Goal: Task Accomplishment & Management: Manage account settings

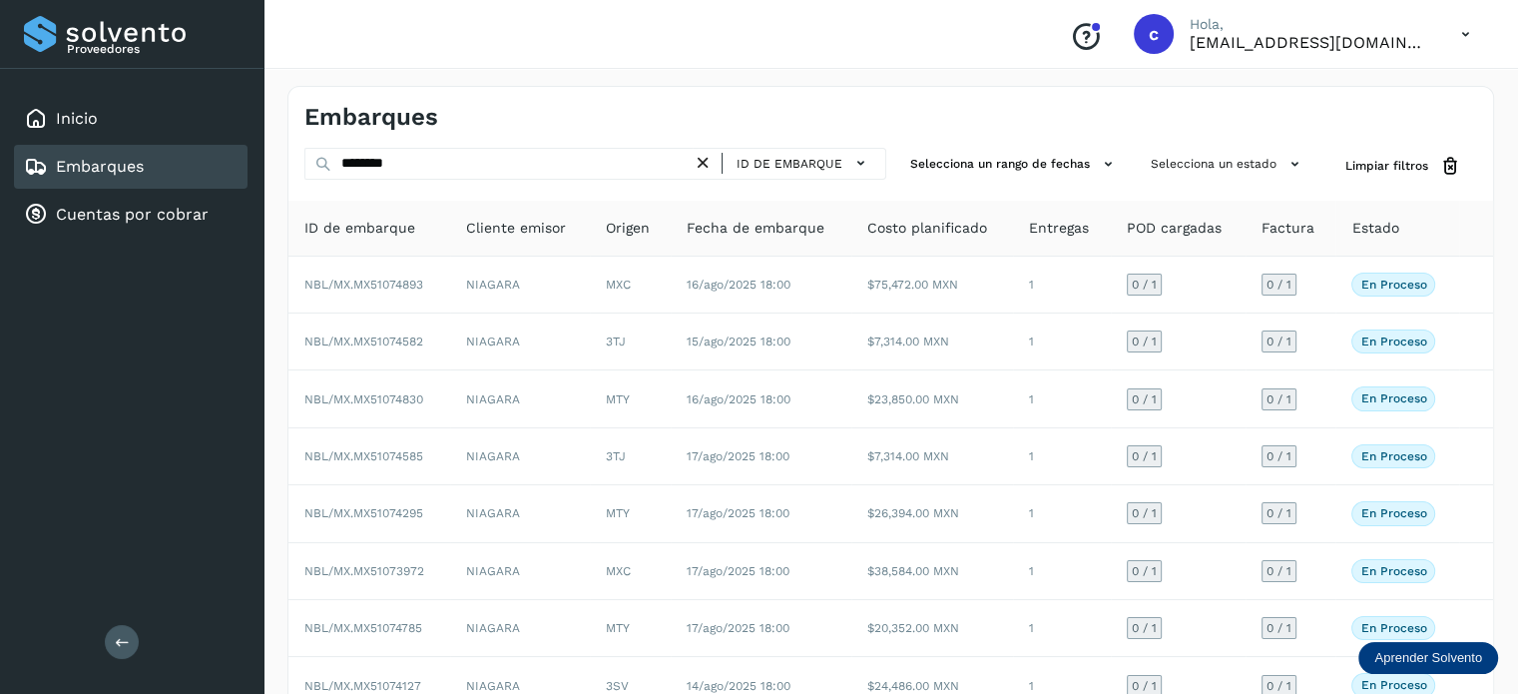
drag, startPoint x: 403, startPoint y: 162, endPoint x: 311, endPoint y: 160, distance: 91.9
click at [296, 152] on div "******** ID de embarque Selecciona un rango de fechas Selecciona un estado Limp…" at bounding box center [891, 166] width 1205 height 37
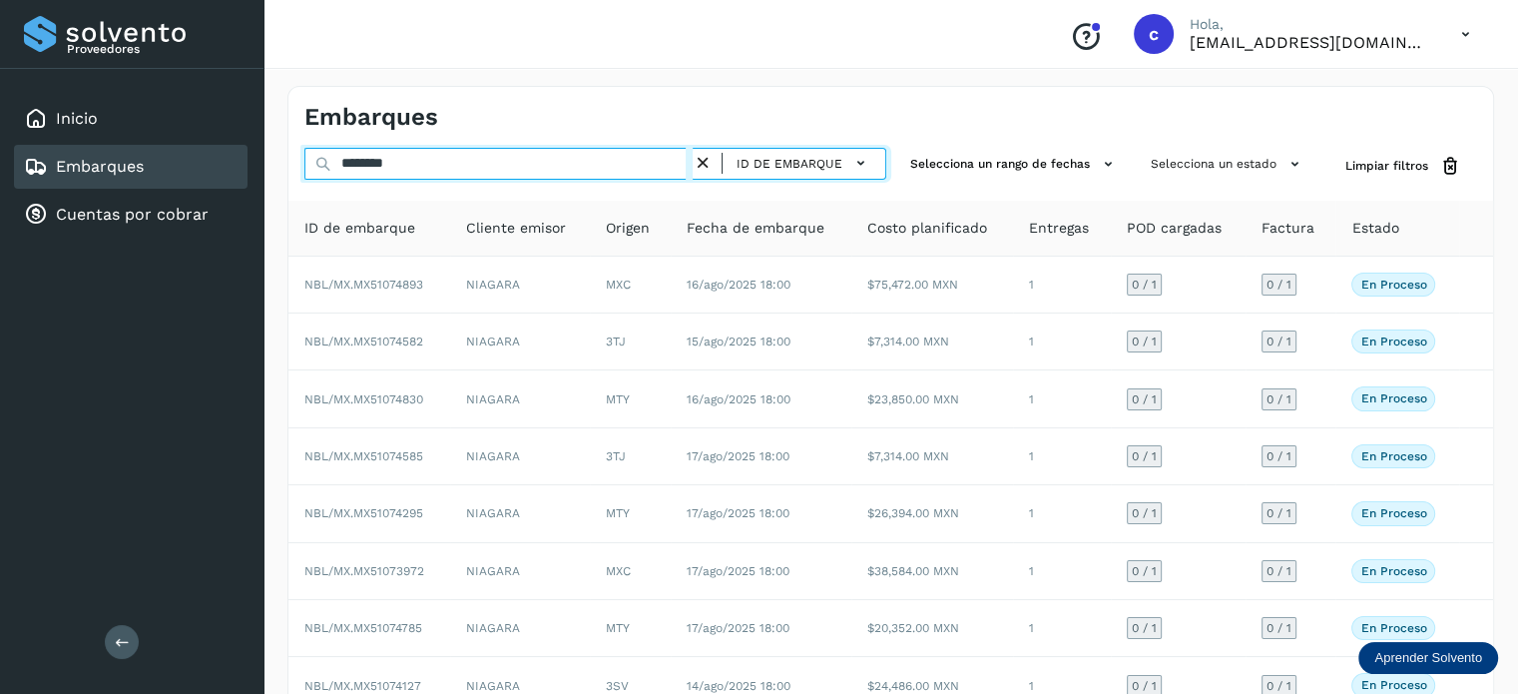
drag, startPoint x: 403, startPoint y: 164, endPoint x: 331, endPoint y: 153, distance: 72.7
click at [333, 153] on input "********" at bounding box center [498, 164] width 388 height 32
type input "********"
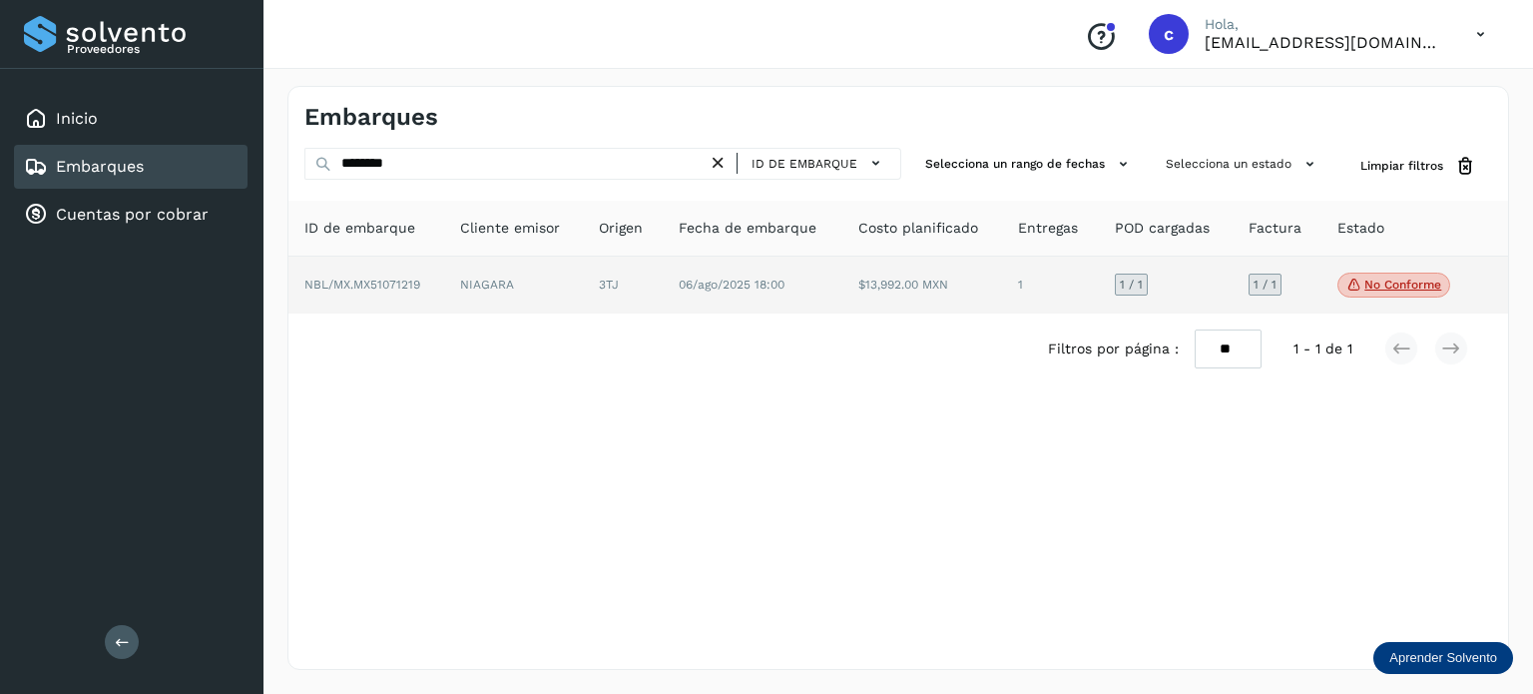
click at [663, 287] on td "3TJ" at bounding box center [752, 286] width 179 height 58
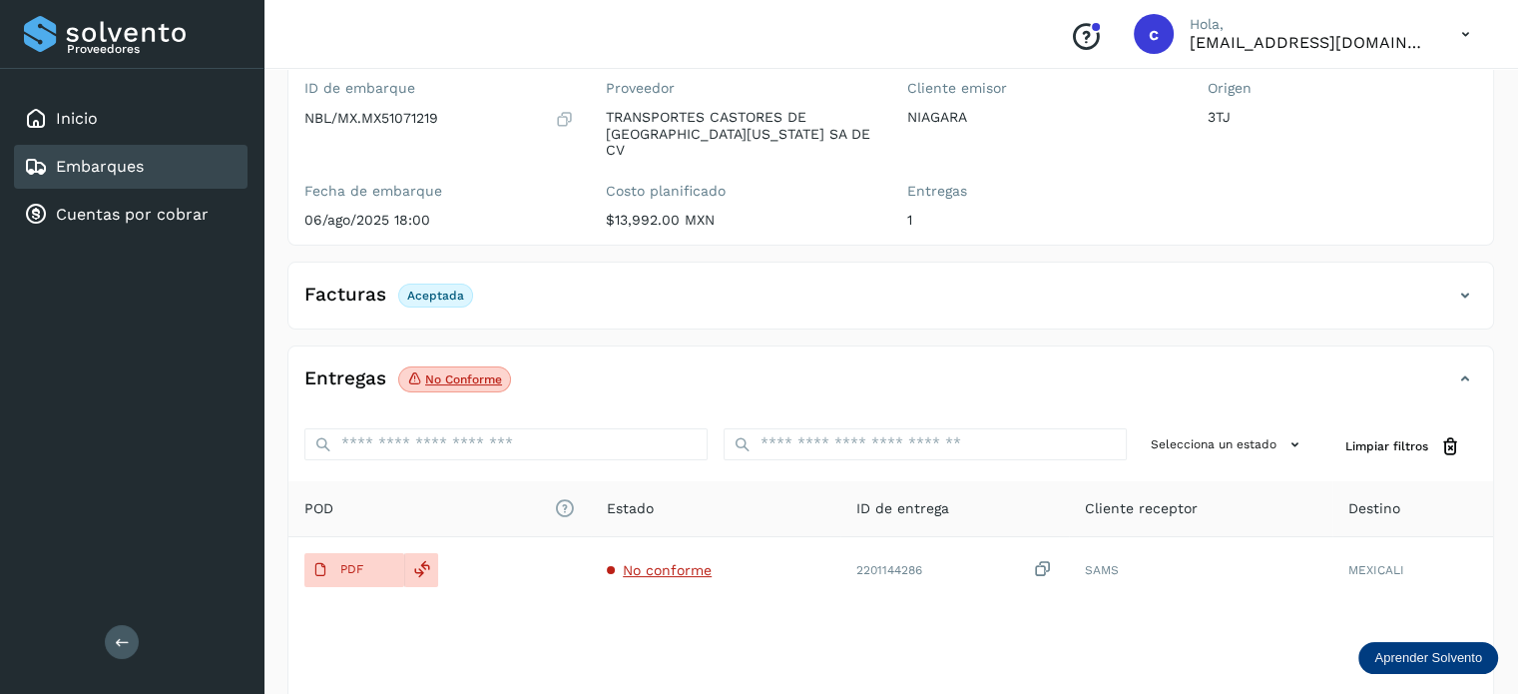
scroll to position [200, 0]
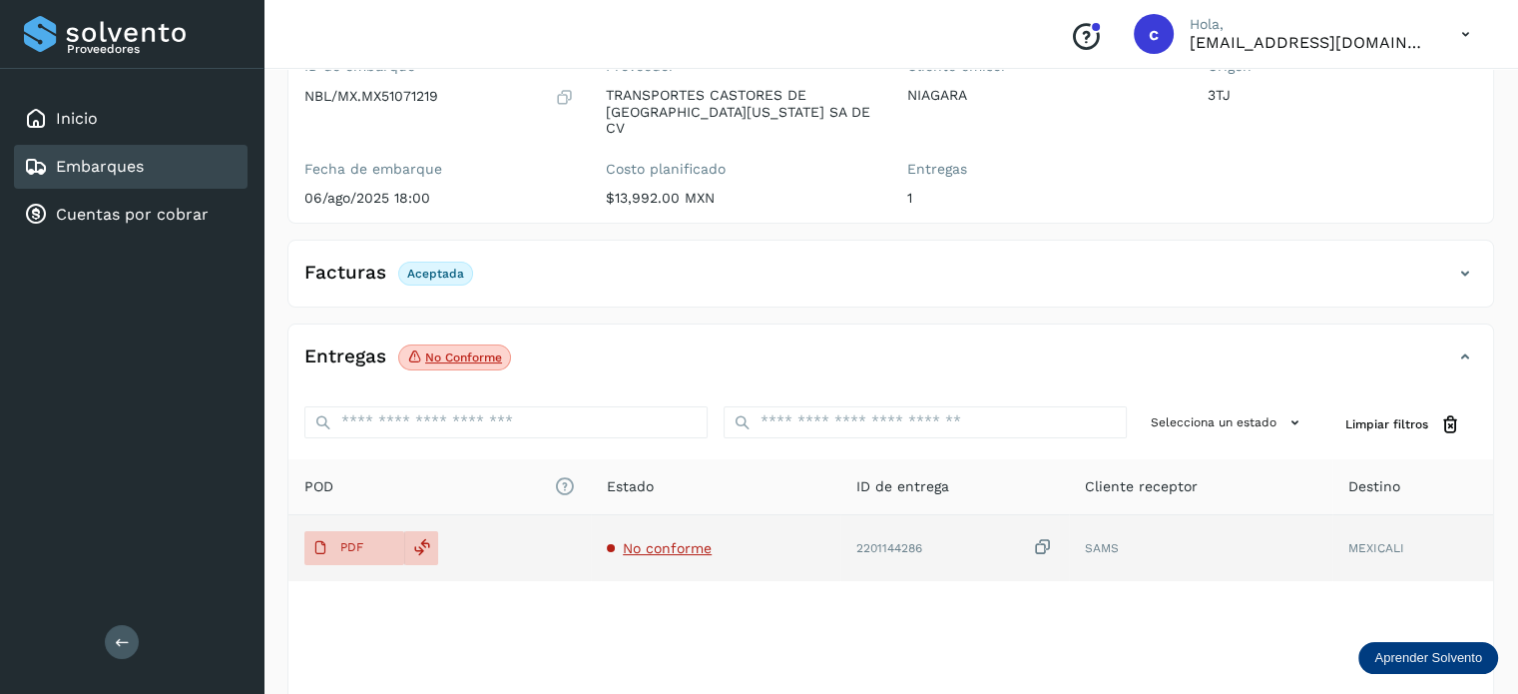
click at [667, 540] on span "No conforme" at bounding box center [667, 548] width 89 height 16
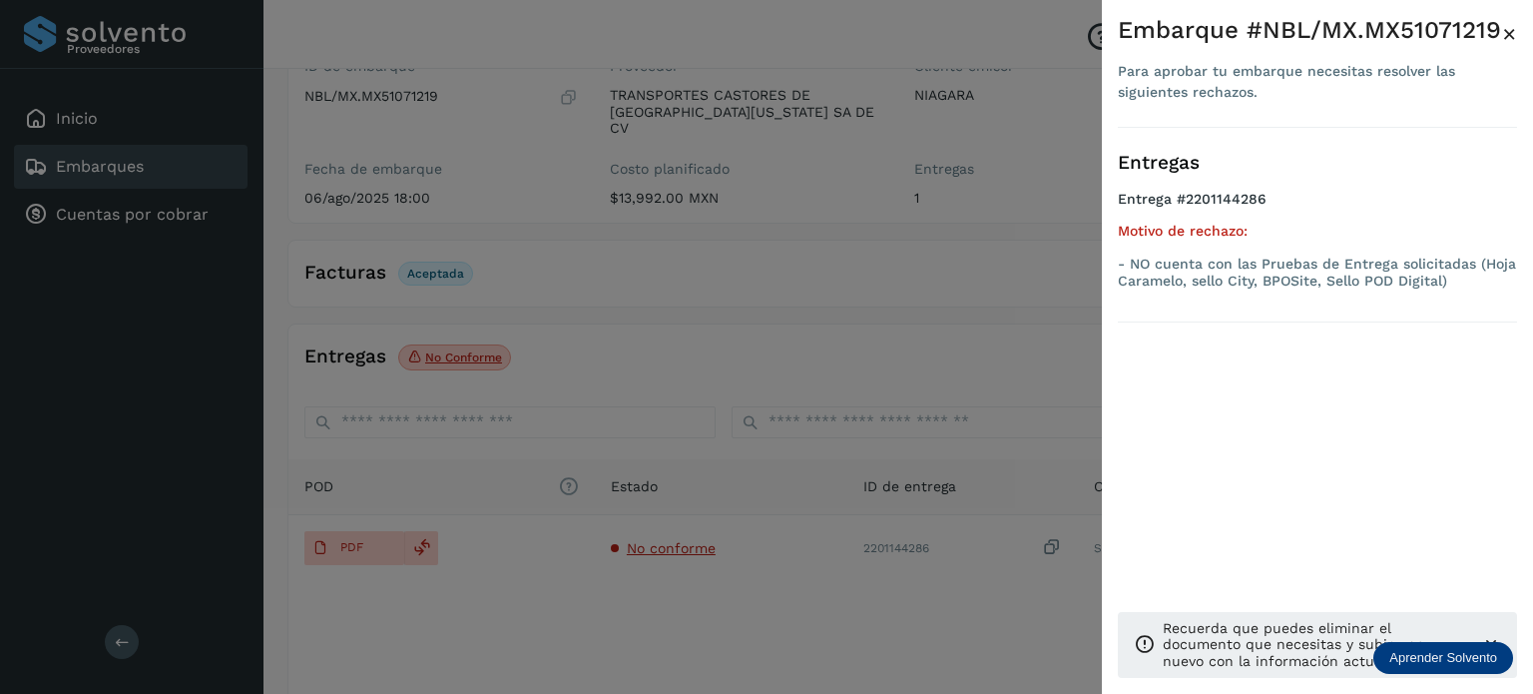
click at [371, 530] on div at bounding box center [766, 347] width 1533 height 694
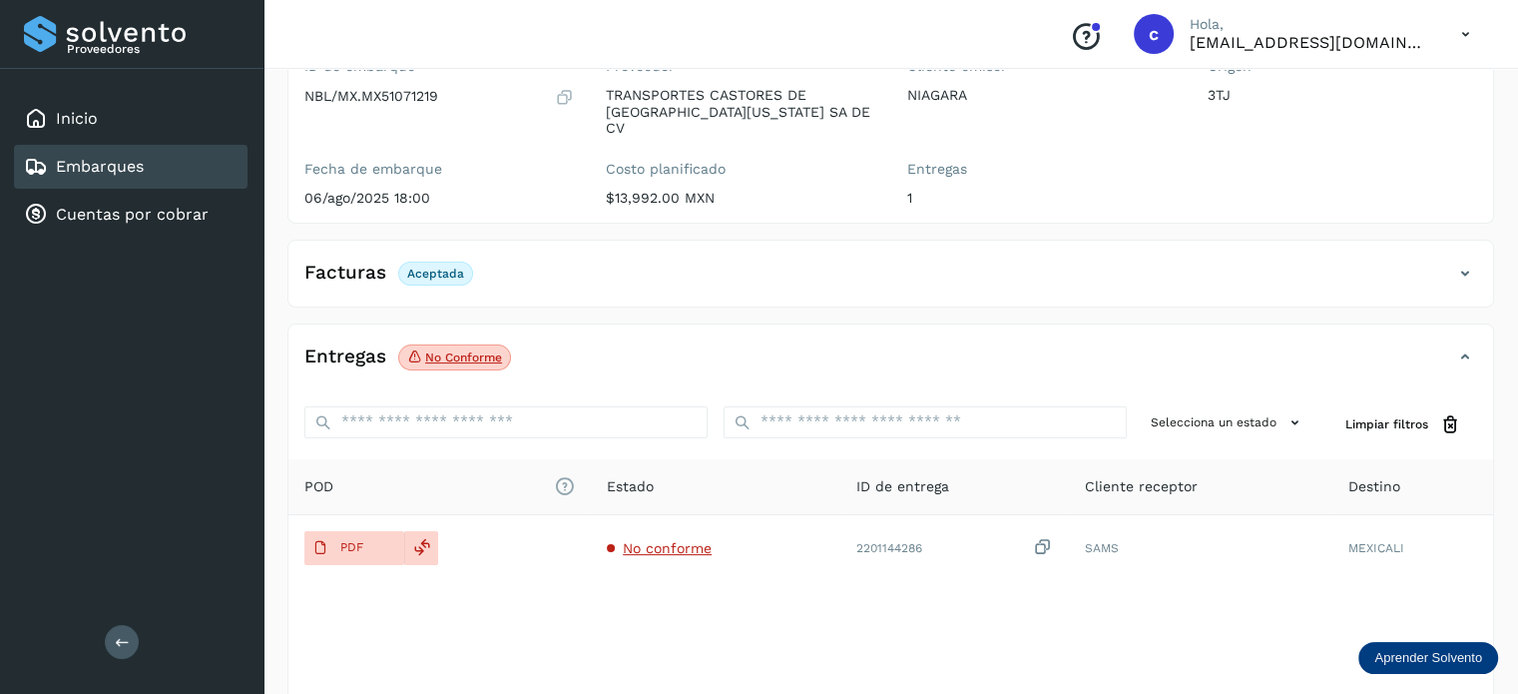
click at [371, 531] on button "PDF" at bounding box center [354, 548] width 100 height 34
click at [108, 158] on link "Embarques" at bounding box center [100, 166] width 88 height 19
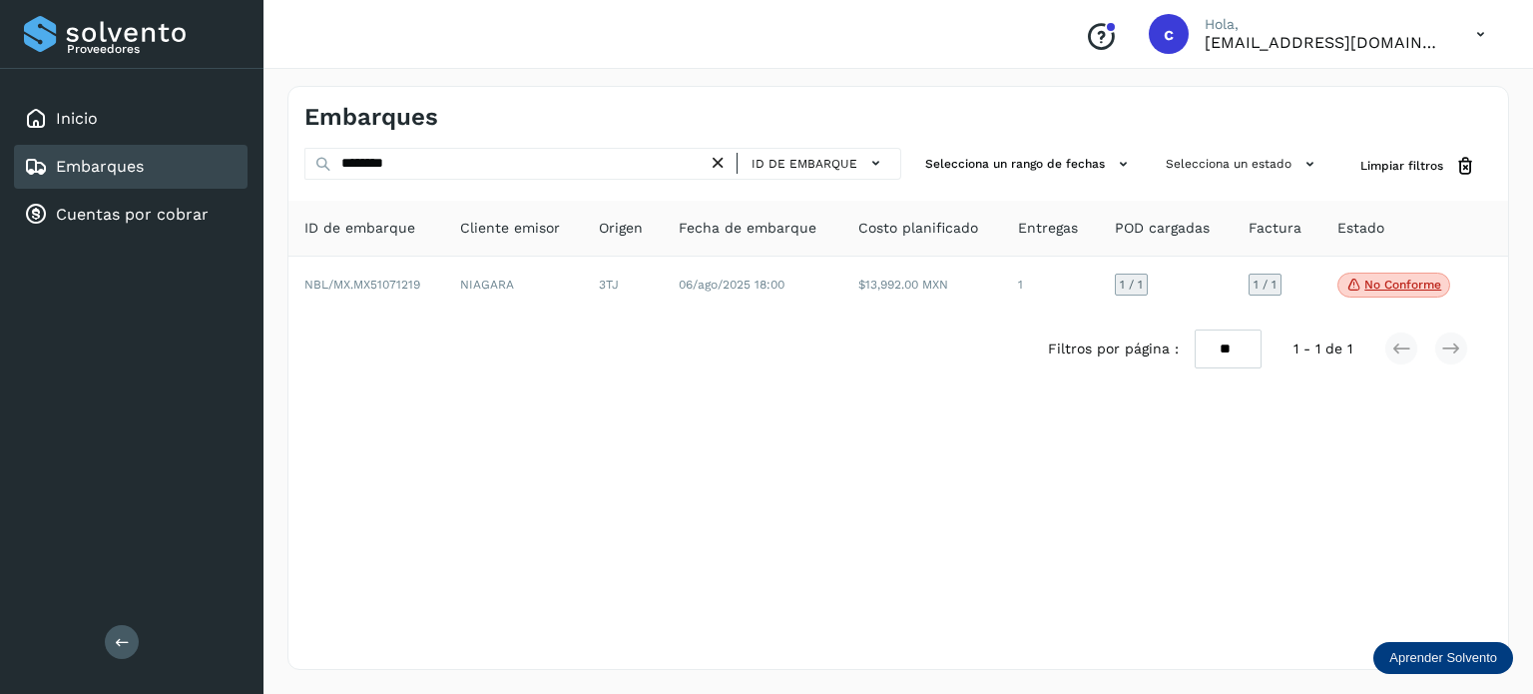
drag, startPoint x: 81, startPoint y: 165, endPoint x: 97, endPoint y: 169, distance: 16.5
click at [81, 164] on link "Embarques" at bounding box center [100, 166] width 88 height 19
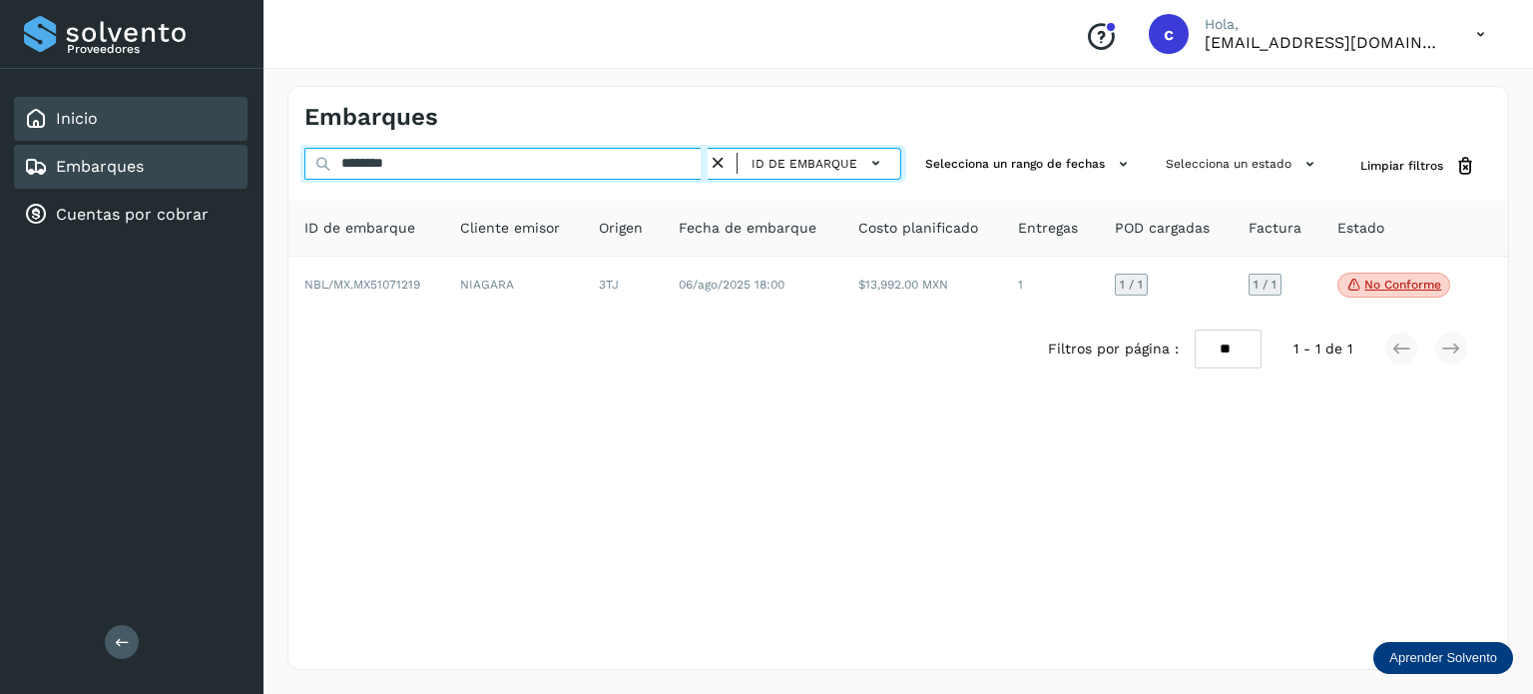
drag, startPoint x: 252, startPoint y: 155, endPoint x: 226, endPoint y: 139, distance: 30.5
click at [241, 153] on div "Proveedores Inicio Embarques Cuentas por cobrar Salir Conoce nuestros beneficio…" at bounding box center [766, 347] width 1533 height 694
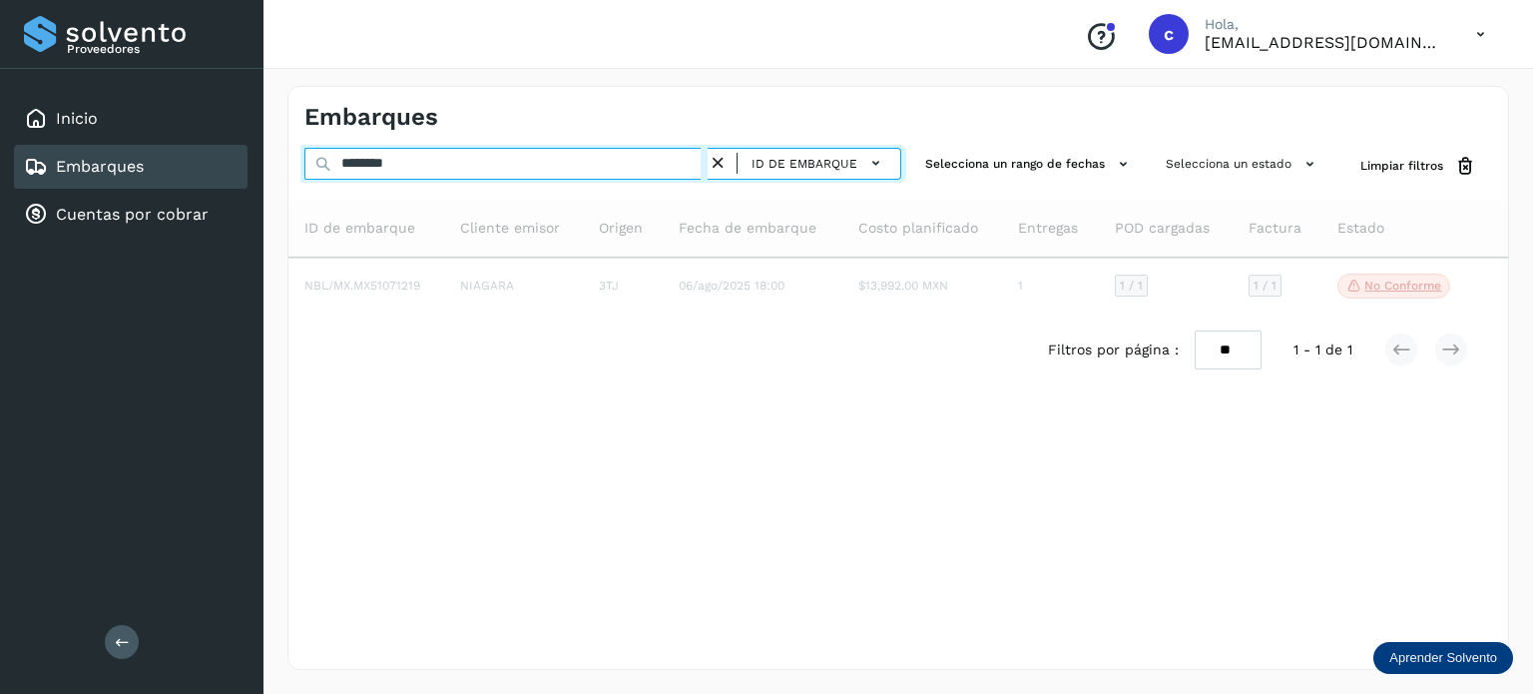
type input "********"
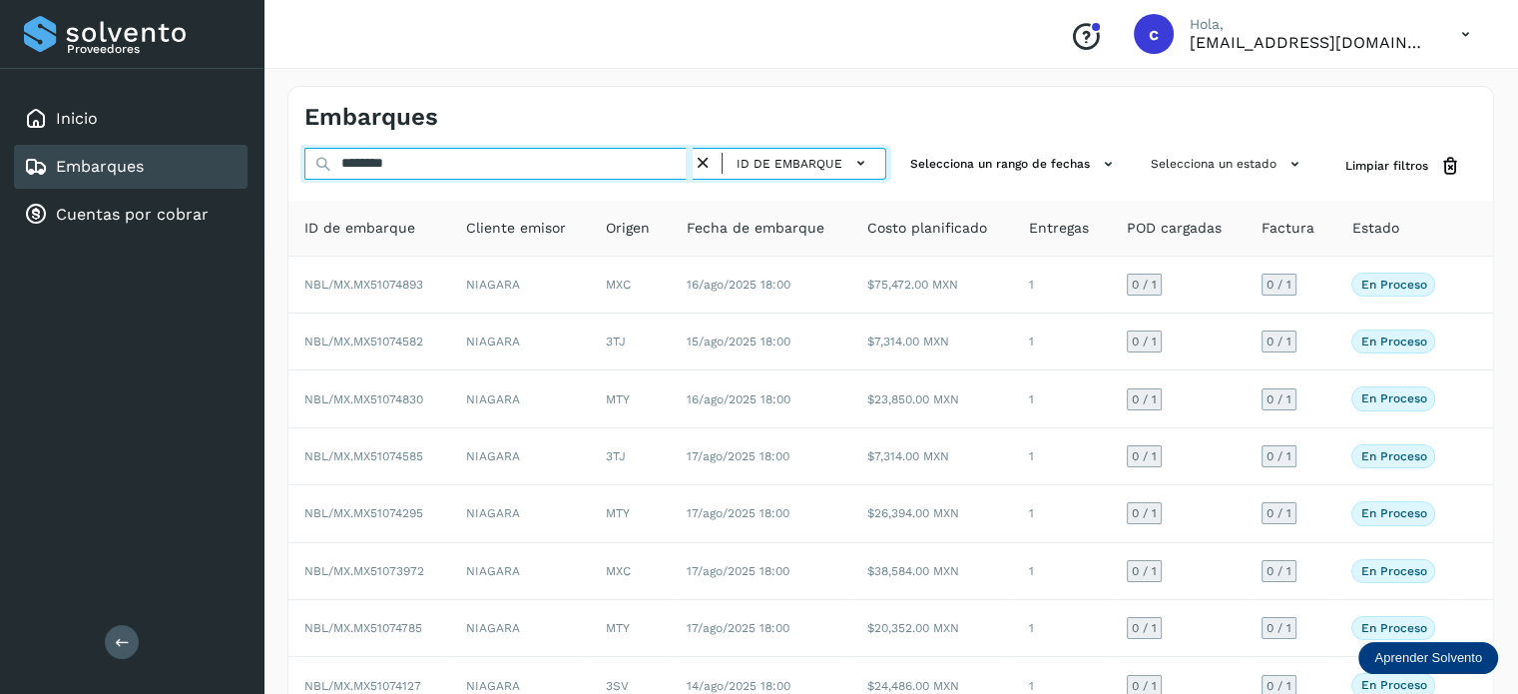
drag, startPoint x: 411, startPoint y: 167, endPoint x: 344, endPoint y: 163, distance: 67.0
click at [343, 163] on input "********" at bounding box center [498, 164] width 388 height 32
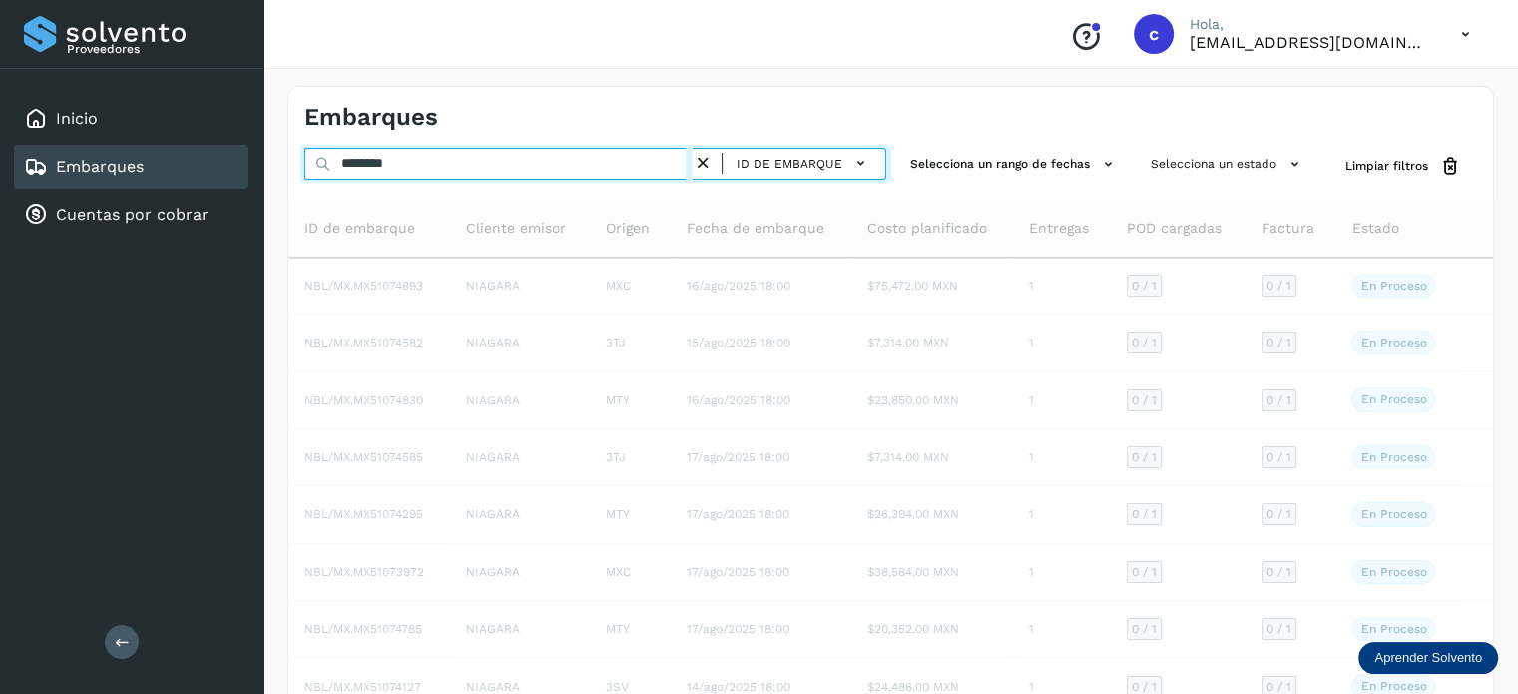
type input "********"
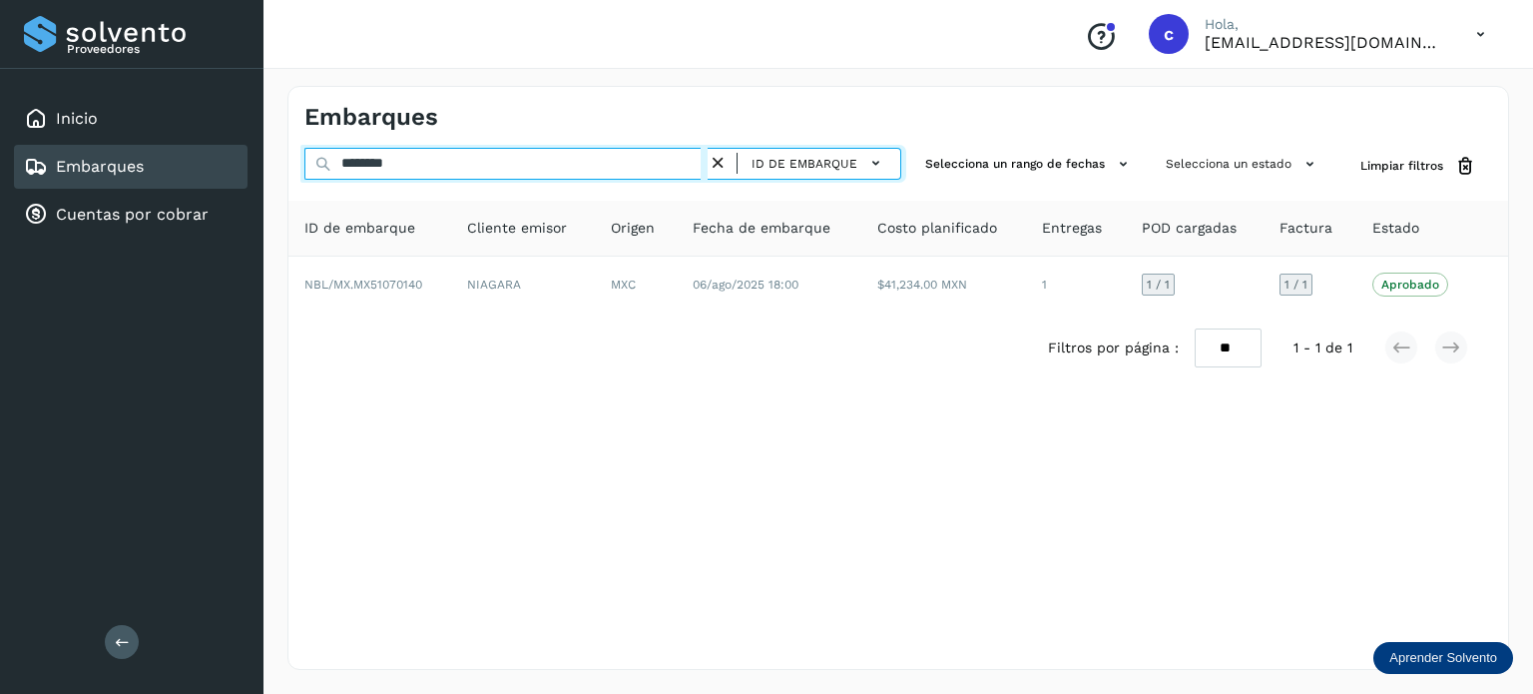
drag, startPoint x: 388, startPoint y: 162, endPoint x: 284, endPoint y: 157, distance: 104.9
click at [285, 157] on div "Embarques ******** ID de embarque Selecciona un rango de fechas Selecciona un e…" at bounding box center [899, 378] width 1270 height 632
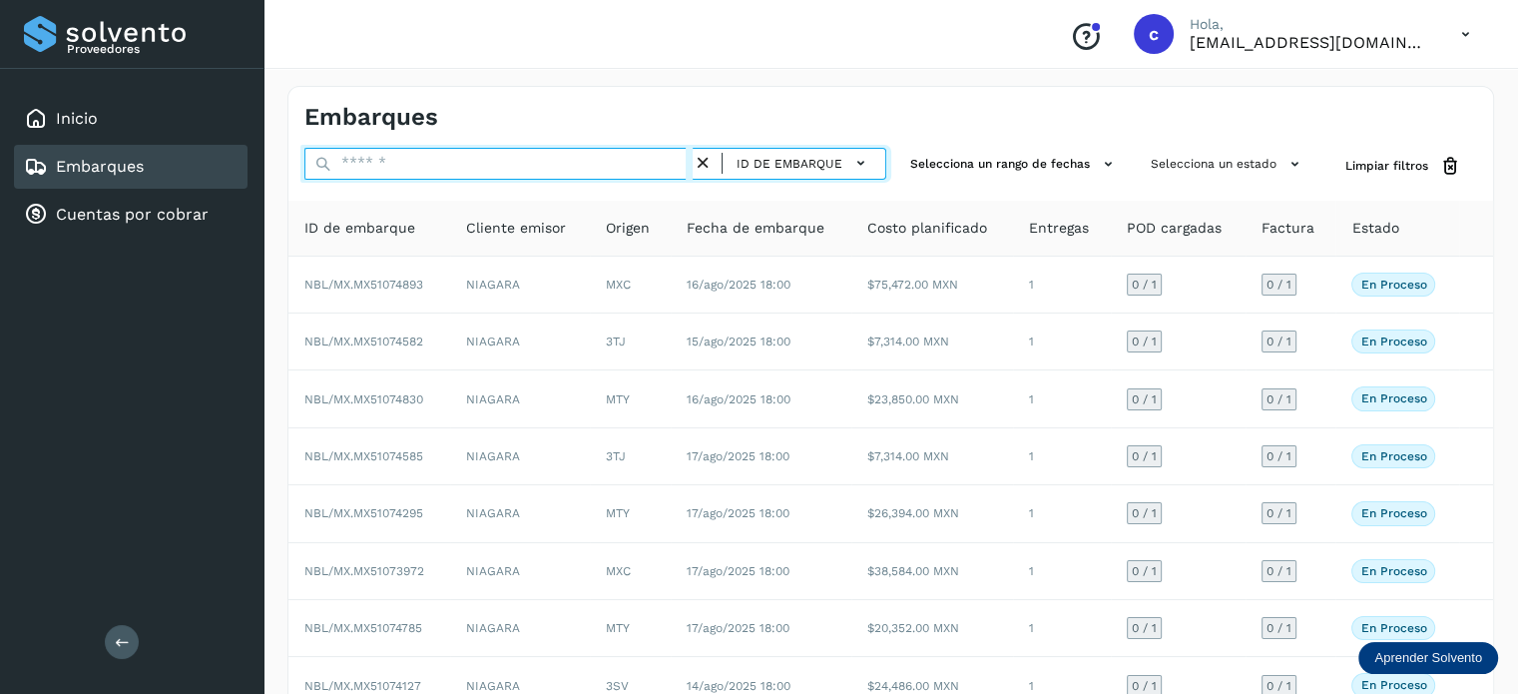
click at [395, 163] on input "text" at bounding box center [498, 164] width 388 height 32
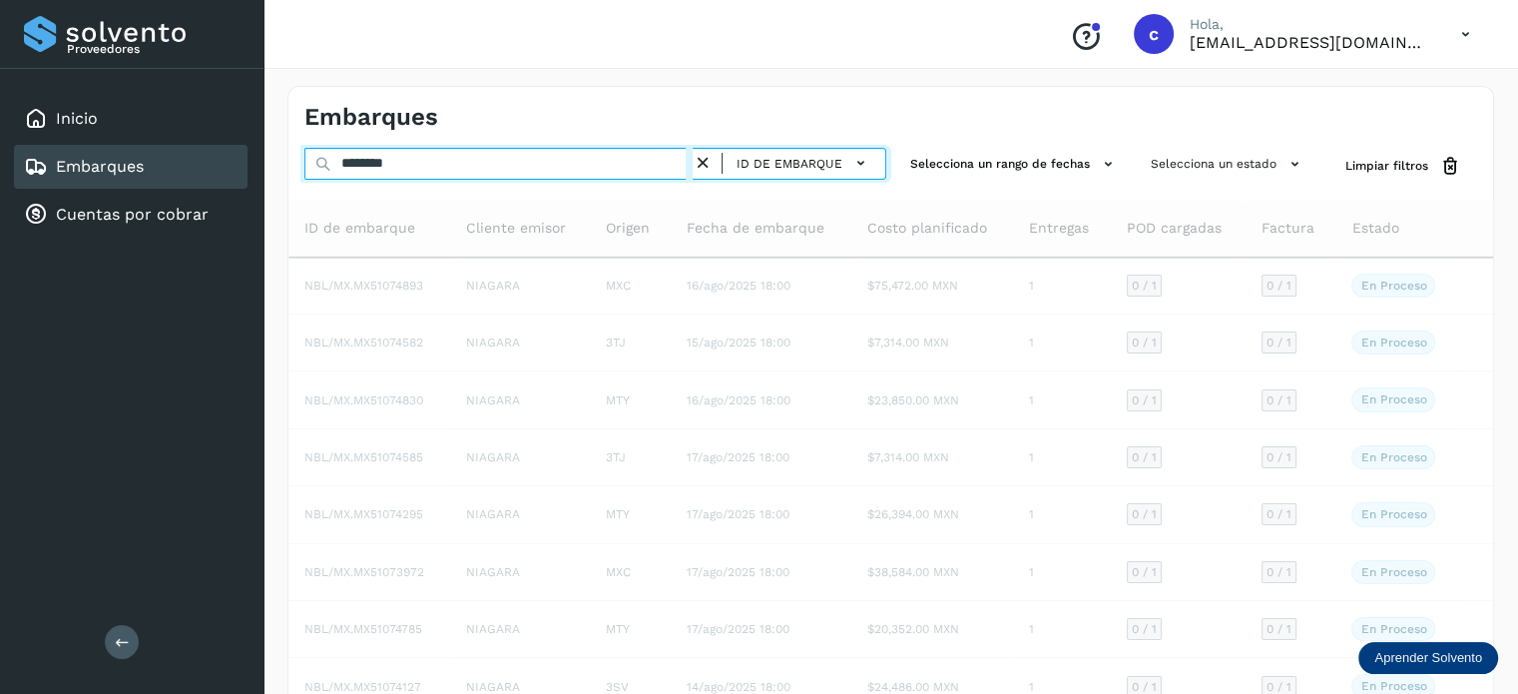
type input "********"
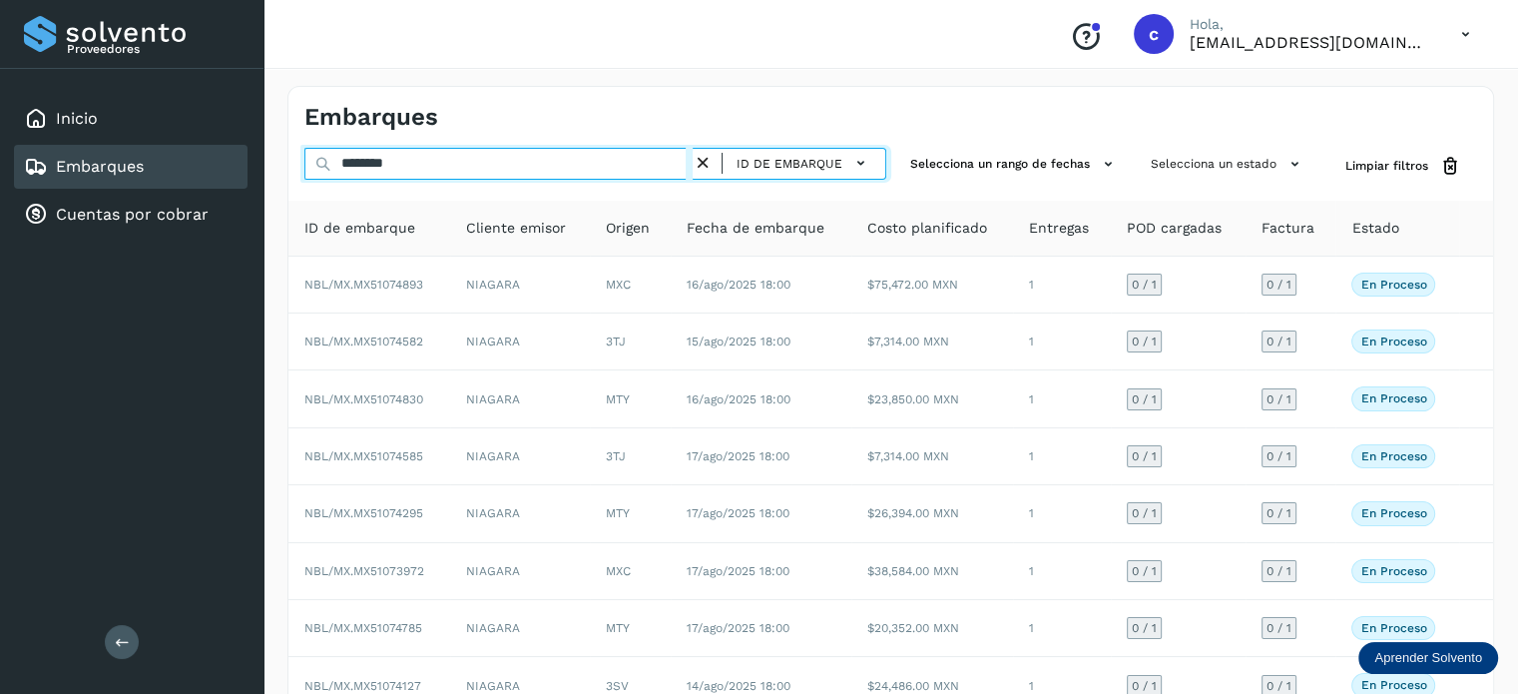
drag, startPoint x: 415, startPoint y: 162, endPoint x: 269, endPoint y: 153, distance: 147.0
click at [272, 154] on div "Embarques ******** ID de embarque Selecciona un rango de fechas Selecciona un e…" at bounding box center [891, 493] width 1255 height 862
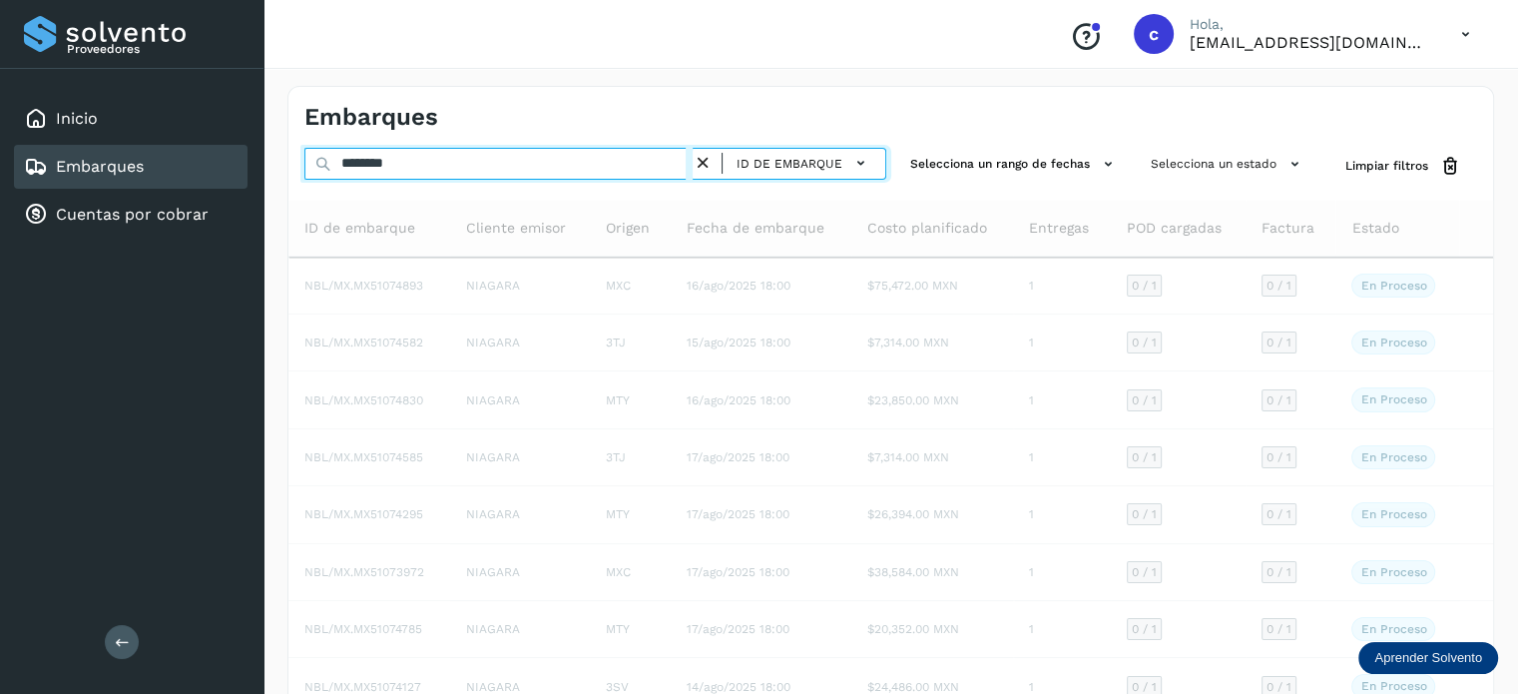
type input "********"
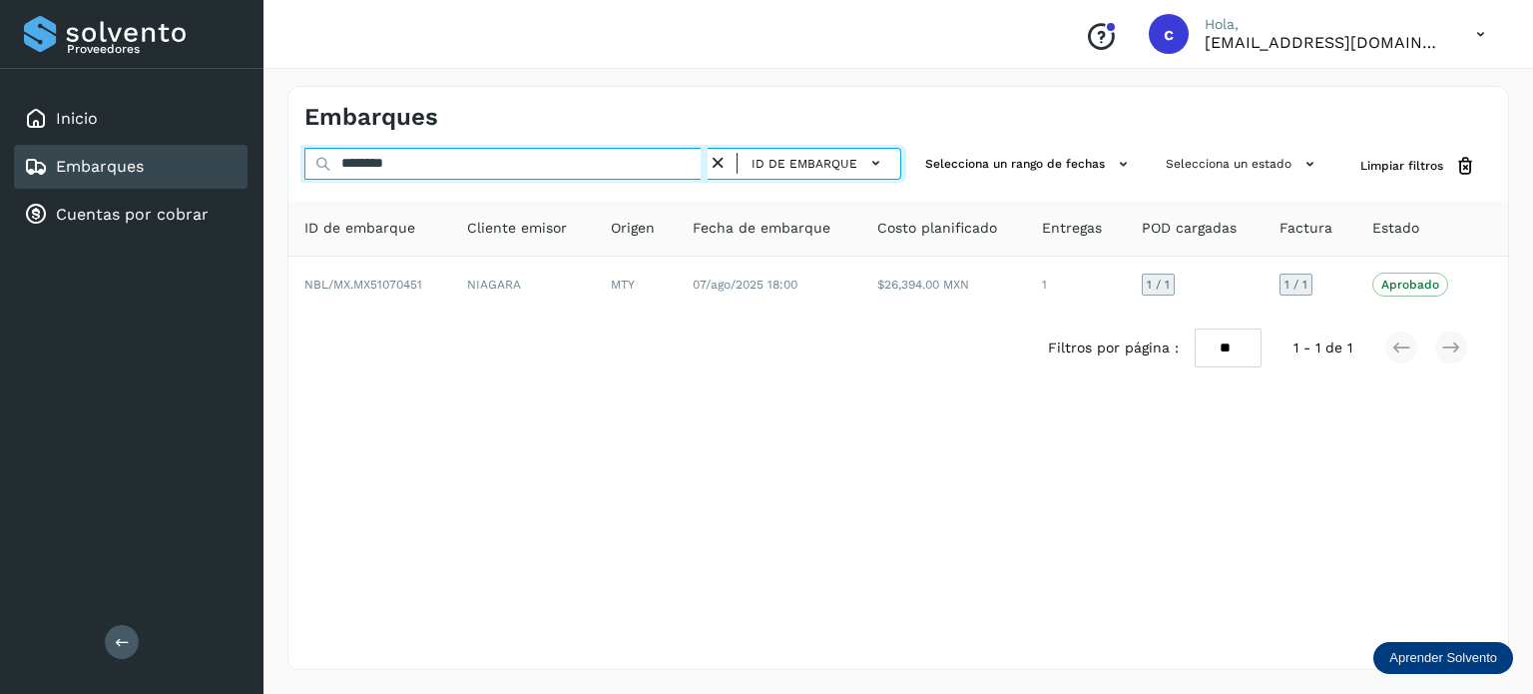
drag, startPoint x: 408, startPoint y: 166, endPoint x: 200, endPoint y: 158, distance: 208.8
click at [200, 158] on div "Proveedores Inicio Embarques Cuentas por cobrar Salir Conoce nuestros beneficio…" at bounding box center [766, 347] width 1533 height 694
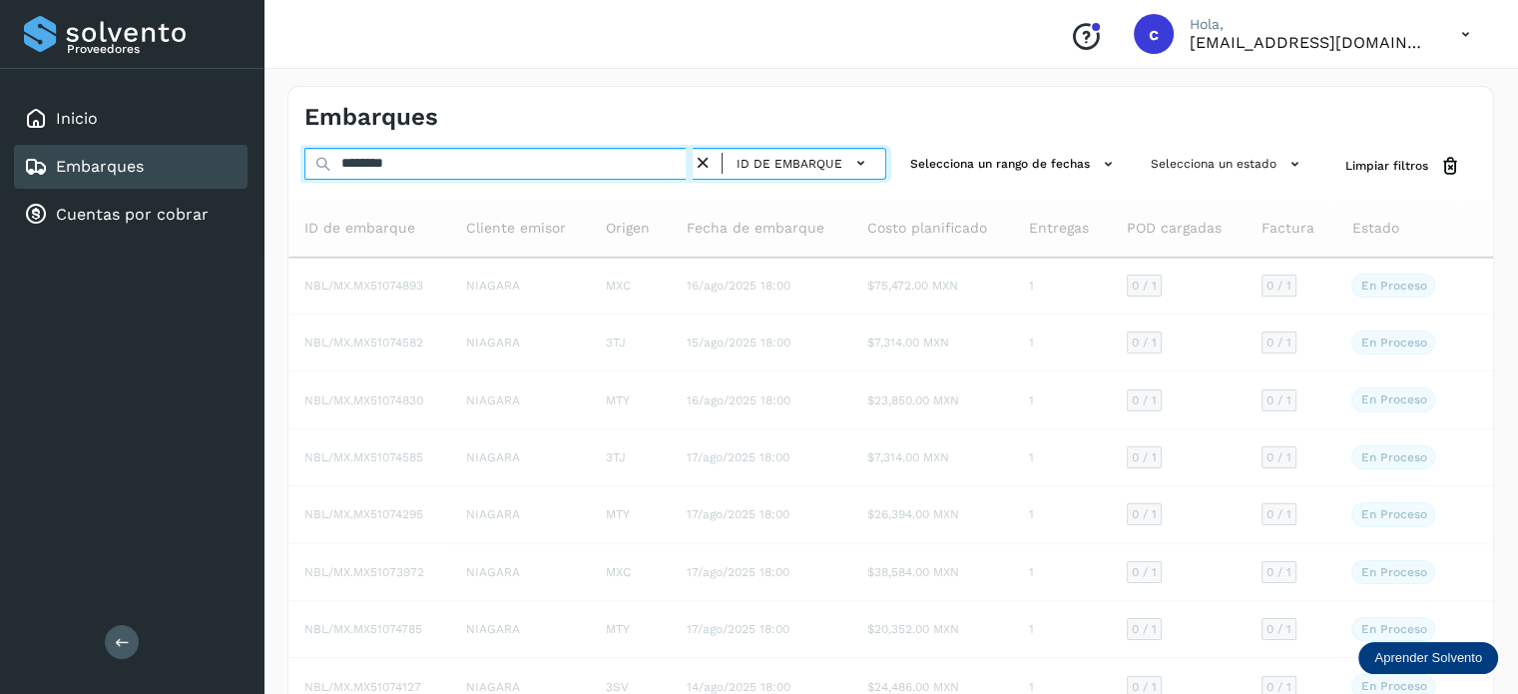
type input "********"
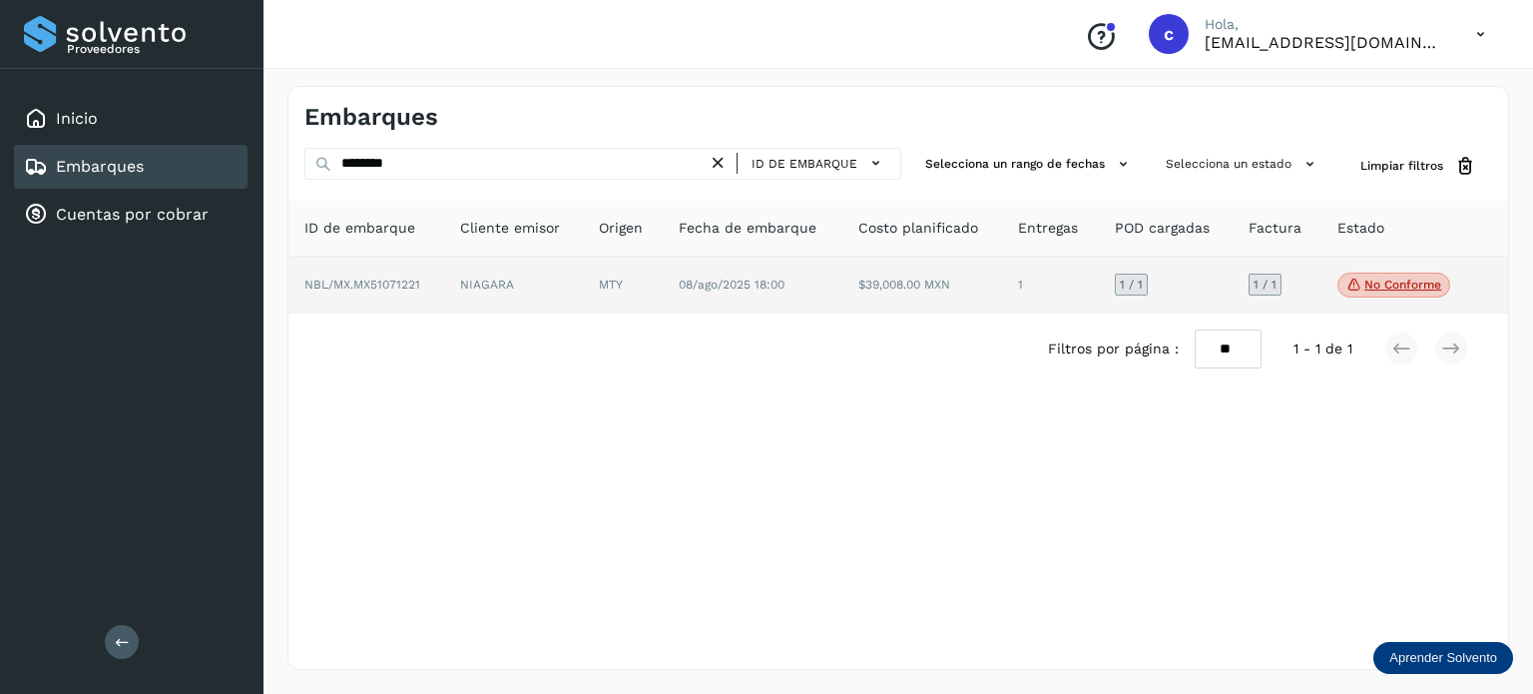
click at [843, 289] on td "08/ago/2025 18:00" at bounding box center [923, 286] width 160 height 58
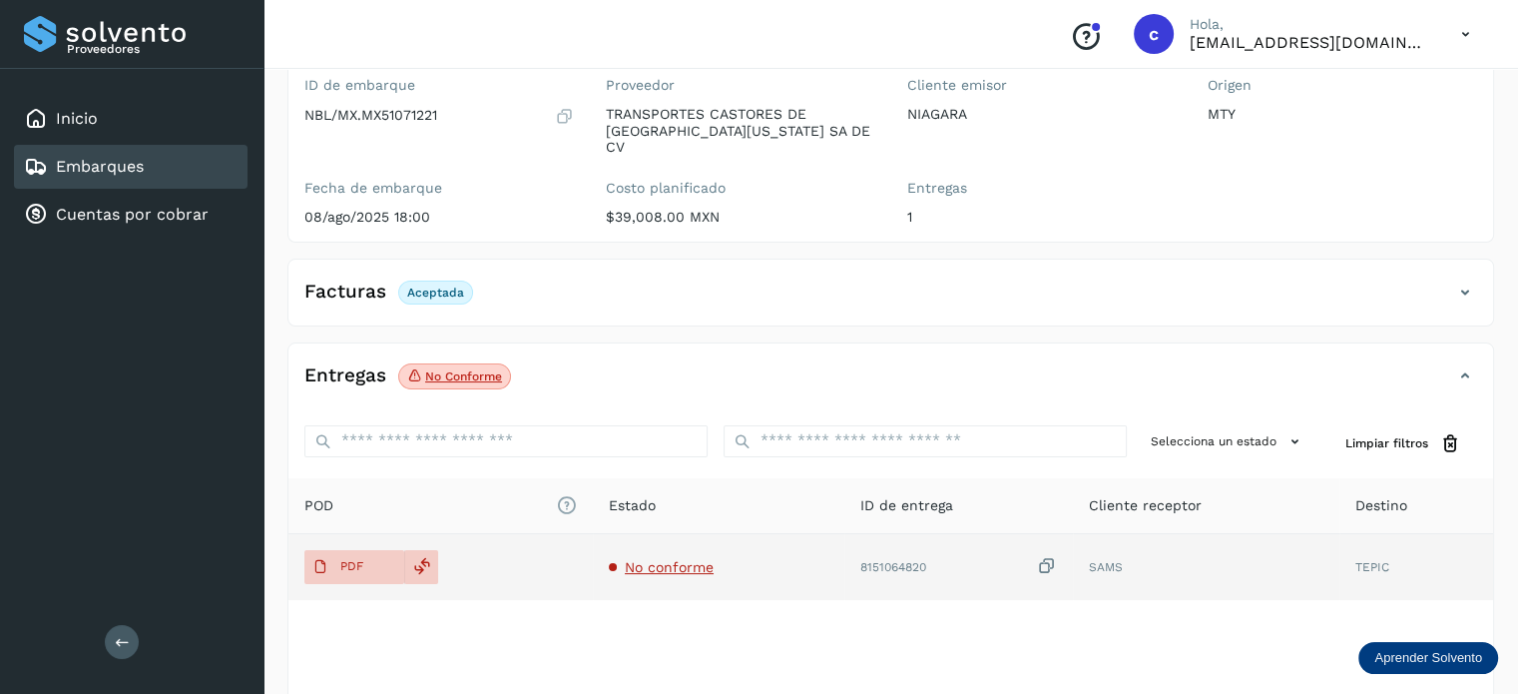
scroll to position [200, 0]
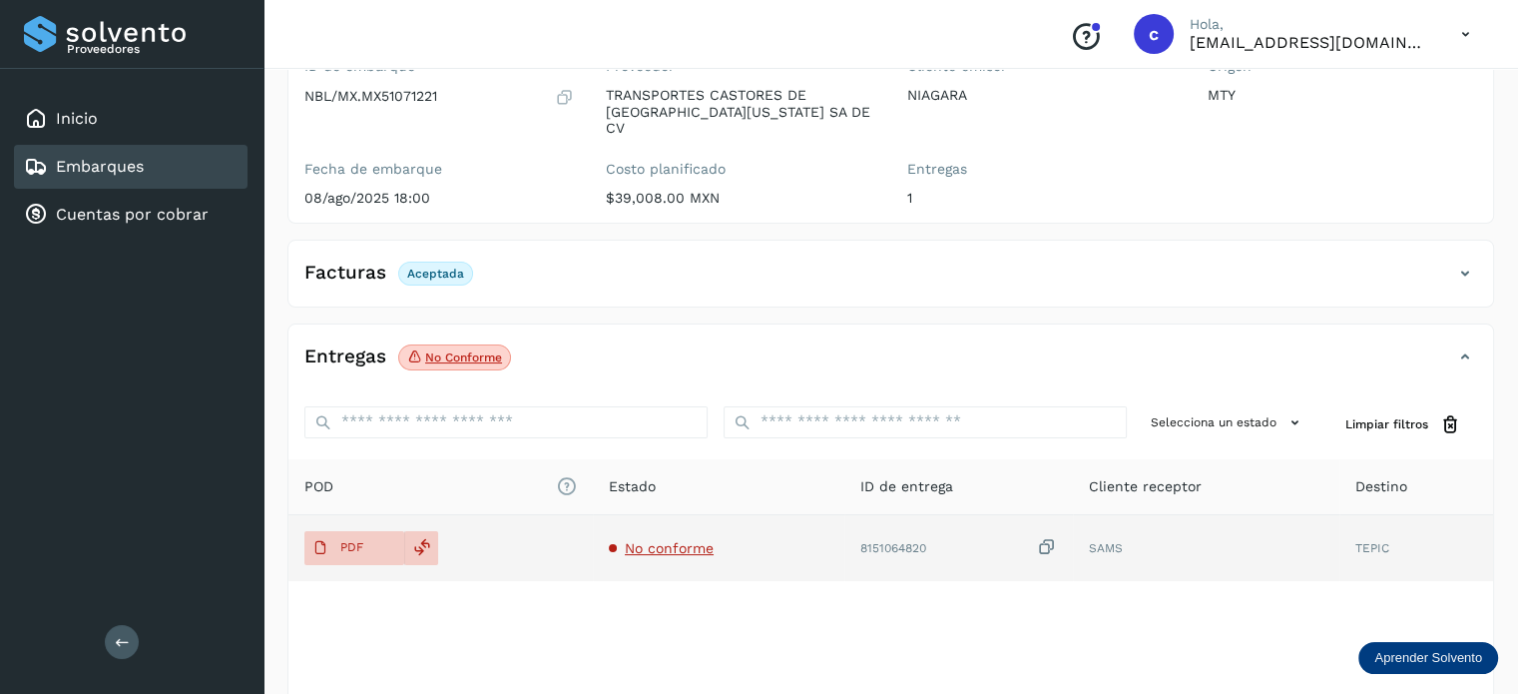
click at [644, 540] on span "No conforme" at bounding box center [669, 548] width 89 height 16
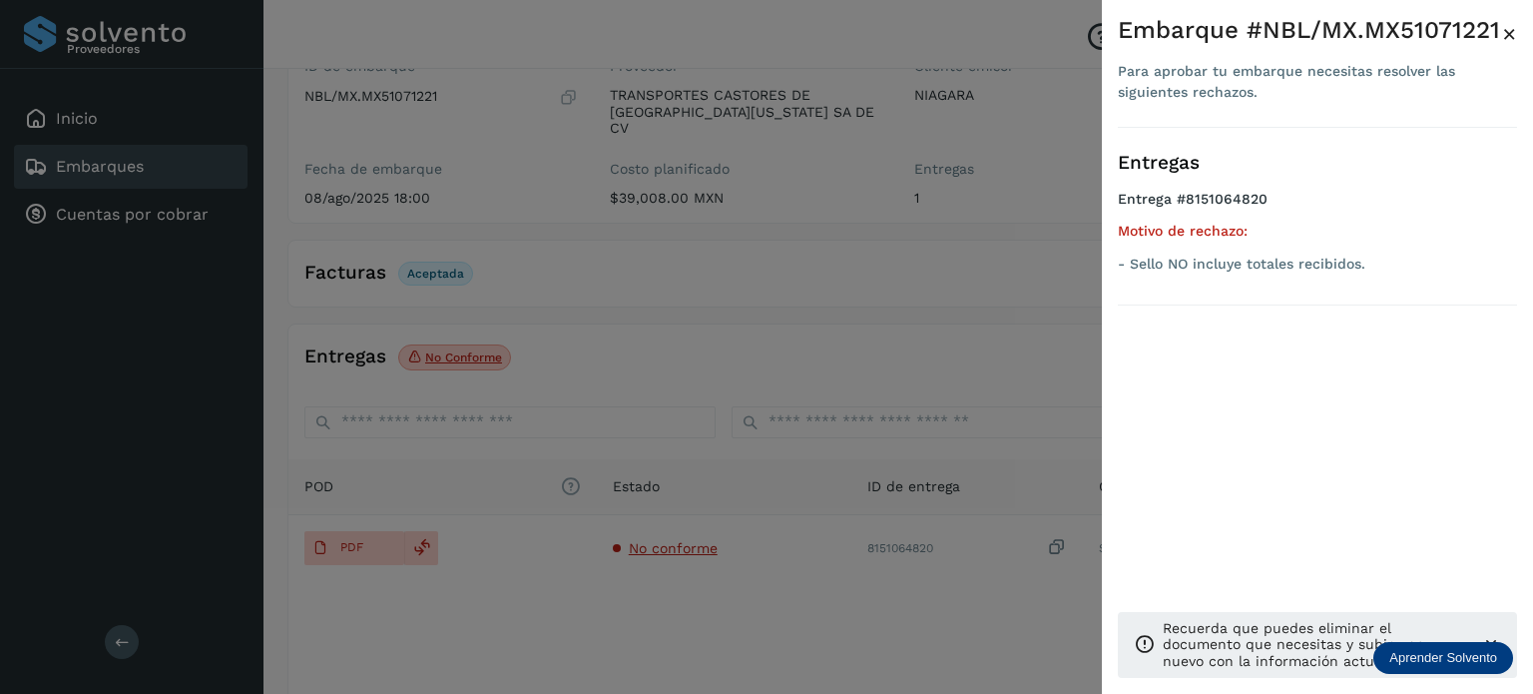
drag, startPoint x: 680, startPoint y: 338, endPoint x: 641, endPoint y: 341, distance: 39.0
click at [668, 340] on div at bounding box center [766, 347] width 1533 height 694
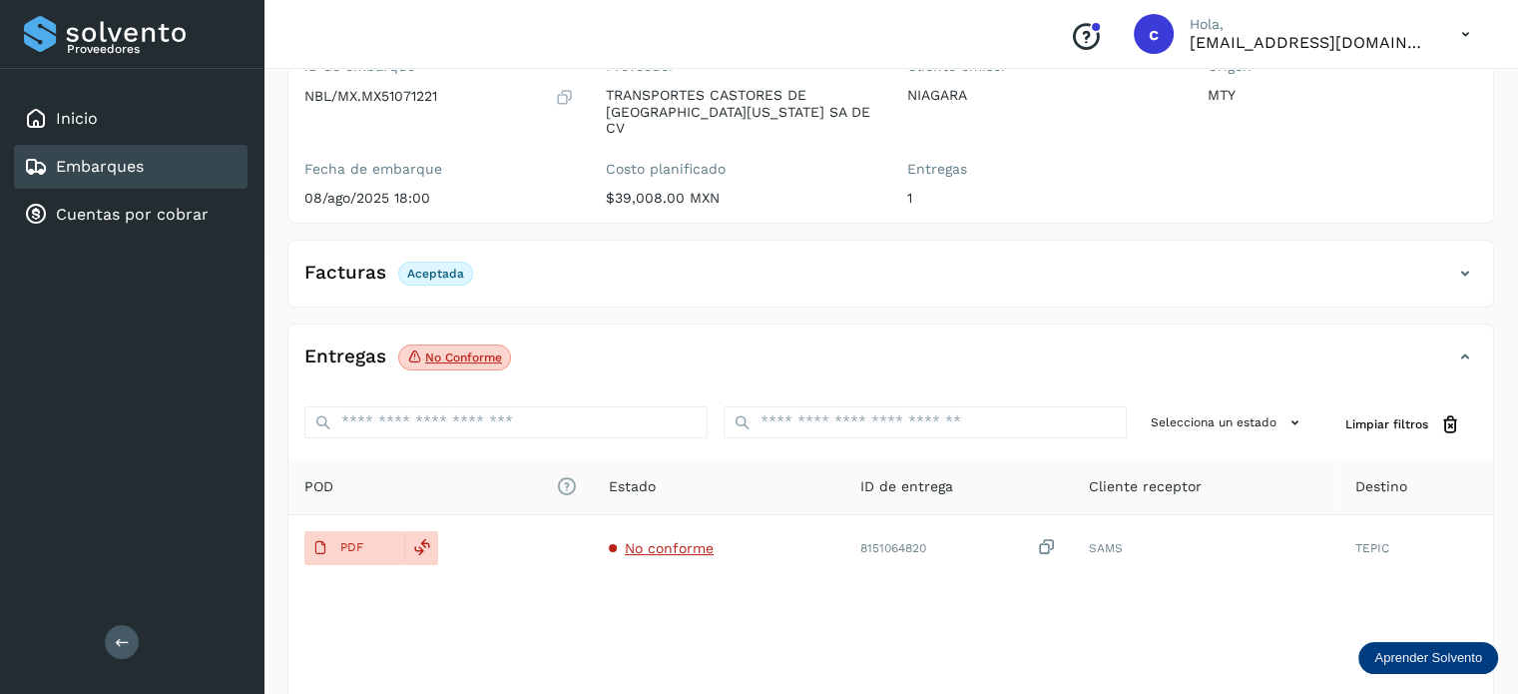
click at [75, 159] on link "Embarques" at bounding box center [100, 166] width 88 height 19
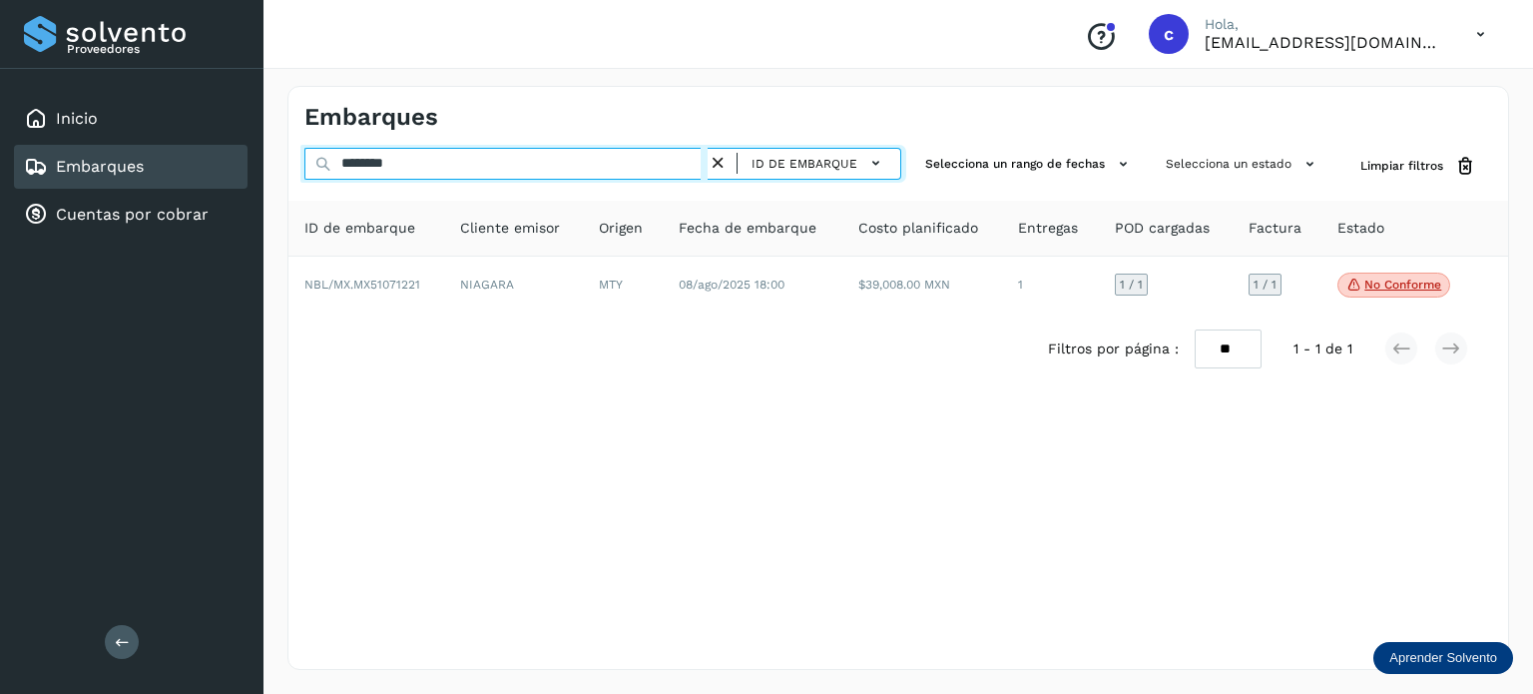
drag, startPoint x: 285, startPoint y: 161, endPoint x: 229, endPoint y: 153, distance: 56.5
click at [243, 155] on div "Proveedores Inicio Embarques Cuentas por cobrar Salir Conoce nuestros beneficio…" at bounding box center [766, 347] width 1533 height 694
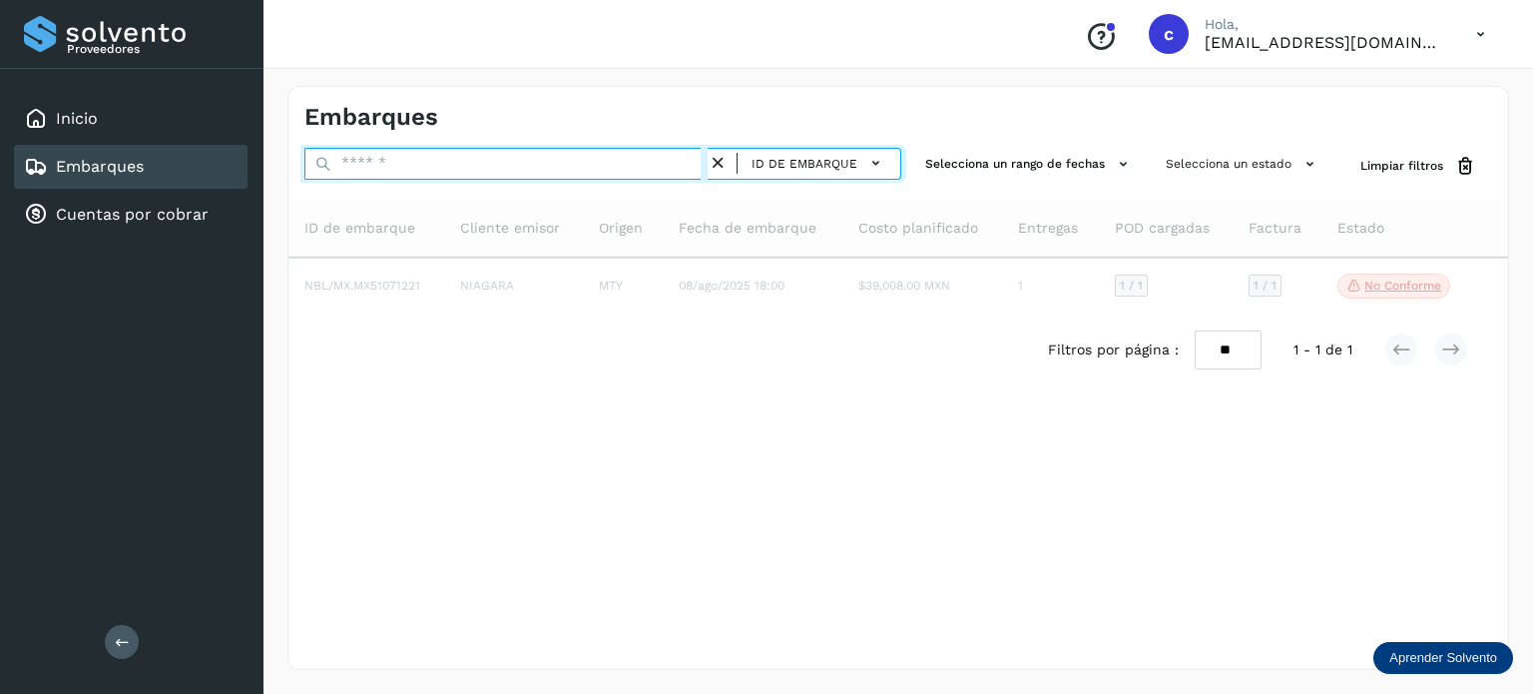
click at [381, 161] on input "text" at bounding box center [505, 164] width 403 height 32
type input "********"
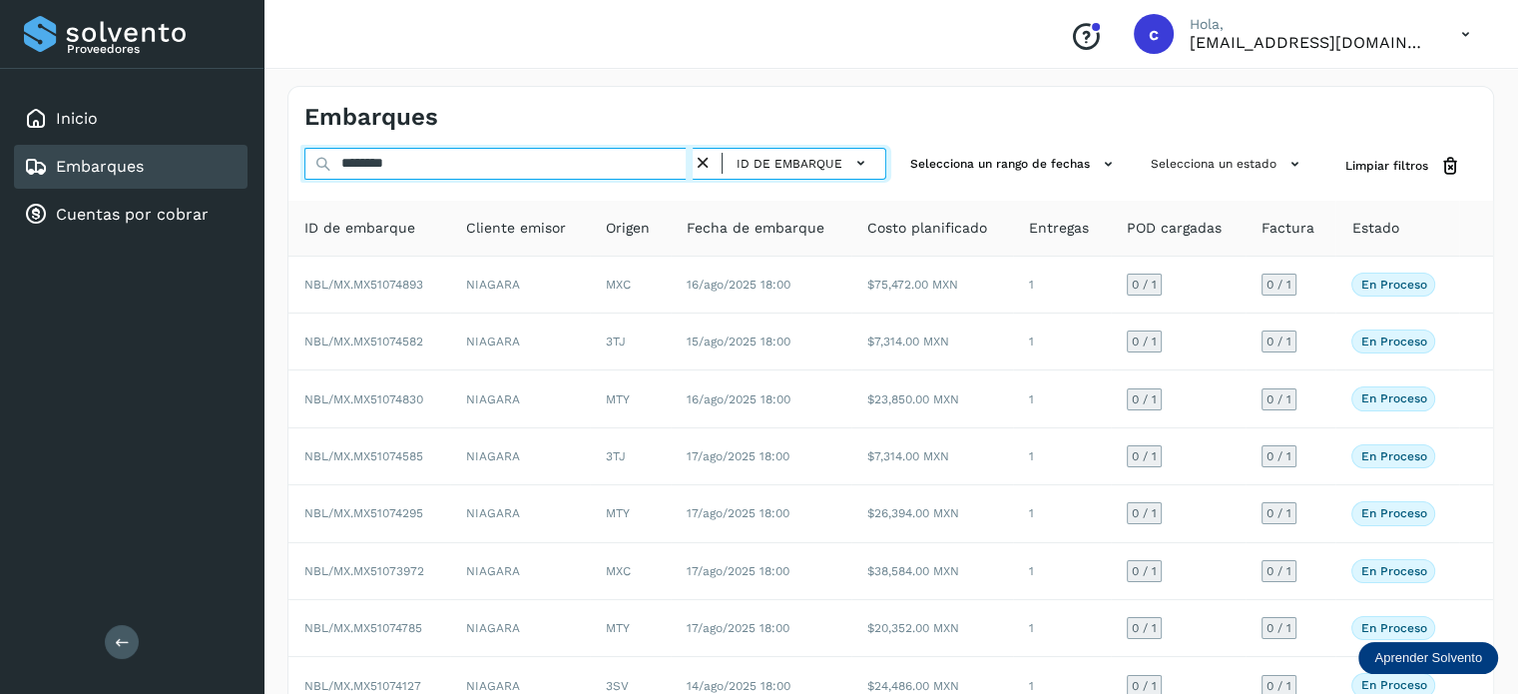
drag, startPoint x: 406, startPoint y: 160, endPoint x: 343, endPoint y: 153, distance: 63.3
click at [343, 153] on input "********" at bounding box center [498, 164] width 388 height 32
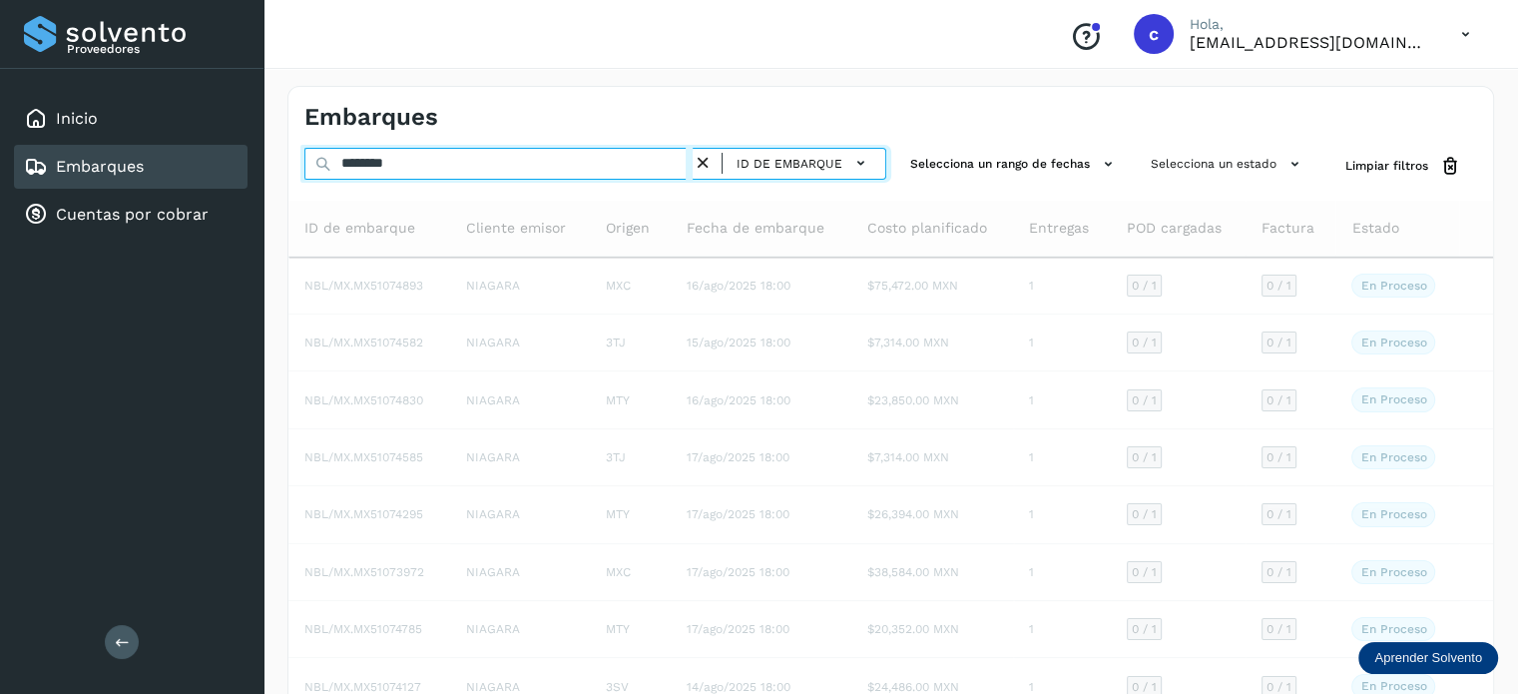
type input "********"
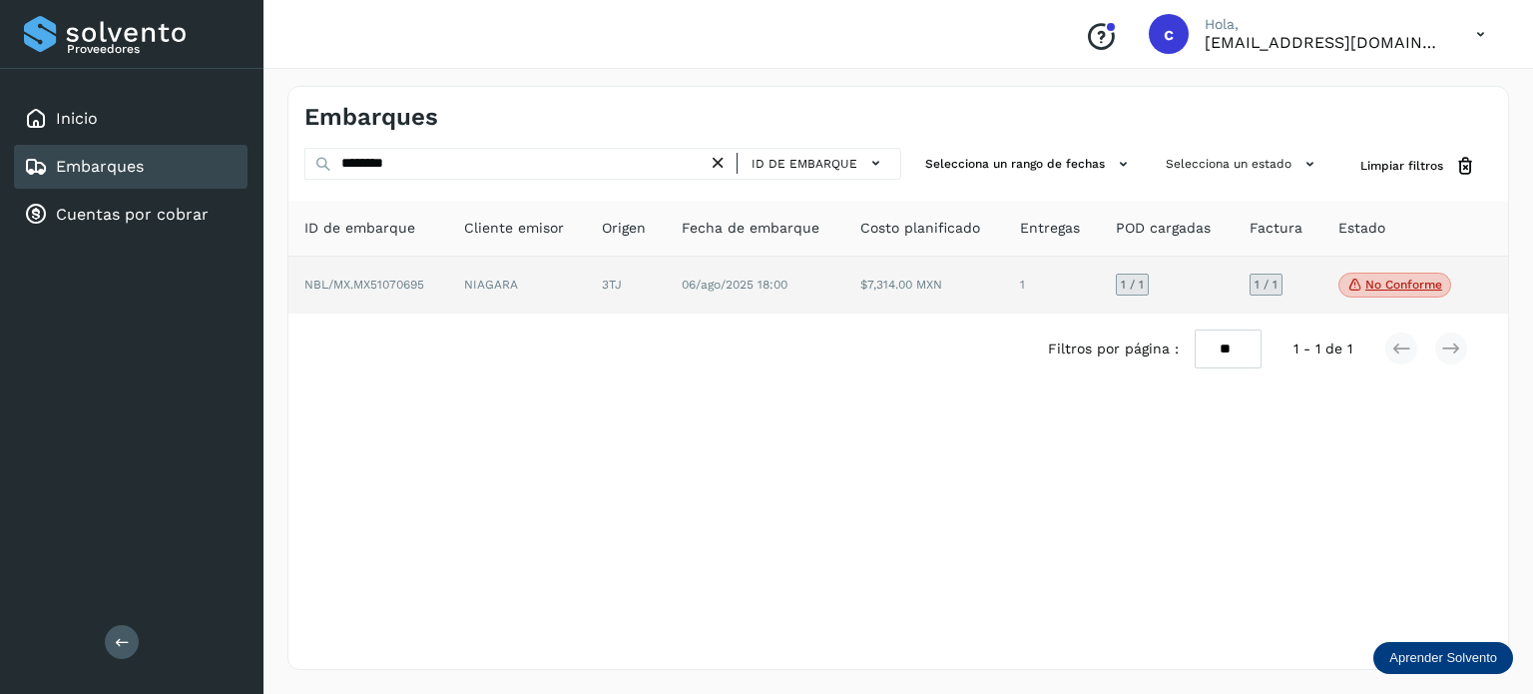
click at [666, 272] on td "3TJ" at bounding box center [755, 286] width 179 height 58
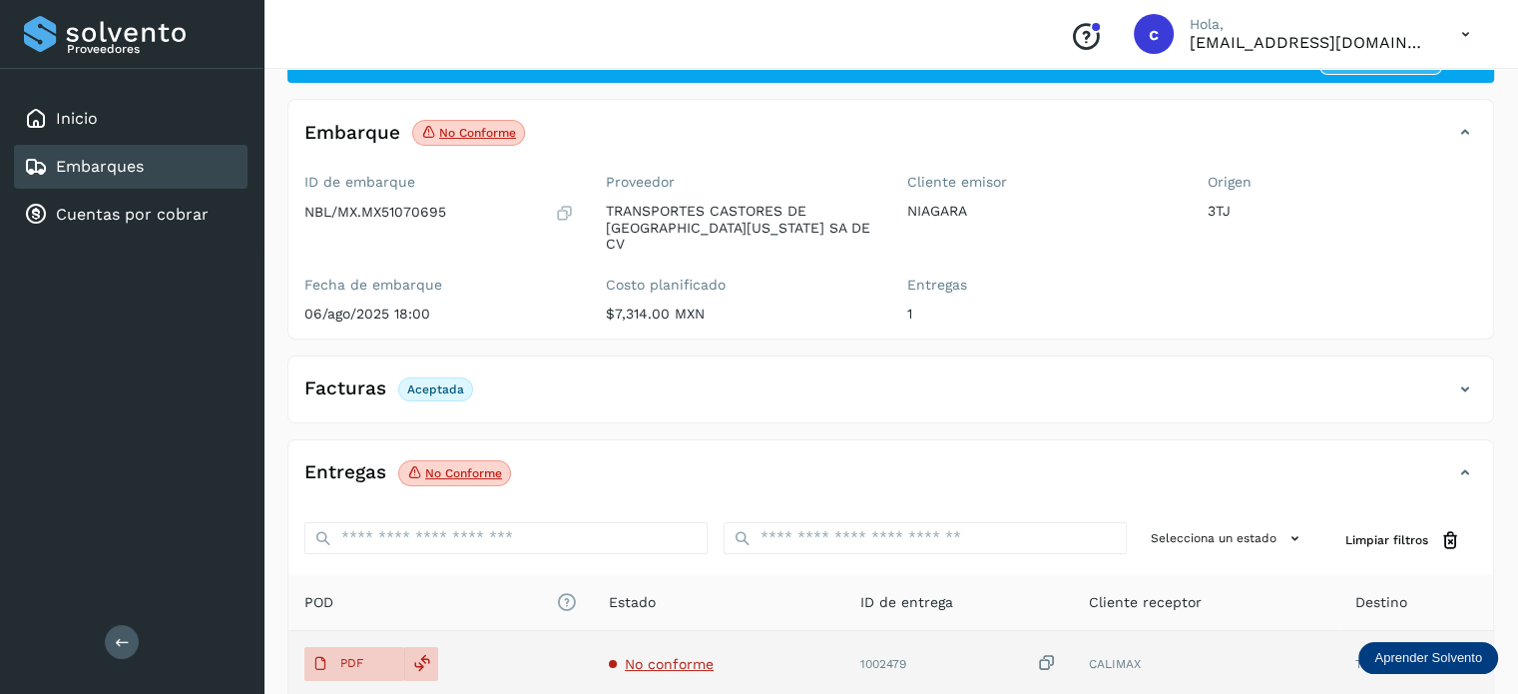
scroll to position [200, 0]
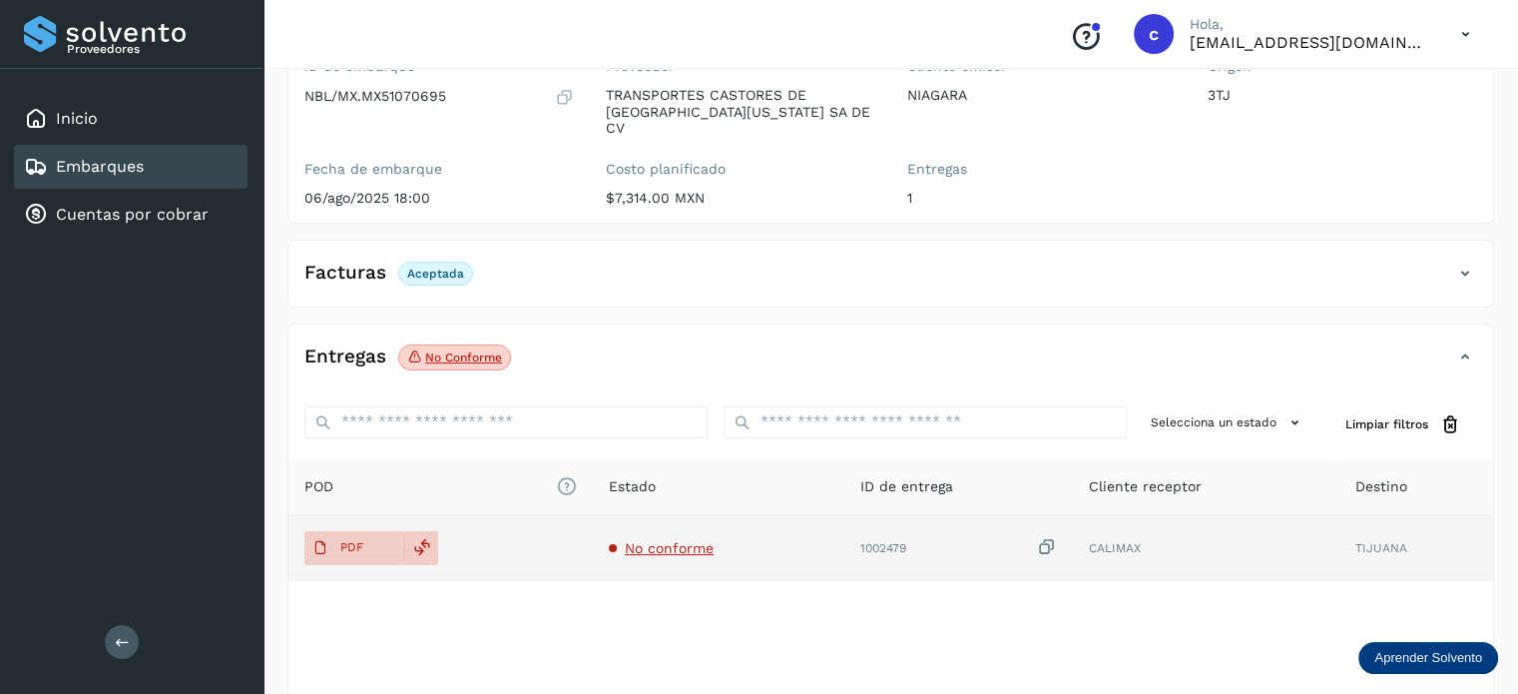
click at [667, 540] on span "No conforme" at bounding box center [669, 548] width 89 height 16
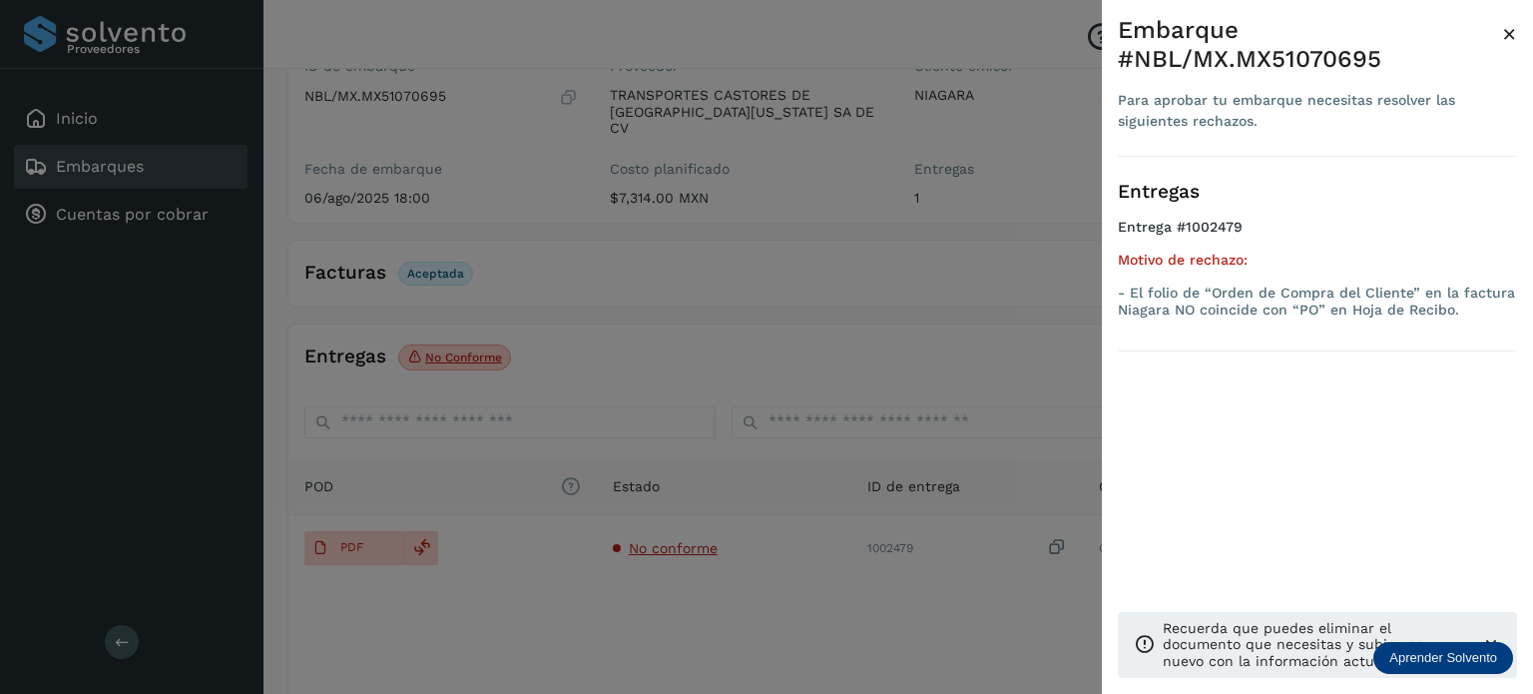
click at [551, 596] on div at bounding box center [766, 347] width 1533 height 694
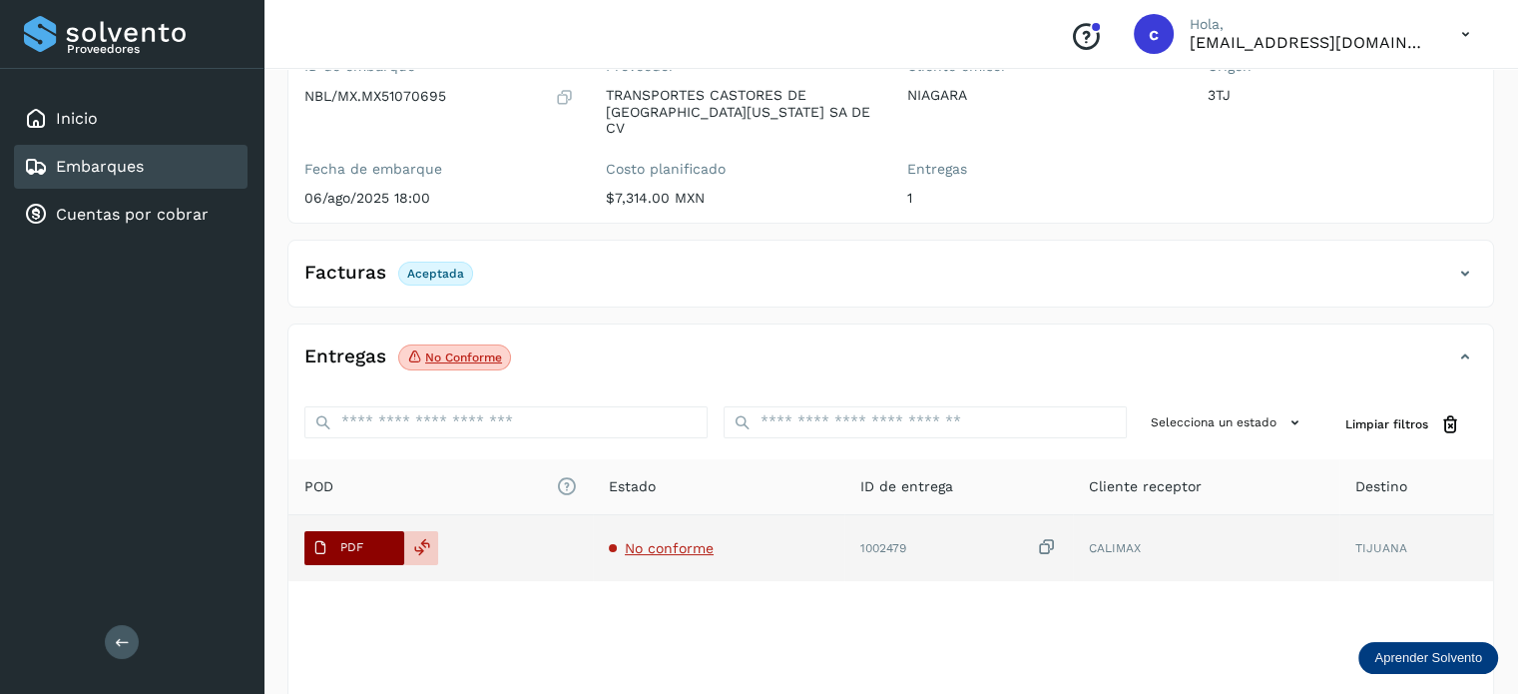
click at [382, 531] on button "PDF" at bounding box center [354, 548] width 100 height 34
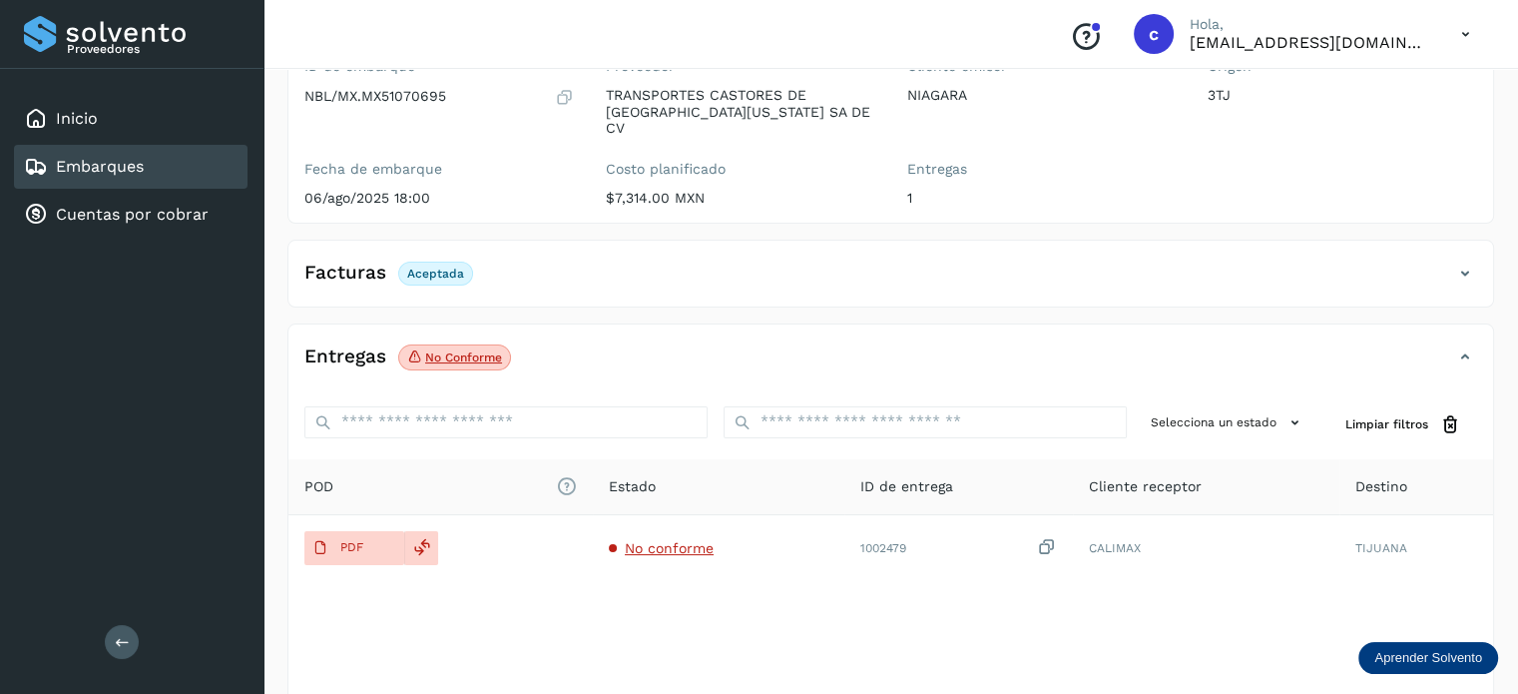
click at [172, 160] on div "Embarques" at bounding box center [131, 167] width 234 height 44
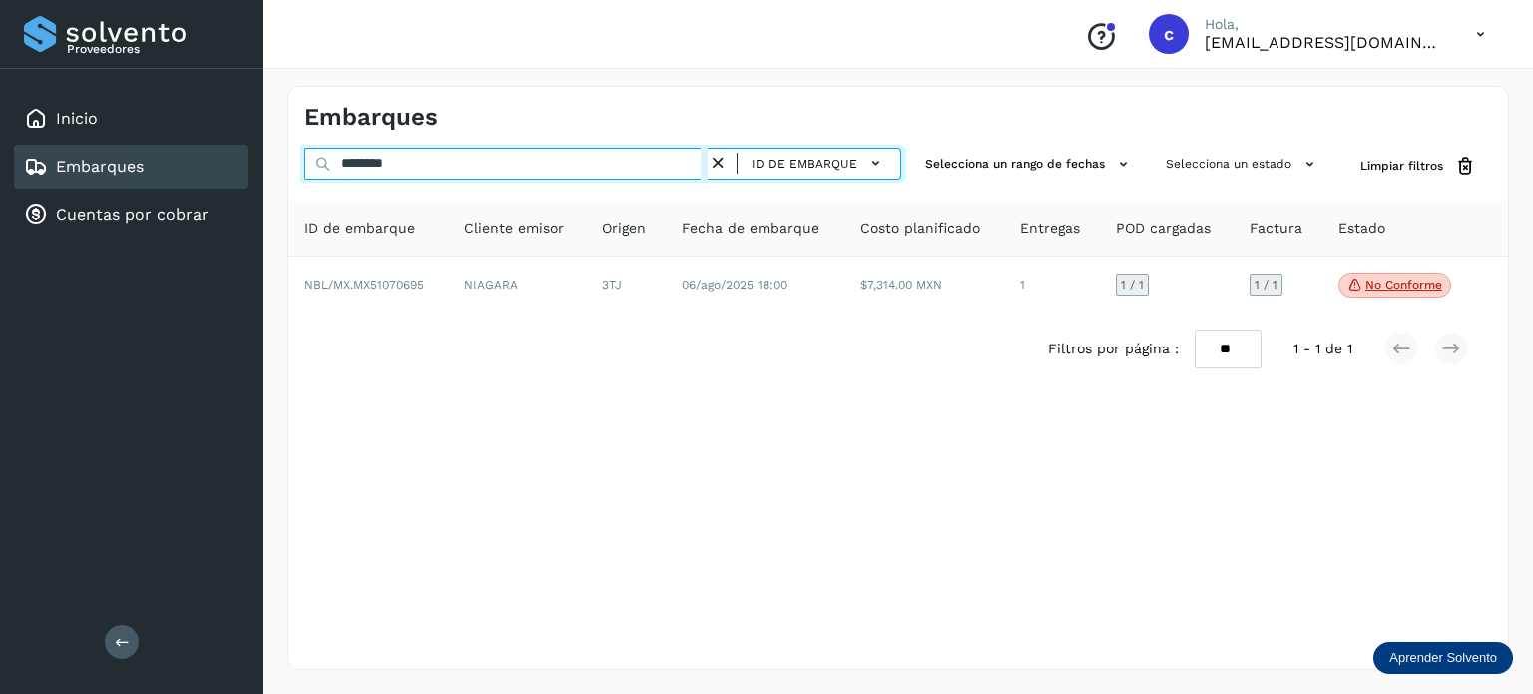
drag, startPoint x: 409, startPoint y: 164, endPoint x: 289, endPoint y: 168, distance: 120.9
click at [289, 161] on div "******** ID de embarque Selecciona un rango de fechas Selecciona un estado Limp…" at bounding box center [899, 166] width 1220 height 37
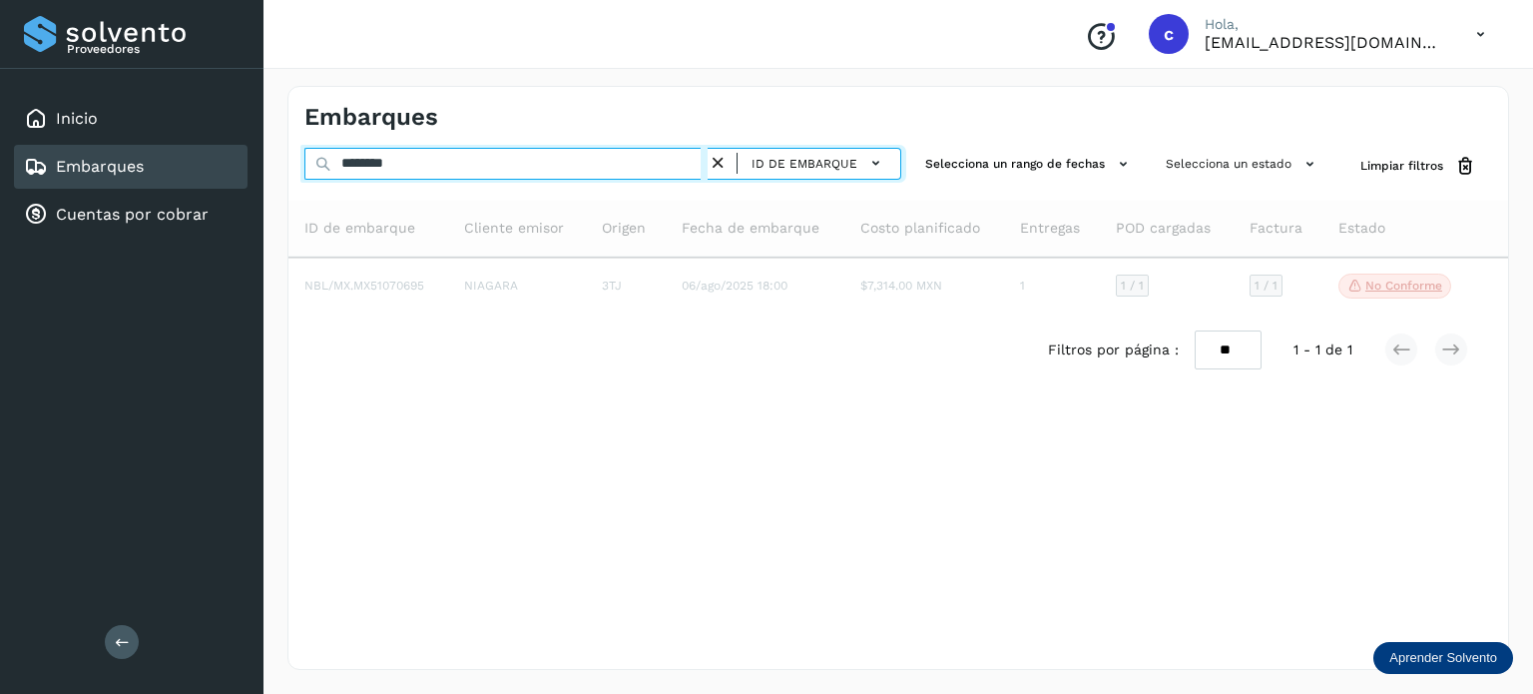
type input "********"
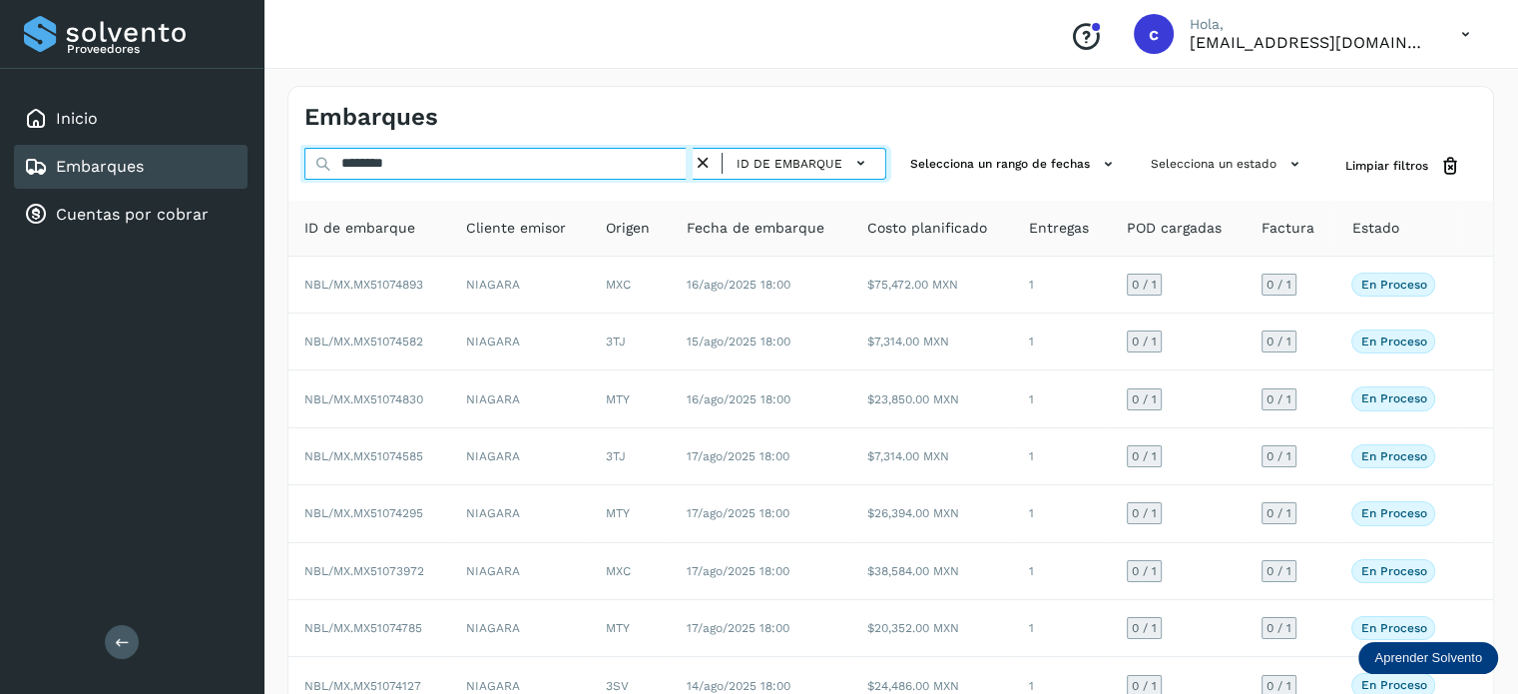
drag, startPoint x: 408, startPoint y: 175, endPoint x: 136, endPoint y: 147, distance: 274.0
click at [136, 147] on div "Proveedores Inicio Embarques Cuentas por cobrar Salir Conoce nuestros beneficio…" at bounding box center [759, 461] width 1518 height 923
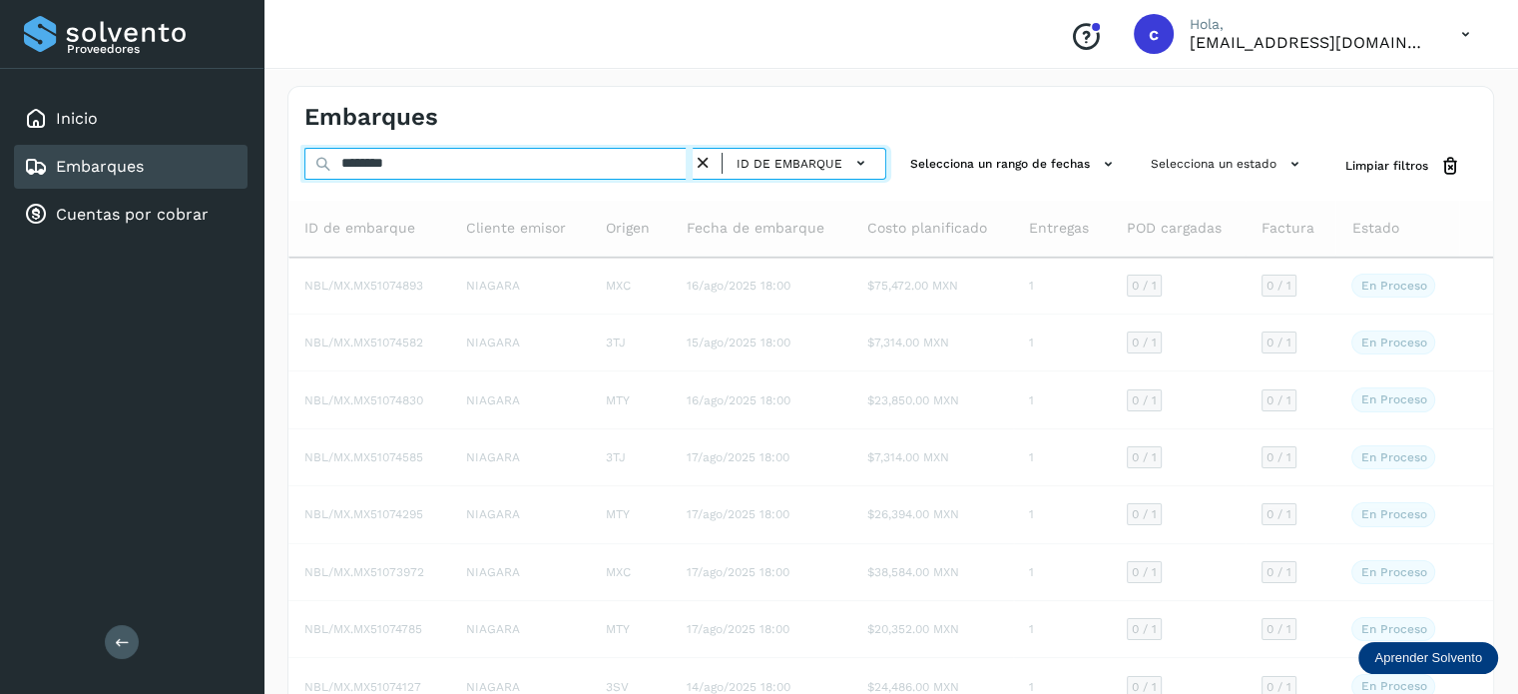
type input "********"
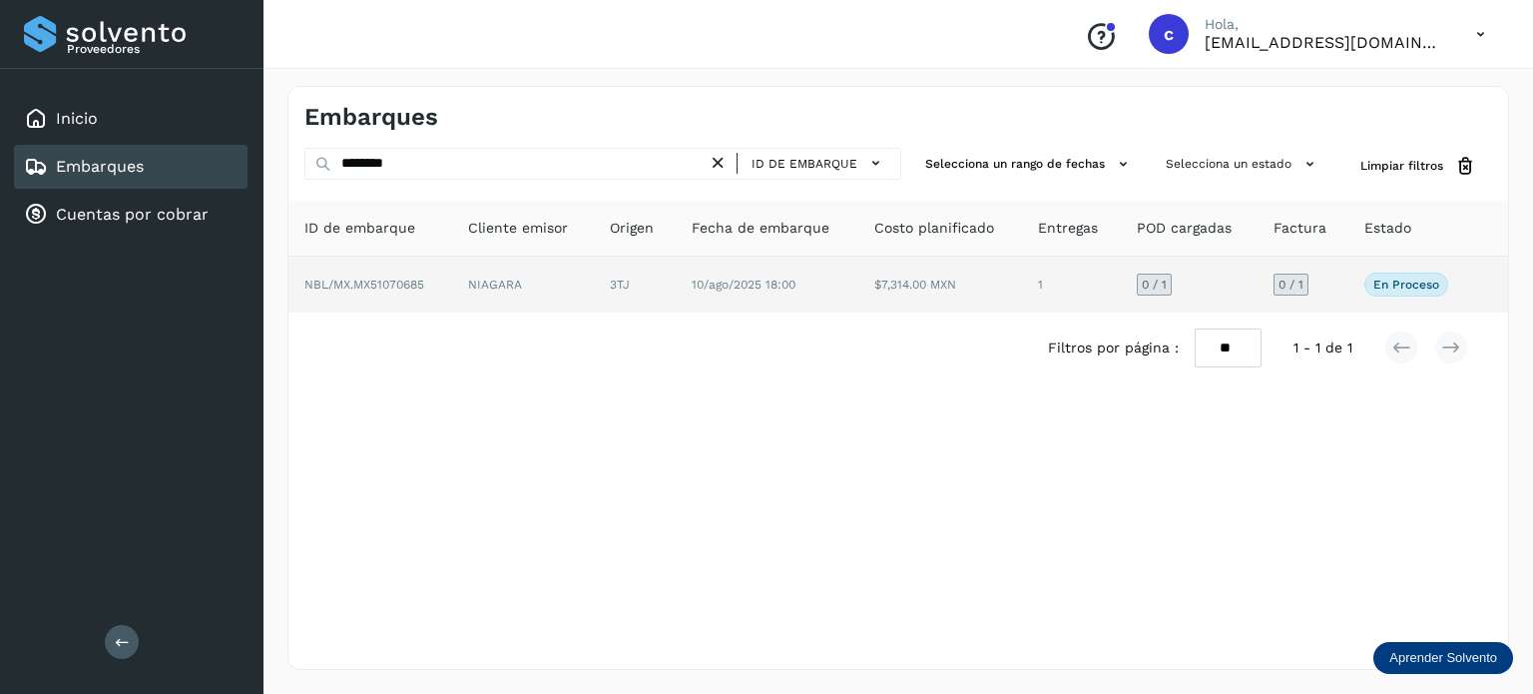
click at [859, 278] on td "10/ago/2025 18:00" at bounding box center [941, 285] width 164 height 56
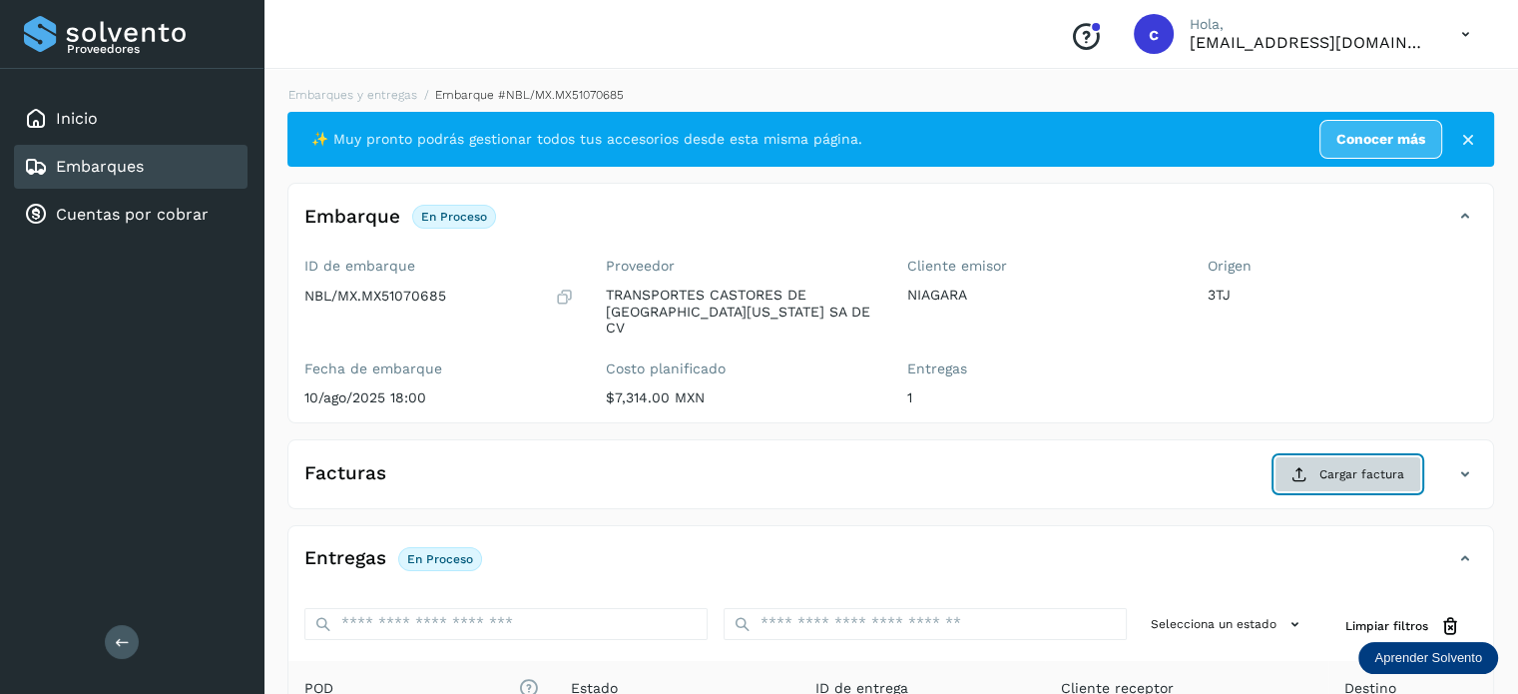
click at [1336, 465] on span "Cargar factura" at bounding box center [1362, 474] width 85 height 18
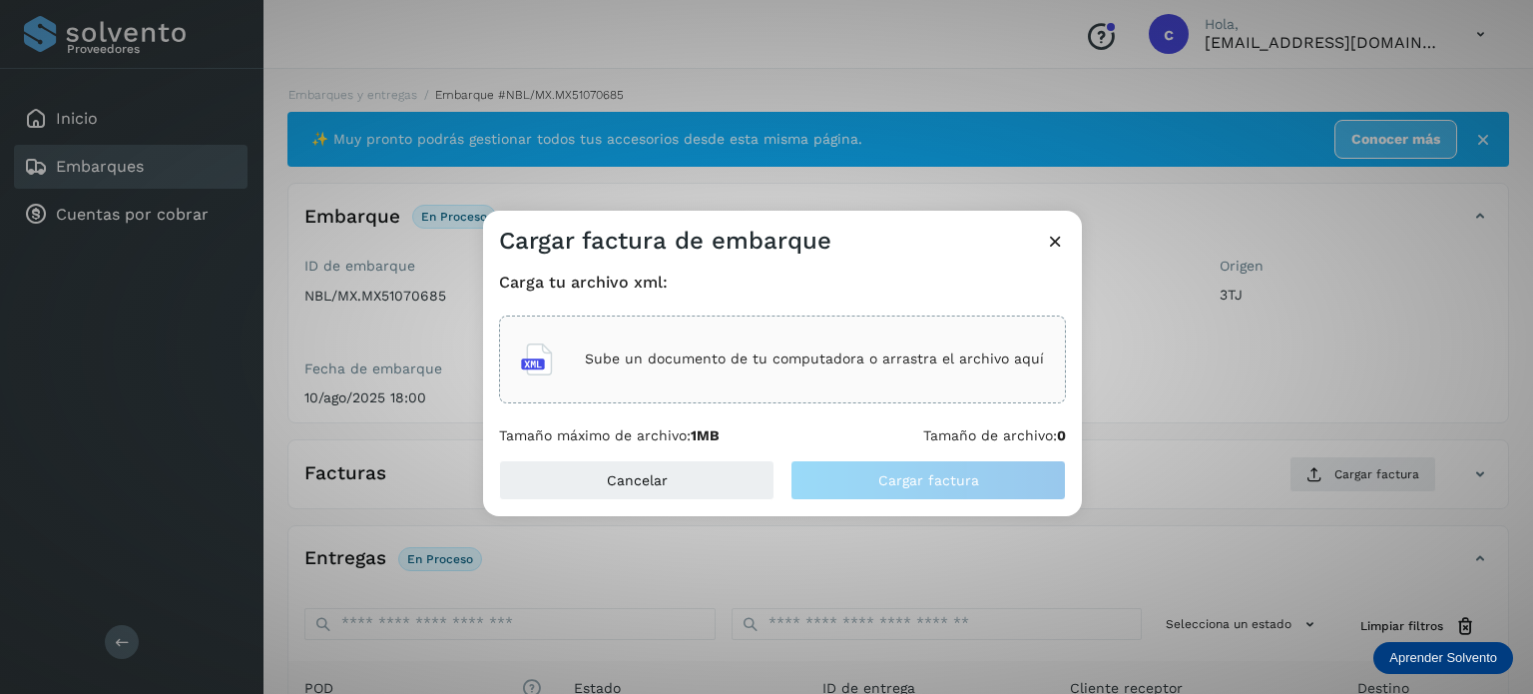
click at [785, 346] on div "Sube un documento de tu computadora o arrastra el archivo aquí" at bounding box center [782, 359] width 523 height 54
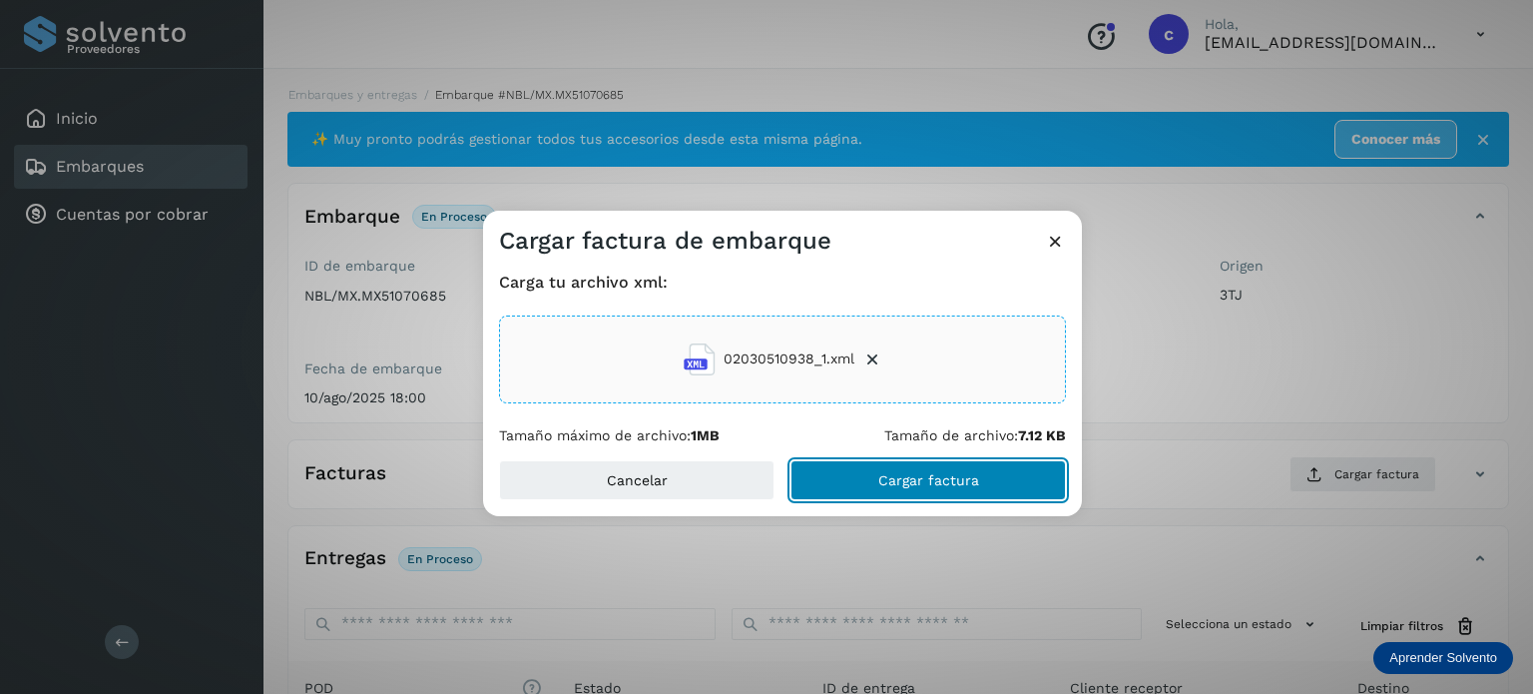
click at [879, 470] on button "Cargar factura" at bounding box center [929, 480] width 276 height 40
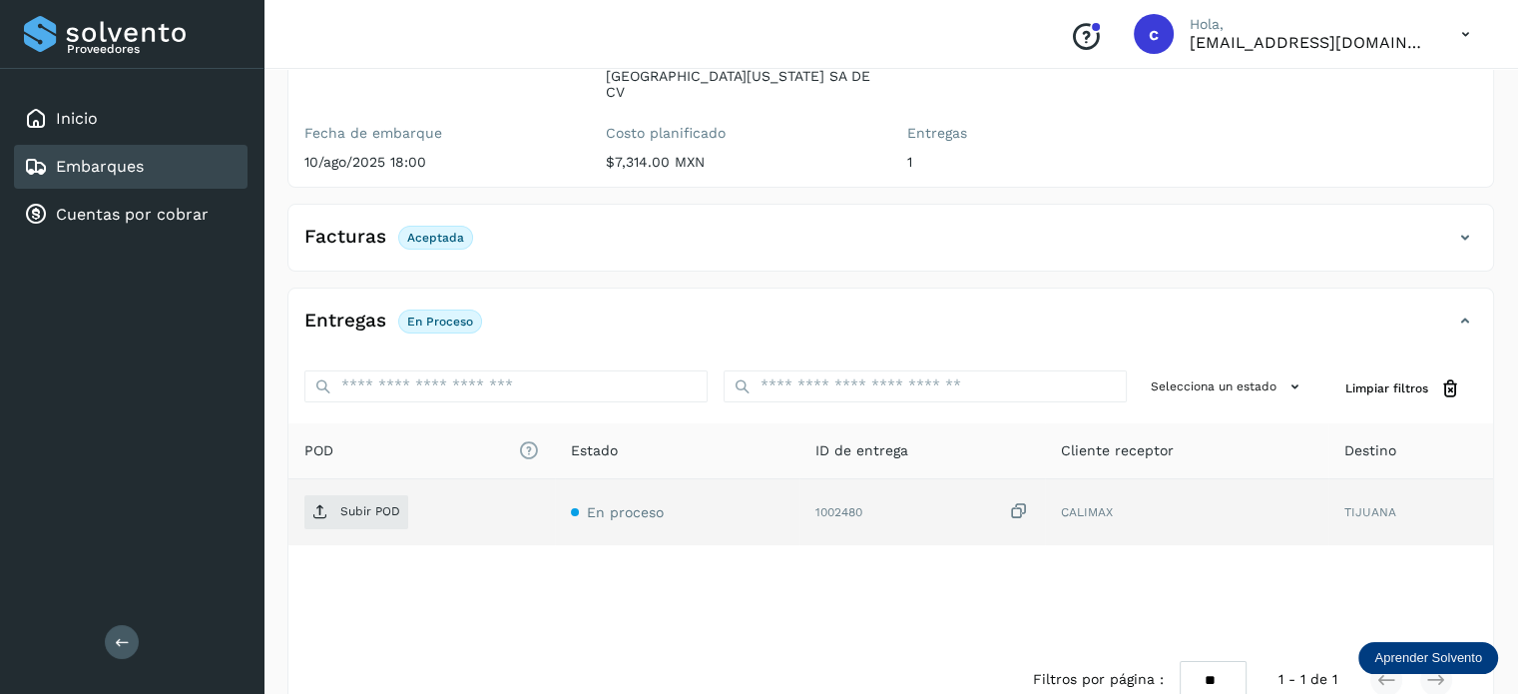
scroll to position [264, 0]
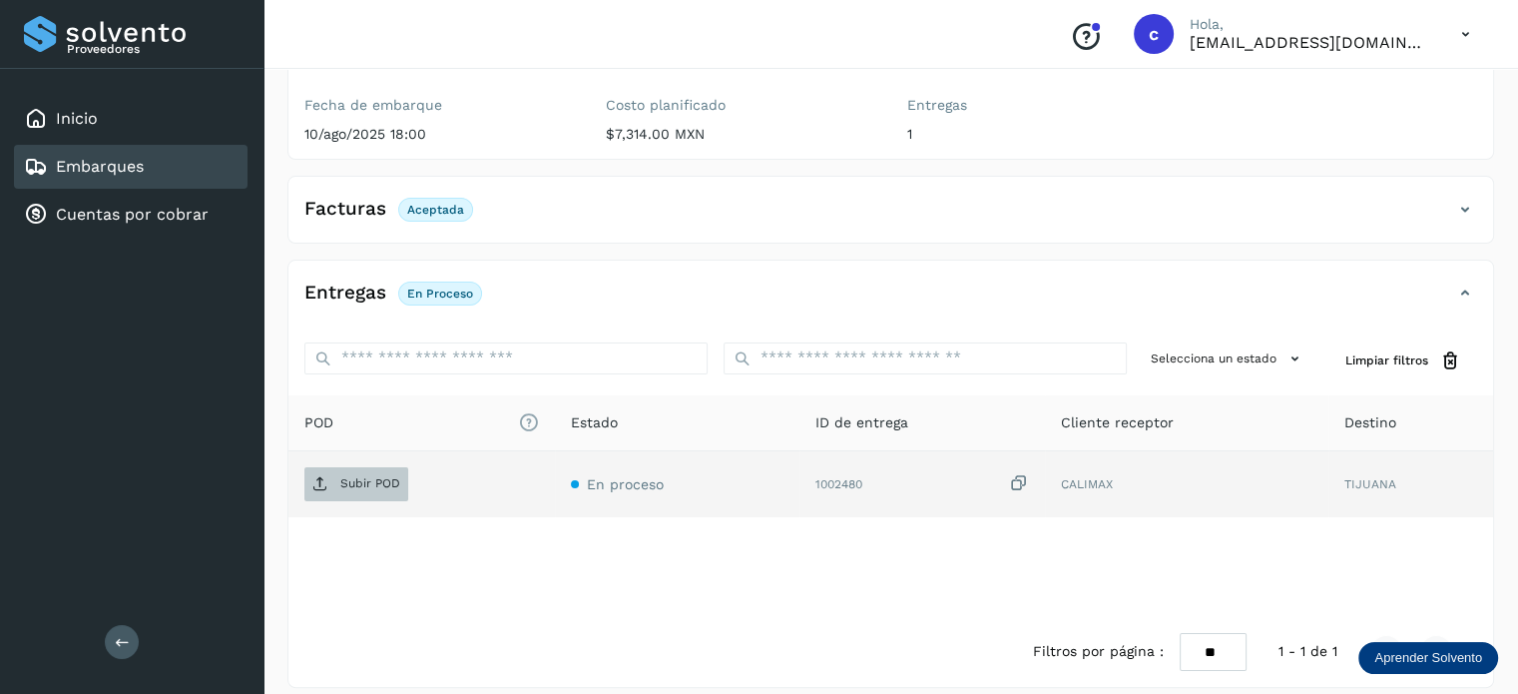
click at [378, 476] on p "Subir POD" at bounding box center [370, 483] width 60 height 14
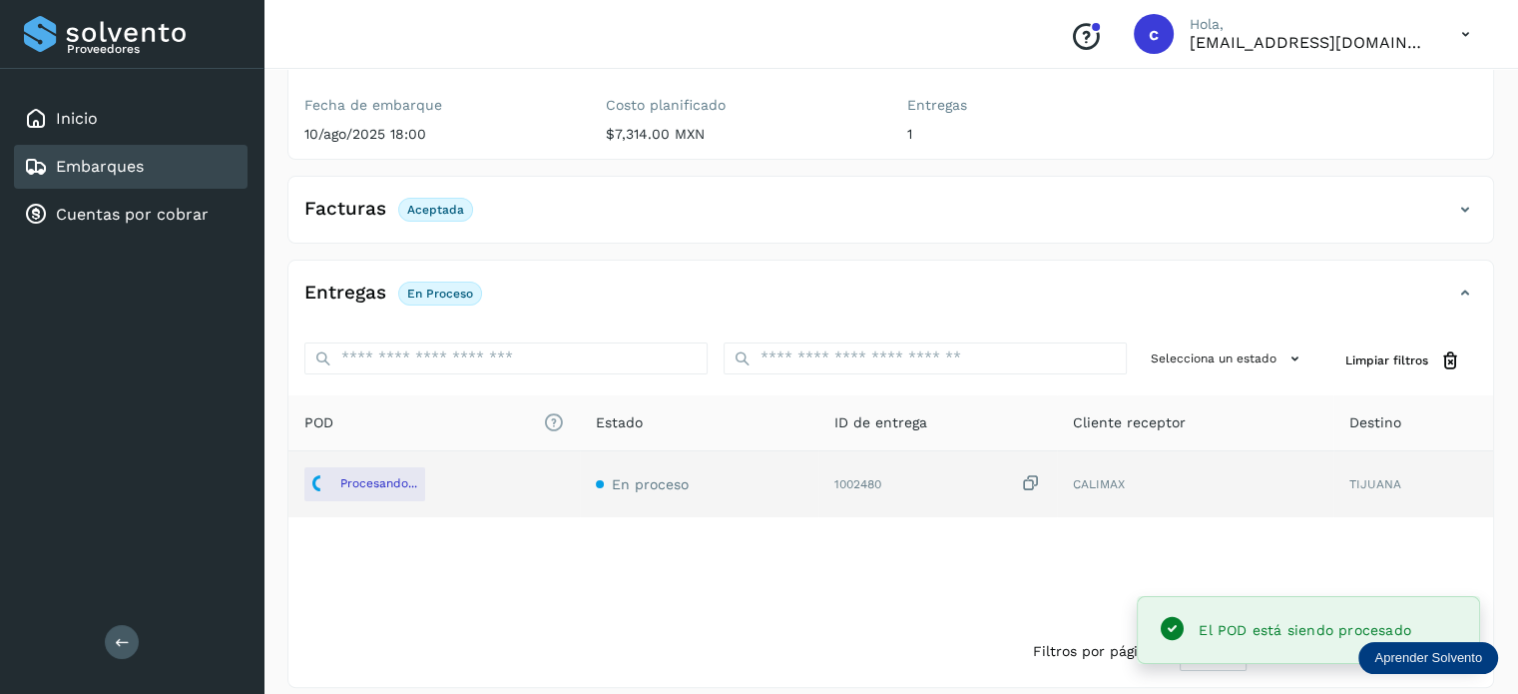
click at [214, 167] on div "Embarques" at bounding box center [131, 167] width 234 height 44
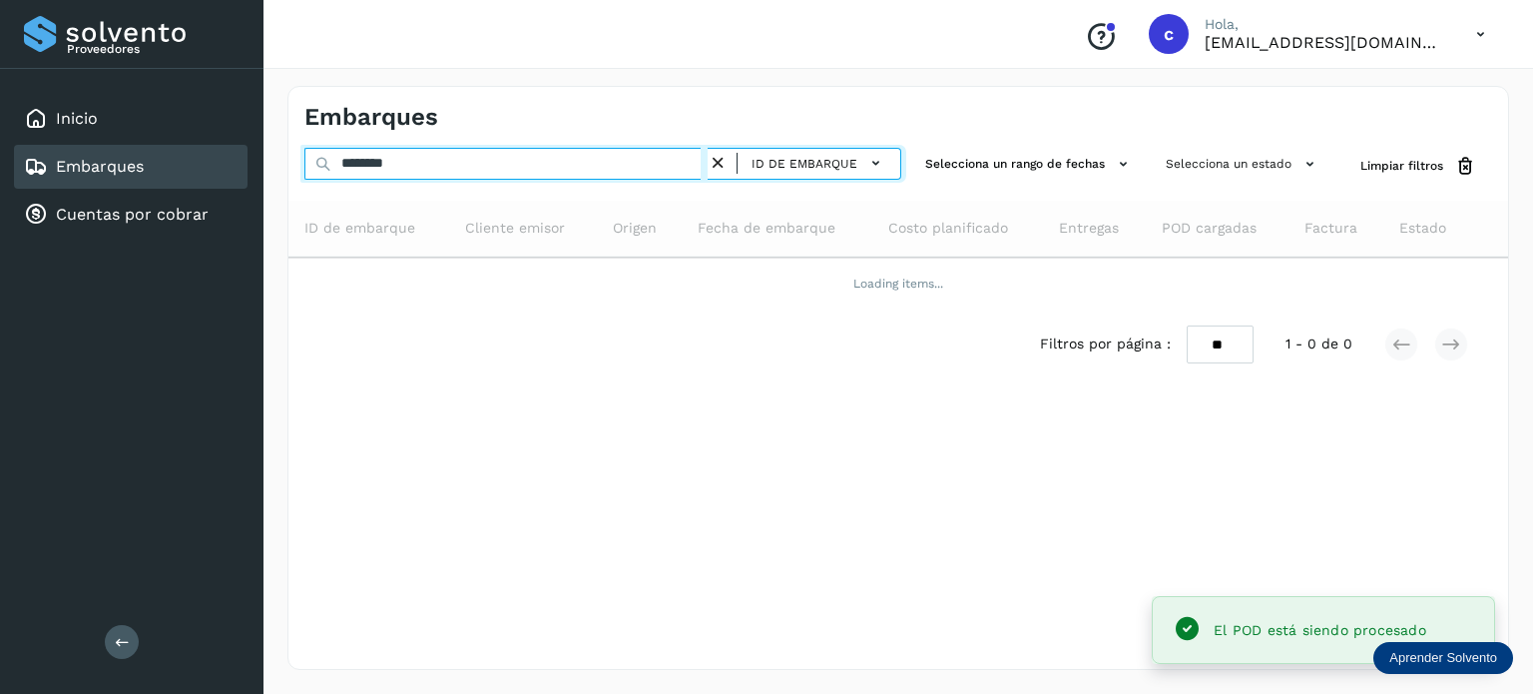
drag, startPoint x: 328, startPoint y: 161, endPoint x: 293, endPoint y: 160, distance: 36.0
click at [292, 160] on div "******** ID de embarque Selecciona un rango de fechas Selecciona un estado Limp…" at bounding box center [899, 166] width 1220 height 37
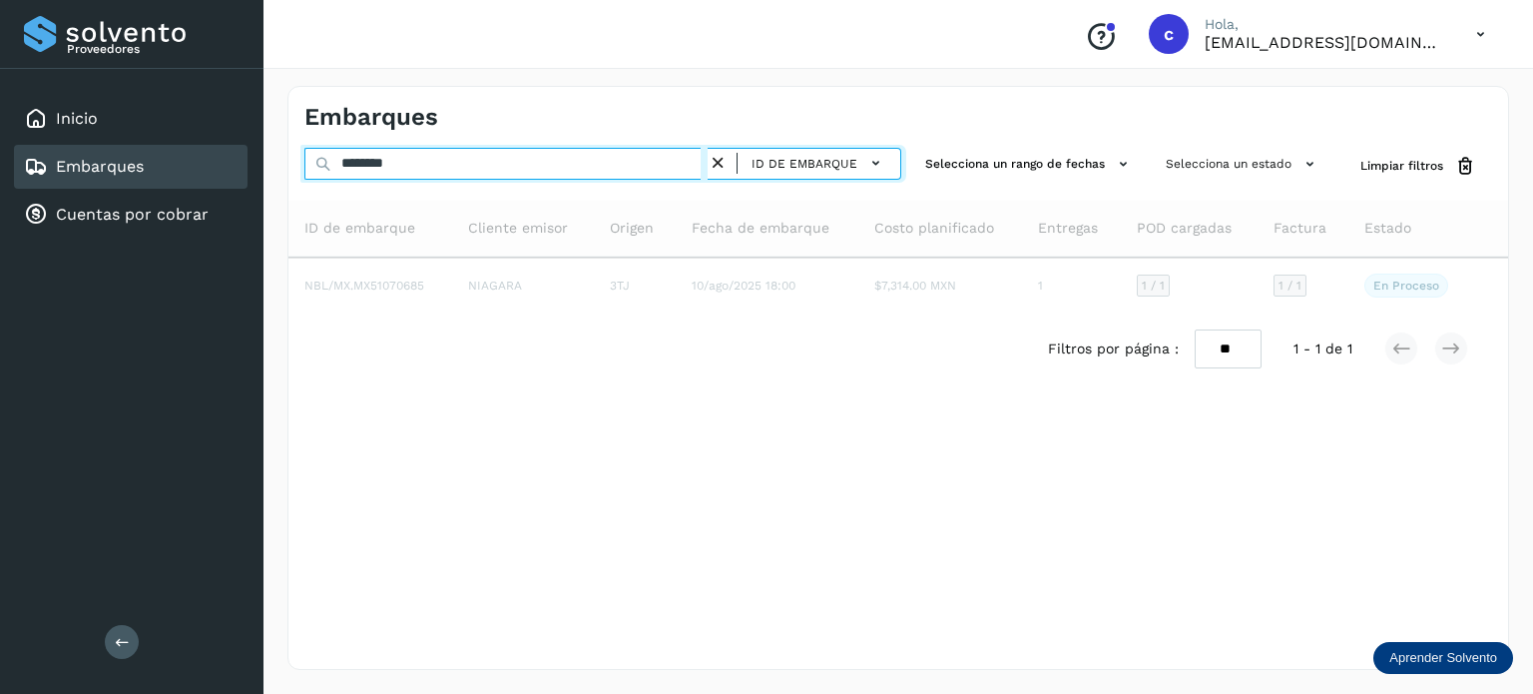
type input "********"
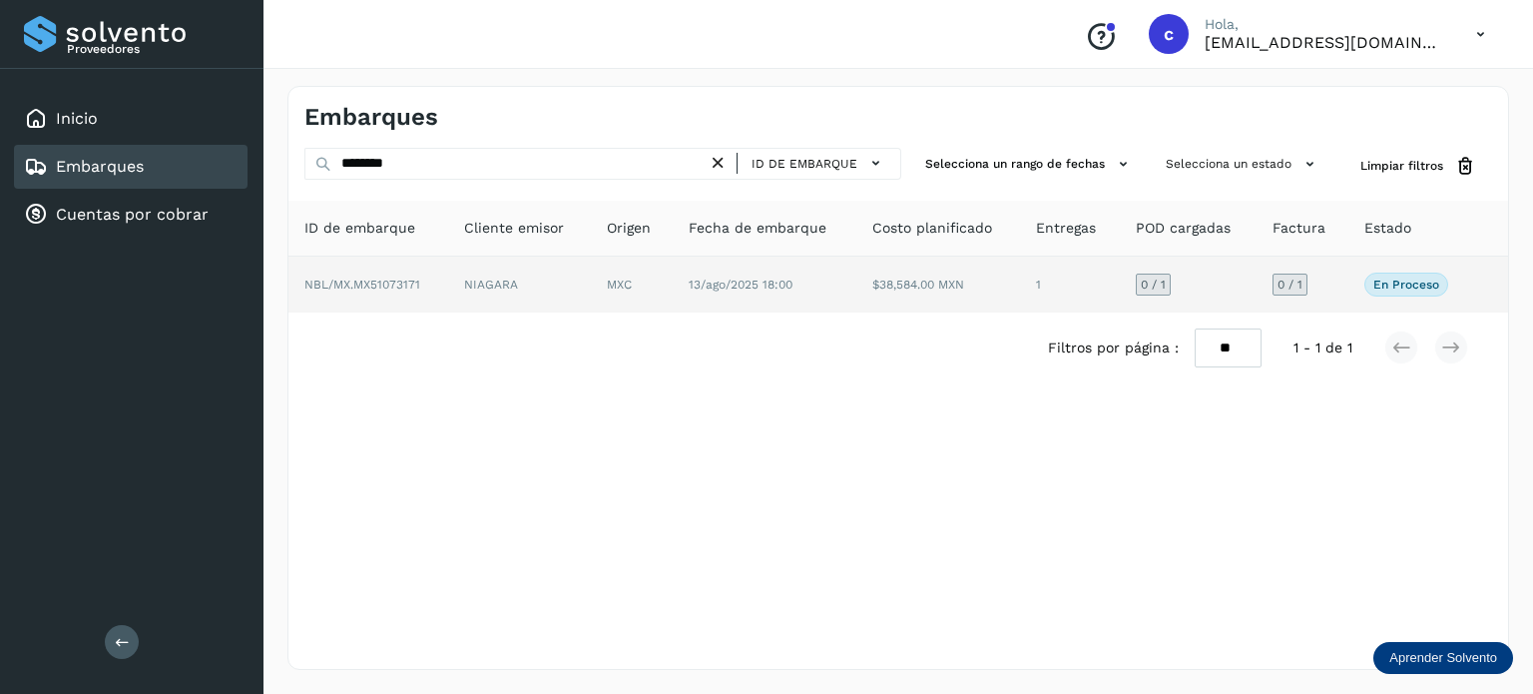
click at [673, 295] on td "MXC" at bounding box center [765, 285] width 184 height 56
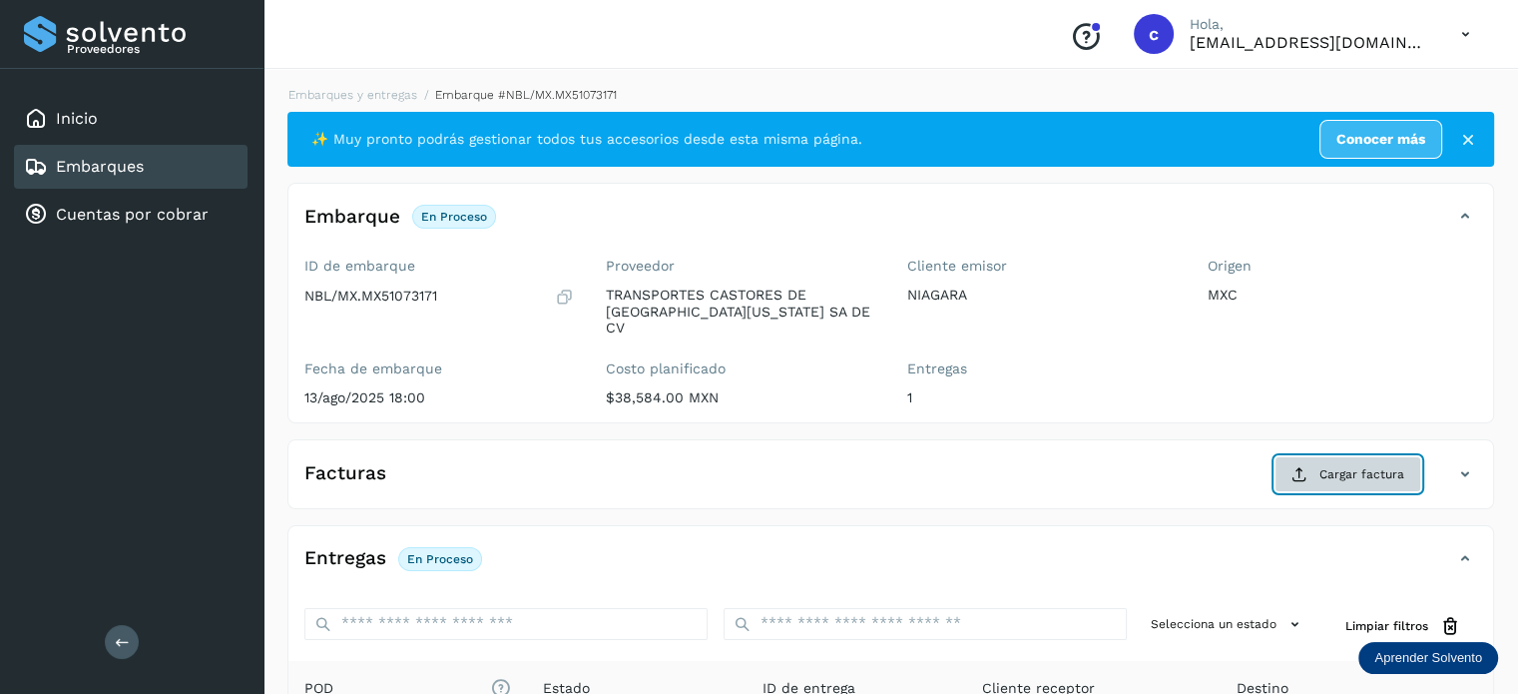
click at [1345, 465] on span "Cargar factura" at bounding box center [1362, 474] width 85 height 18
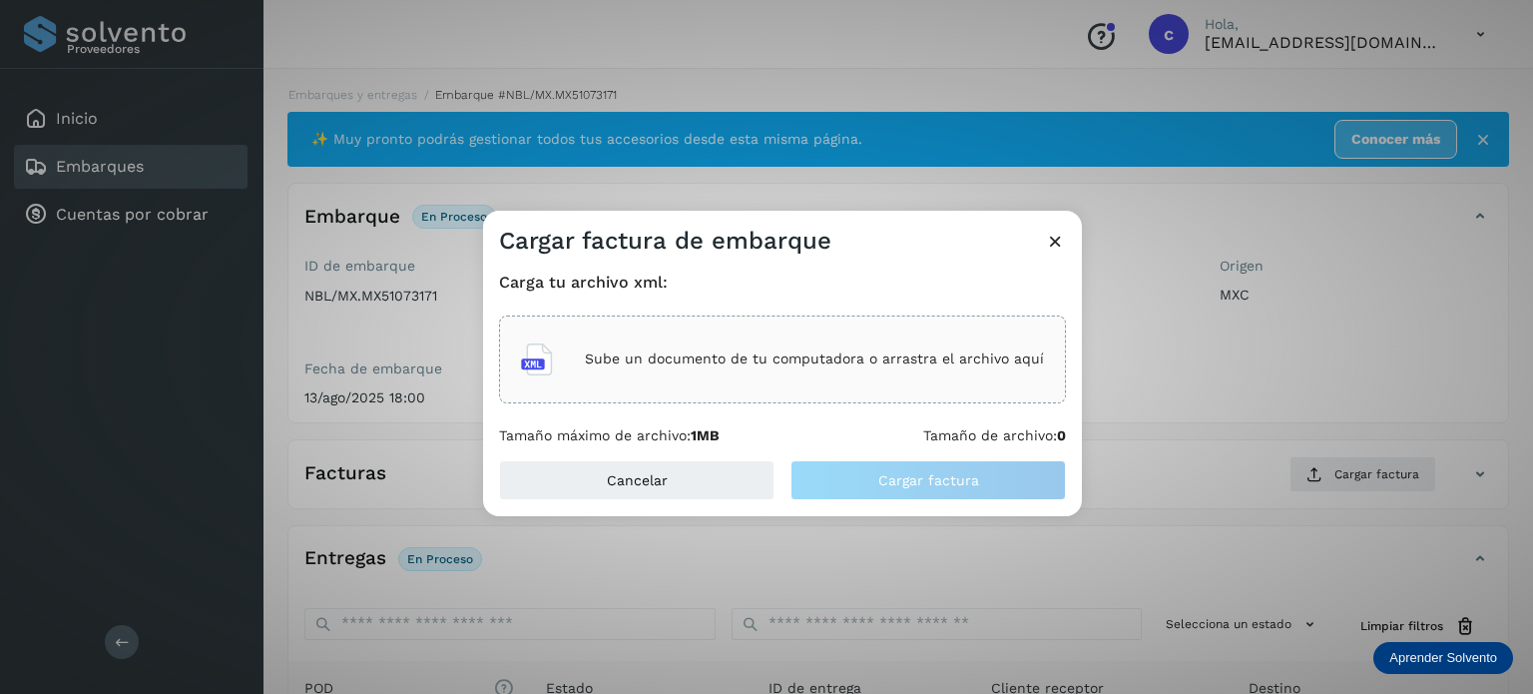
click at [737, 340] on div "Sube un documento de tu computadora o arrastra el archivo aquí" at bounding box center [782, 359] width 523 height 54
click at [733, 364] on p "Sube un documento de tu computadora o arrastra el archivo aquí" at bounding box center [814, 358] width 459 height 17
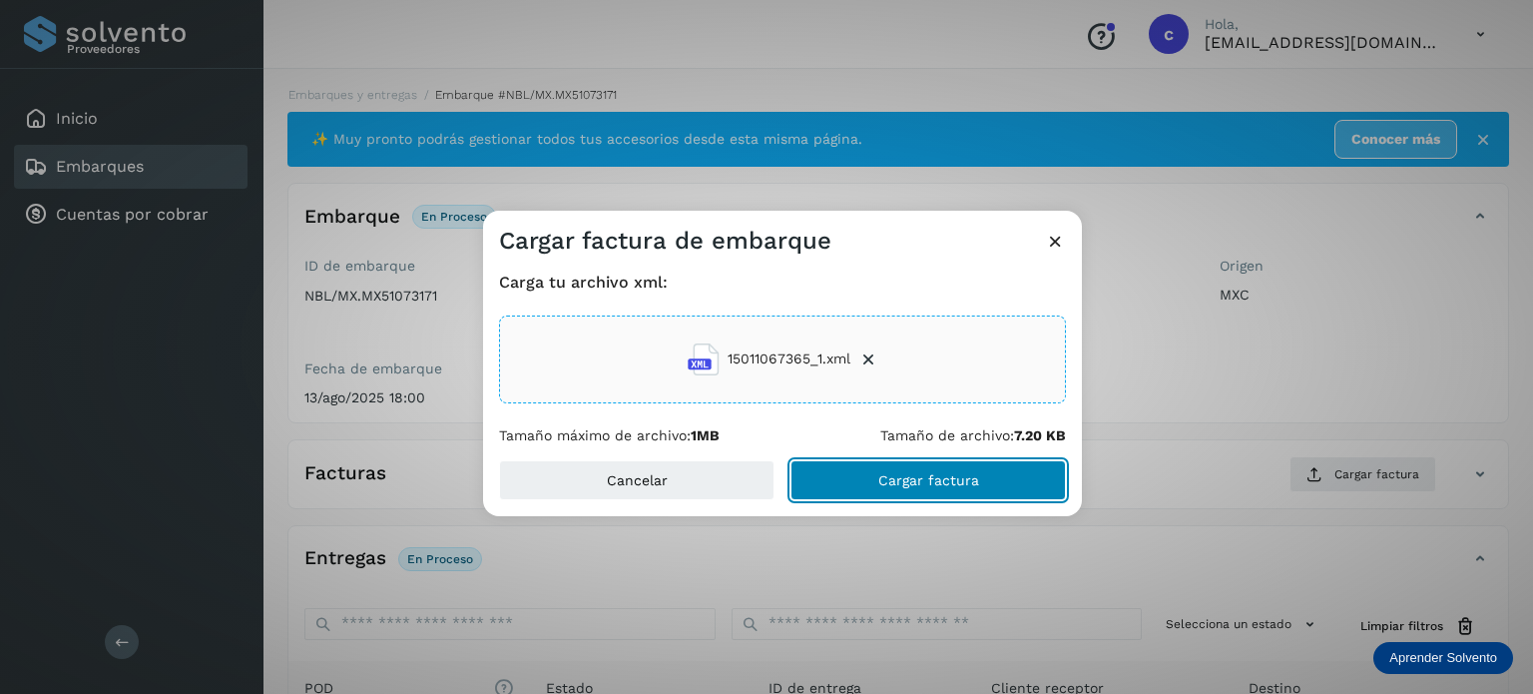
click at [885, 480] on span "Cargar factura" at bounding box center [929, 480] width 101 height 14
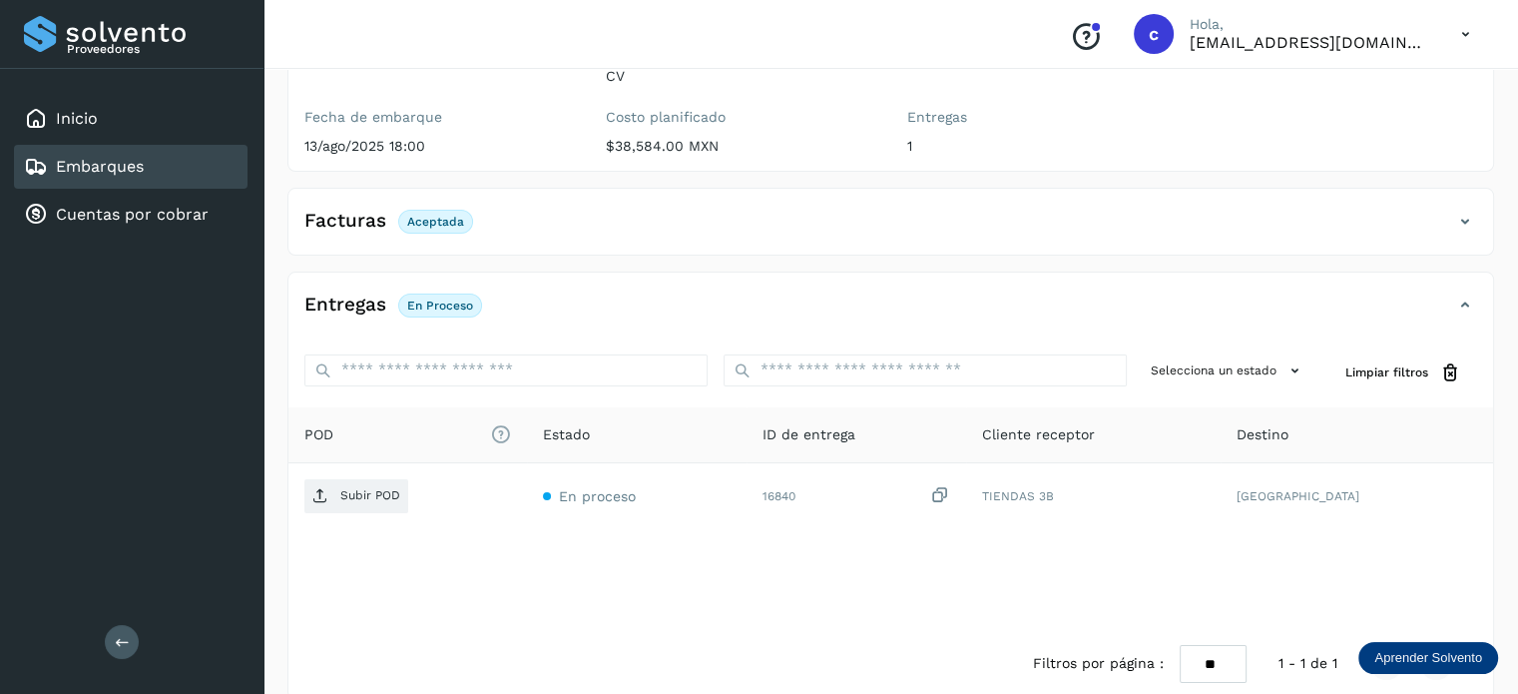
scroll to position [264, 0]
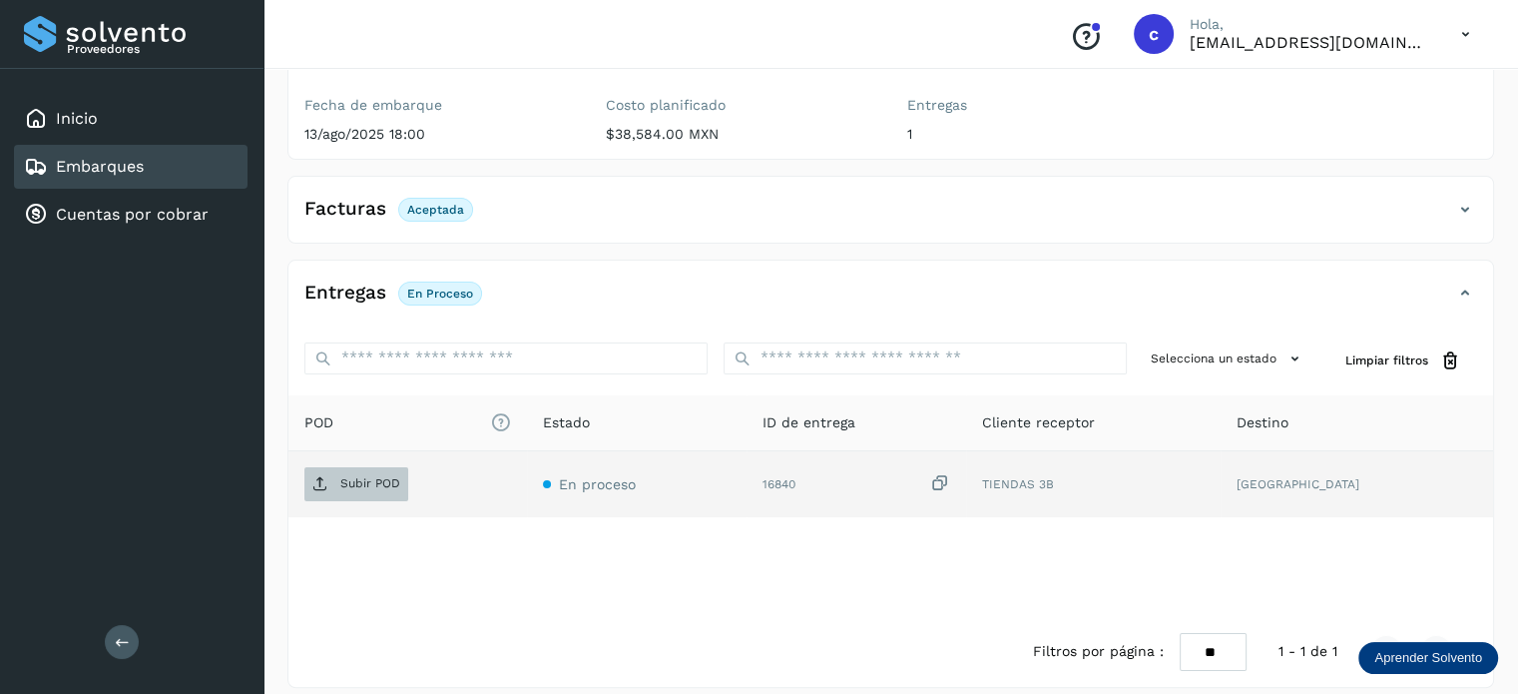
click at [361, 476] on p "Subir POD" at bounding box center [370, 483] width 60 height 14
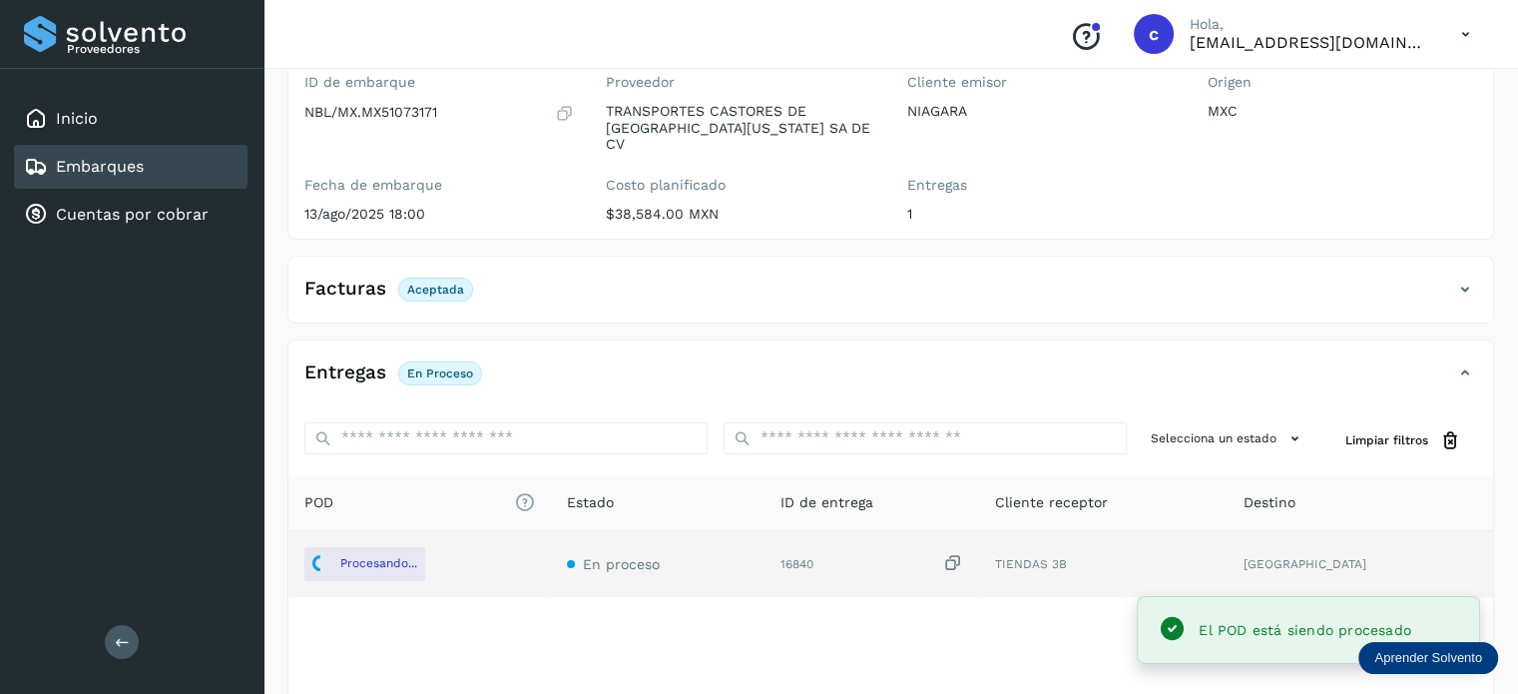
scroll to position [164, 0]
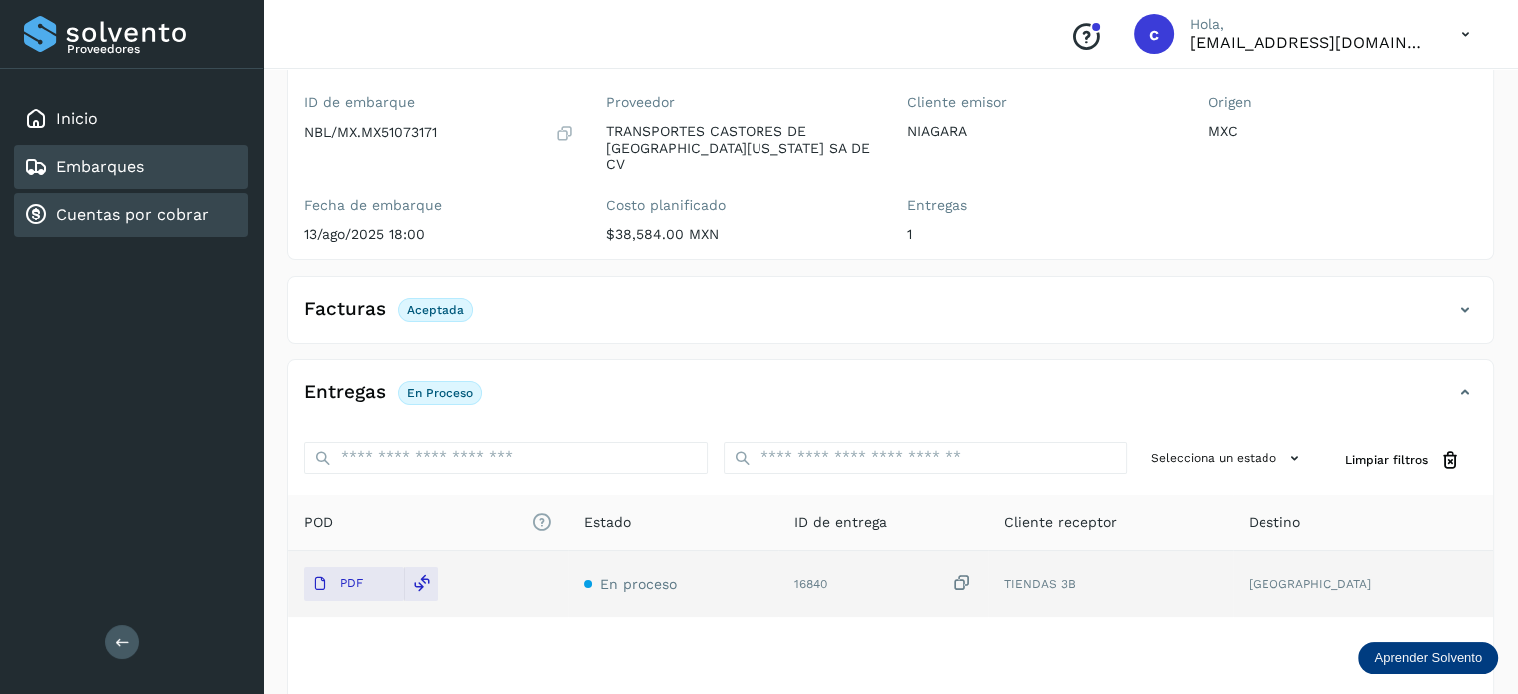
click at [132, 215] on link "Cuentas por cobrar" at bounding box center [132, 214] width 153 height 19
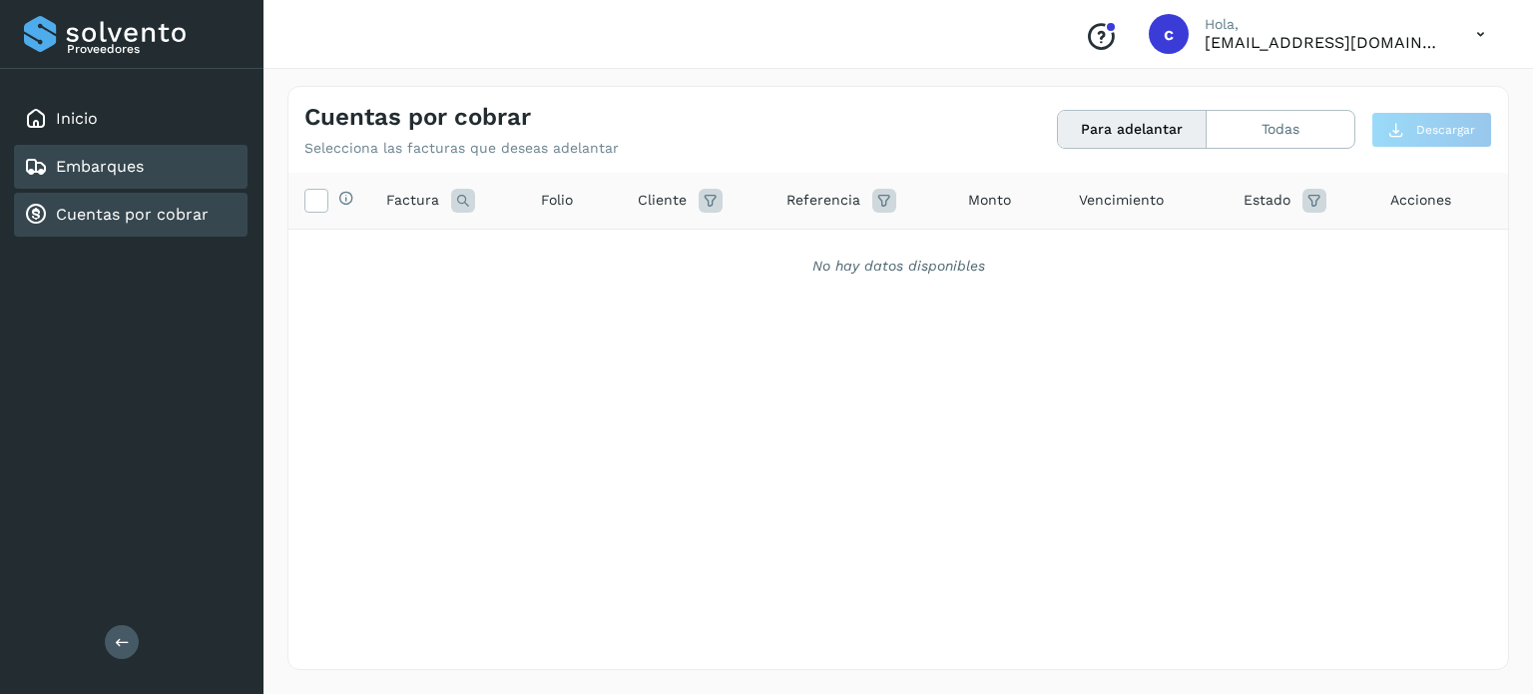
click at [140, 174] on div "Embarques" at bounding box center [84, 167] width 120 height 24
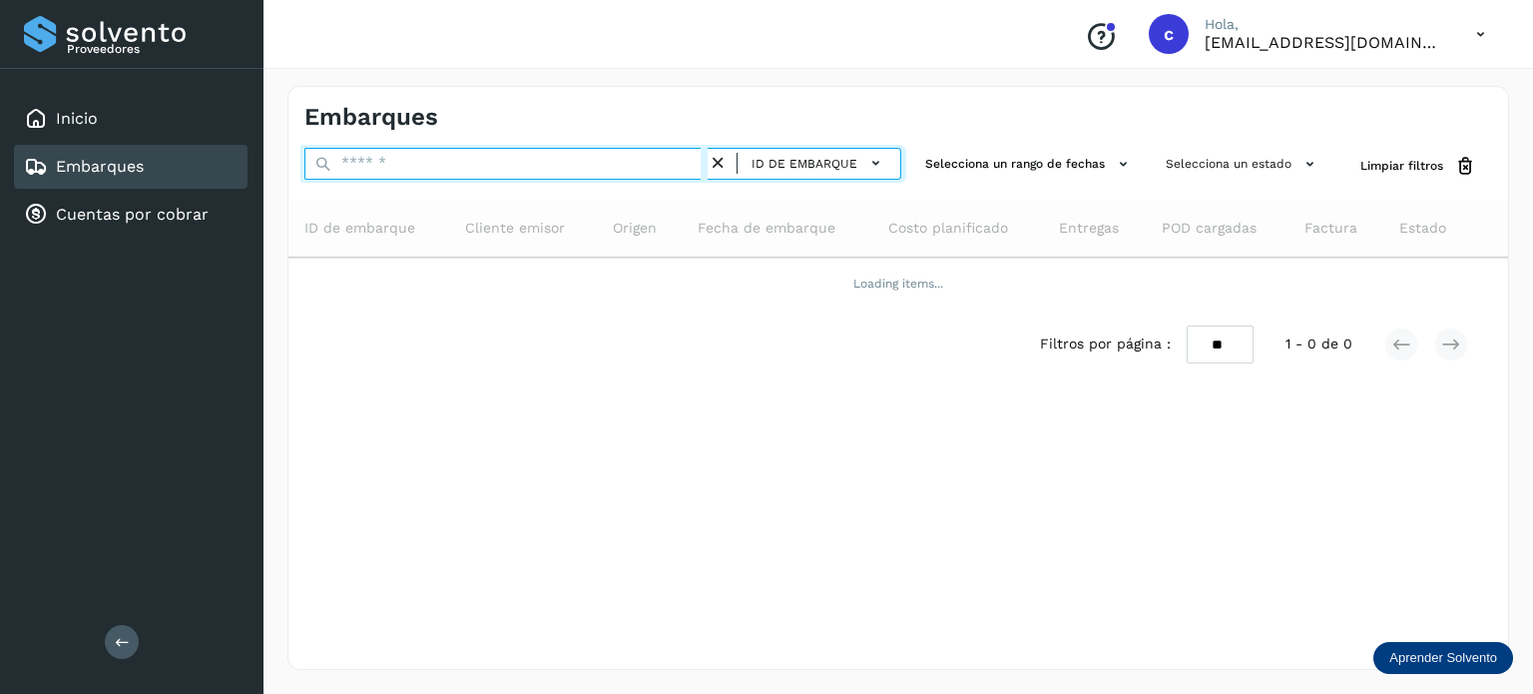
click at [391, 168] on input "text" at bounding box center [505, 164] width 403 height 32
type input "********"
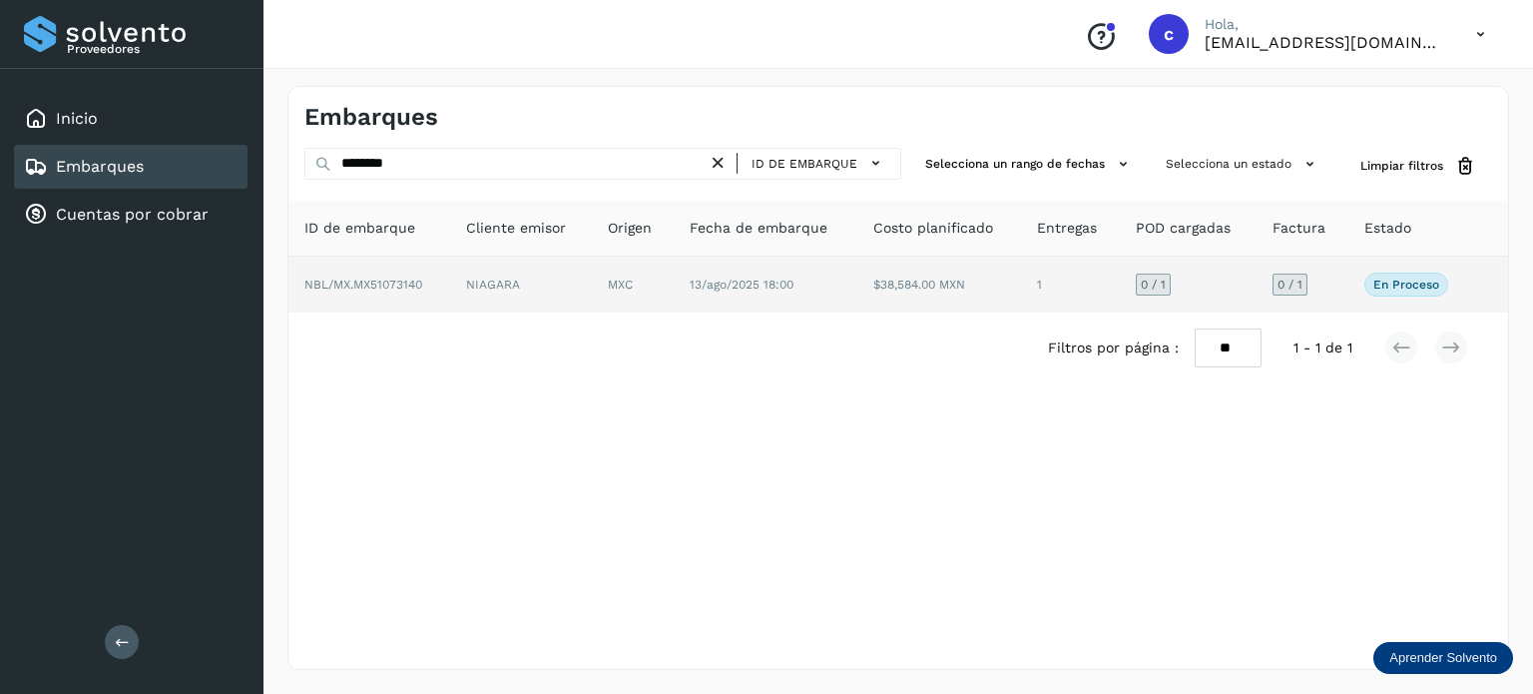
click at [674, 281] on td "MXC" at bounding box center [766, 285] width 184 height 56
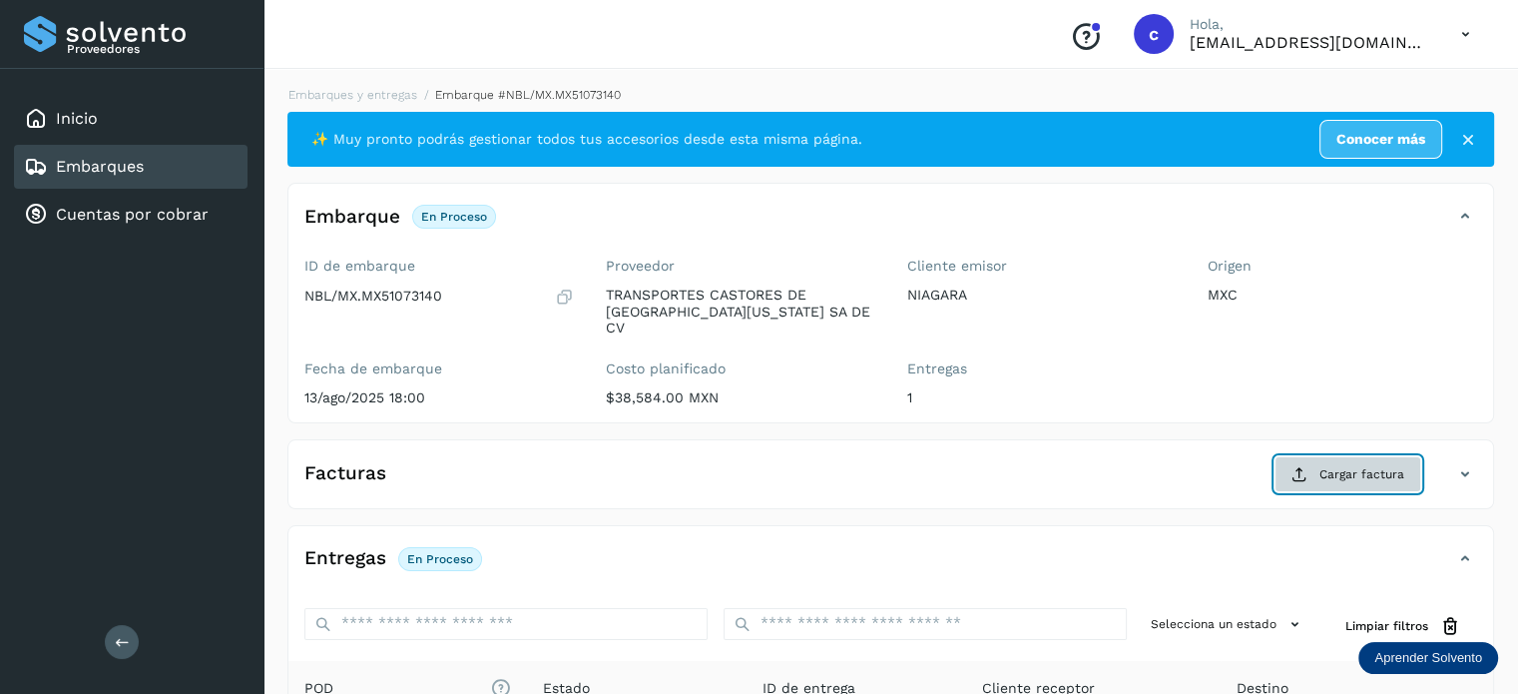
click at [1359, 465] on span "Cargar factura" at bounding box center [1362, 474] width 85 height 18
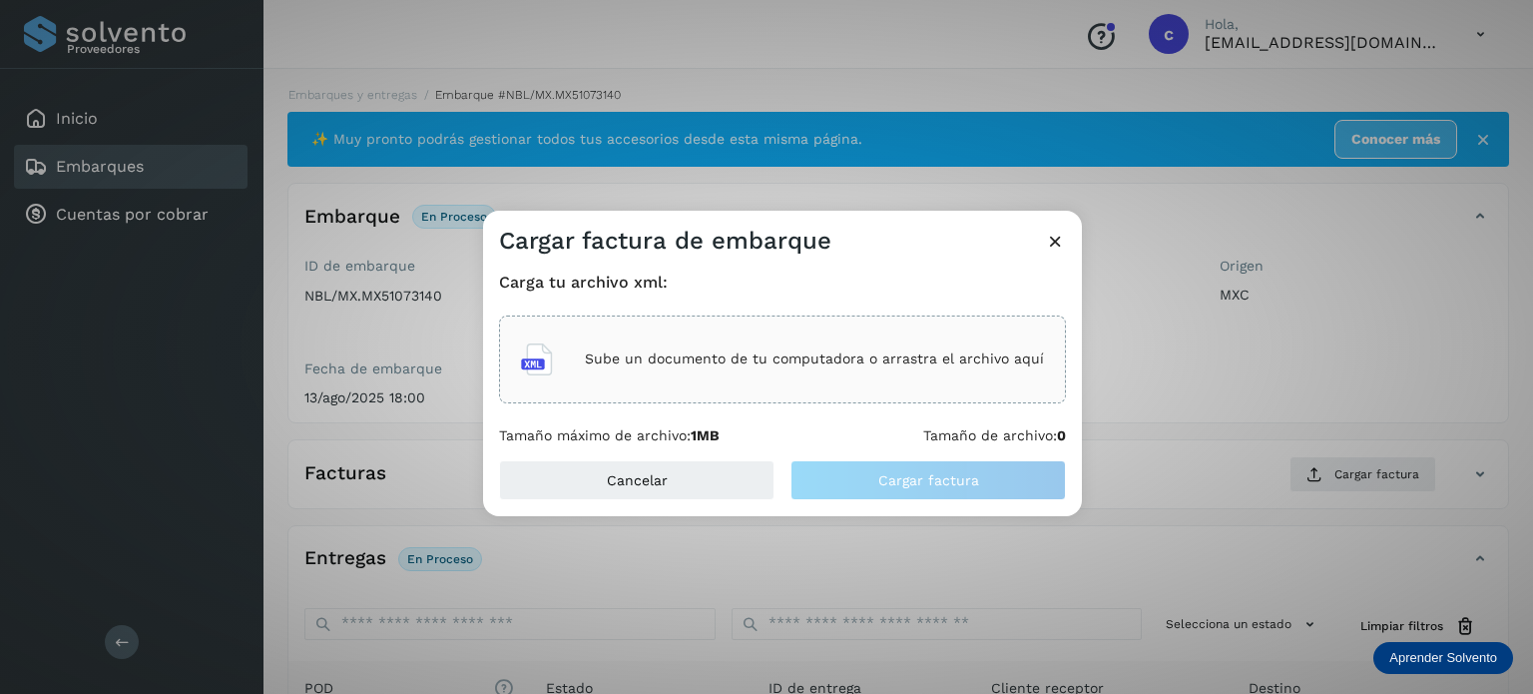
click at [768, 356] on p "Sube un documento de tu computadora o arrastra el archivo aquí" at bounding box center [814, 358] width 459 height 17
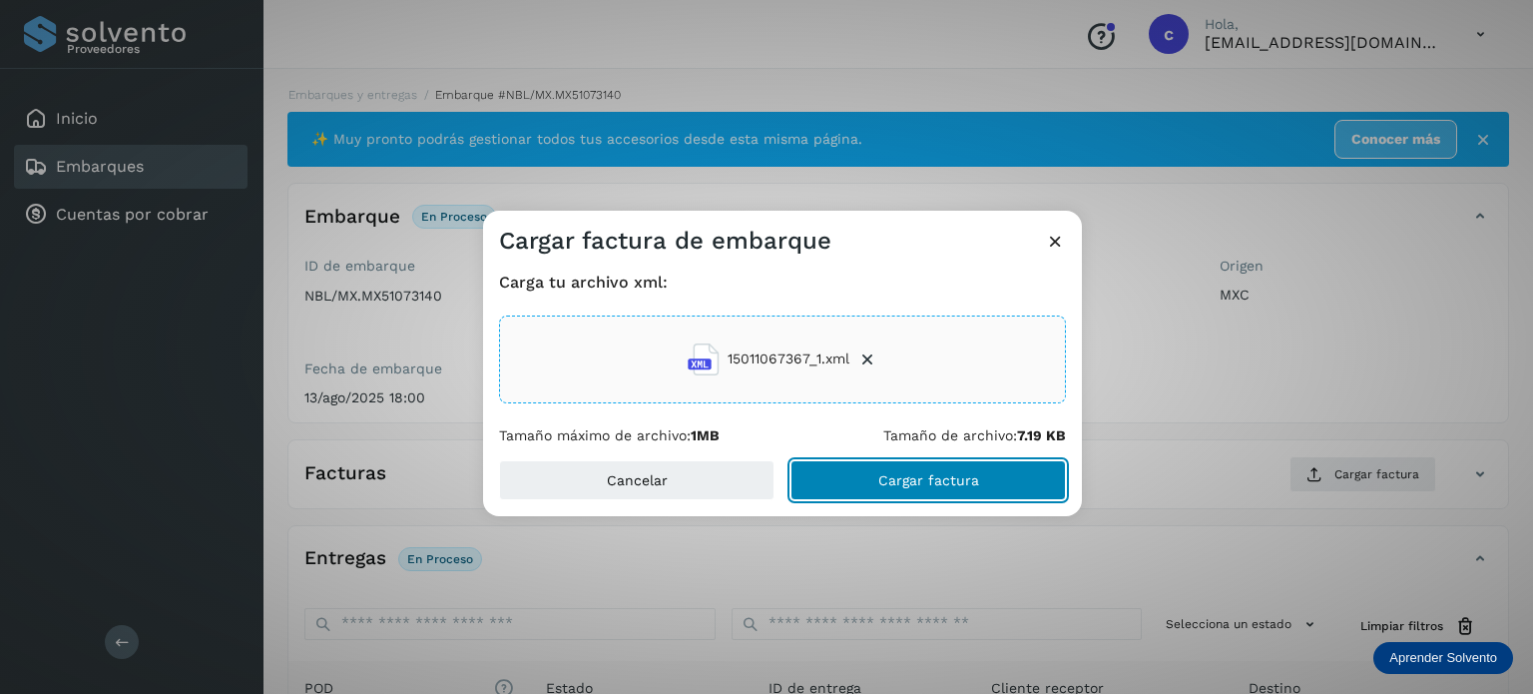
click at [926, 473] on span "Cargar factura" at bounding box center [929, 480] width 101 height 14
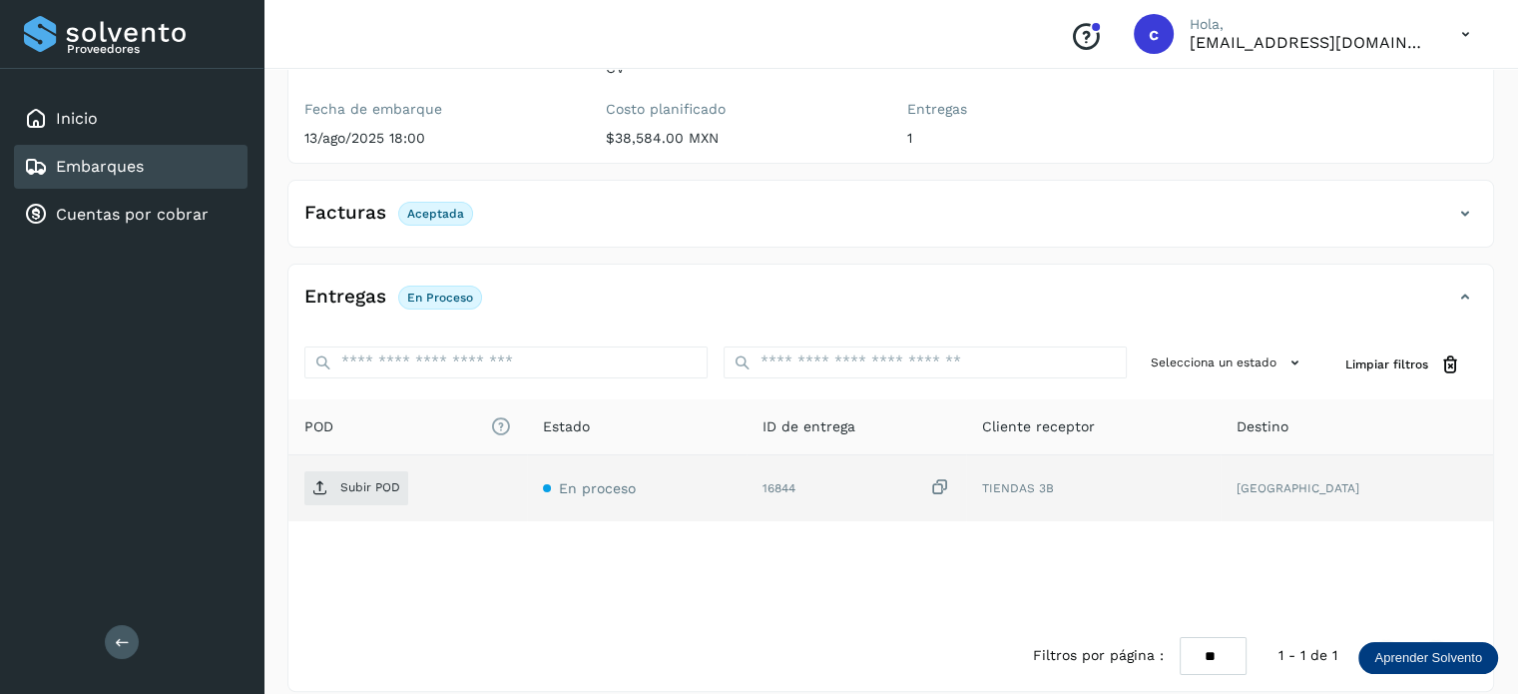
scroll to position [264, 0]
click at [387, 476] on p "Subir POD" at bounding box center [370, 483] width 60 height 14
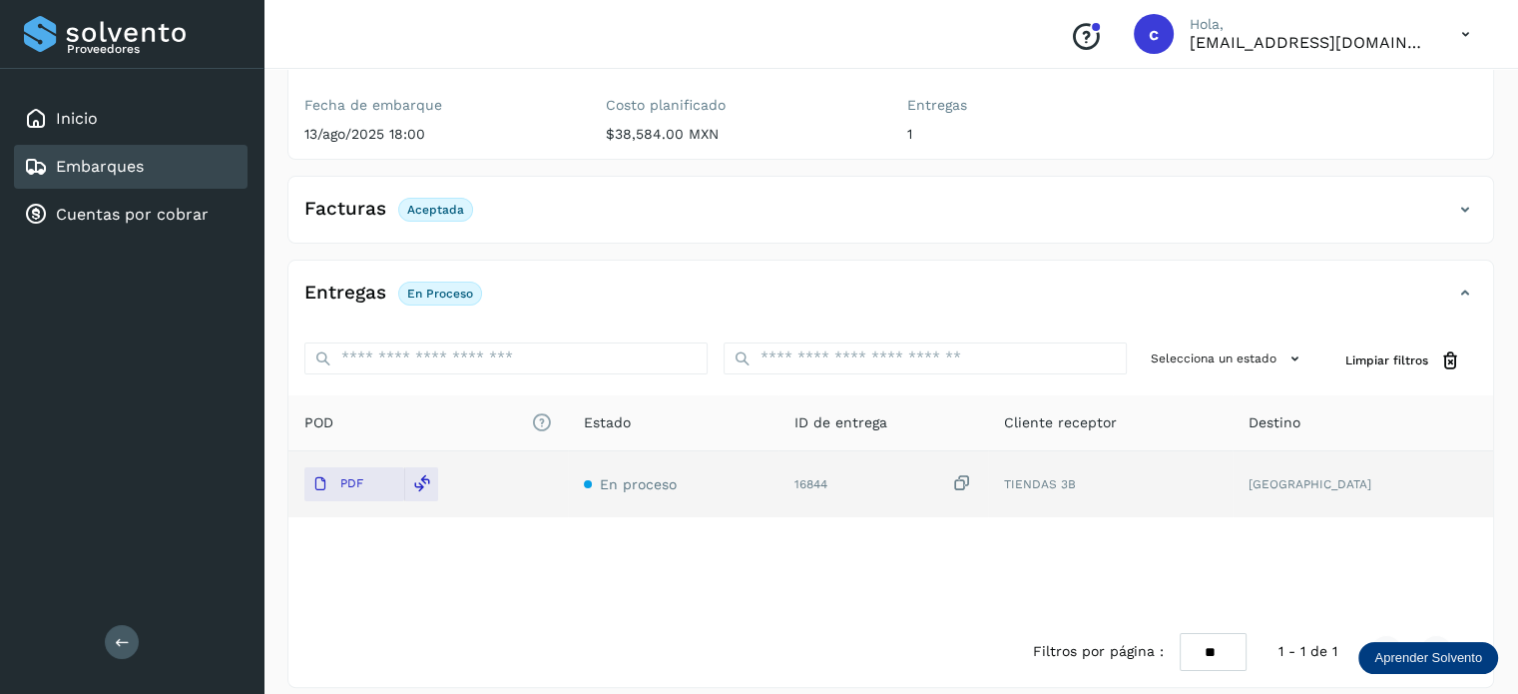
click at [154, 182] on div "Embarques" at bounding box center [131, 167] width 234 height 44
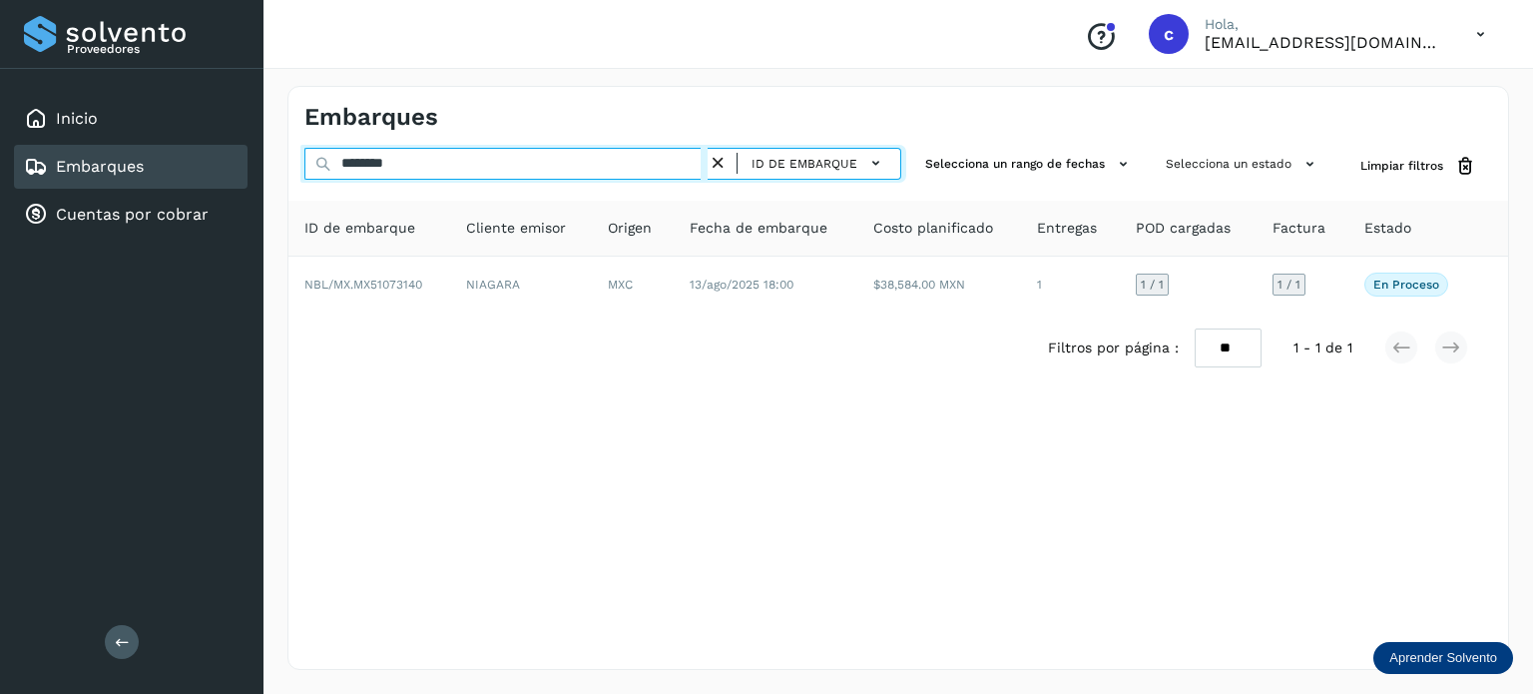
drag, startPoint x: 408, startPoint y: 155, endPoint x: 189, endPoint y: 151, distance: 219.7
click at [191, 150] on div "Proveedores Inicio Embarques Cuentas por cobrar Salir Conoce nuestros beneficio…" at bounding box center [766, 347] width 1533 height 694
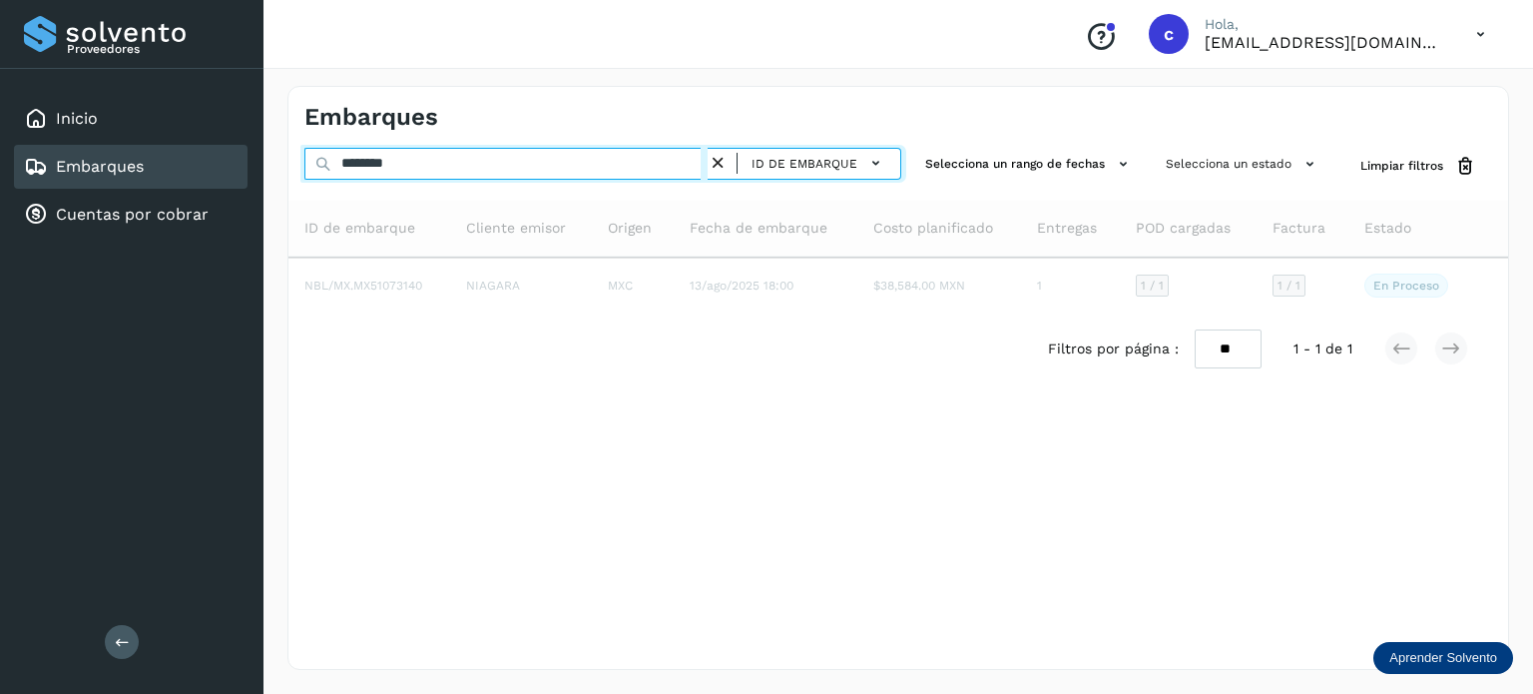
type input "********"
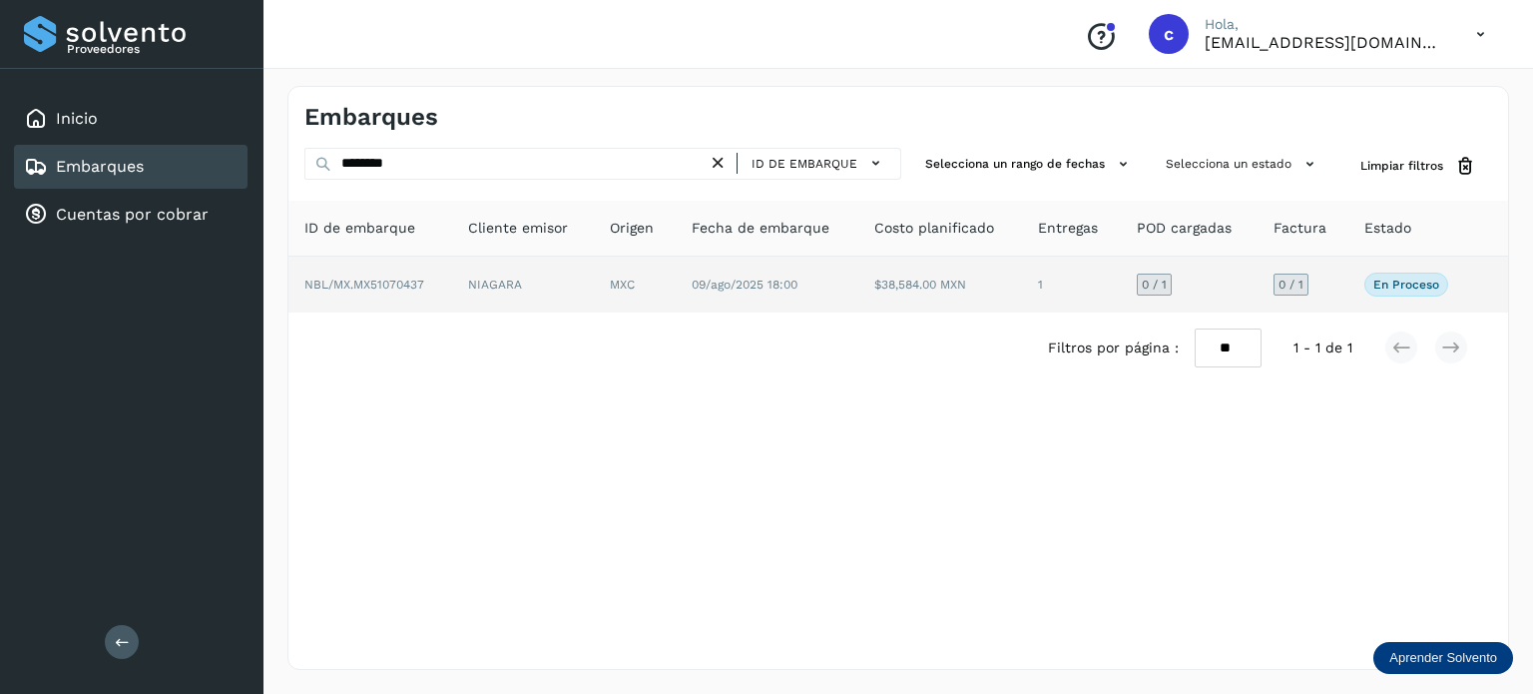
click at [731, 278] on span "09/ago/2025 18:00" at bounding box center [745, 285] width 106 height 14
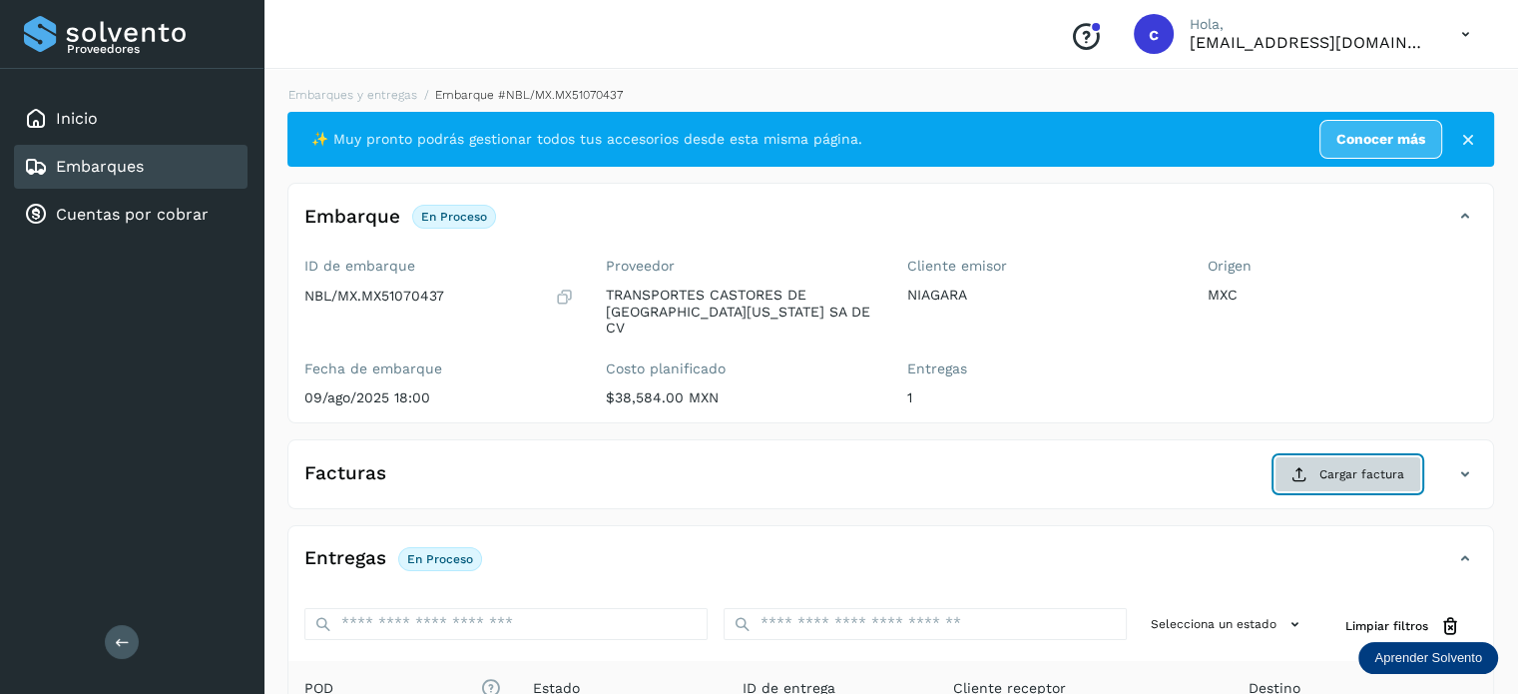
click at [1380, 465] on span "Cargar factura" at bounding box center [1362, 474] width 85 height 18
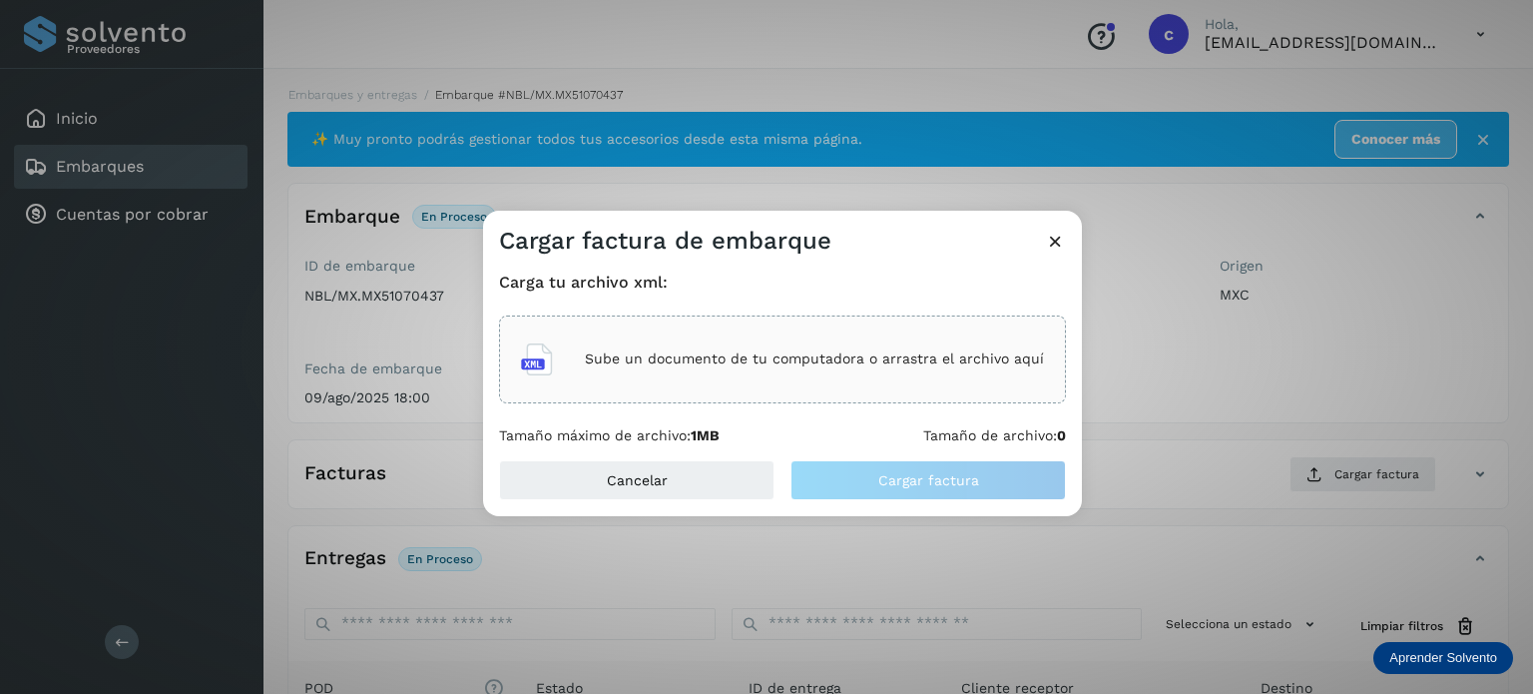
click at [770, 356] on p "Sube un documento de tu computadora o arrastra el archivo aquí" at bounding box center [814, 358] width 459 height 17
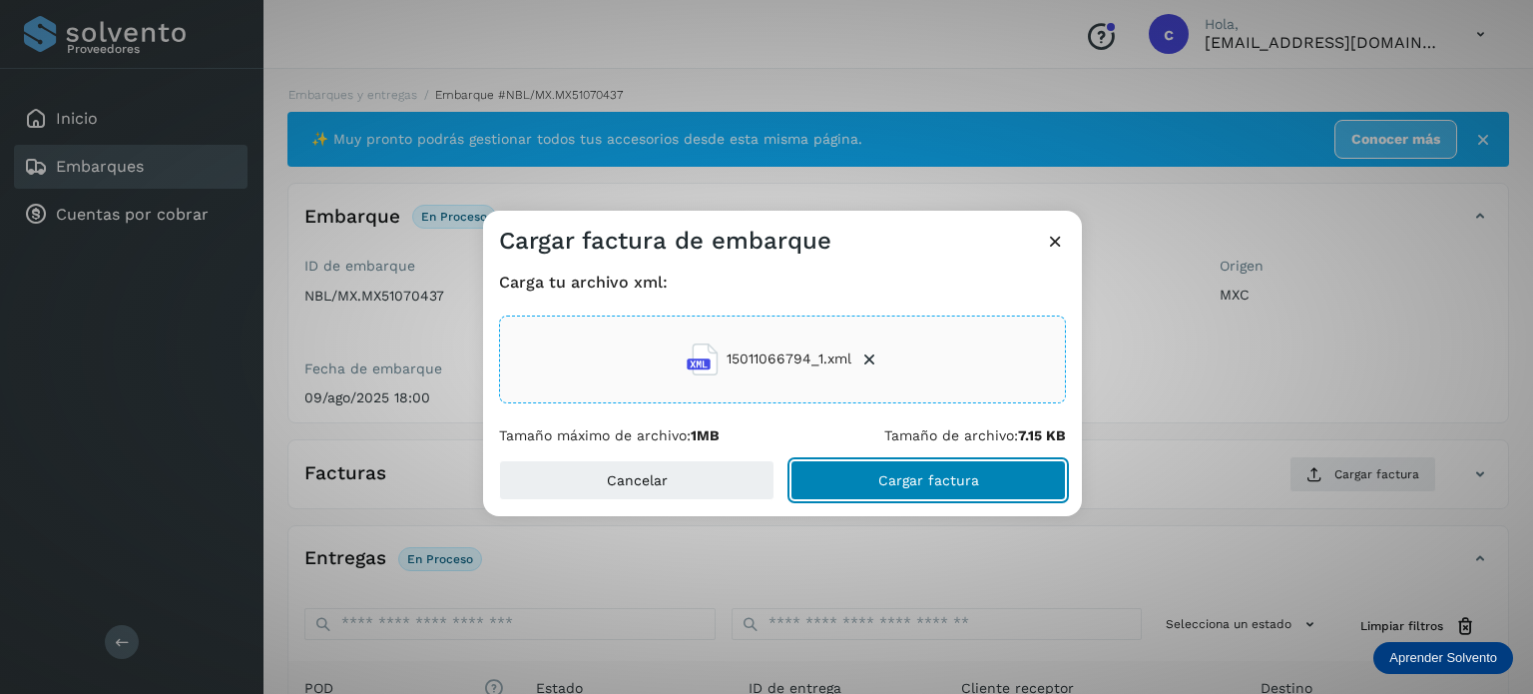
click at [957, 477] on span "Cargar factura" at bounding box center [929, 480] width 101 height 14
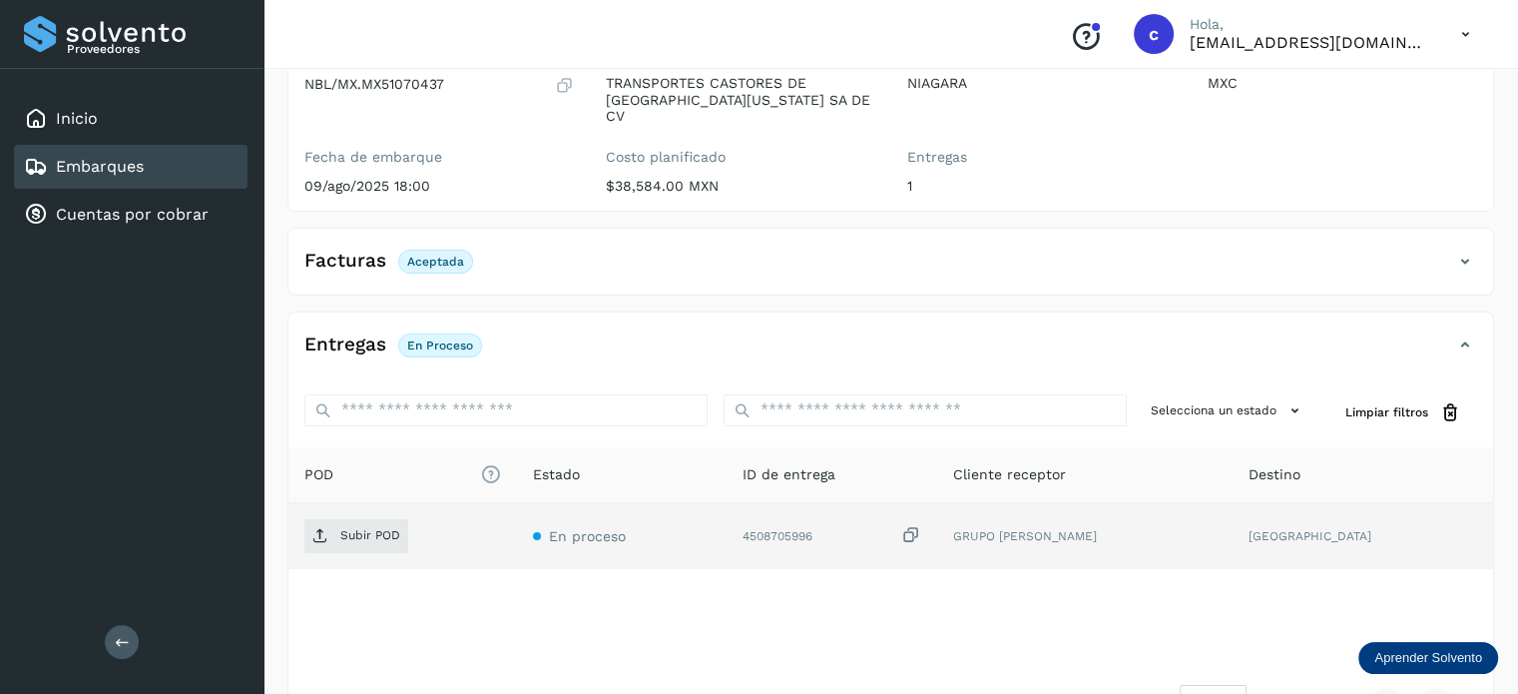
scroll to position [264, 0]
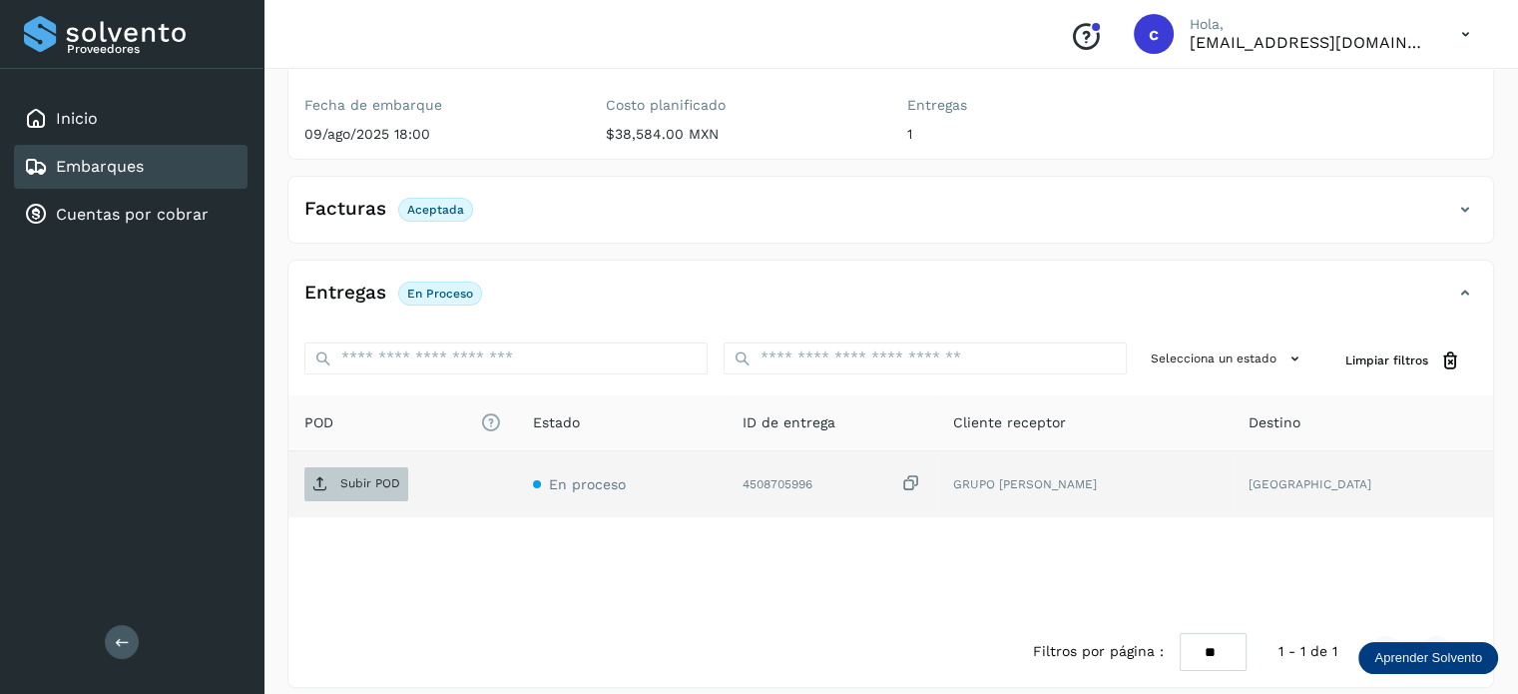
click at [360, 476] on p "Subir POD" at bounding box center [370, 483] width 60 height 14
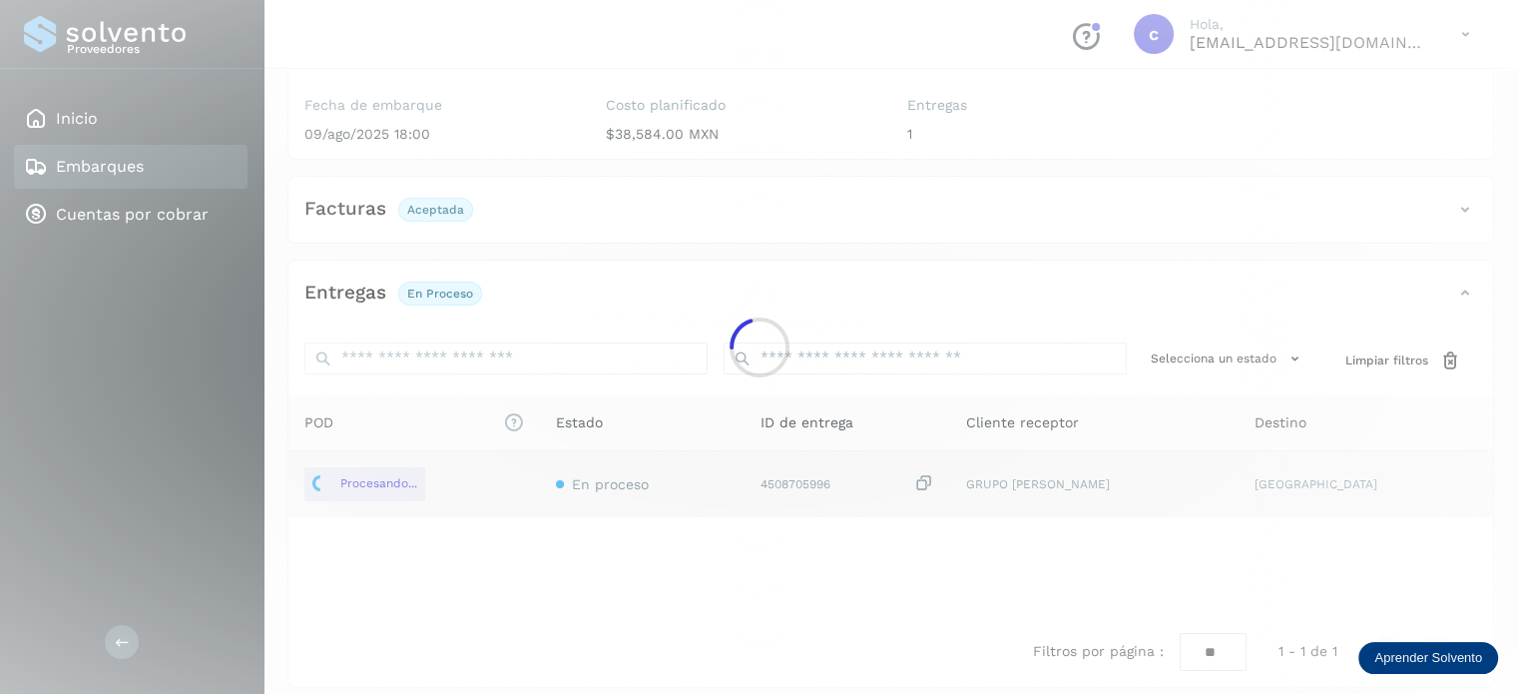
click at [180, 161] on div at bounding box center [759, 347] width 1518 height 694
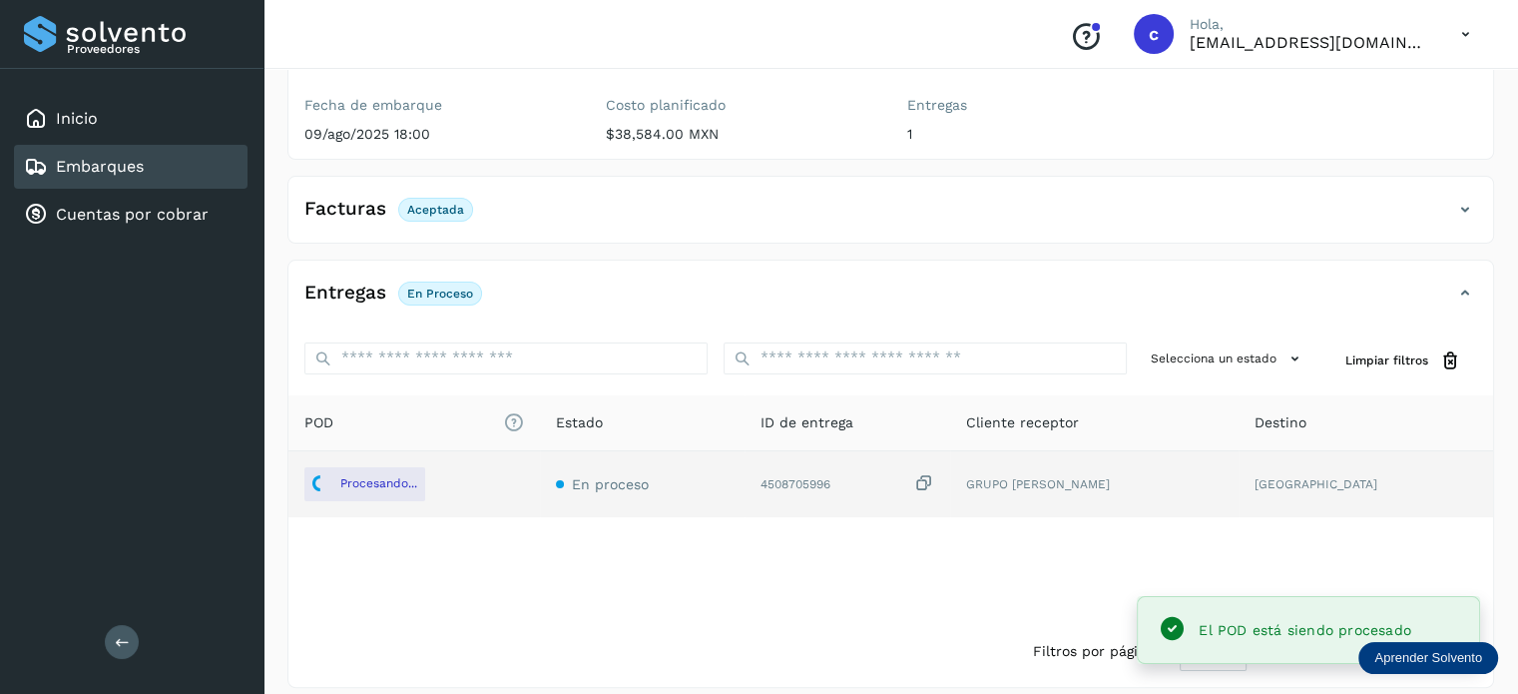
click at [147, 165] on div "Embarques" at bounding box center [131, 167] width 234 height 44
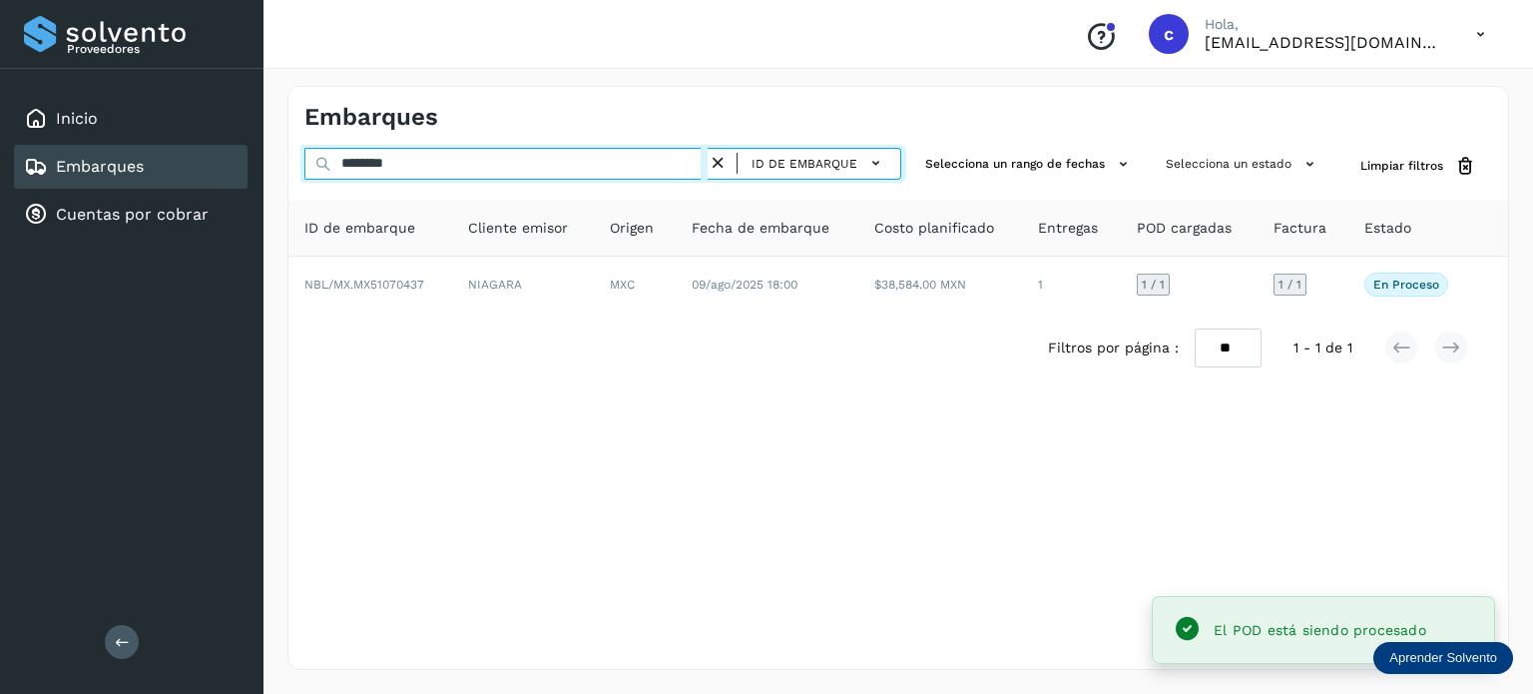
drag, startPoint x: 254, startPoint y: 163, endPoint x: 206, endPoint y: 165, distance: 48.0
click at [215, 163] on div "Proveedores Inicio Embarques Cuentas por cobrar Salir Conoce nuestros beneficio…" at bounding box center [766, 347] width 1533 height 694
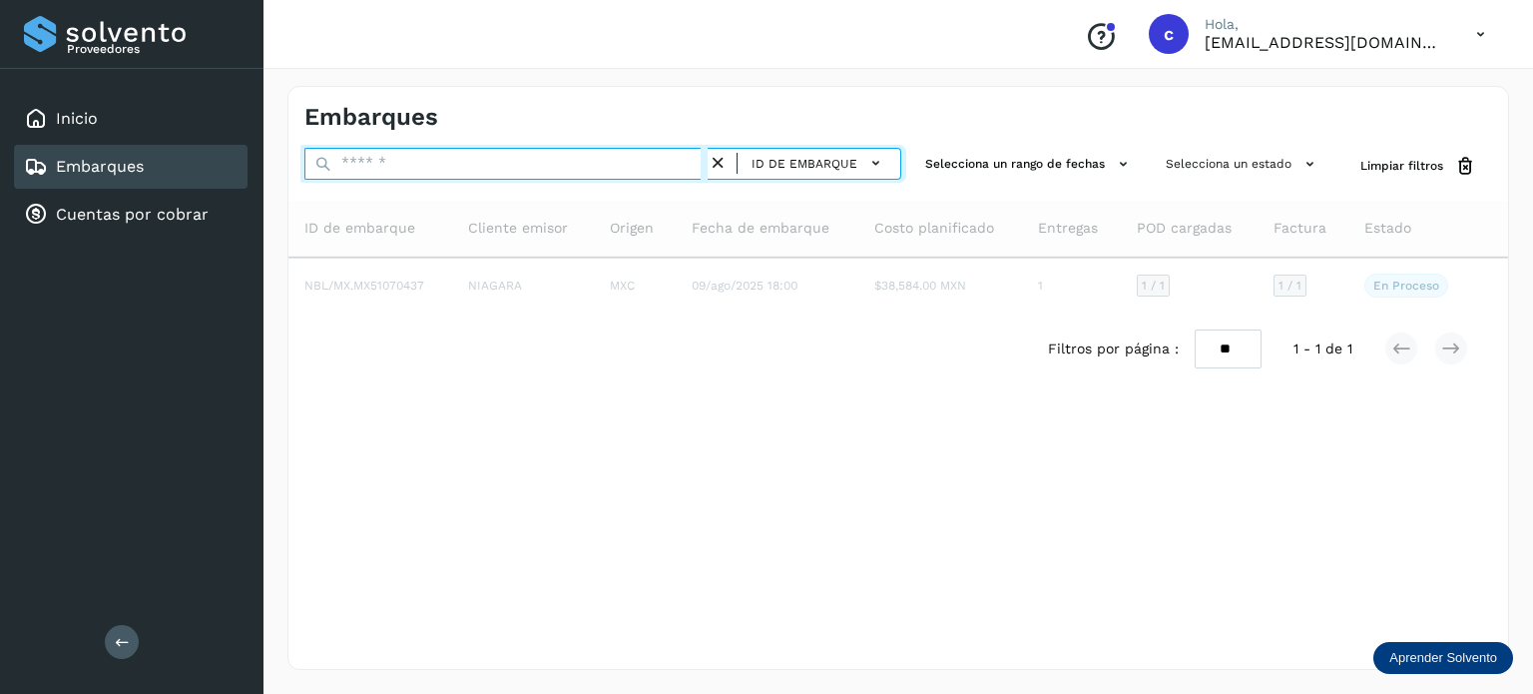
type input "*"
type input "********"
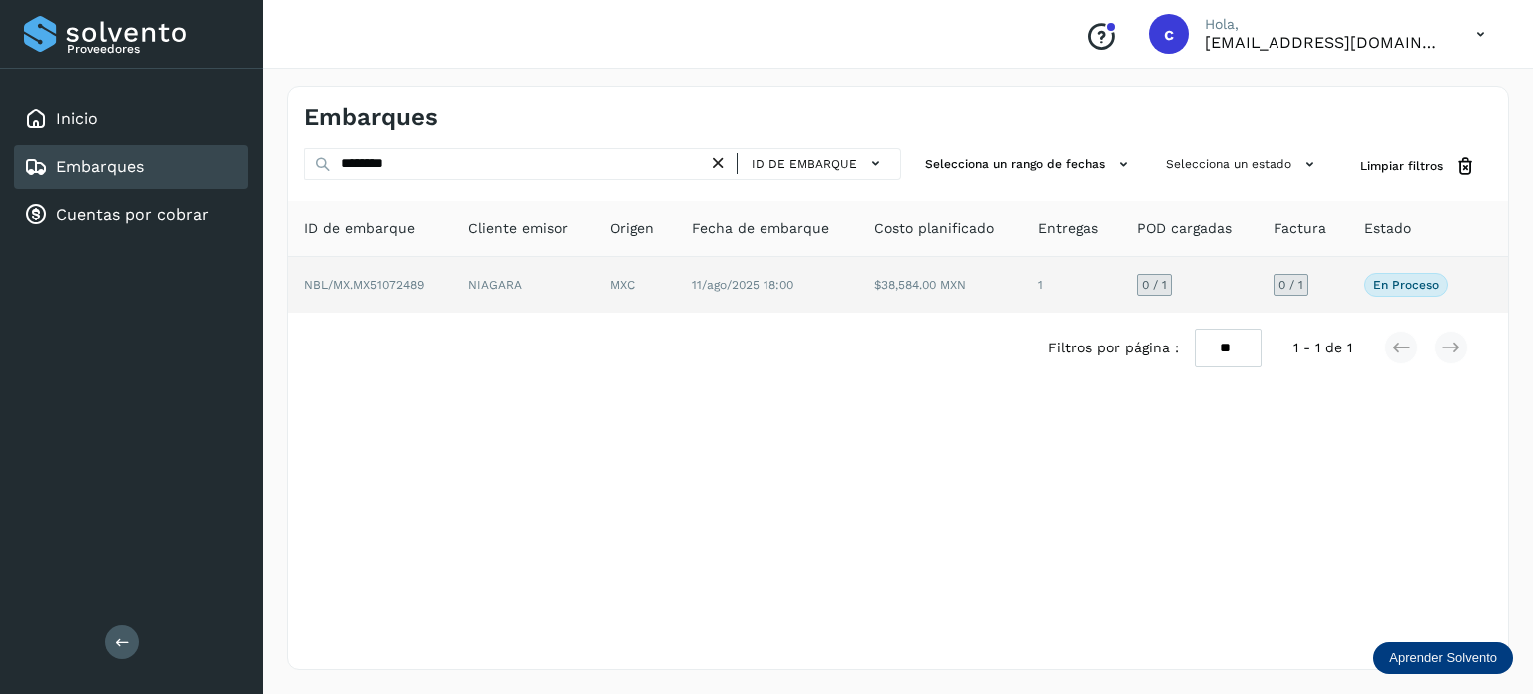
click at [859, 283] on td "11/ago/2025 18:00" at bounding box center [941, 285] width 164 height 56
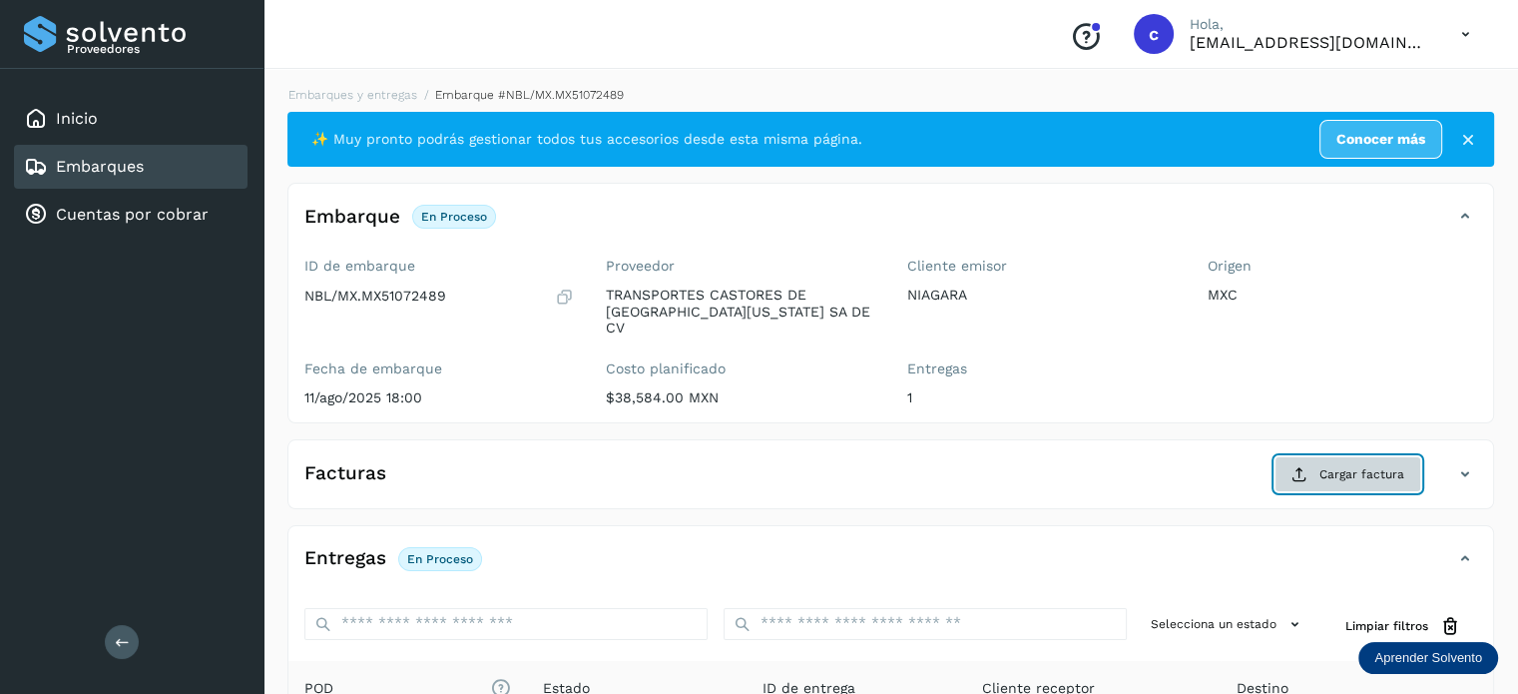
click at [1342, 465] on span "Cargar factura" at bounding box center [1362, 474] width 85 height 18
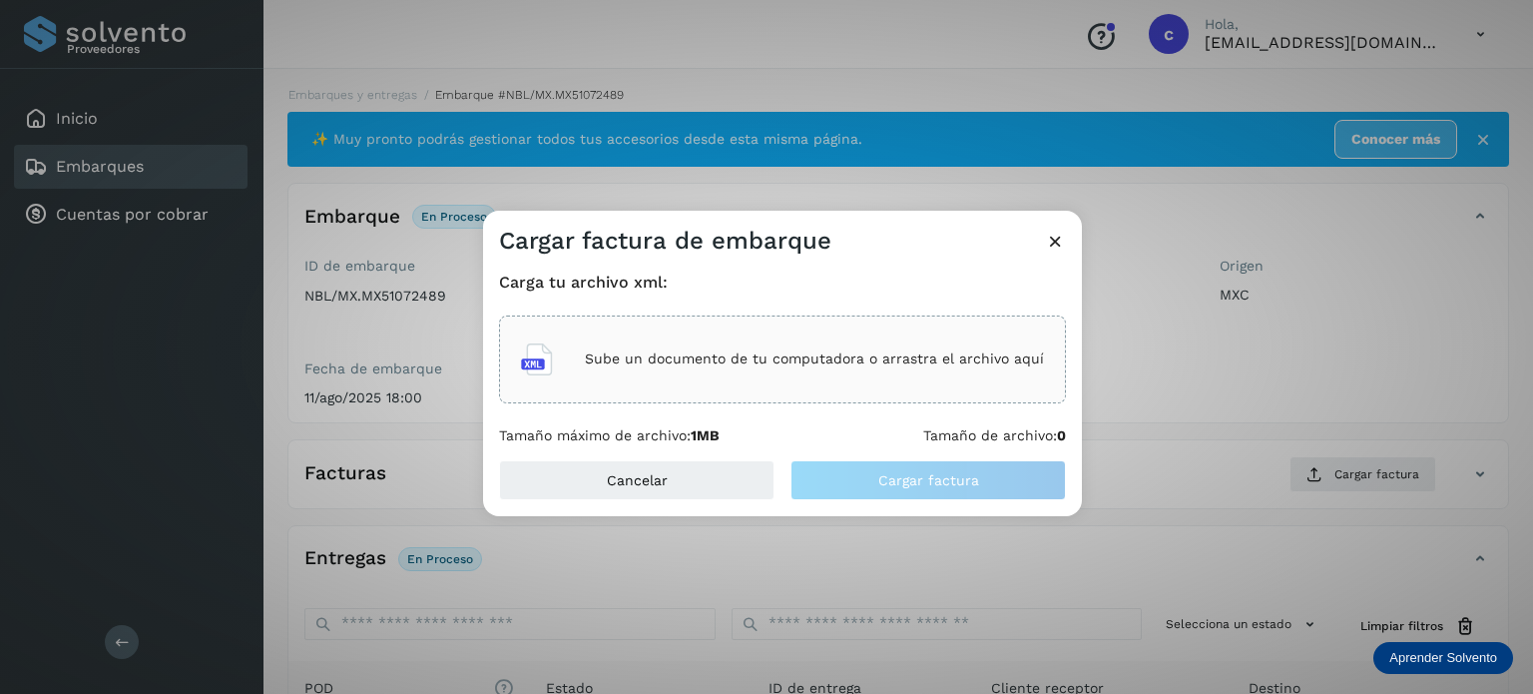
click at [697, 362] on p "Sube un documento de tu computadora o arrastra el archivo aquí" at bounding box center [814, 358] width 459 height 17
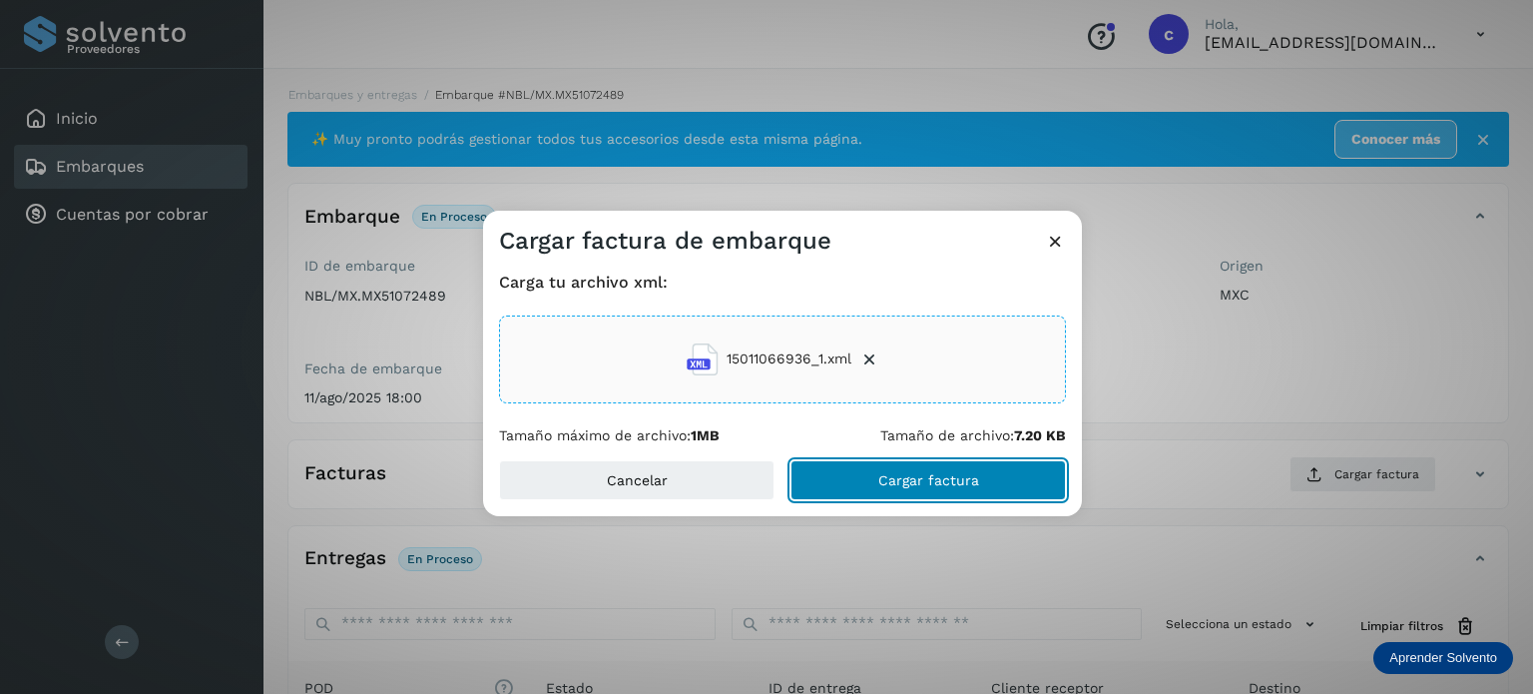
click at [940, 479] on span "Cargar factura" at bounding box center [929, 480] width 101 height 14
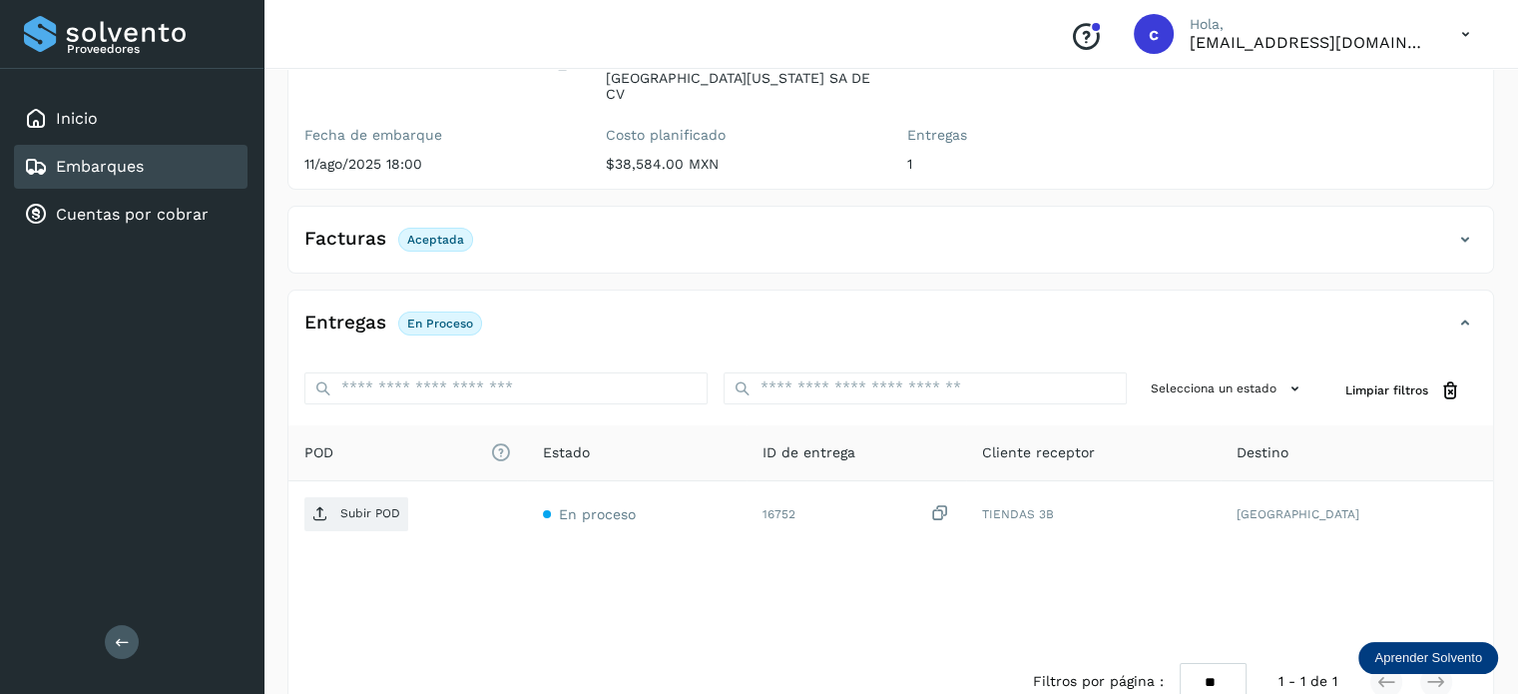
scroll to position [264, 0]
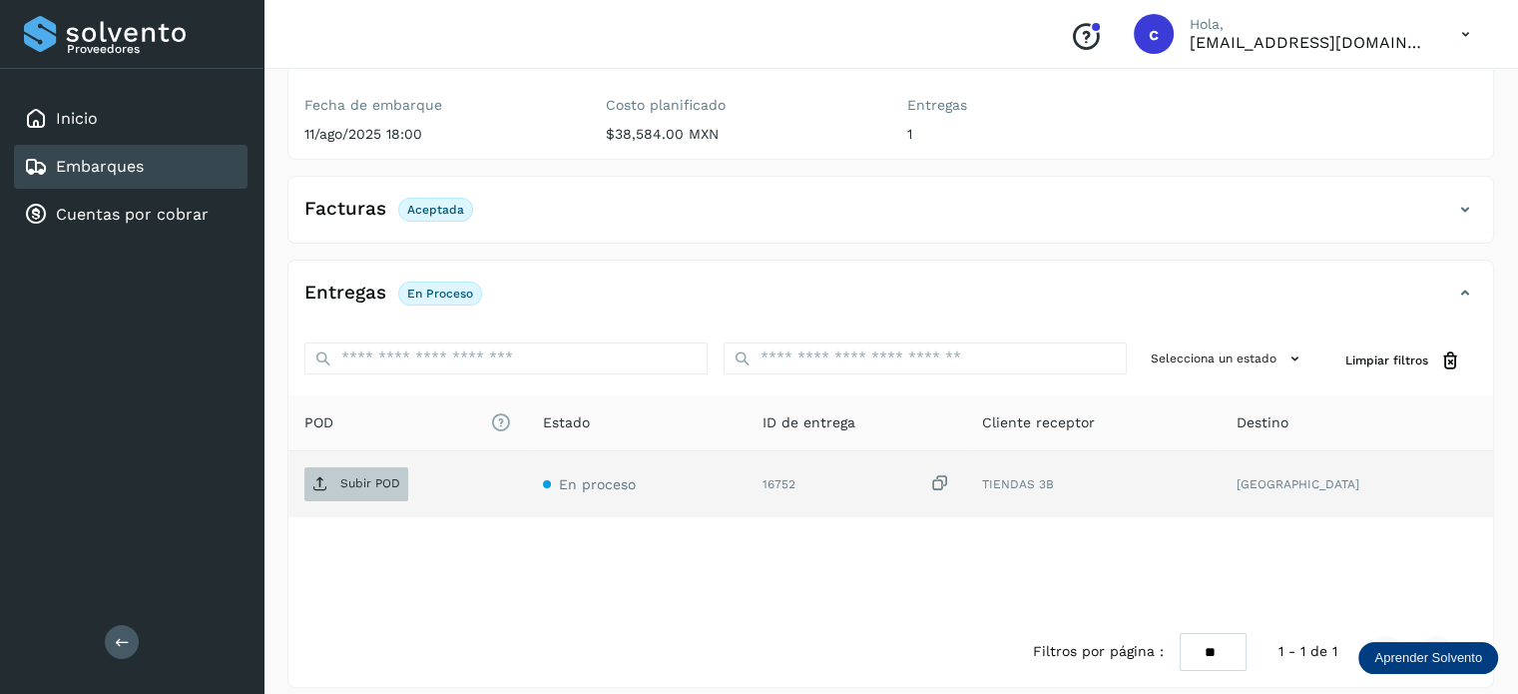
click at [363, 476] on p "Subir POD" at bounding box center [370, 483] width 60 height 14
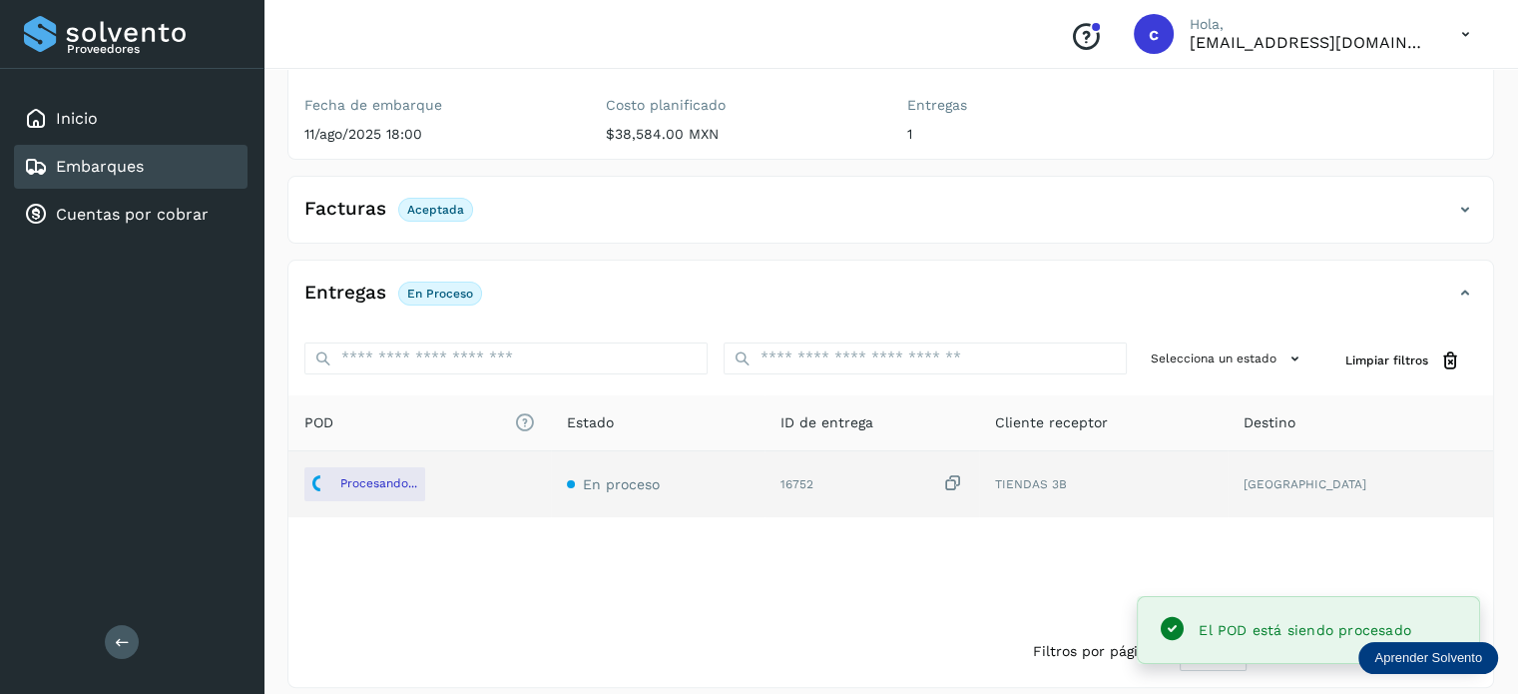
click at [172, 159] on div "Embarques" at bounding box center [131, 167] width 234 height 44
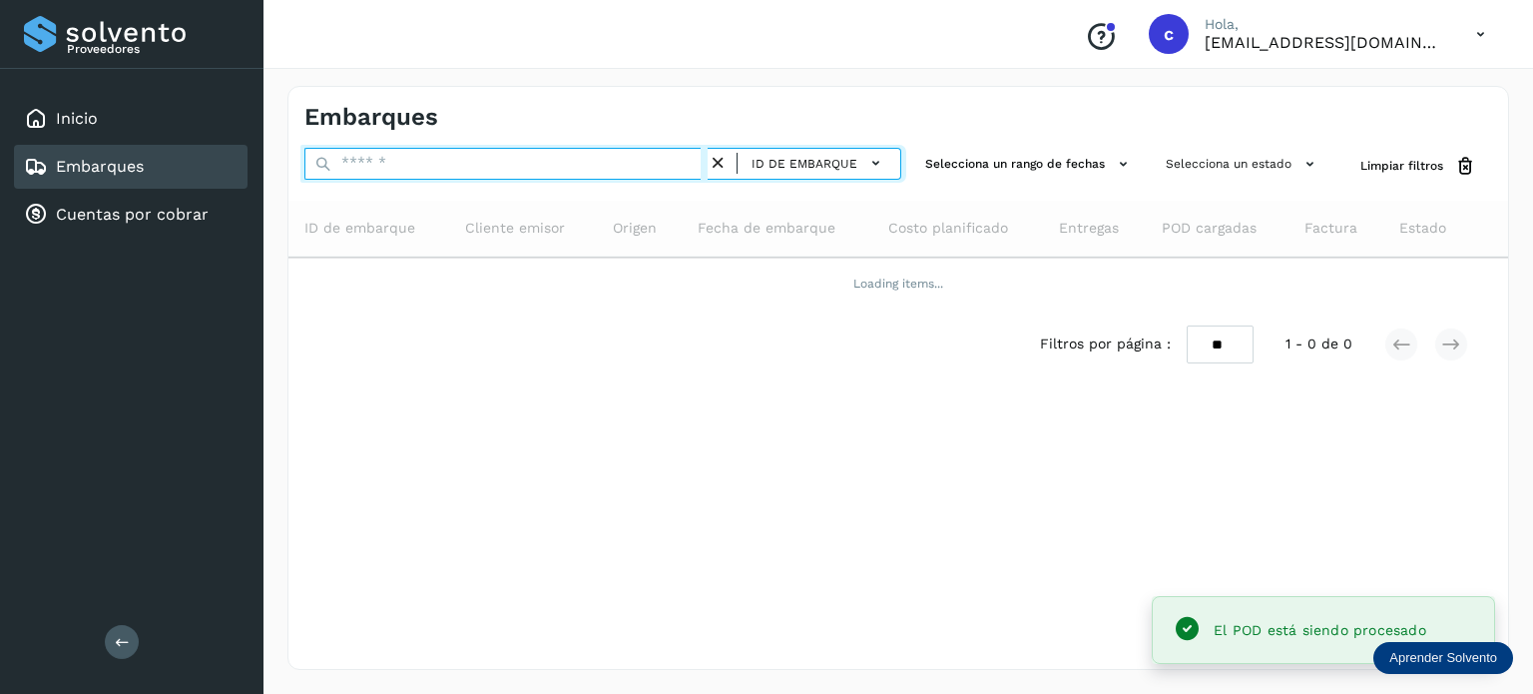
drag, startPoint x: 407, startPoint y: 163, endPoint x: 383, endPoint y: 157, distance: 24.7
click at [383, 157] on input "text" at bounding box center [505, 164] width 403 height 32
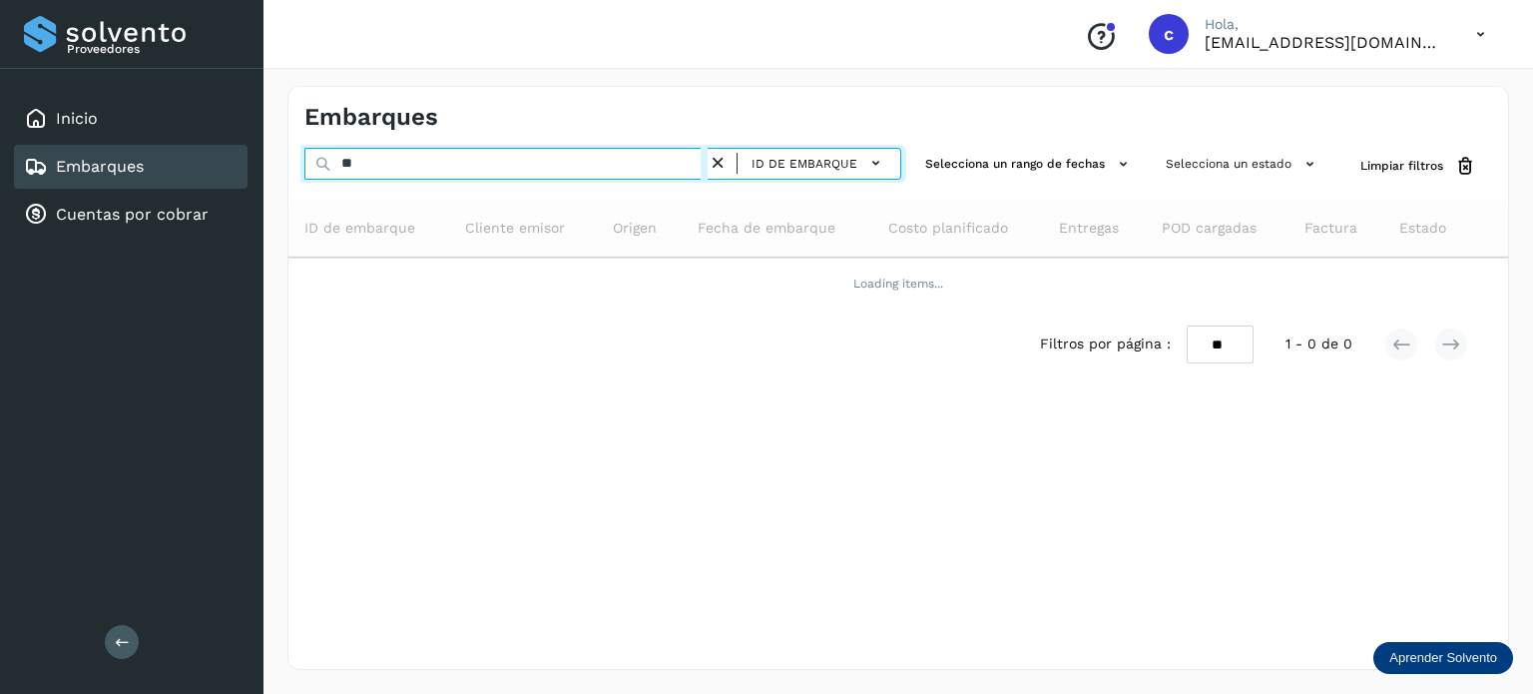
type input "*"
type input "********"
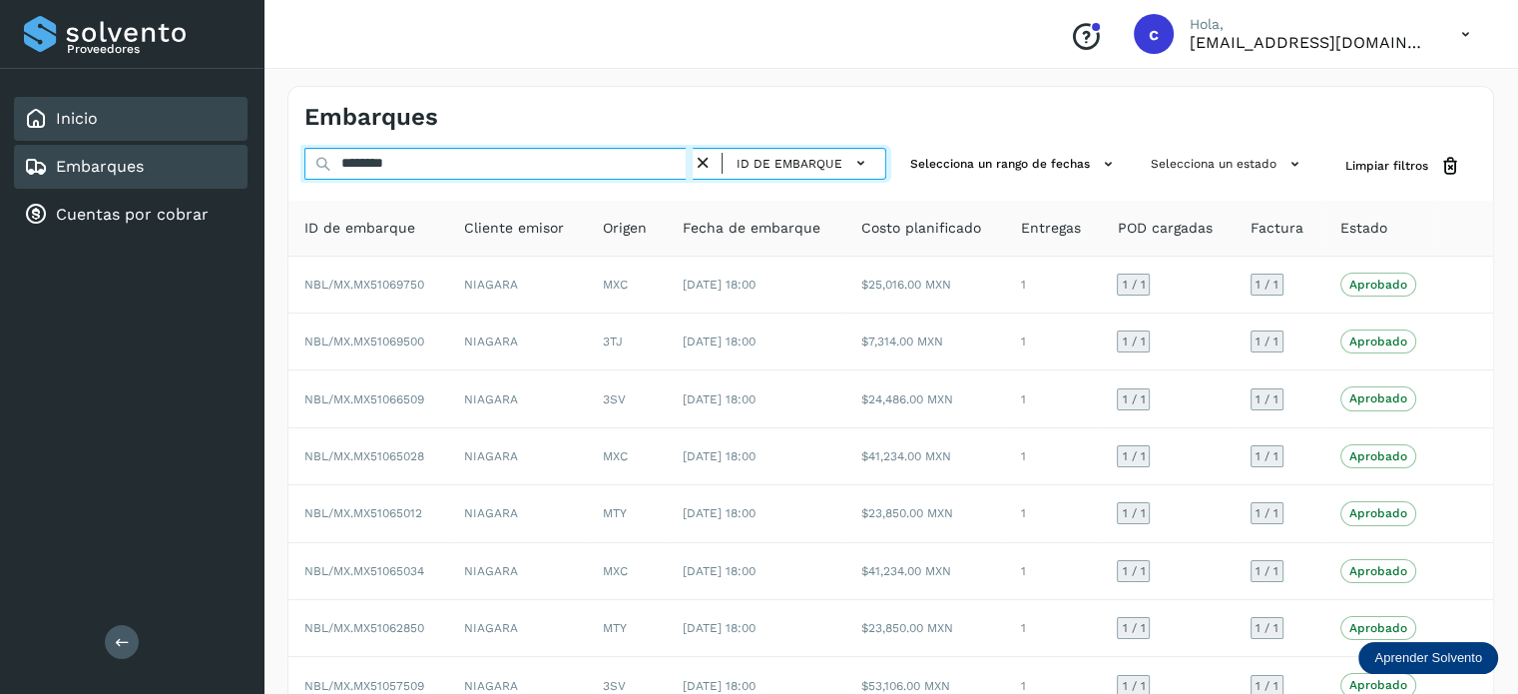
drag, startPoint x: 389, startPoint y: 164, endPoint x: 155, endPoint y: 139, distance: 235.9
click at [155, 139] on div "Proveedores Inicio Embarques Cuentas por cobrar Salir Conoce nuestros beneficio…" at bounding box center [759, 461] width 1518 height 923
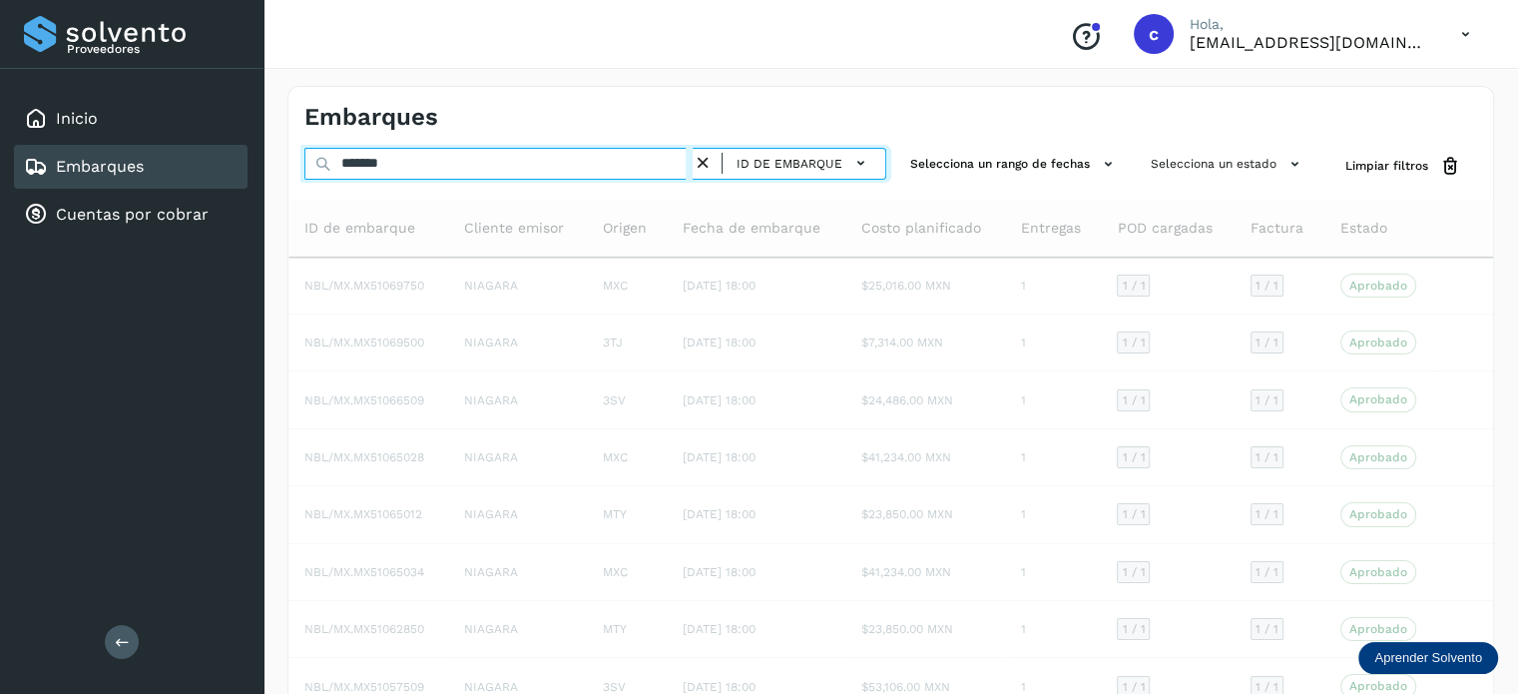
type input "********"
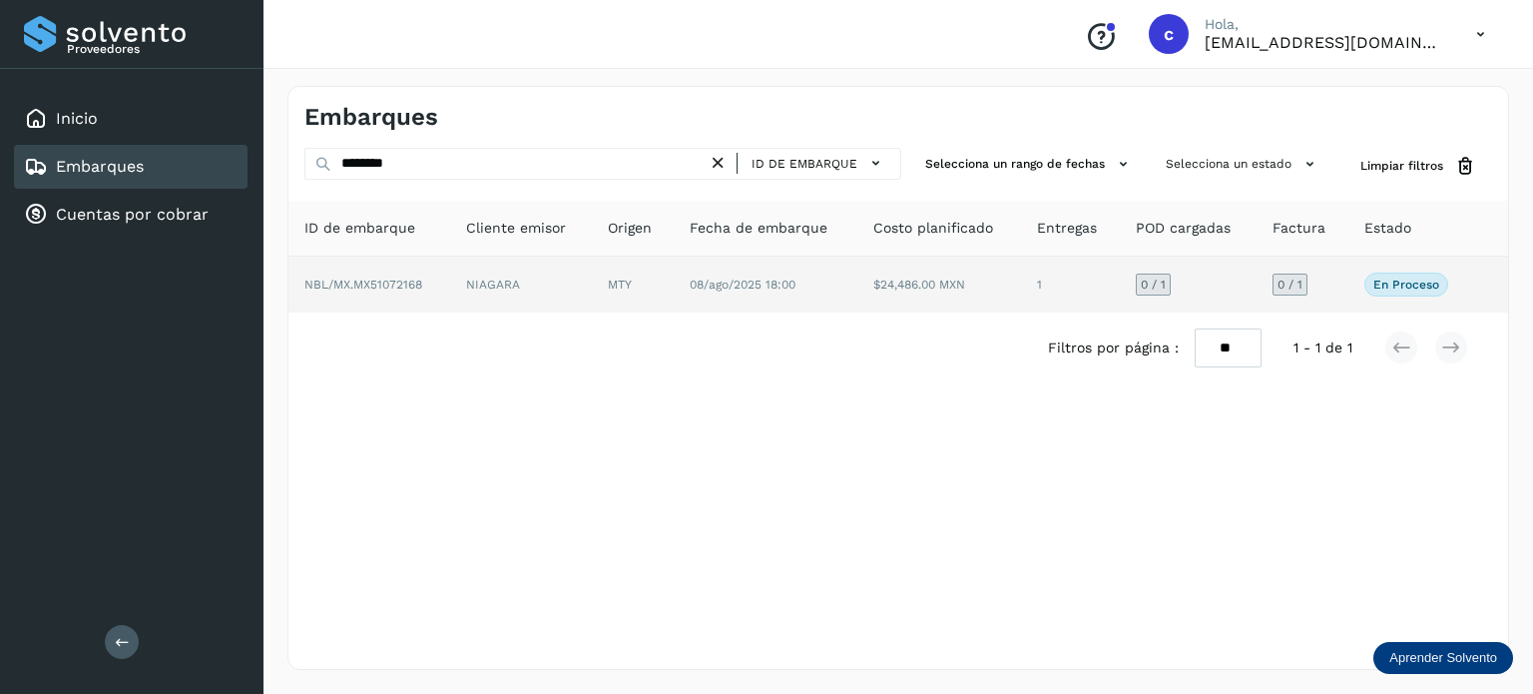
click at [702, 285] on span "08/ago/2025 18:00" at bounding box center [743, 285] width 106 height 14
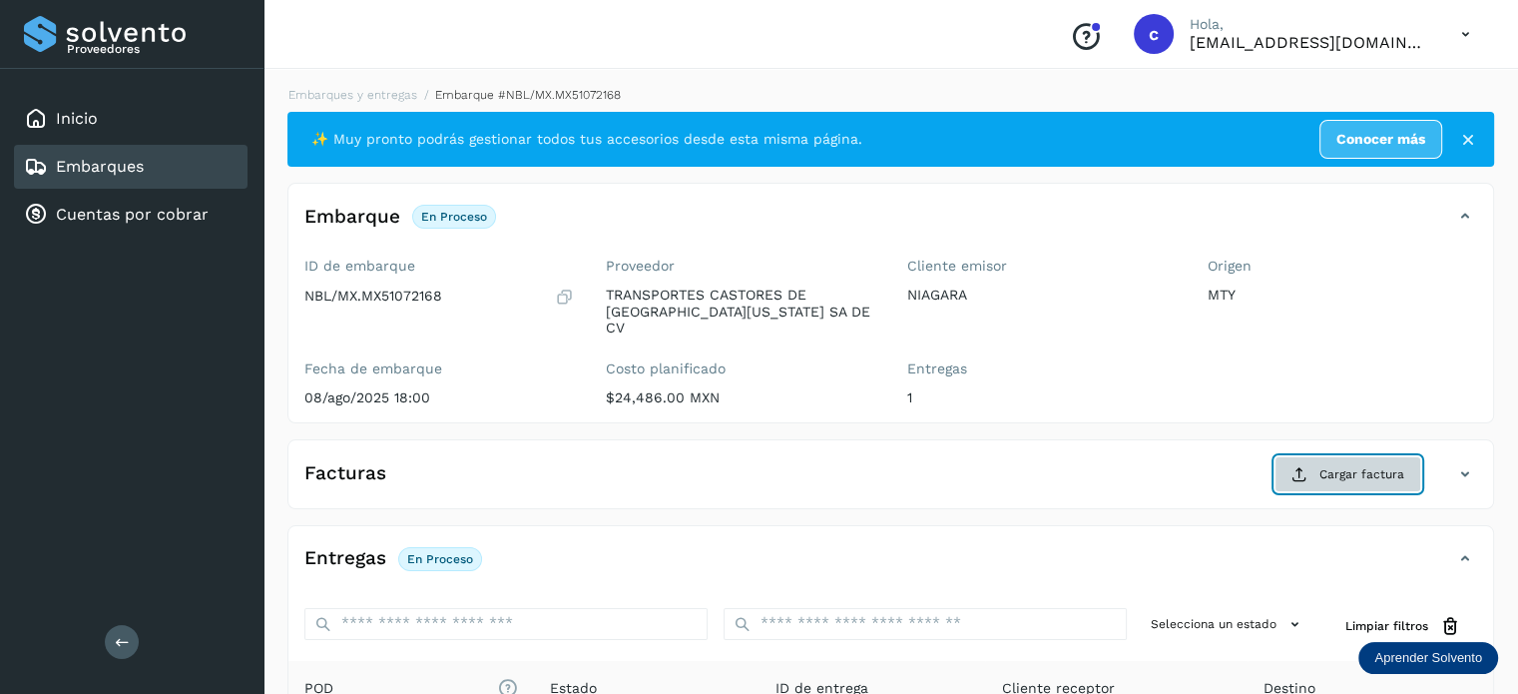
click at [1337, 465] on span "Cargar factura" at bounding box center [1362, 474] width 85 height 18
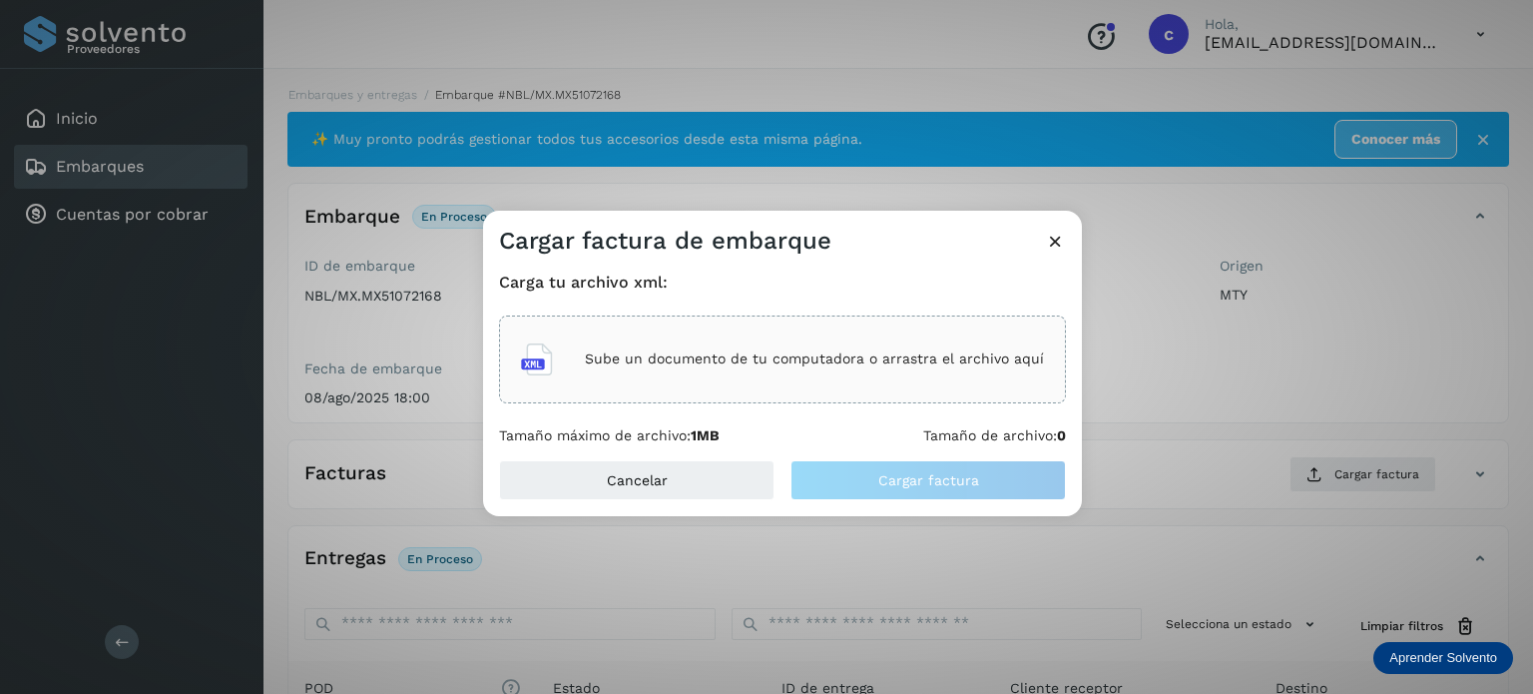
click at [751, 366] on p "Sube un documento de tu computadora o arrastra el archivo aquí" at bounding box center [814, 358] width 459 height 17
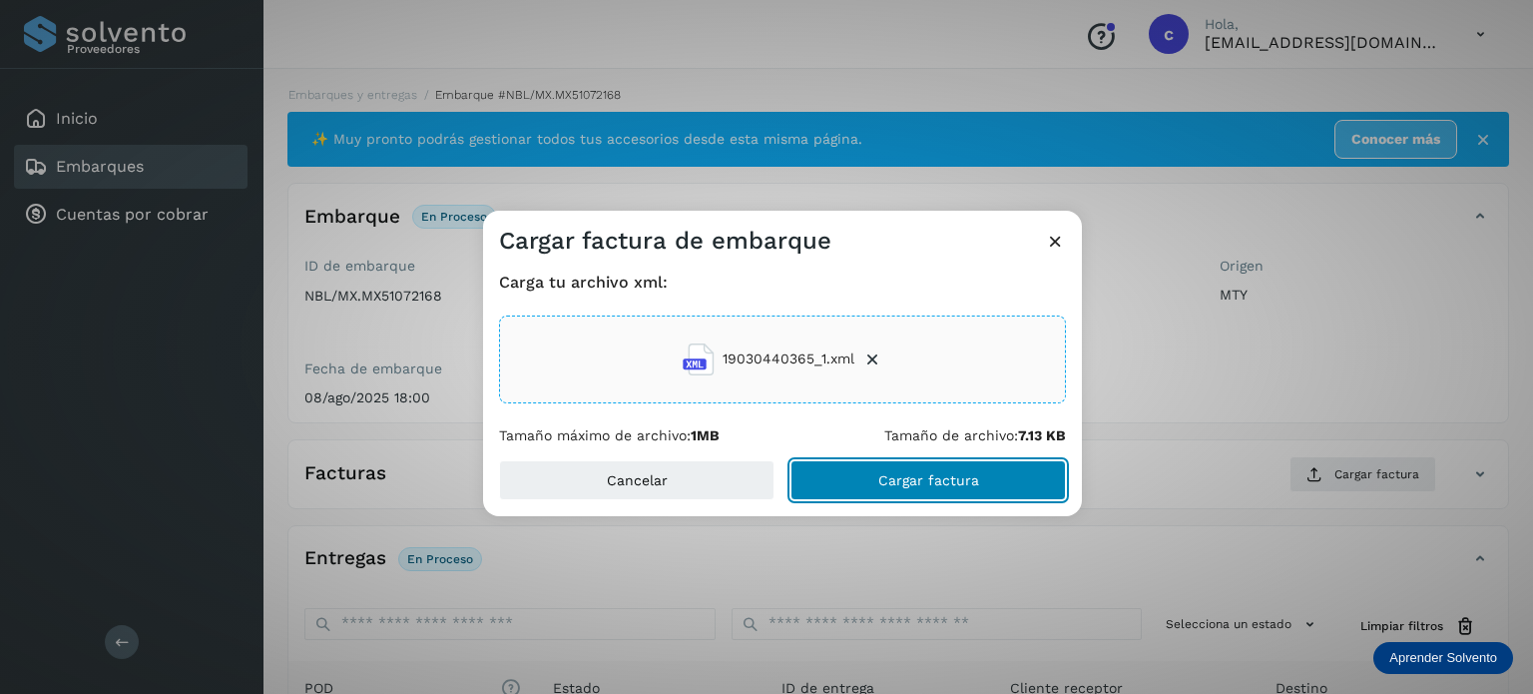
click at [893, 483] on span "Cargar factura" at bounding box center [929, 480] width 101 height 14
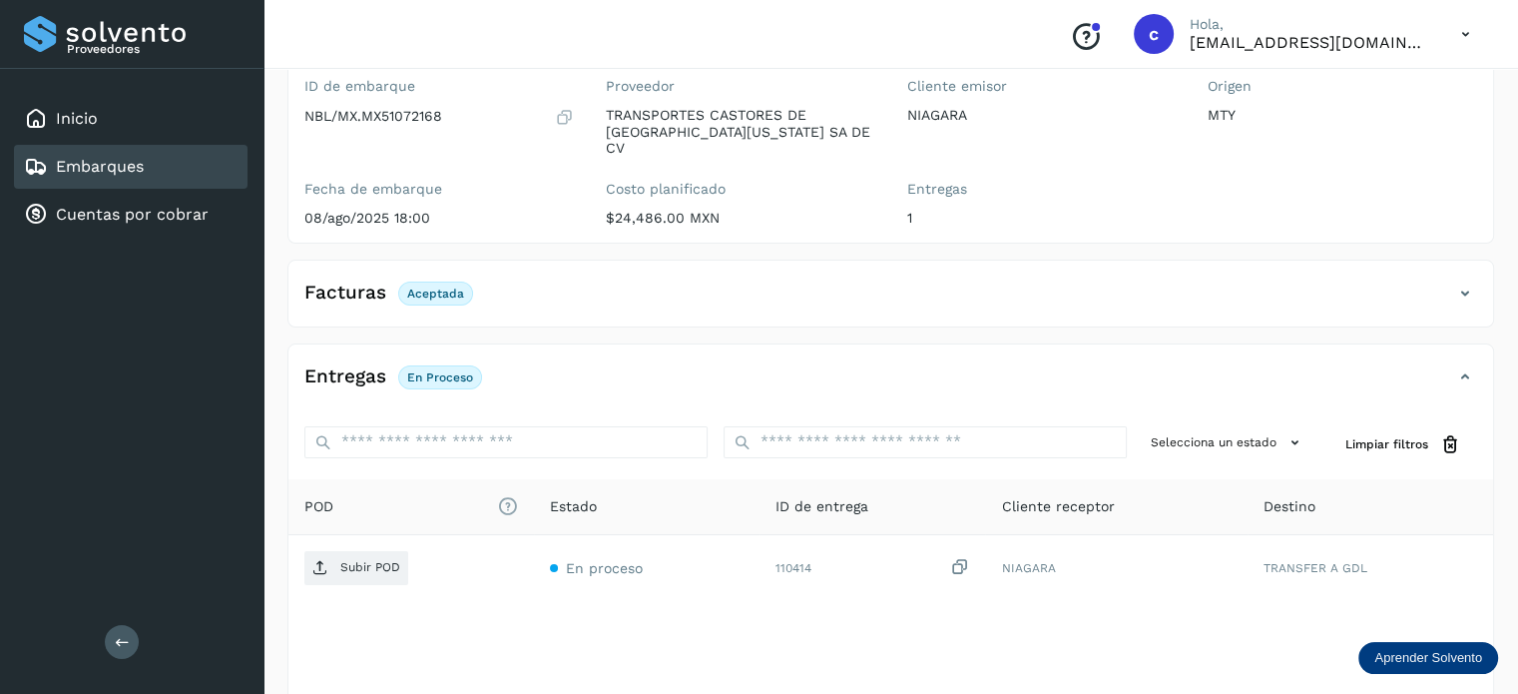
scroll to position [264, 0]
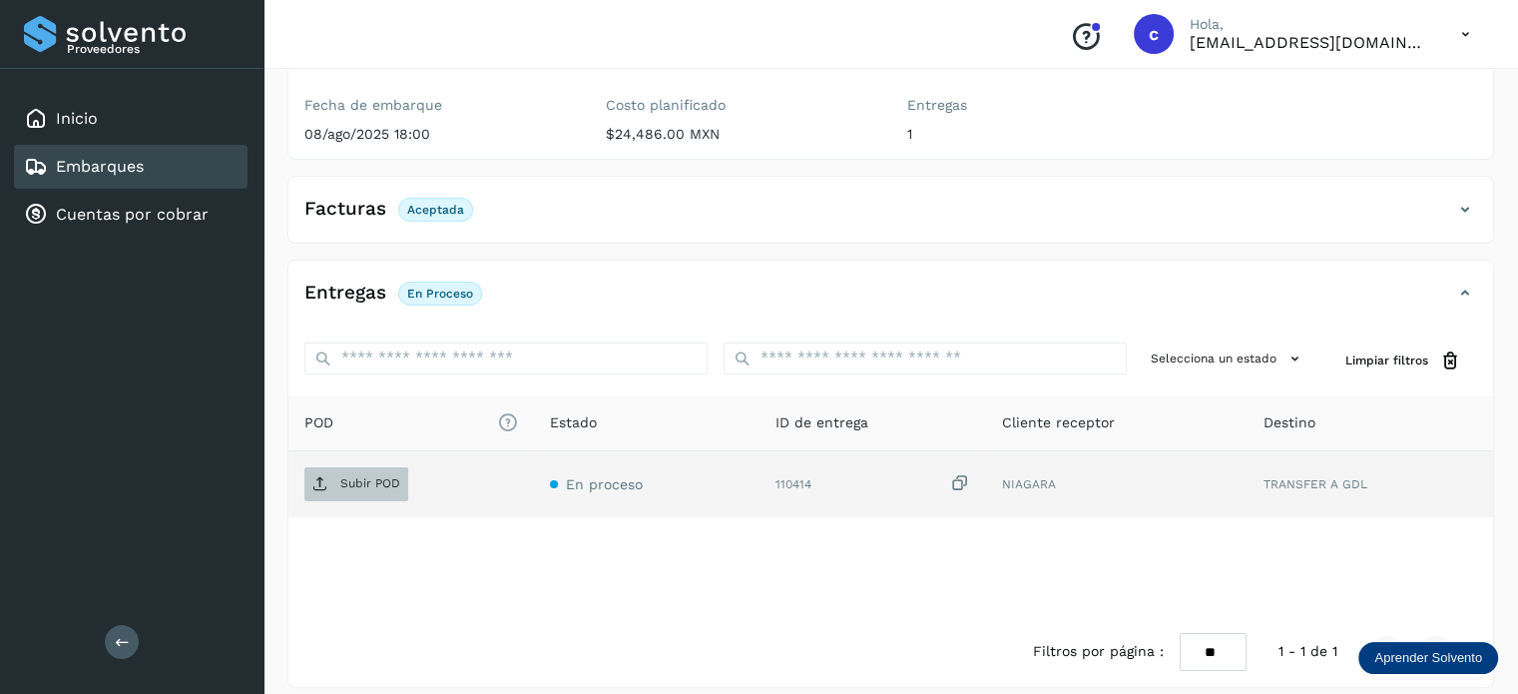
click at [371, 476] on p "Subir POD" at bounding box center [370, 483] width 60 height 14
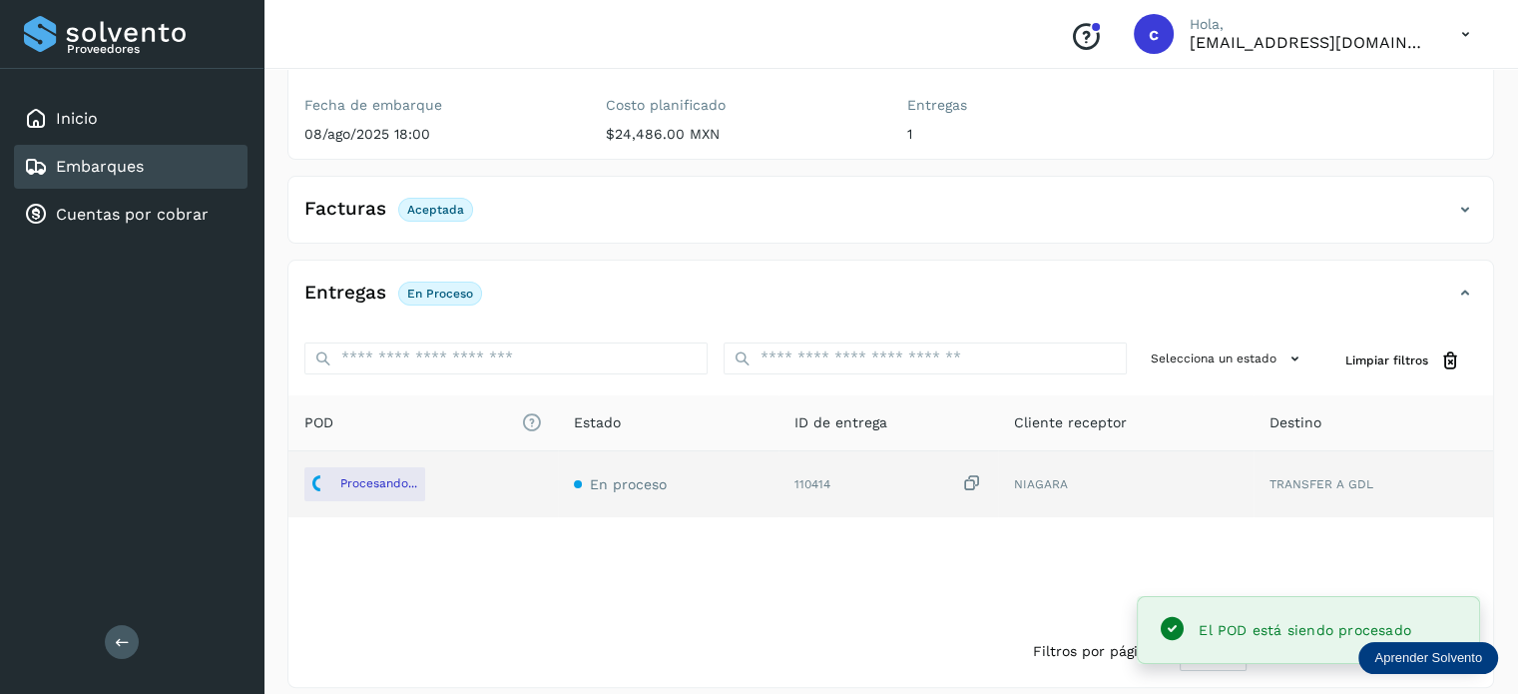
click at [148, 175] on div "Embarques" at bounding box center [131, 167] width 234 height 44
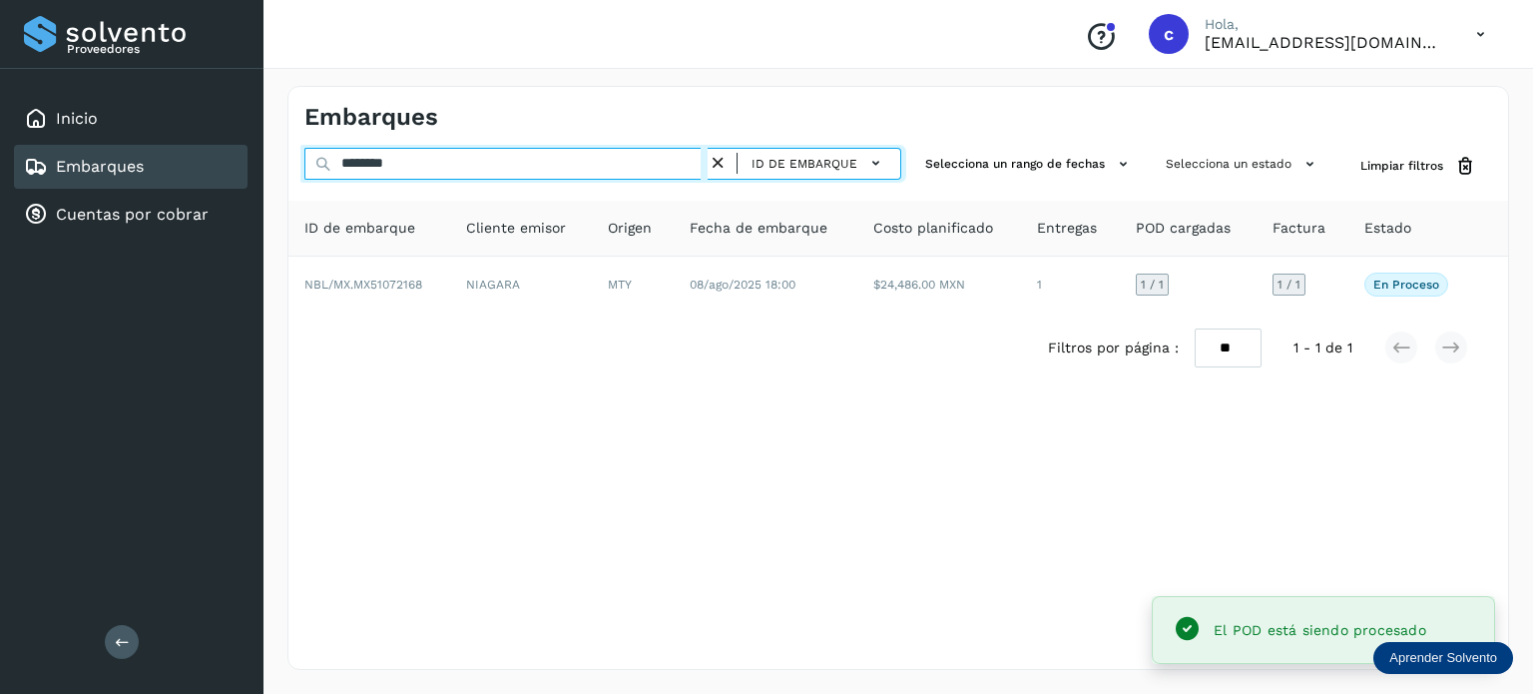
drag, startPoint x: 443, startPoint y: 172, endPoint x: 292, endPoint y: 171, distance: 151.7
click at [295, 171] on div "******** ID de embarque Selecciona un rango de fechas Selecciona un estado Limp…" at bounding box center [899, 166] width 1220 height 37
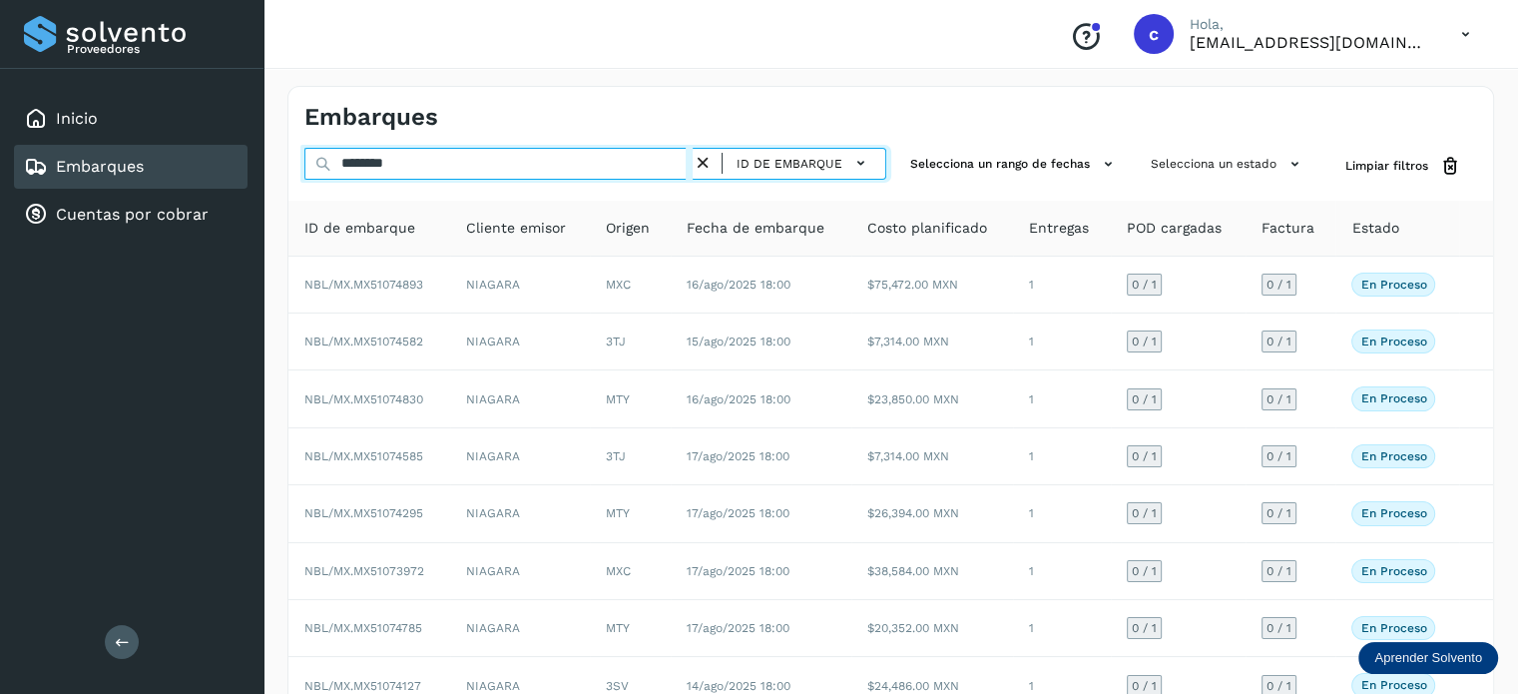
type input "********"
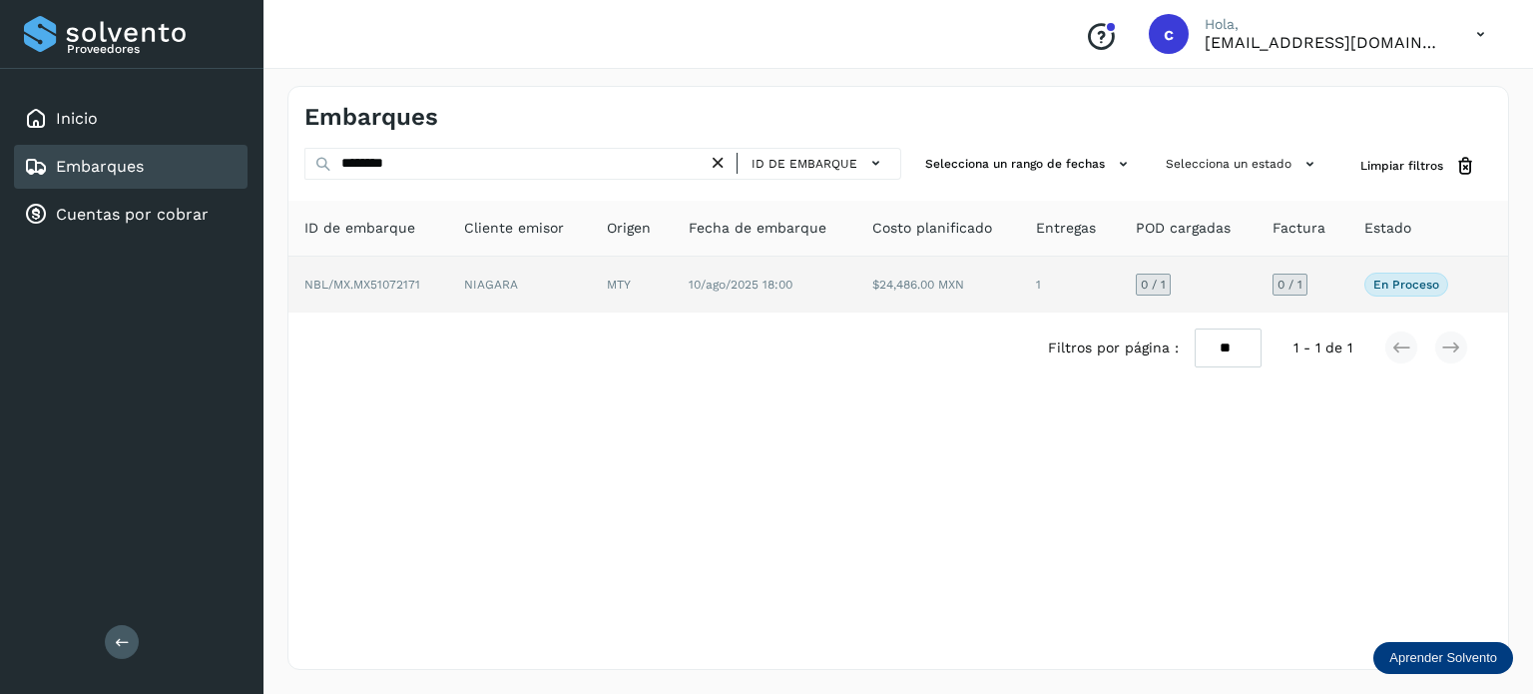
click at [673, 287] on td "MTY" at bounding box center [765, 285] width 184 height 56
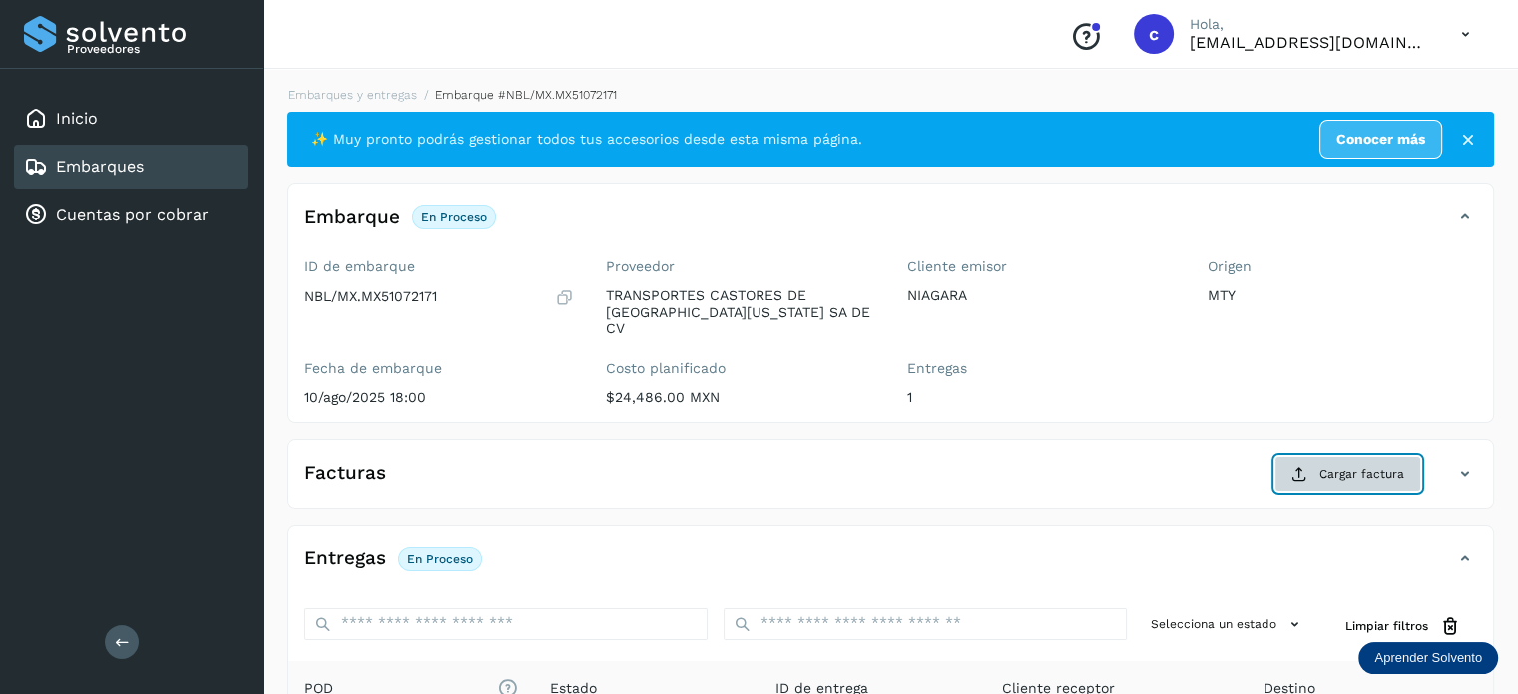
click at [1322, 456] on button "Cargar factura" at bounding box center [1348, 474] width 147 height 36
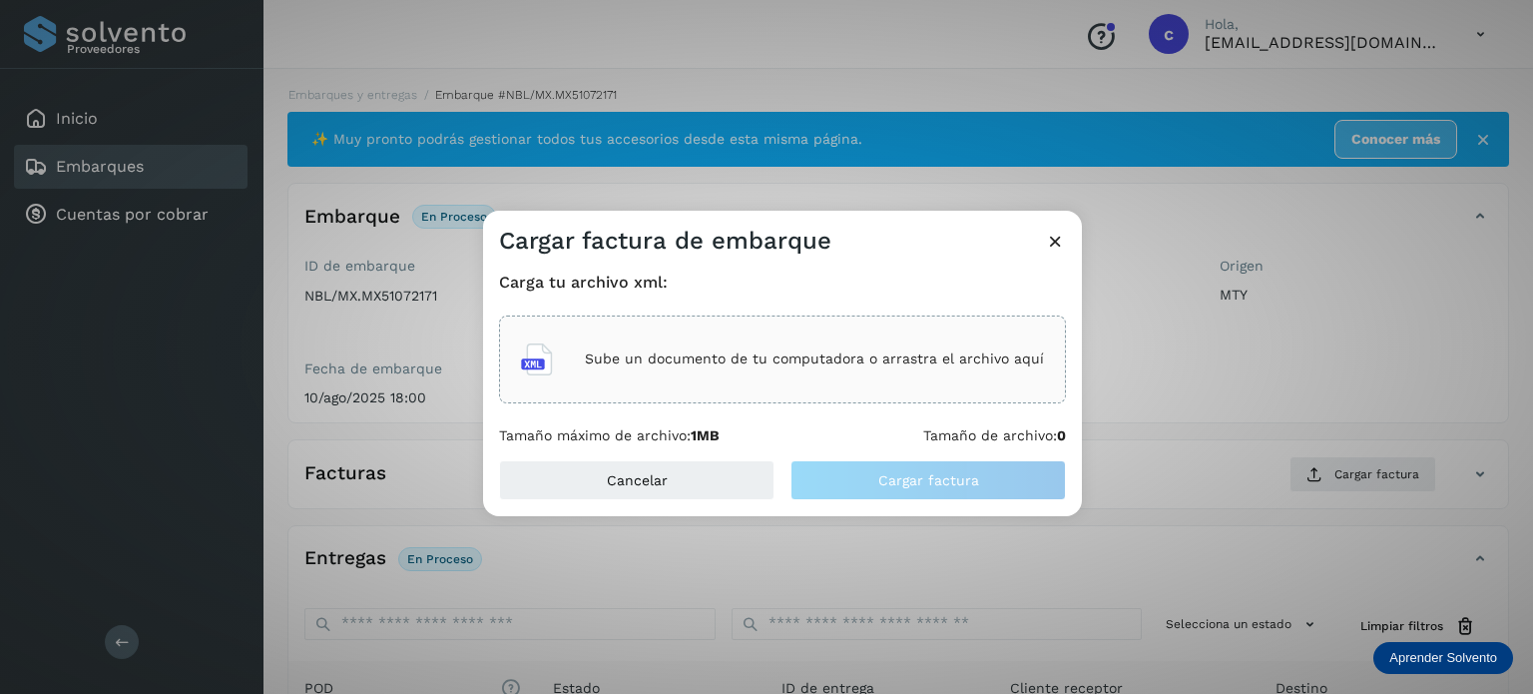
click at [751, 358] on p "Sube un documento de tu computadora o arrastra el archivo aquí" at bounding box center [814, 358] width 459 height 17
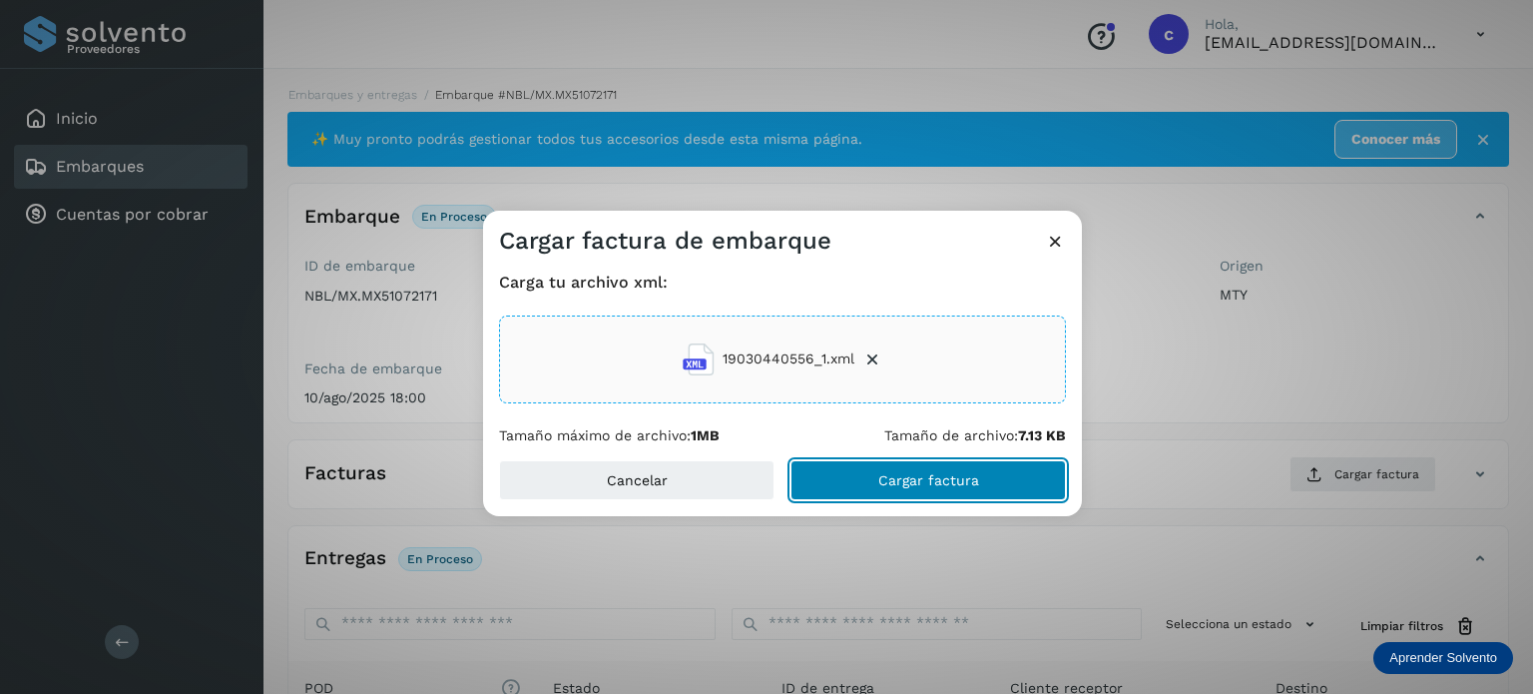
click at [916, 477] on span "Cargar factura" at bounding box center [929, 480] width 101 height 14
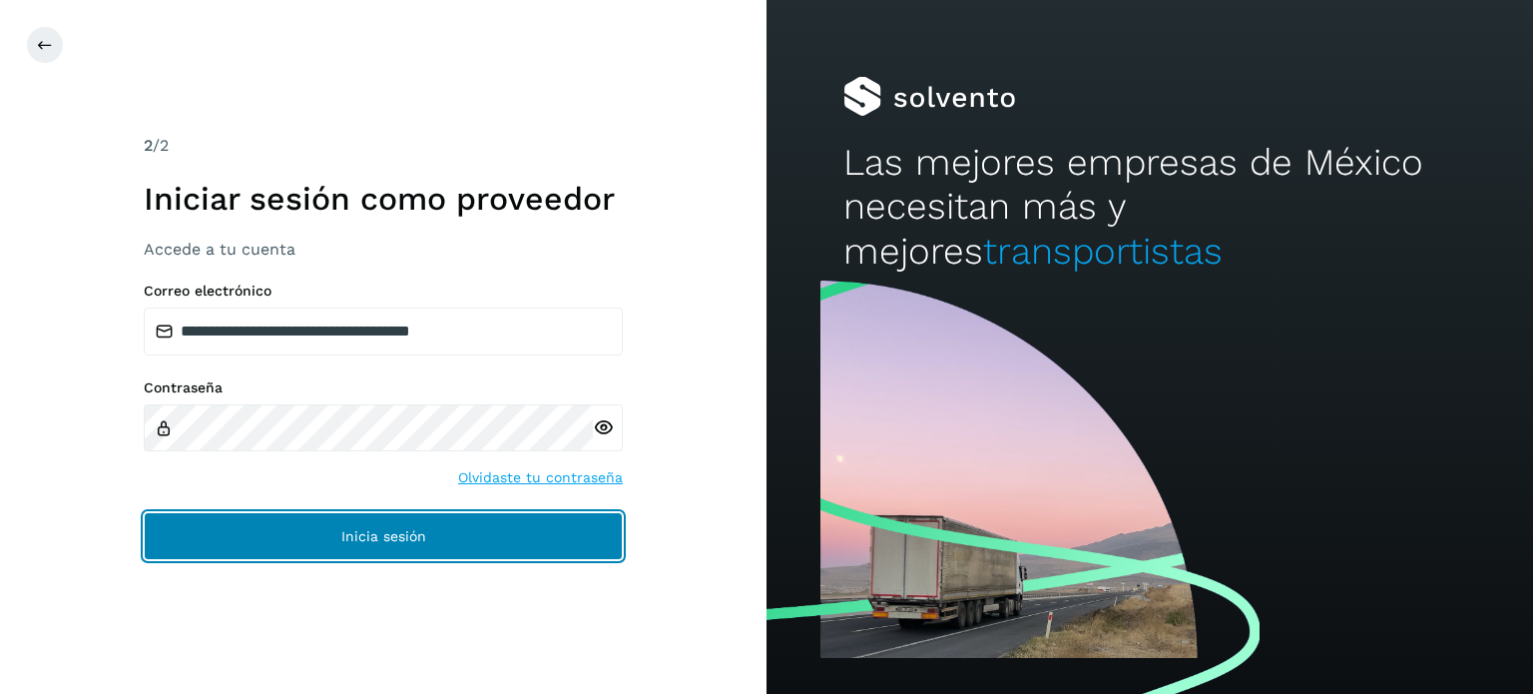
click at [347, 538] on span "Inicia sesión" at bounding box center [383, 536] width 85 height 14
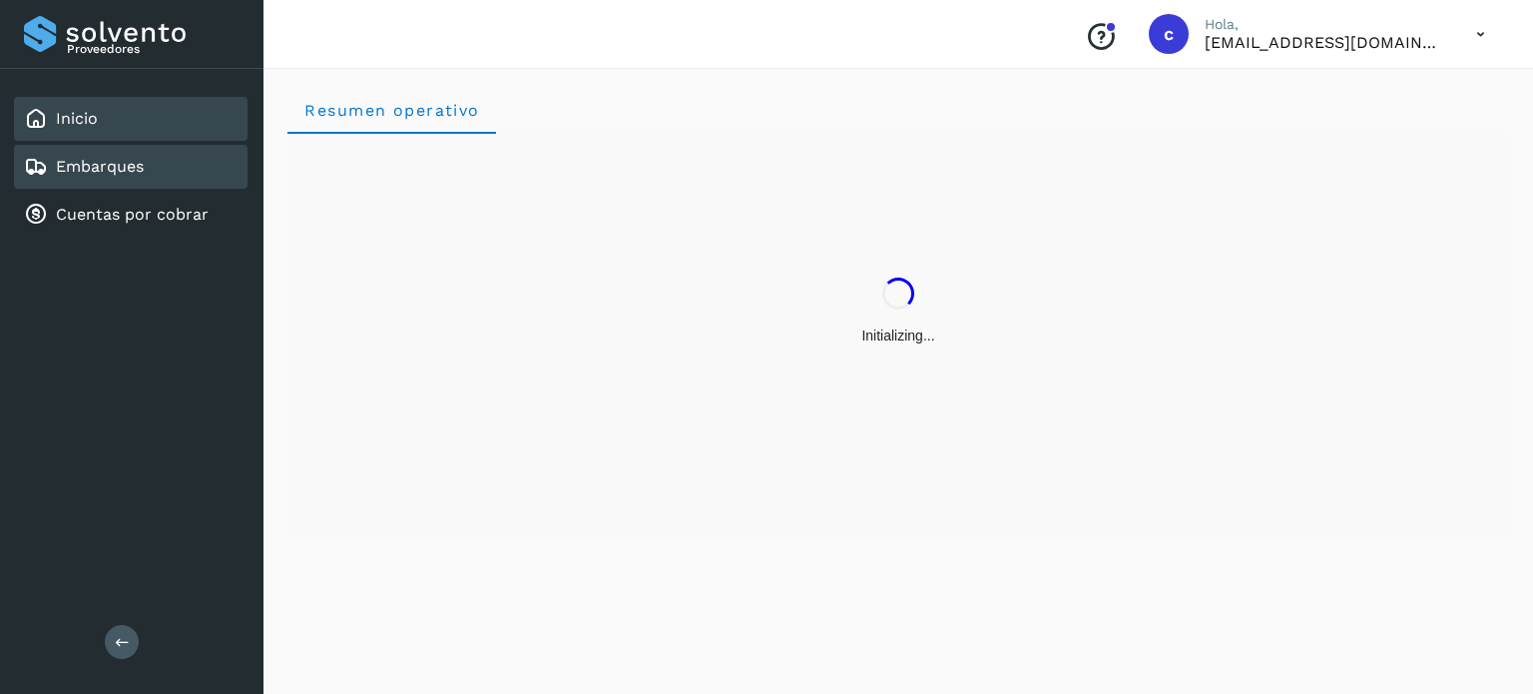
click at [136, 166] on link "Embarques" at bounding box center [100, 166] width 88 height 19
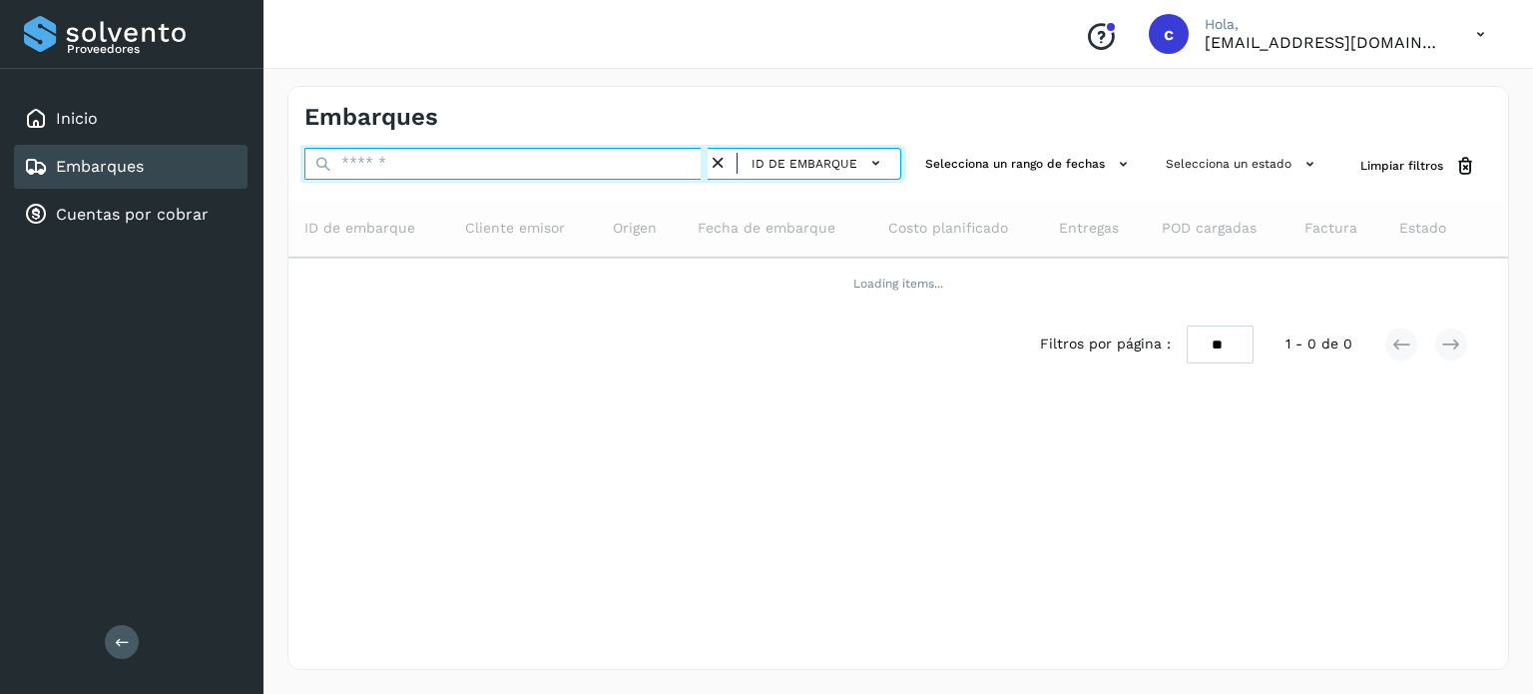
click at [407, 163] on input "text" at bounding box center [505, 164] width 403 height 32
type input "********"
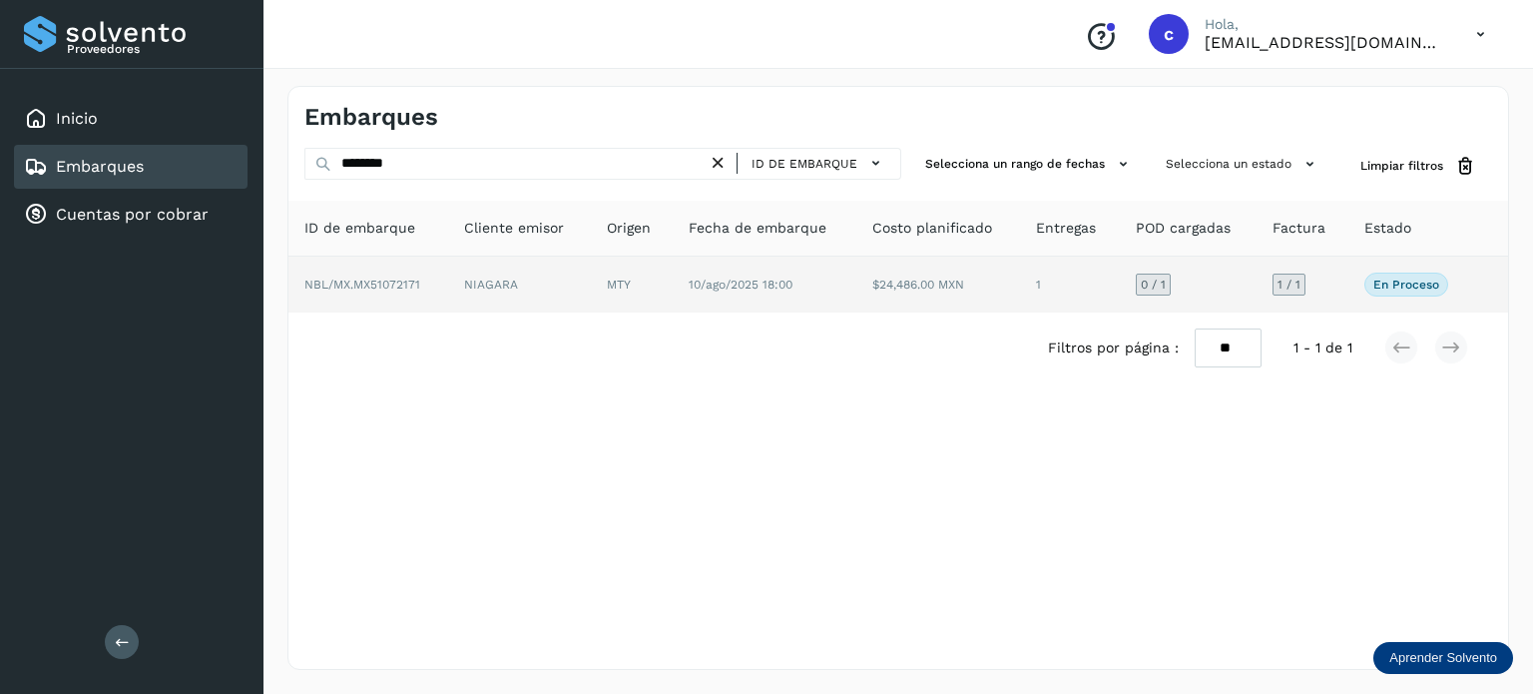
click at [591, 290] on td "NIAGARA" at bounding box center [632, 285] width 82 height 56
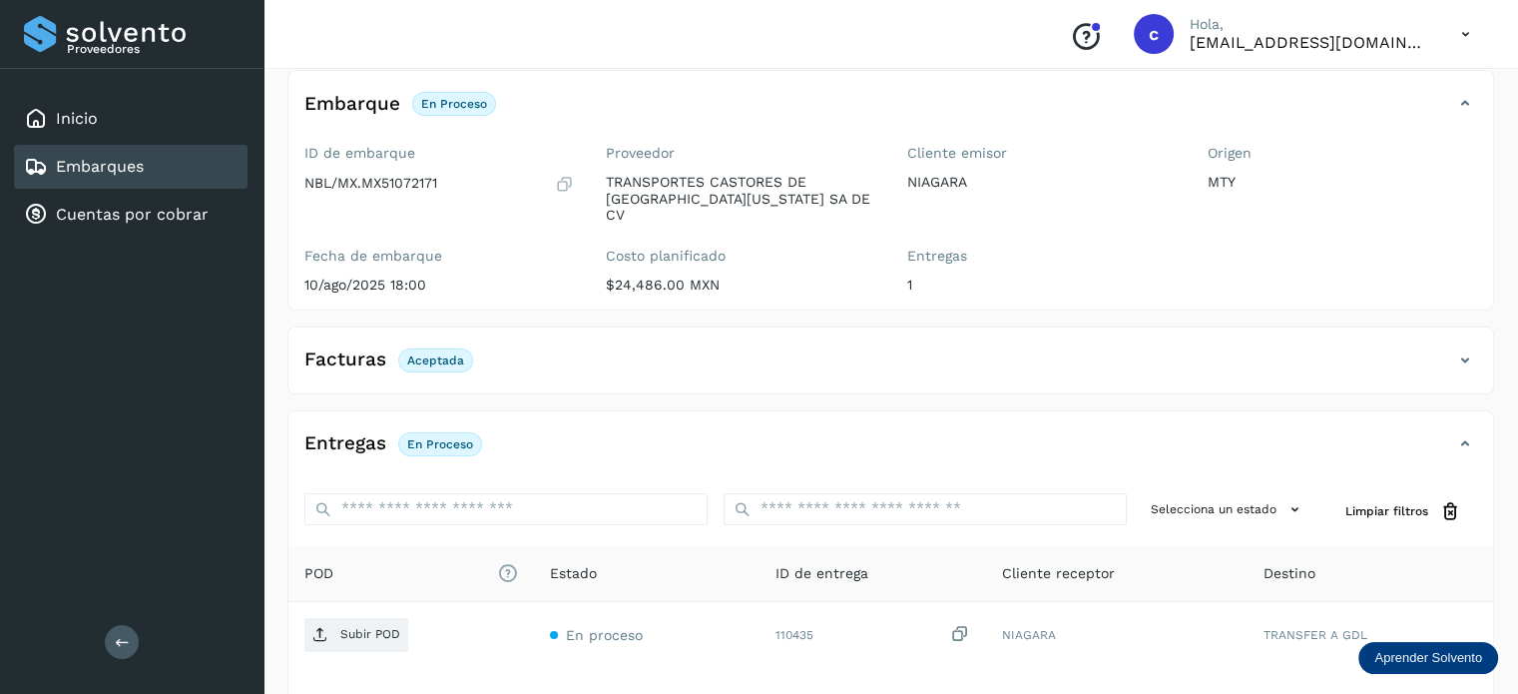
scroll to position [264, 0]
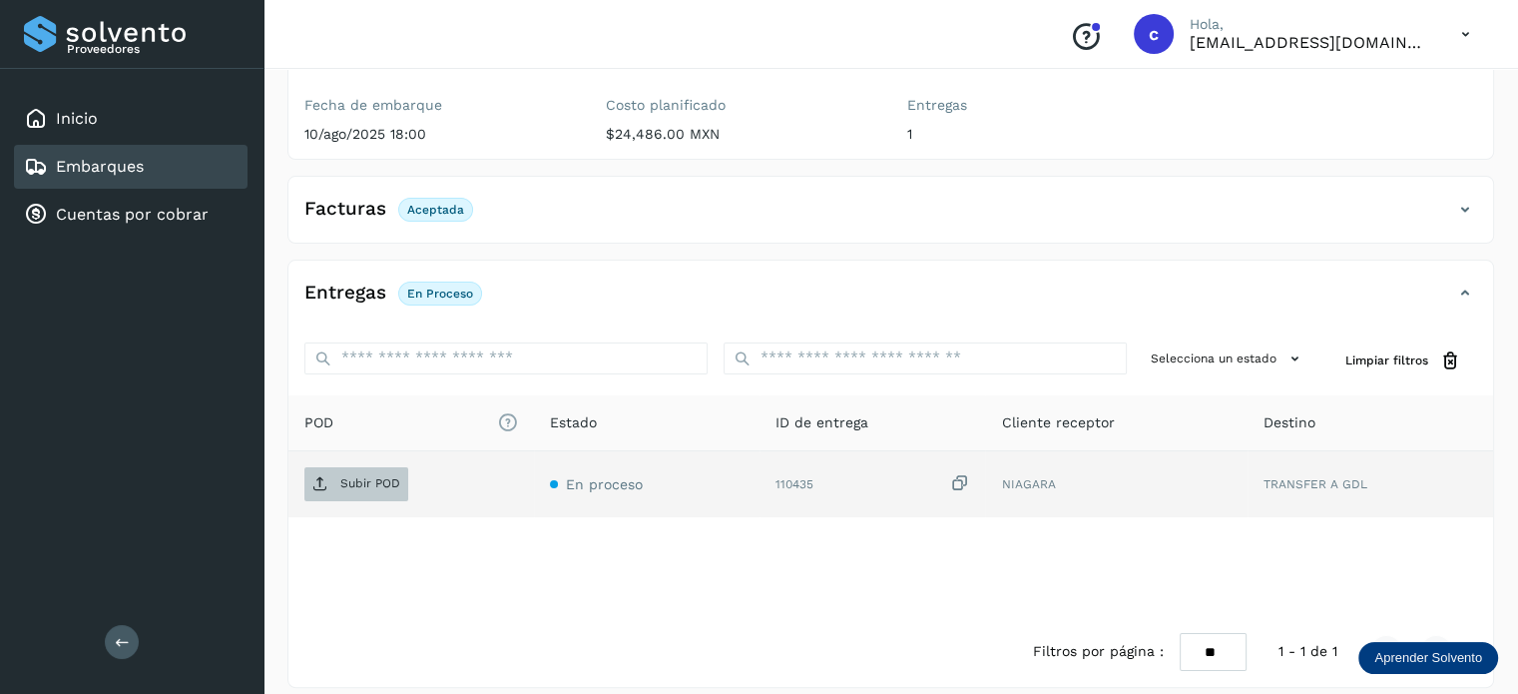
click at [379, 476] on p "Subir POD" at bounding box center [370, 483] width 60 height 14
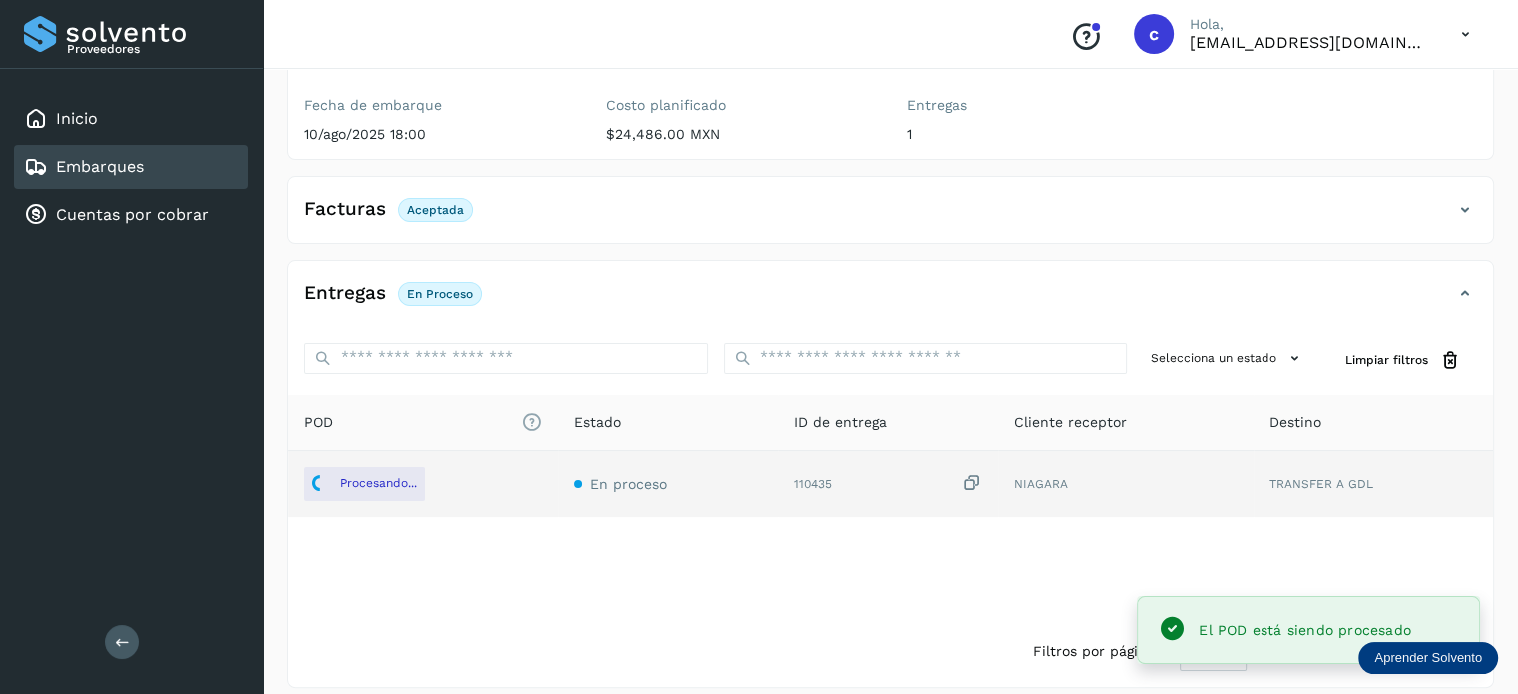
click at [148, 167] on div "Embarques" at bounding box center [131, 167] width 234 height 44
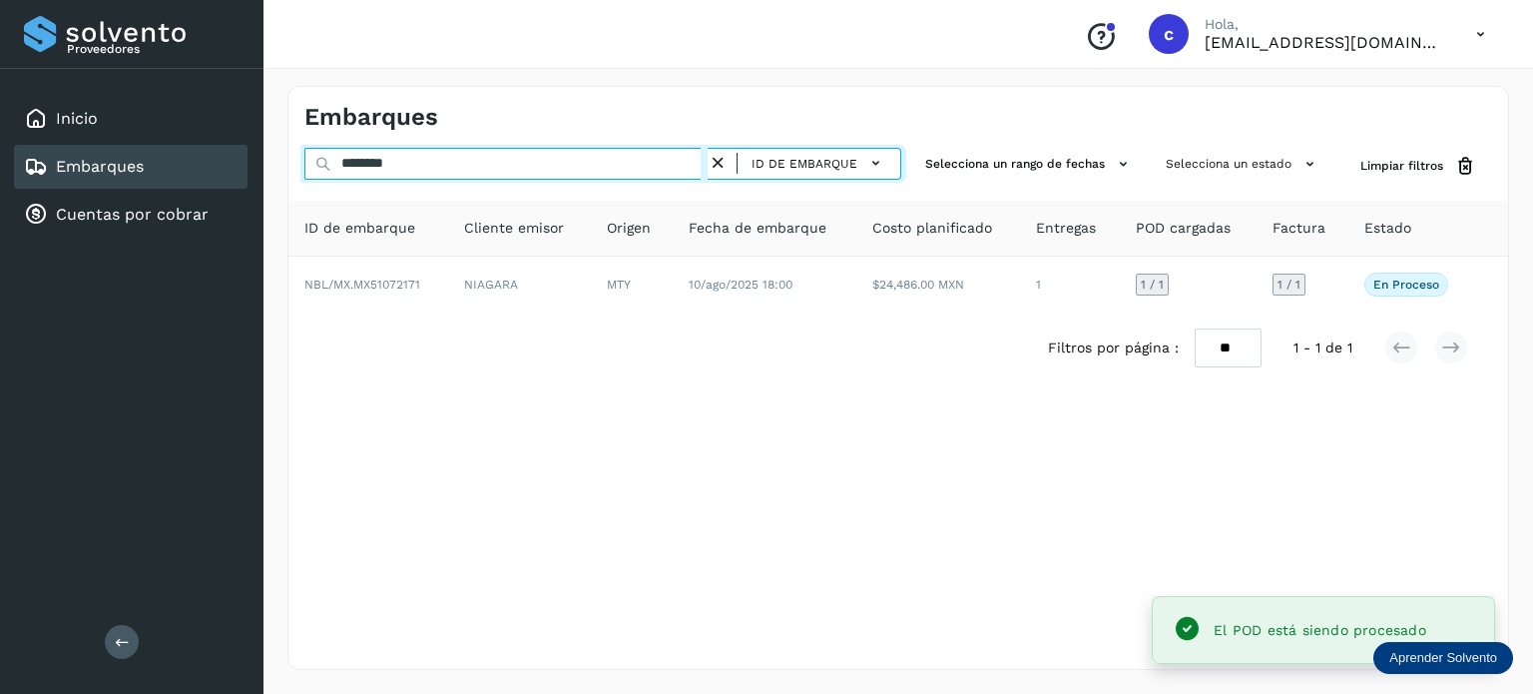
drag, startPoint x: 426, startPoint y: 159, endPoint x: 169, endPoint y: 156, distance: 257.6
click at [170, 159] on div "Proveedores Inicio Embarques Cuentas por cobrar Salir Conoce nuestros beneficio…" at bounding box center [766, 347] width 1533 height 694
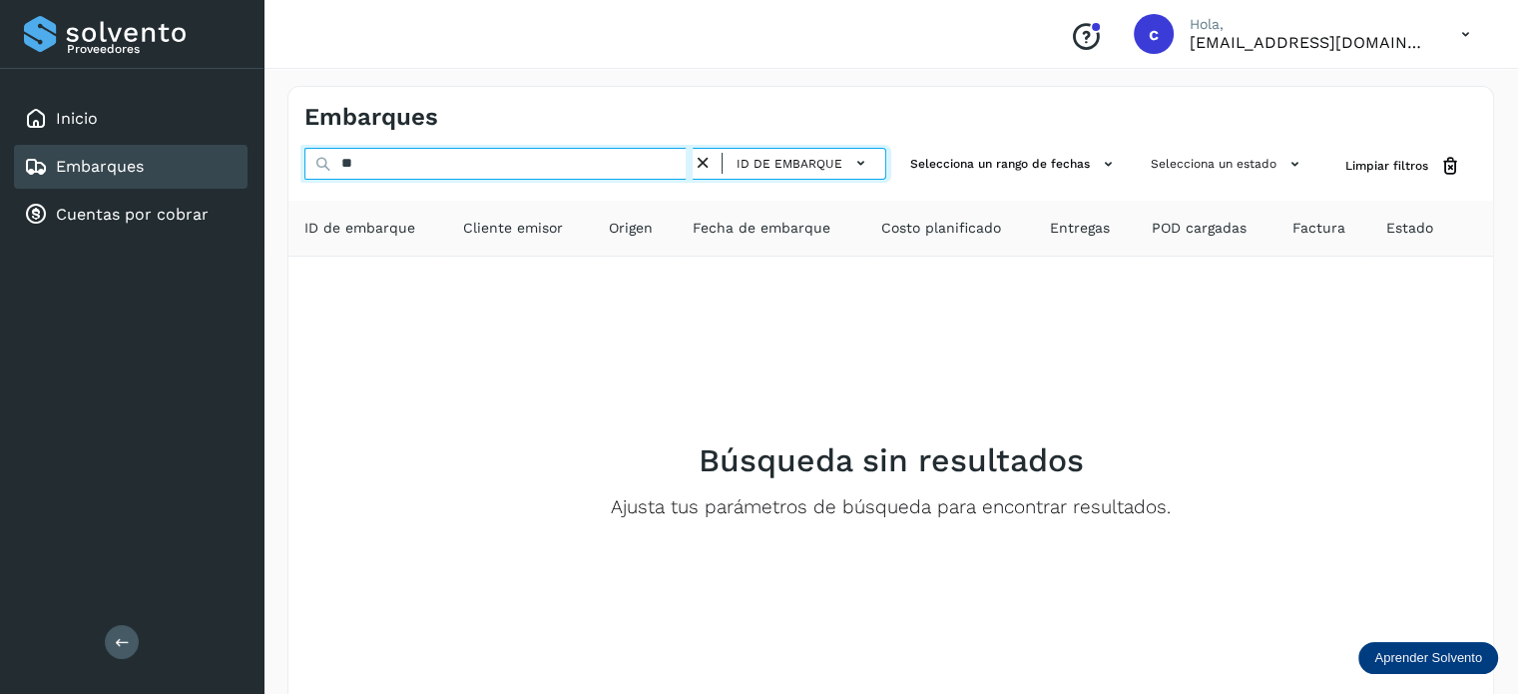
type input "*"
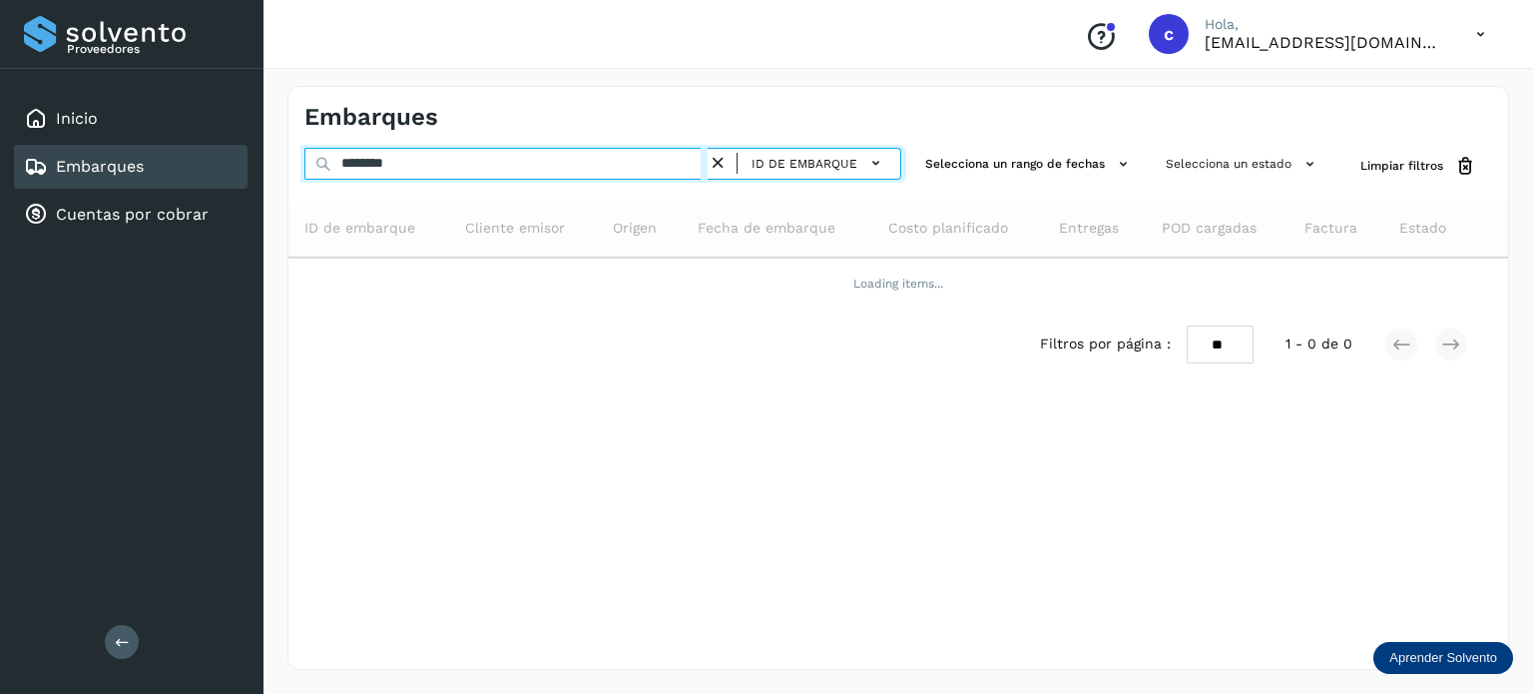
type input "********"
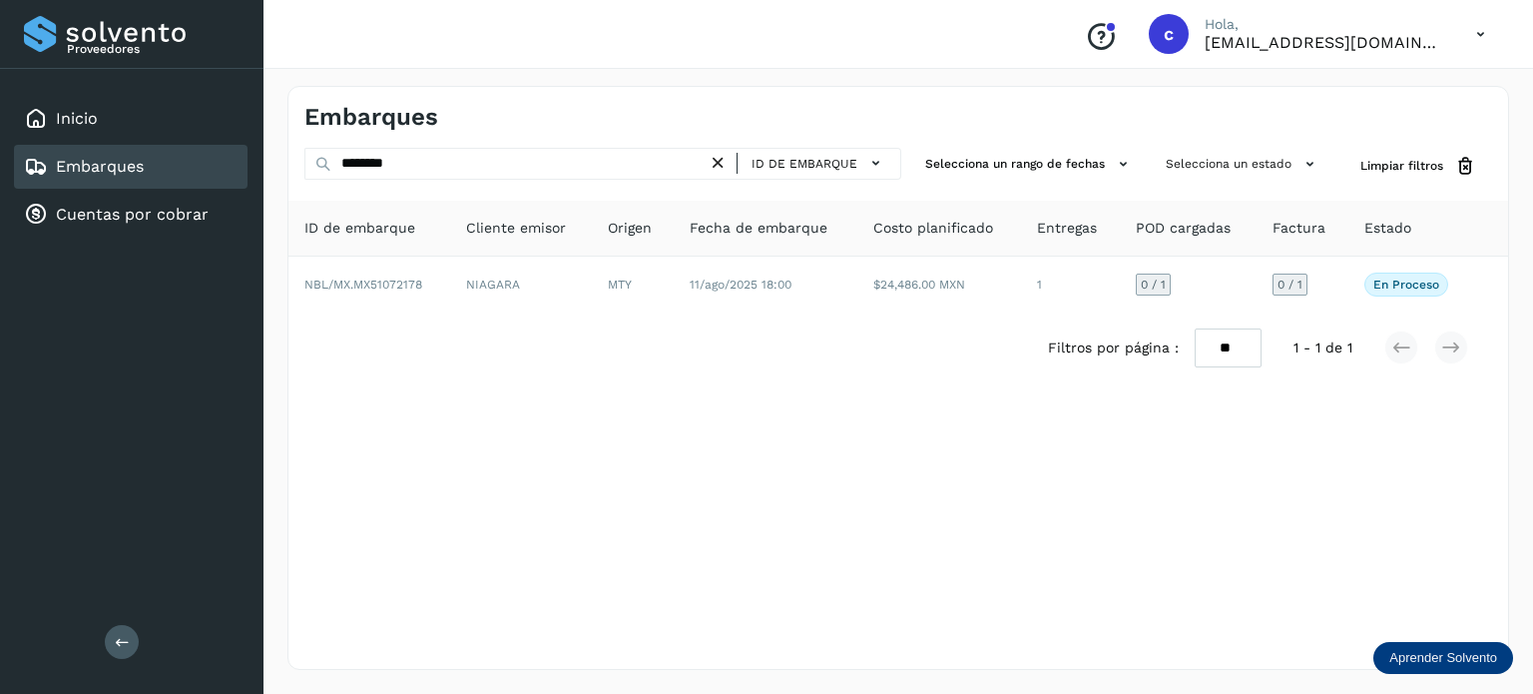
click at [524, 312] on div "Filtros por página : ** ** ** 1 - 1 de 1" at bounding box center [899, 347] width 1220 height 71
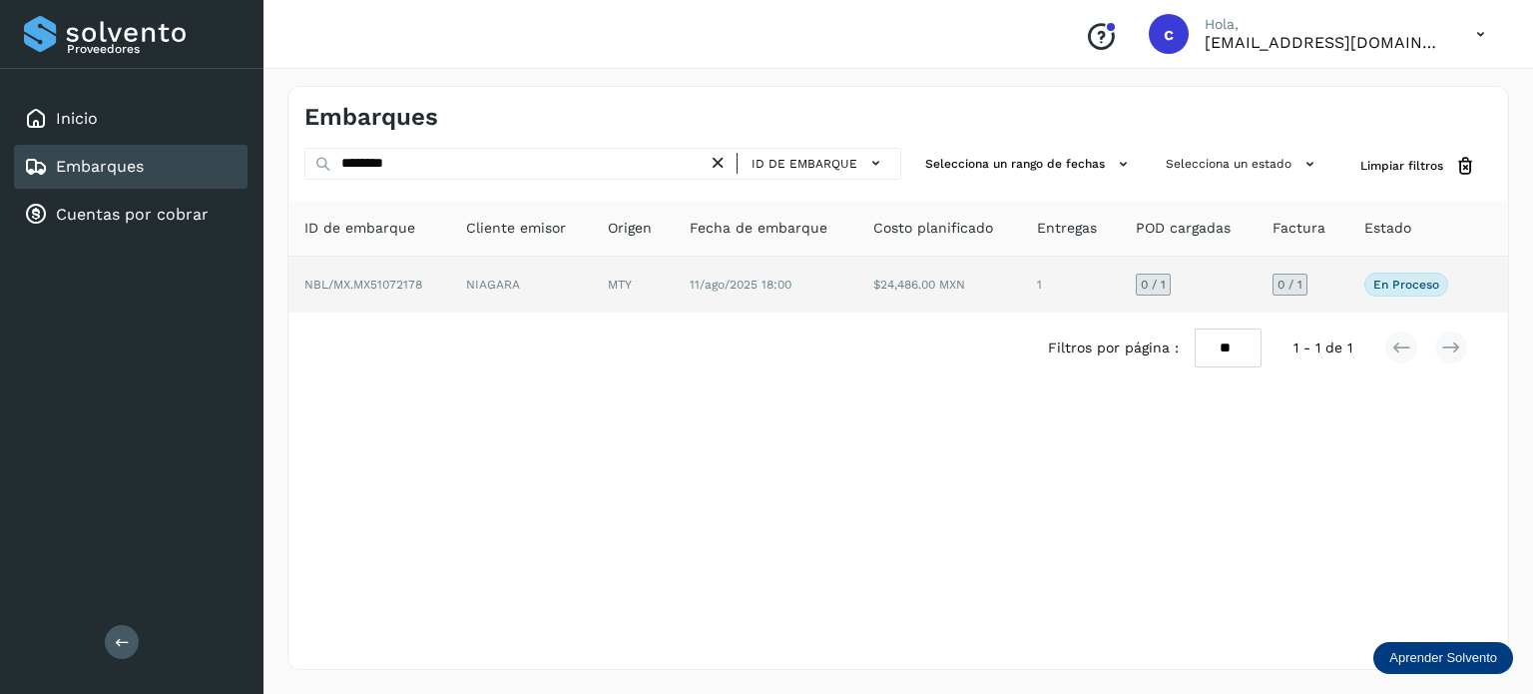
click at [592, 288] on td "NIAGARA" at bounding box center [633, 285] width 82 height 56
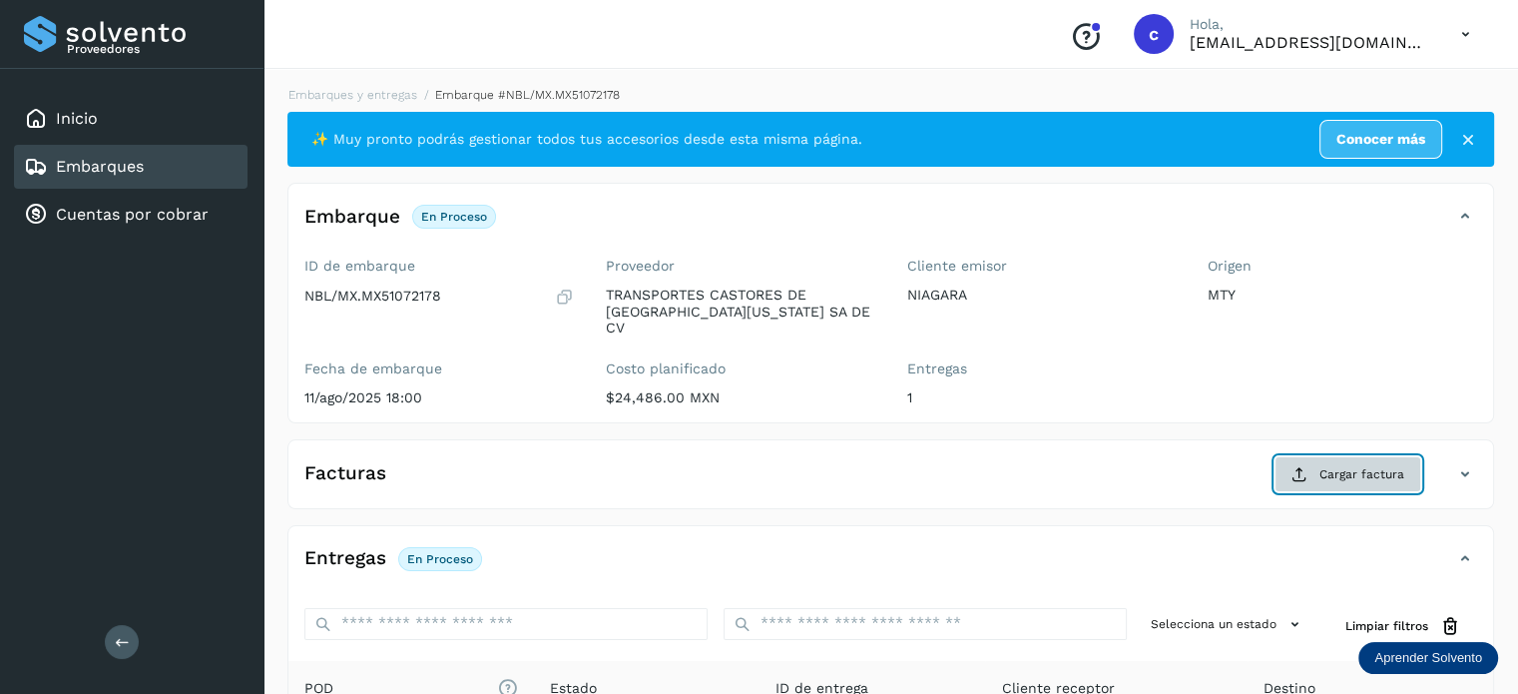
click at [1346, 465] on span "Cargar factura" at bounding box center [1362, 474] width 85 height 18
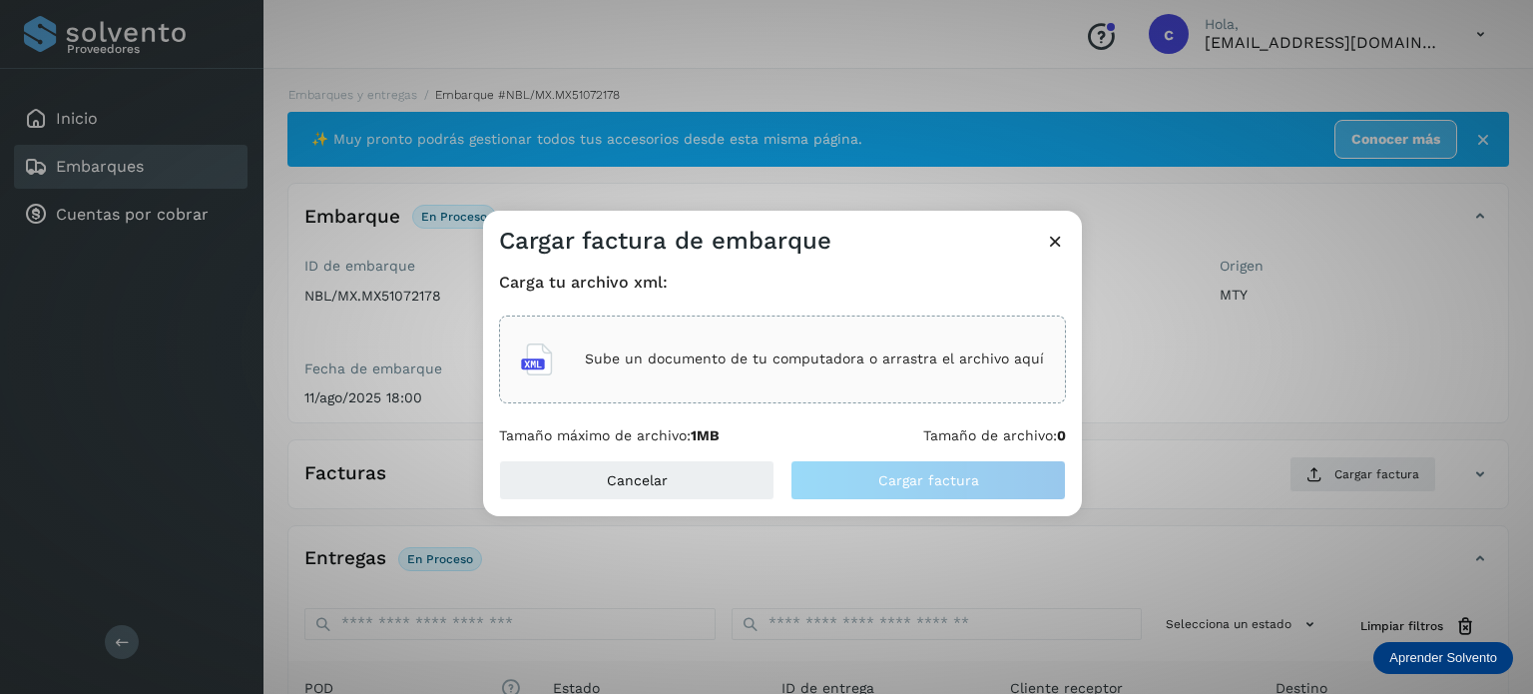
click at [772, 370] on div "Sube un documento de tu computadora o arrastra el archivo aquí" at bounding box center [782, 359] width 523 height 54
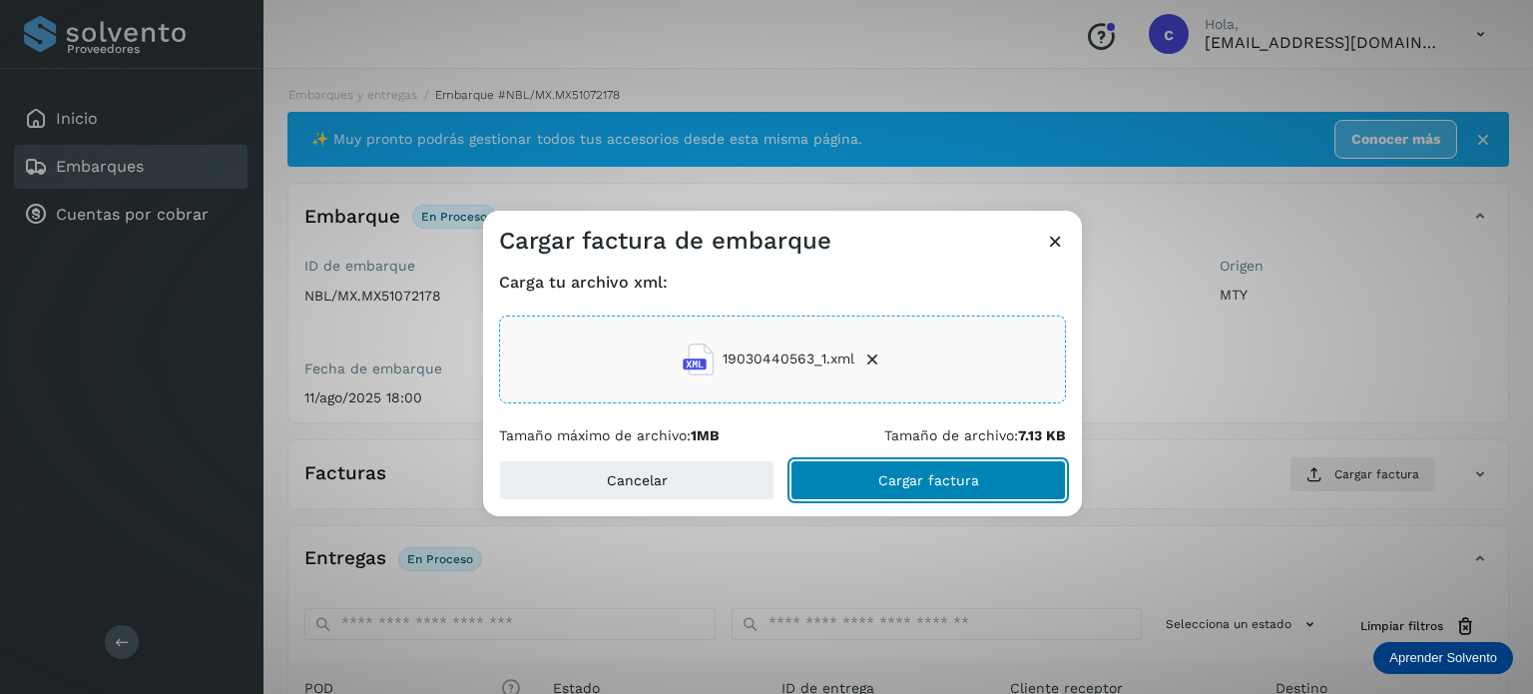
click at [885, 462] on button "Cargar factura" at bounding box center [929, 480] width 276 height 40
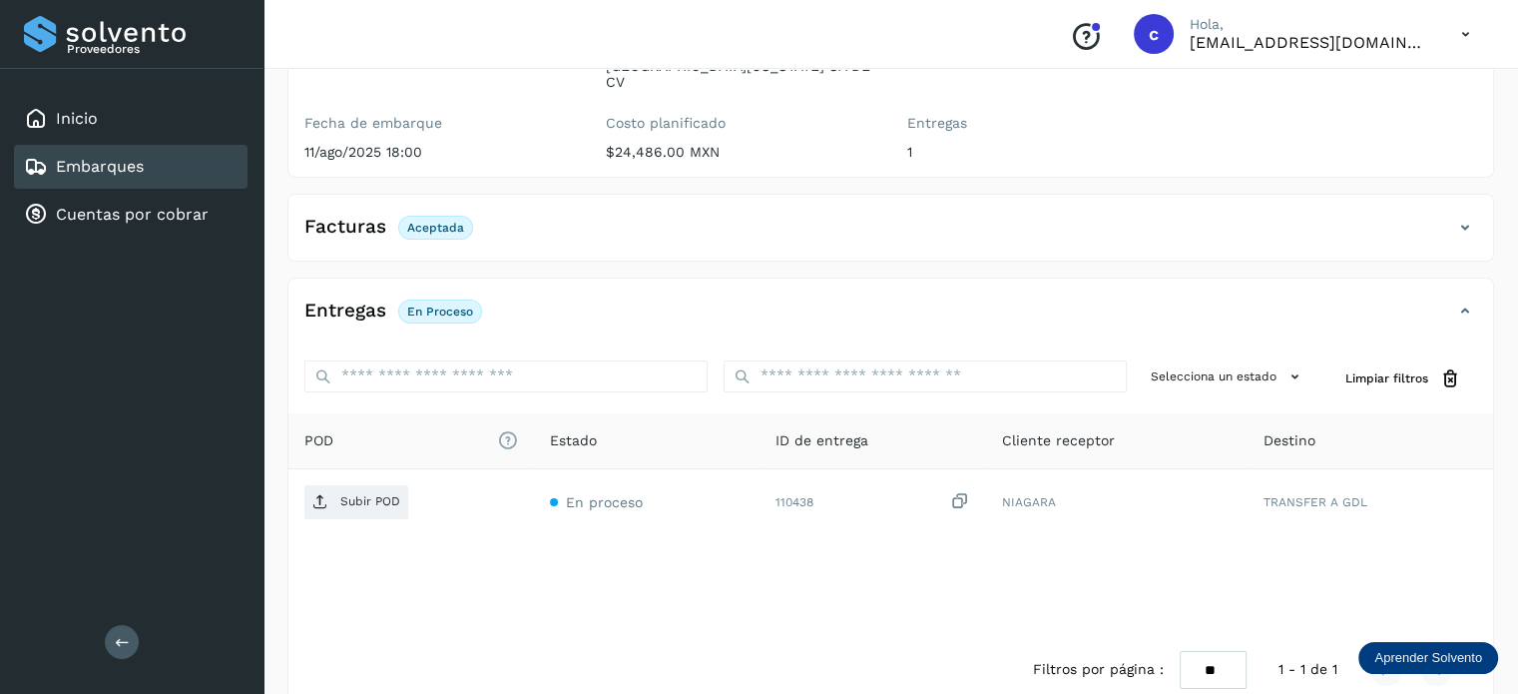
scroll to position [264, 0]
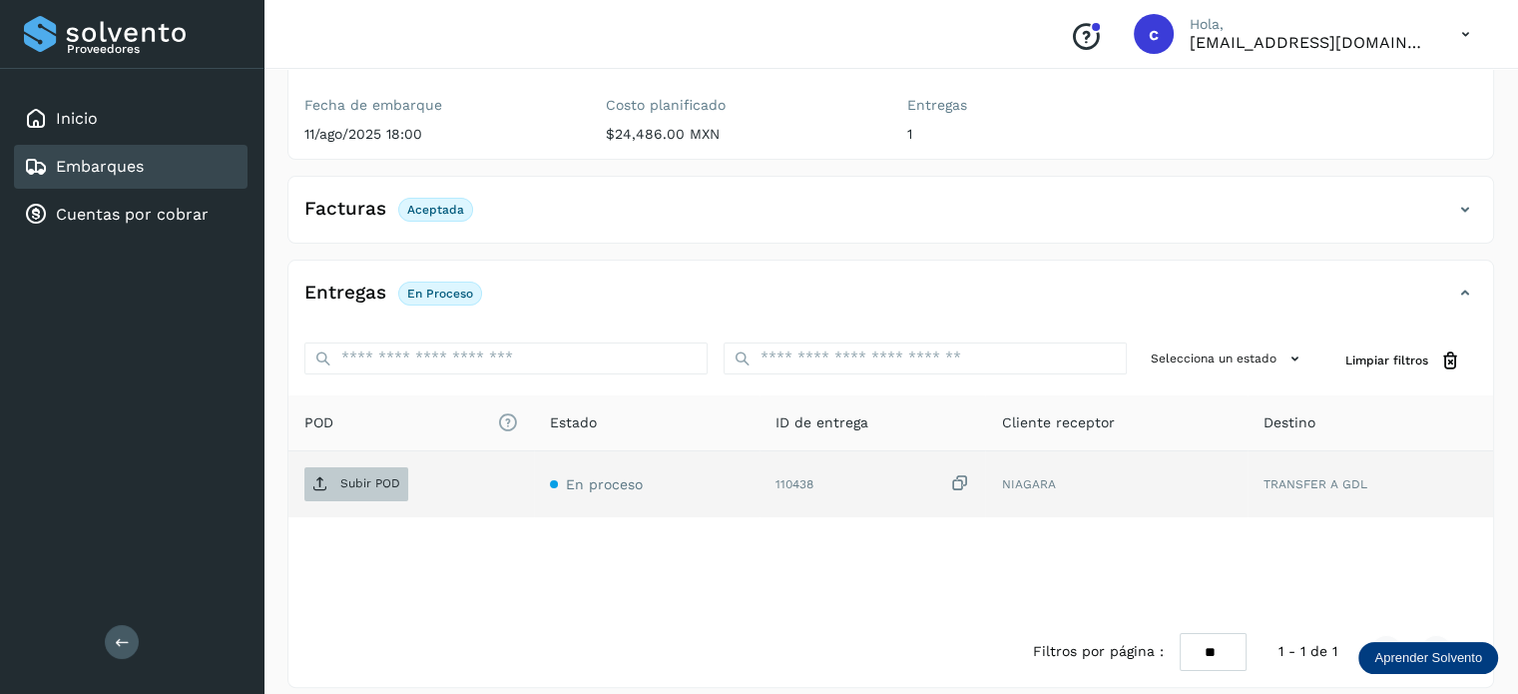
click at [365, 468] on span "Subir POD" at bounding box center [356, 484] width 104 height 32
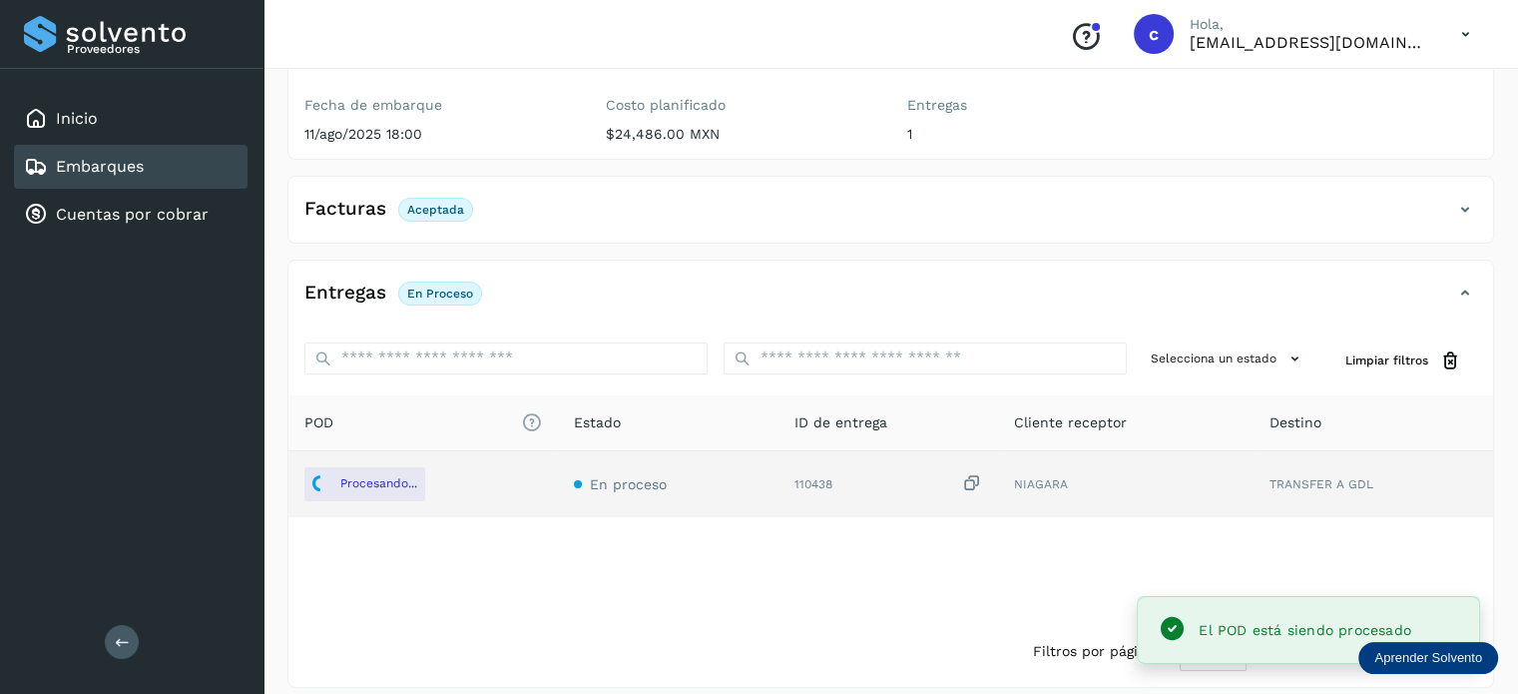
click at [182, 182] on div "Embarques" at bounding box center [131, 167] width 234 height 44
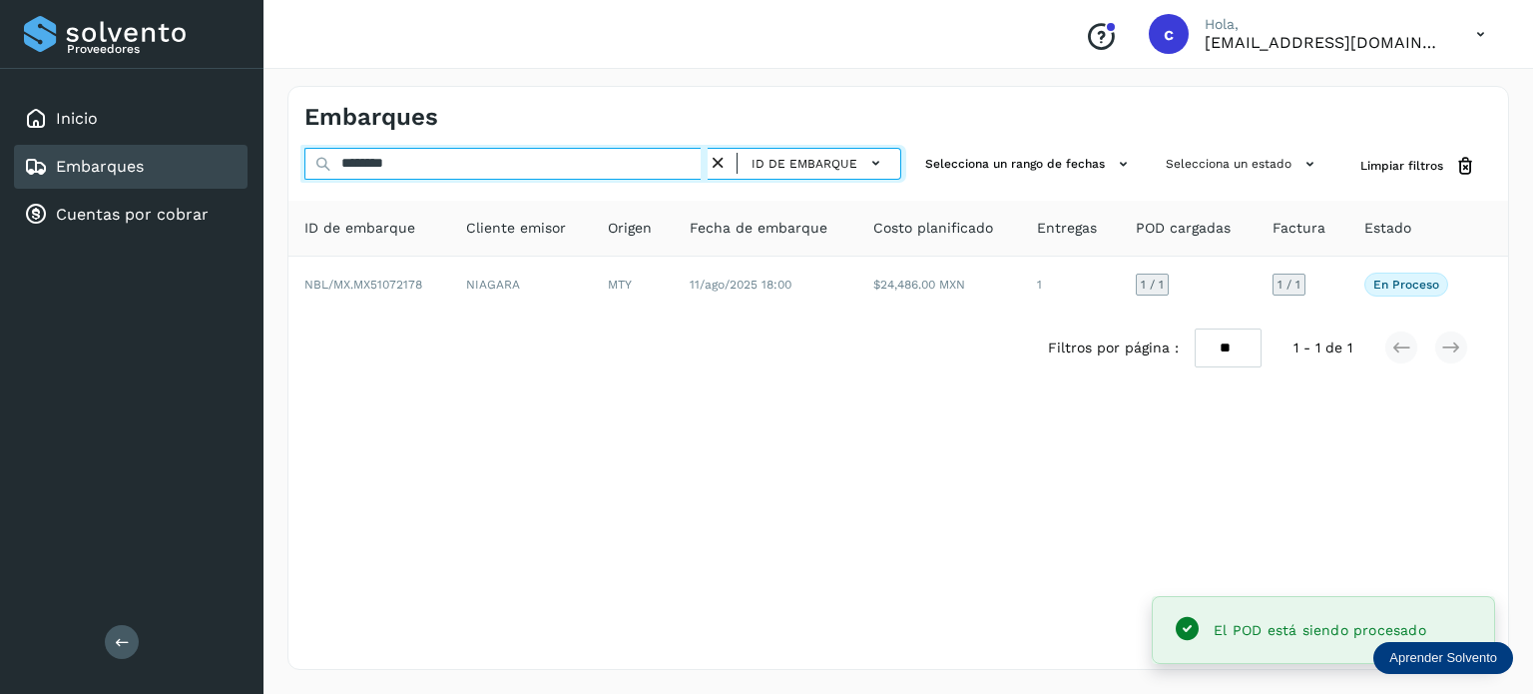
drag, startPoint x: 272, startPoint y: 165, endPoint x: 236, endPoint y: 165, distance: 35.9
click at [236, 165] on div "Proveedores Inicio Embarques Cuentas por cobrar Salir Conoce nuestros beneficio…" at bounding box center [766, 347] width 1533 height 694
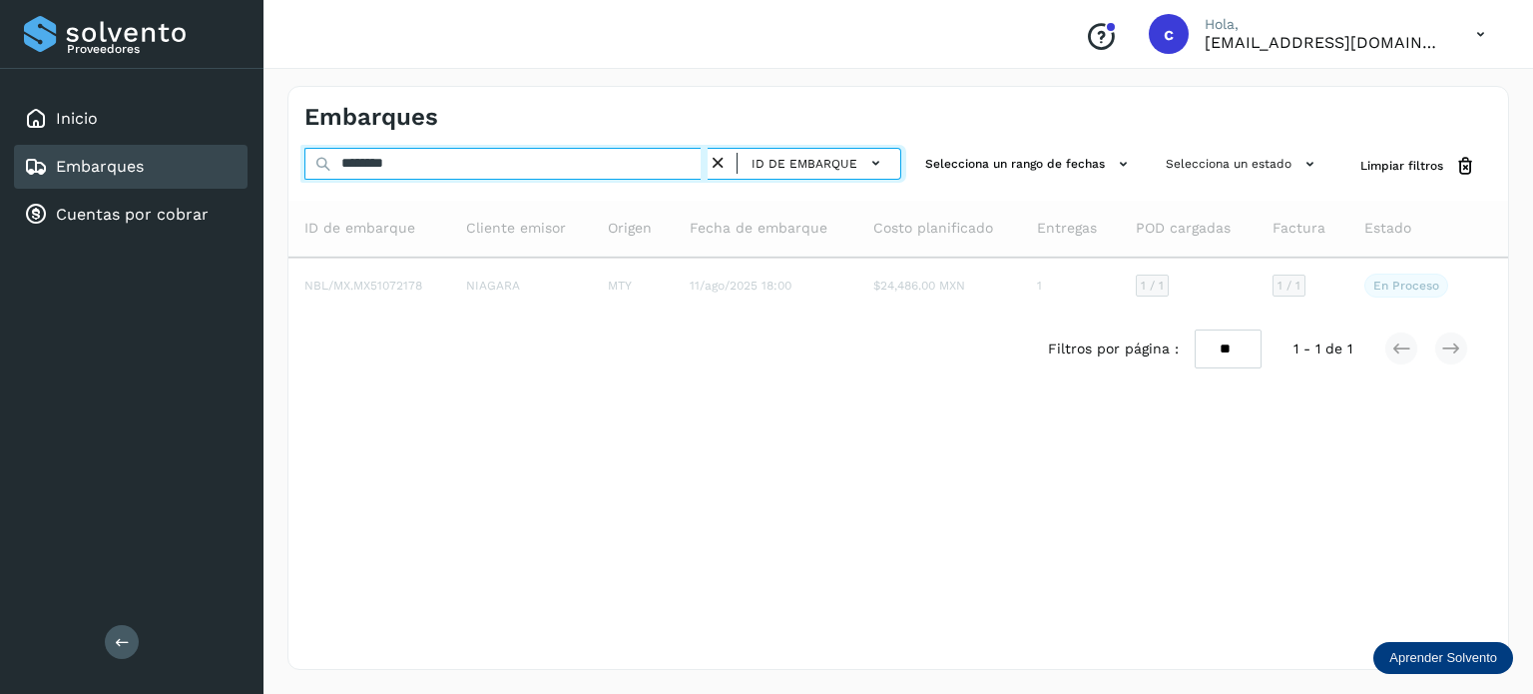
type input "********"
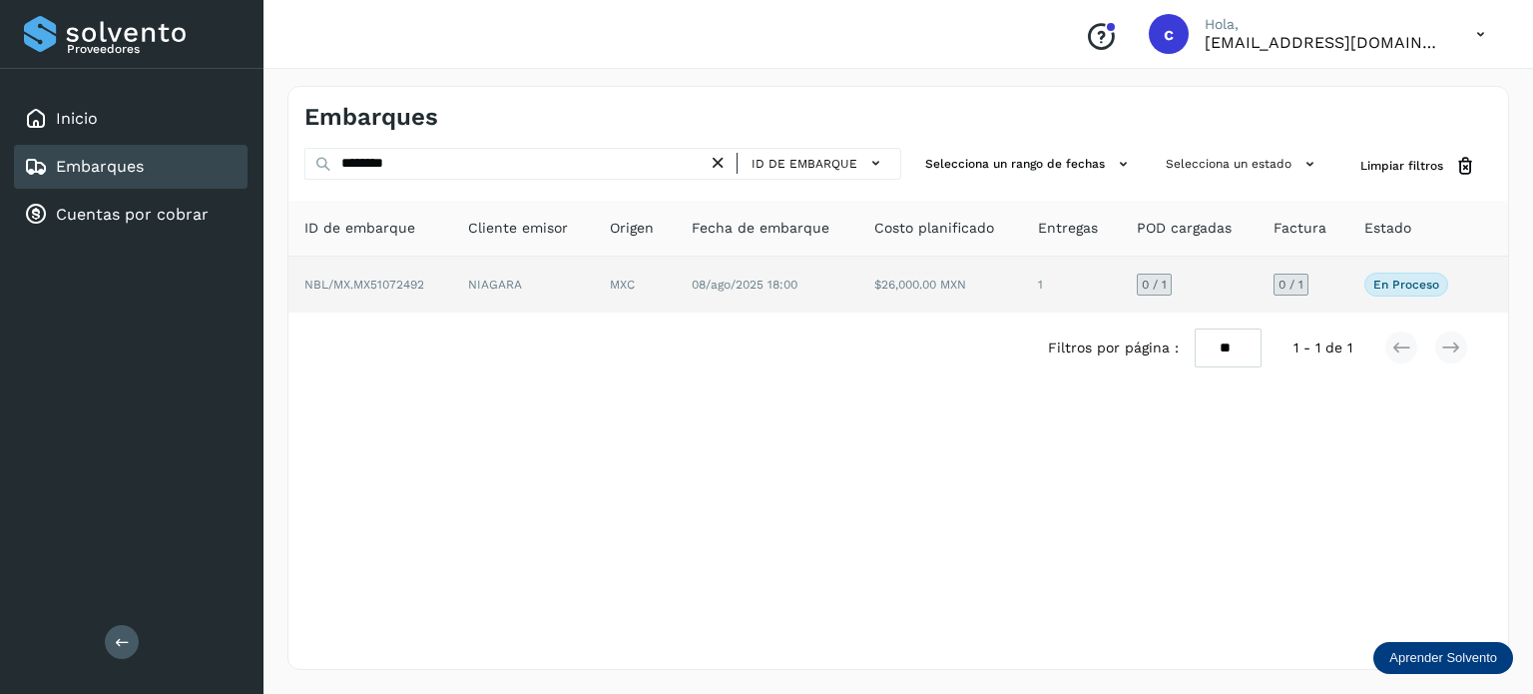
click at [707, 285] on span "08/ago/2025 18:00" at bounding box center [745, 285] width 106 height 14
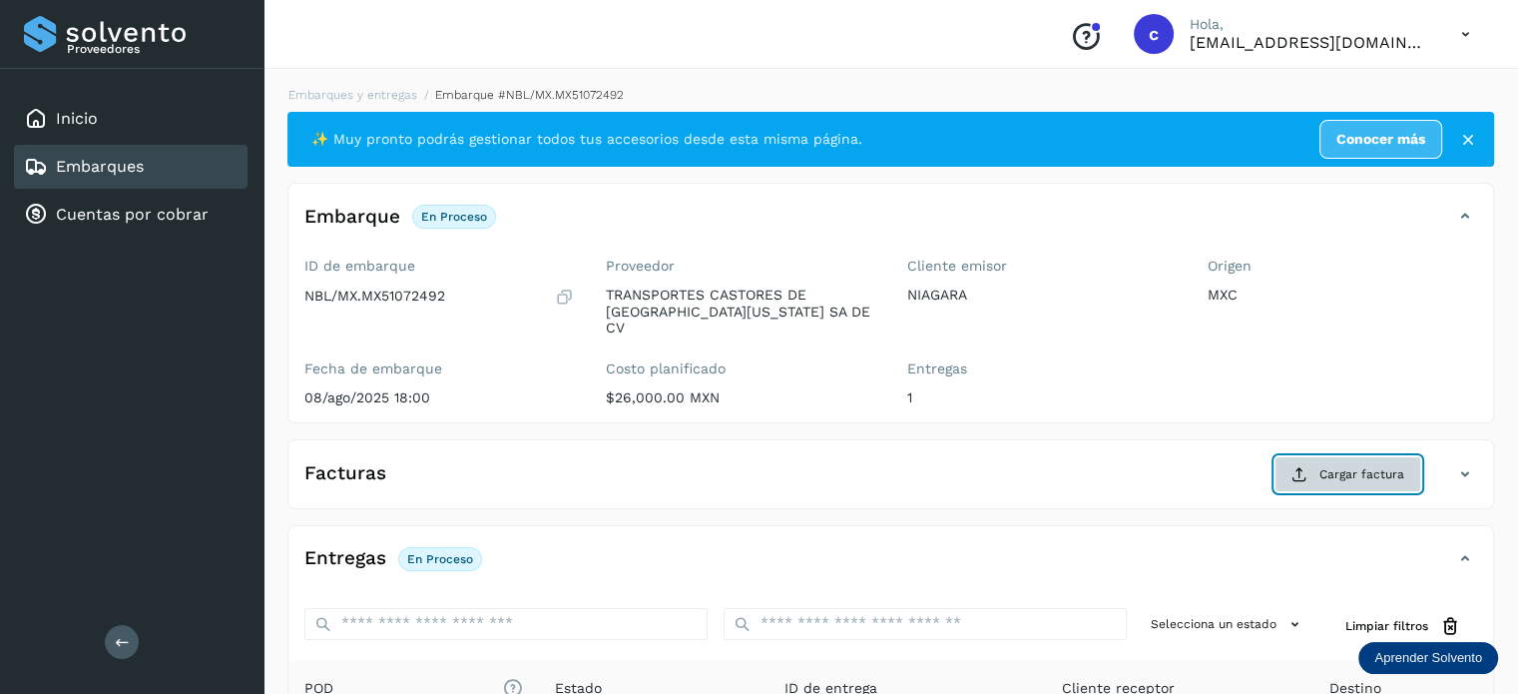
click at [1332, 465] on span "Cargar factura" at bounding box center [1362, 474] width 85 height 18
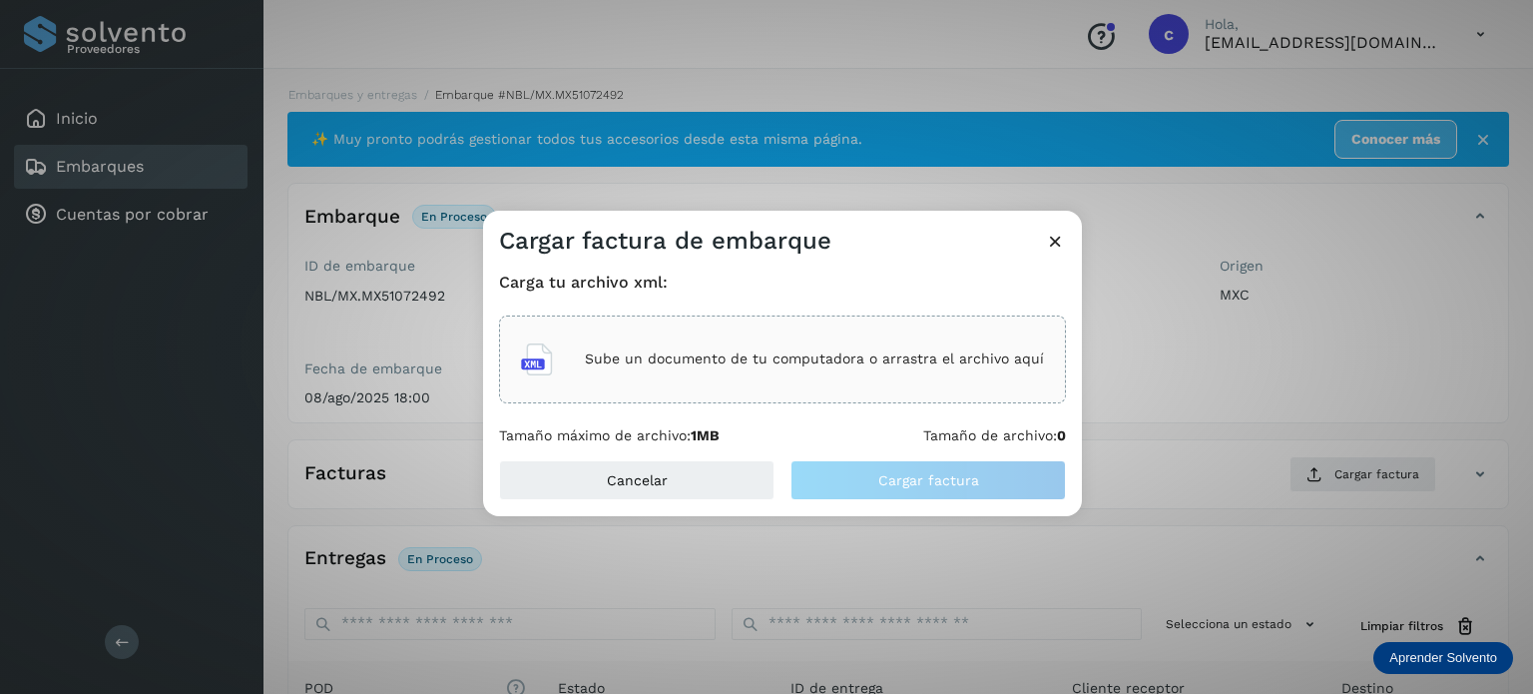
click at [755, 344] on div "Sube un documento de tu computadora o arrastra el archivo aquí" at bounding box center [782, 359] width 523 height 54
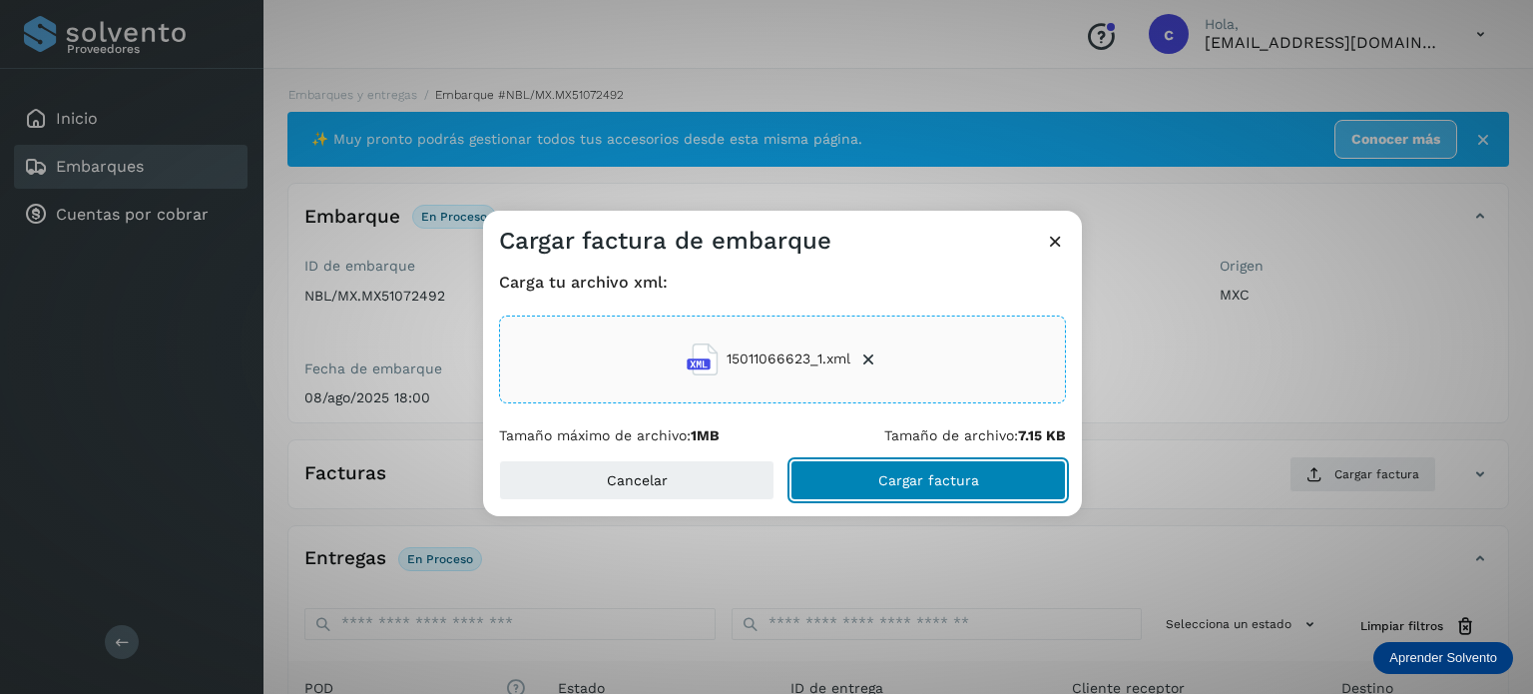
click at [896, 467] on button "Cargar factura" at bounding box center [929, 480] width 276 height 40
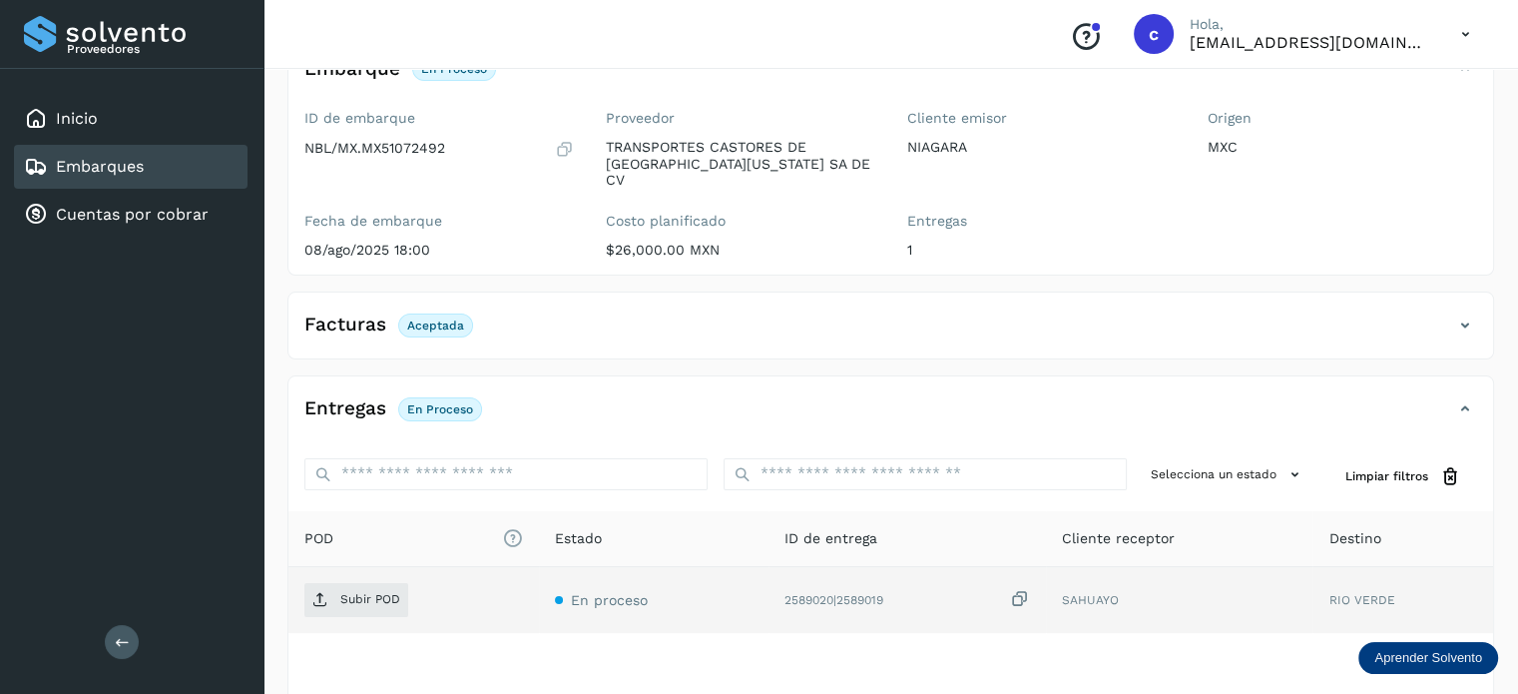
scroll to position [264, 0]
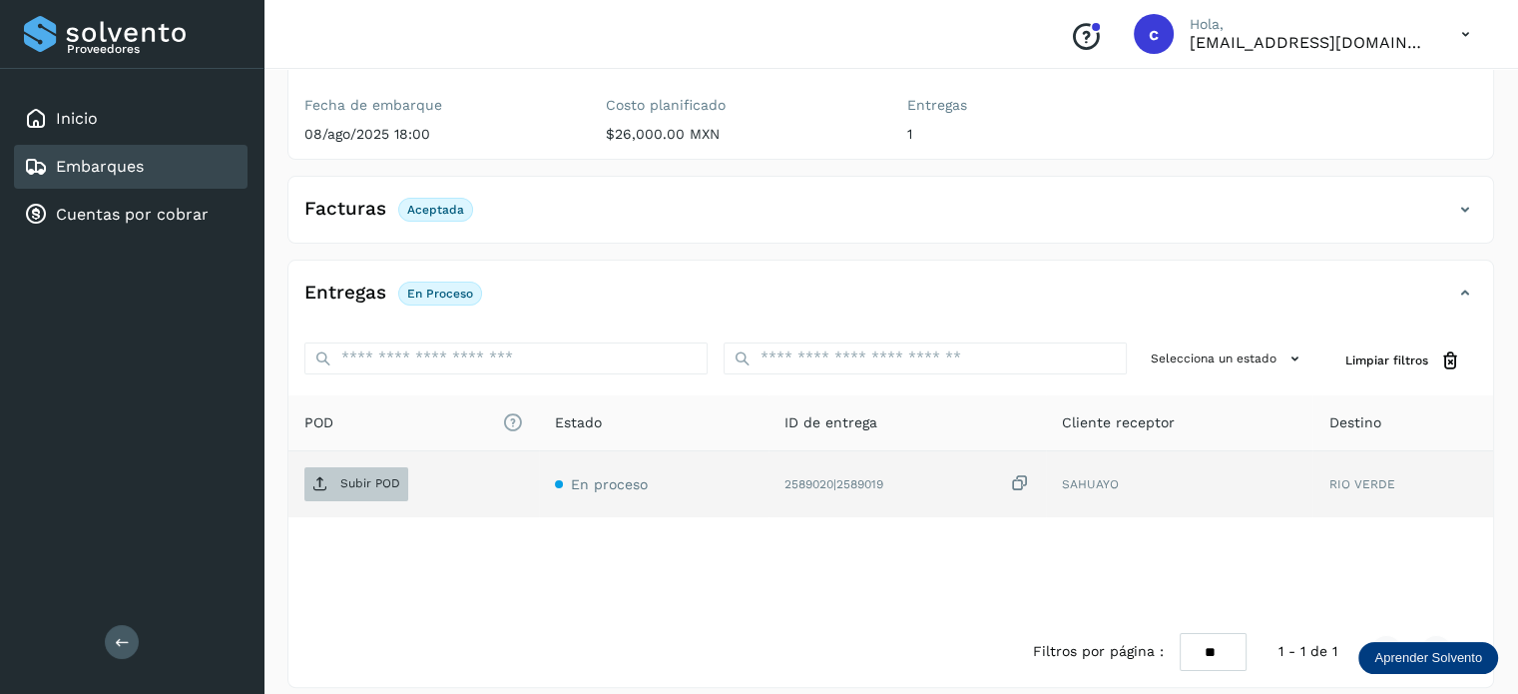
click at [358, 476] on p "Subir POD" at bounding box center [370, 483] width 60 height 14
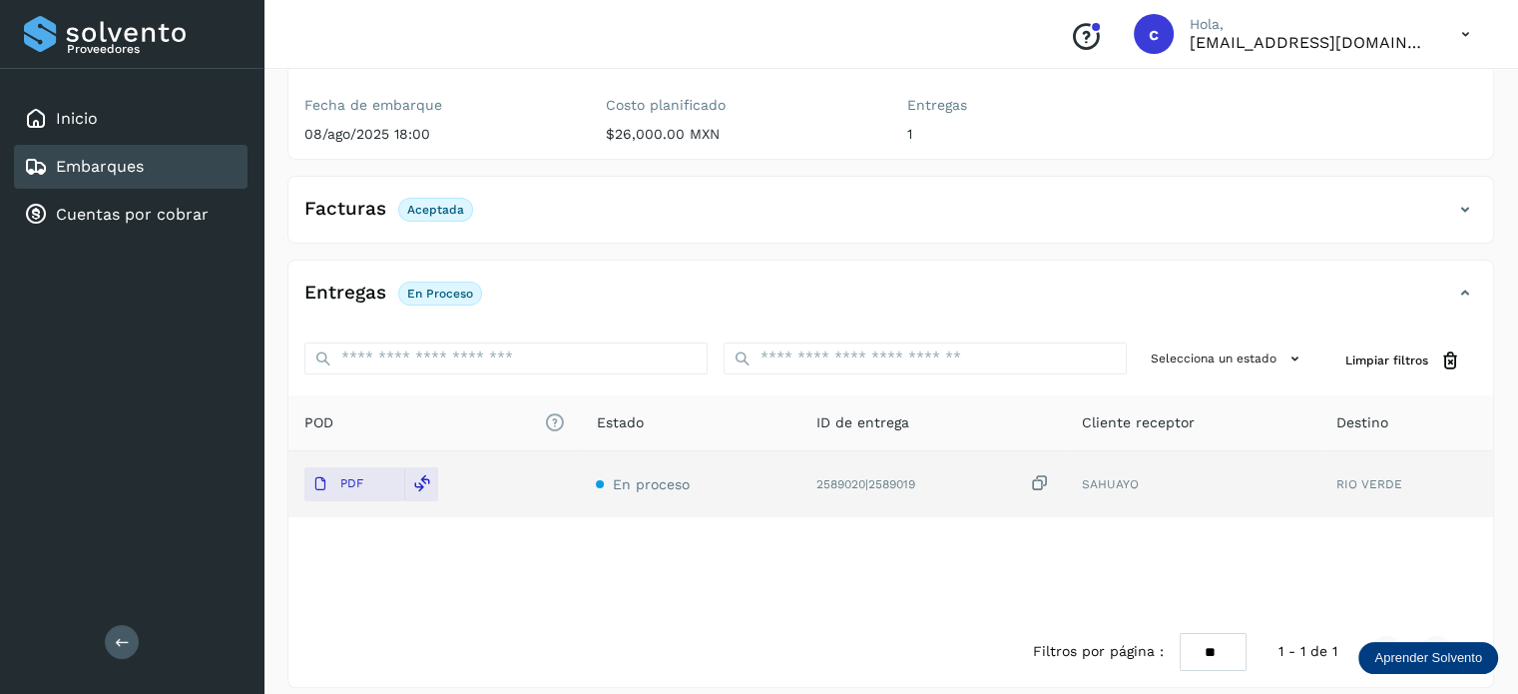
click at [112, 176] on div "Embarques" at bounding box center [84, 167] width 120 height 24
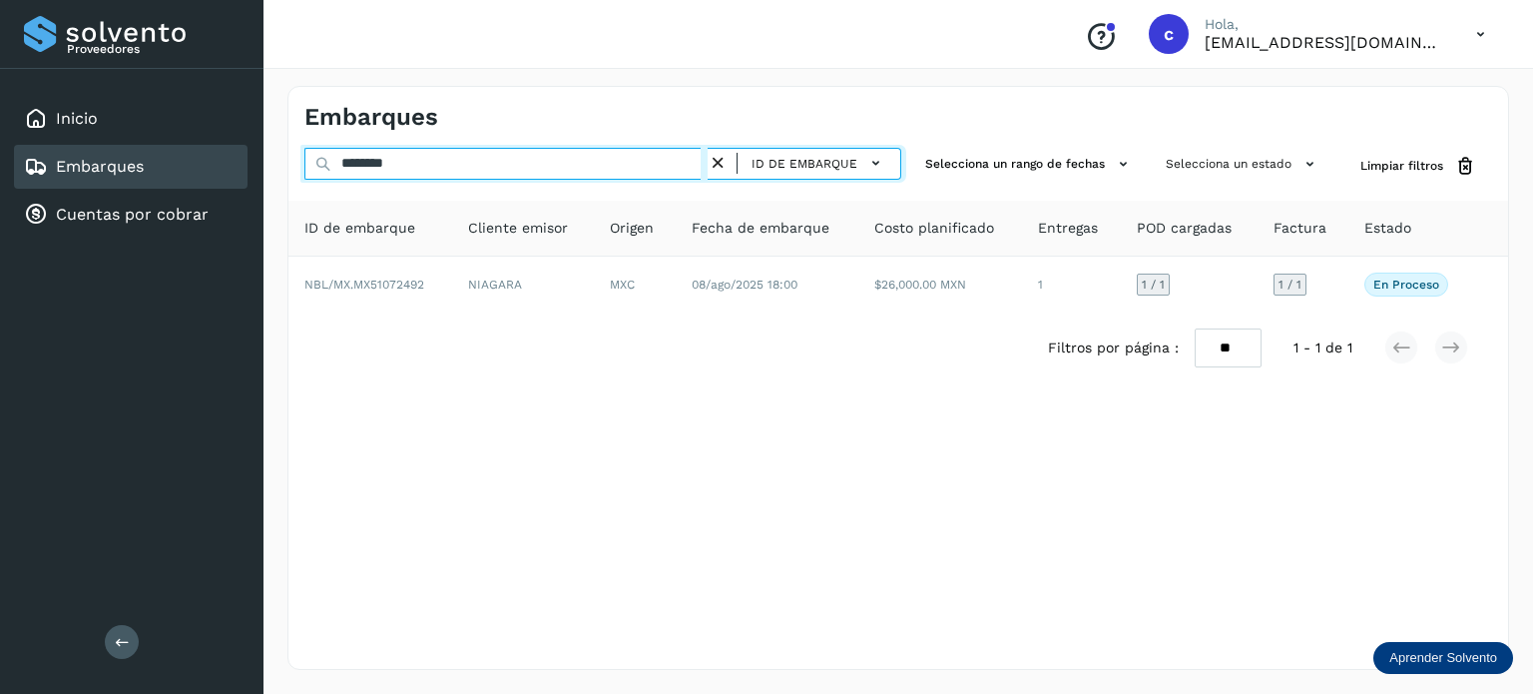
drag, startPoint x: 383, startPoint y: 173, endPoint x: 180, endPoint y: 166, distance: 203.8
click at [191, 168] on div "Proveedores Inicio Embarques Cuentas por cobrar Salir Conoce nuestros beneficio…" at bounding box center [766, 347] width 1533 height 694
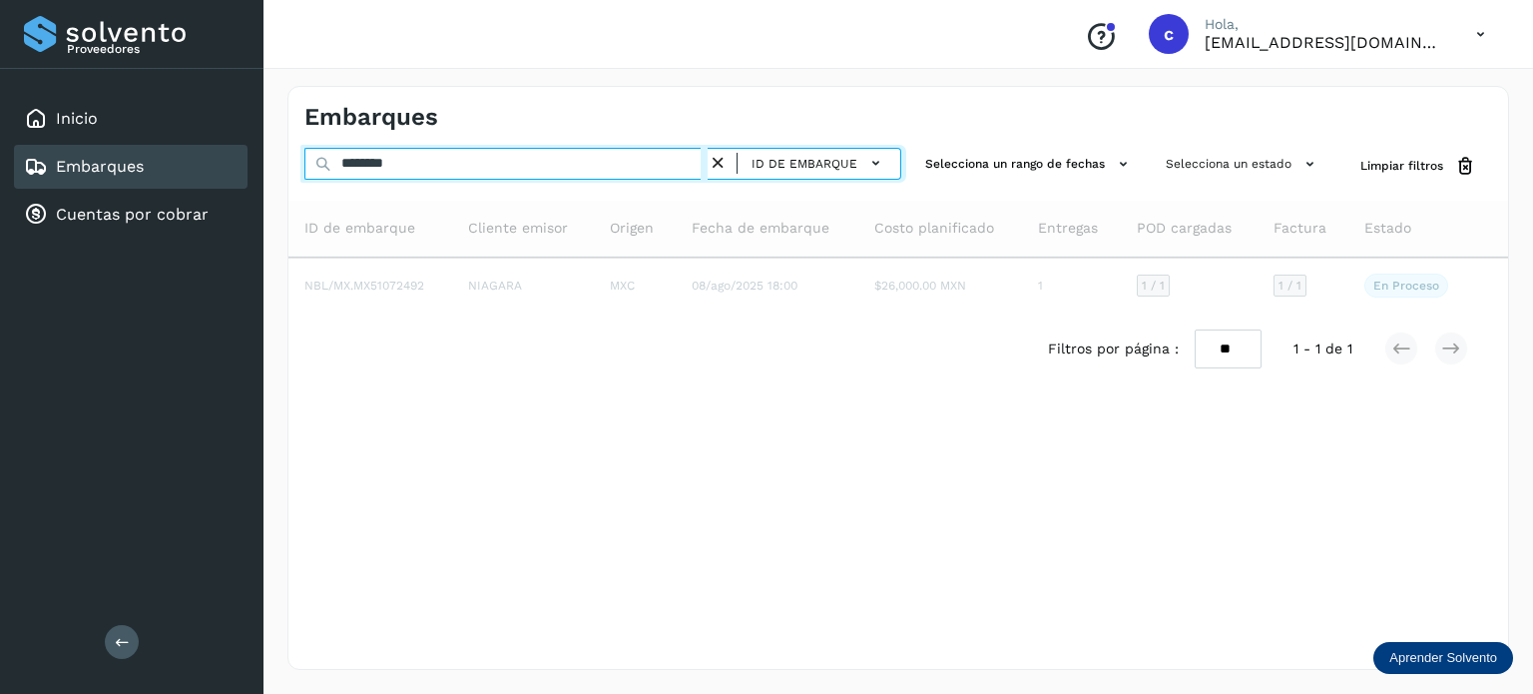
type input "********"
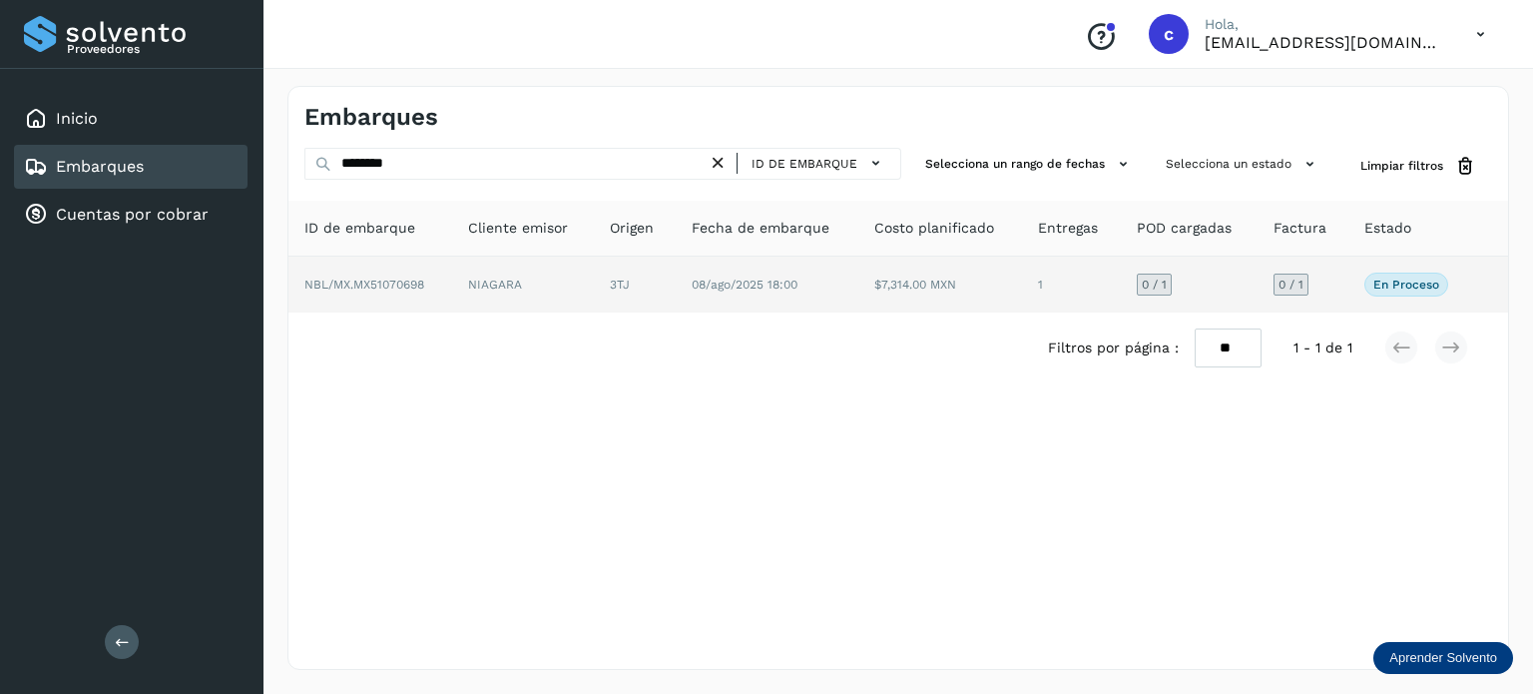
click at [595, 292] on td "NIAGARA" at bounding box center [635, 285] width 82 height 56
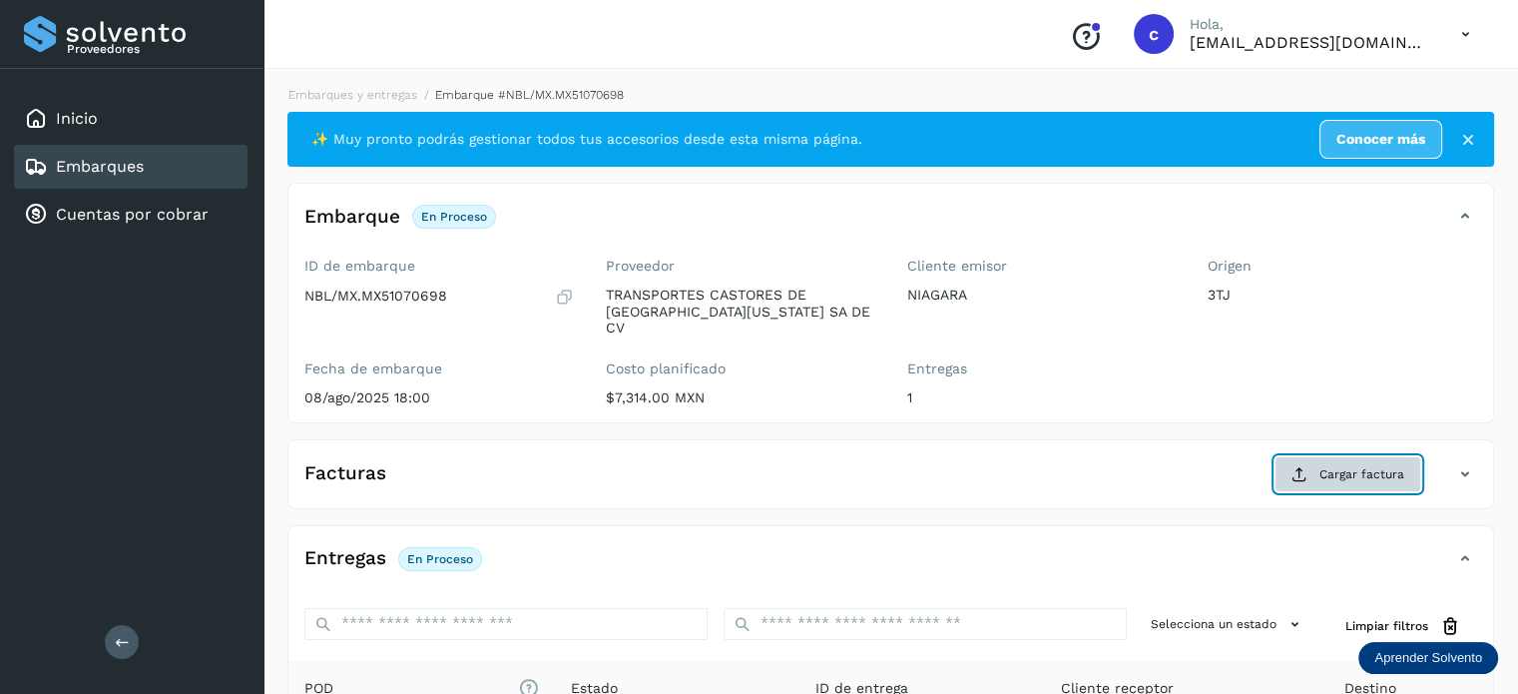
click at [1329, 465] on span "Cargar factura" at bounding box center [1362, 474] width 85 height 18
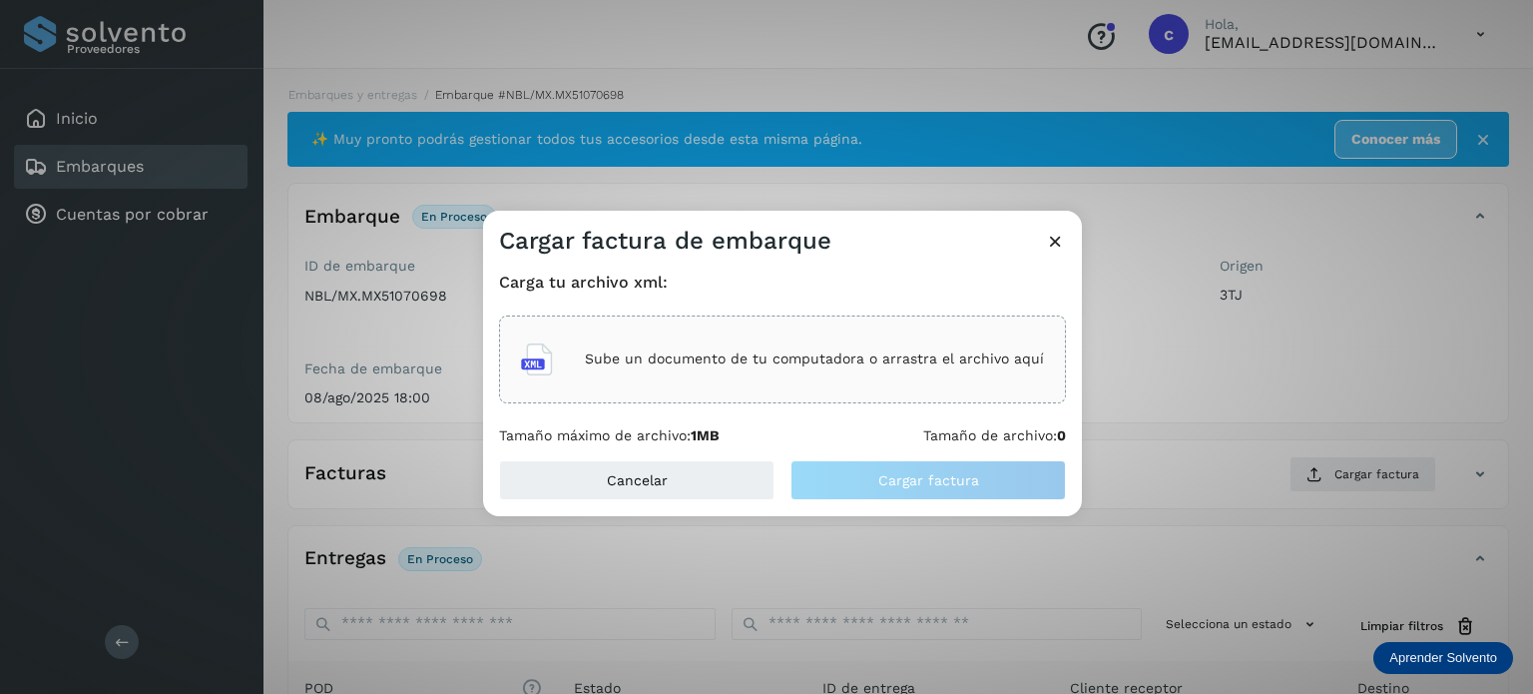
click at [726, 342] on div "Sube un documento de tu computadora o arrastra el archivo aquí" at bounding box center [782, 359] width 523 height 54
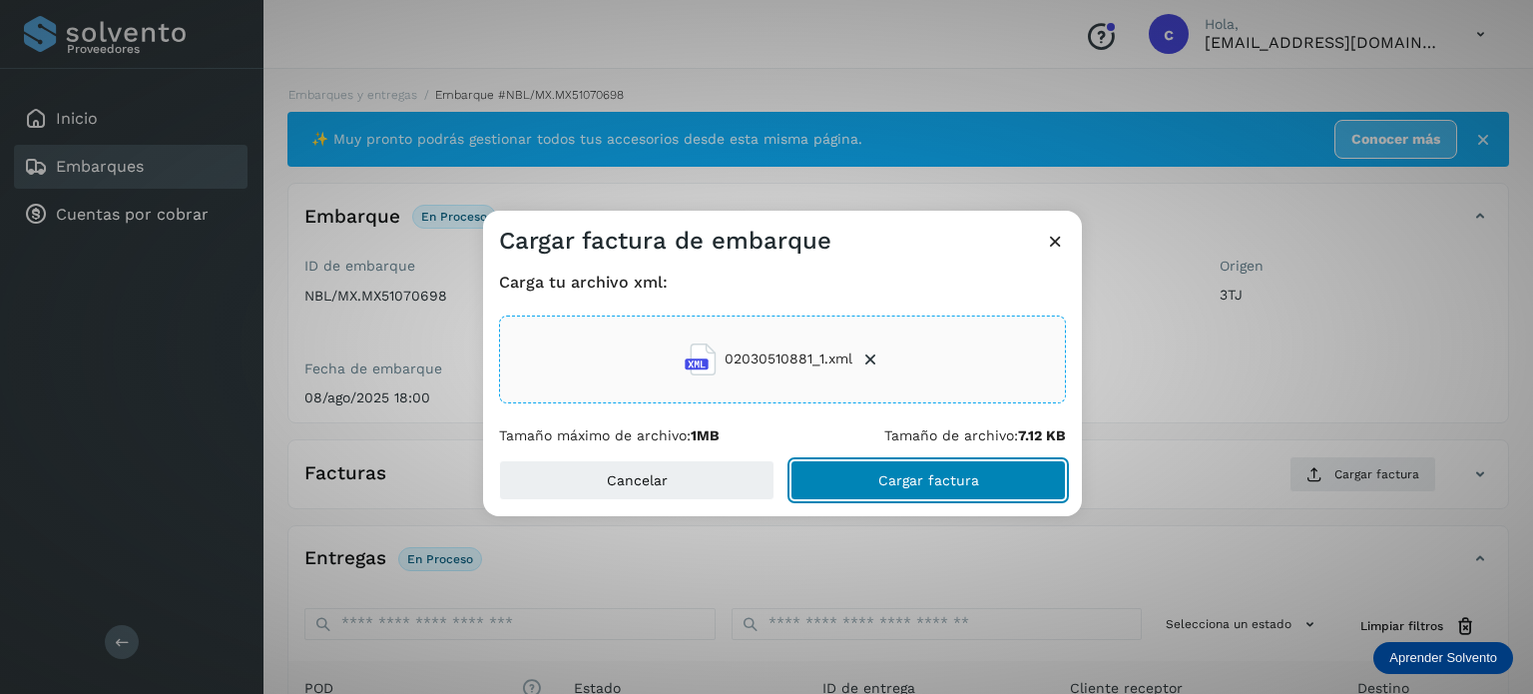
click at [897, 485] on span "Cargar factura" at bounding box center [929, 480] width 101 height 14
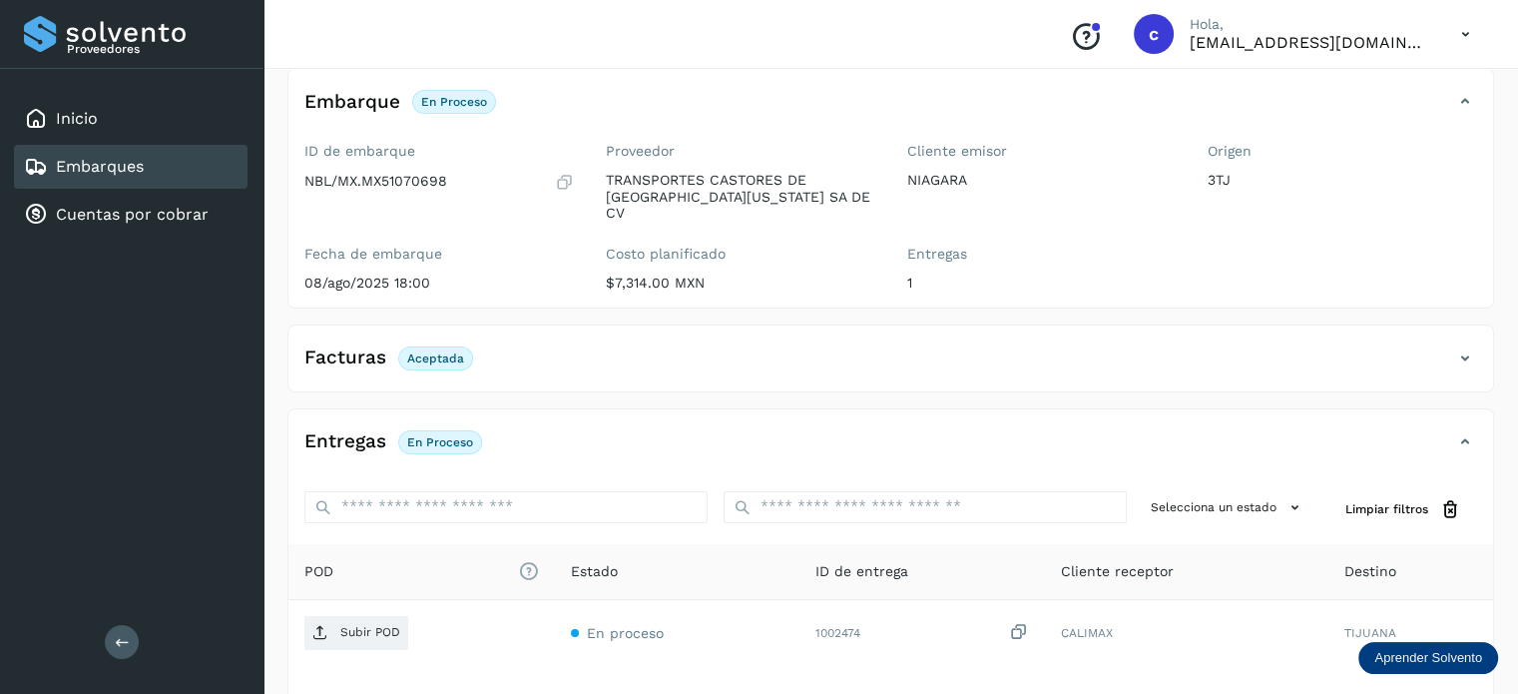
scroll to position [200, 0]
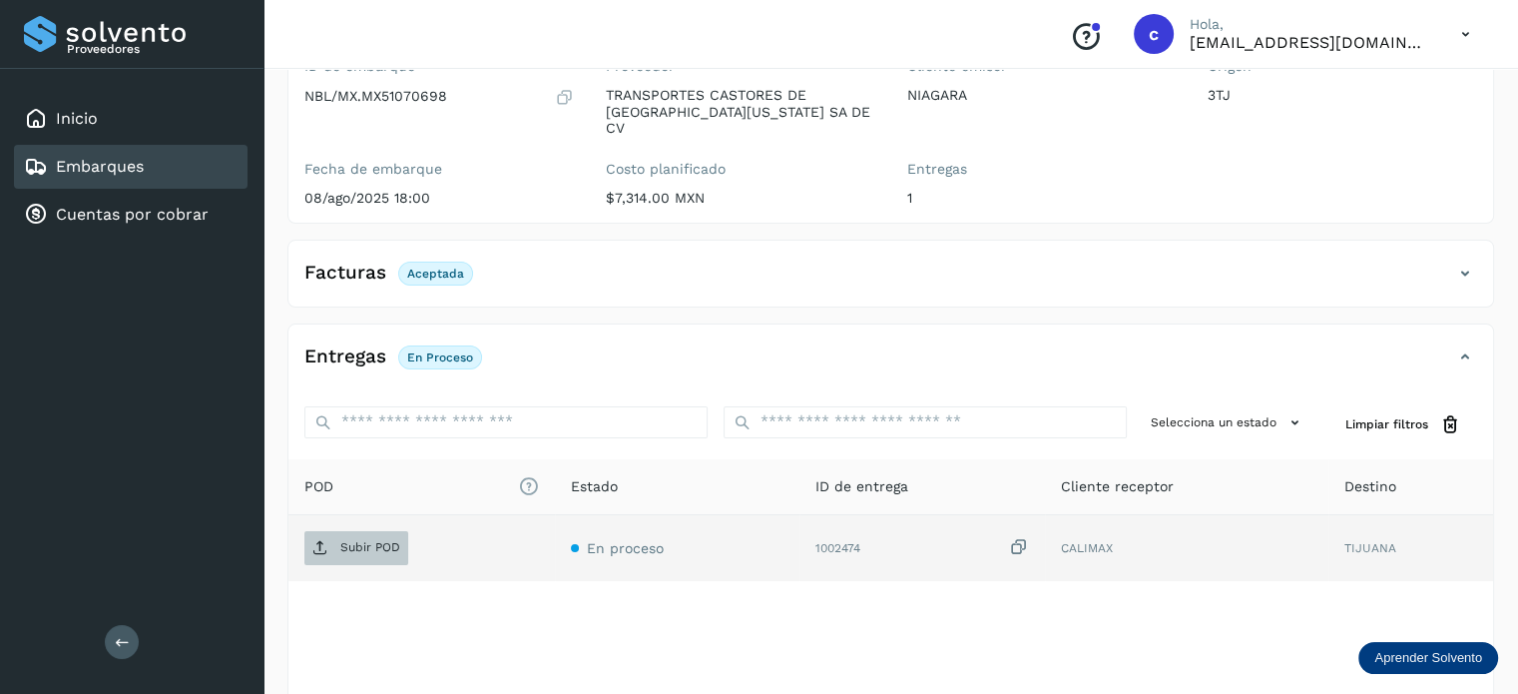
click at [374, 540] on p "Subir POD" at bounding box center [370, 547] width 60 height 14
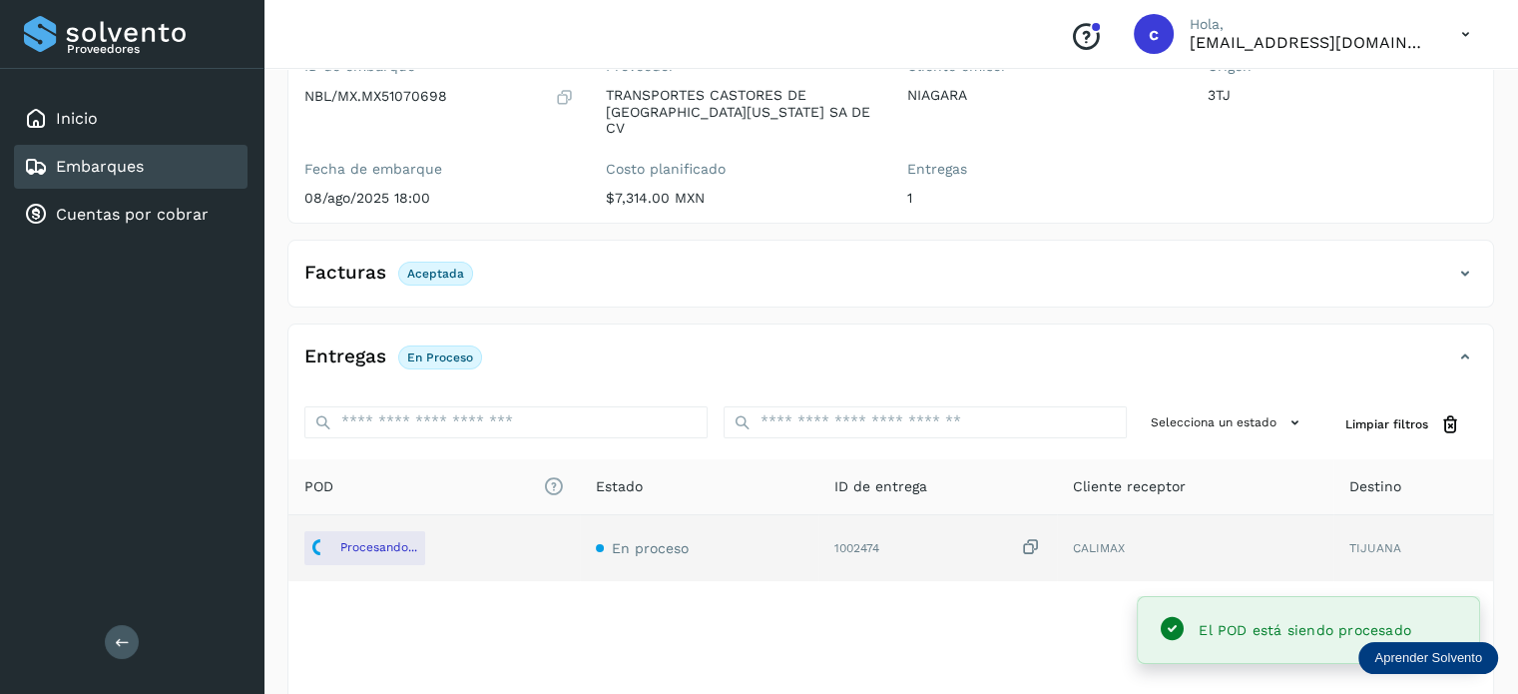
click at [114, 179] on div "Embarques" at bounding box center [131, 167] width 234 height 44
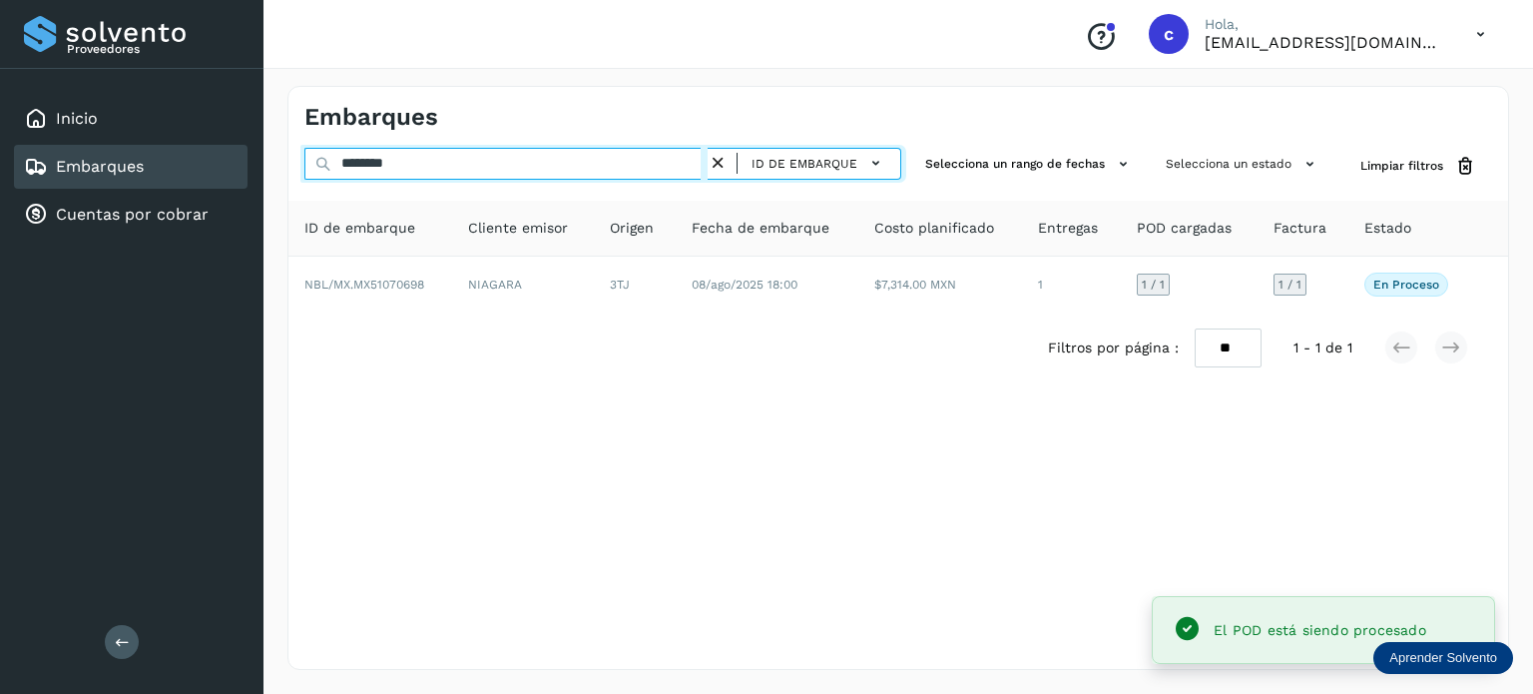
click at [211, 169] on div "Proveedores Inicio Embarques Cuentas por cobrar Salir Conoce nuestros beneficio…" at bounding box center [766, 347] width 1533 height 694
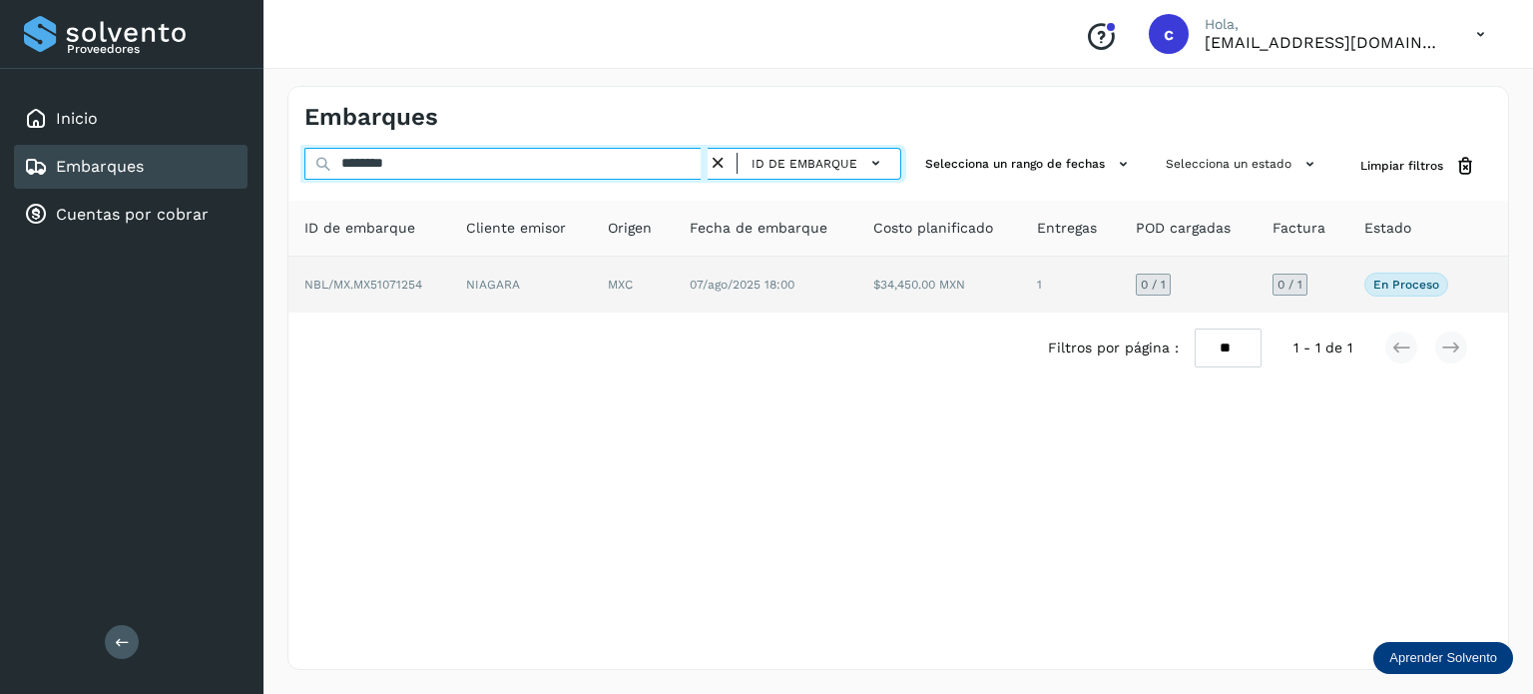
type input "********"
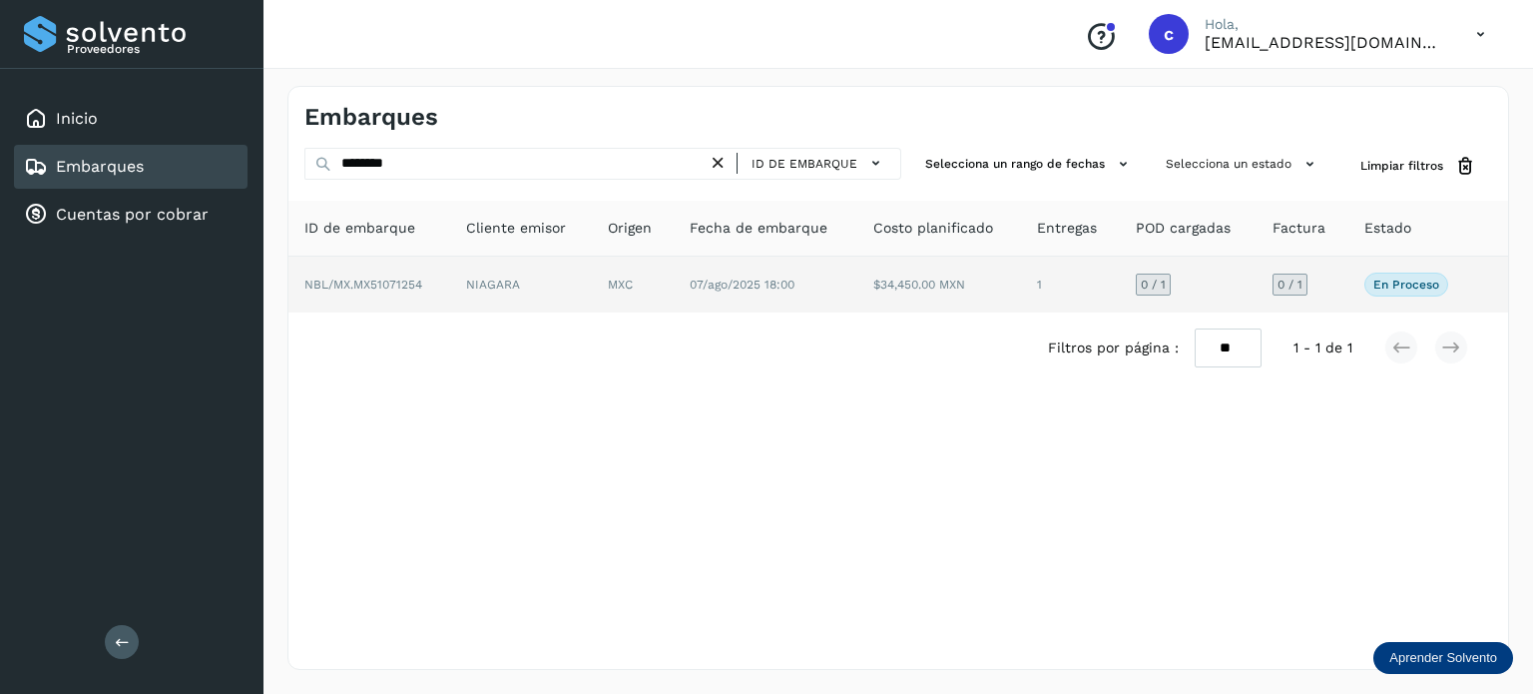
click at [716, 286] on span "07/ago/2025 18:00" at bounding box center [742, 285] width 105 height 14
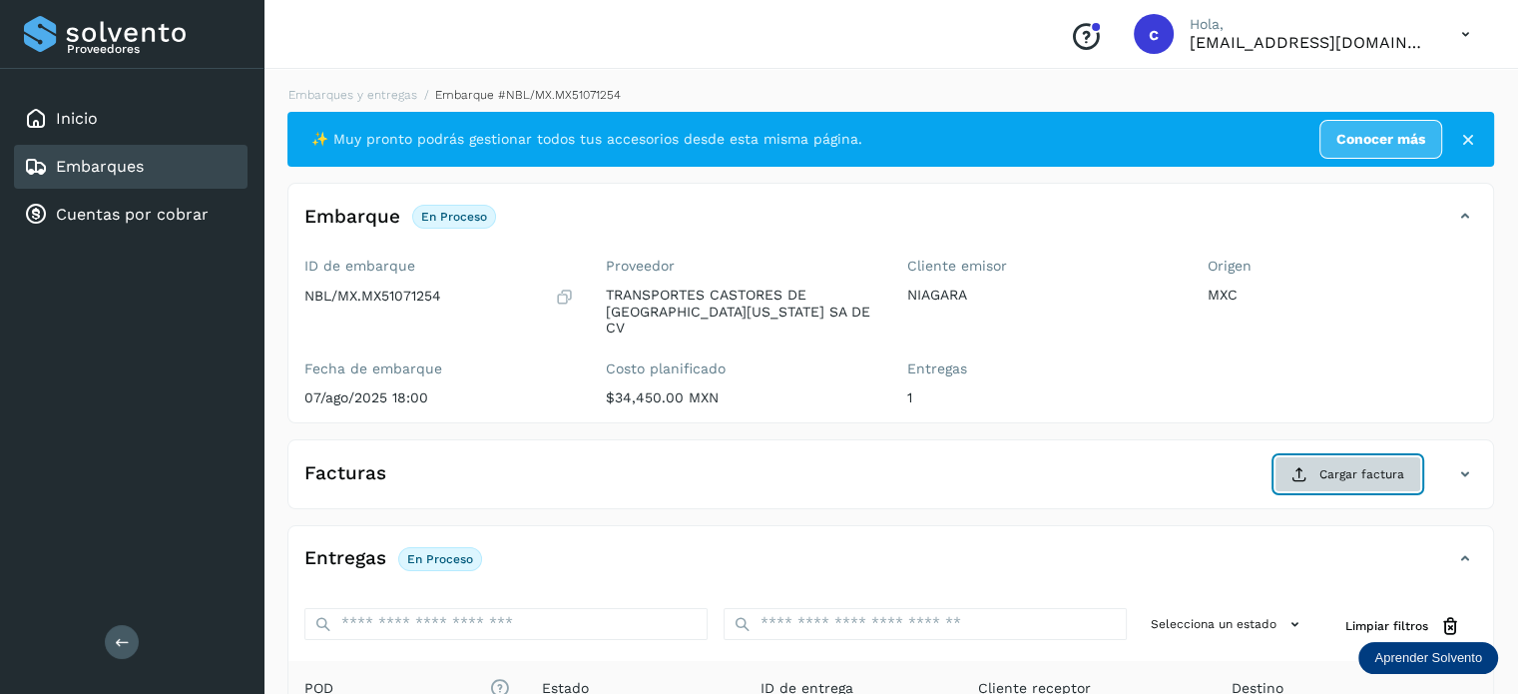
click at [1319, 458] on button "Cargar factura" at bounding box center [1348, 474] width 147 height 36
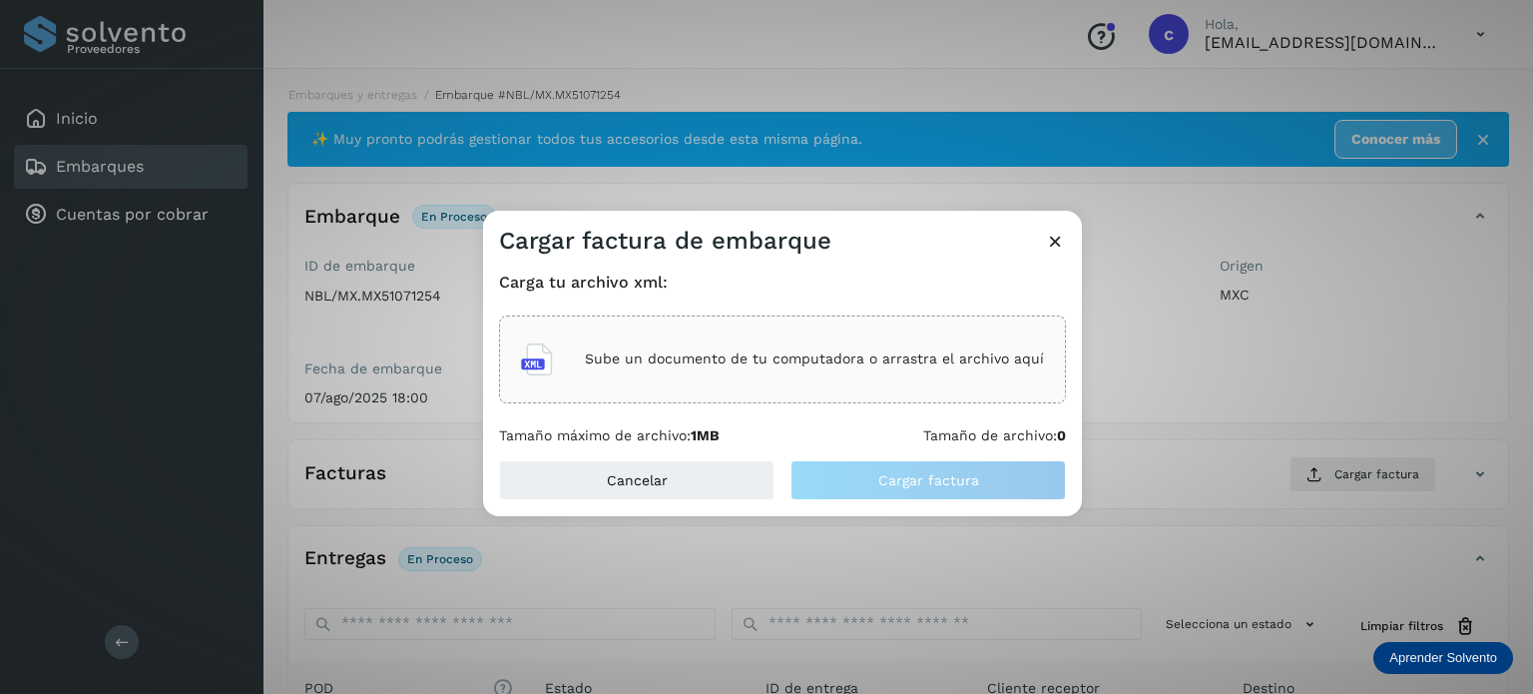
click at [746, 359] on p "Sube un documento de tu computadora o arrastra el archivo aquí" at bounding box center [814, 358] width 459 height 17
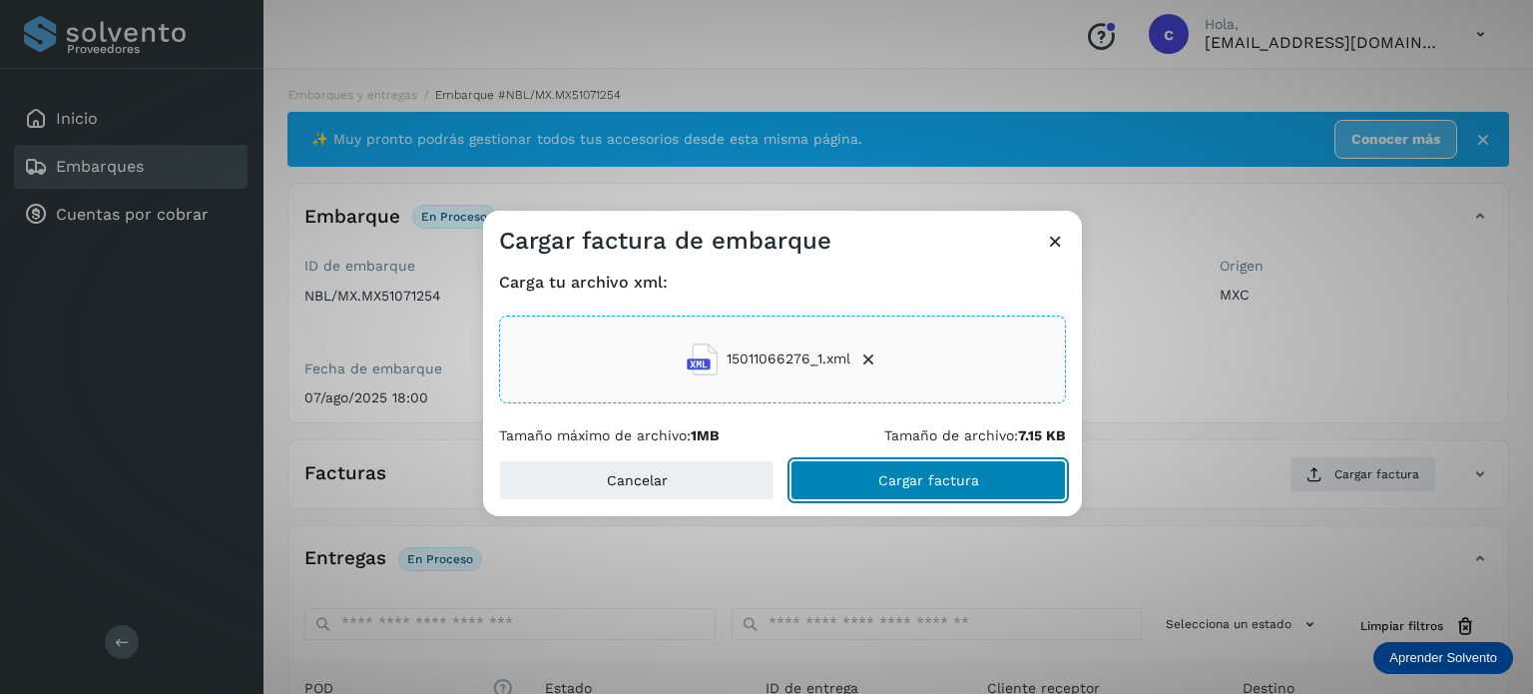
click at [918, 486] on span "Cargar factura" at bounding box center [929, 480] width 101 height 14
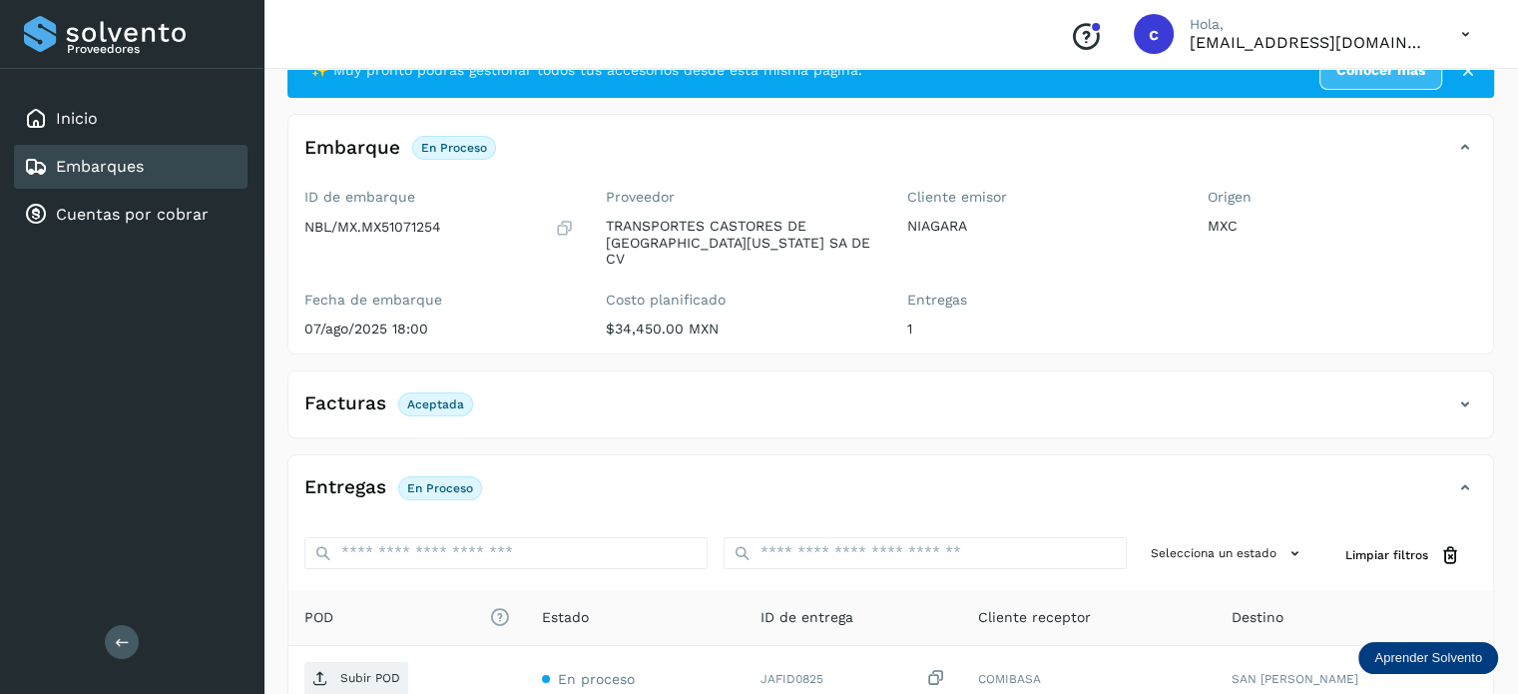
scroll to position [200, 0]
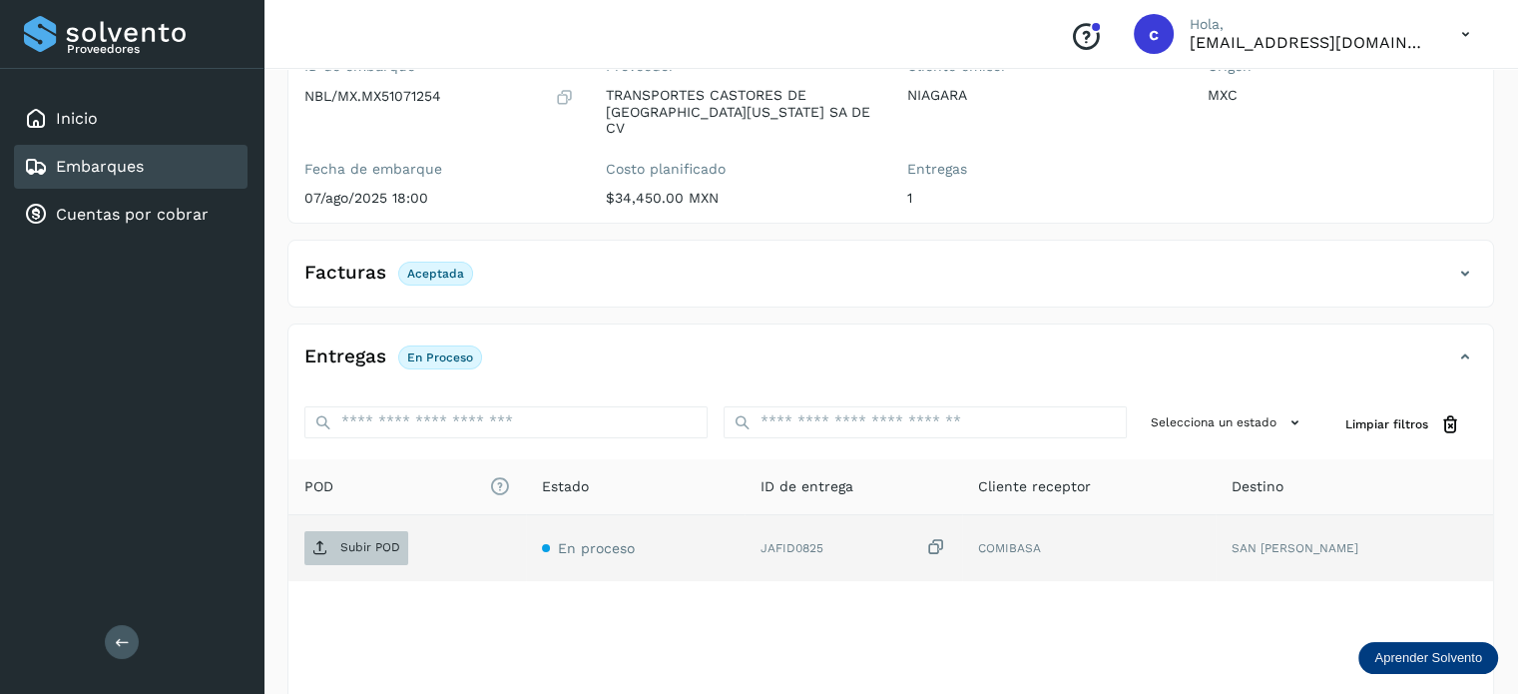
click at [375, 540] on p "Subir POD" at bounding box center [370, 547] width 60 height 14
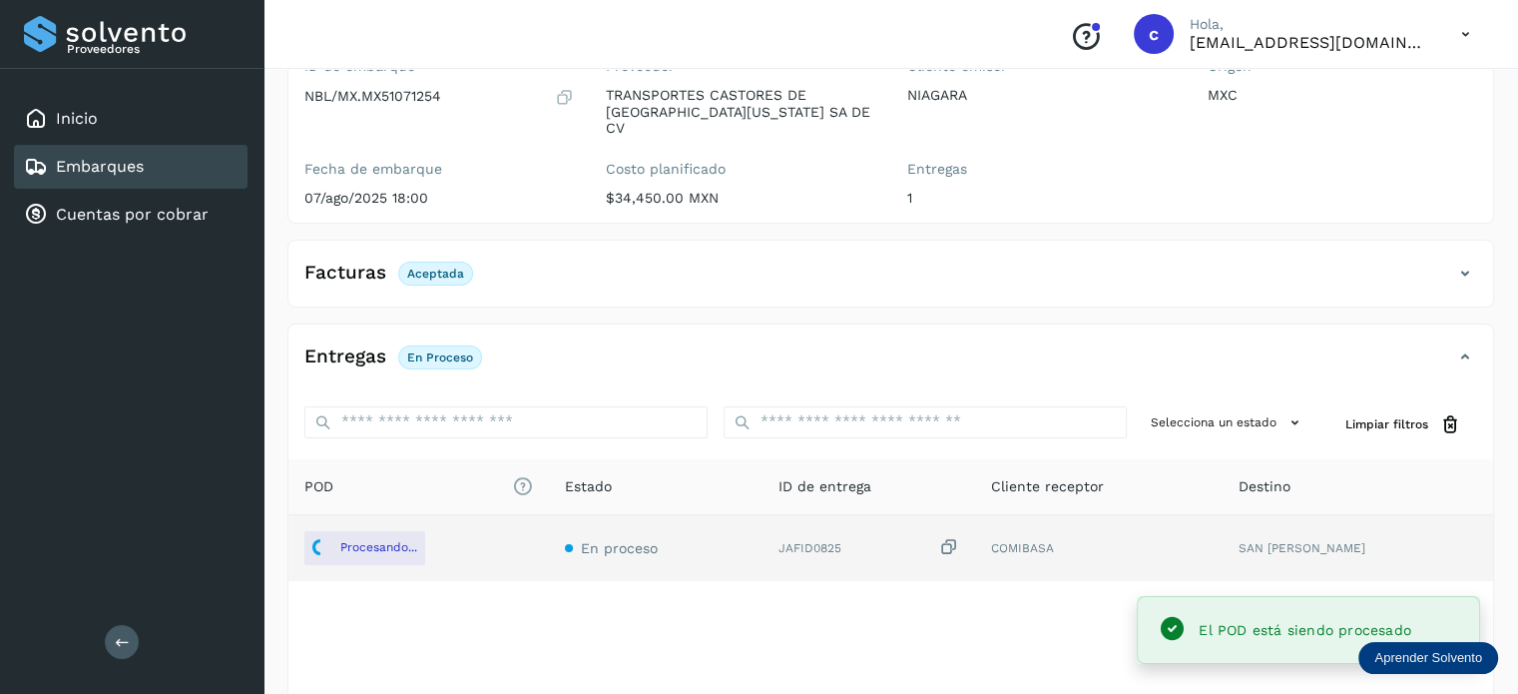
click at [140, 163] on link "Embarques" at bounding box center [100, 166] width 88 height 19
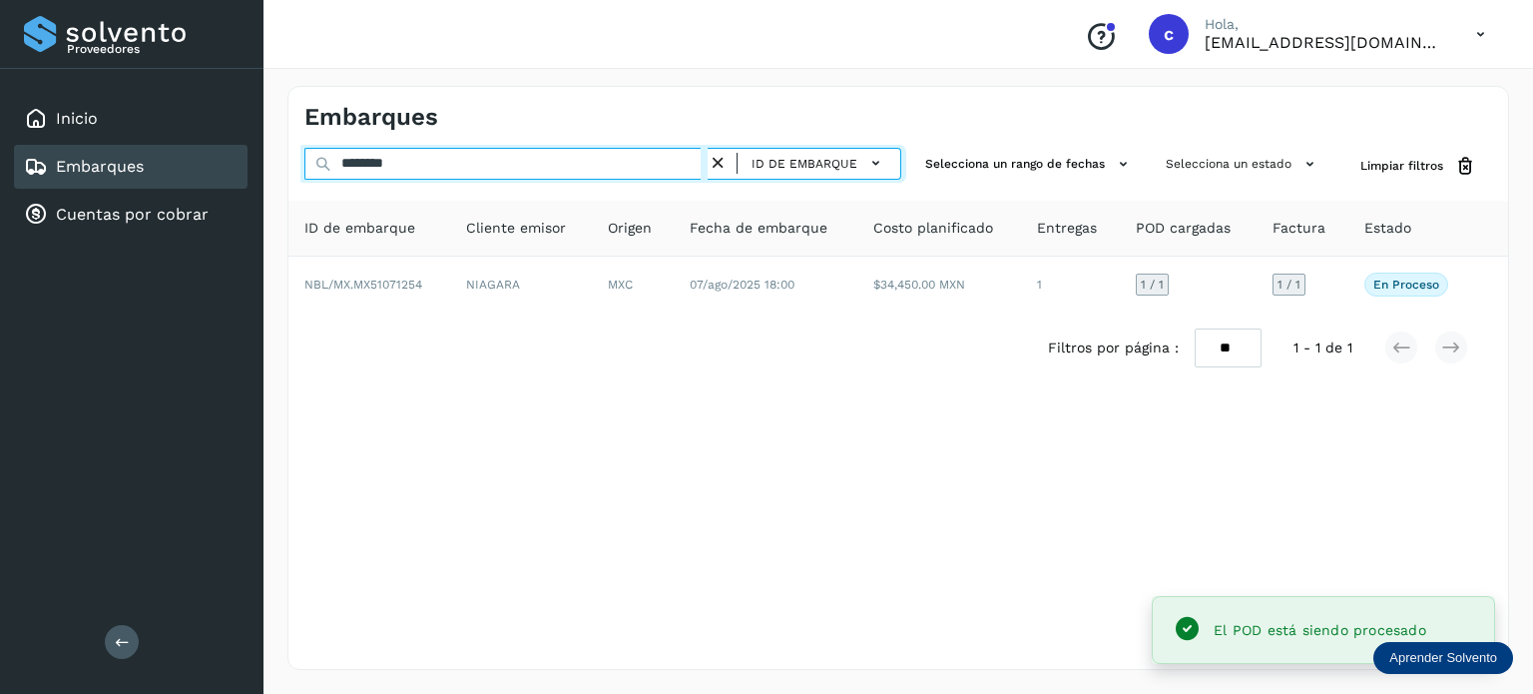
drag, startPoint x: 435, startPoint y: 157, endPoint x: 220, endPoint y: 155, distance: 215.6
click at [233, 156] on div "Proveedores Inicio Embarques Cuentas por cobrar Salir Conoce nuestros beneficio…" at bounding box center [766, 347] width 1533 height 694
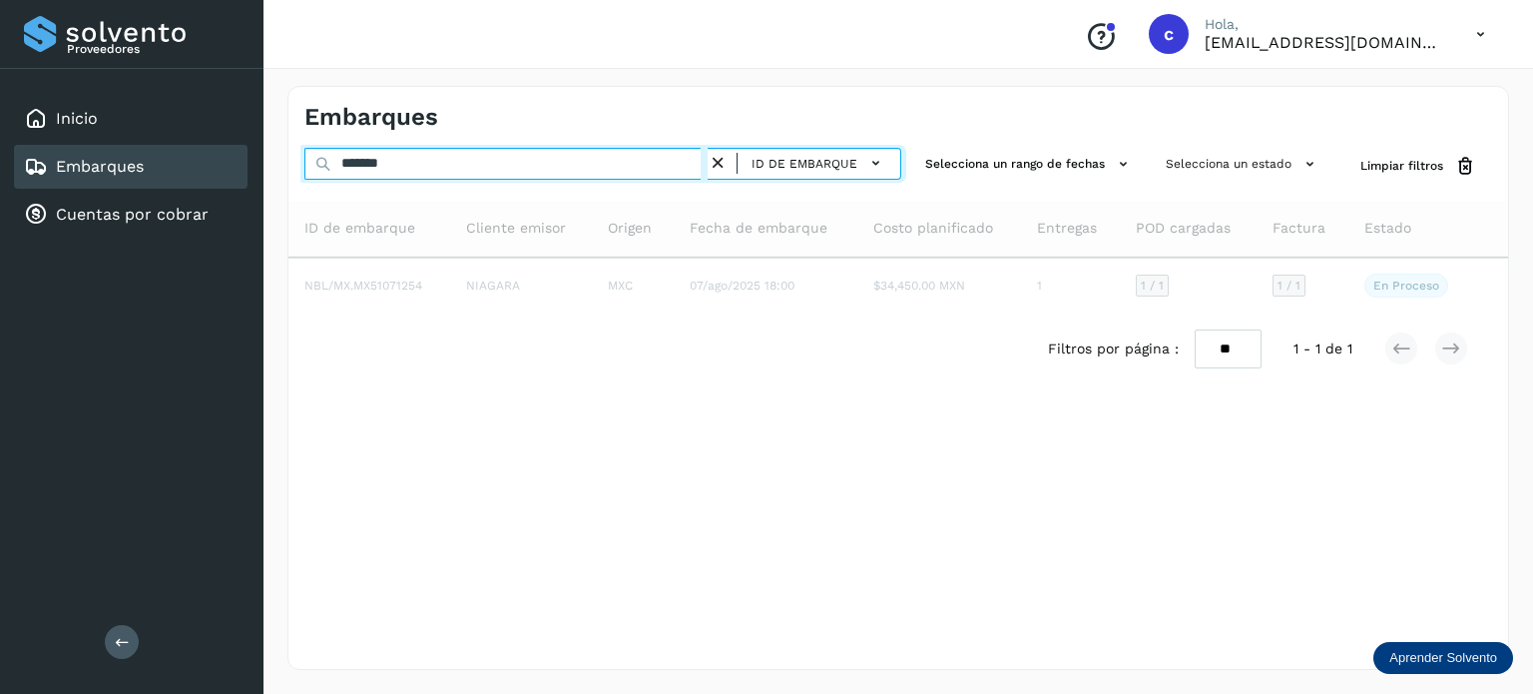
type input "*******"
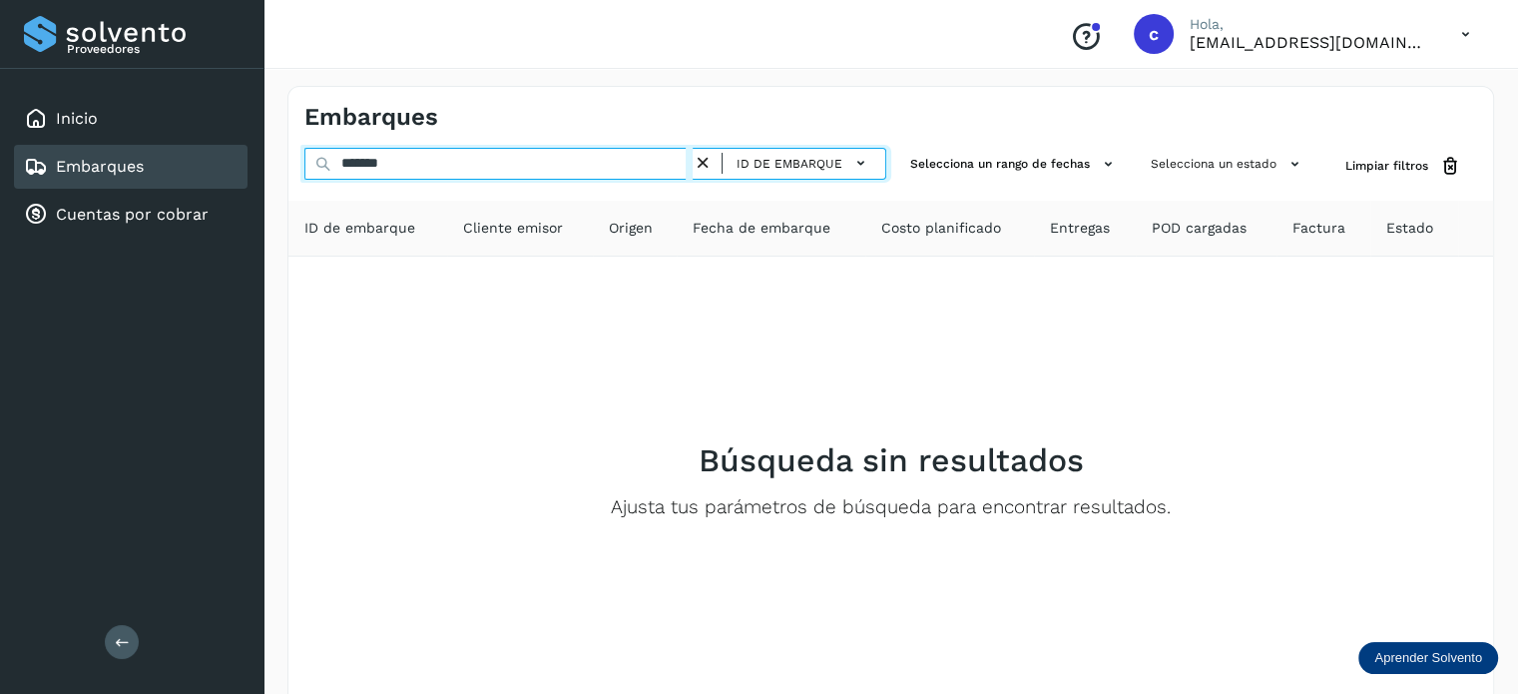
drag, startPoint x: 411, startPoint y: 161, endPoint x: 240, endPoint y: 151, distance: 172.0
click at [244, 152] on div "Proveedores Inicio Embarques Cuentas por cobrar Salir Conoce nuestros beneficio…" at bounding box center [759, 400] width 1518 height 800
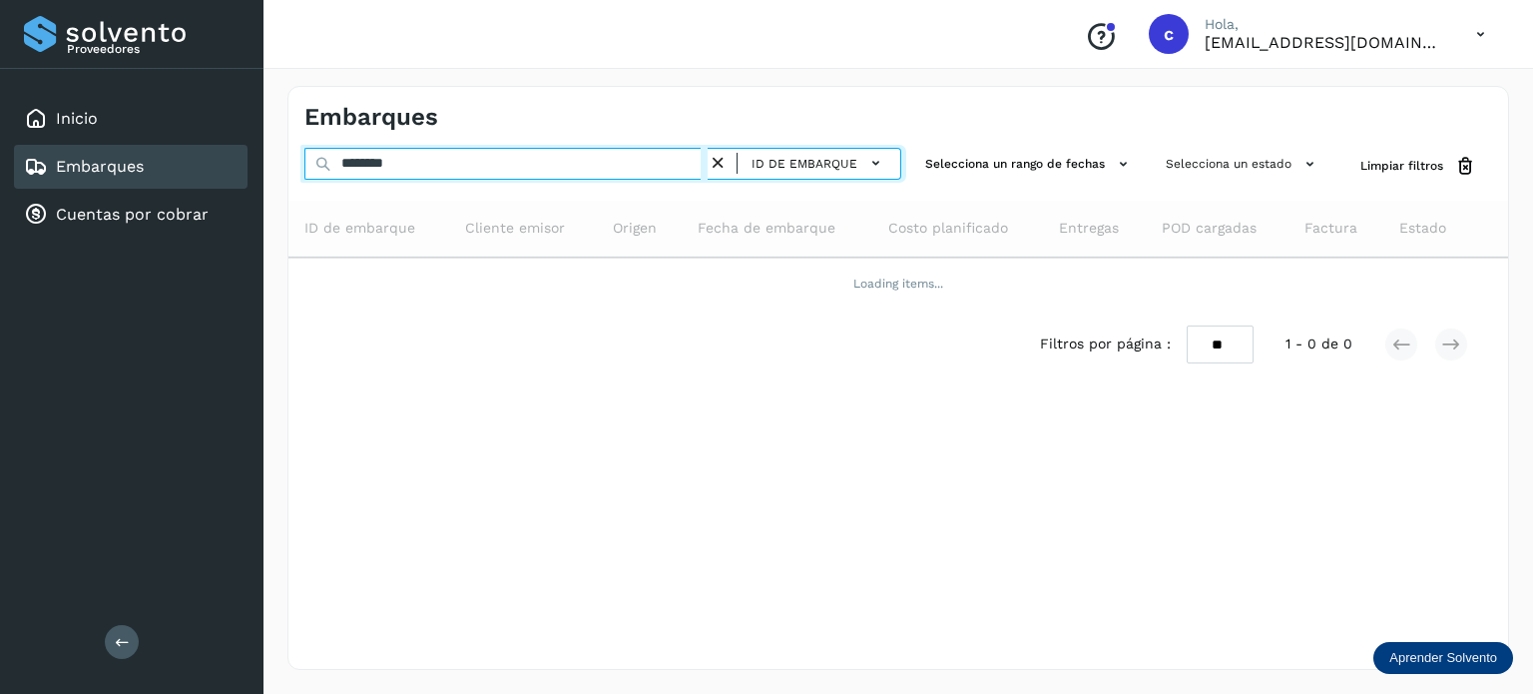
type input "********"
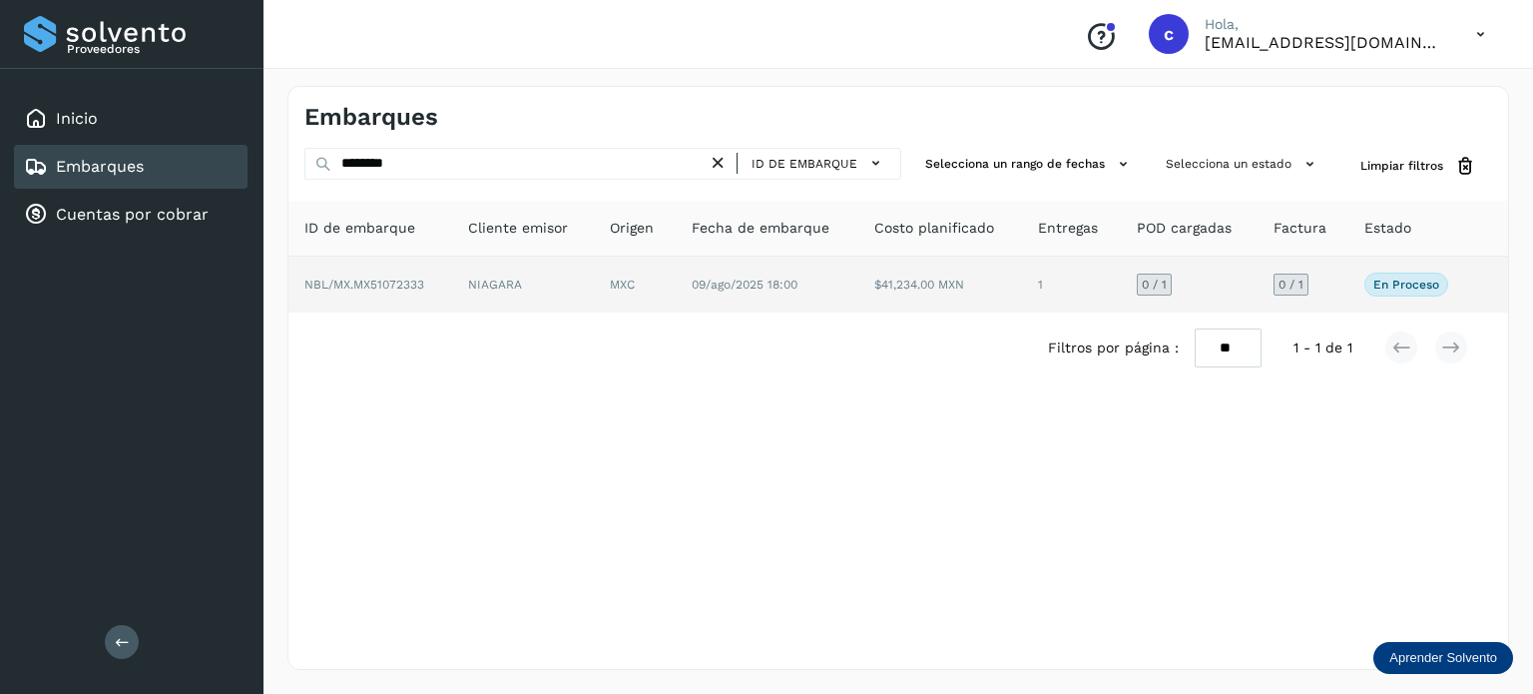
click at [1396, 283] on p "En proceso" at bounding box center [1407, 285] width 66 height 14
click at [859, 293] on td "09/ago/2025 18:00" at bounding box center [941, 285] width 164 height 56
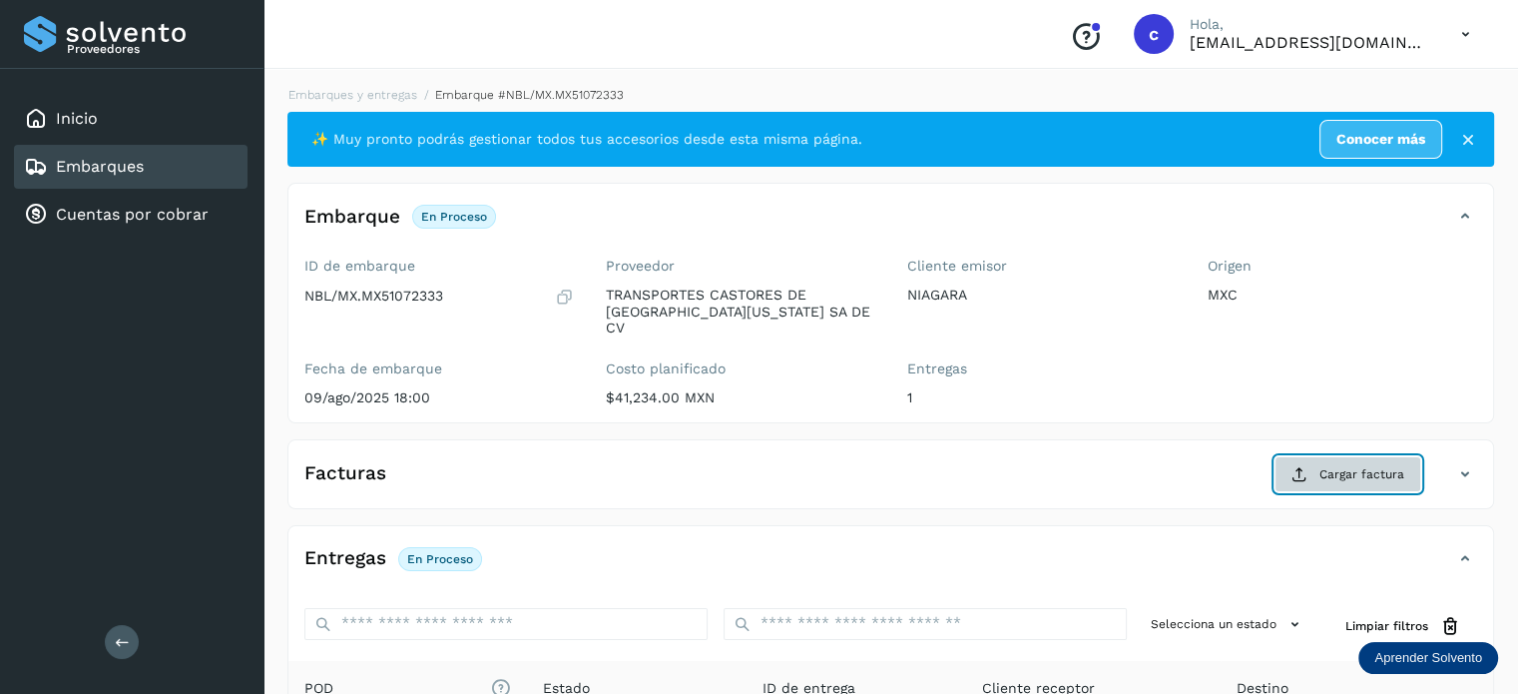
click at [1326, 467] on button "Cargar factura" at bounding box center [1348, 474] width 147 height 36
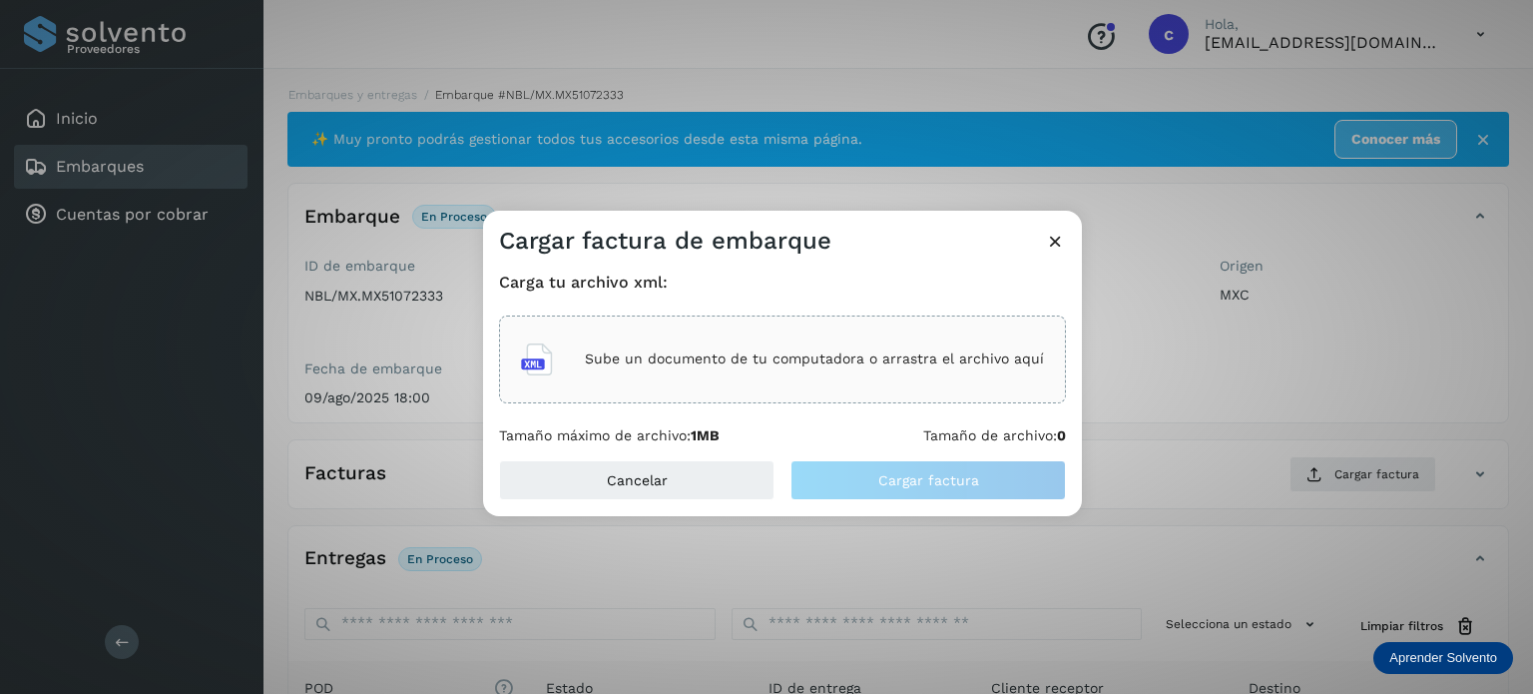
click at [709, 343] on div "Sube un documento de tu computadora o arrastra el archivo aquí" at bounding box center [782, 359] width 523 height 54
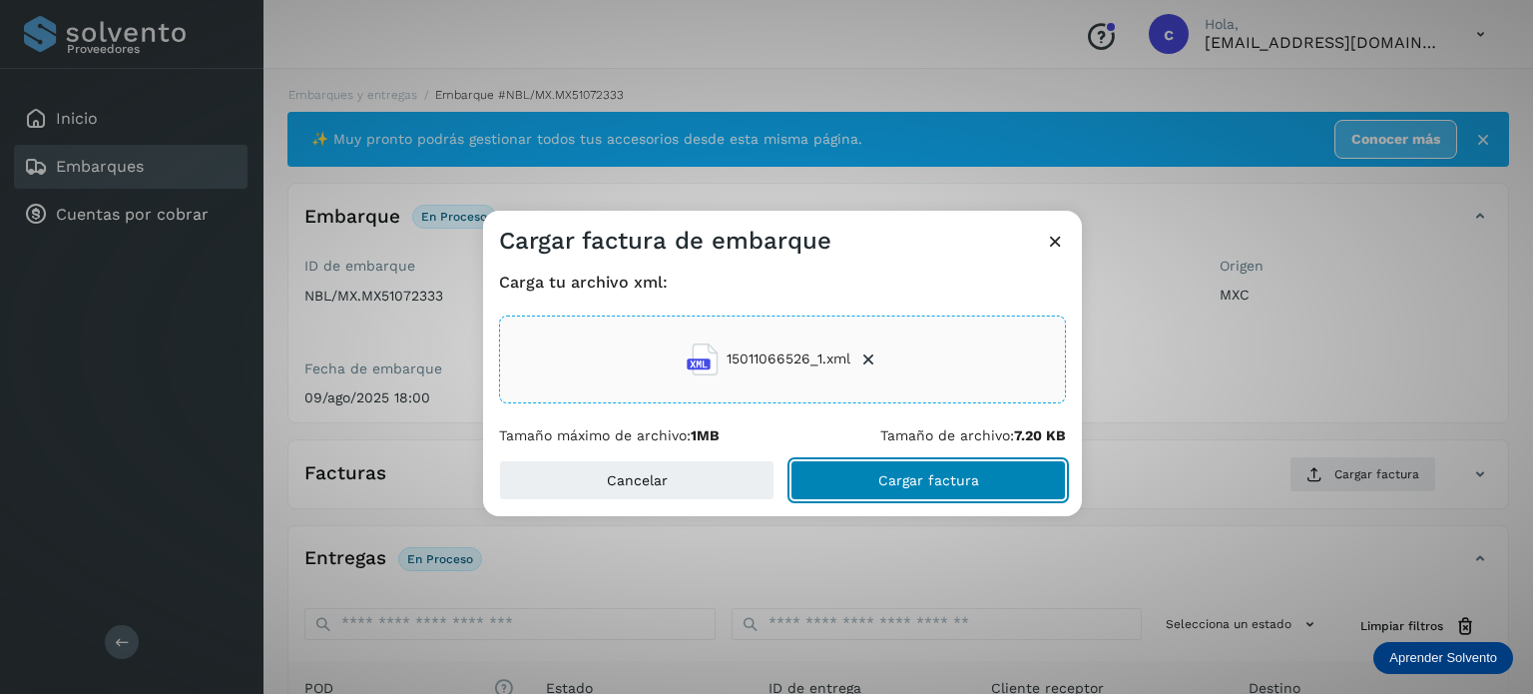
click at [906, 476] on span "Cargar factura" at bounding box center [929, 480] width 101 height 14
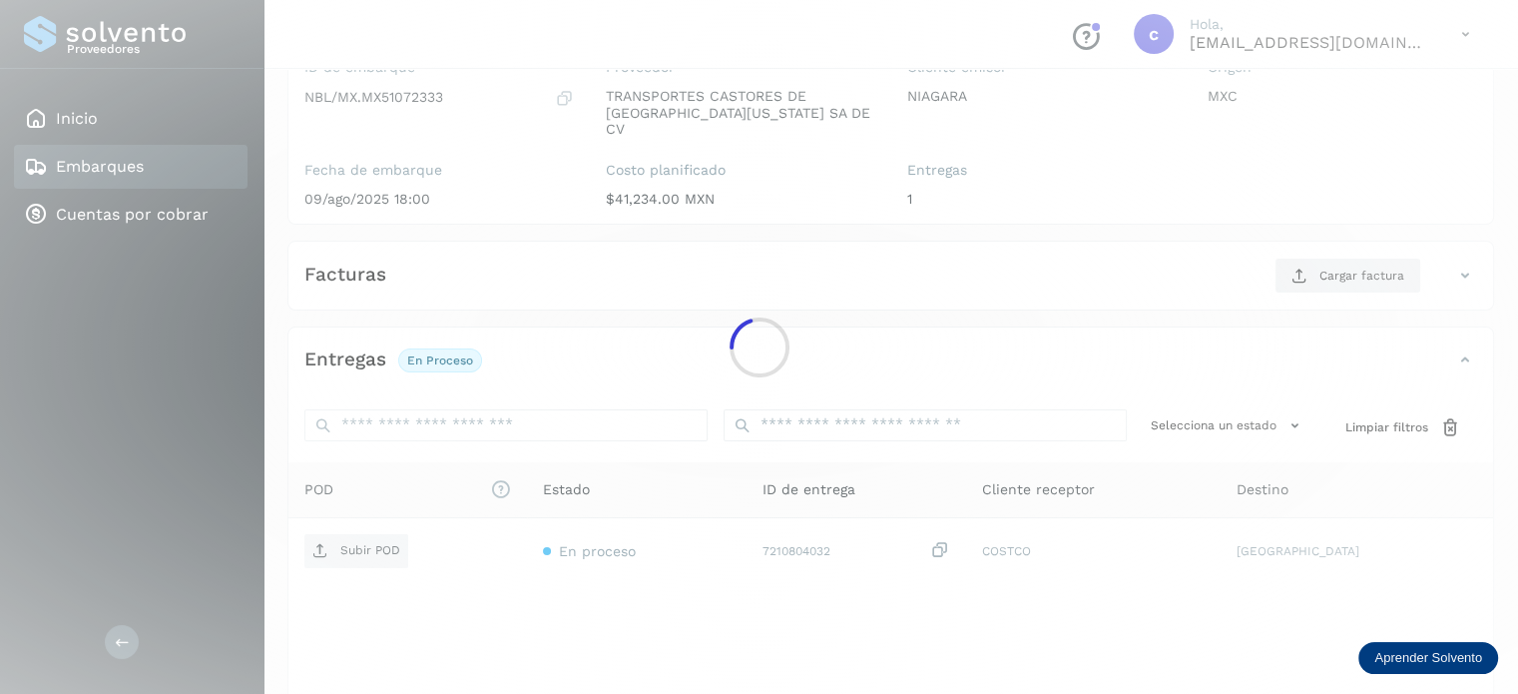
scroll to position [200, 0]
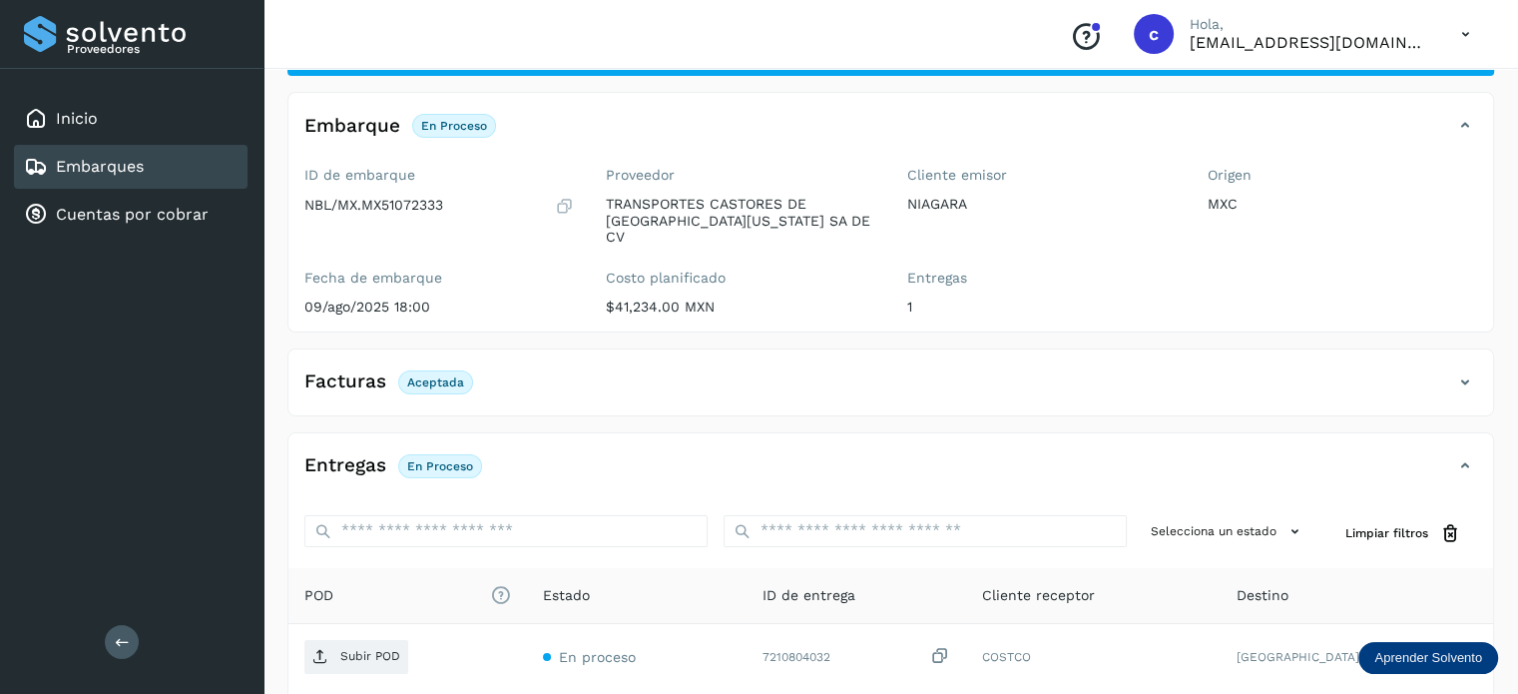
scroll to position [264, 0]
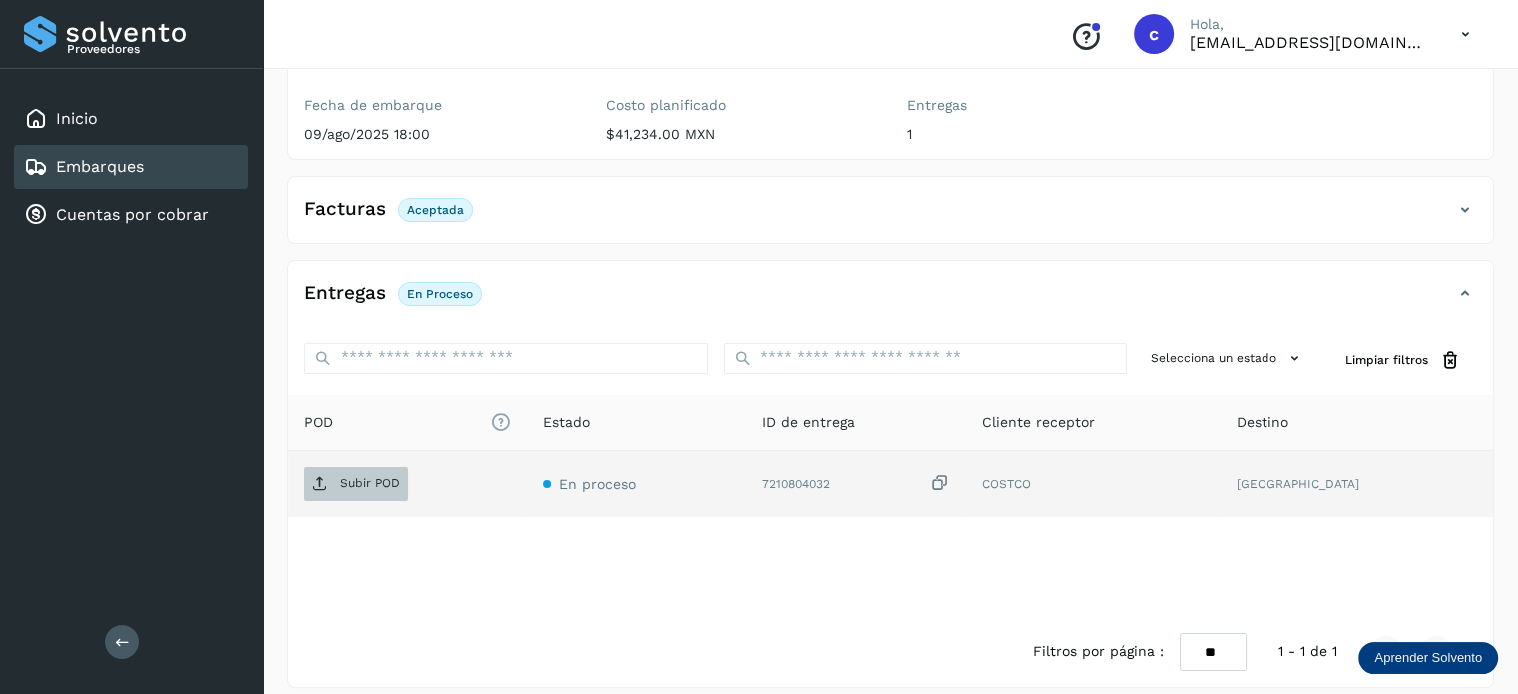
click at [364, 476] on p "Subir POD" at bounding box center [370, 483] width 60 height 14
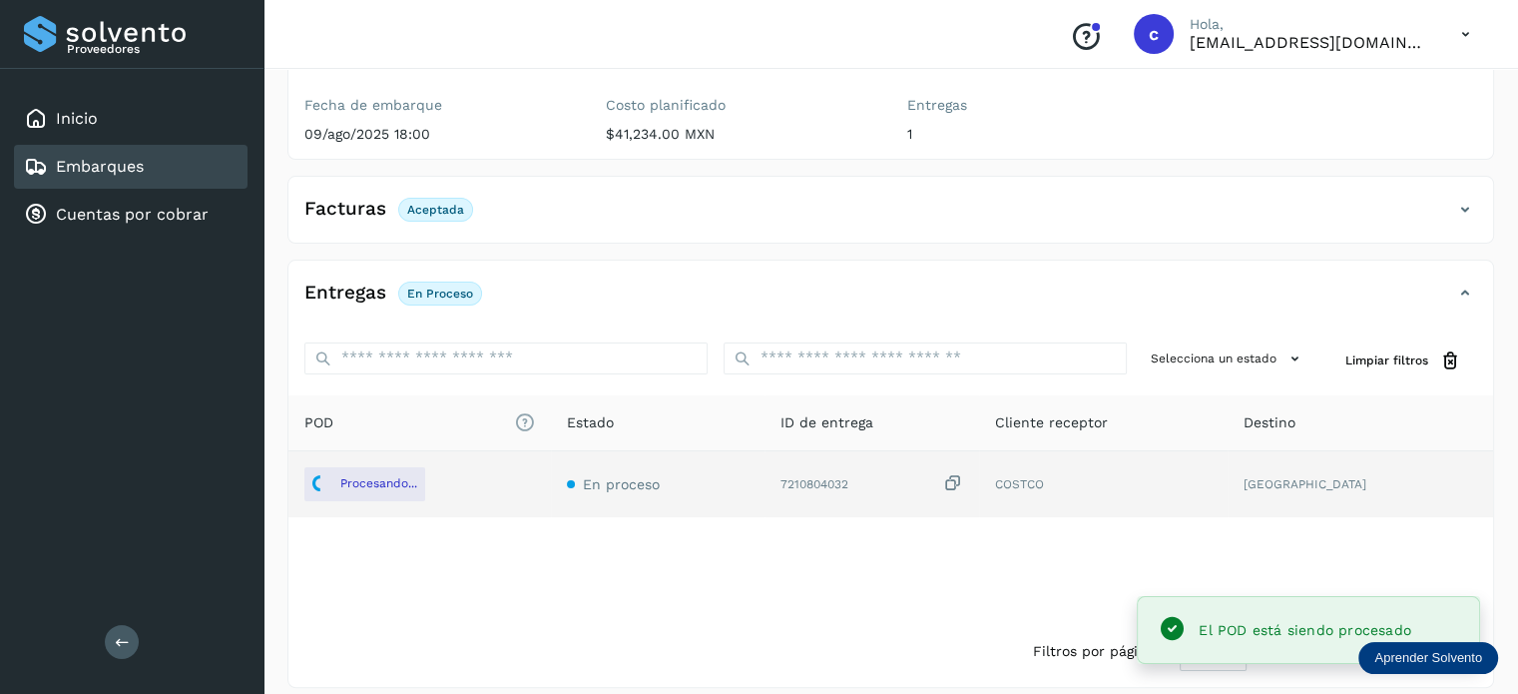
click at [175, 169] on div "Embarques" at bounding box center [131, 167] width 234 height 44
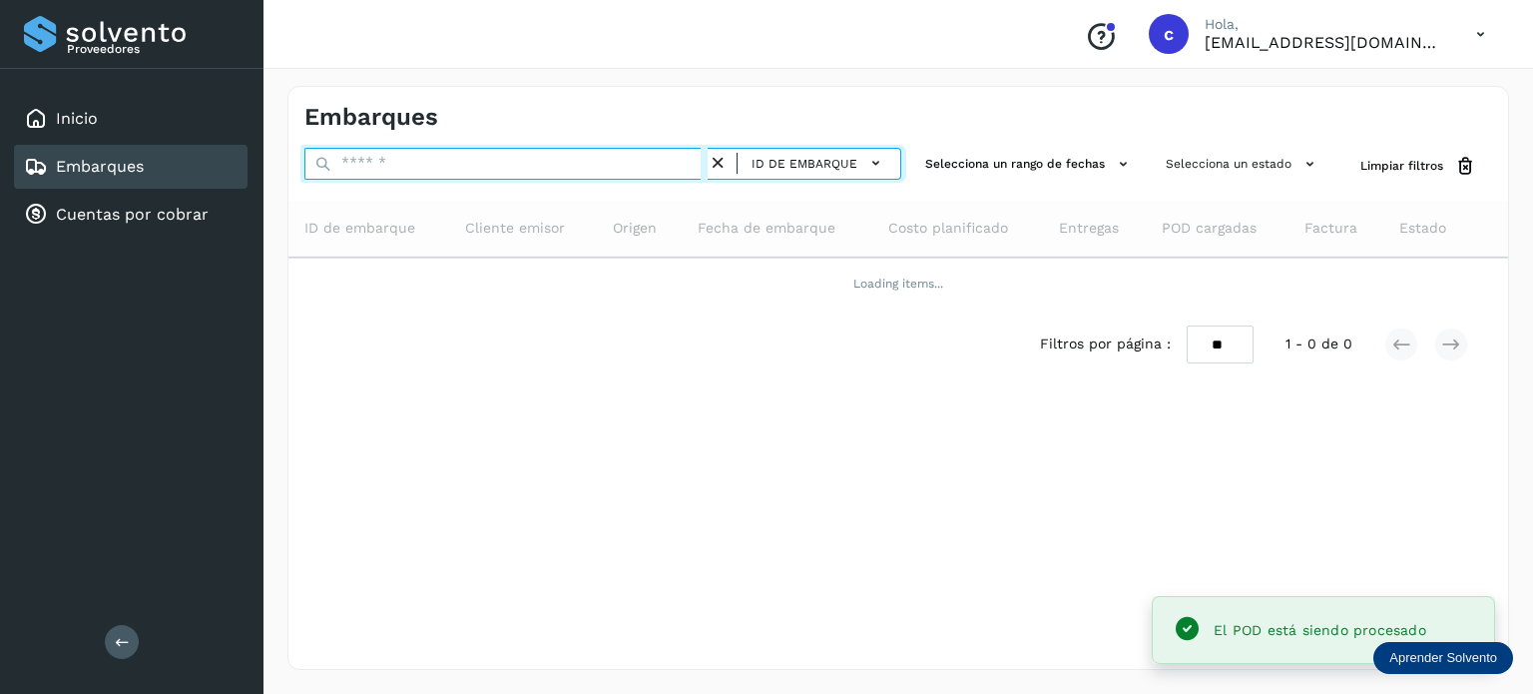
drag, startPoint x: 427, startPoint y: 155, endPoint x: 391, endPoint y: 179, distance: 43.2
click at [326, 156] on div "ID de embarque" at bounding box center [602, 166] width 597 height 37
type input "********"
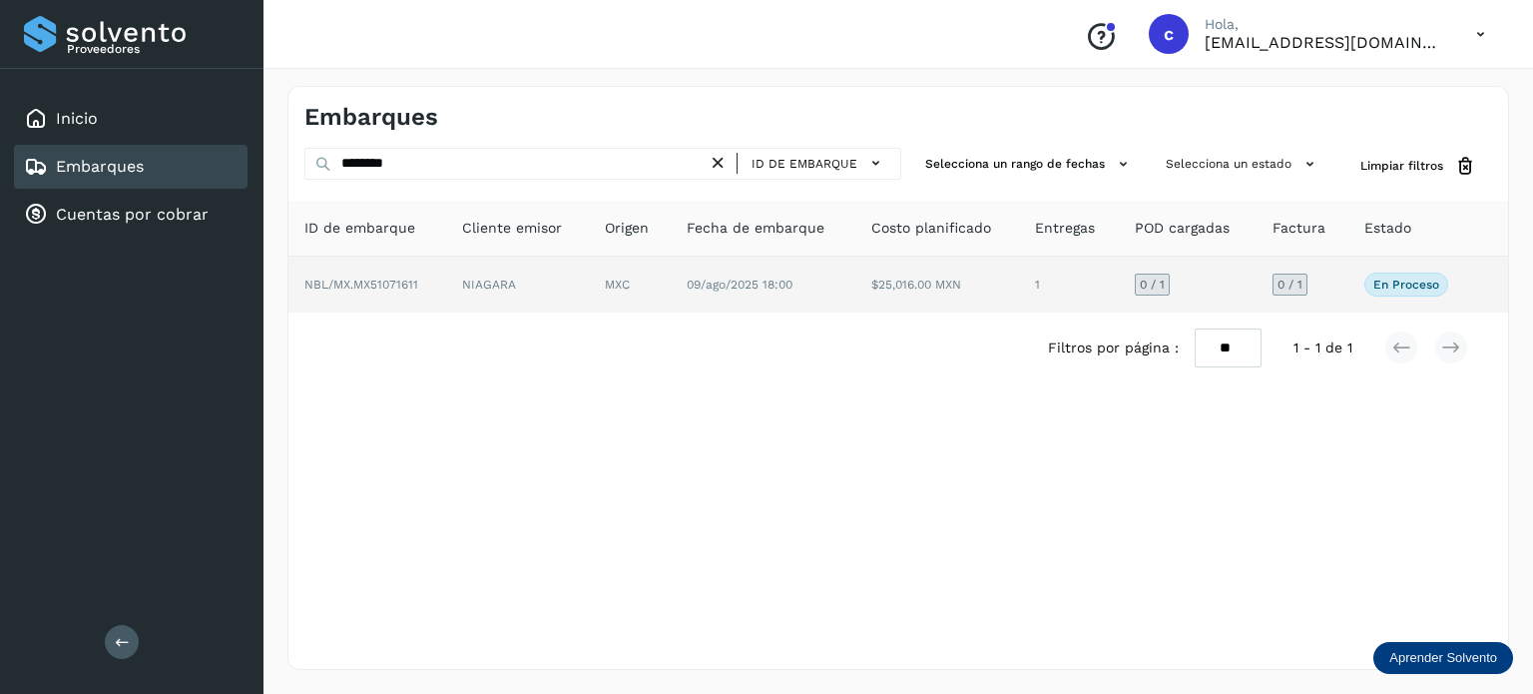
click at [671, 276] on td "MXC" at bounding box center [763, 285] width 184 height 56
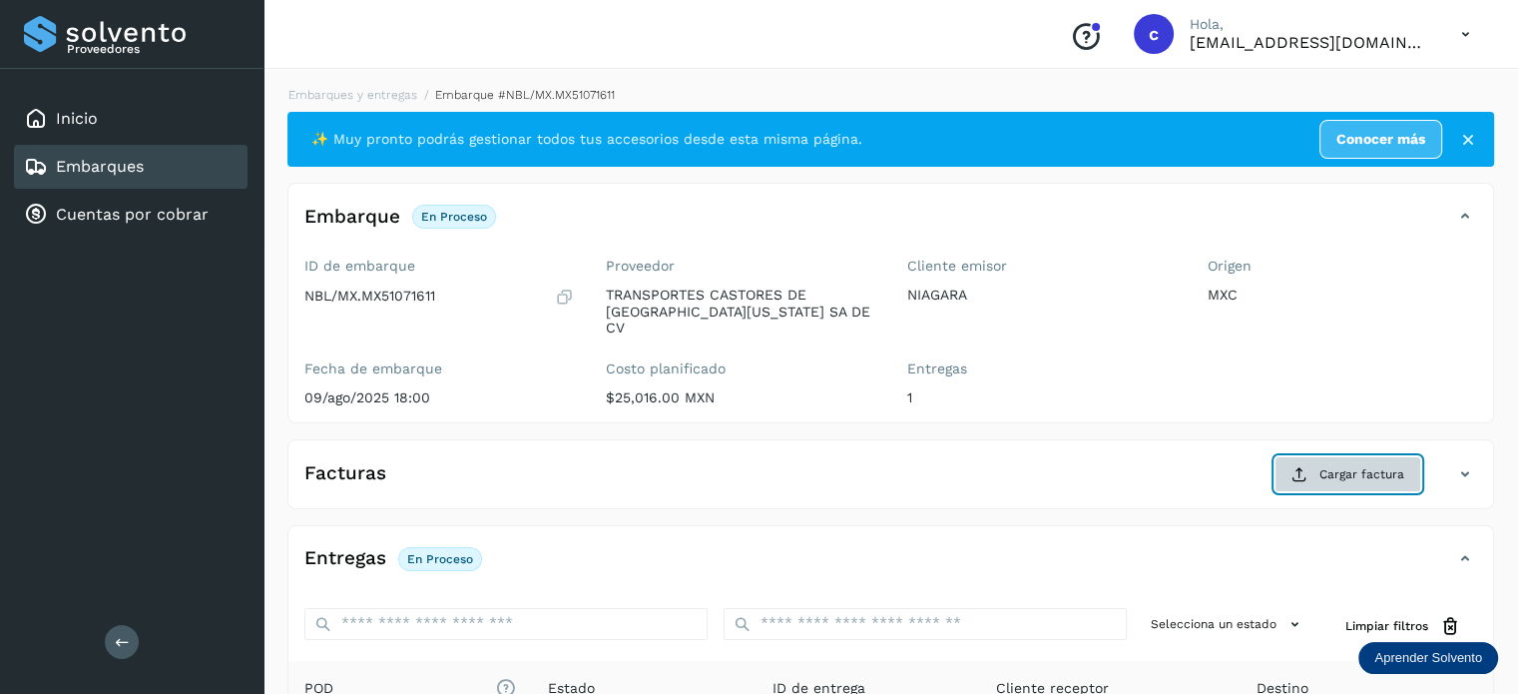
click at [1301, 466] on icon at bounding box center [1300, 474] width 16 height 16
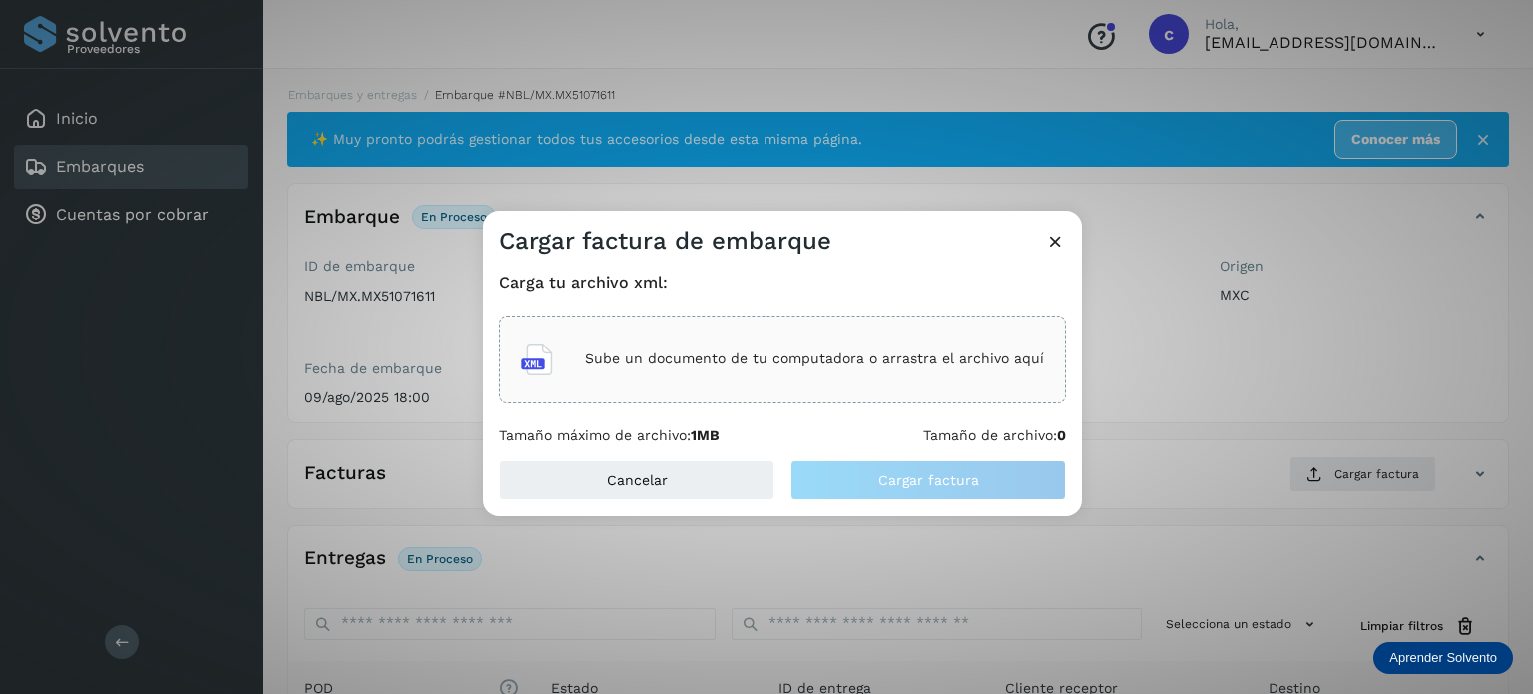
click at [735, 350] on p "Sube un documento de tu computadora o arrastra el archivo aquí" at bounding box center [814, 358] width 459 height 17
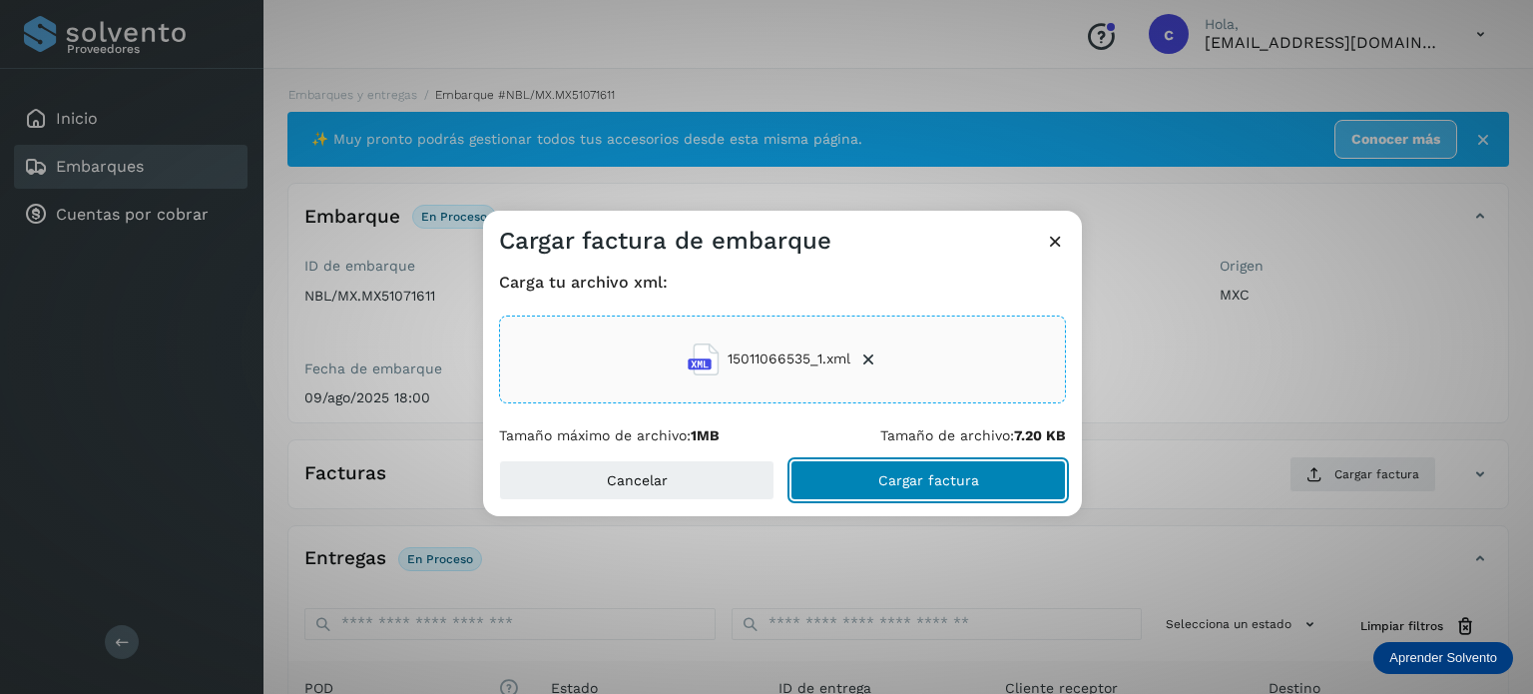
click at [898, 474] on span "Cargar factura" at bounding box center [929, 480] width 101 height 14
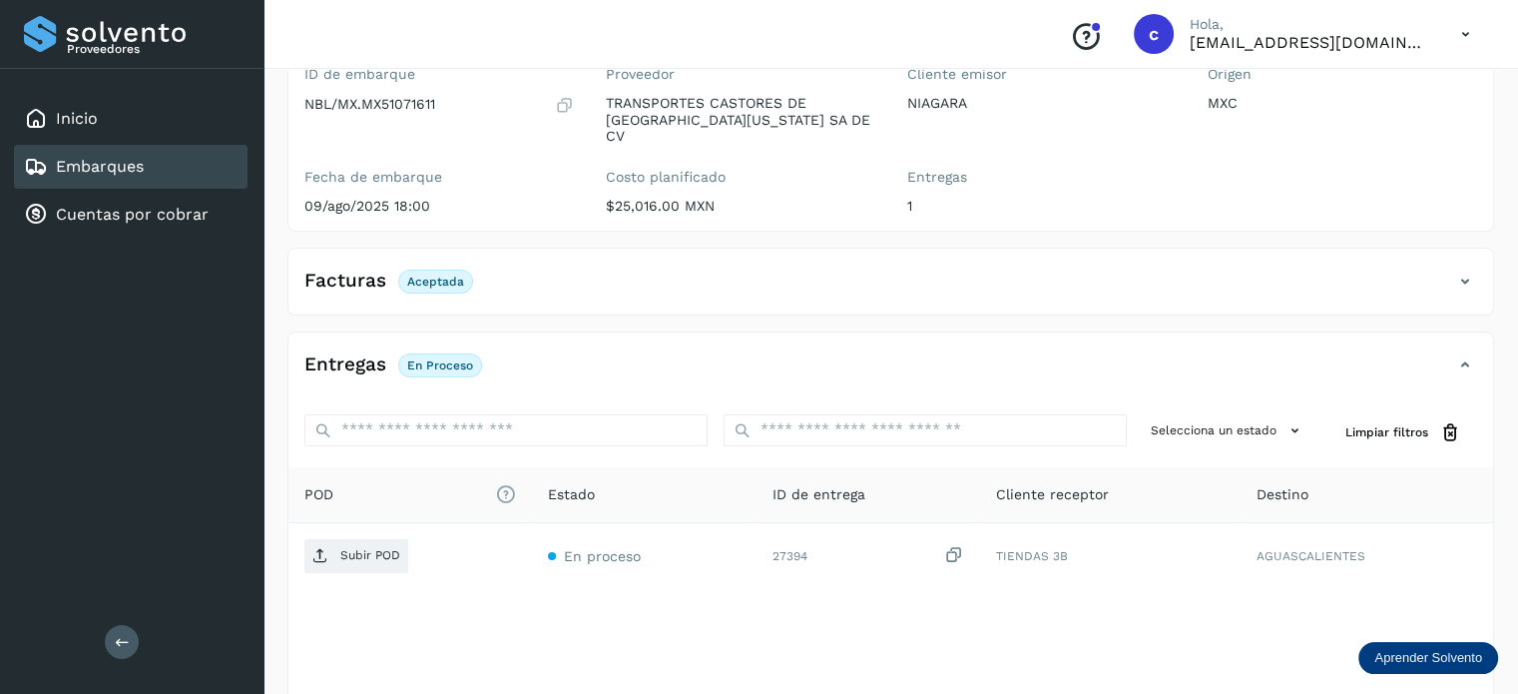
scroll to position [200, 0]
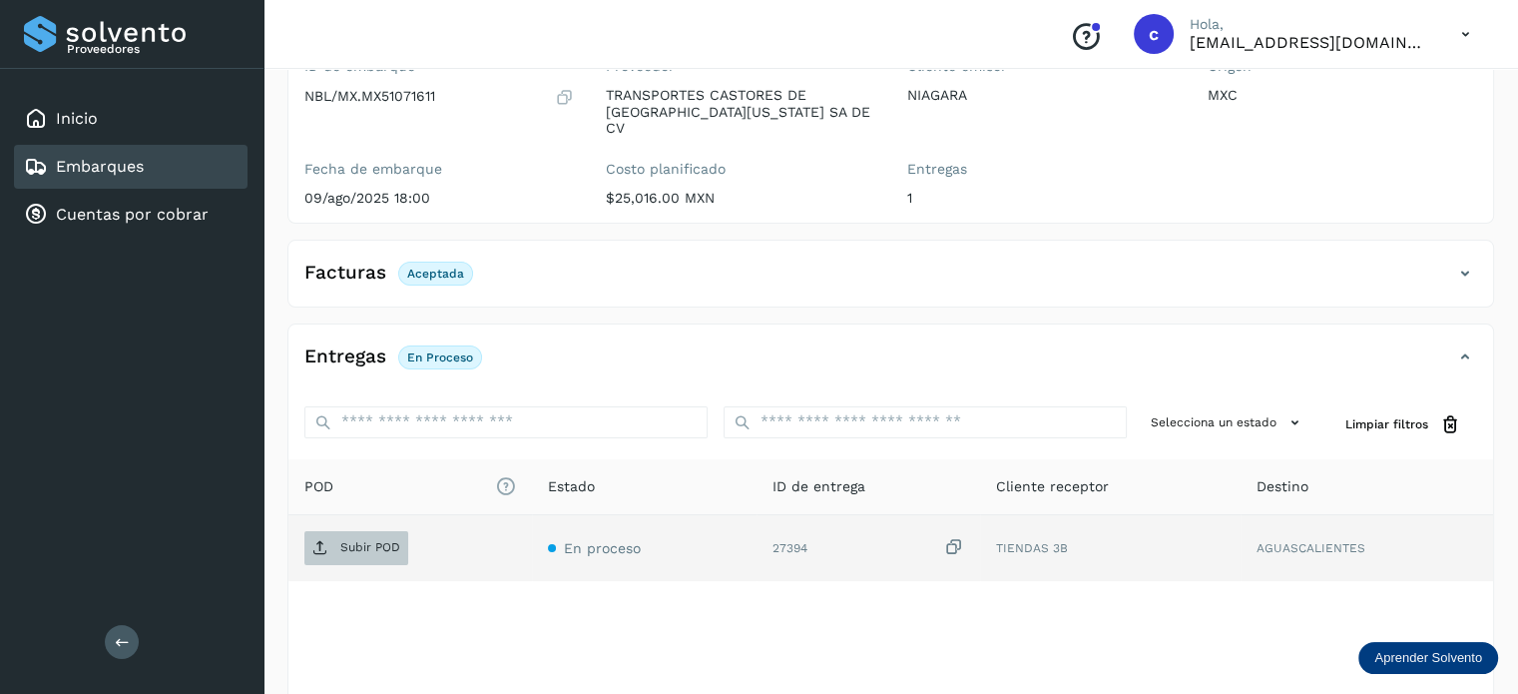
click at [363, 540] on p "Subir POD" at bounding box center [370, 547] width 60 height 14
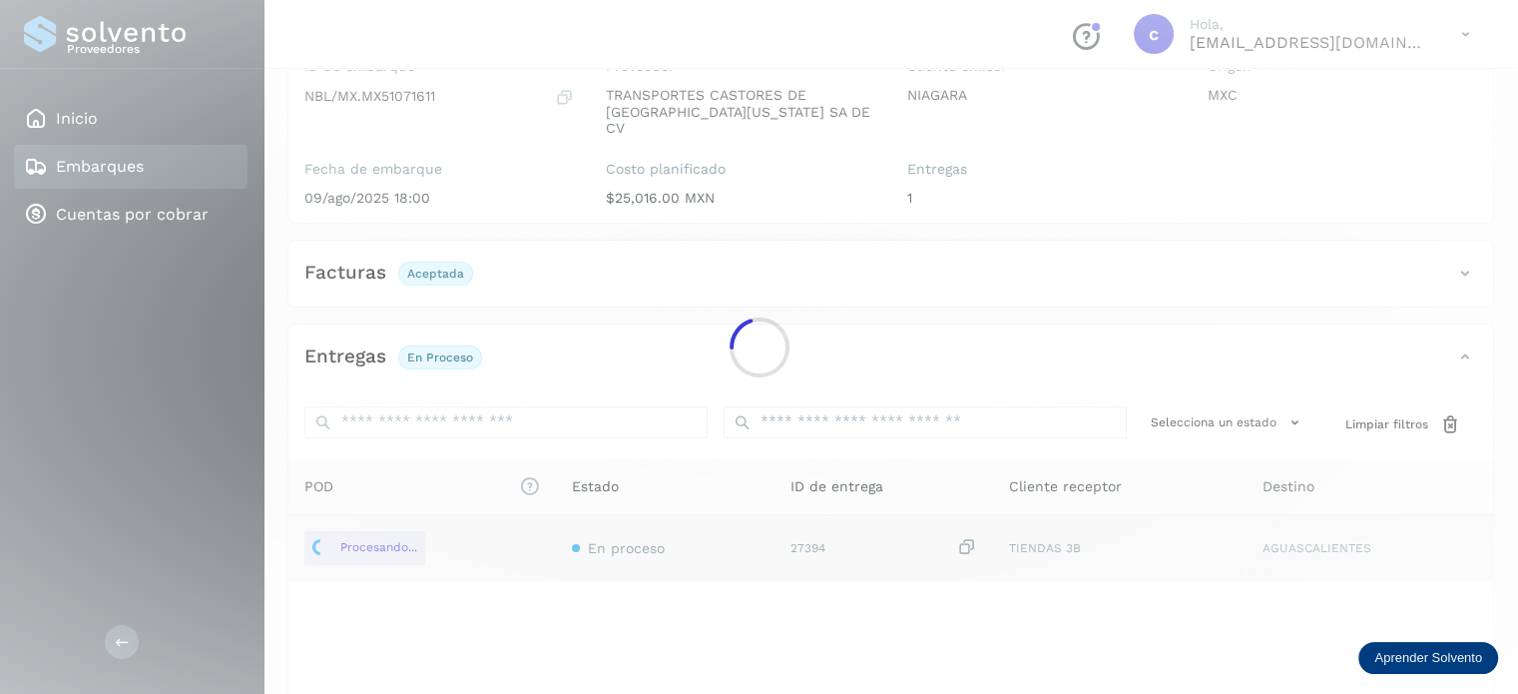
click at [174, 175] on div at bounding box center [759, 347] width 1518 height 694
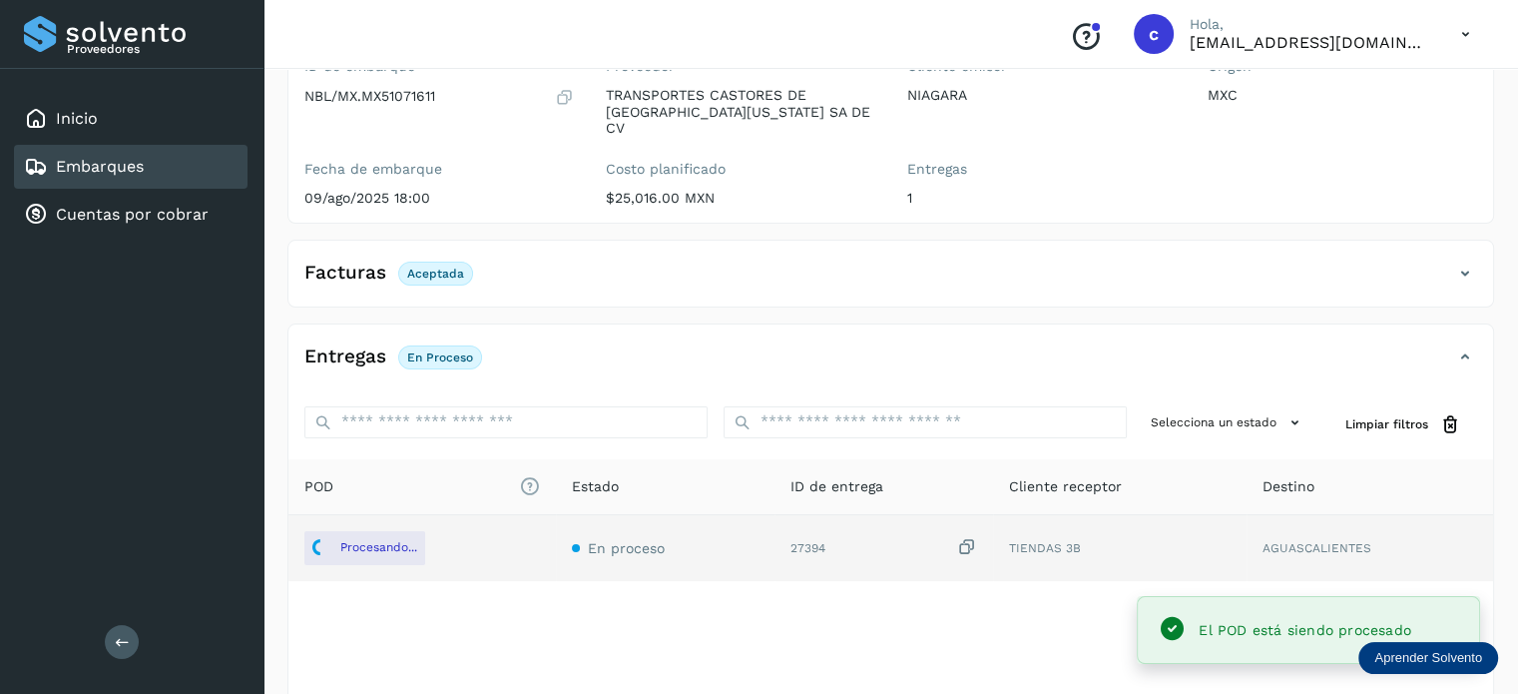
click at [111, 157] on link "Embarques" at bounding box center [100, 166] width 88 height 19
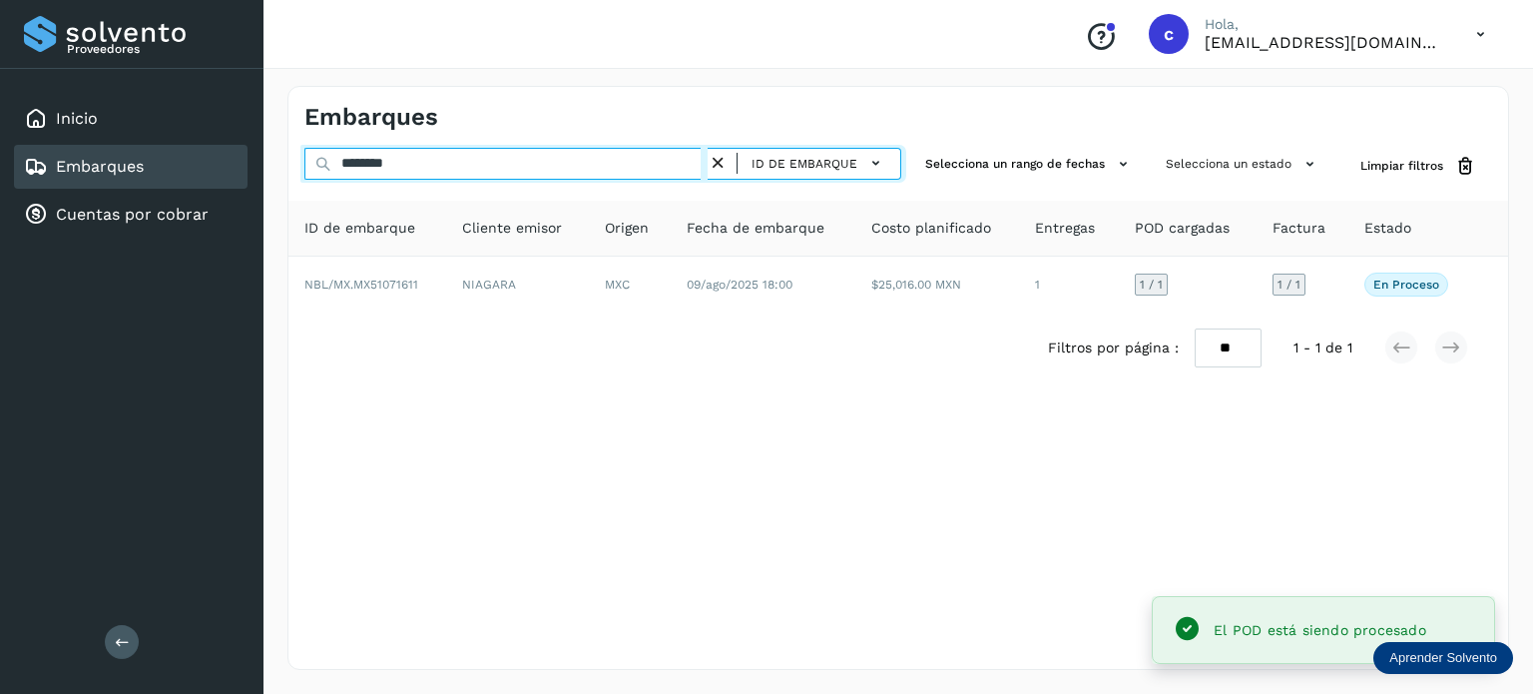
drag, startPoint x: 378, startPoint y: 160, endPoint x: 359, endPoint y: 180, distance: 27.5
click at [276, 160] on div "Embarques ******** ID de embarque Selecciona un rango de fechas Selecciona un e…" at bounding box center [899, 378] width 1270 height 632
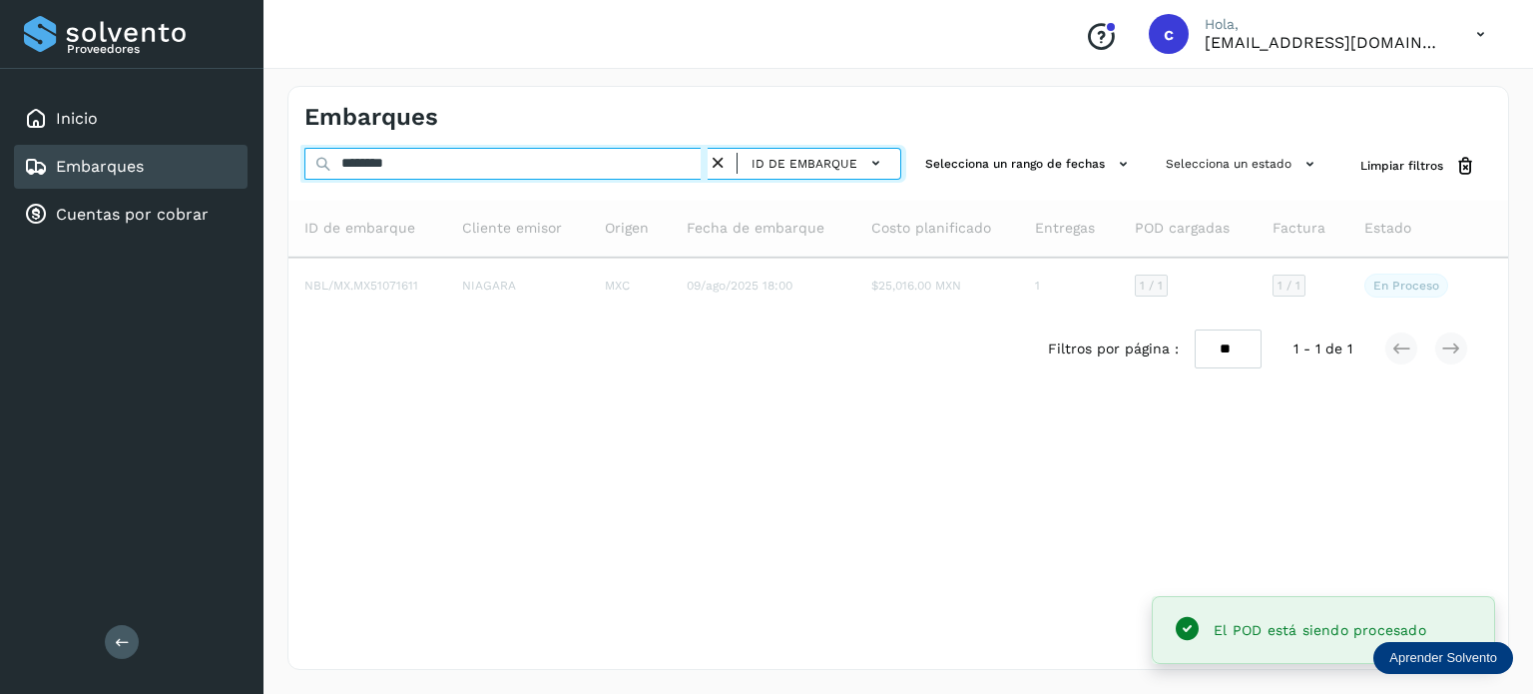
type input "********"
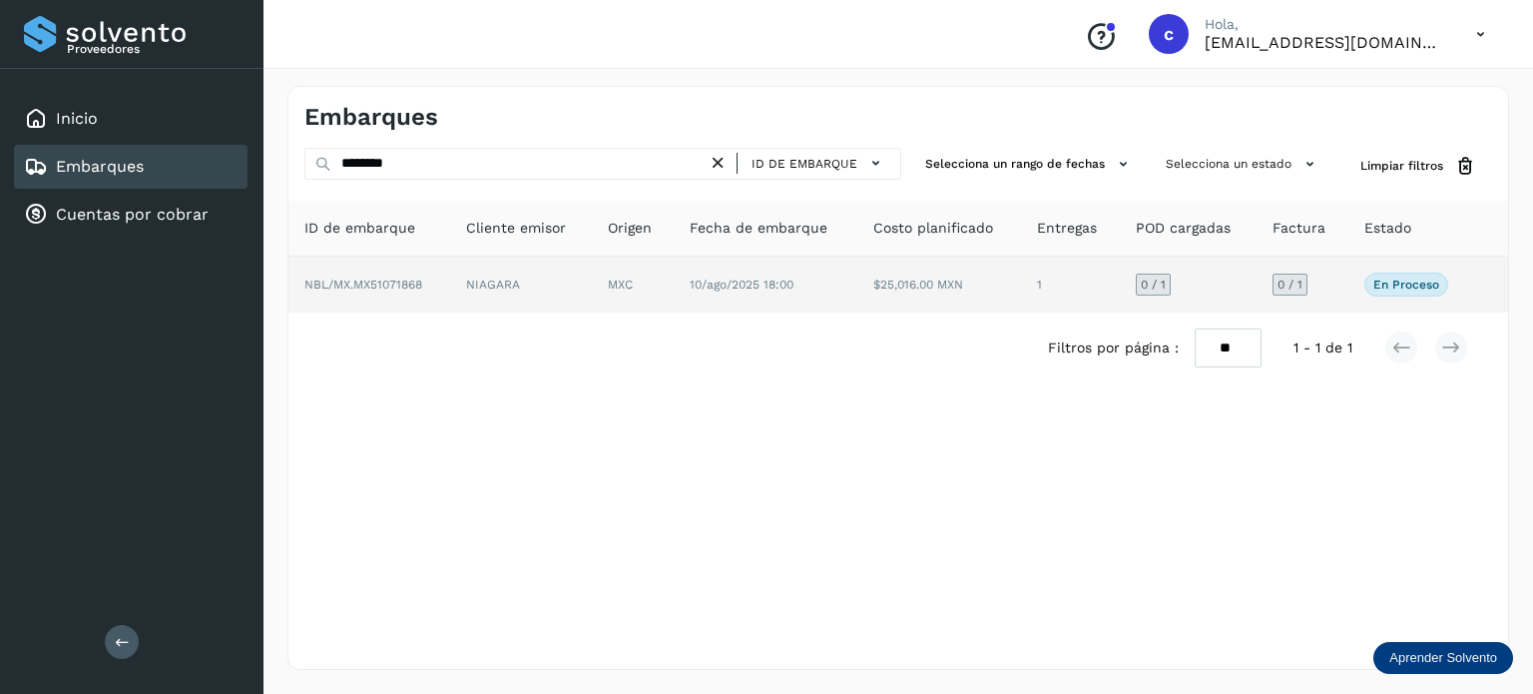
click at [1021, 299] on td "$25,016.00 MXN" at bounding box center [1070, 285] width 99 height 56
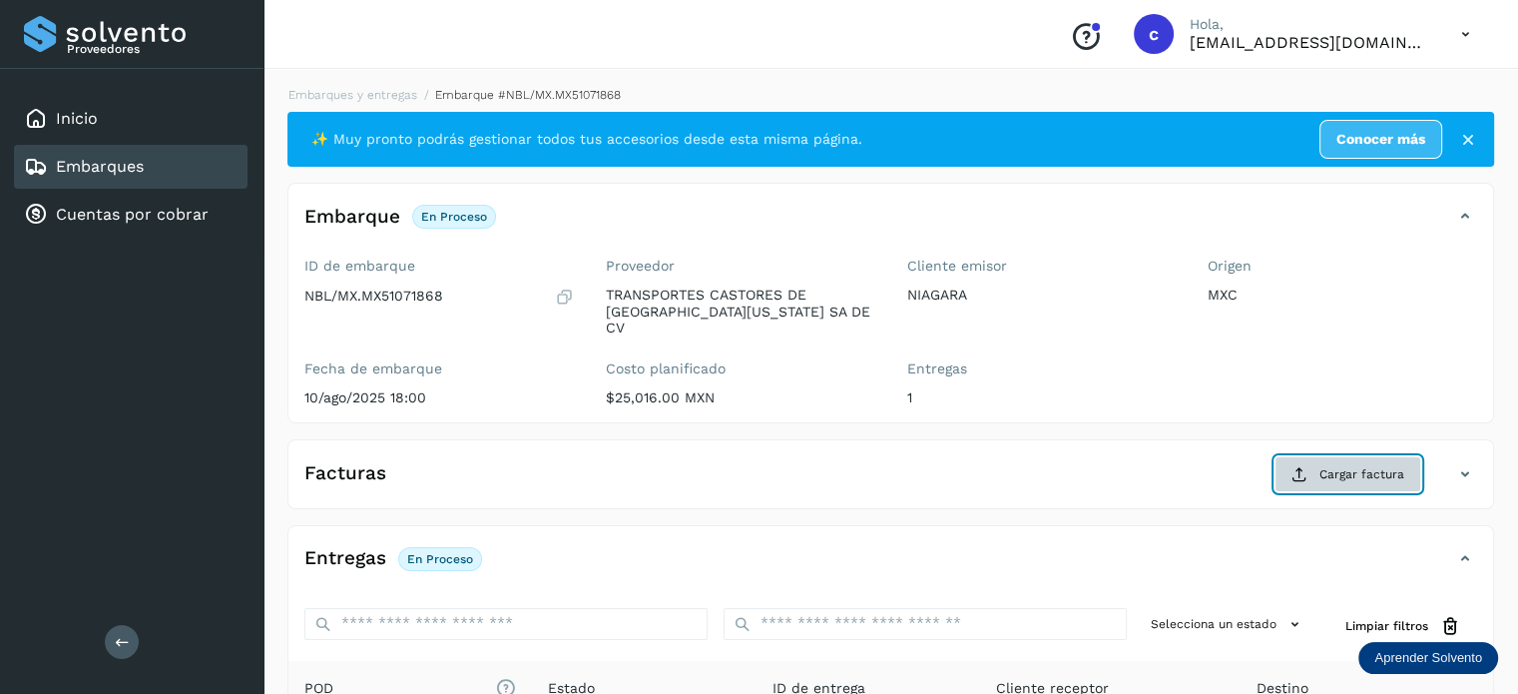
click at [1338, 465] on span "Cargar factura" at bounding box center [1362, 474] width 85 height 18
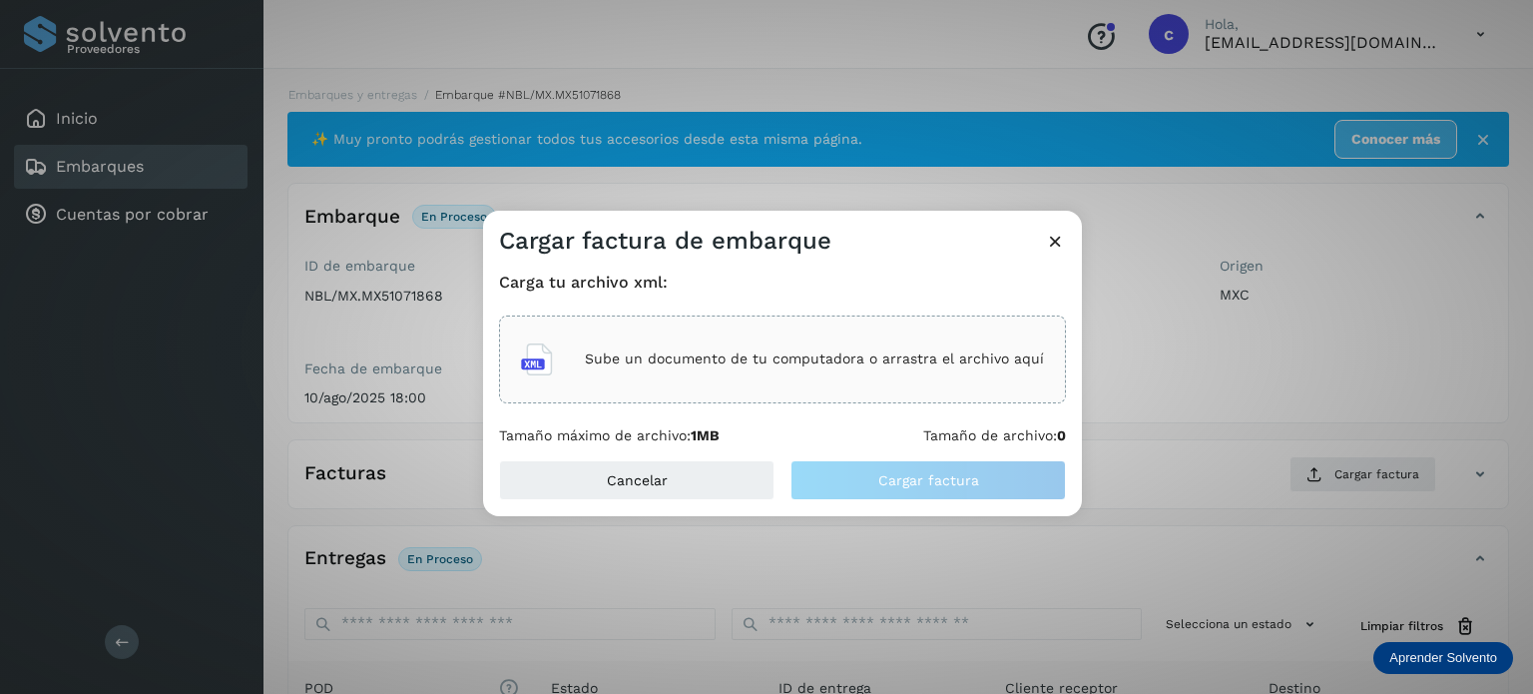
click at [758, 358] on p "Sube un documento de tu computadora o arrastra el archivo aquí" at bounding box center [814, 358] width 459 height 17
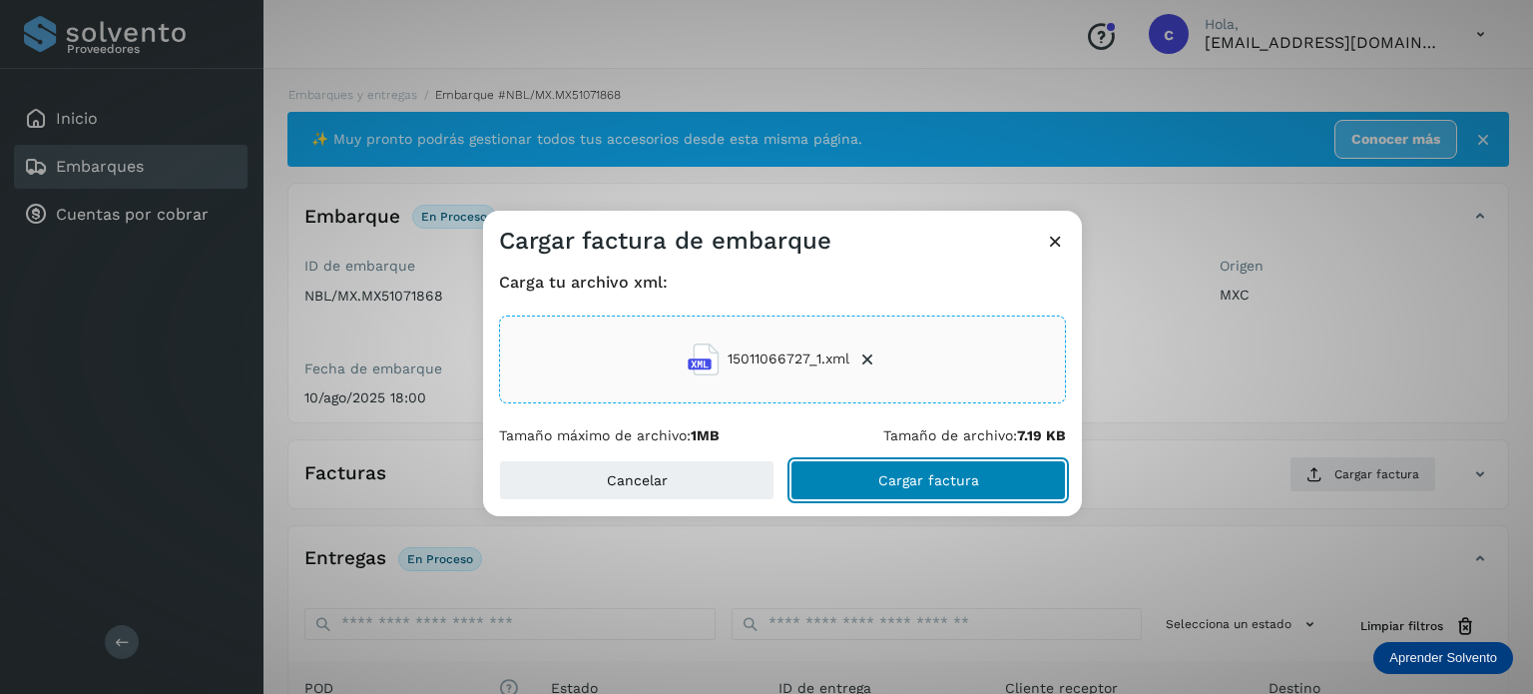
click at [907, 490] on button "Cargar factura" at bounding box center [929, 480] width 276 height 40
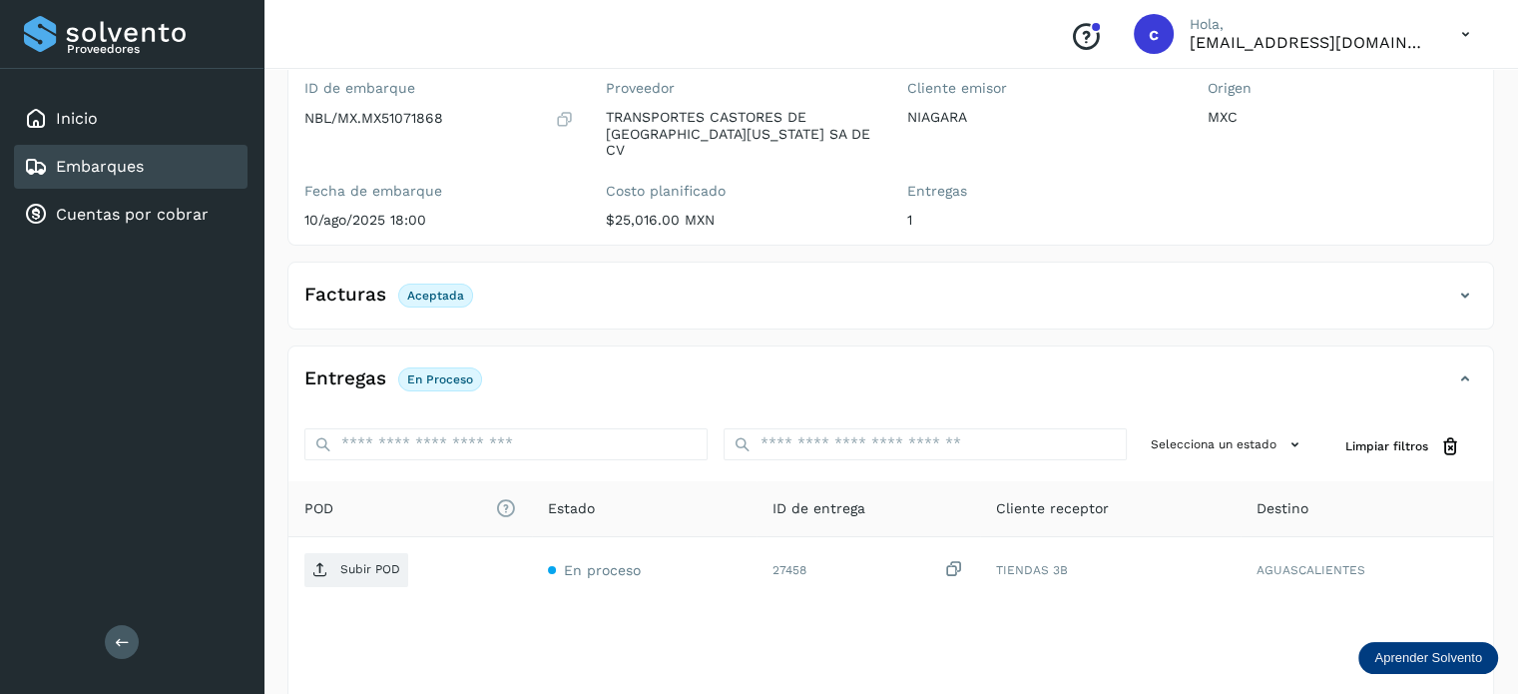
scroll to position [200, 0]
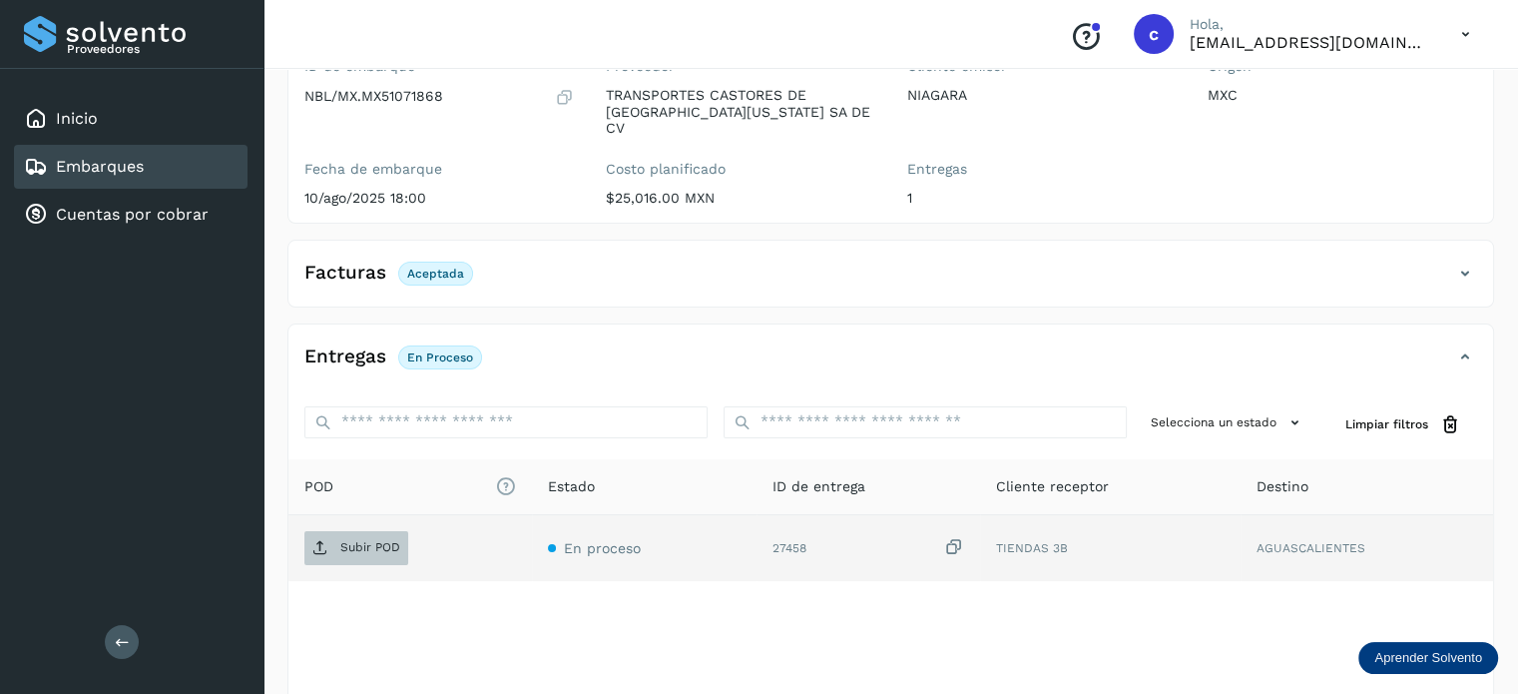
click at [363, 540] on p "Subir POD" at bounding box center [370, 547] width 60 height 14
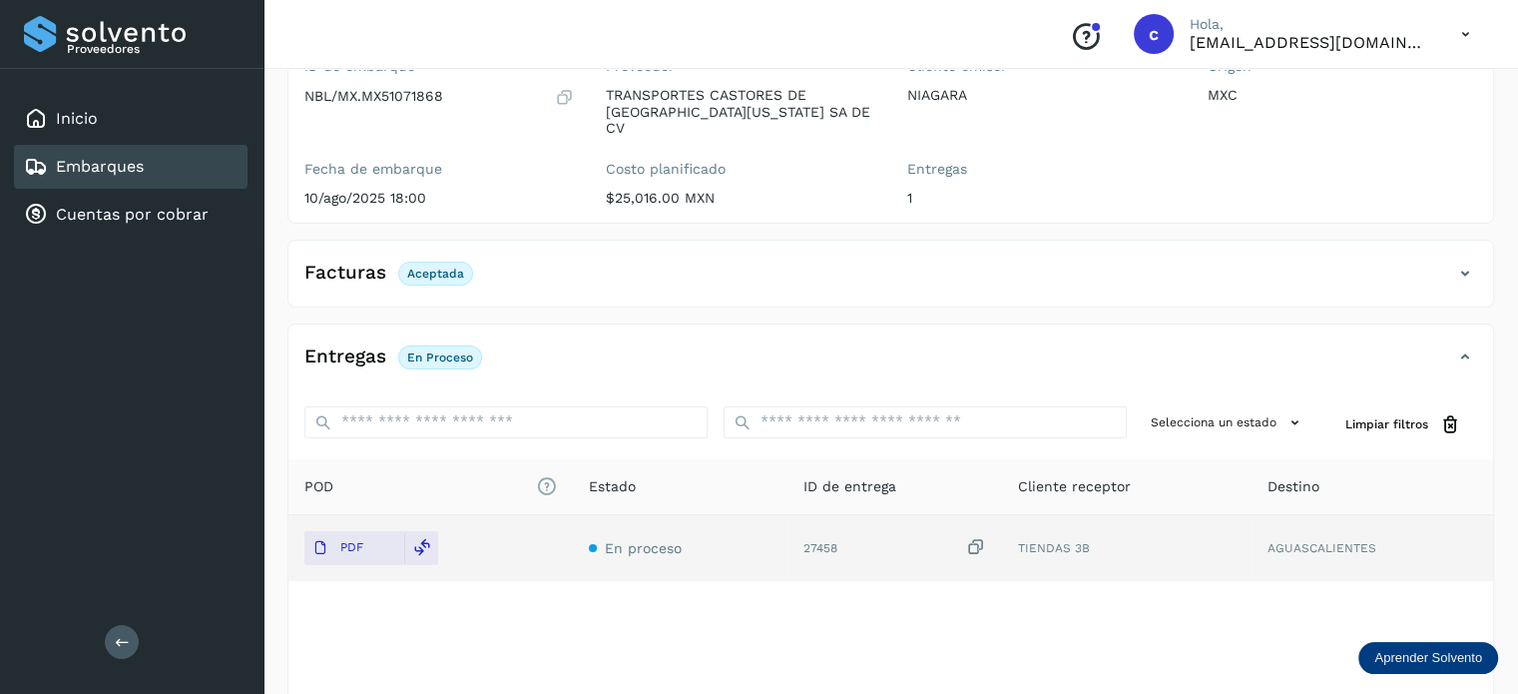
click at [126, 165] on link "Embarques" at bounding box center [100, 166] width 88 height 19
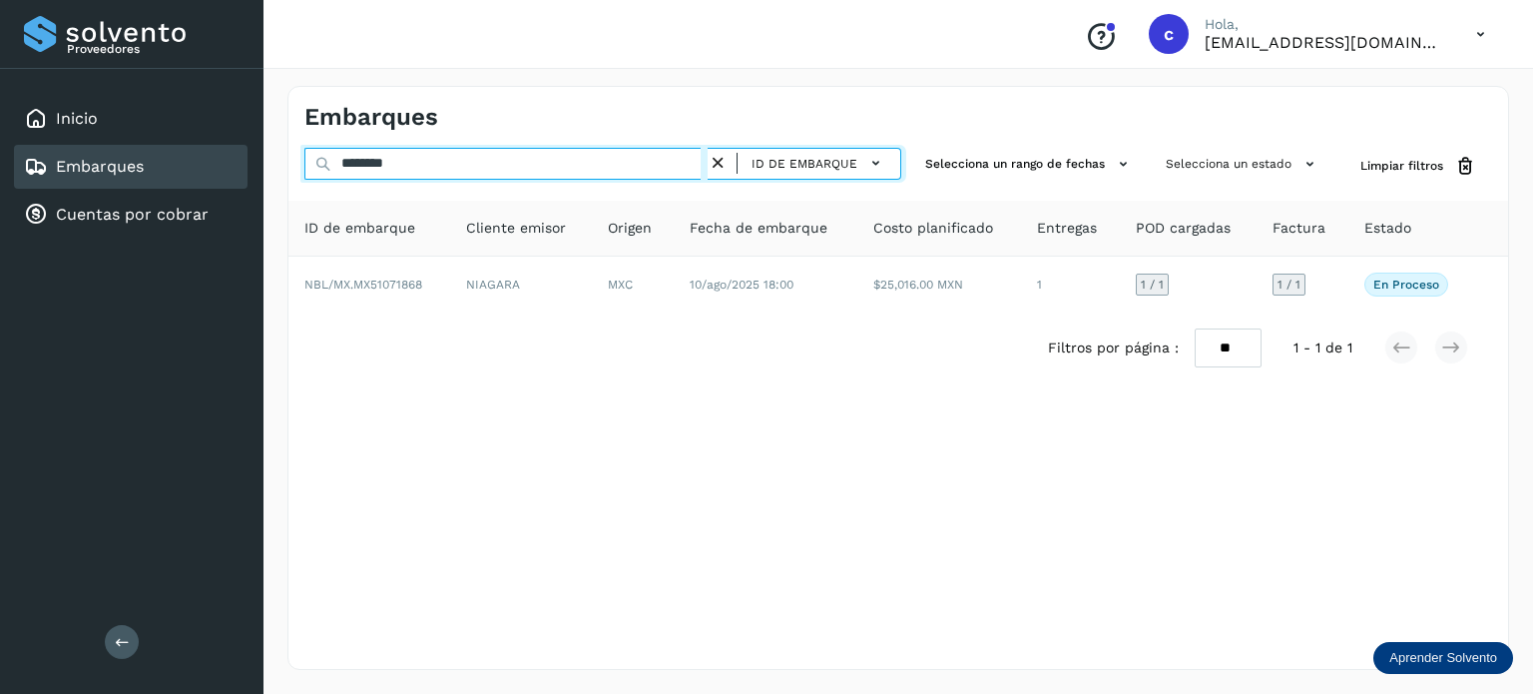
drag, startPoint x: 415, startPoint y: 159, endPoint x: 292, endPoint y: 141, distance: 125.1
click at [328, 160] on div "******** ID de embarque" at bounding box center [602, 166] width 597 height 37
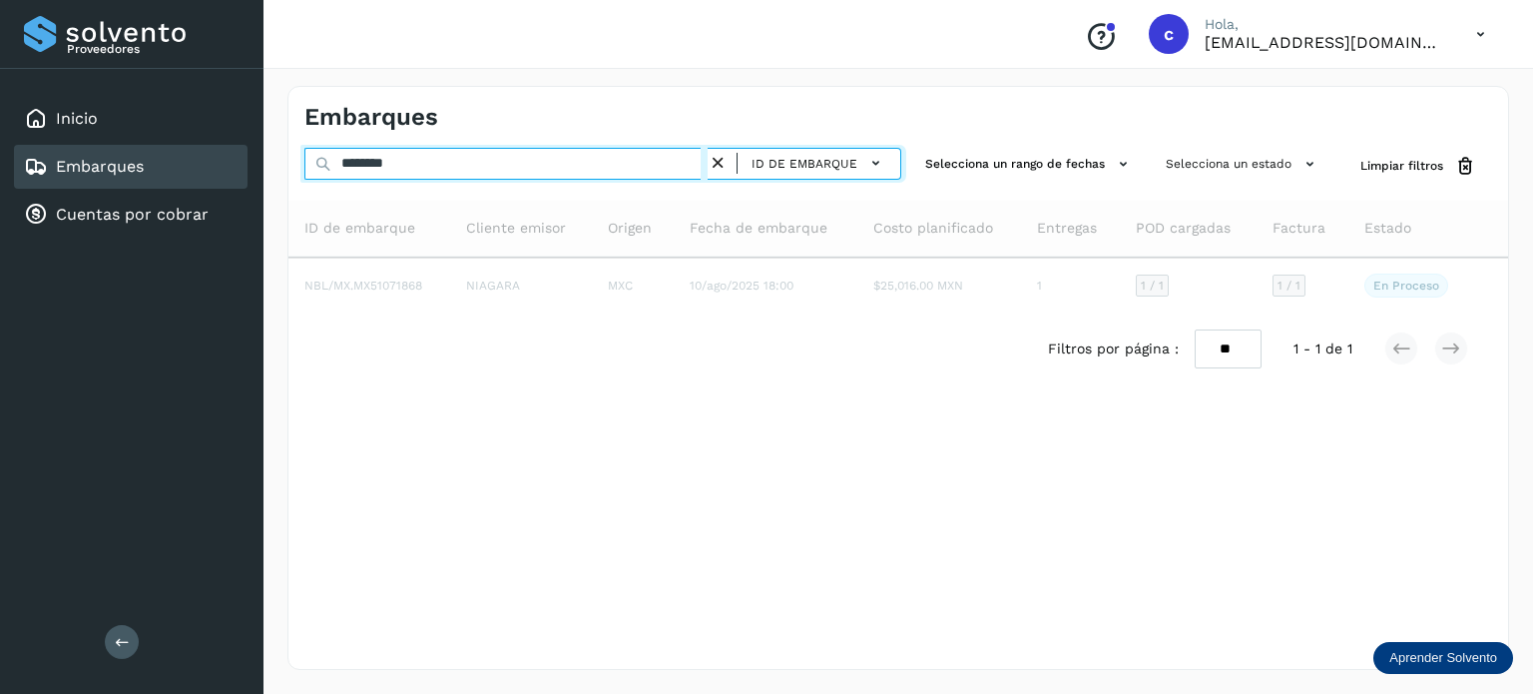
type input "********"
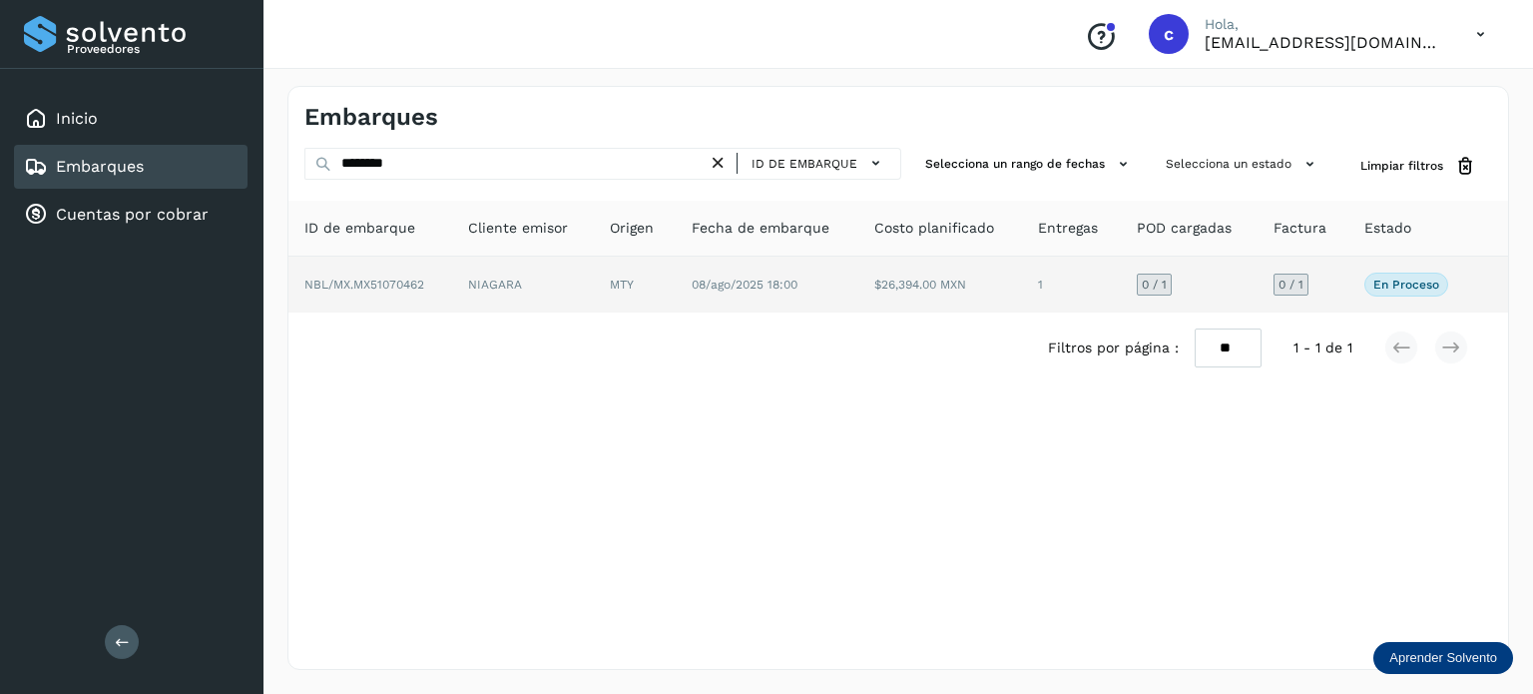
click at [715, 285] on span "08/ago/2025 18:00" at bounding box center [745, 285] width 106 height 14
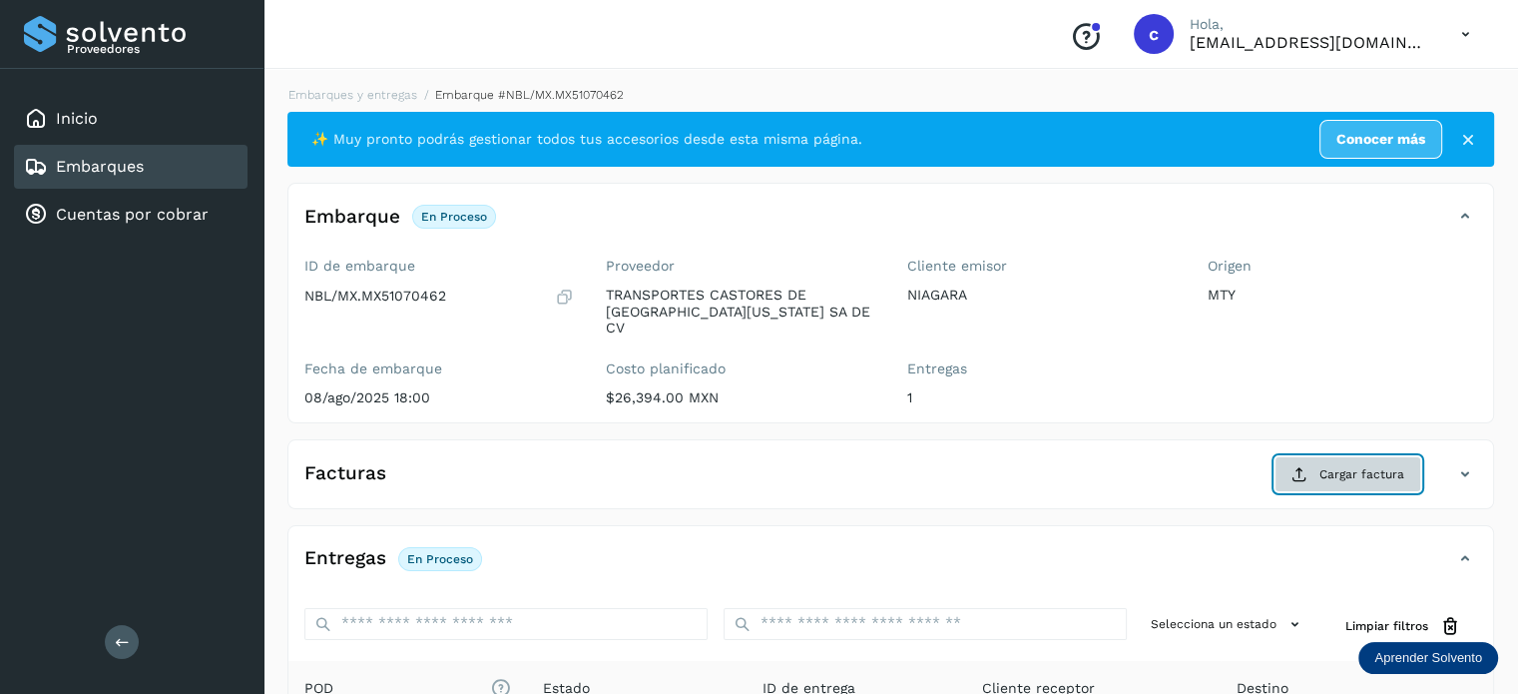
click at [1334, 456] on button "Cargar factura" at bounding box center [1348, 474] width 147 height 36
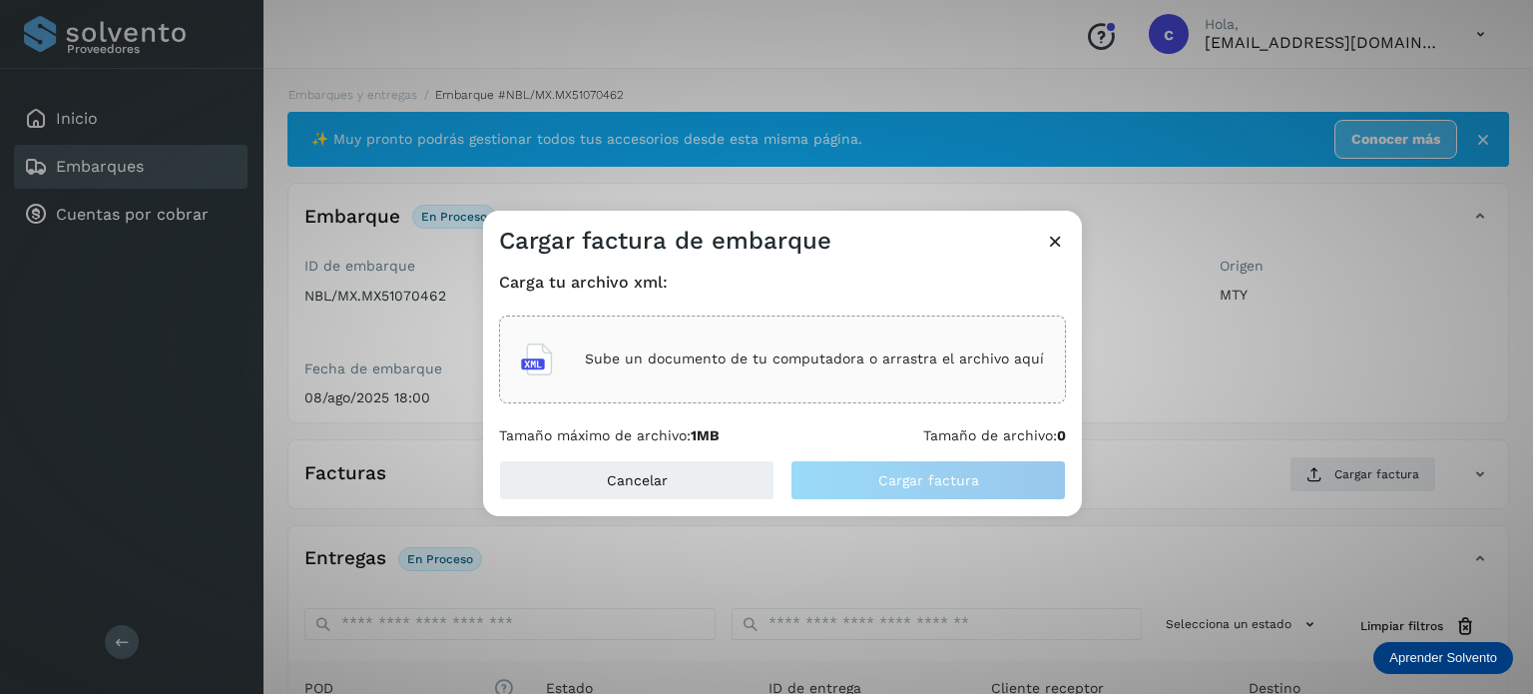
click at [727, 355] on p "Sube un documento de tu computadora o arrastra el archivo aquí" at bounding box center [814, 358] width 459 height 17
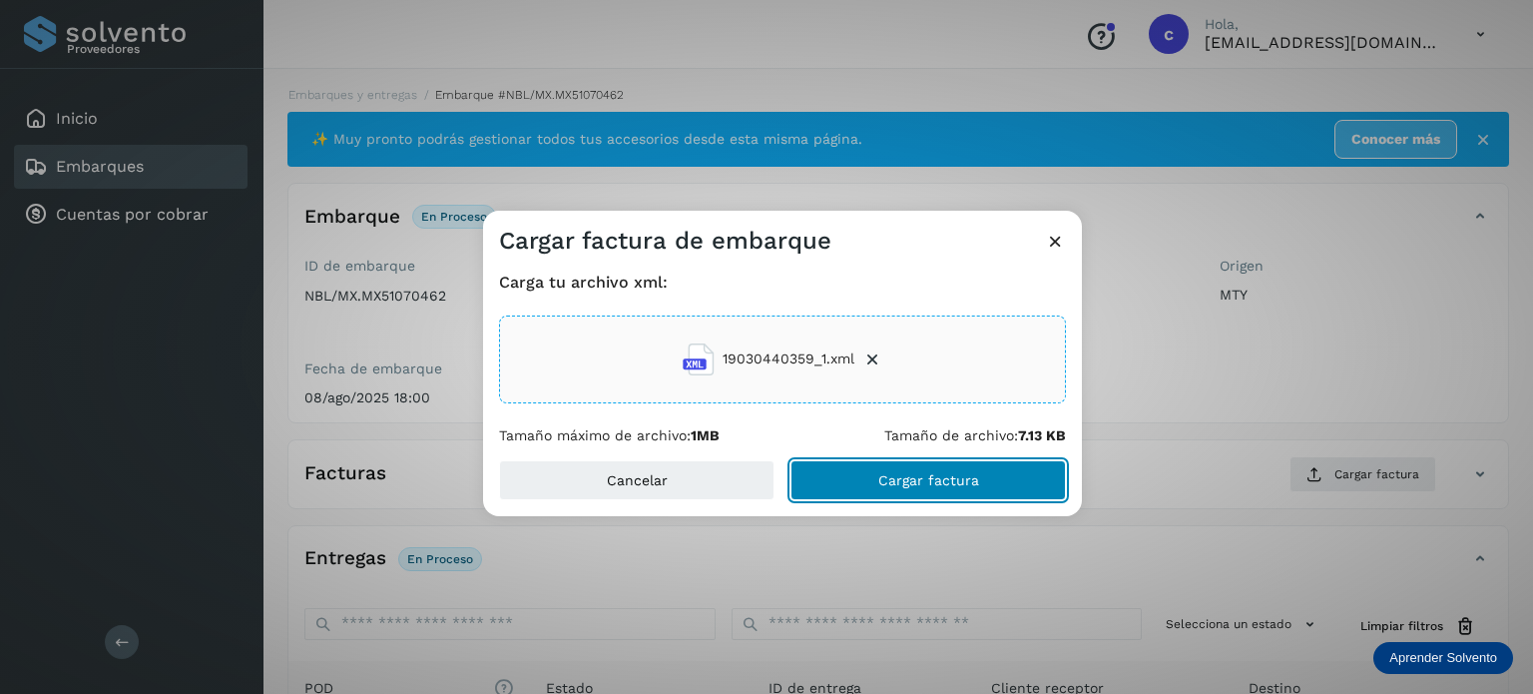
click at [923, 497] on button "Cargar factura" at bounding box center [929, 480] width 276 height 40
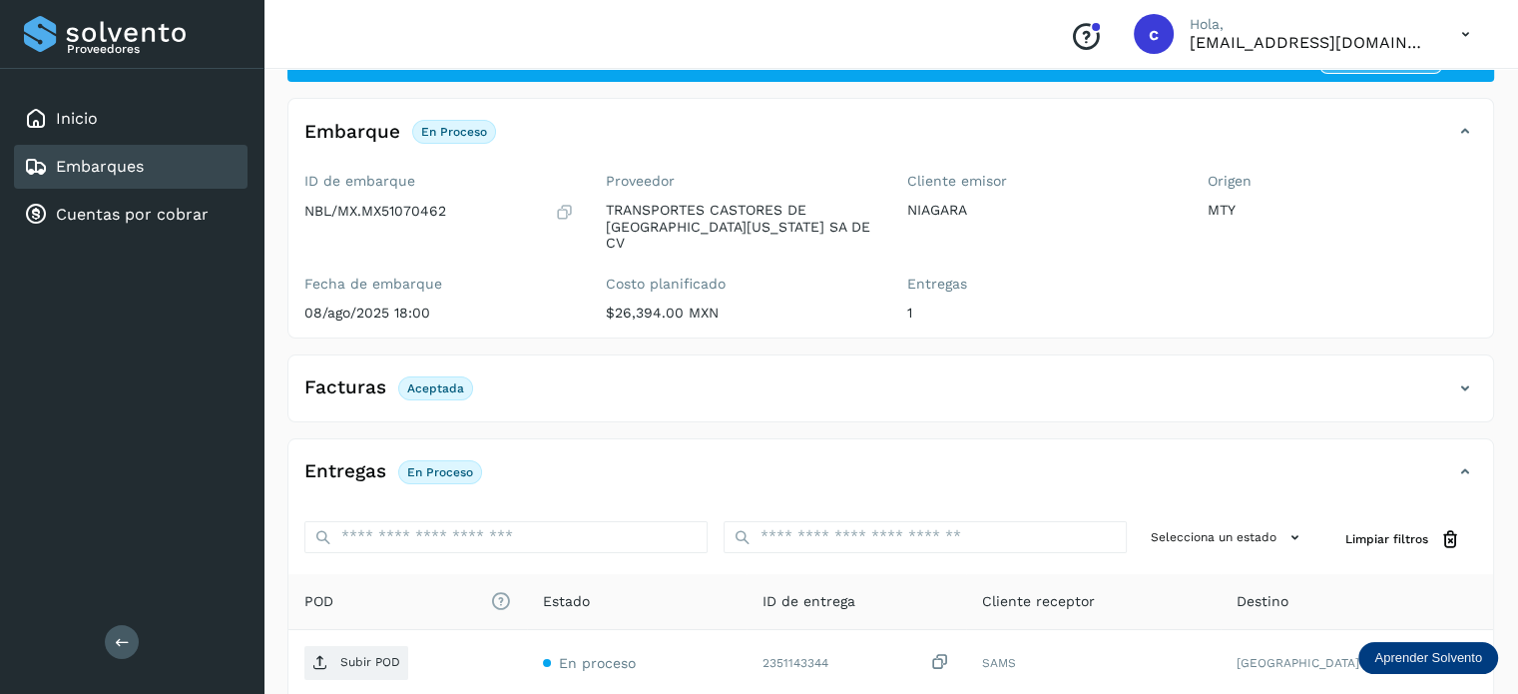
scroll to position [200, 0]
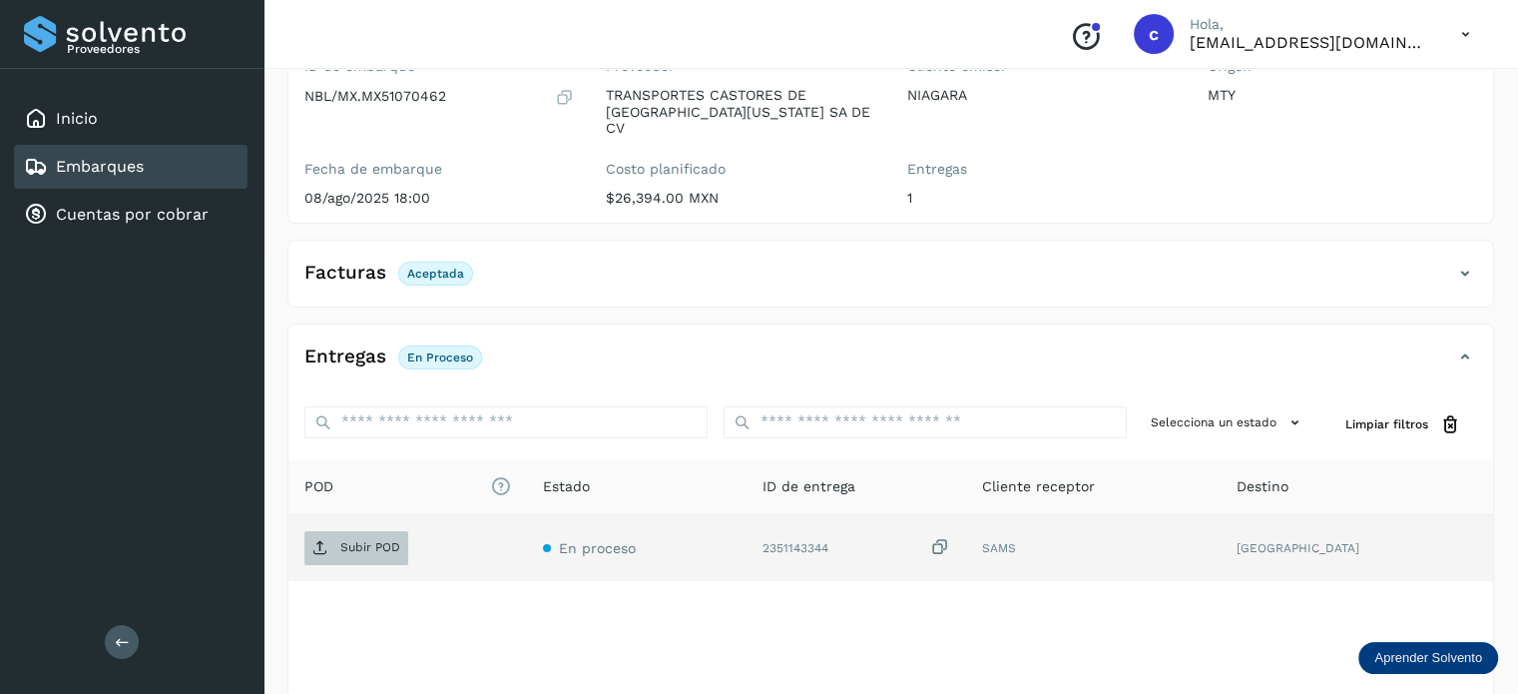
click at [366, 532] on span "Subir POD" at bounding box center [356, 548] width 104 height 32
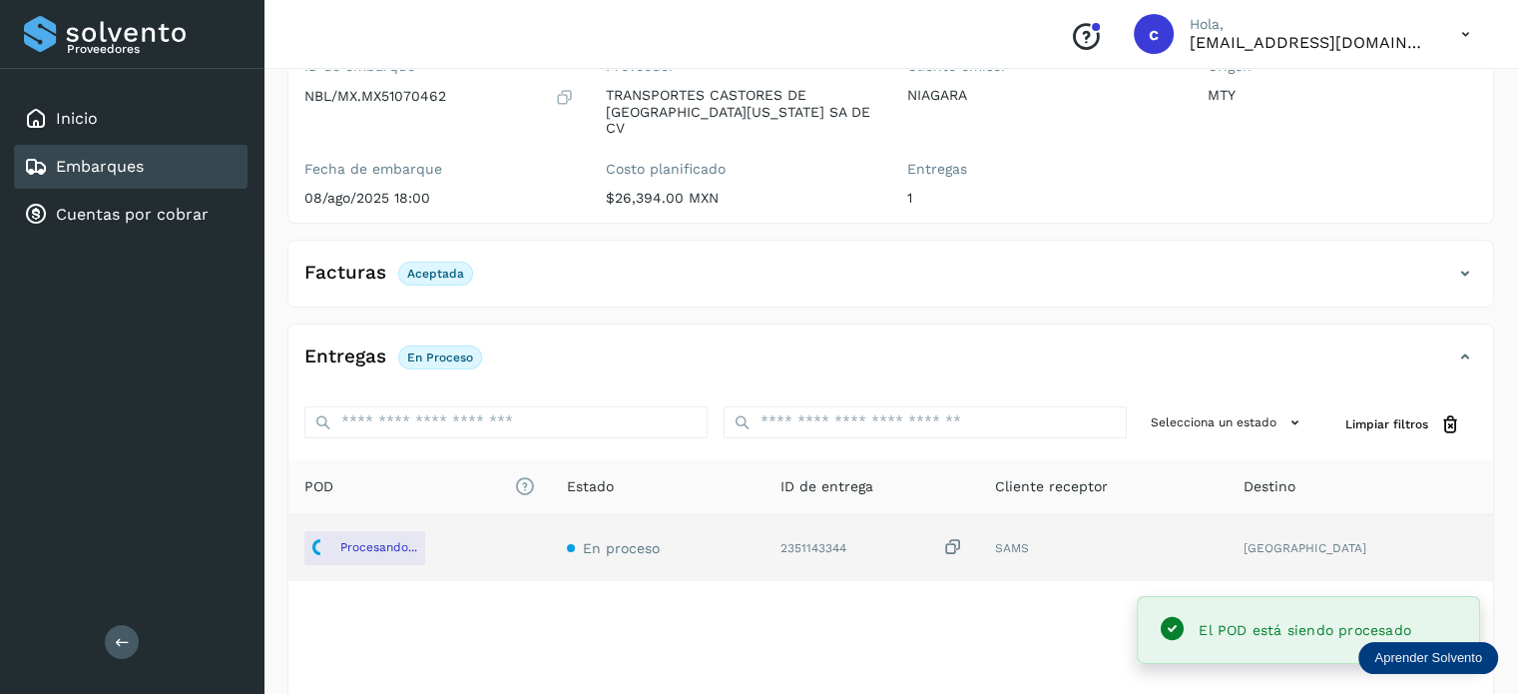
click at [129, 175] on link "Embarques" at bounding box center [100, 166] width 88 height 19
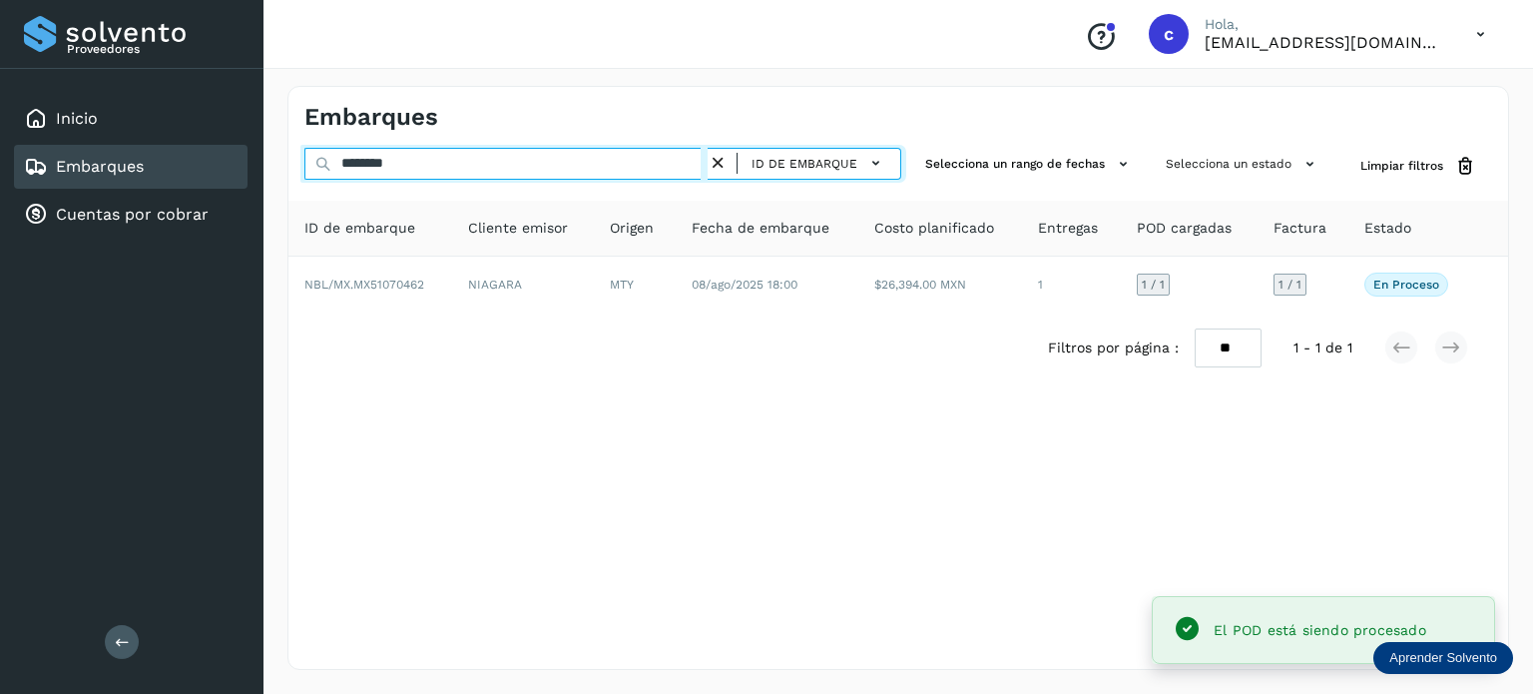
drag, startPoint x: 371, startPoint y: 155, endPoint x: 286, endPoint y: 159, distance: 85.9
click at [288, 159] on div "Embarques ******** ID de embarque Selecciona un rango de fechas Selecciona un e…" at bounding box center [899, 378] width 1222 height 584
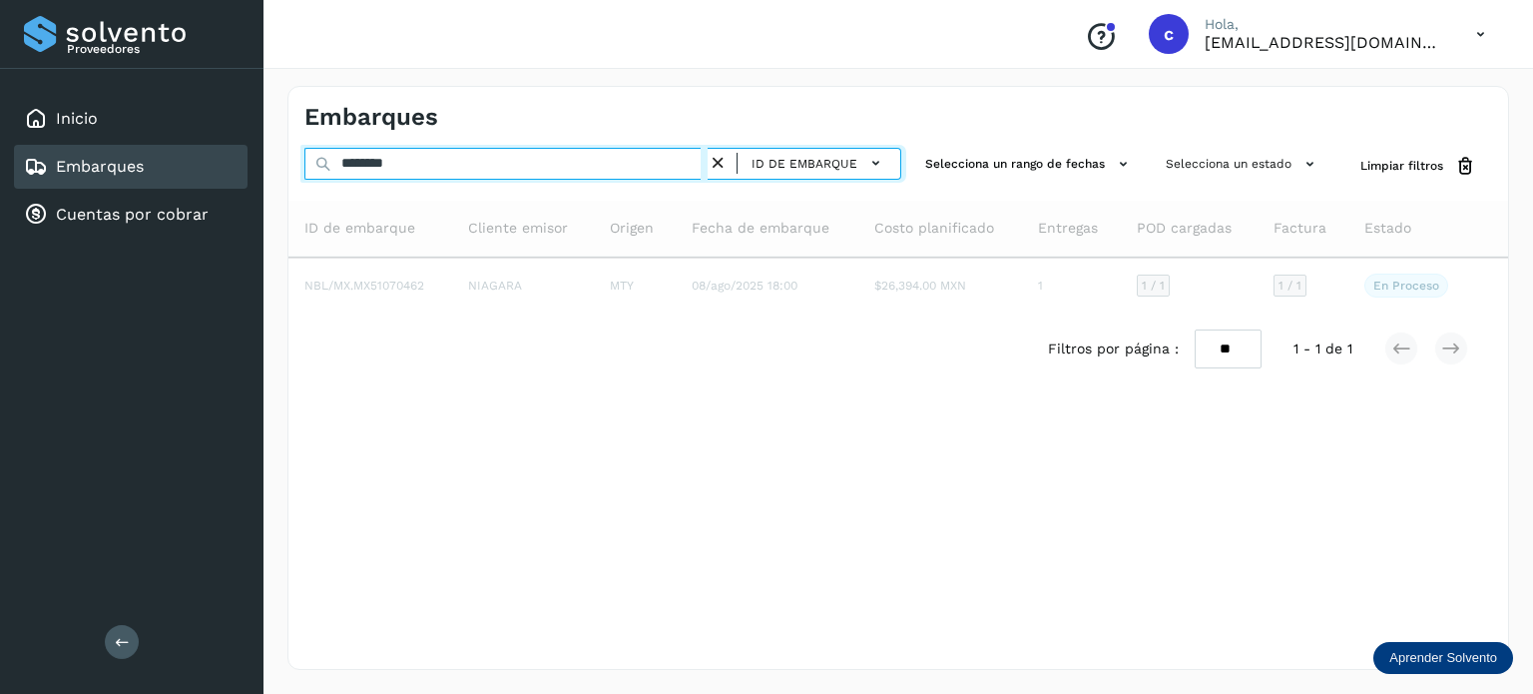
type input "********"
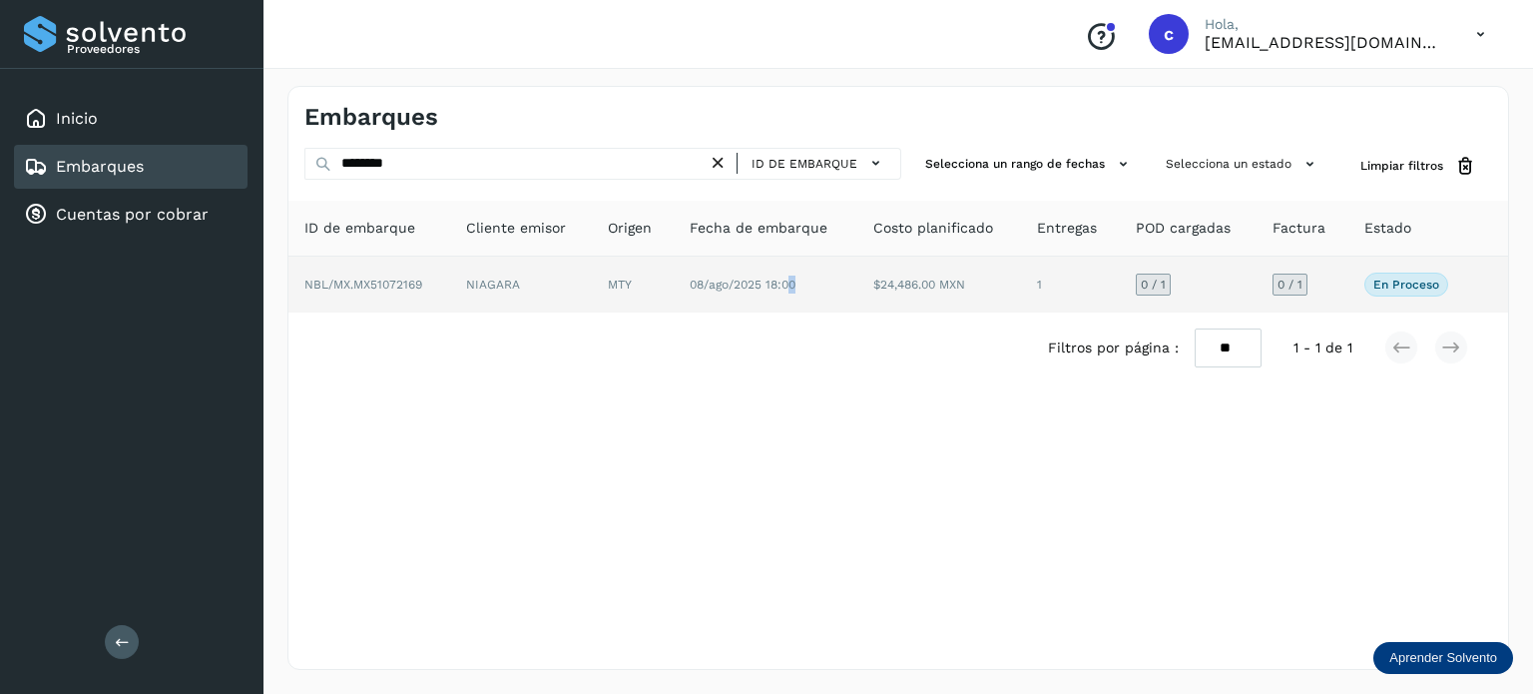
click at [796, 279] on span "08/ago/2025 18:00" at bounding box center [743, 285] width 106 height 14
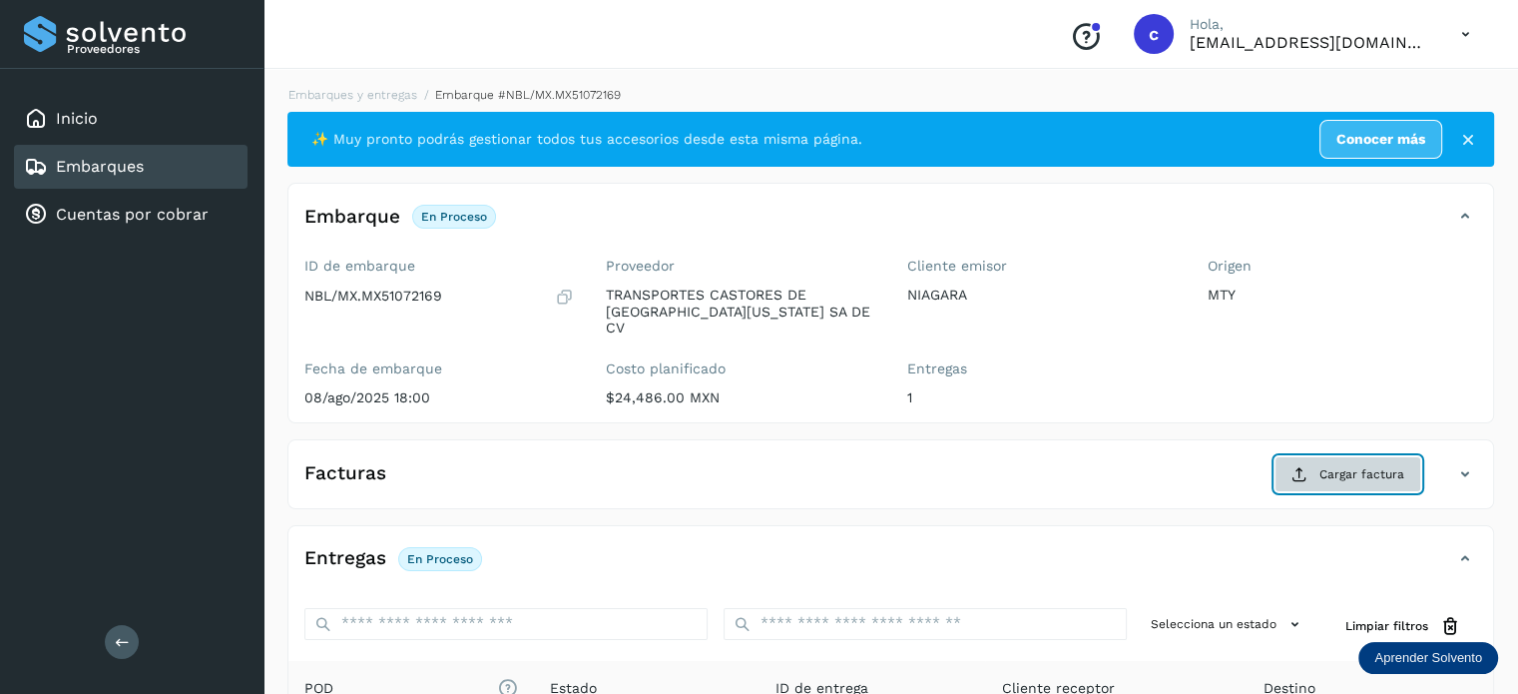
click at [1370, 465] on span "Cargar factura" at bounding box center [1362, 474] width 85 height 18
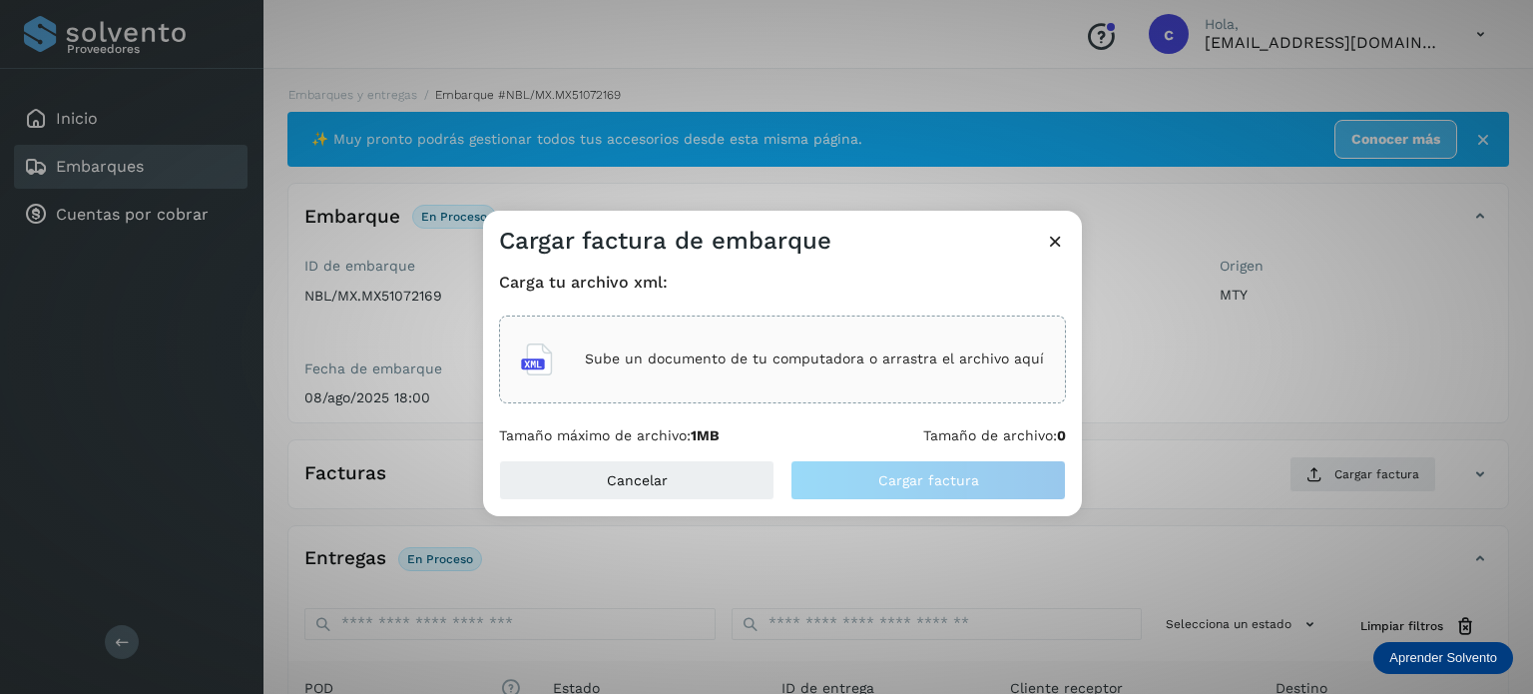
click at [771, 358] on p "Sube un documento de tu computadora o arrastra el archivo aquí" at bounding box center [814, 358] width 459 height 17
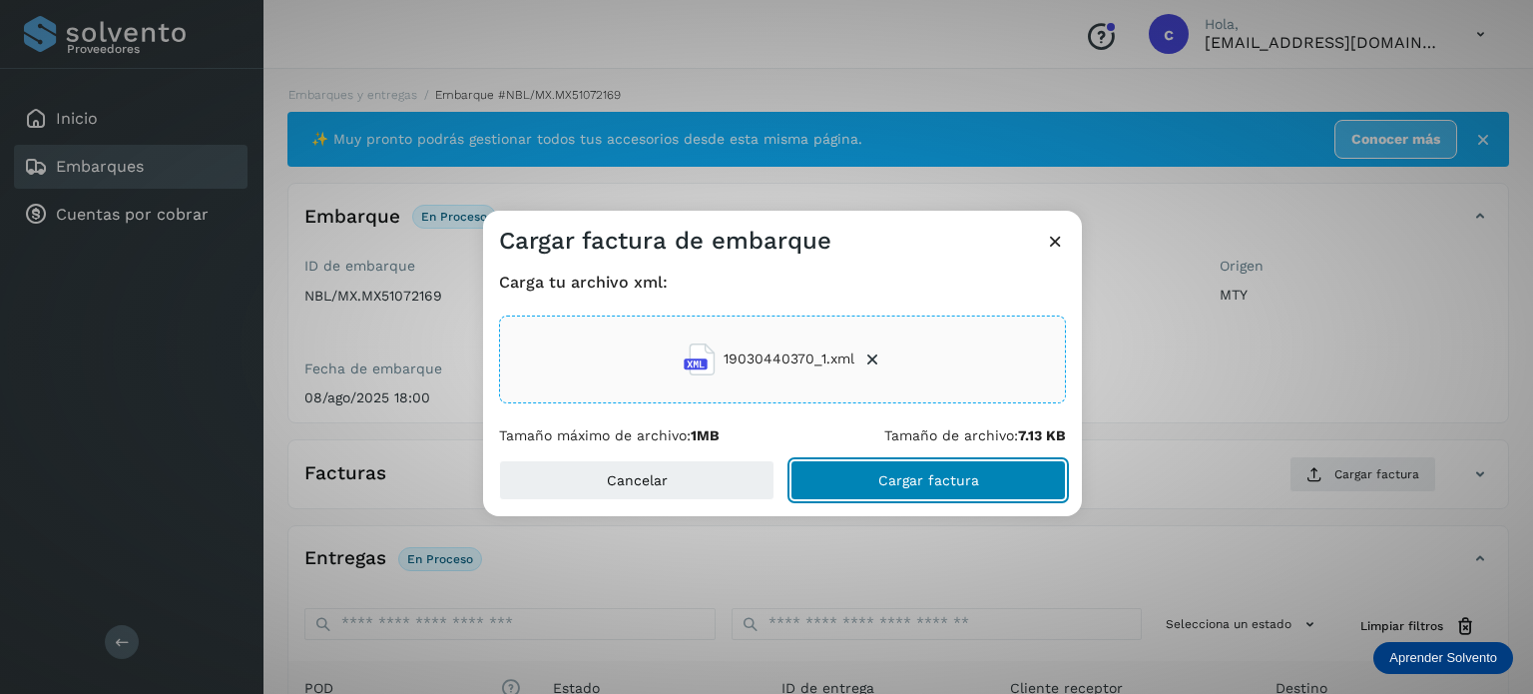
click at [931, 473] on span "Cargar factura" at bounding box center [929, 480] width 101 height 14
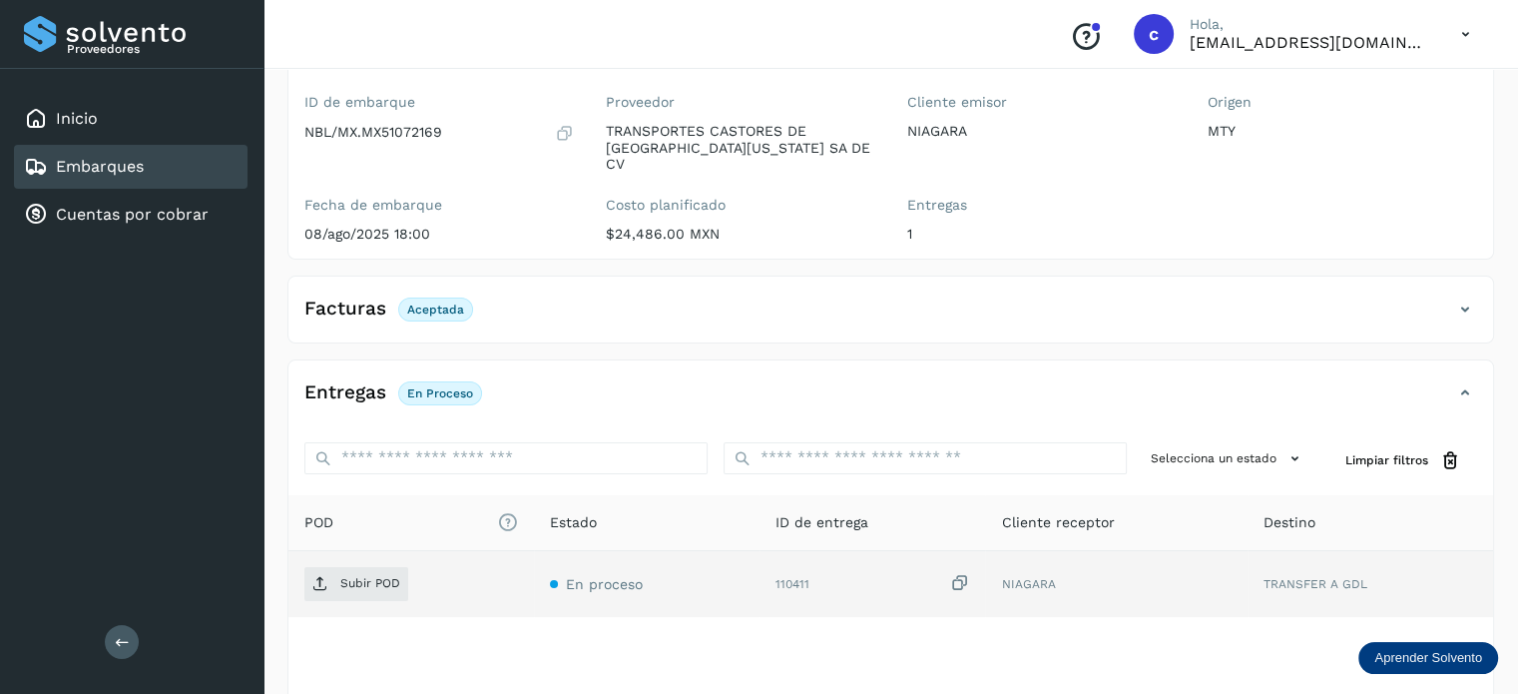
scroll to position [200, 0]
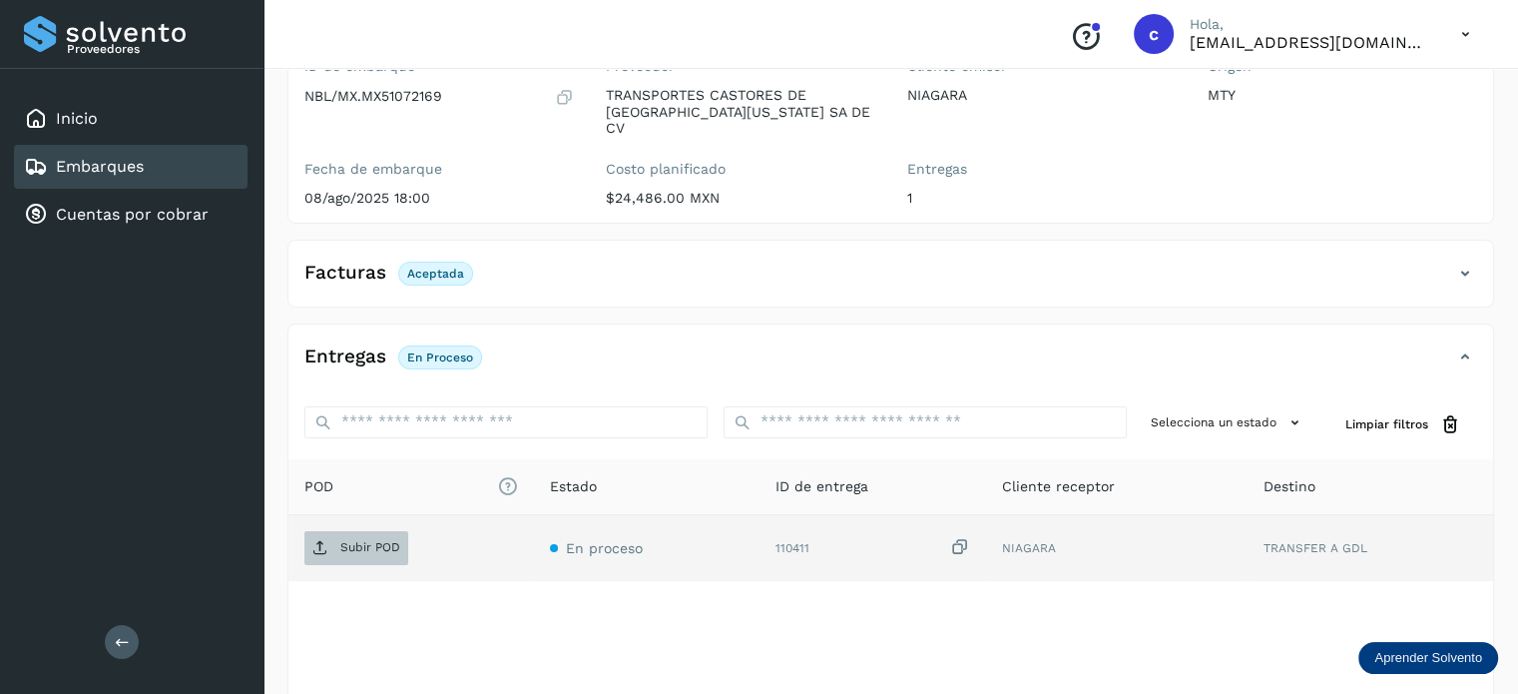
click at [367, 540] on p "Subir POD" at bounding box center [370, 547] width 60 height 14
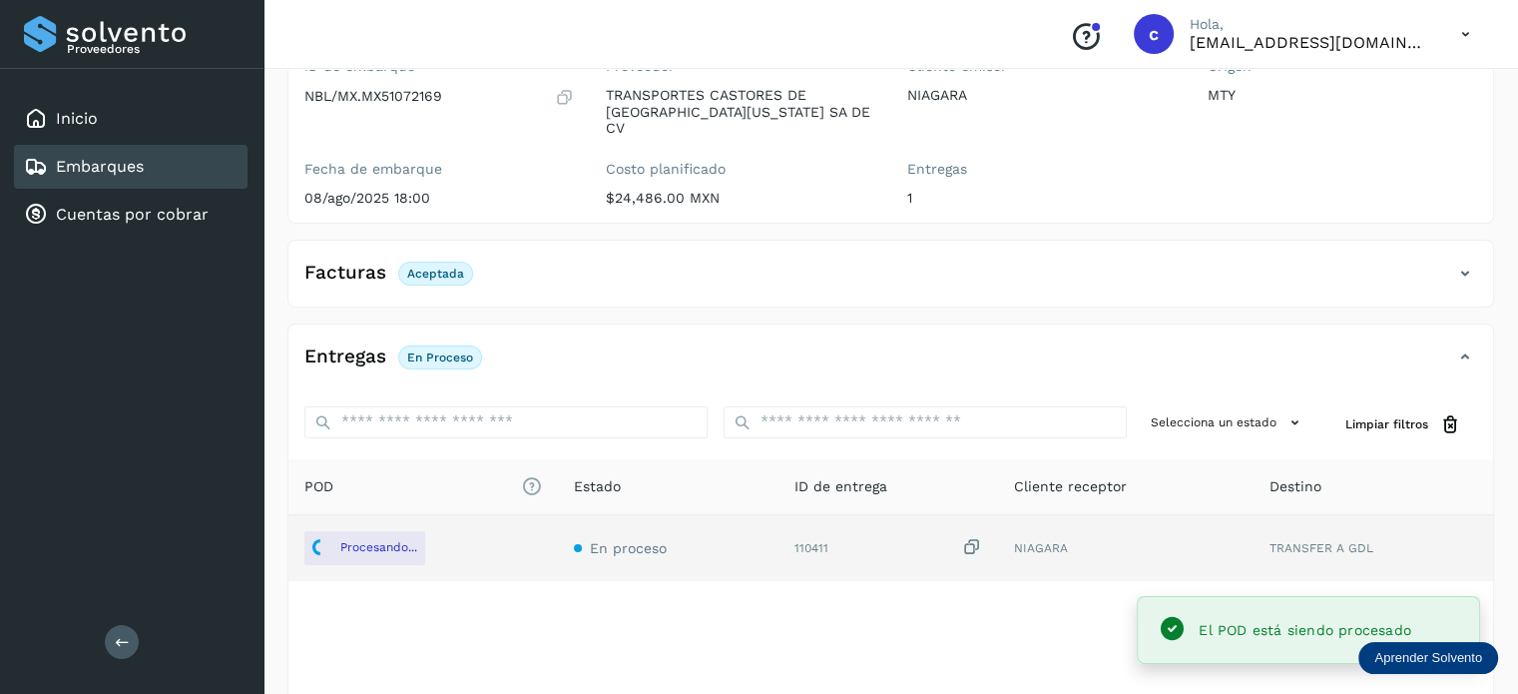
click at [143, 155] on div "Embarques" at bounding box center [84, 167] width 120 height 24
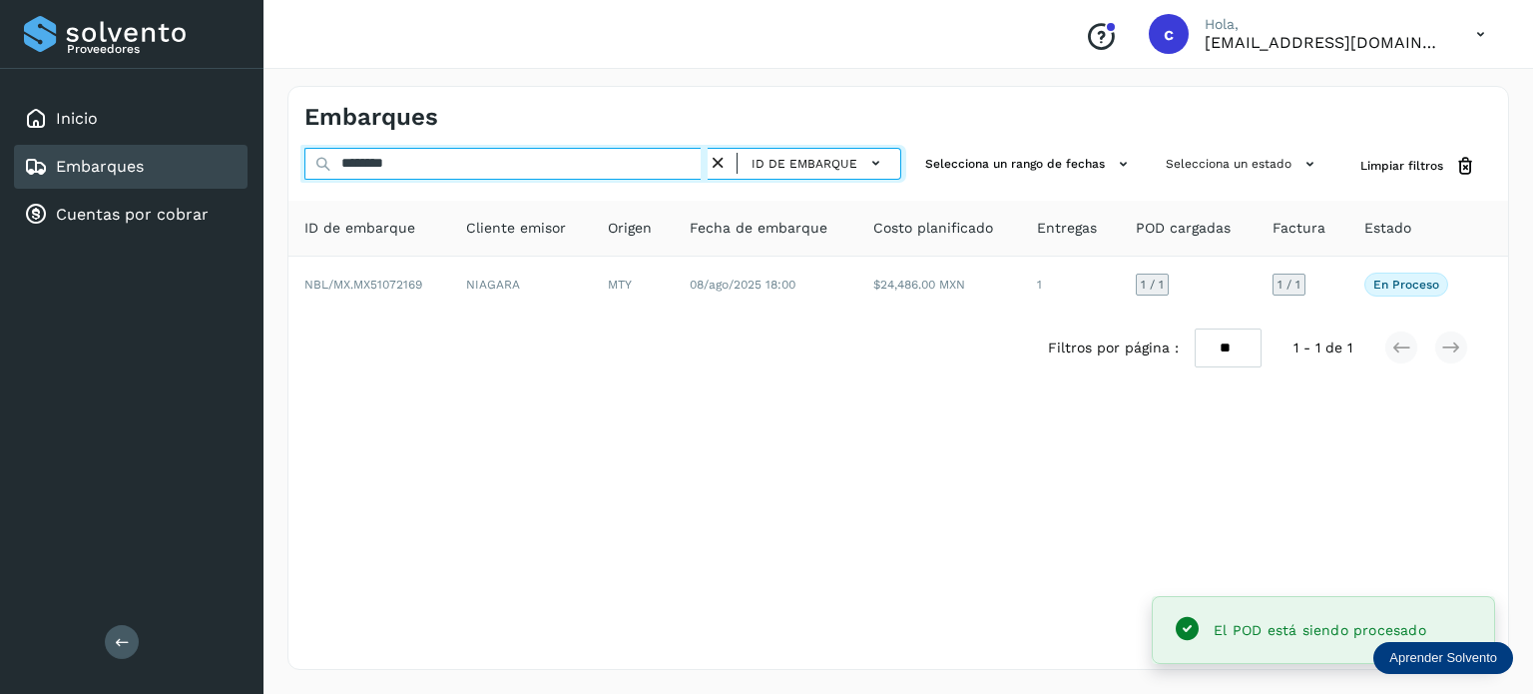
drag, startPoint x: 437, startPoint y: 164, endPoint x: 292, endPoint y: 155, distance: 146.0
click at [292, 155] on div "******** ID de embarque Selecciona un rango de fechas Selecciona un estado Limp…" at bounding box center [899, 166] width 1220 height 37
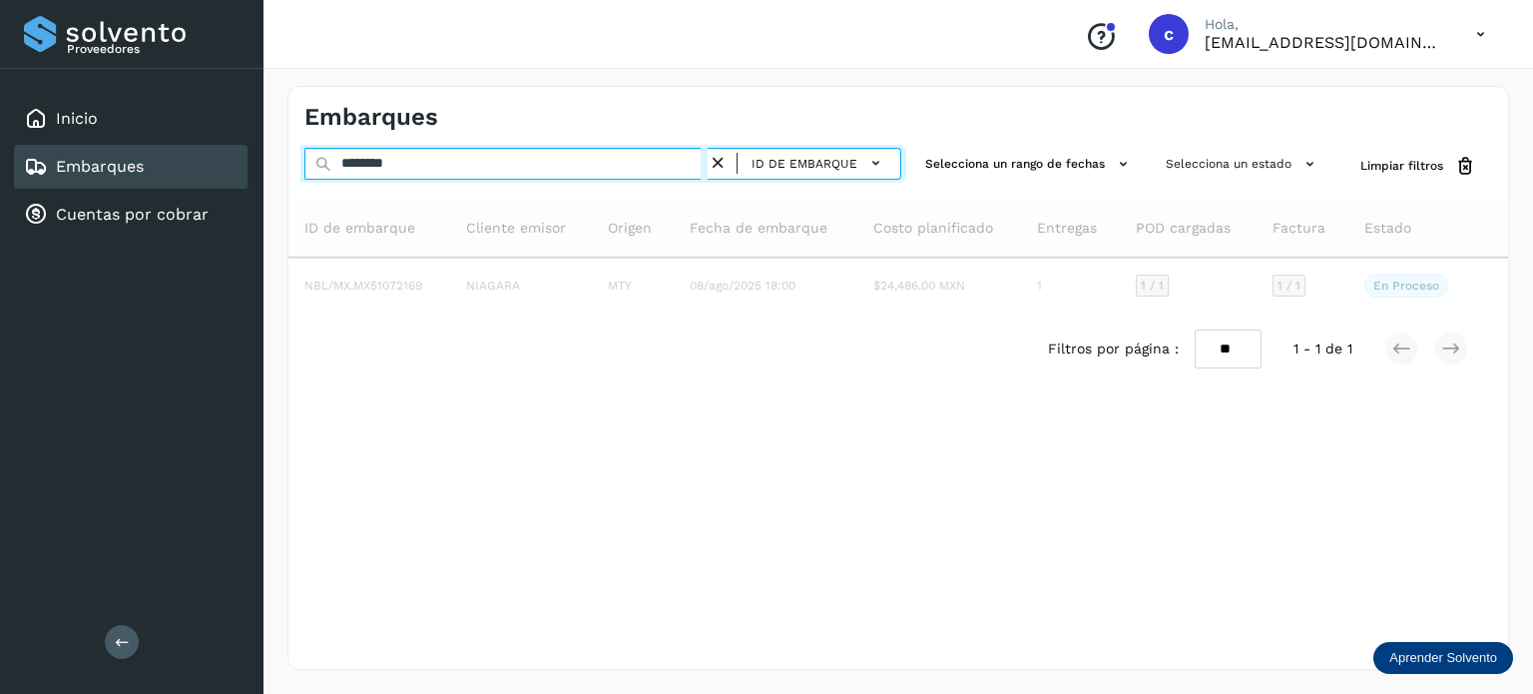
type input "********"
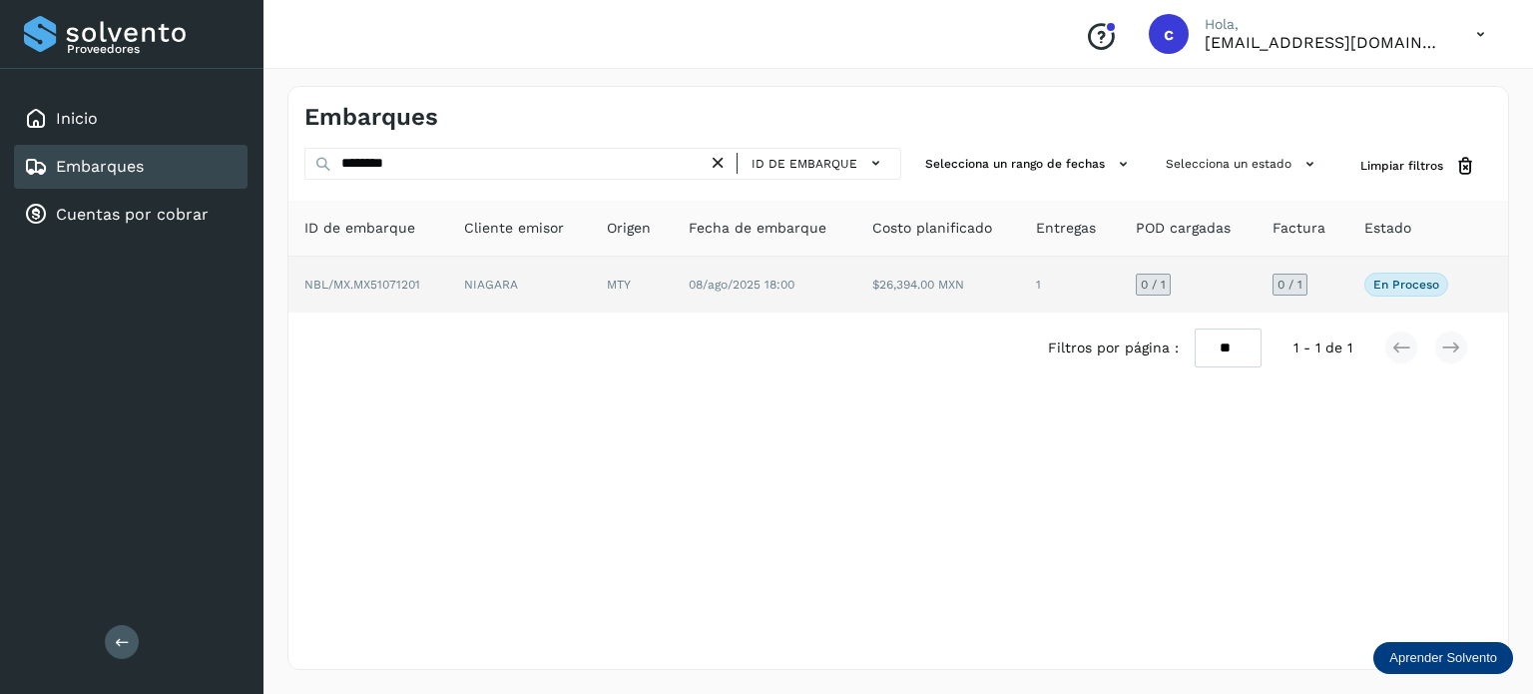
click at [591, 293] on td "NIAGARA" at bounding box center [632, 285] width 82 height 56
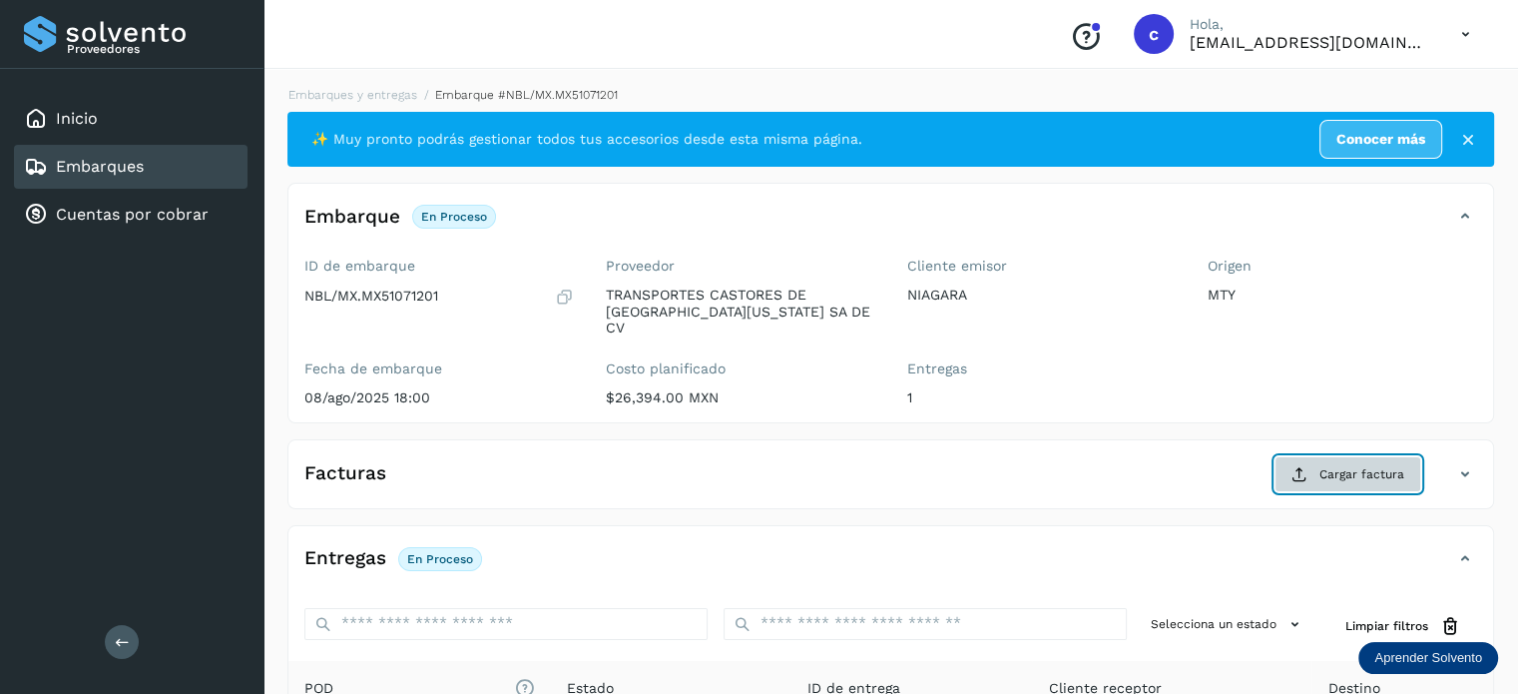
click at [1346, 465] on span "Cargar factura" at bounding box center [1362, 474] width 85 height 18
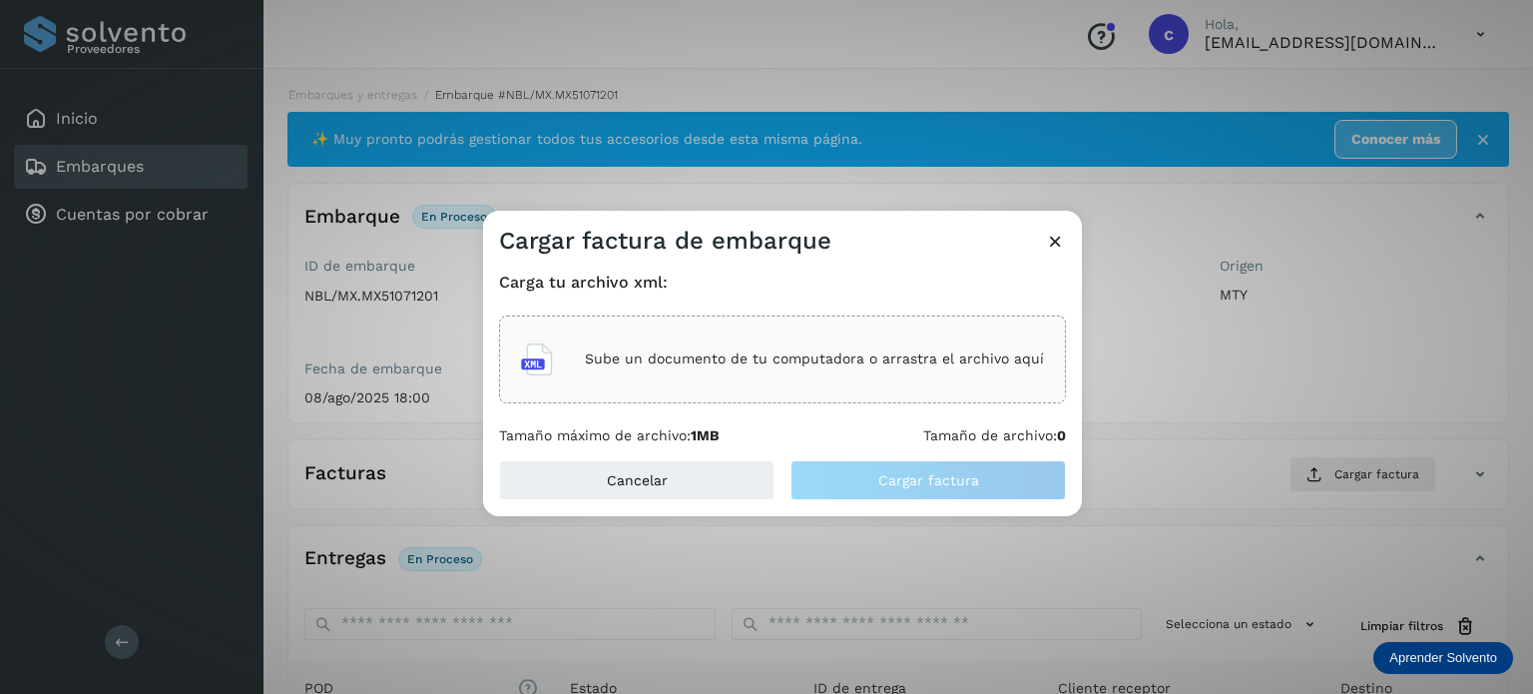
click at [824, 358] on p "Sube un documento de tu computadora o arrastra el archivo aquí" at bounding box center [814, 358] width 459 height 17
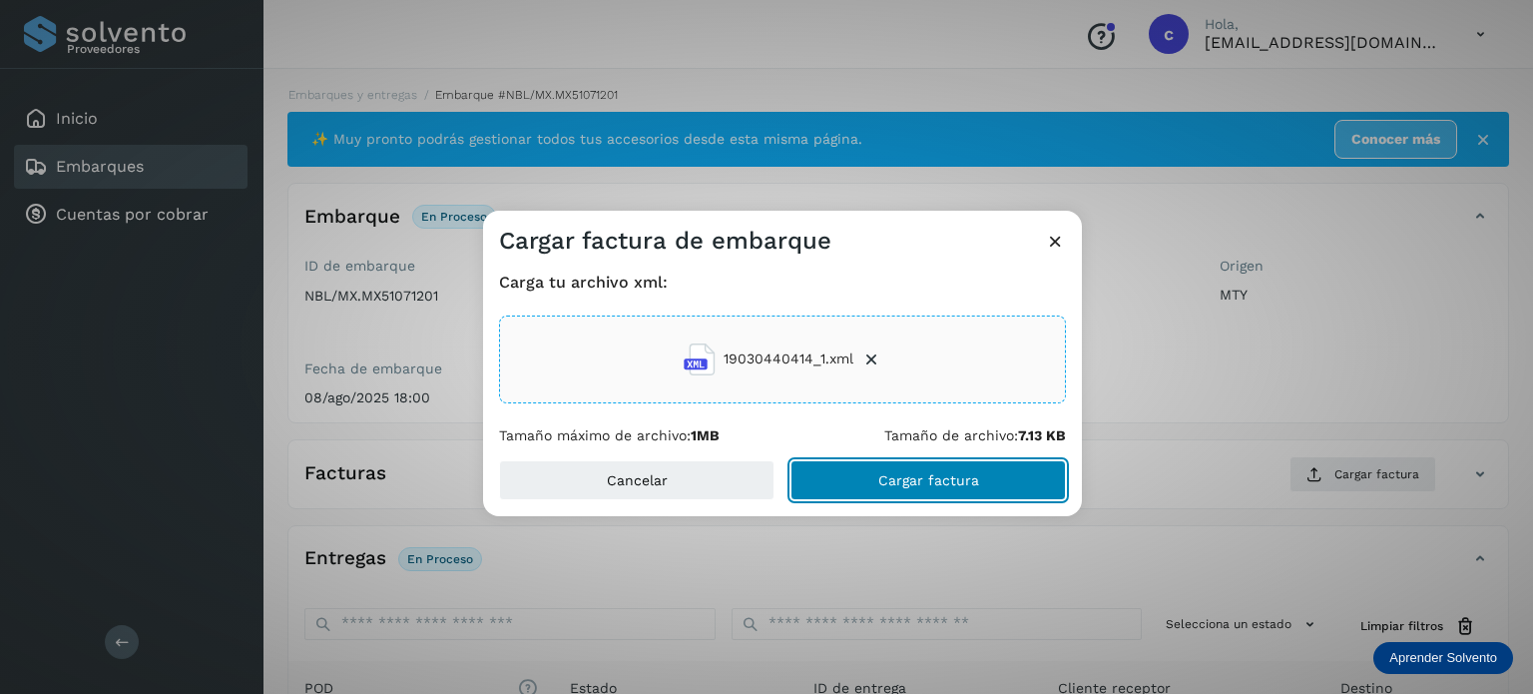
click at [918, 483] on span "Cargar factura" at bounding box center [929, 480] width 101 height 14
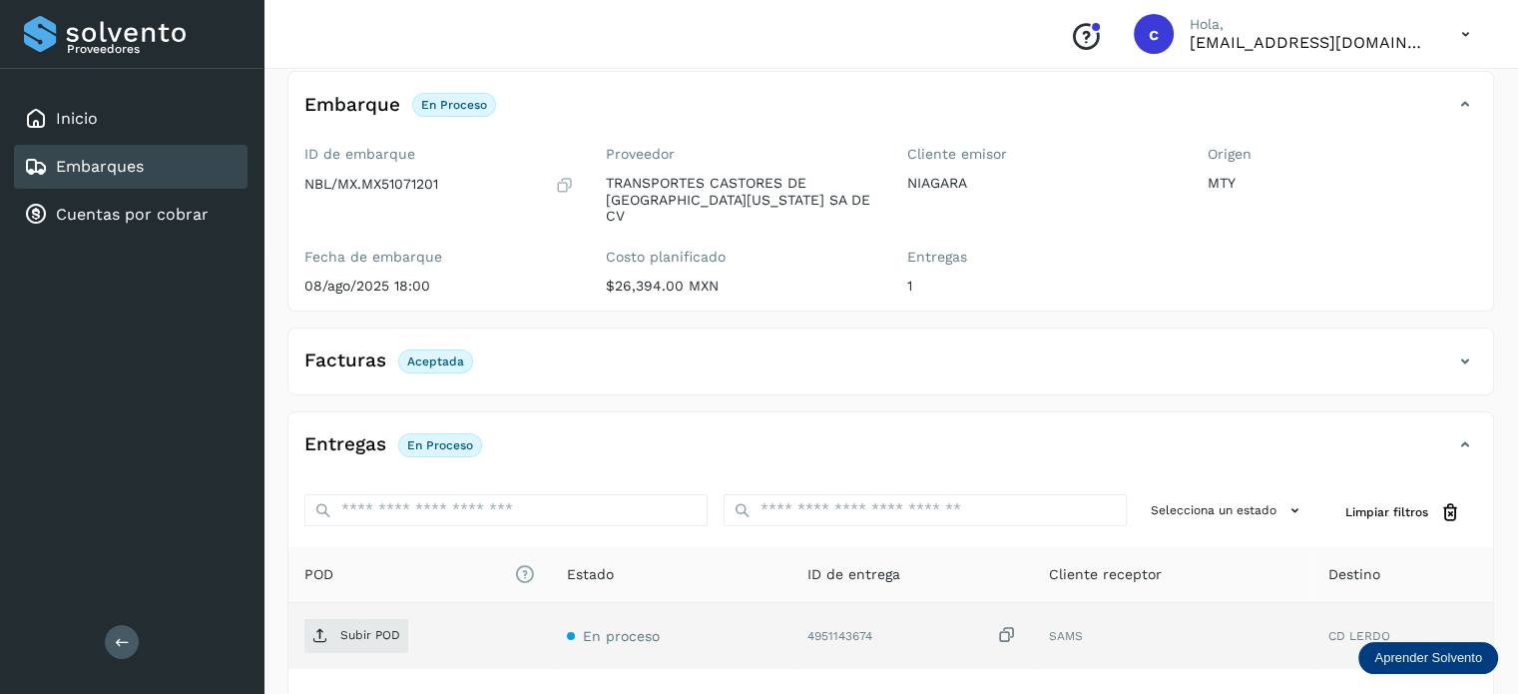
scroll to position [264, 0]
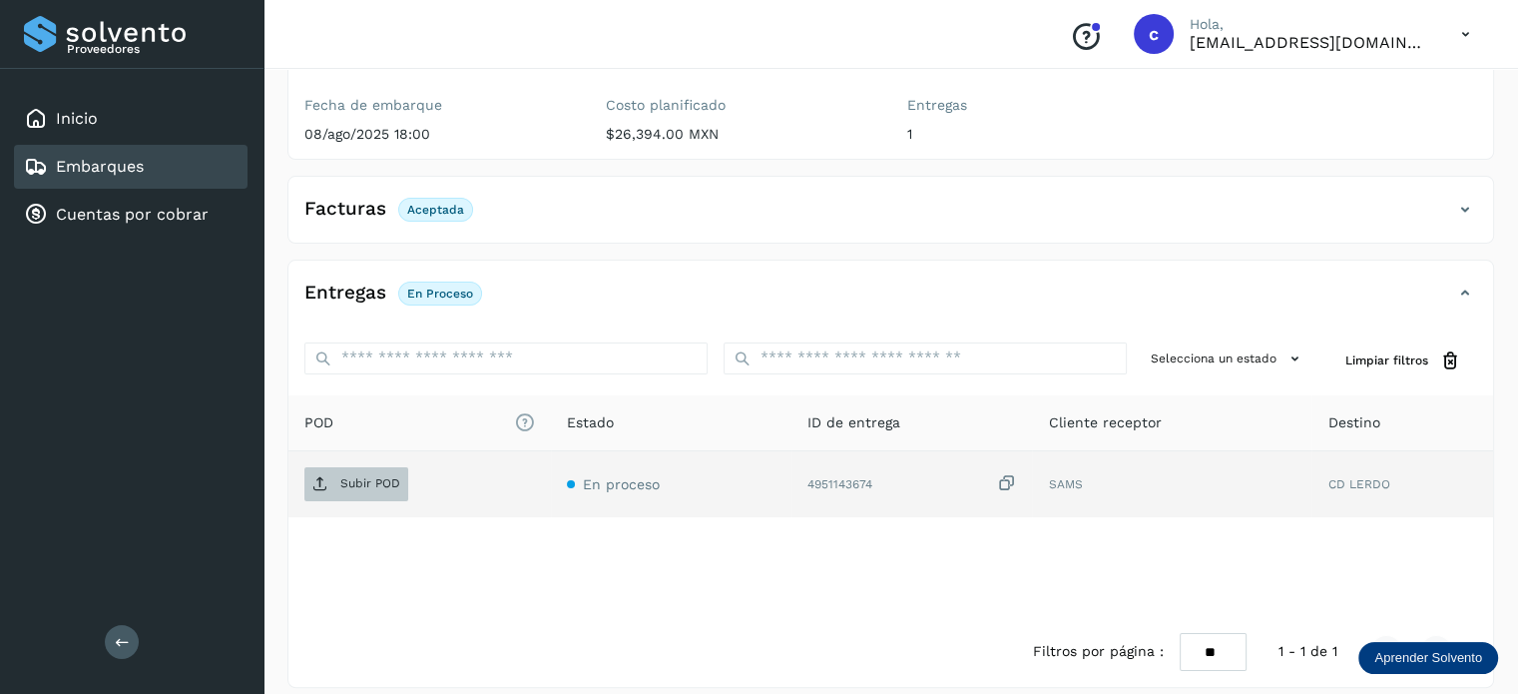
click at [362, 473] on span "Subir POD" at bounding box center [356, 484] width 104 height 32
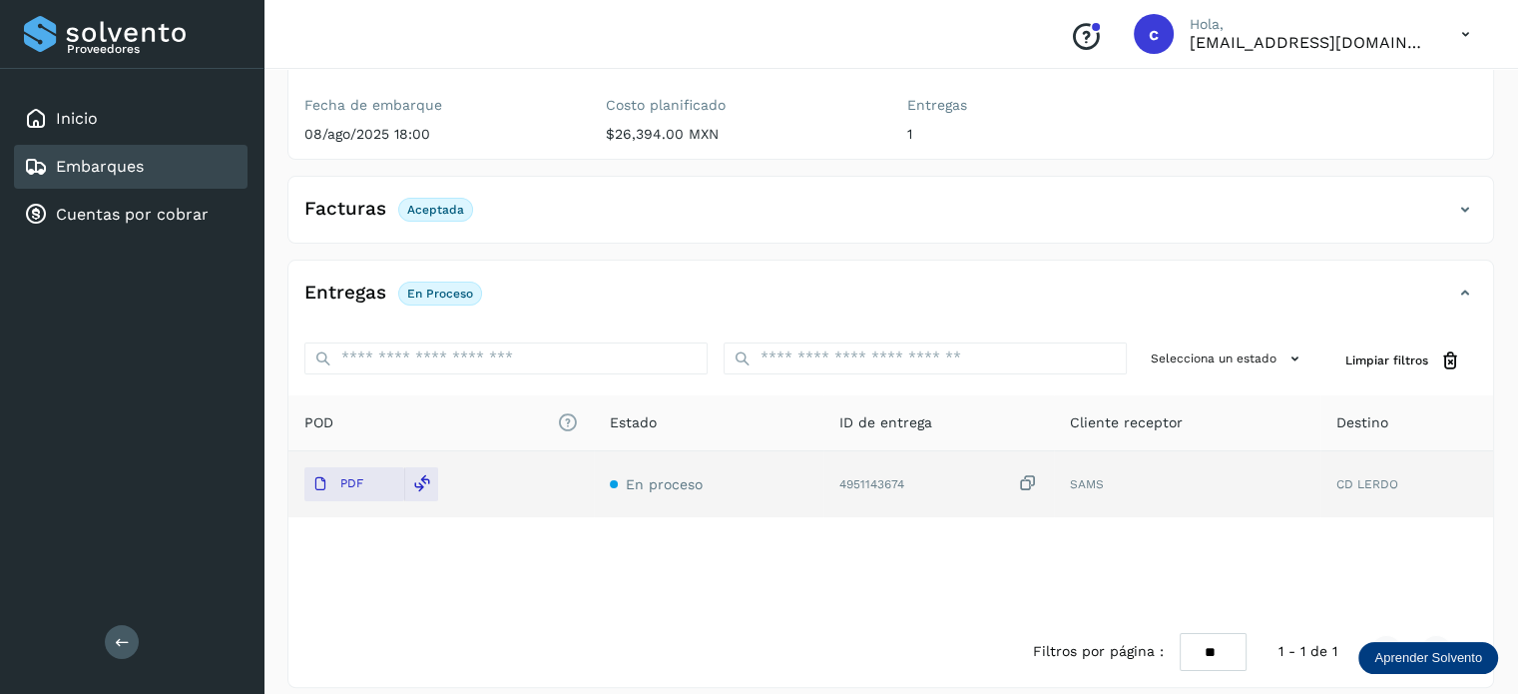
click at [143, 167] on link "Embarques" at bounding box center [100, 166] width 88 height 19
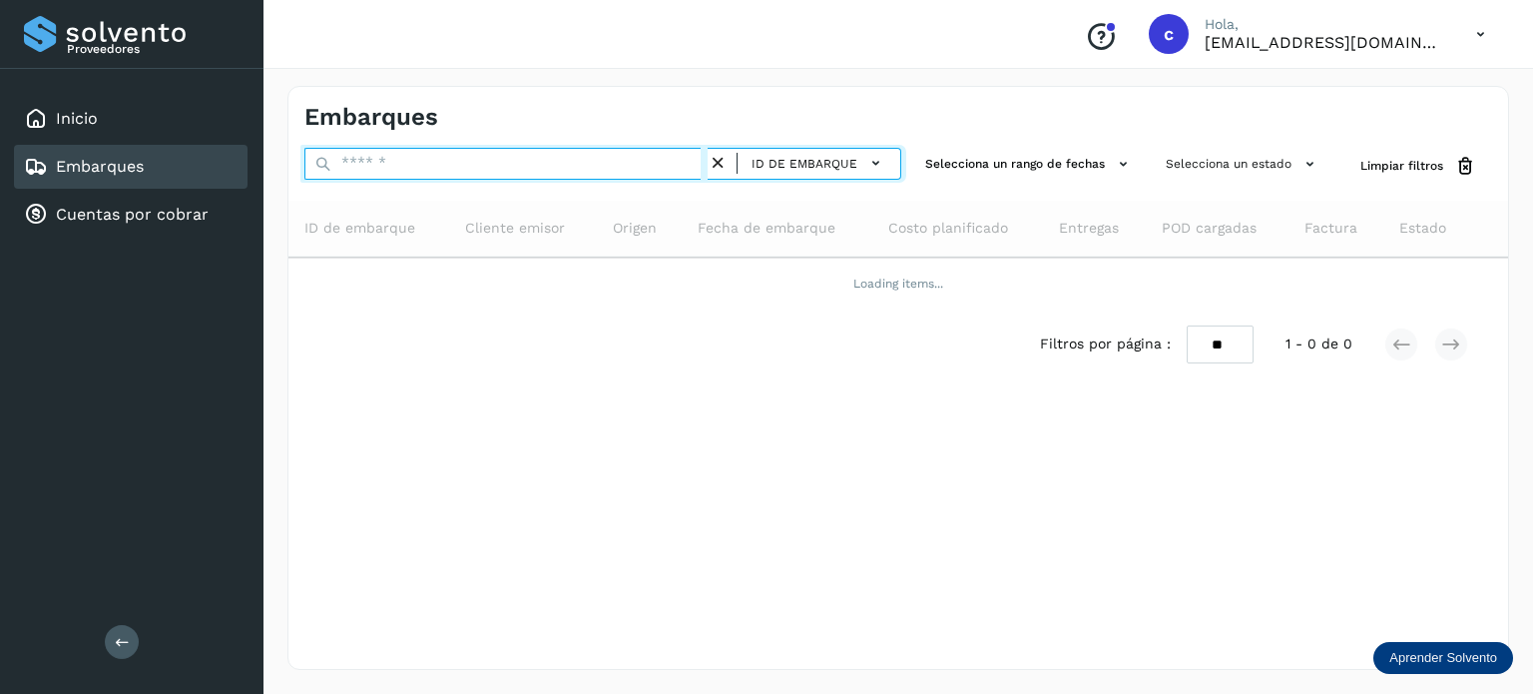
drag, startPoint x: 385, startPoint y: 167, endPoint x: 374, endPoint y: 165, distance: 11.2
click at [375, 167] on input "text" at bounding box center [505, 164] width 403 height 32
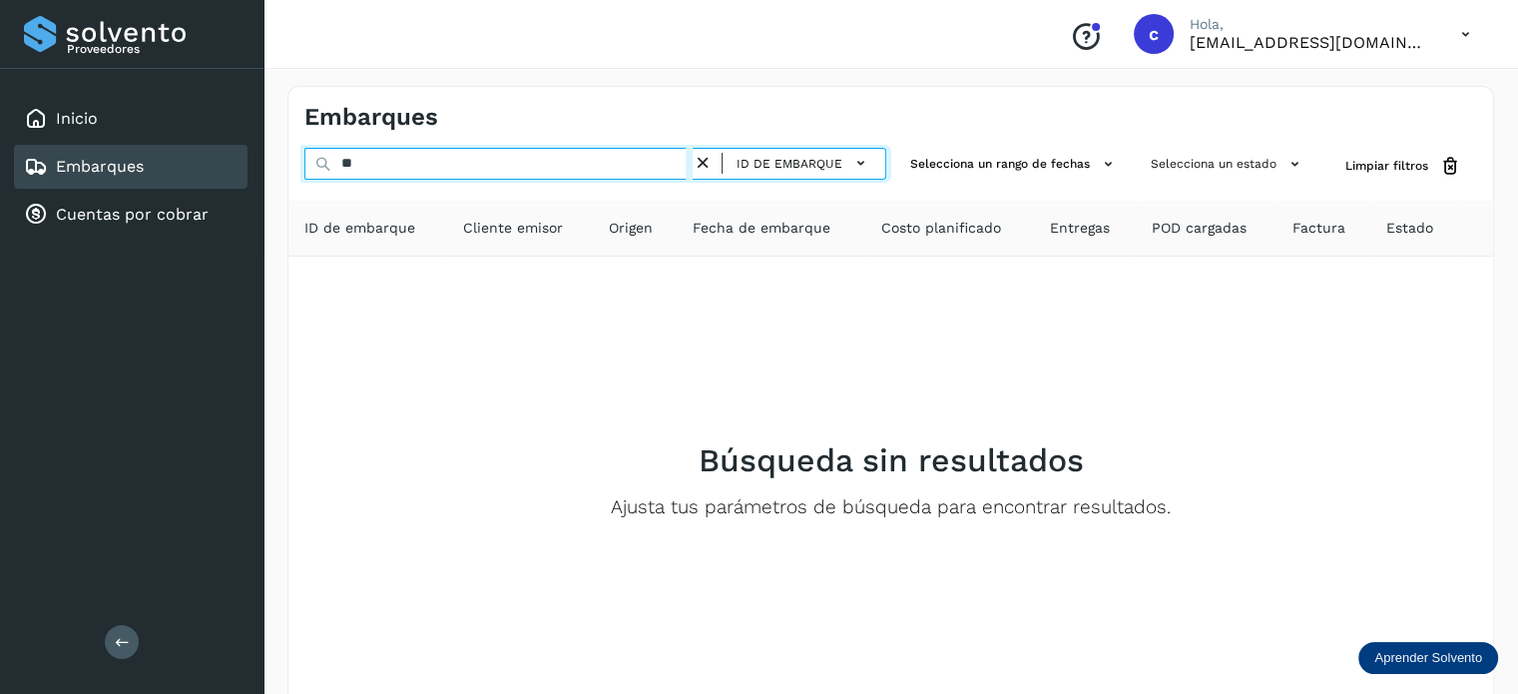
type input "*"
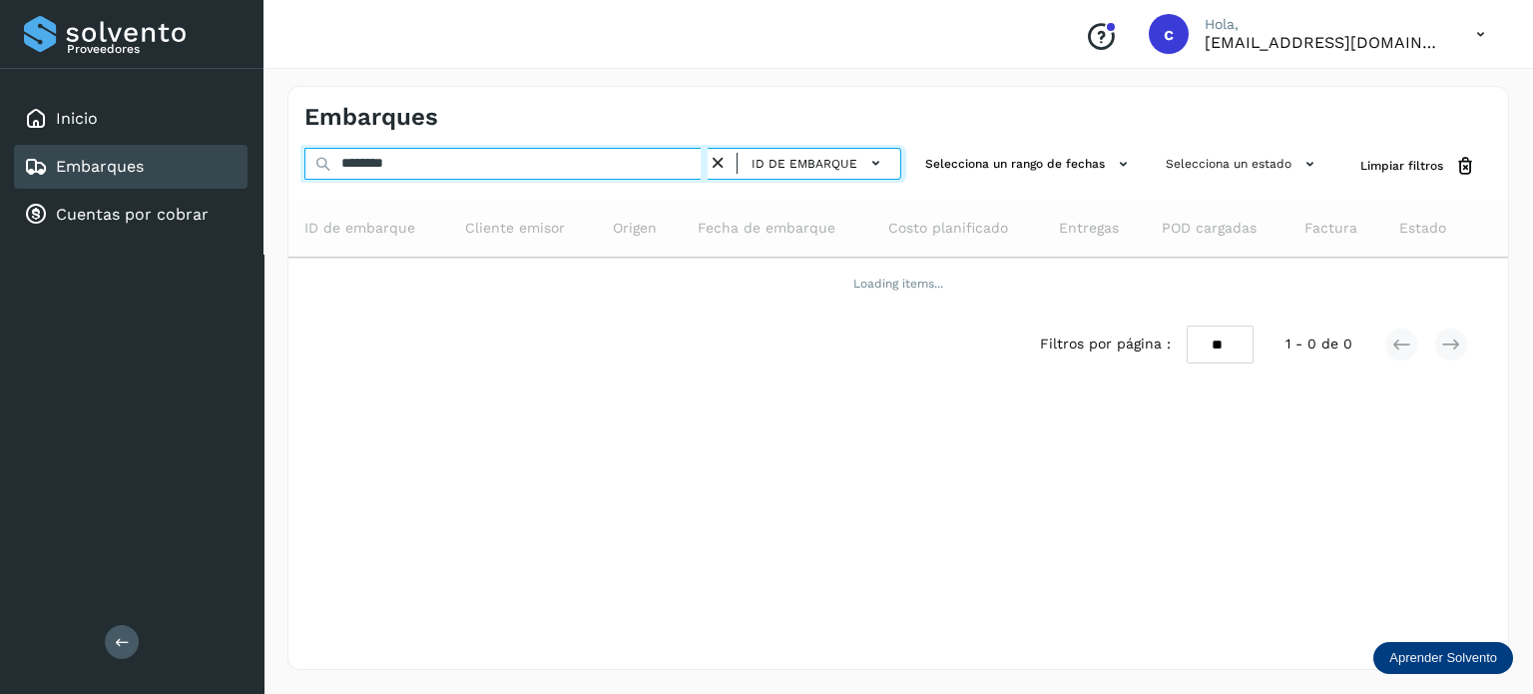
type input "********"
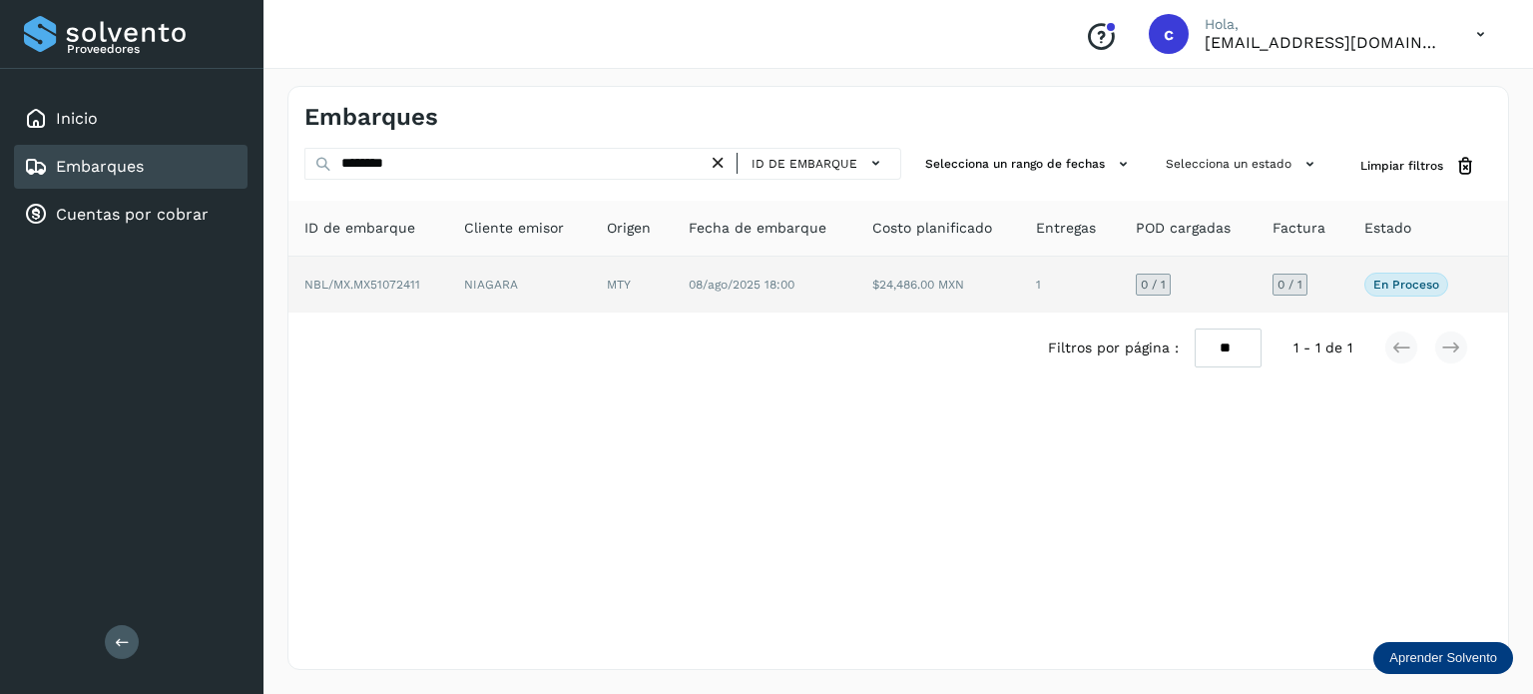
click at [591, 292] on td "NIAGARA" at bounding box center [632, 285] width 82 height 56
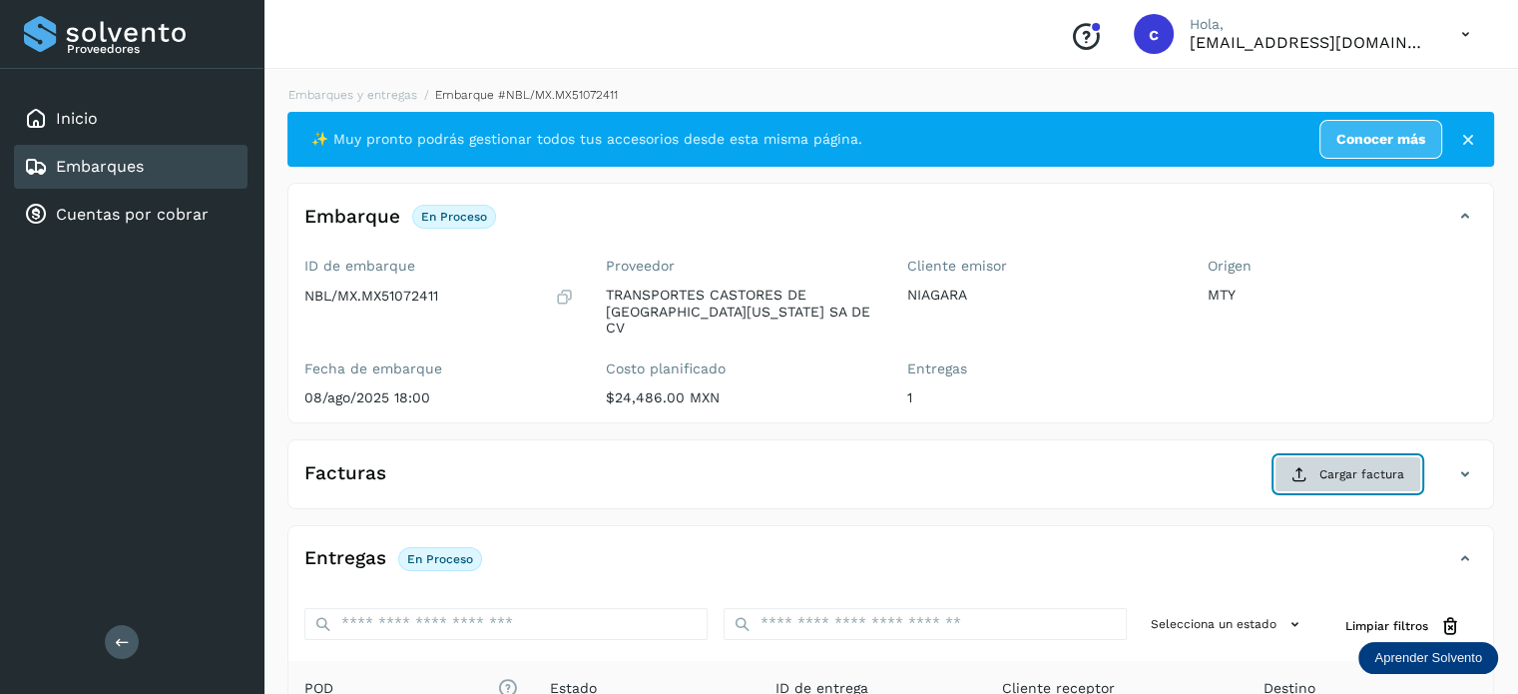
click at [1318, 457] on button "Cargar factura" at bounding box center [1348, 474] width 147 height 36
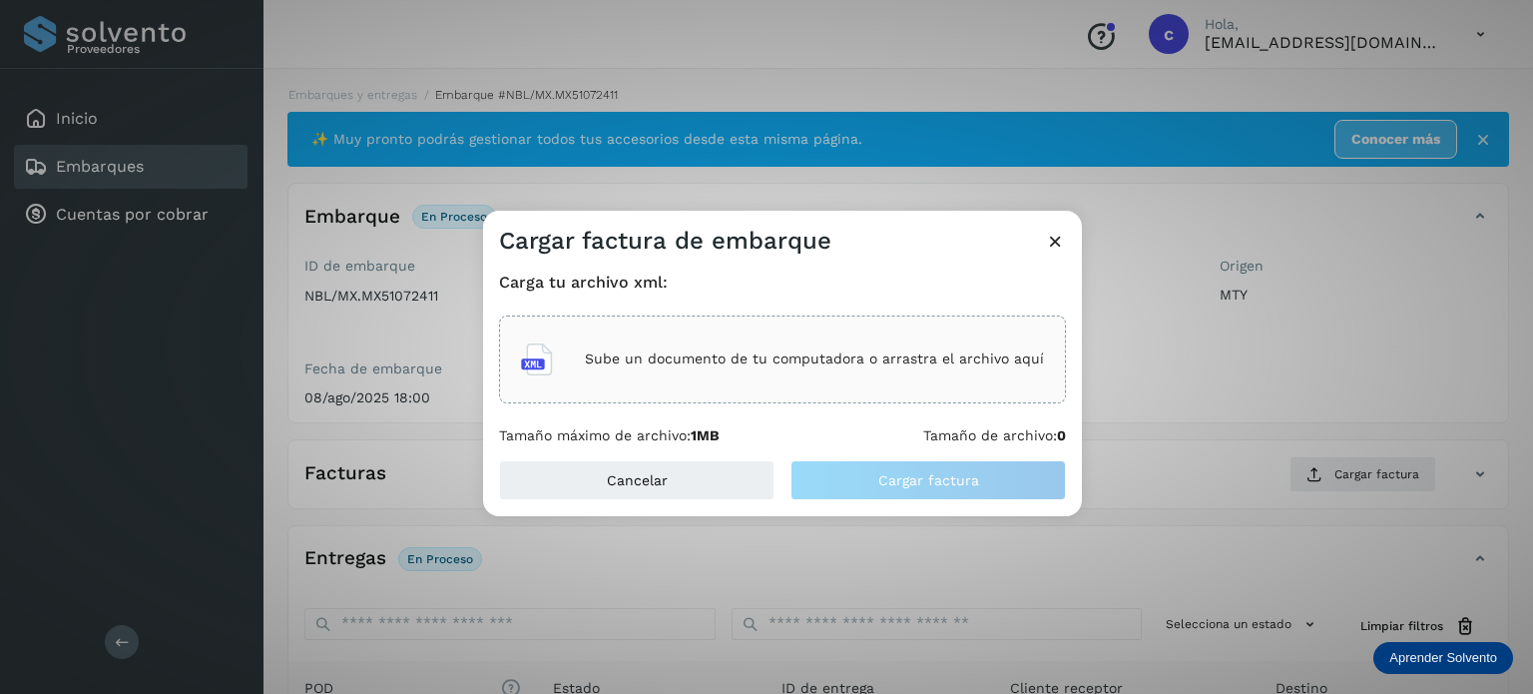
click at [815, 357] on p "Sube un documento de tu computadora o arrastra el archivo aquí" at bounding box center [814, 358] width 459 height 17
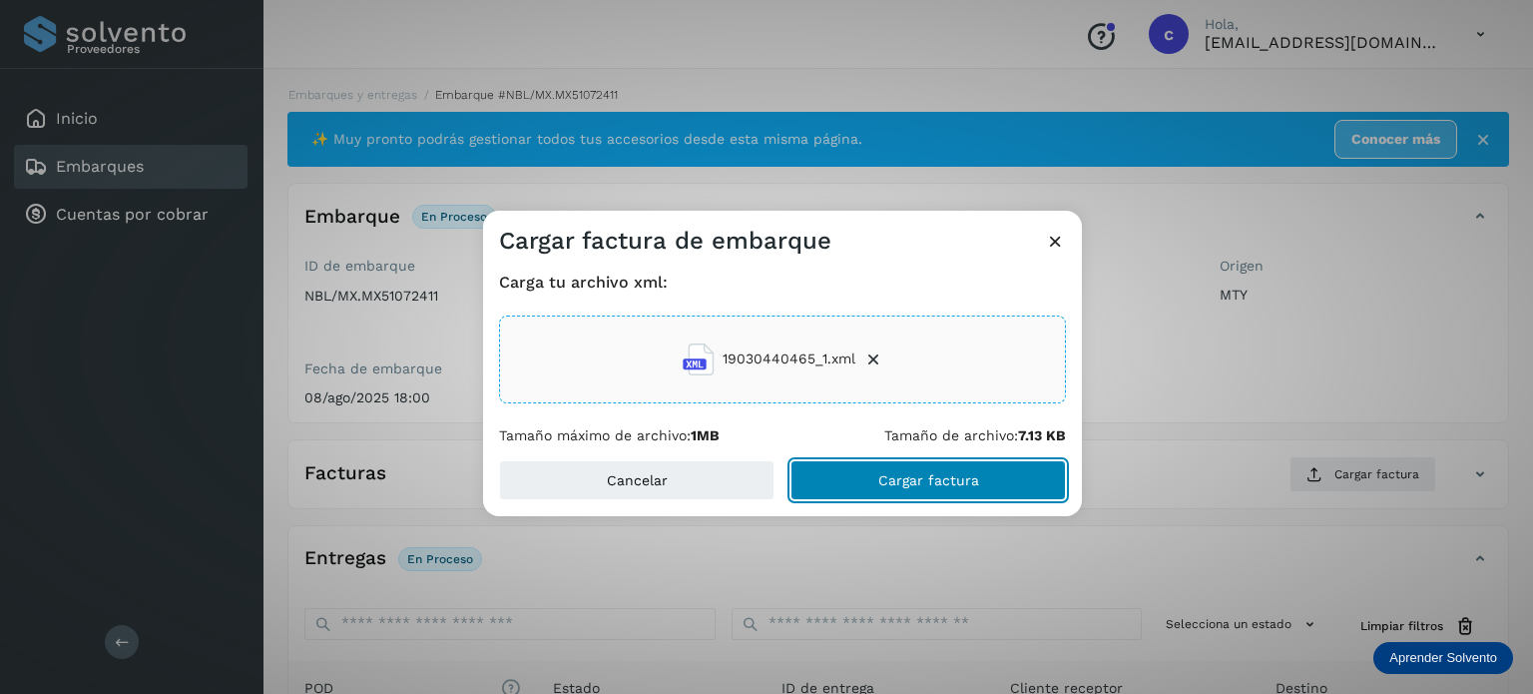
click at [921, 473] on span "Cargar factura" at bounding box center [929, 480] width 101 height 14
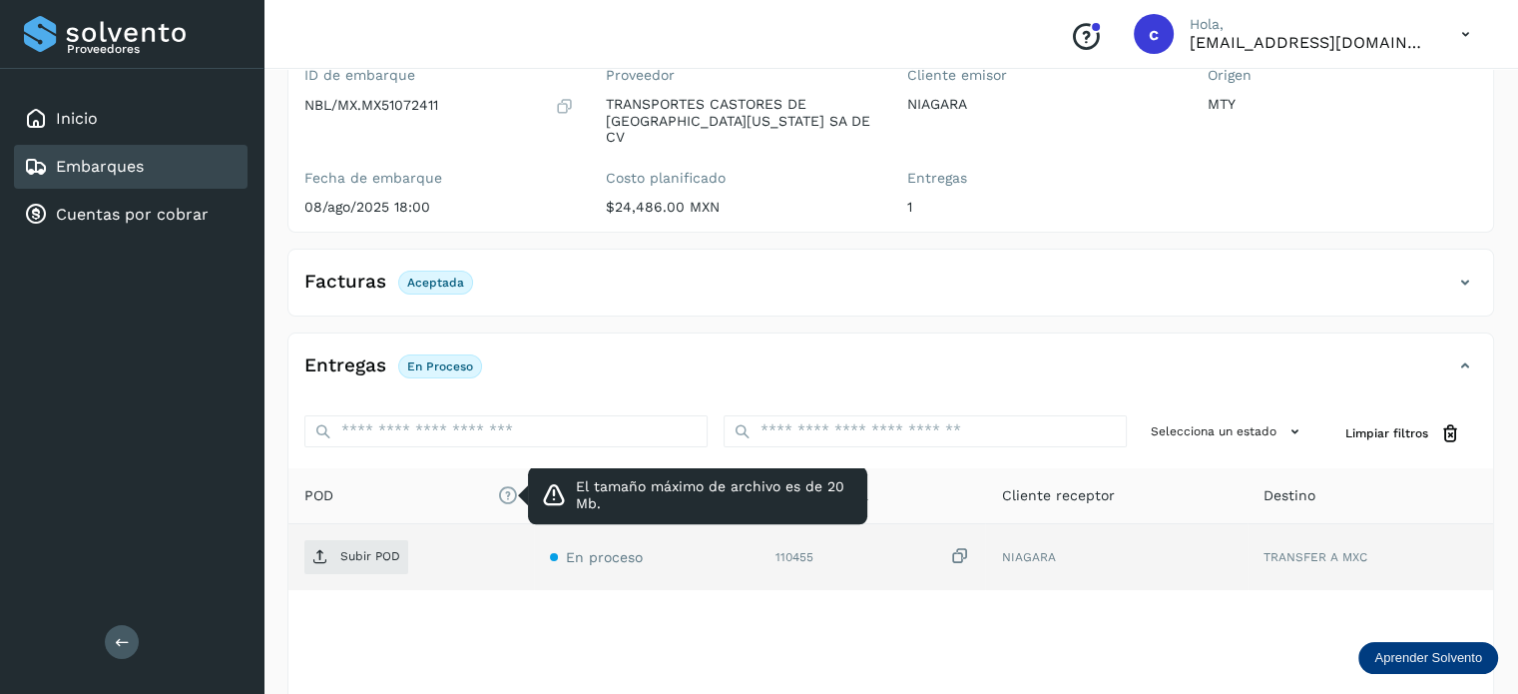
scroll to position [200, 0]
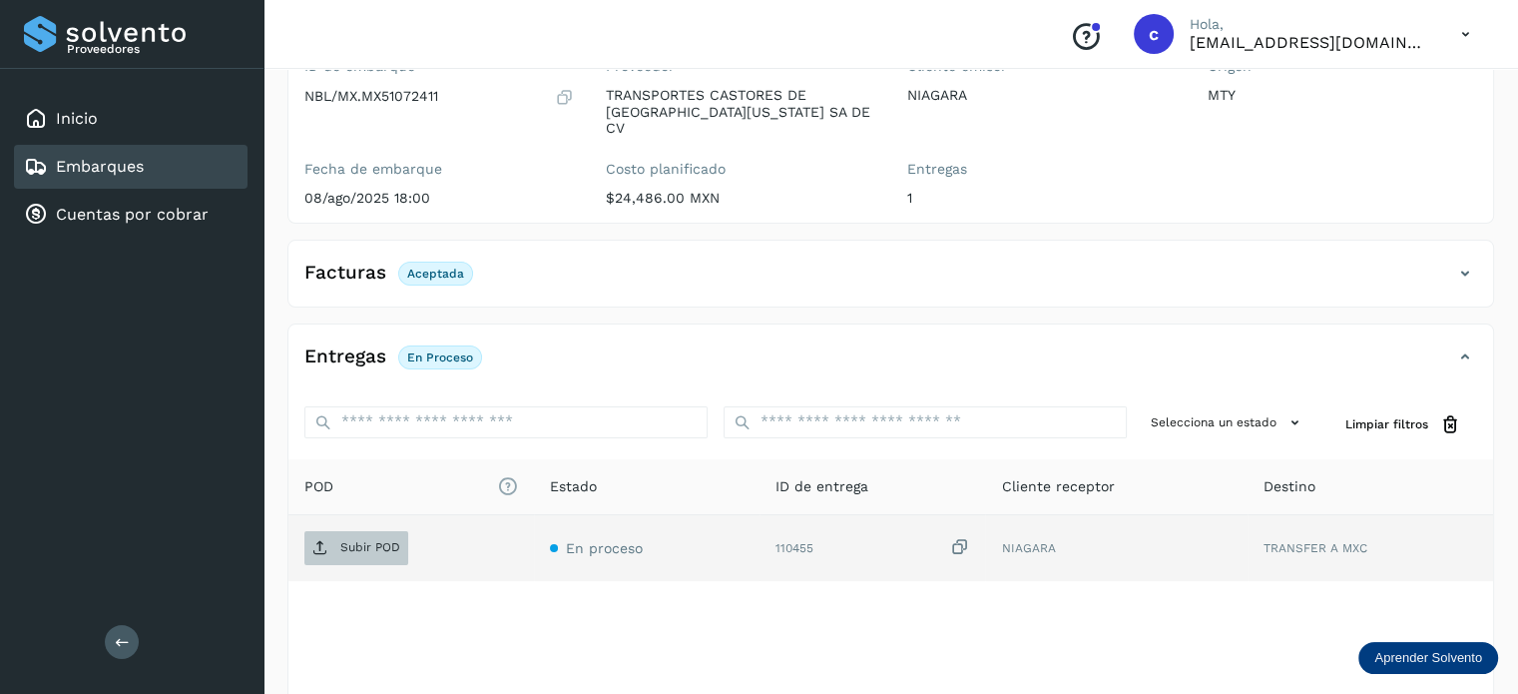
click at [399, 532] on span "Subir POD" at bounding box center [356, 548] width 104 height 32
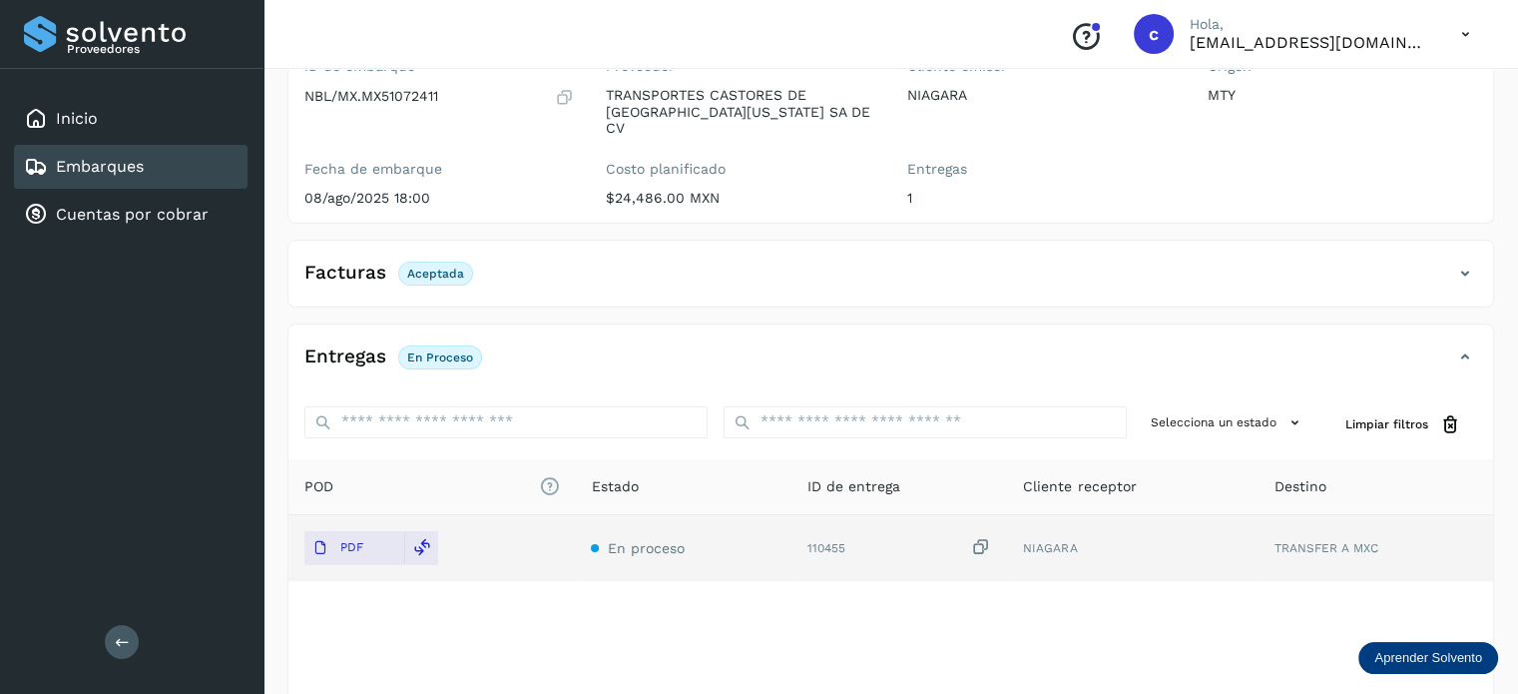
click at [133, 174] on link "Embarques" at bounding box center [100, 166] width 88 height 19
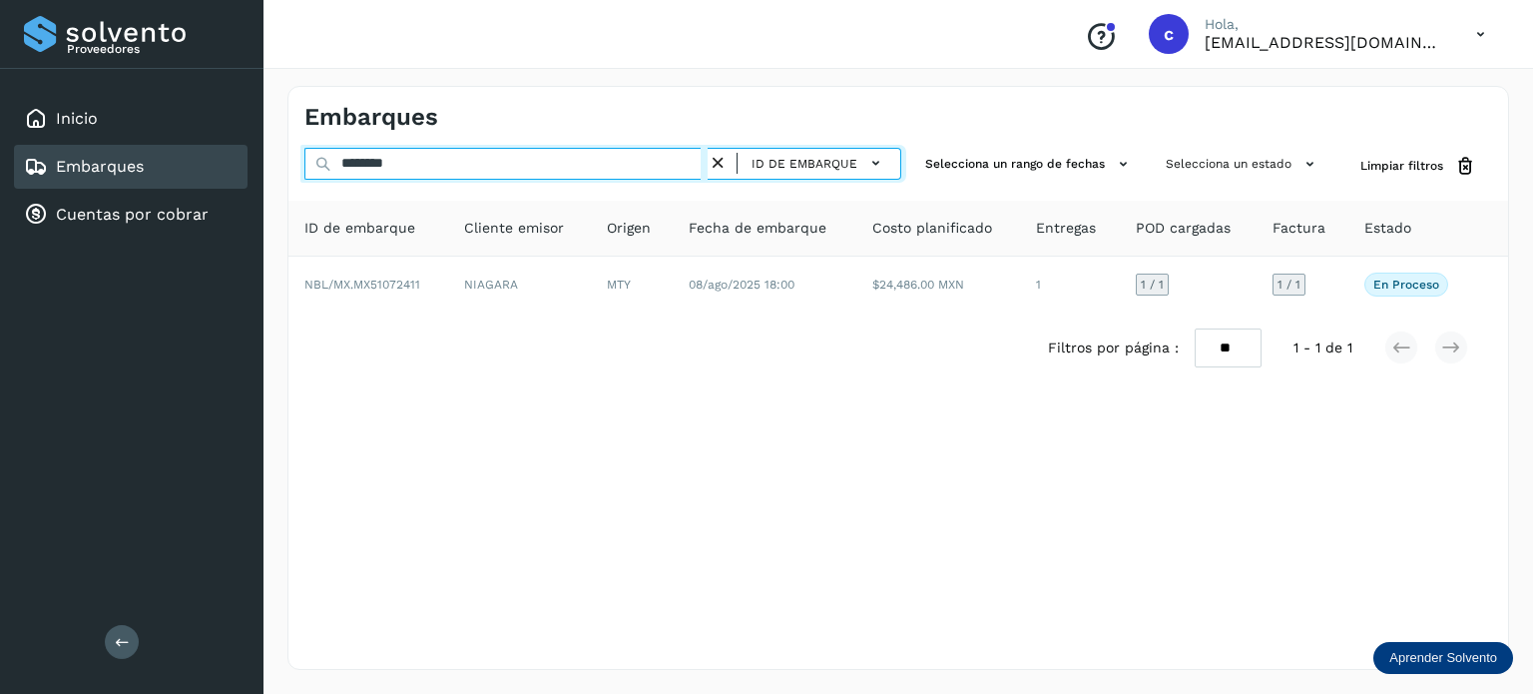
drag, startPoint x: 429, startPoint y: 170, endPoint x: 332, endPoint y: 166, distance: 96.9
click at [334, 169] on input "********" at bounding box center [505, 164] width 403 height 32
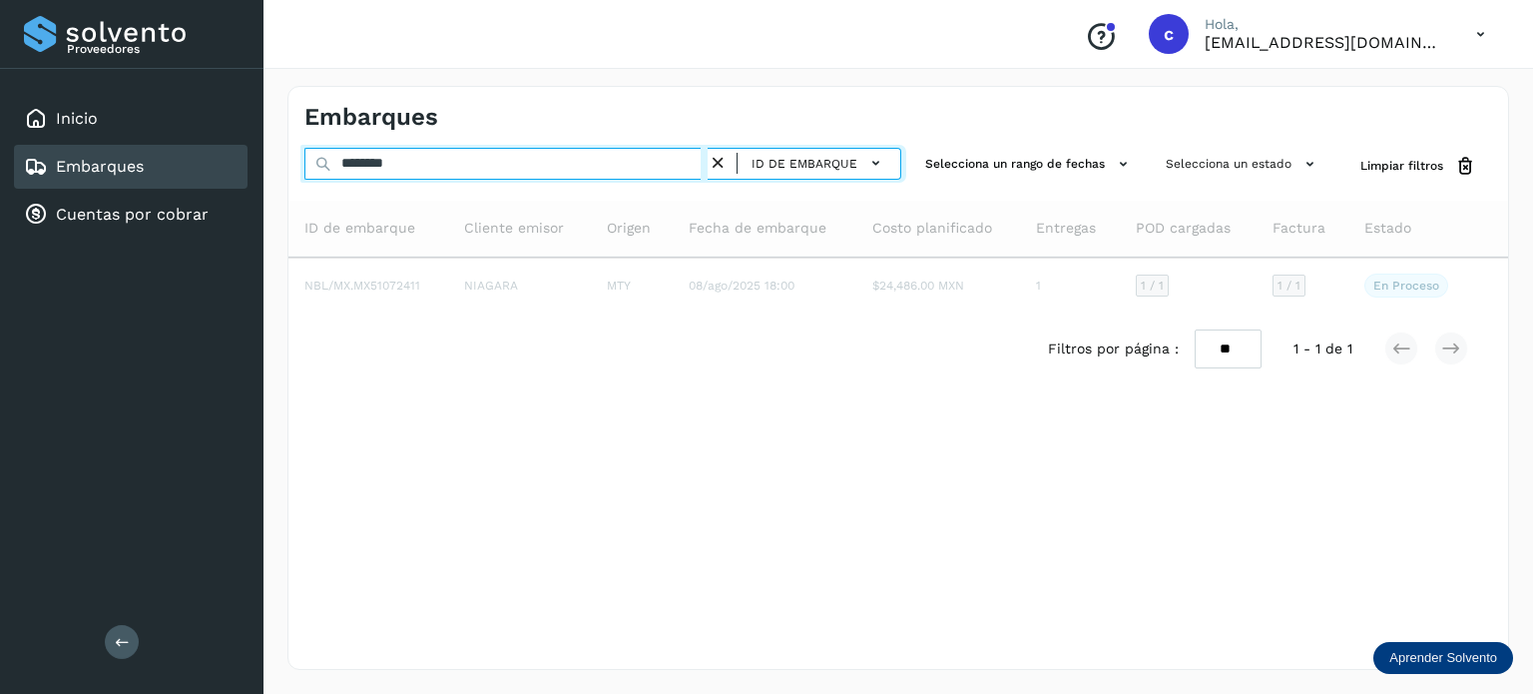
type input "********"
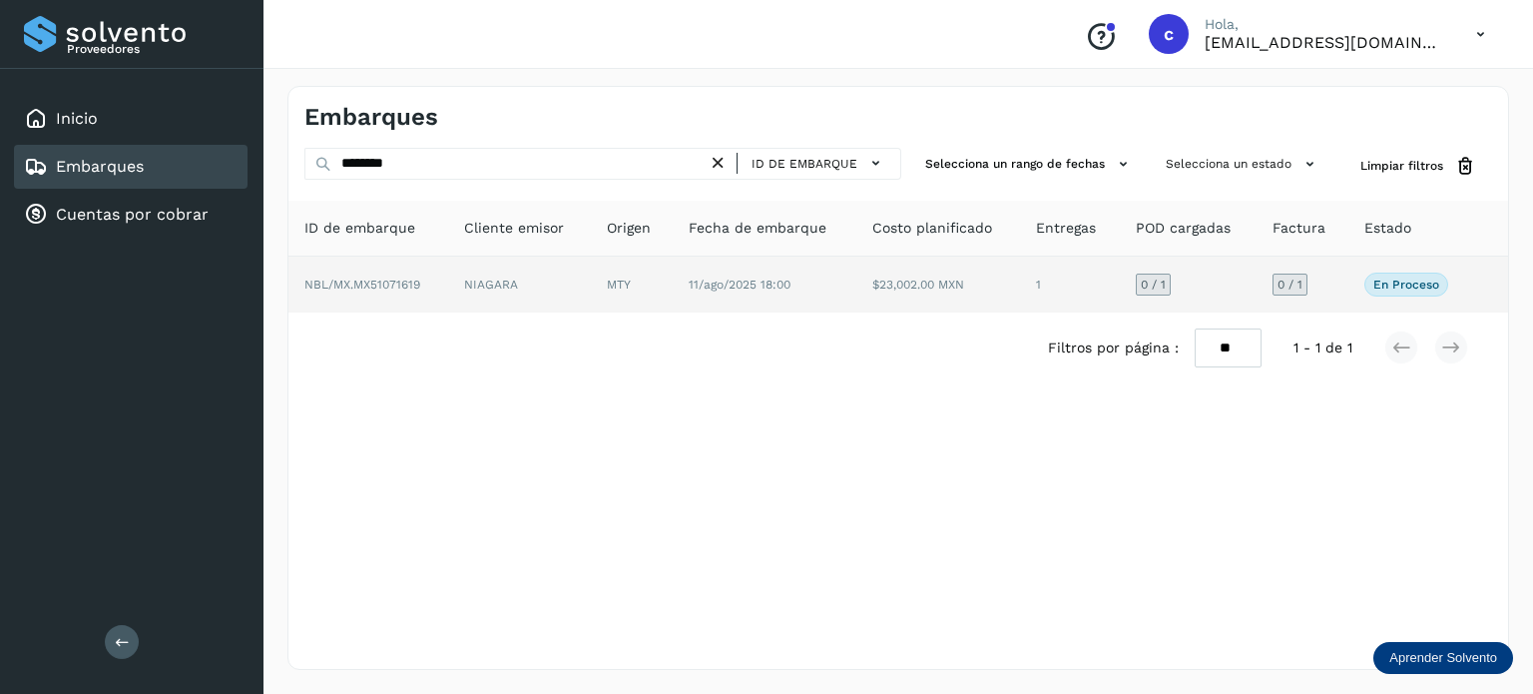
click at [789, 290] on span "11/ago/2025 18:00" at bounding box center [740, 285] width 102 height 14
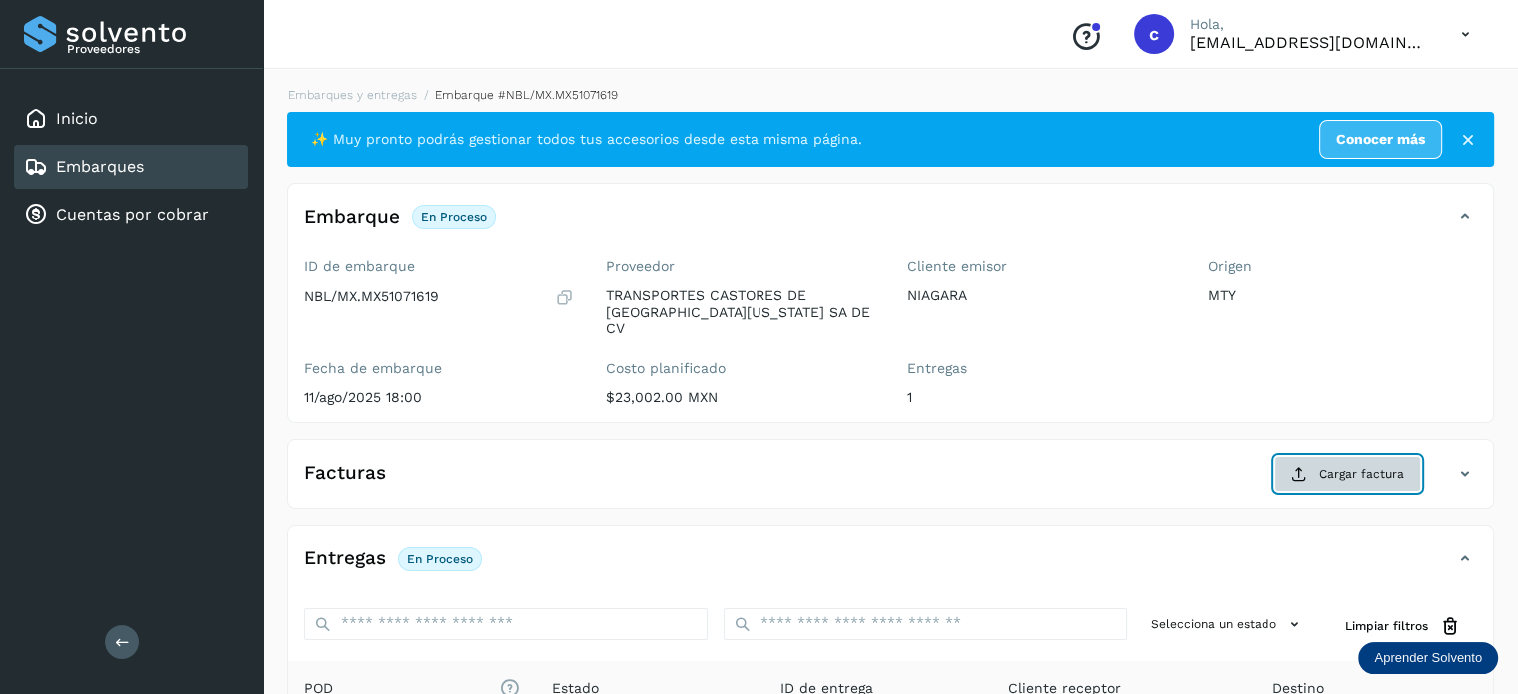
click at [1343, 465] on span "Cargar factura" at bounding box center [1362, 474] width 85 height 18
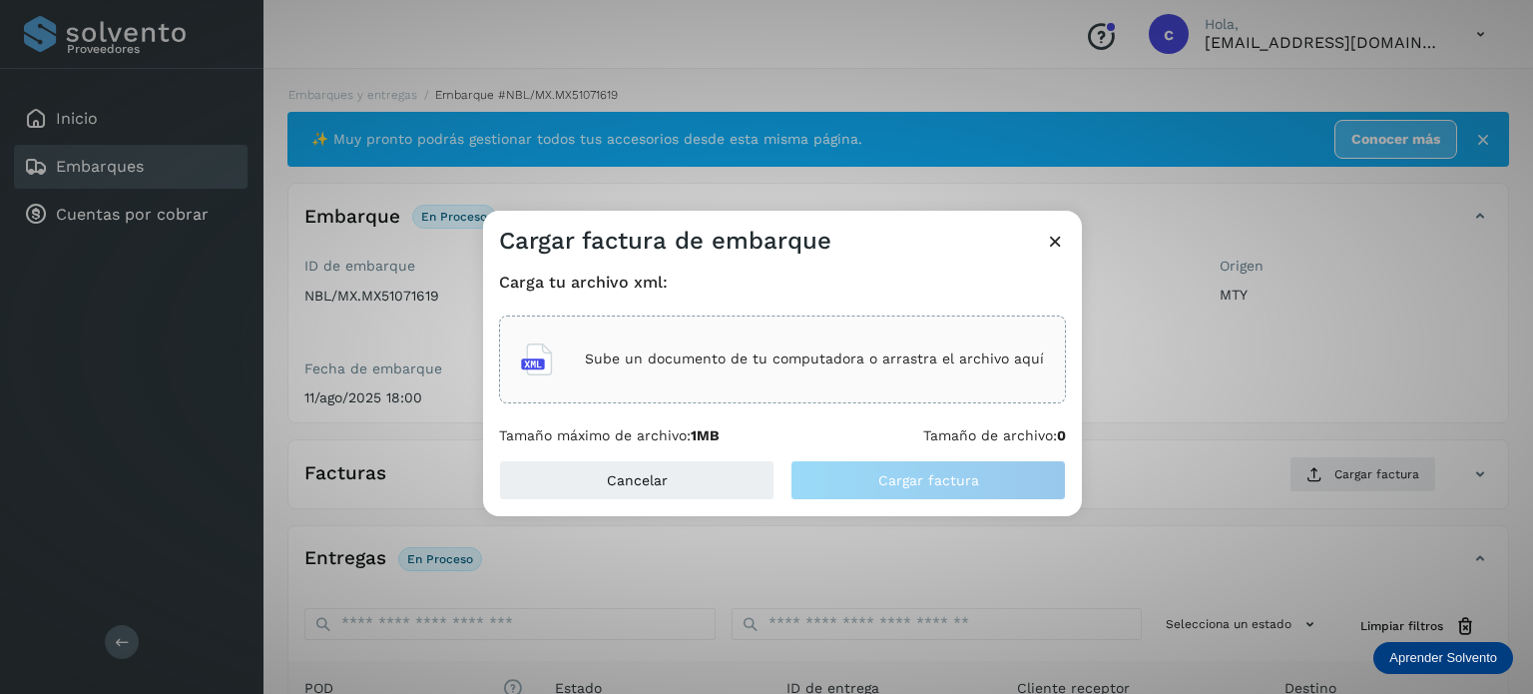
click at [743, 352] on p "Sube un documento de tu computadora o arrastra el archivo aquí" at bounding box center [814, 358] width 459 height 17
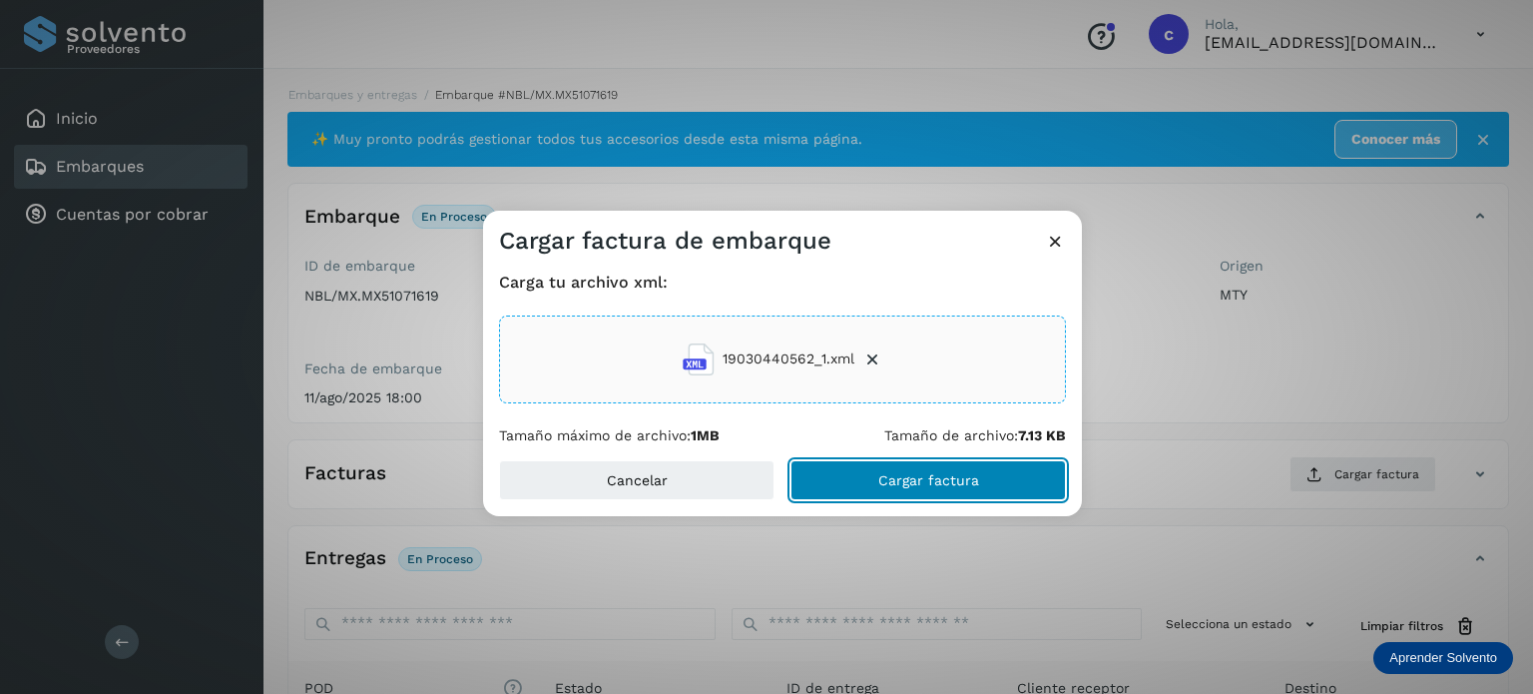
click at [933, 470] on button "Cargar factura" at bounding box center [929, 480] width 276 height 40
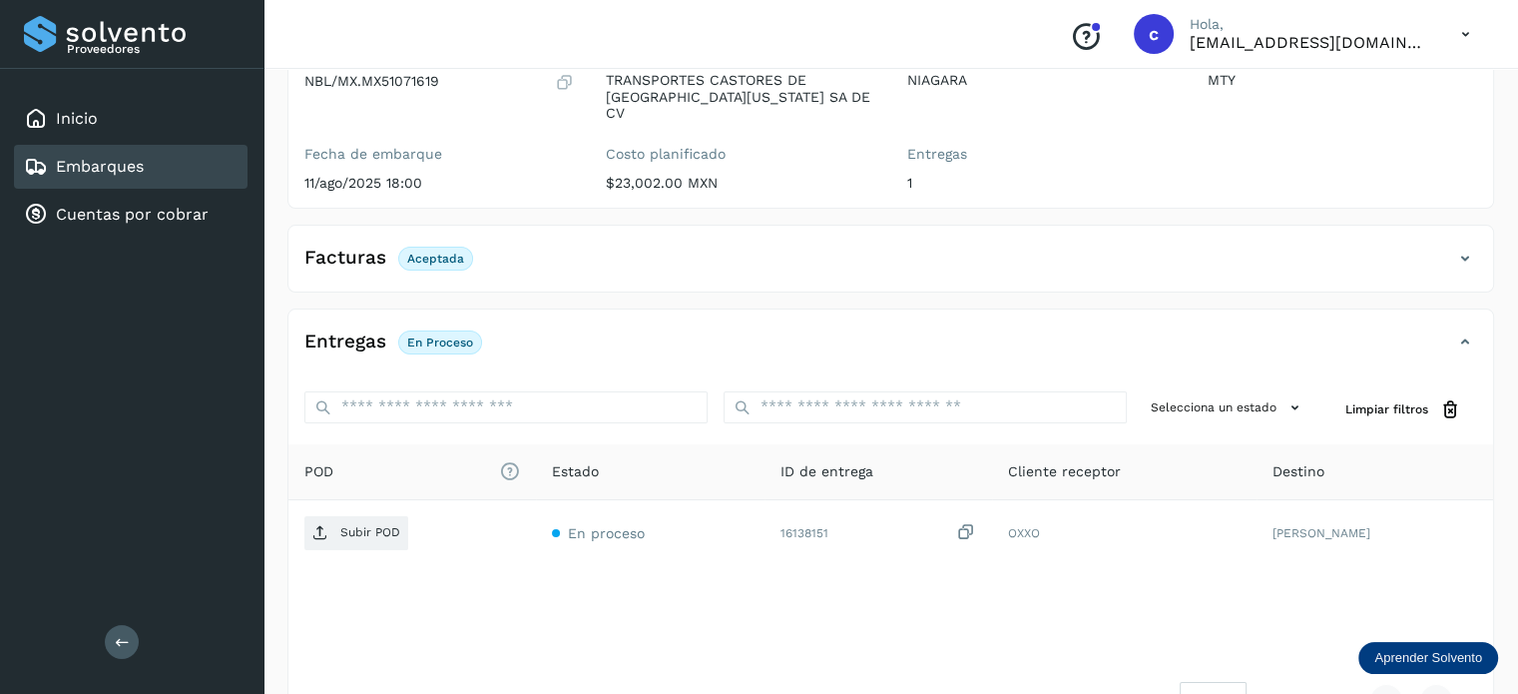
scroll to position [264, 0]
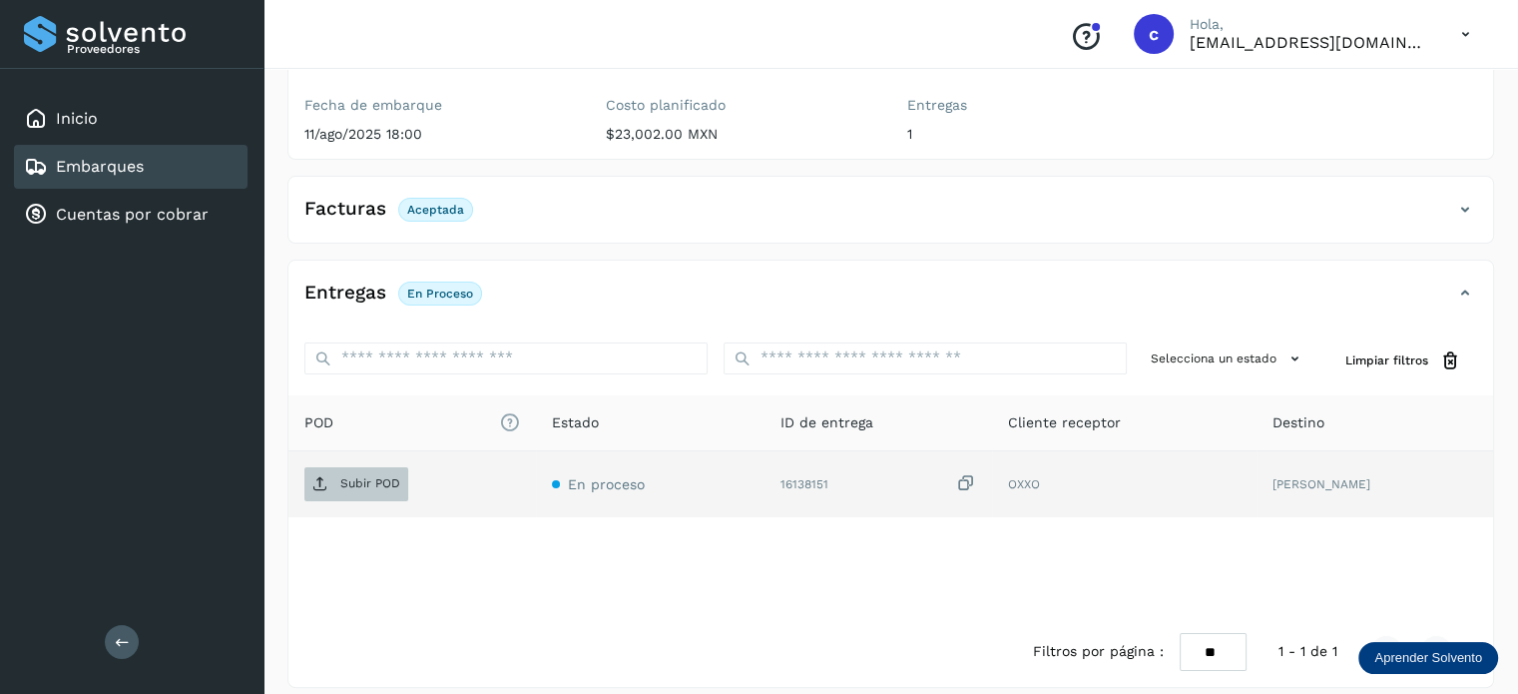
click at [360, 476] on p "Subir POD" at bounding box center [370, 483] width 60 height 14
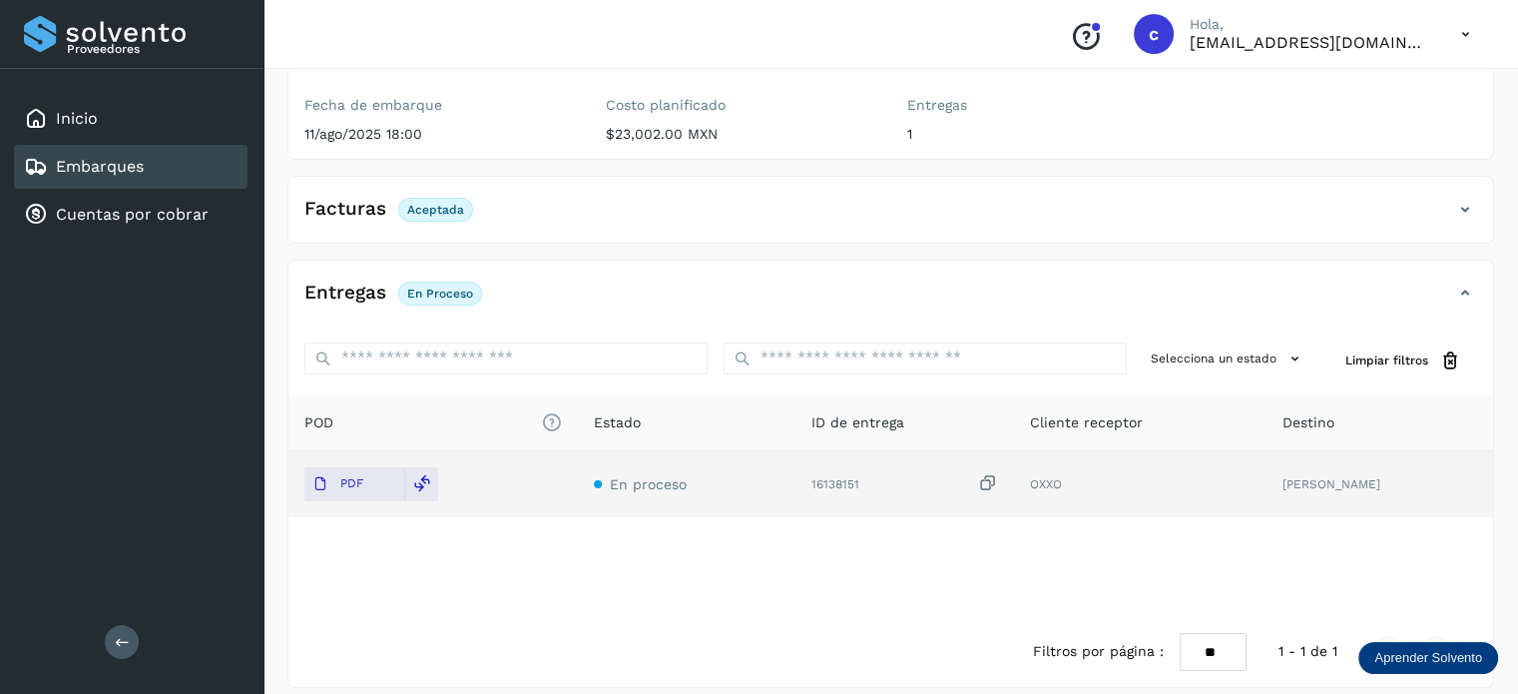
click at [129, 171] on link "Embarques" at bounding box center [100, 166] width 88 height 19
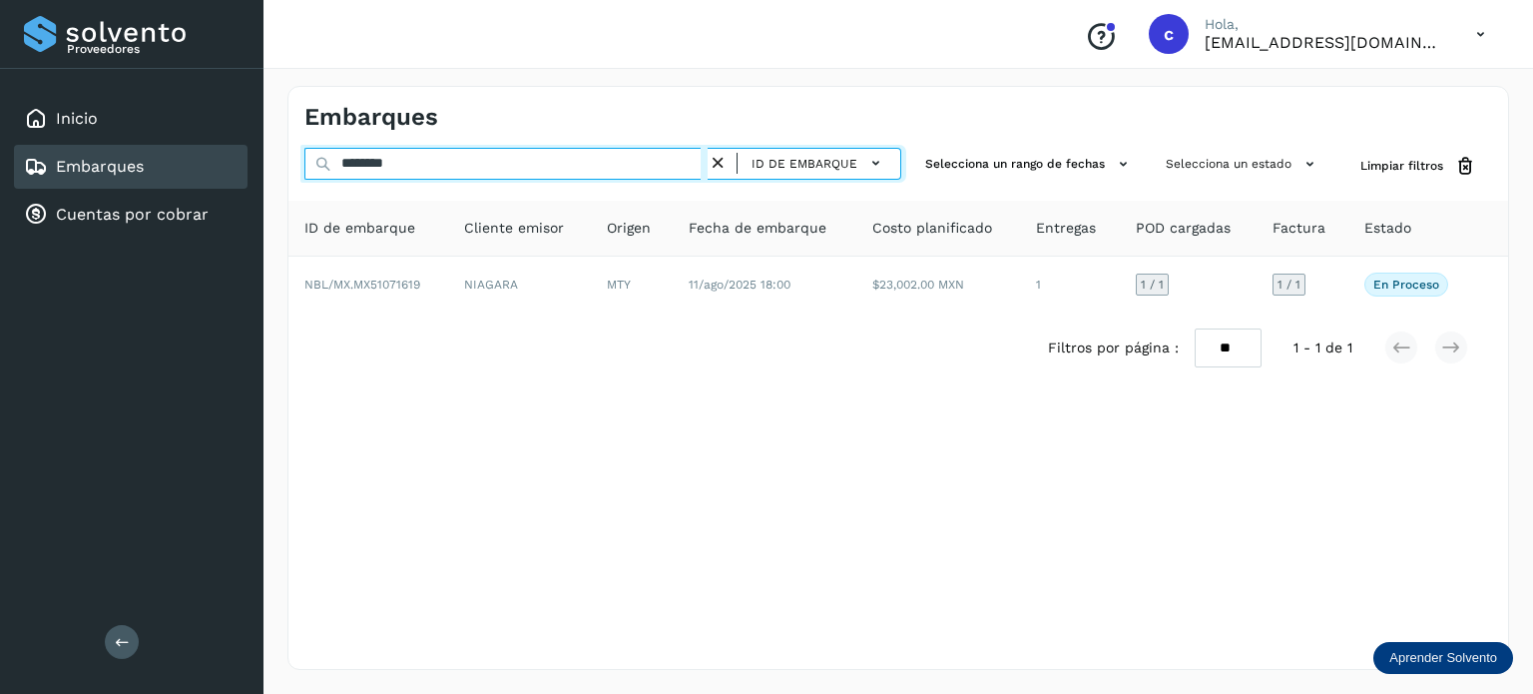
drag, startPoint x: 208, startPoint y: 169, endPoint x: 164, endPoint y: 163, distance: 44.3
click at [173, 165] on div "Proveedores Inicio Embarques Cuentas por cobrar Salir Conoce nuestros beneficio…" at bounding box center [766, 347] width 1533 height 694
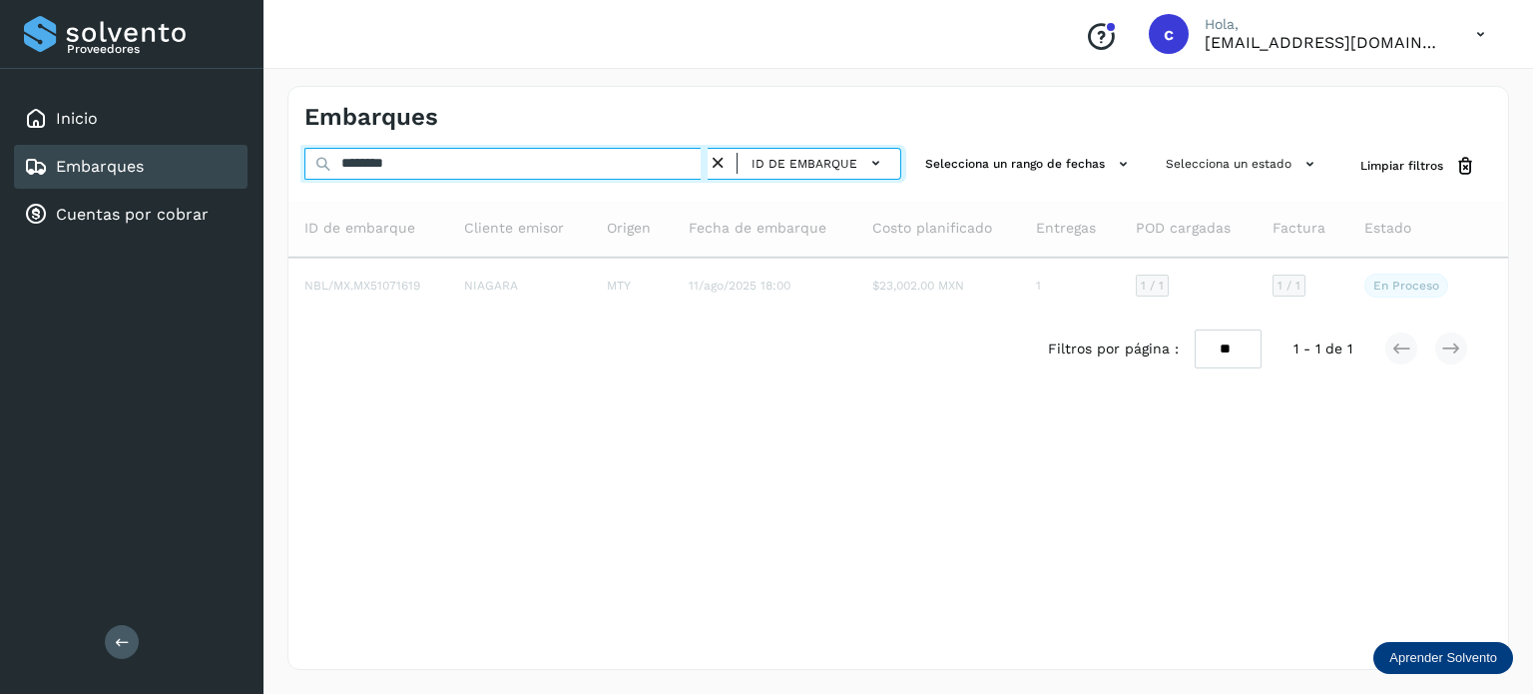
type input "********"
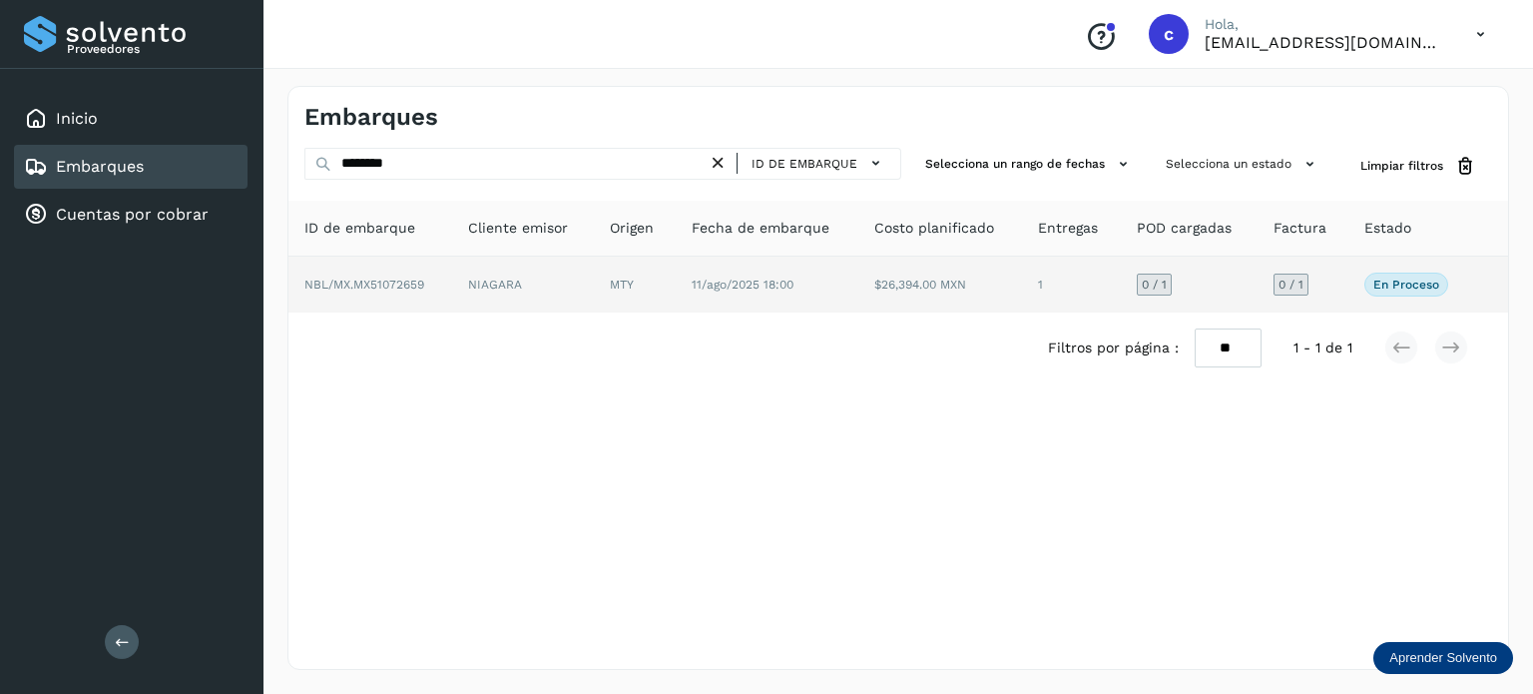
click at [859, 302] on td "11/ago/2025 18:00" at bounding box center [941, 285] width 164 height 56
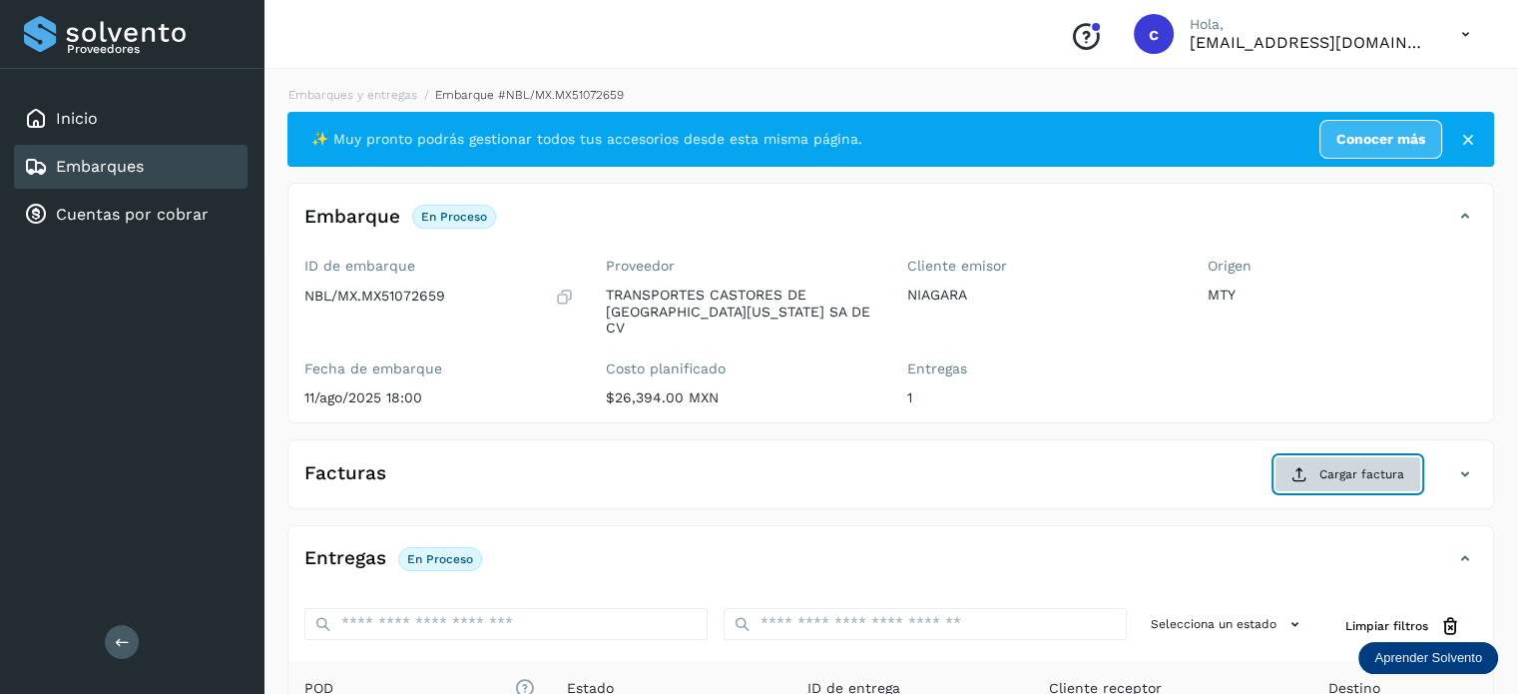
click at [1327, 465] on span "Cargar factura" at bounding box center [1362, 474] width 85 height 18
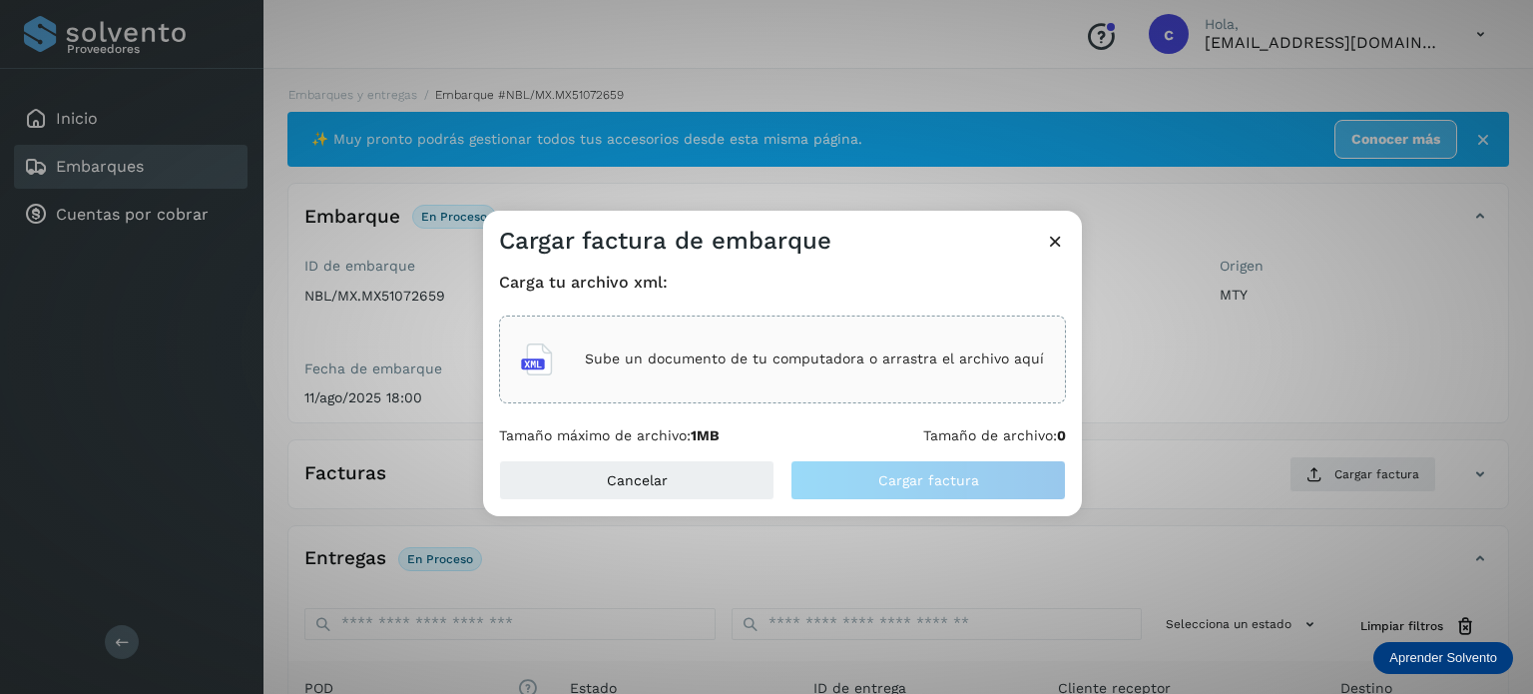
click at [779, 357] on p "Sube un documento de tu computadora o arrastra el archivo aquí" at bounding box center [814, 358] width 459 height 17
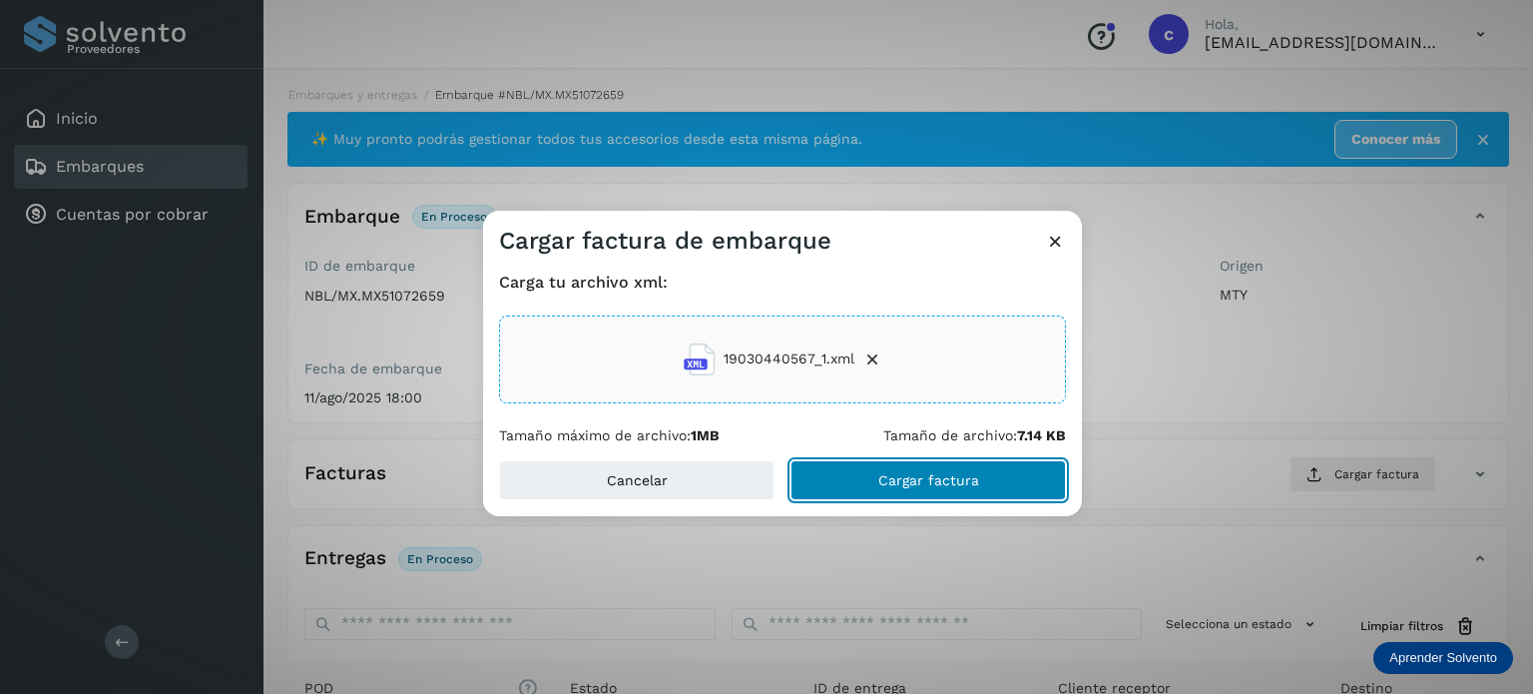
click at [924, 473] on span "Cargar factura" at bounding box center [929, 480] width 101 height 14
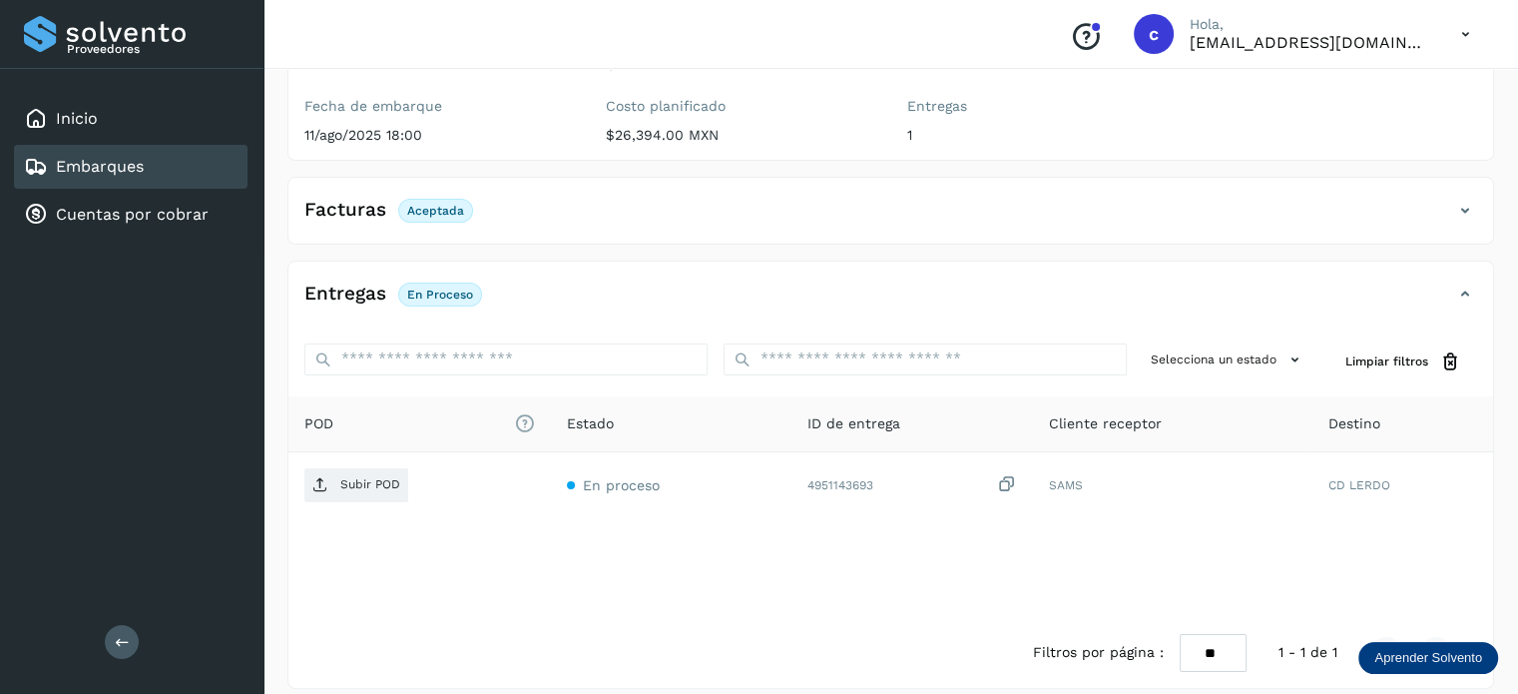
scroll to position [264, 0]
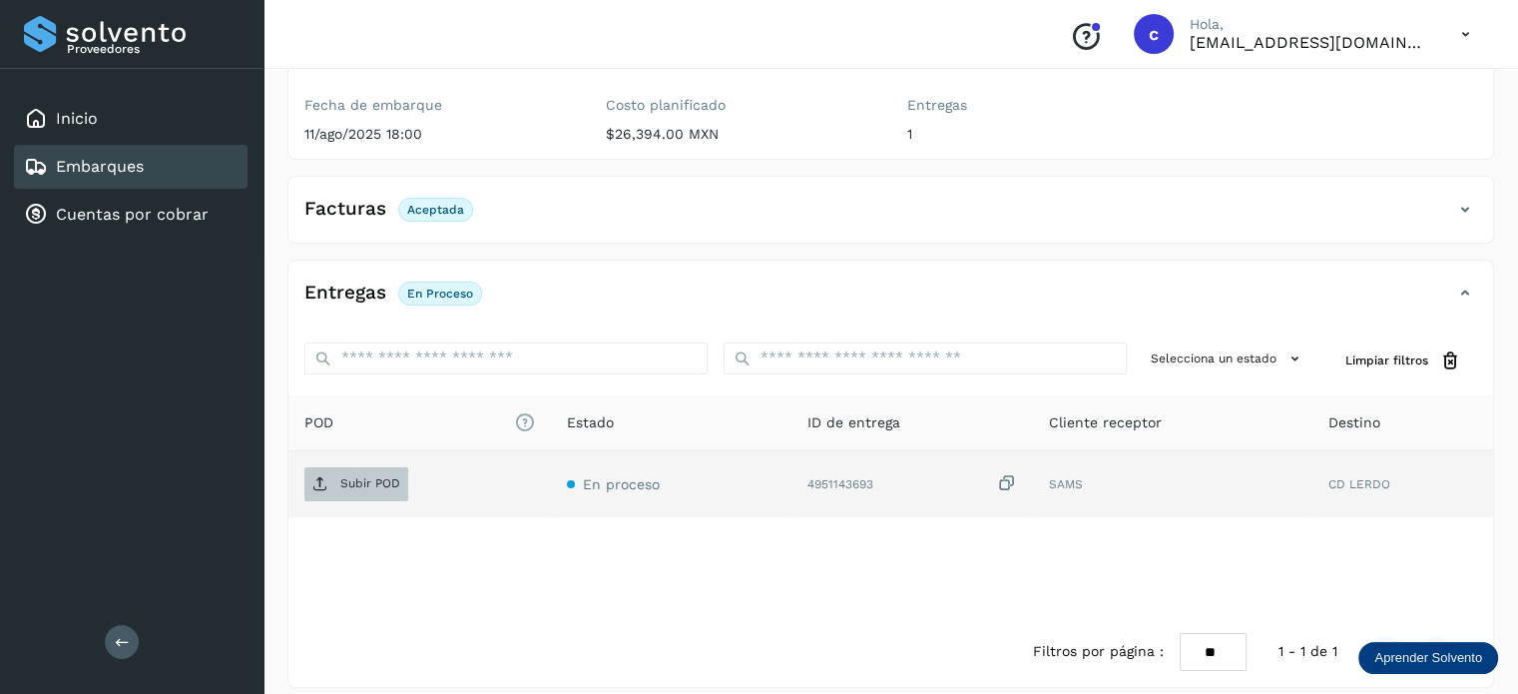
click at [361, 473] on span "Subir POD" at bounding box center [356, 484] width 104 height 32
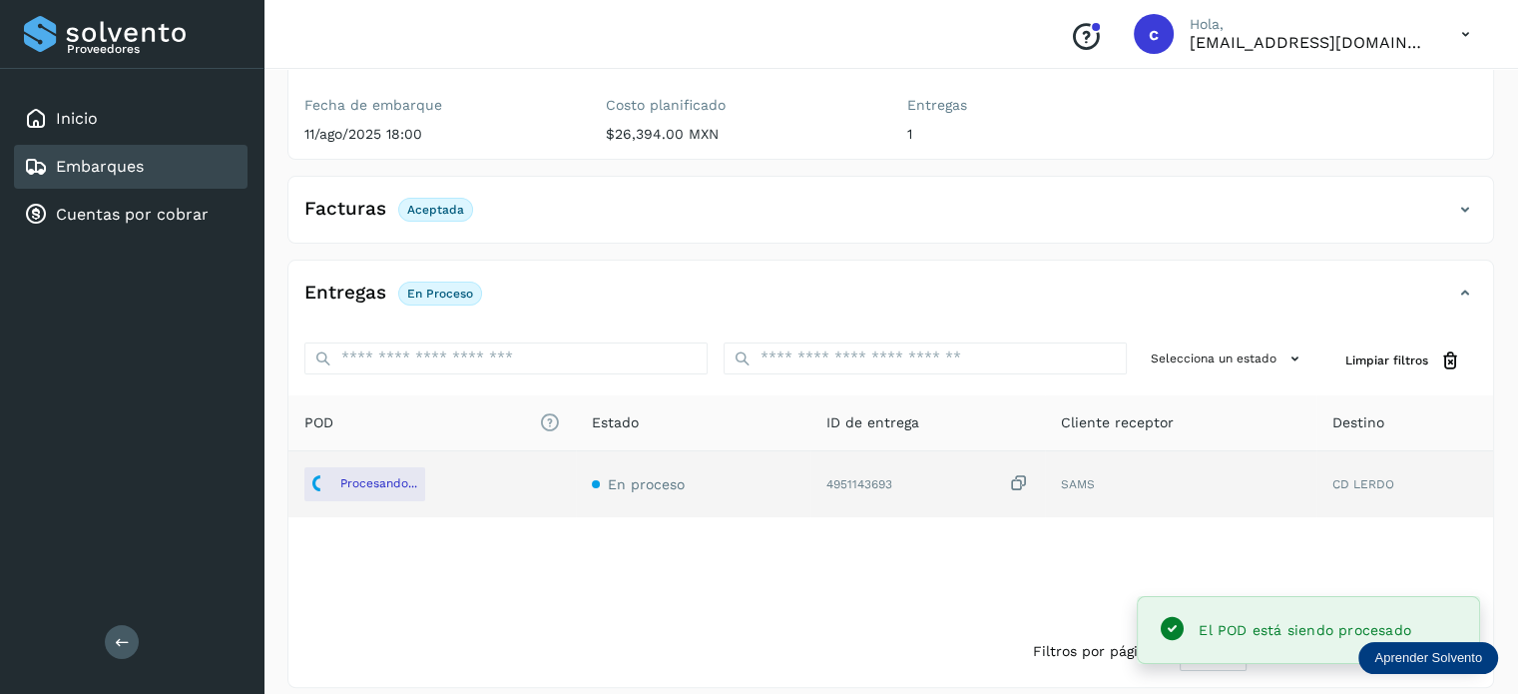
click at [144, 173] on div "Embarques" at bounding box center [131, 167] width 234 height 44
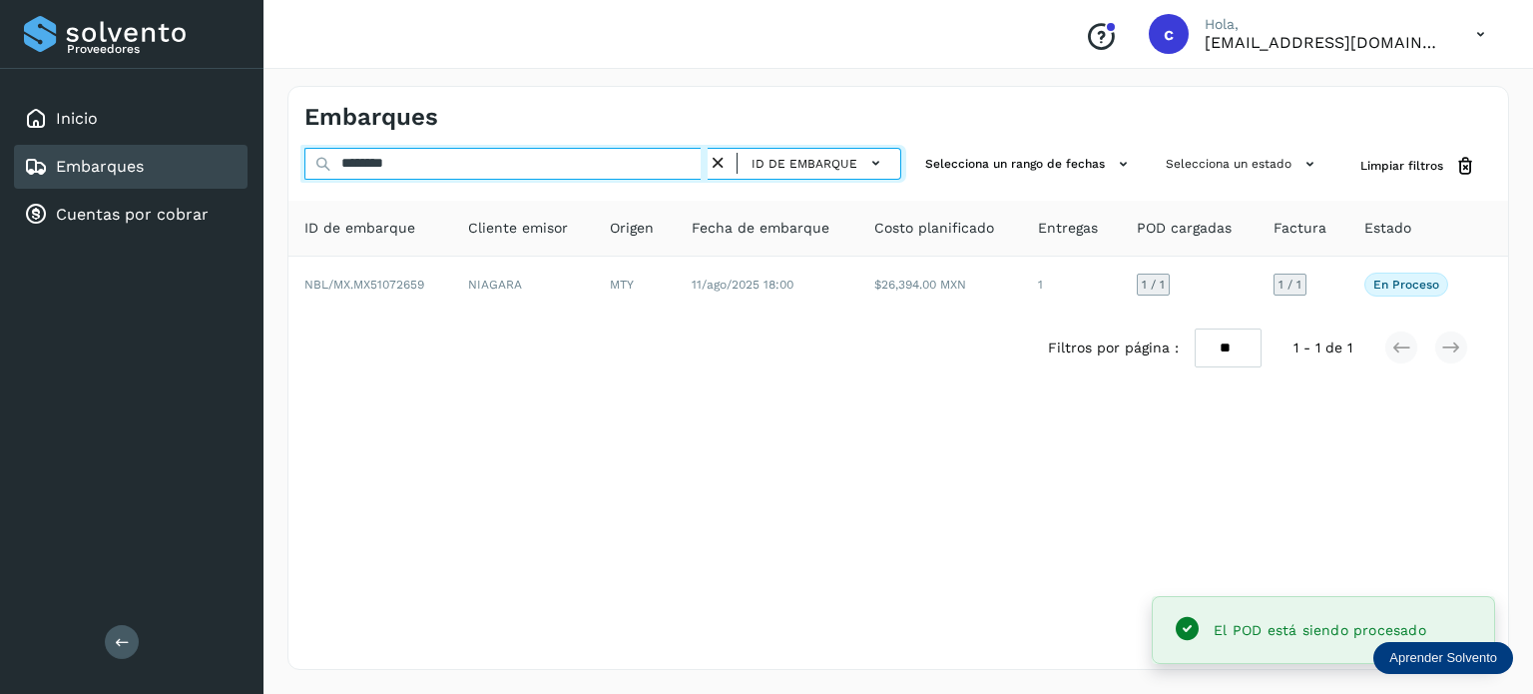
drag, startPoint x: 411, startPoint y: 167, endPoint x: 387, endPoint y: 167, distance: 24.0
click at [387, 167] on input "********" at bounding box center [505, 164] width 403 height 32
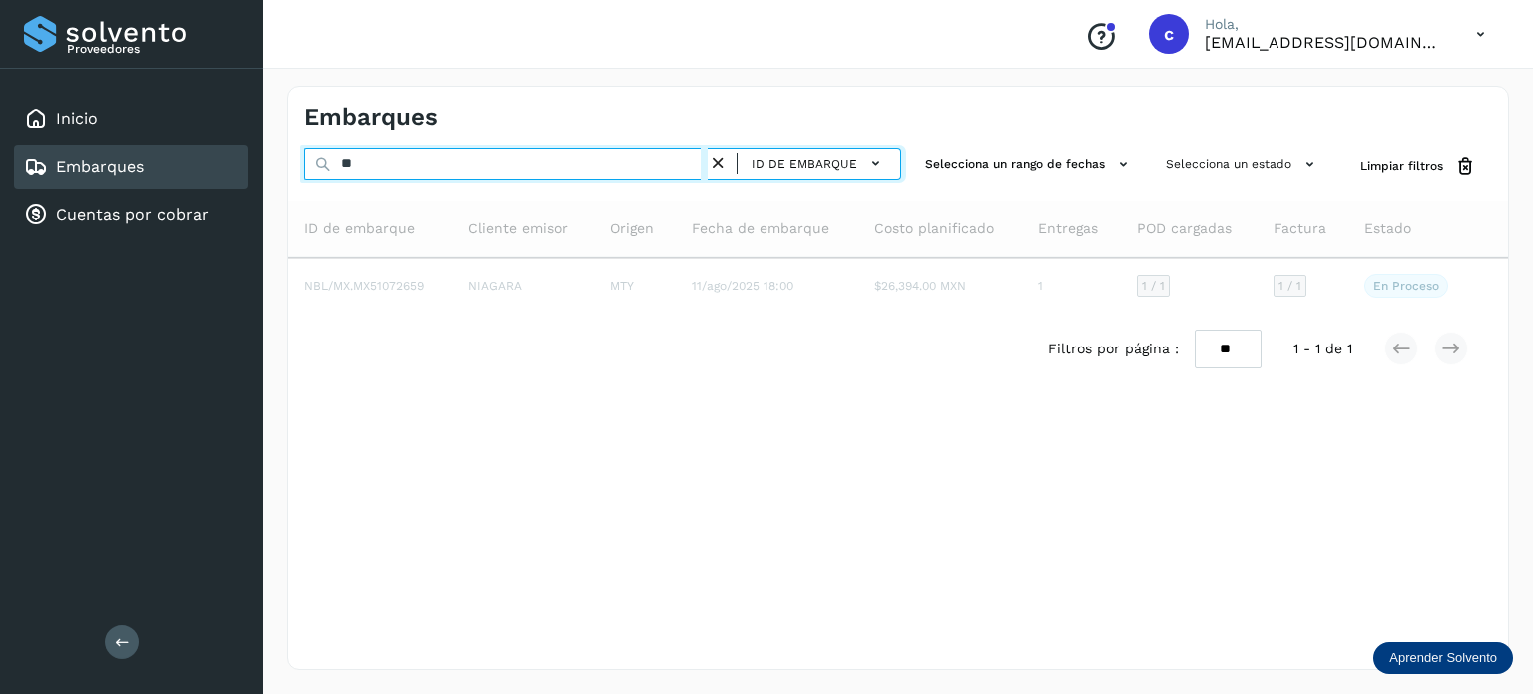
type input "*"
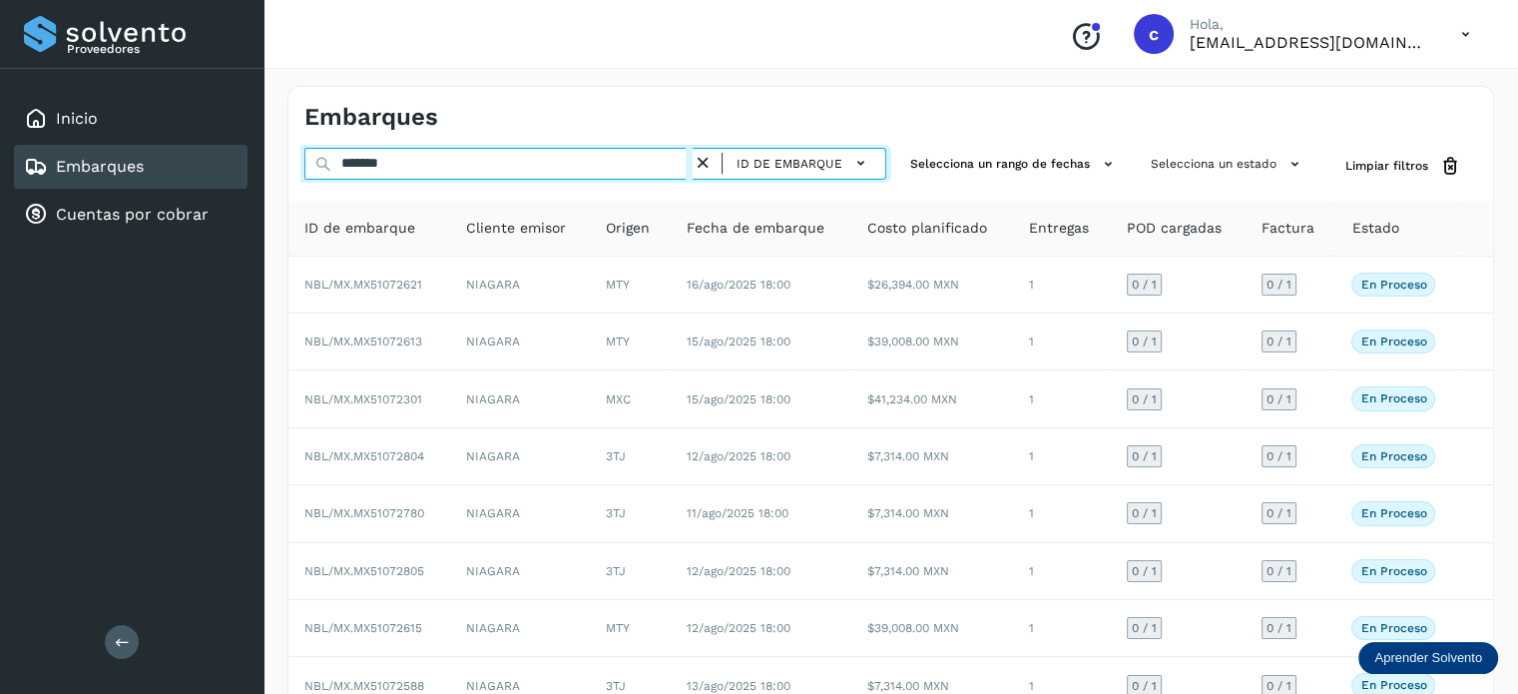
type input "********"
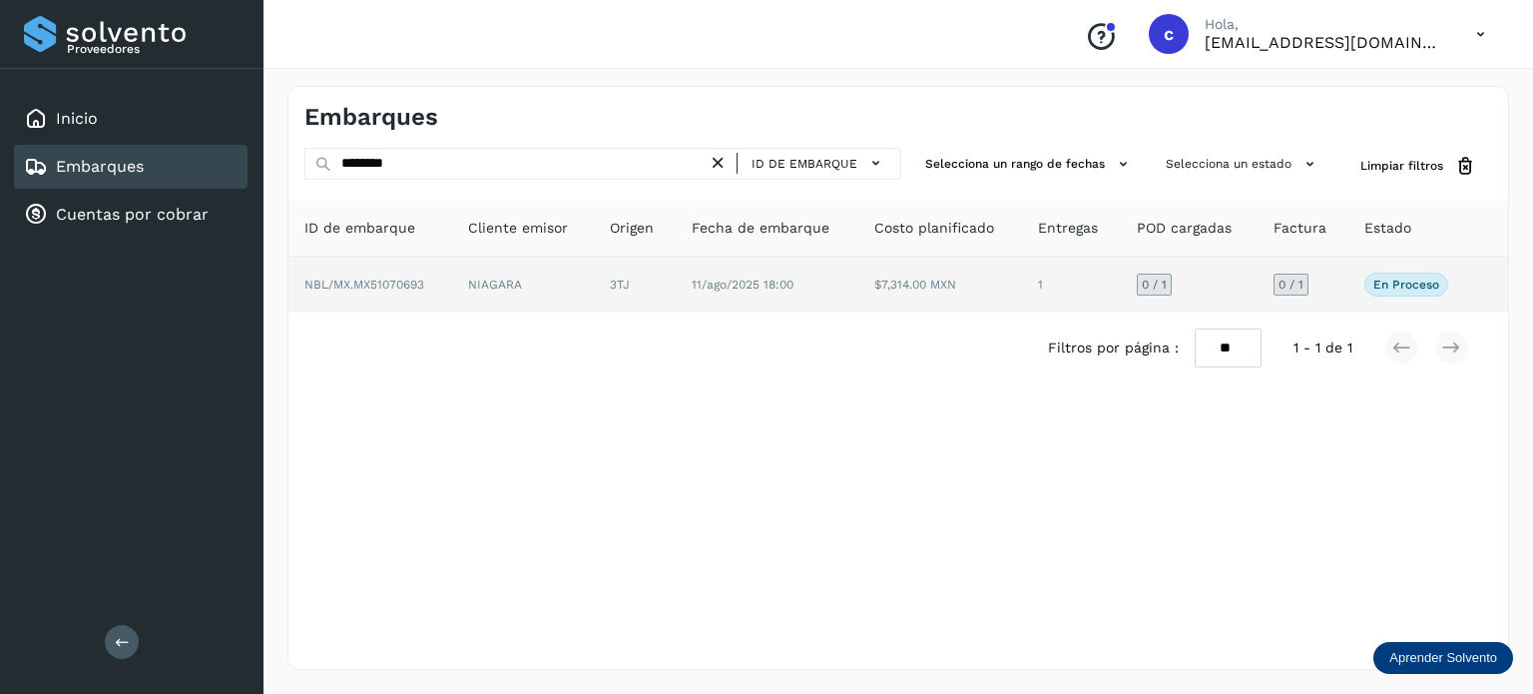
click at [594, 281] on td "NIAGARA" at bounding box center [635, 285] width 82 height 56
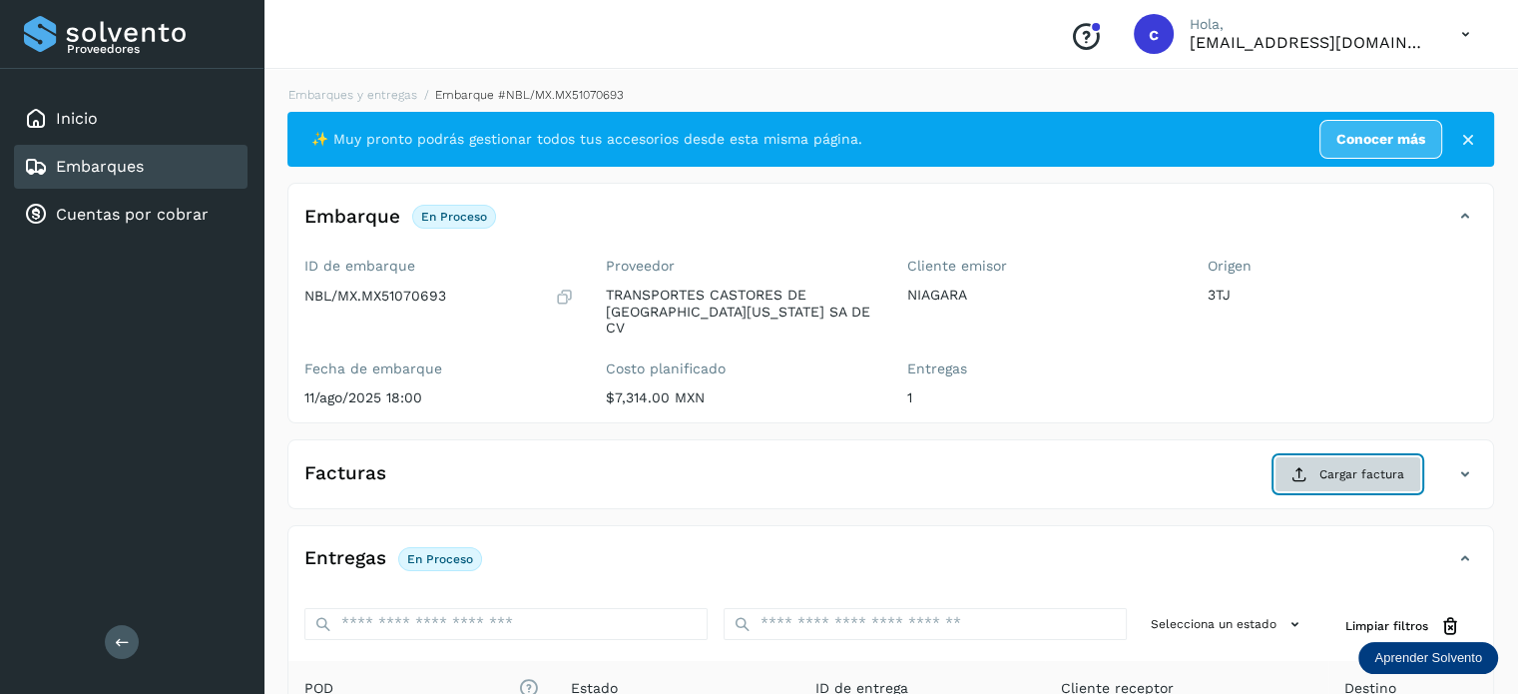
click at [1338, 465] on span "Cargar factura" at bounding box center [1362, 474] width 85 height 18
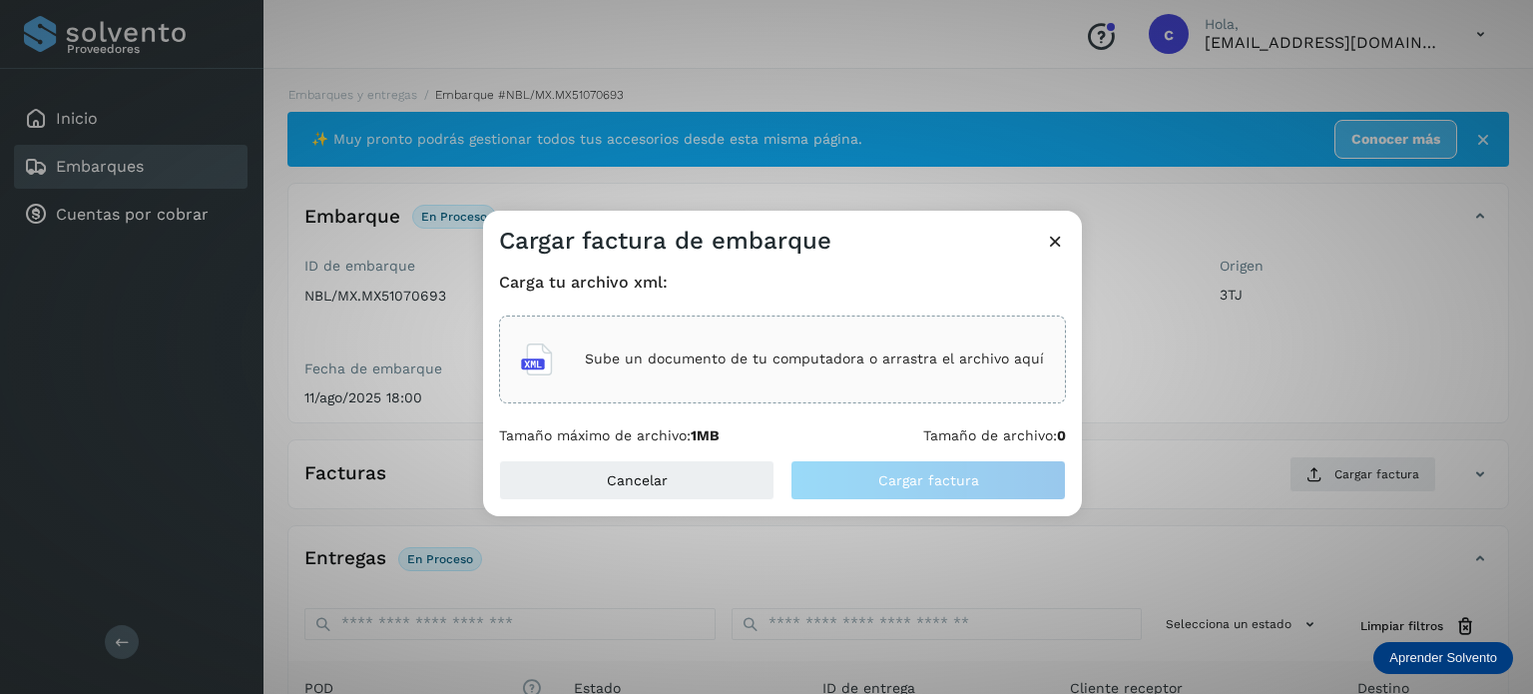
click at [746, 362] on p "Sube un documento de tu computadora o arrastra el archivo aquí" at bounding box center [814, 358] width 459 height 17
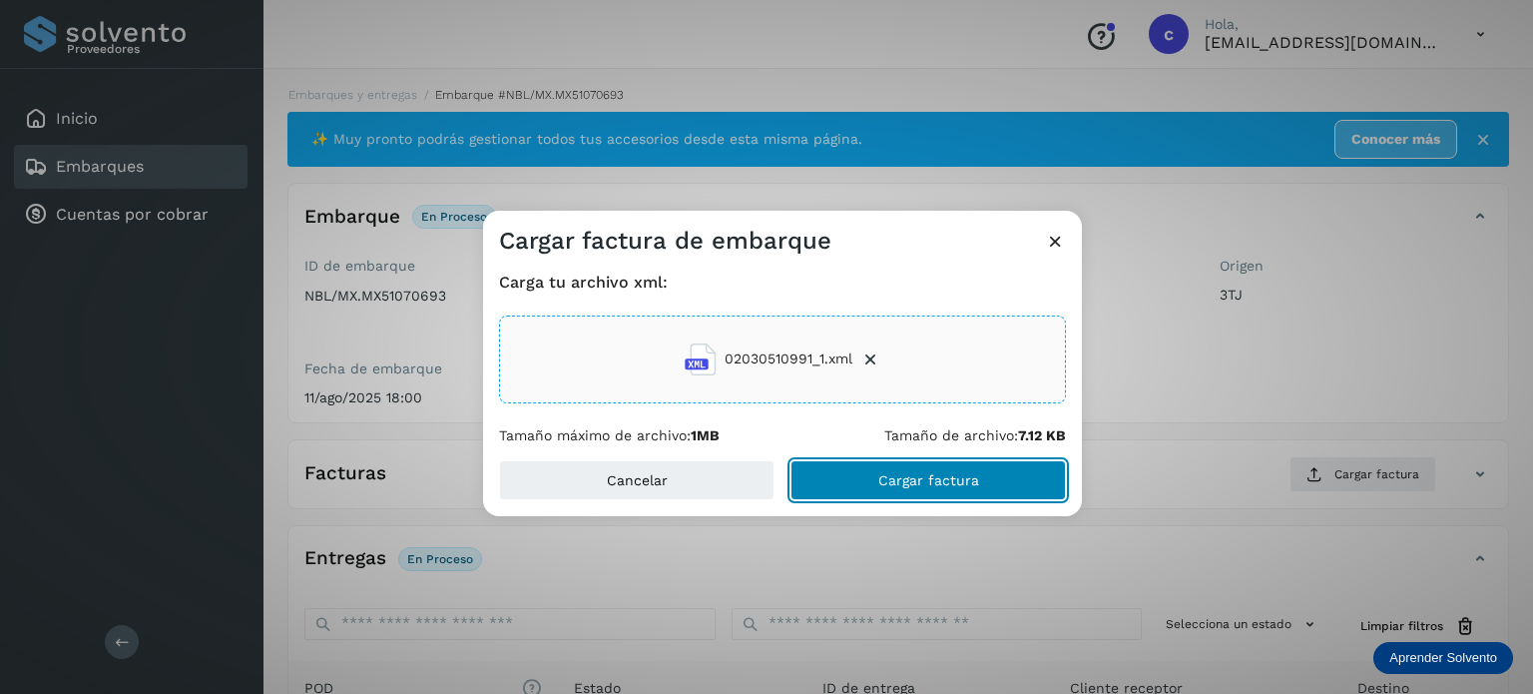
click at [905, 479] on span "Cargar factura" at bounding box center [929, 480] width 101 height 14
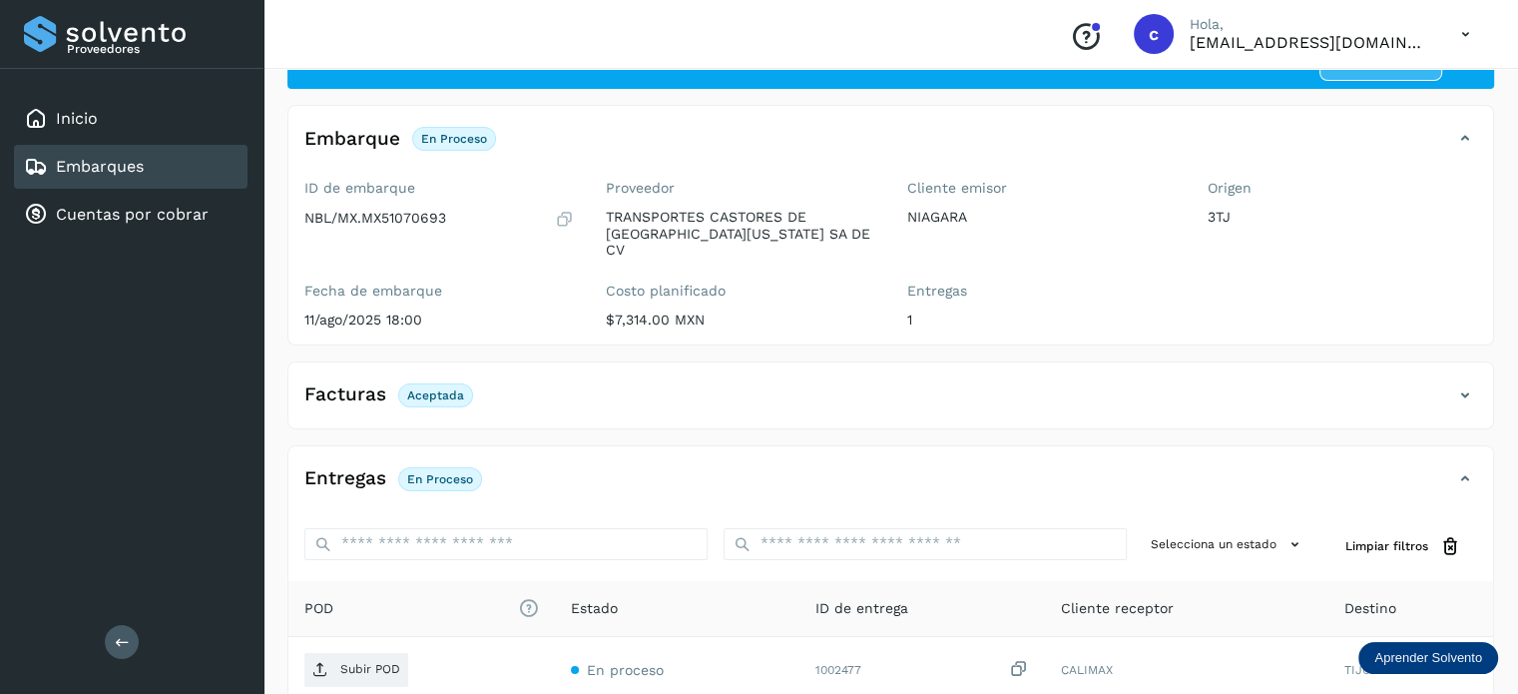
scroll to position [100, 0]
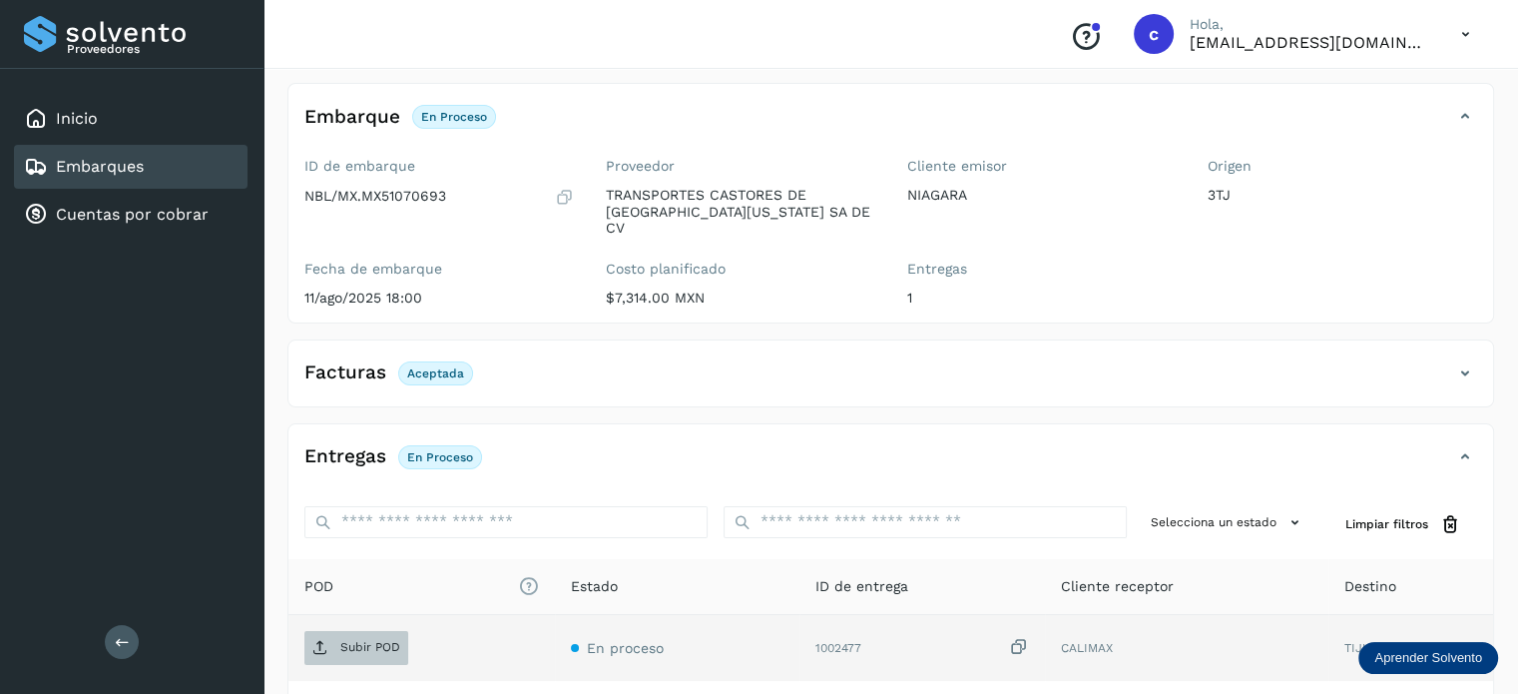
click at [388, 640] on p "Subir POD" at bounding box center [370, 647] width 60 height 14
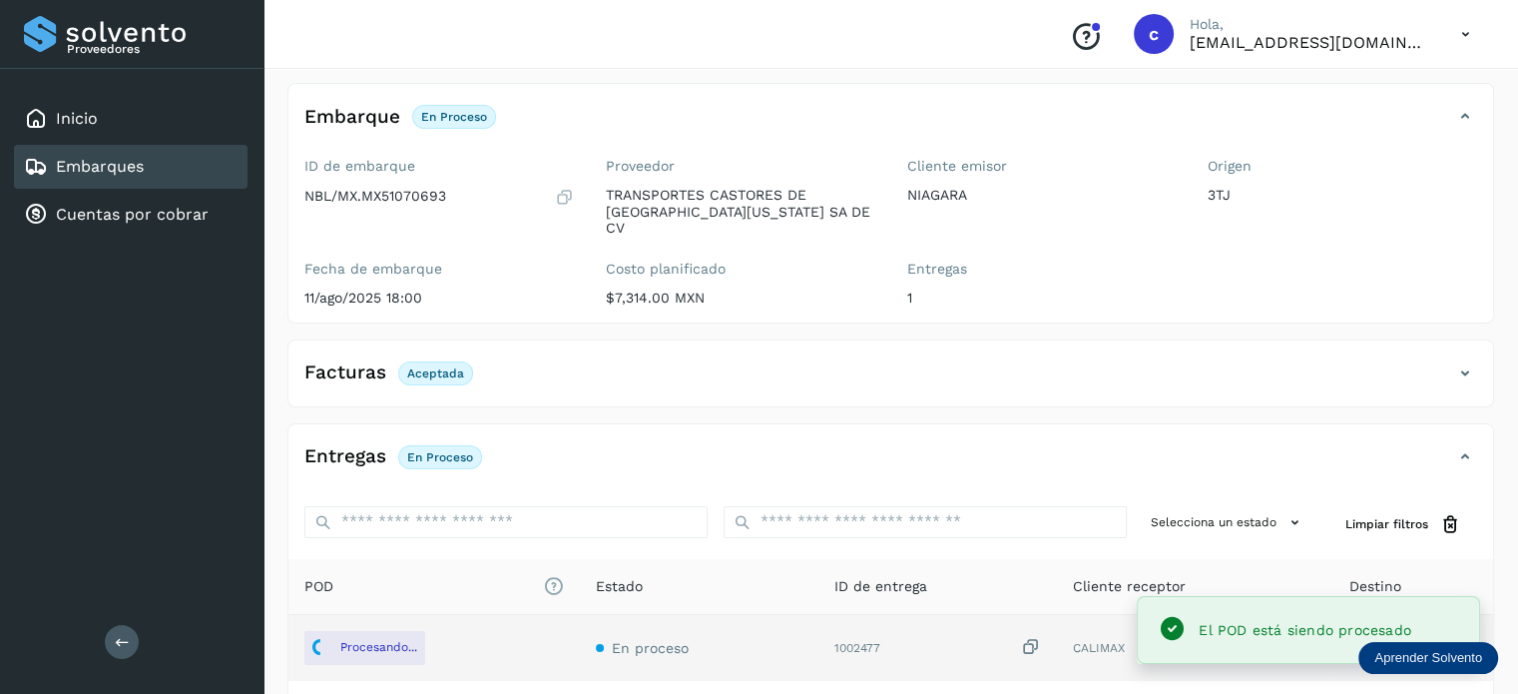
click at [135, 164] on link "Embarques" at bounding box center [100, 166] width 88 height 19
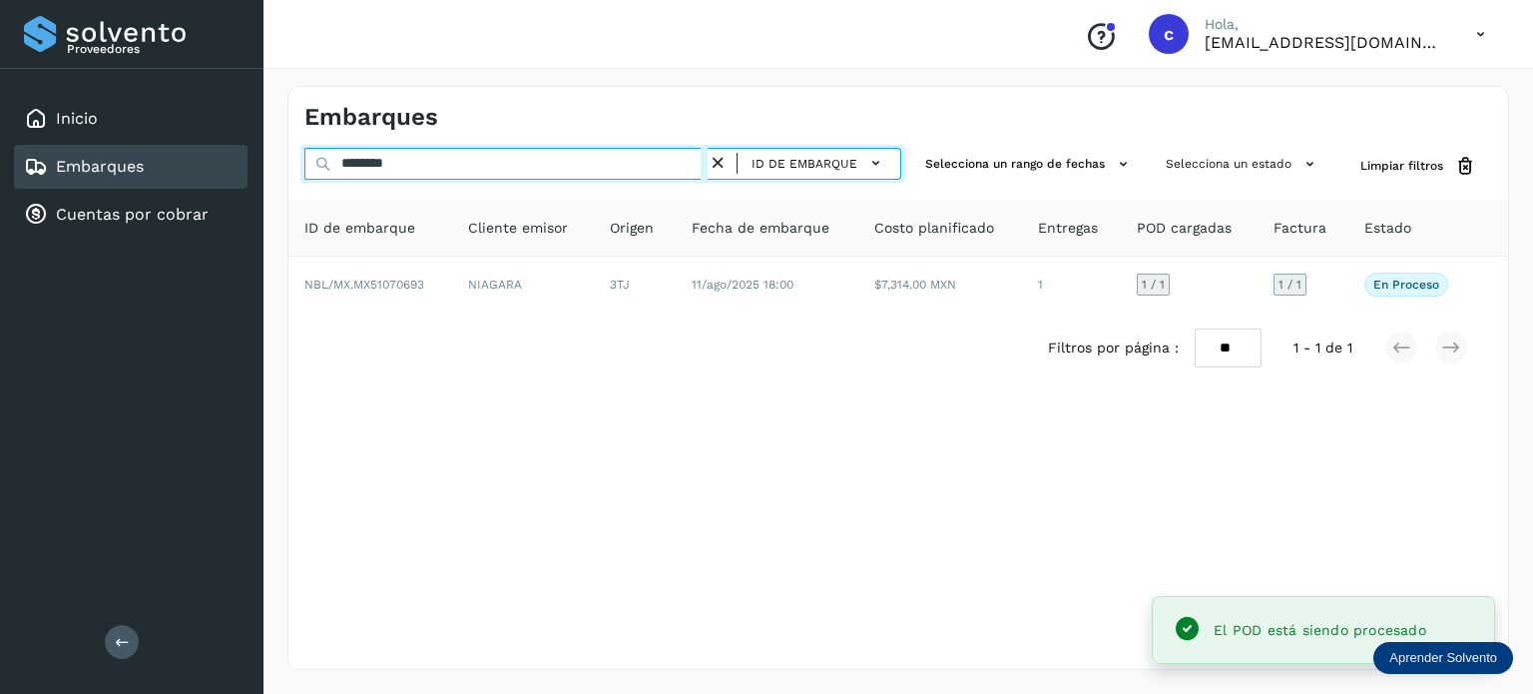
drag, startPoint x: 427, startPoint y: 165, endPoint x: 232, endPoint y: 161, distance: 195.7
click at [235, 163] on div "Proveedores Inicio Embarques Cuentas por cobrar Salir Conoce nuestros beneficio…" at bounding box center [766, 347] width 1533 height 694
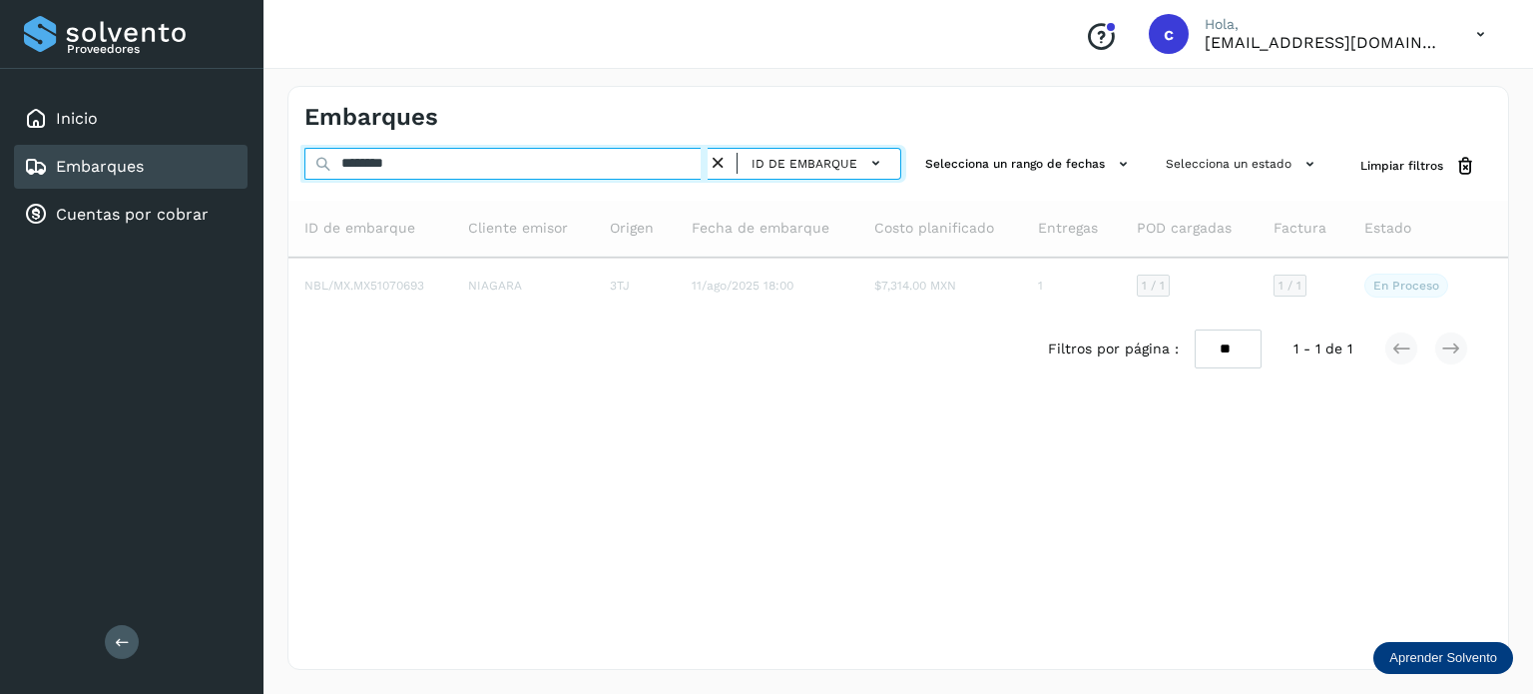
type input "********"
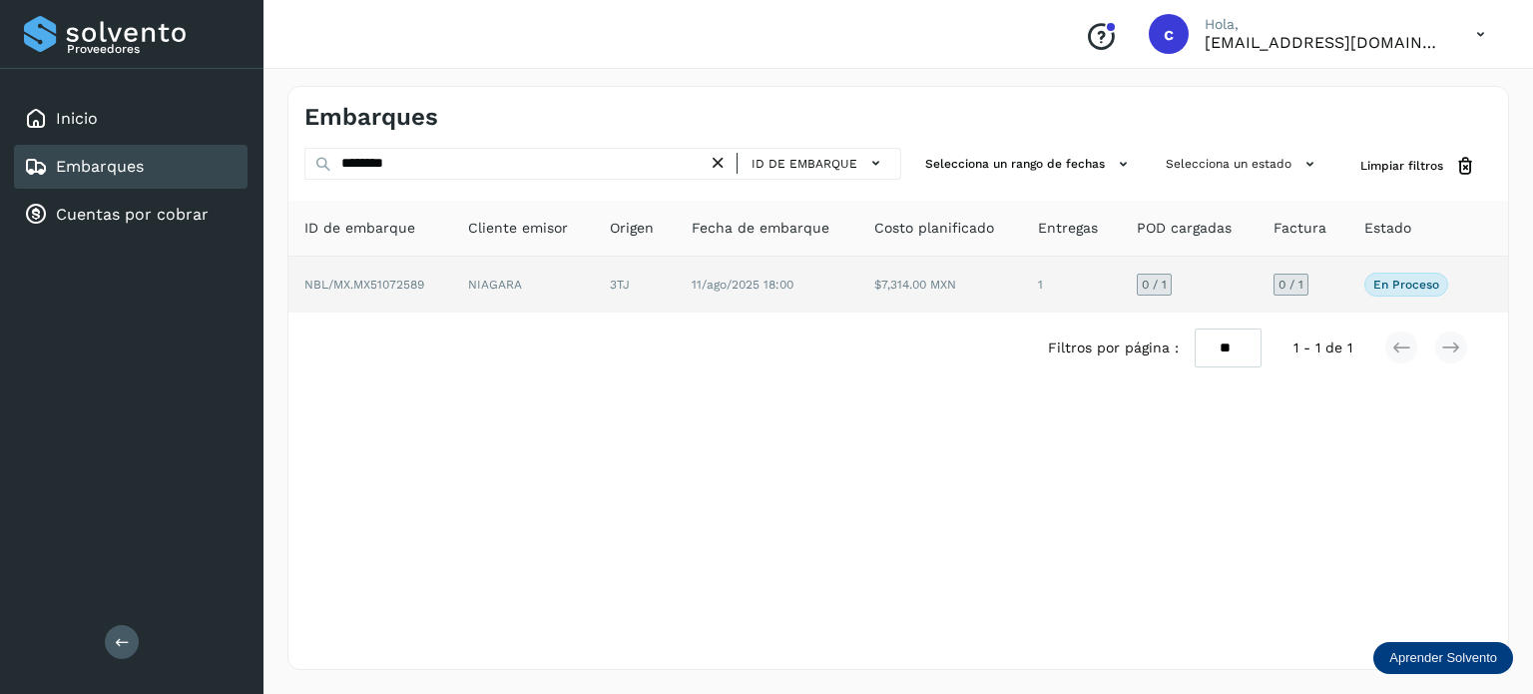
click at [859, 267] on td "11/ago/2025 18:00" at bounding box center [941, 285] width 164 height 56
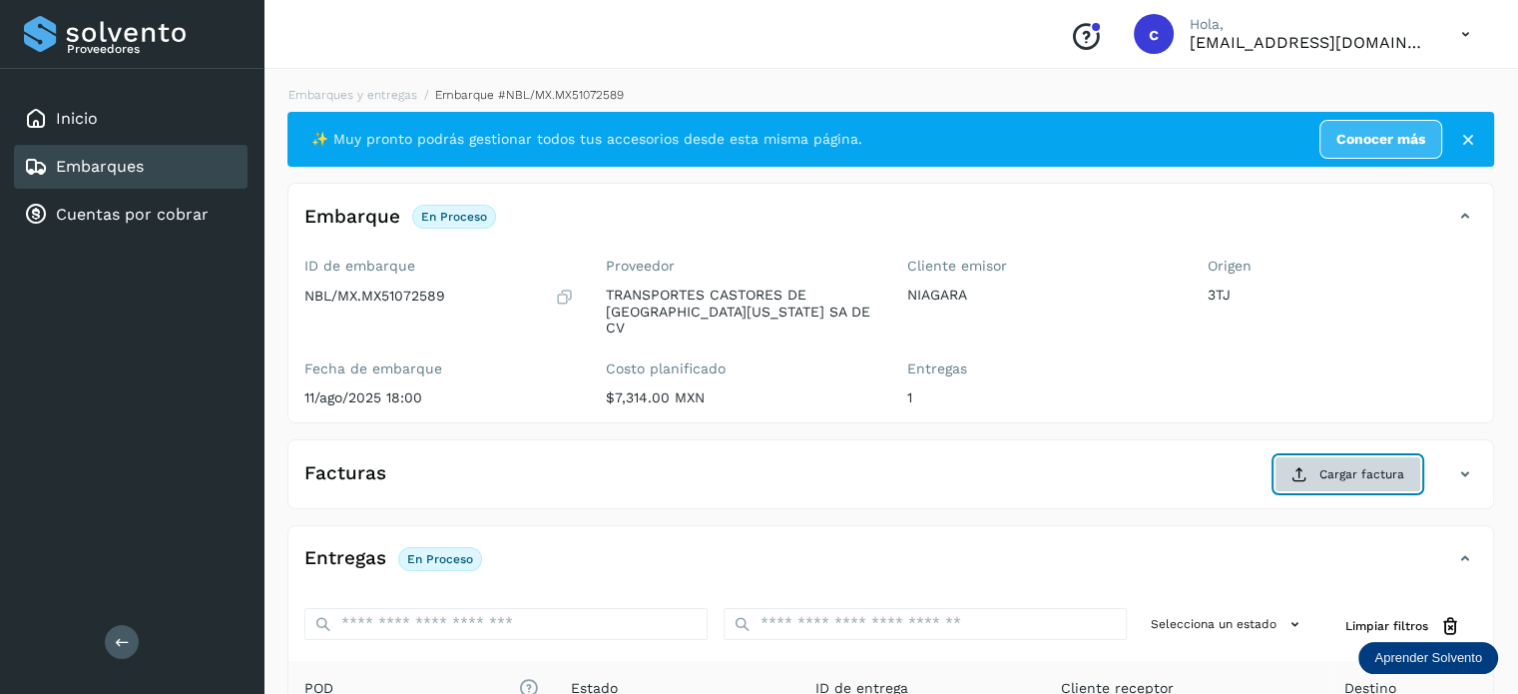
click at [1338, 465] on span "Cargar factura" at bounding box center [1362, 474] width 85 height 18
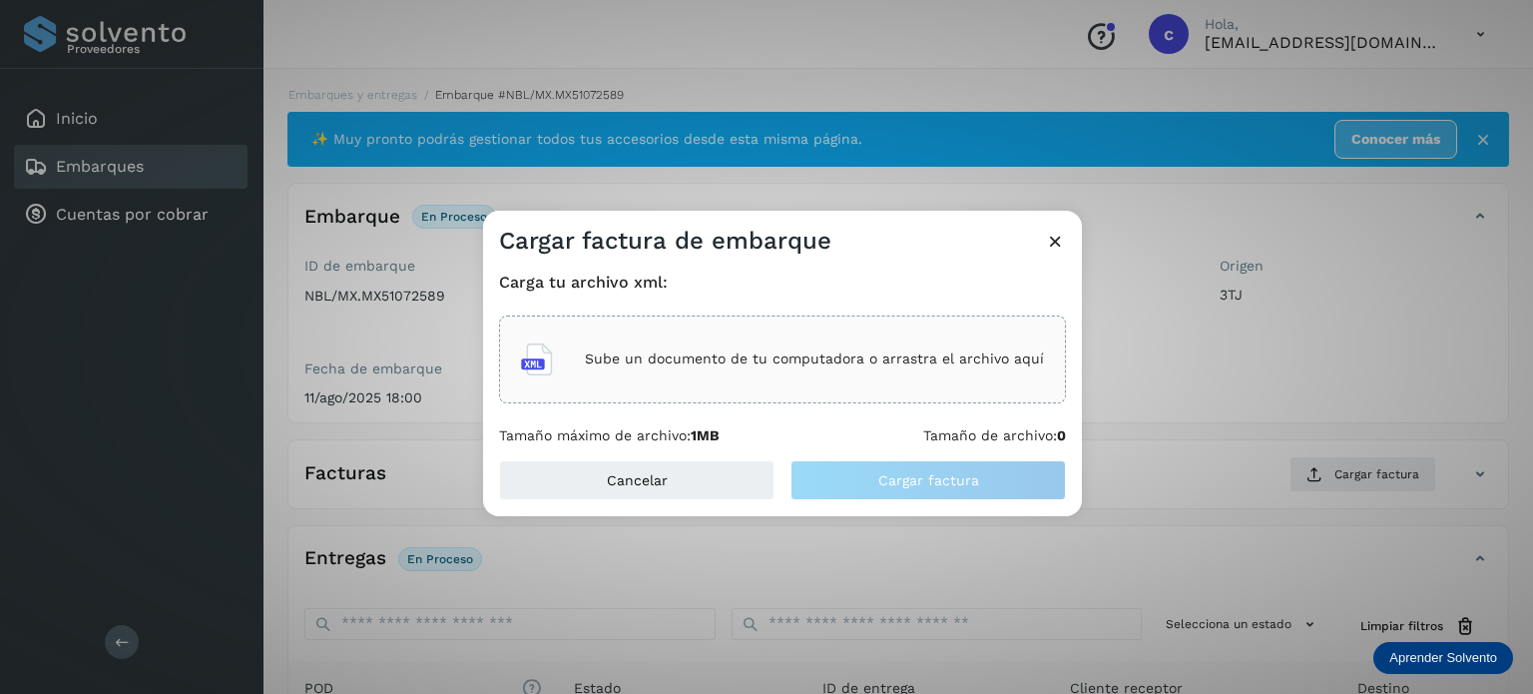
click at [767, 352] on p "Sube un documento de tu computadora o arrastra el archivo aquí" at bounding box center [814, 358] width 459 height 17
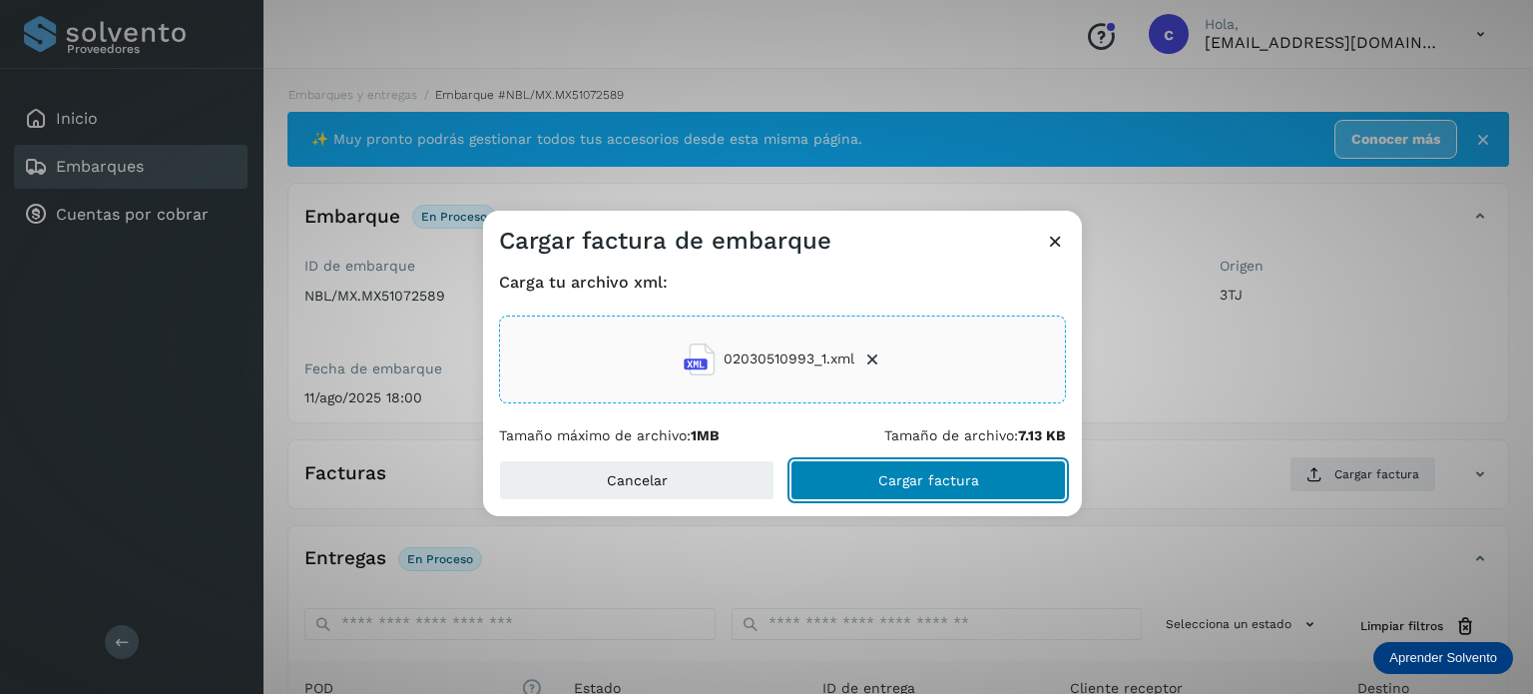
click at [966, 487] on button "Cargar factura" at bounding box center [929, 480] width 276 height 40
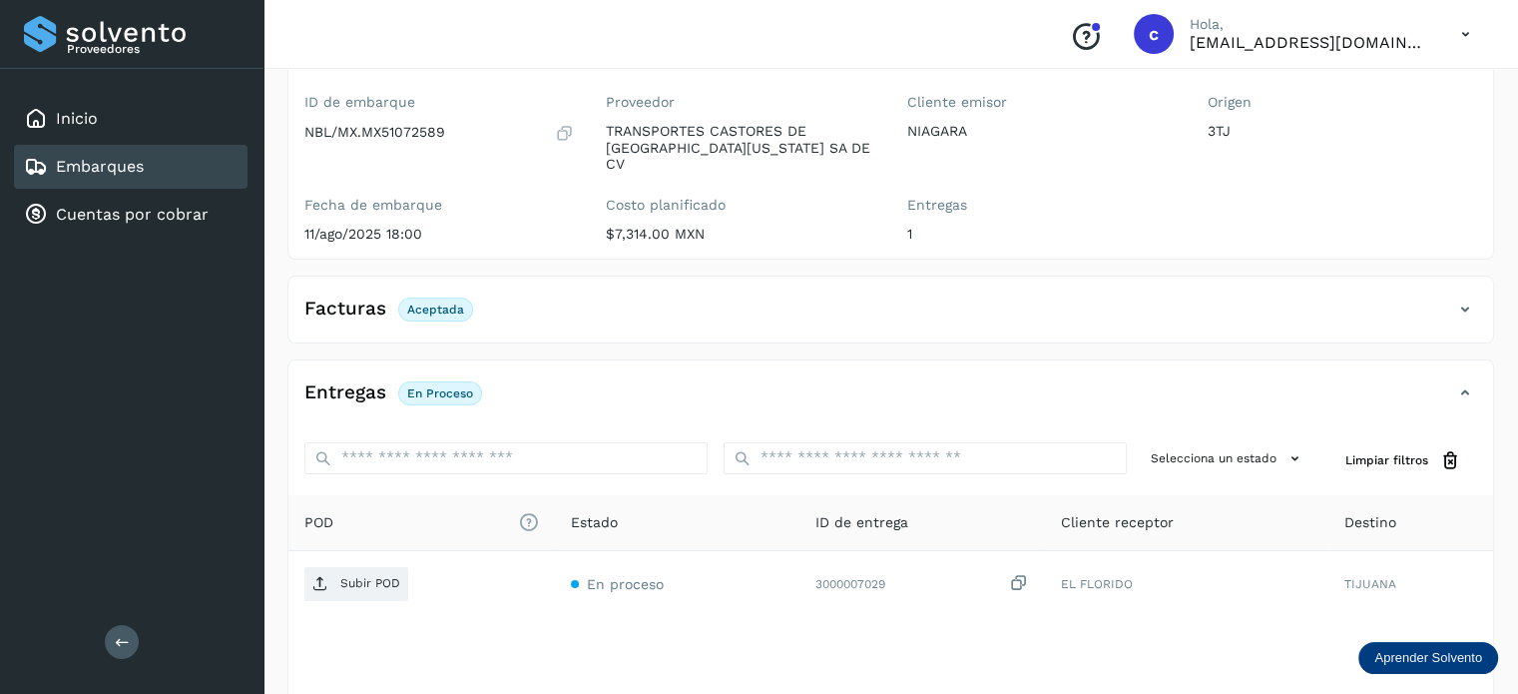
scroll to position [264, 0]
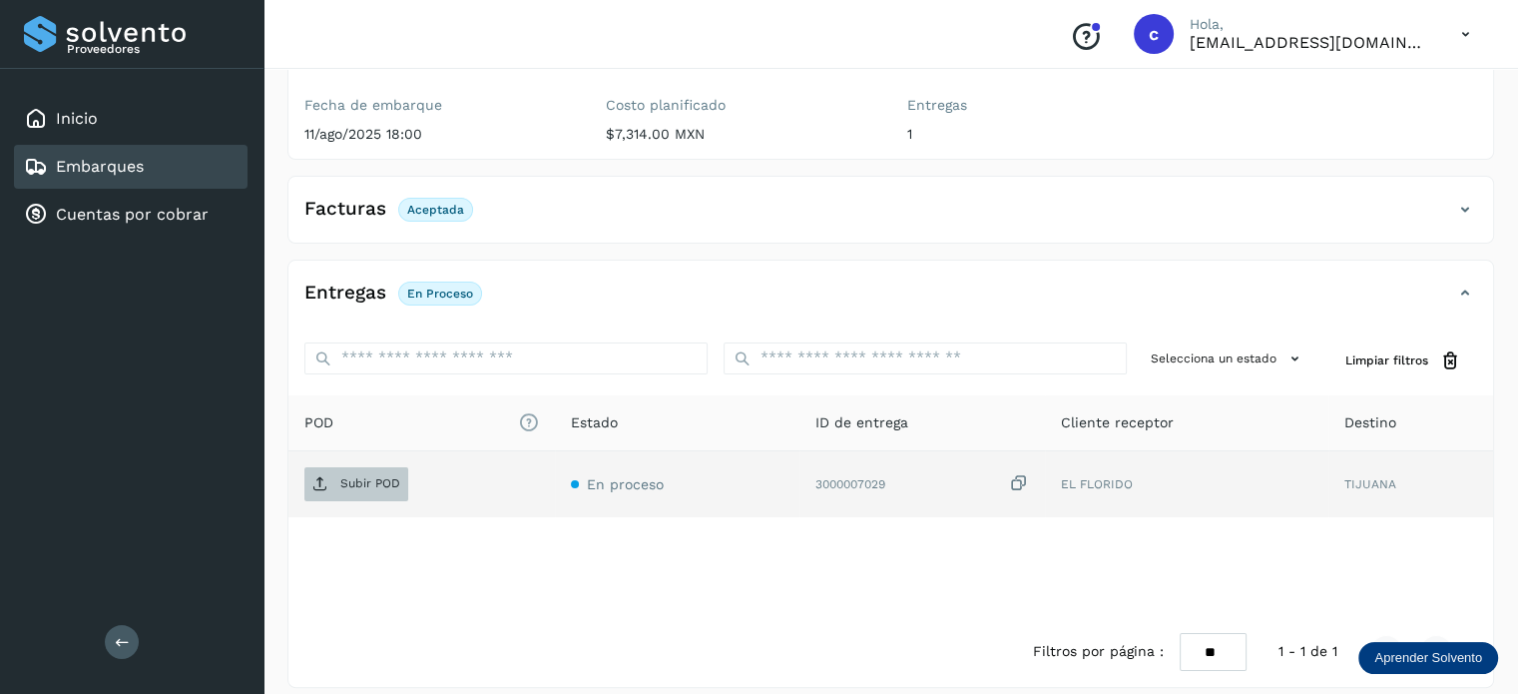
click at [354, 476] on p "Subir POD" at bounding box center [370, 483] width 60 height 14
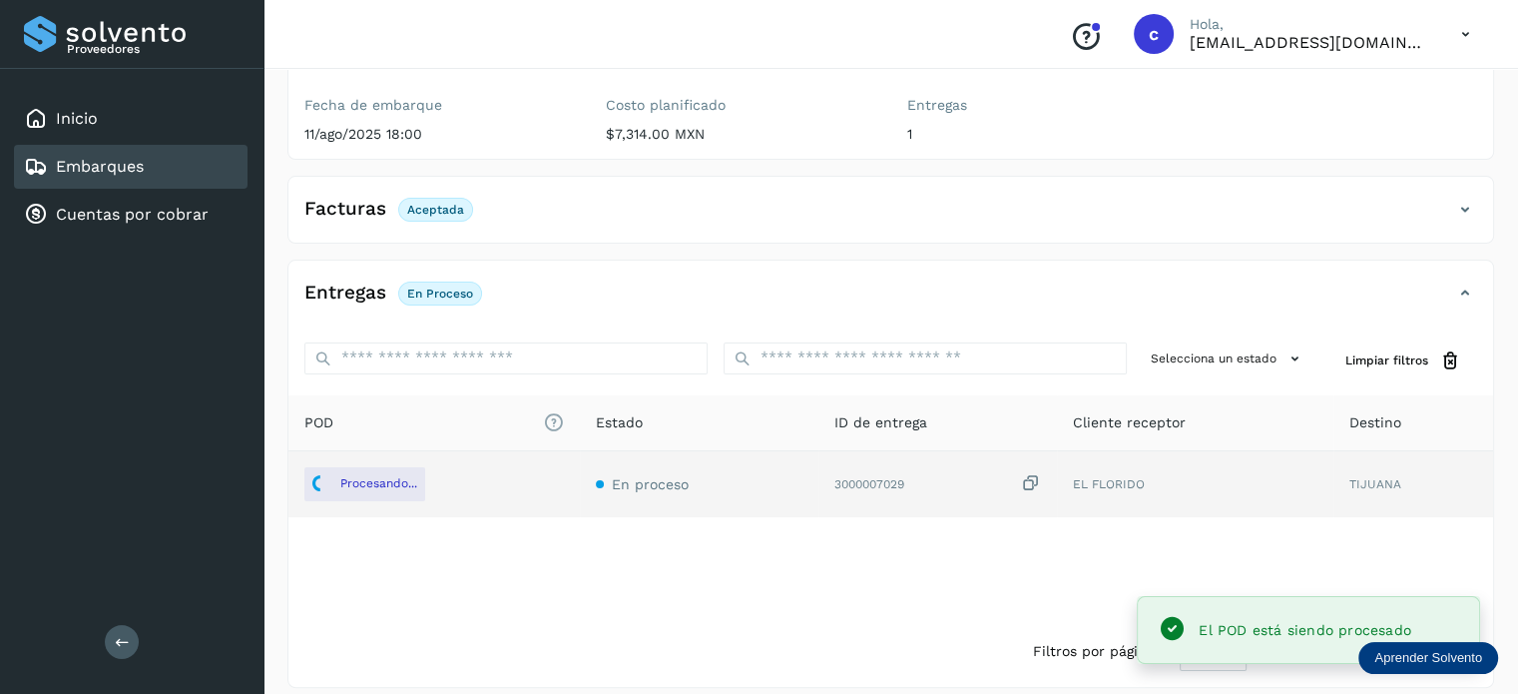
click at [103, 172] on link "Embarques" at bounding box center [100, 166] width 88 height 19
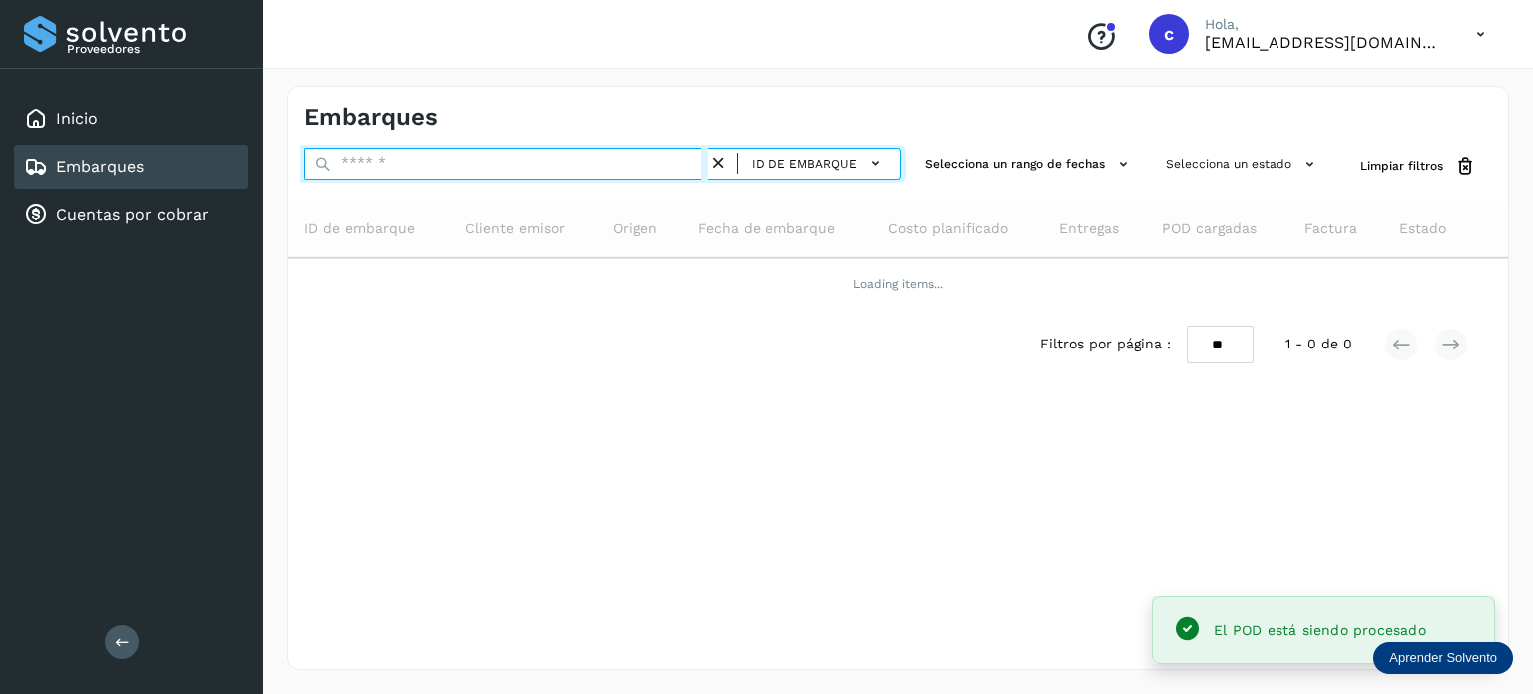
click at [366, 175] on input "text" at bounding box center [505, 164] width 403 height 32
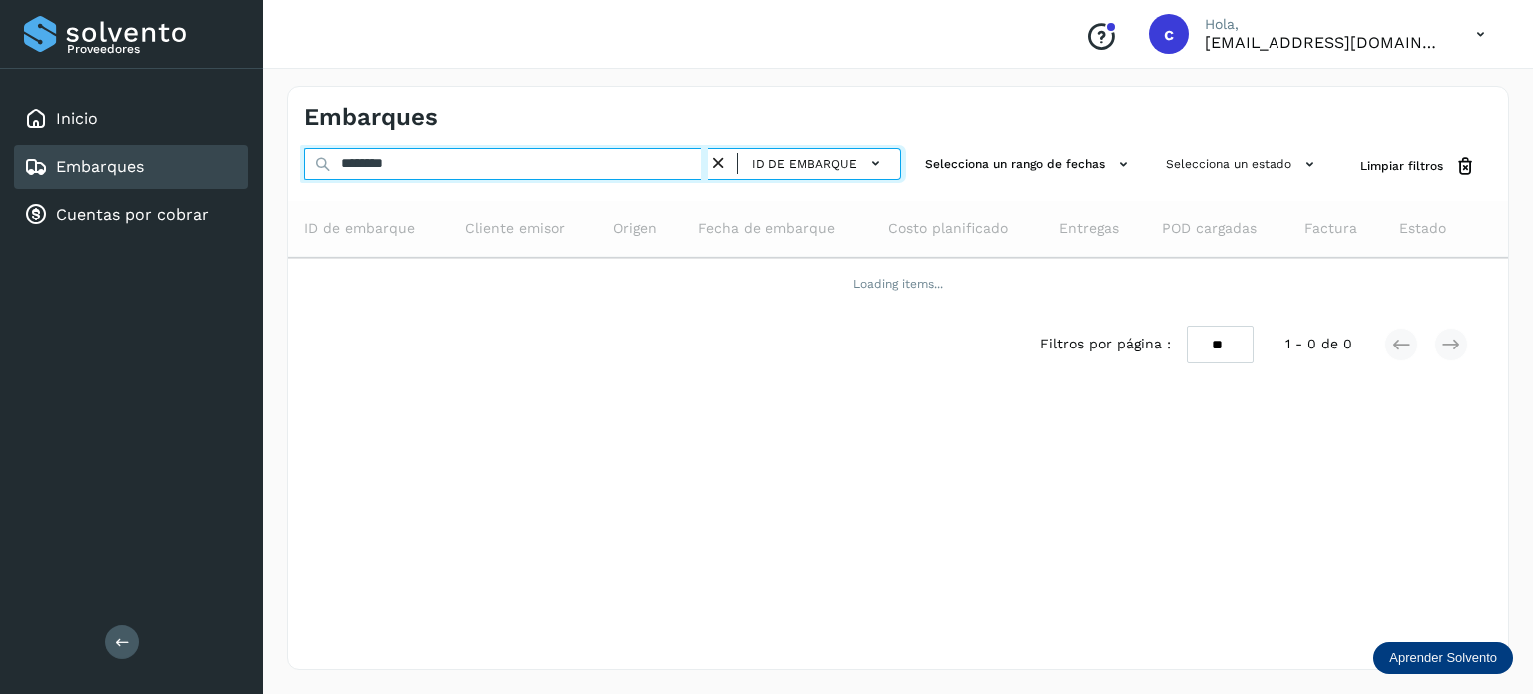
type input "********"
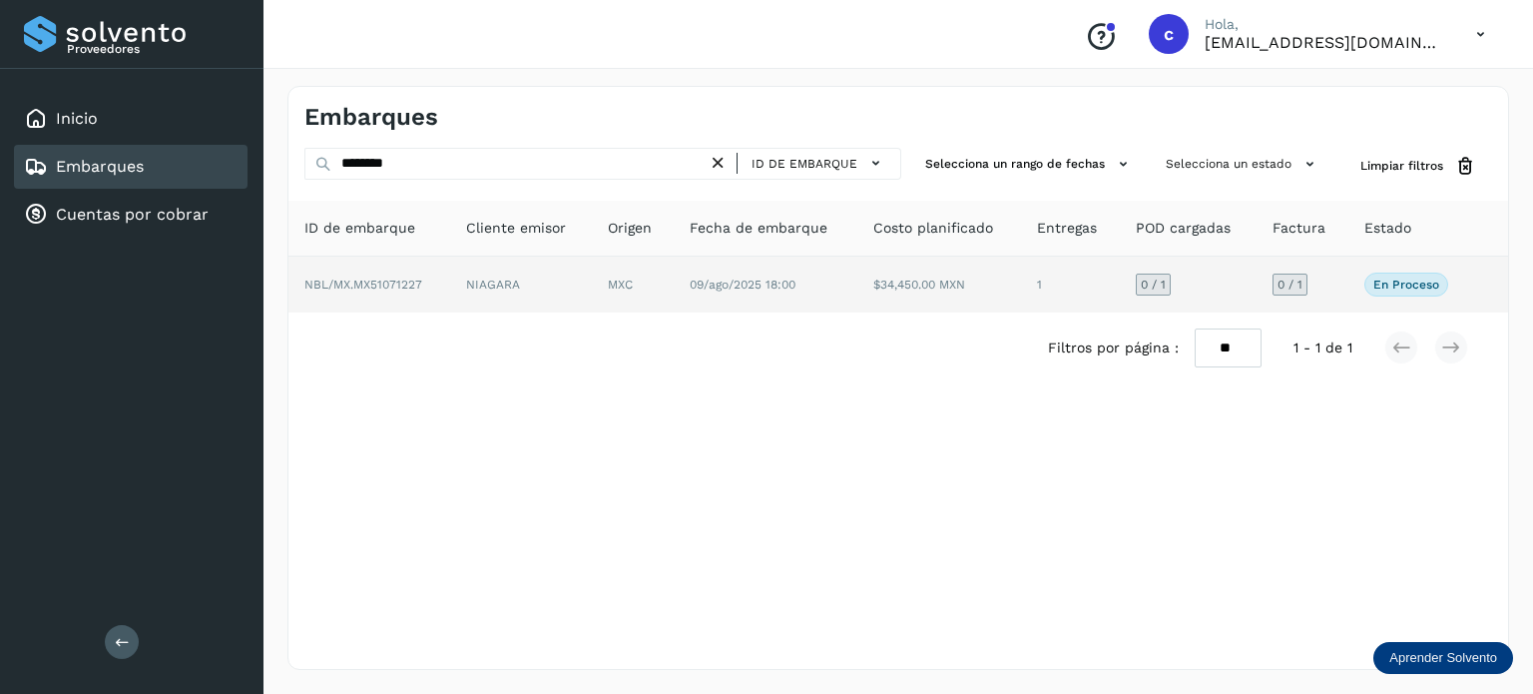
click at [674, 304] on td "MXC" at bounding box center [766, 285] width 184 height 56
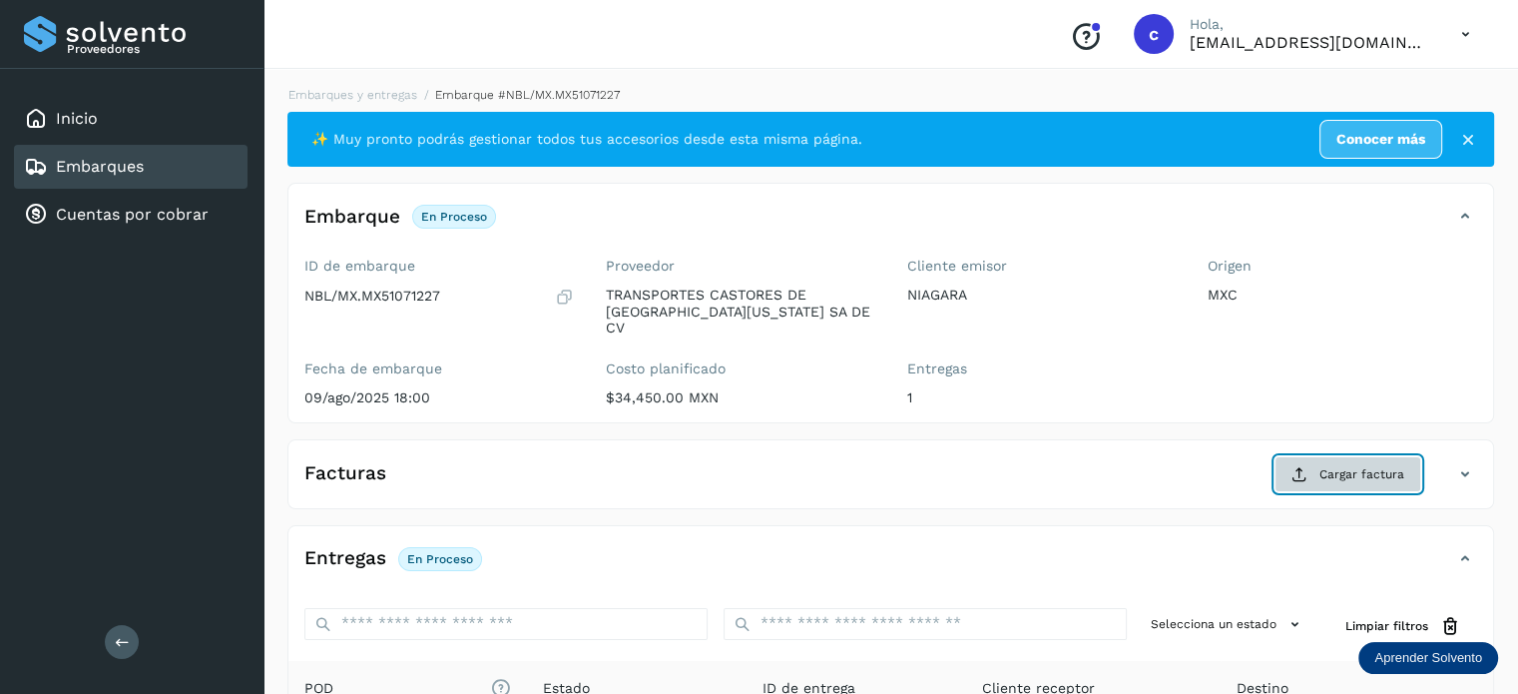
click at [1395, 465] on span "Cargar factura" at bounding box center [1362, 474] width 85 height 18
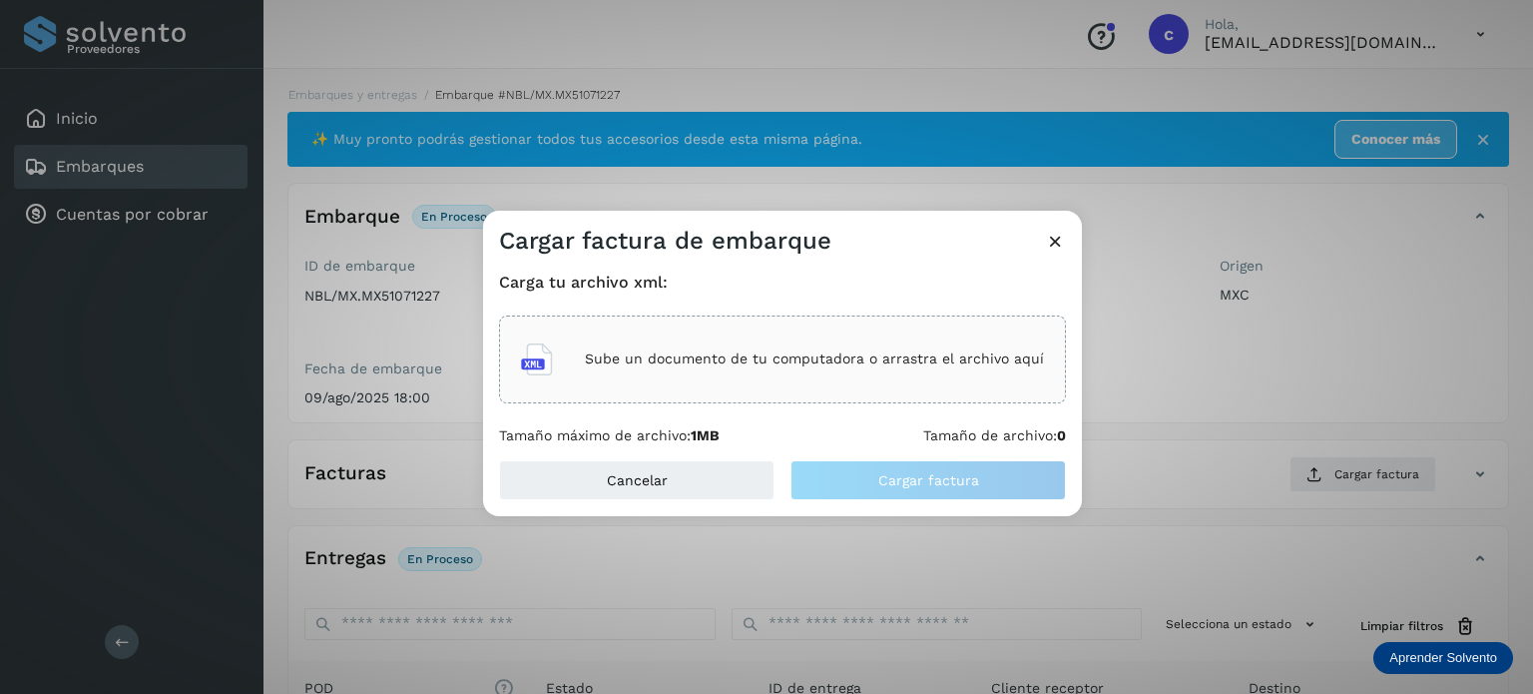
click at [771, 363] on p "Sube un documento de tu computadora o arrastra el archivo aquí" at bounding box center [814, 358] width 459 height 17
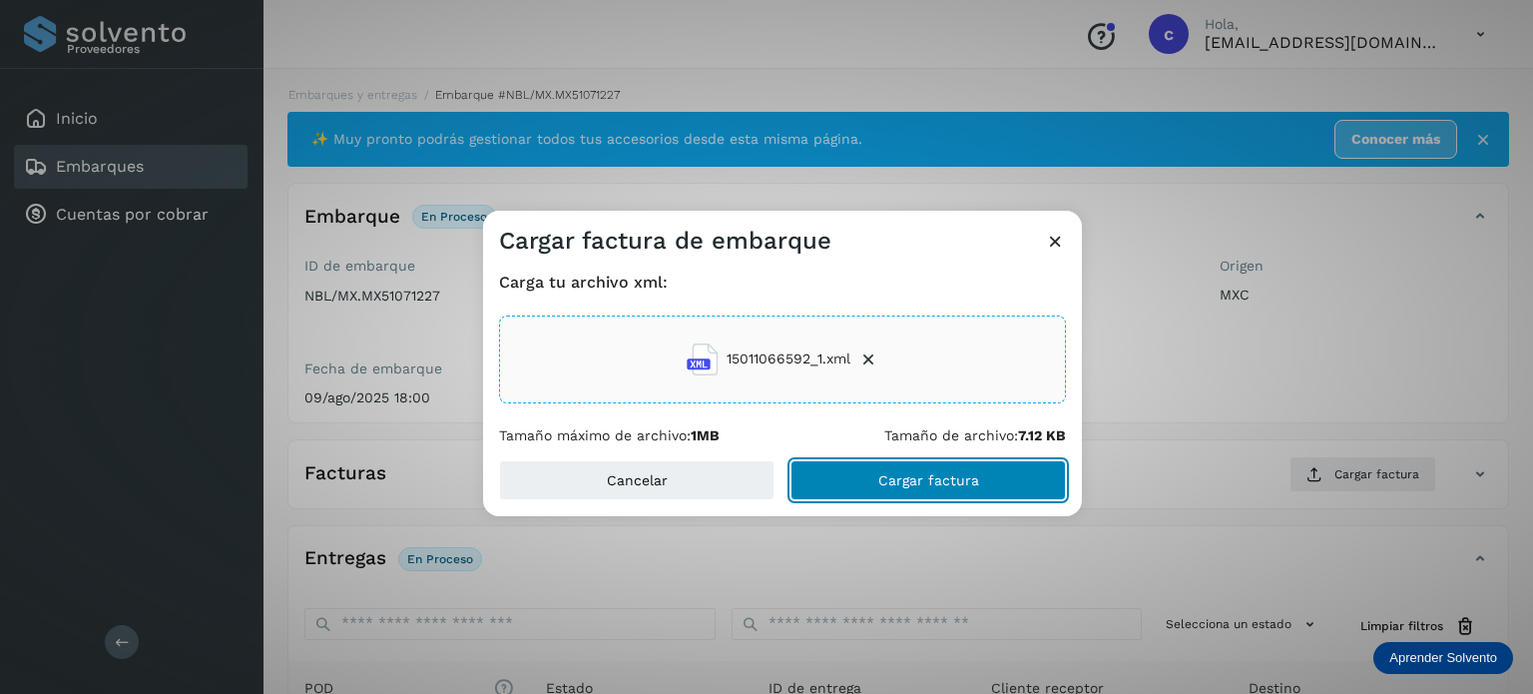
click at [901, 482] on span "Cargar factura" at bounding box center [929, 480] width 101 height 14
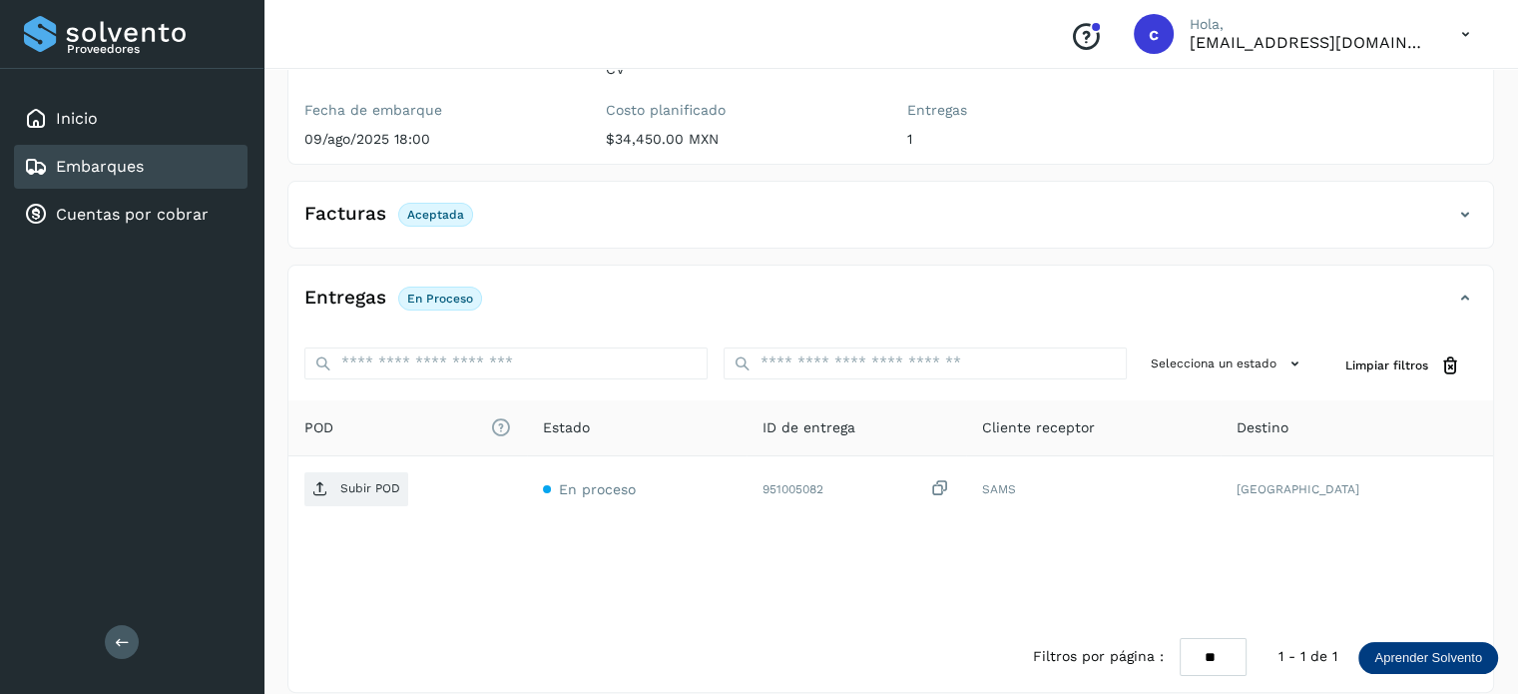
scroll to position [264, 0]
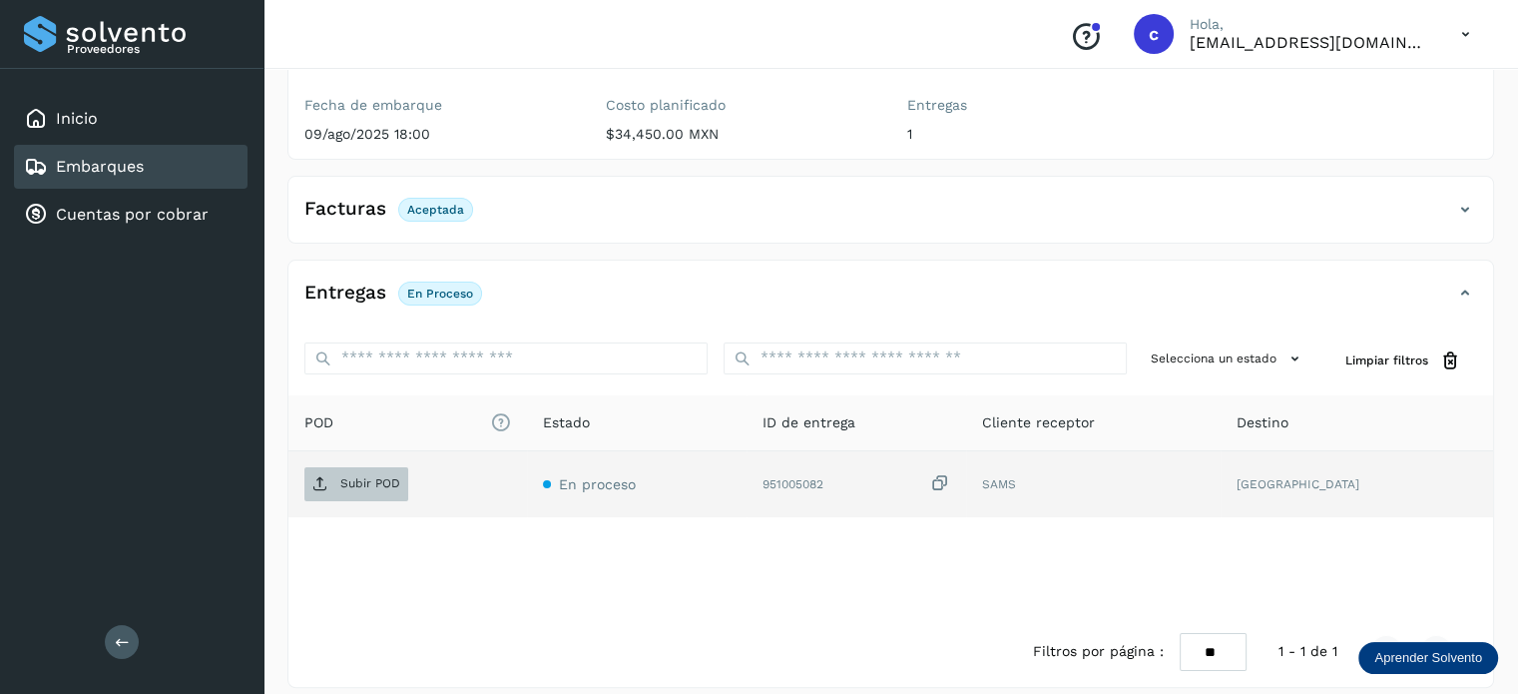
click at [365, 476] on span "Subir POD" at bounding box center [356, 484] width 104 height 32
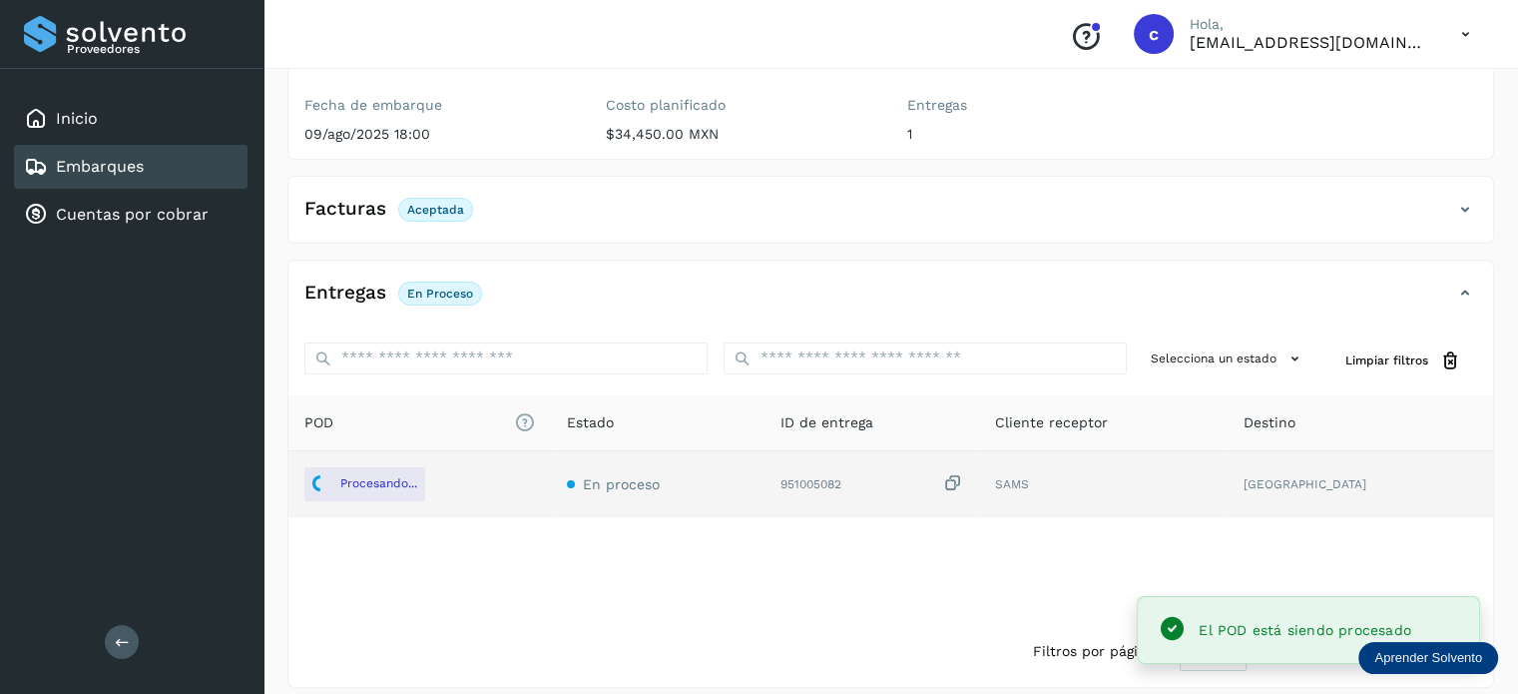
click at [117, 174] on link "Embarques" at bounding box center [100, 166] width 88 height 19
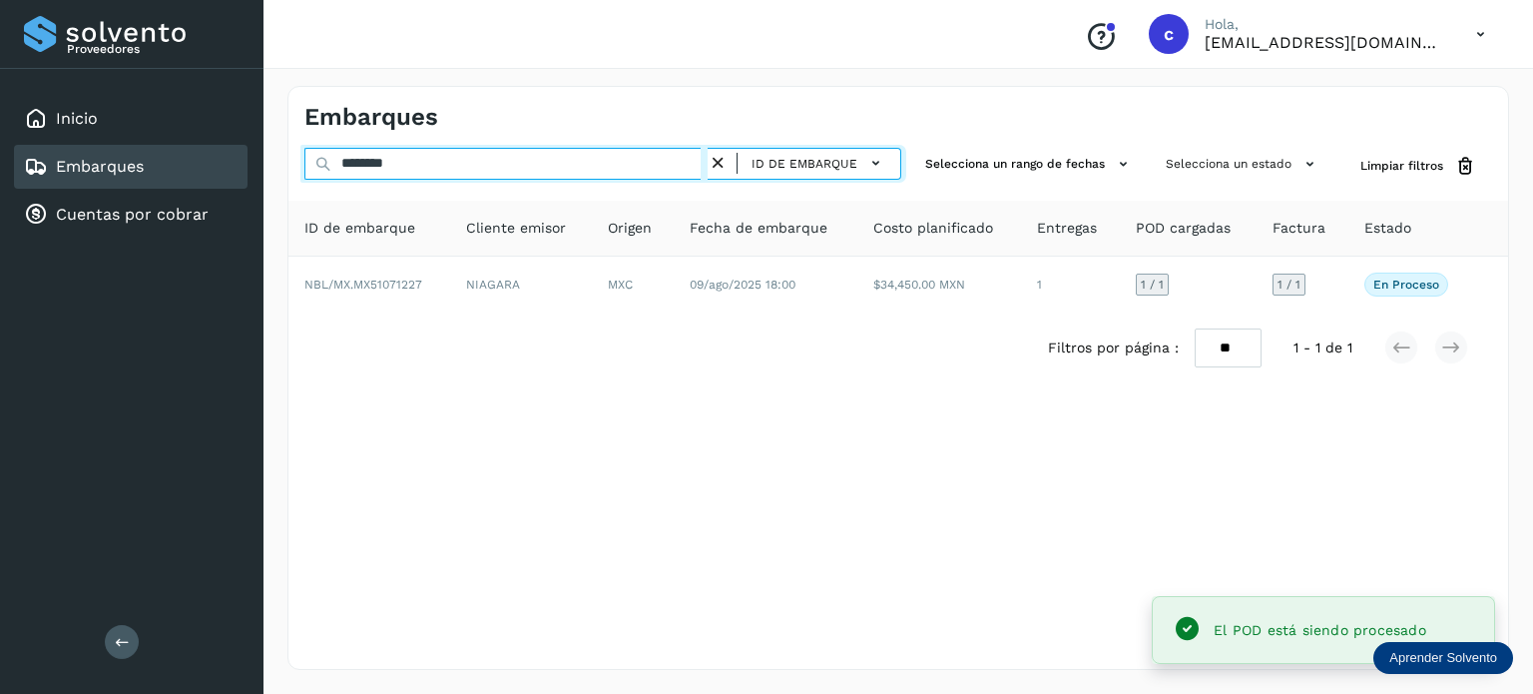
drag, startPoint x: 415, startPoint y: 168, endPoint x: 299, endPoint y: 157, distance: 117.3
click at [299, 158] on div "******** ID de embarque Selecciona un rango de fechas Selecciona un estado Limp…" at bounding box center [899, 166] width 1220 height 37
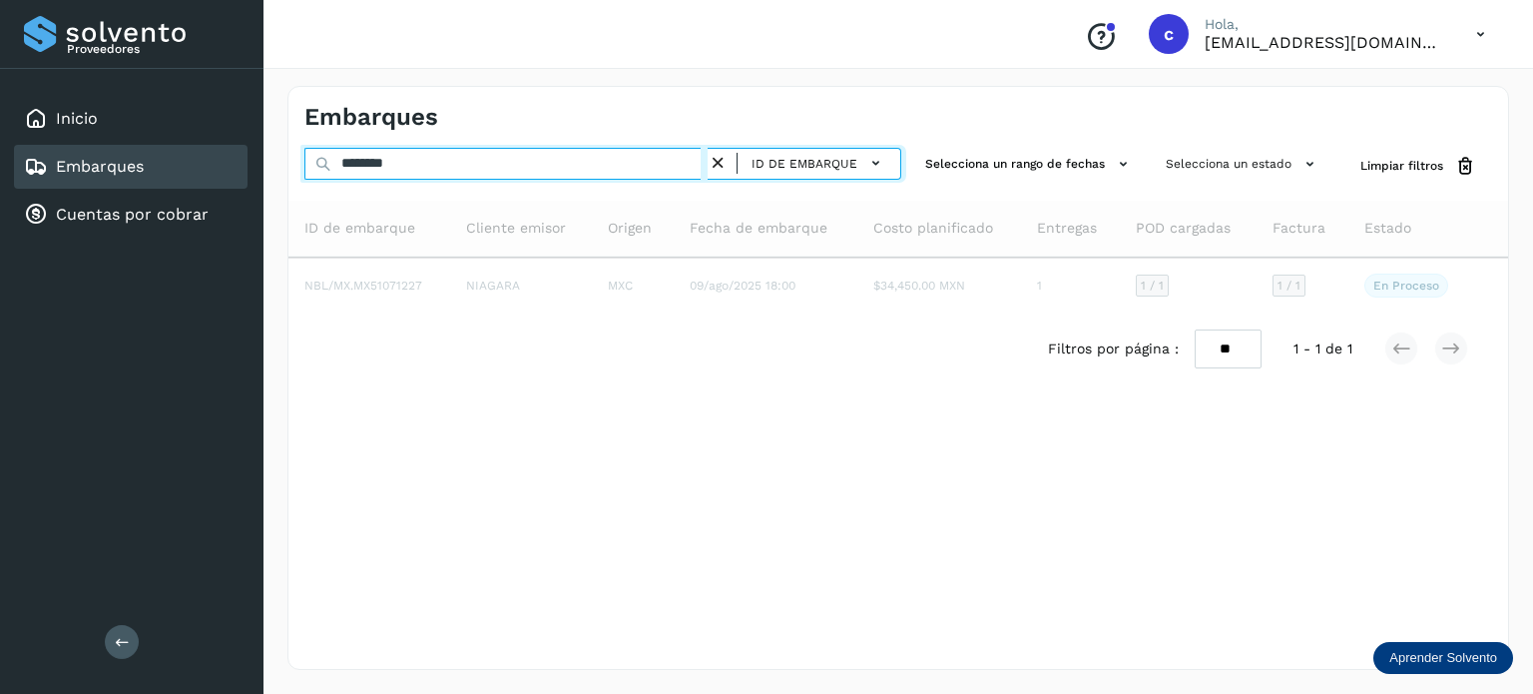
type input "********"
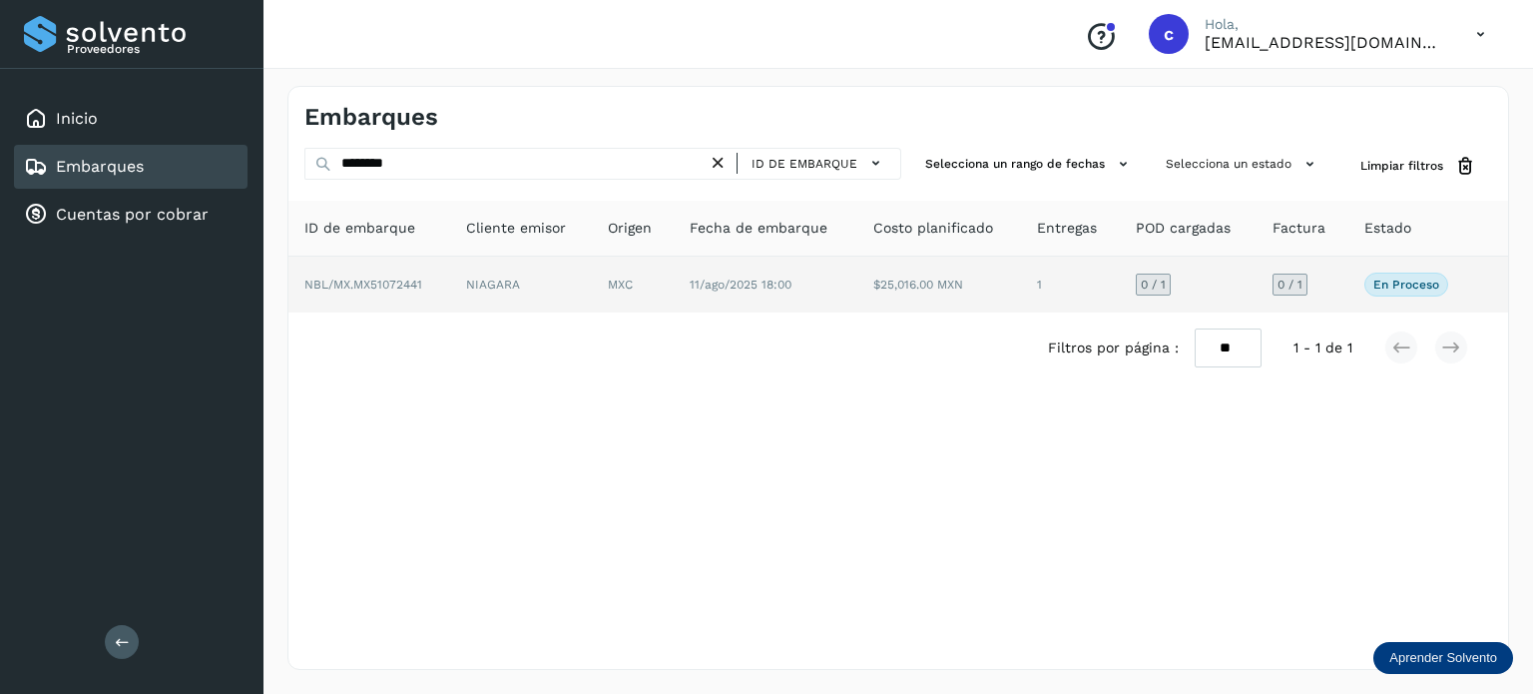
click at [1021, 284] on td "$25,016.00 MXN" at bounding box center [1070, 285] width 99 height 56
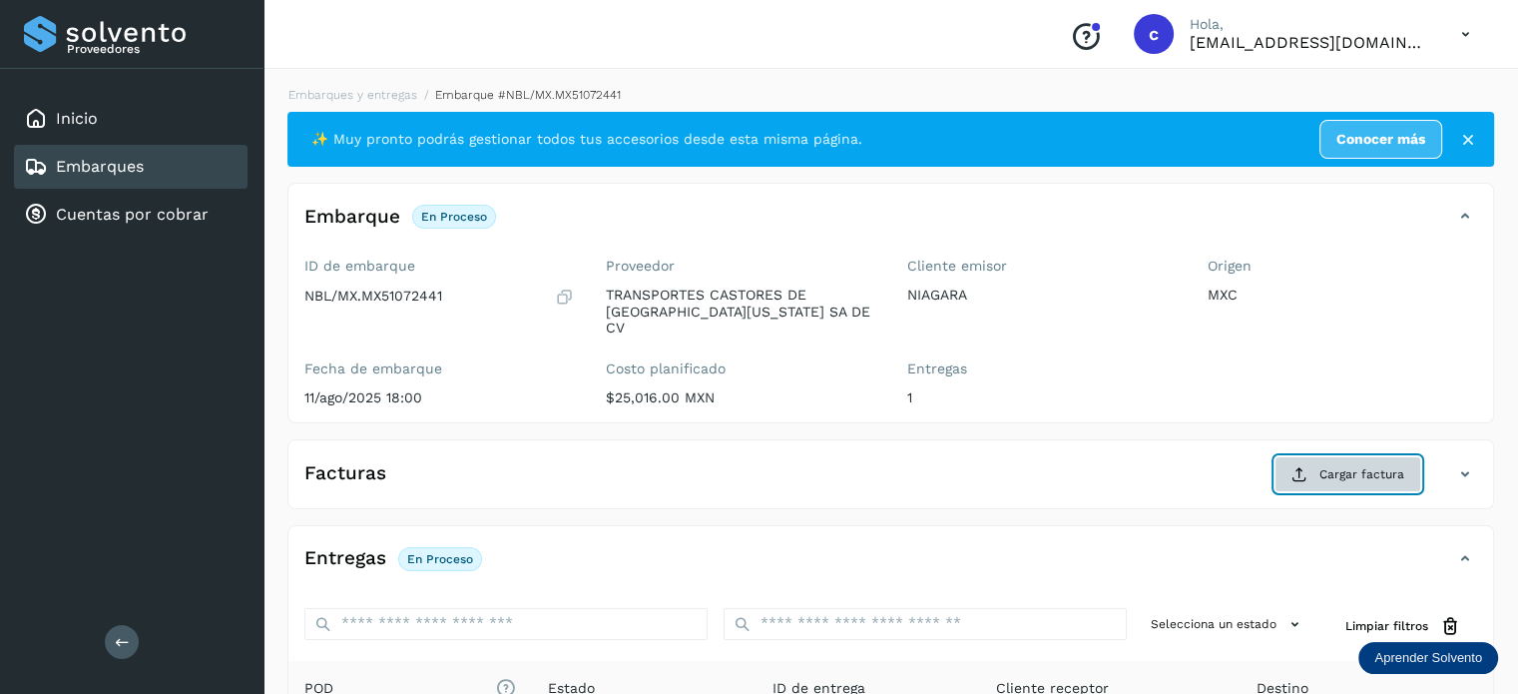
click at [1343, 465] on span "Cargar factura" at bounding box center [1362, 474] width 85 height 18
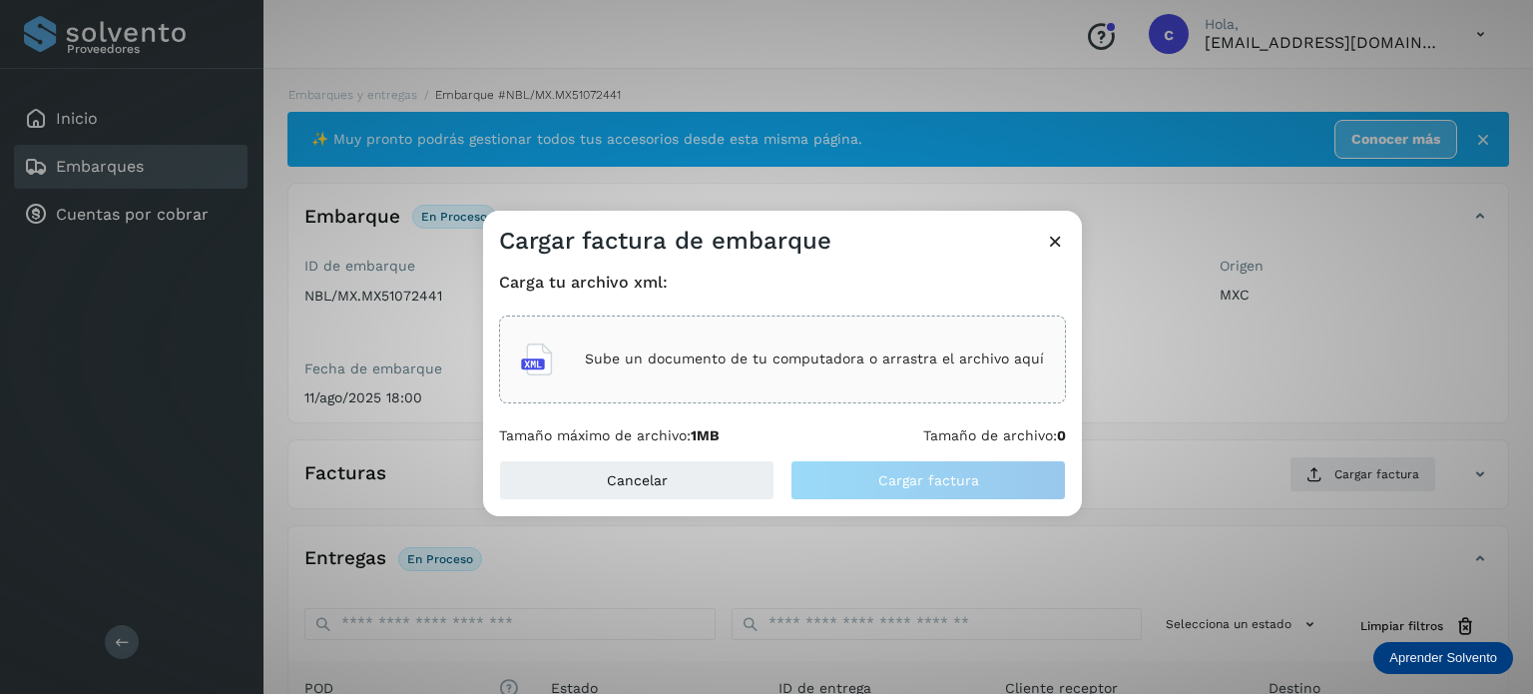
click at [728, 350] on p "Sube un documento de tu computadora o arrastra el archivo aquí" at bounding box center [814, 358] width 459 height 17
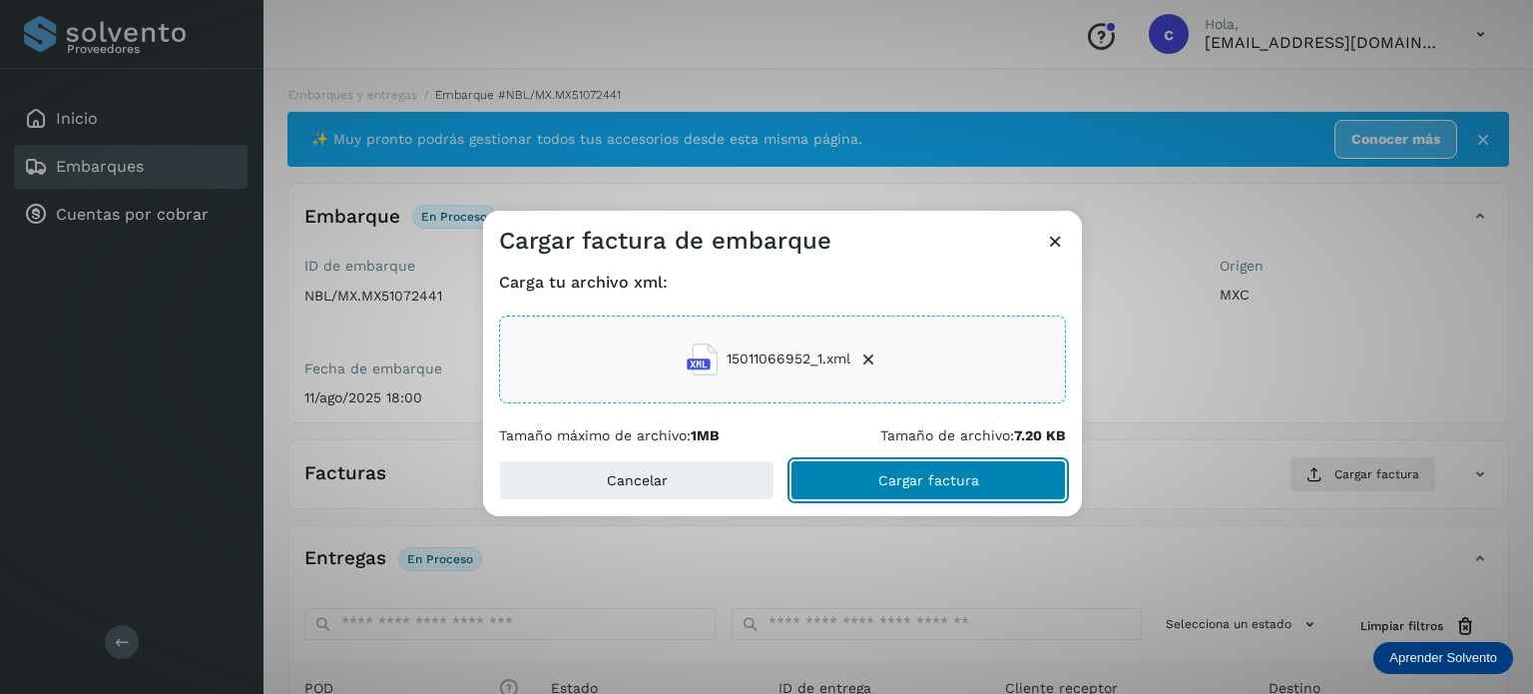
click at [856, 470] on button "Cargar factura" at bounding box center [929, 480] width 276 height 40
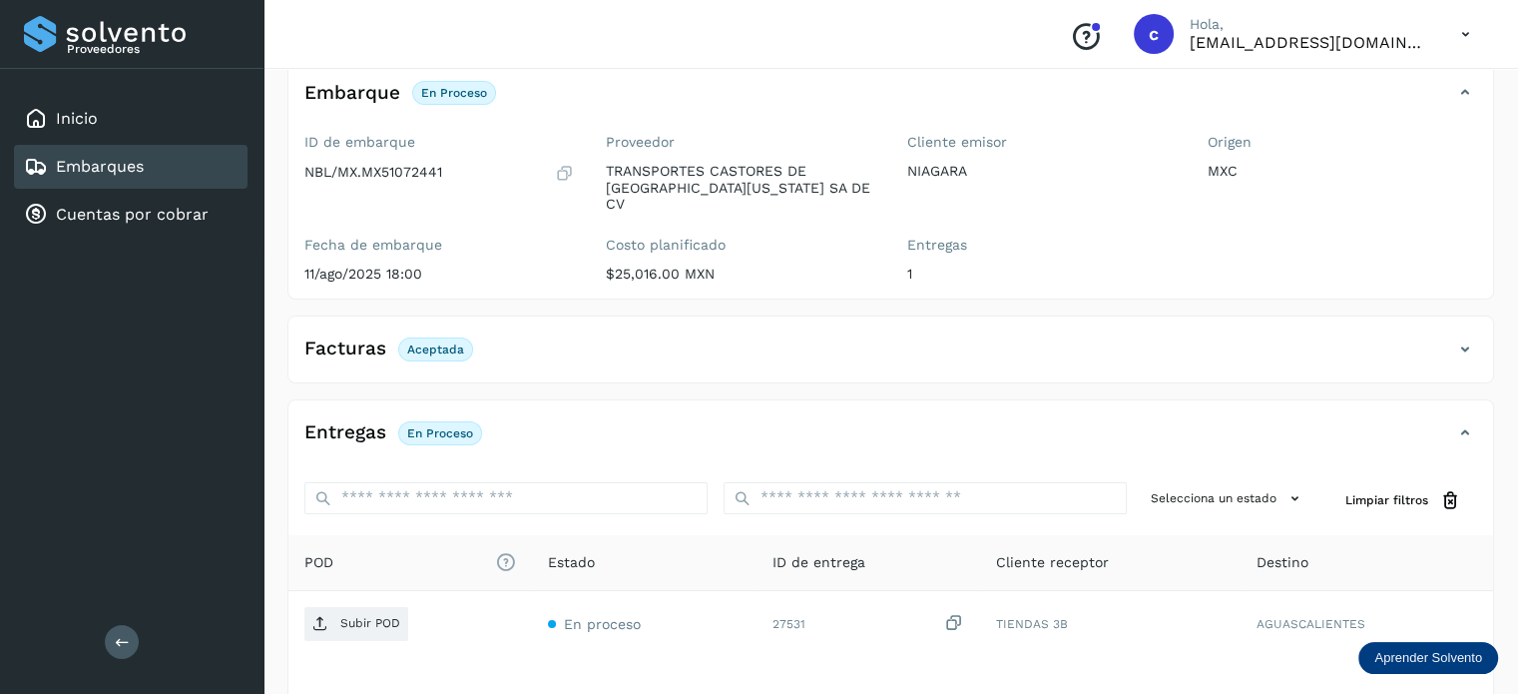
scroll to position [264, 0]
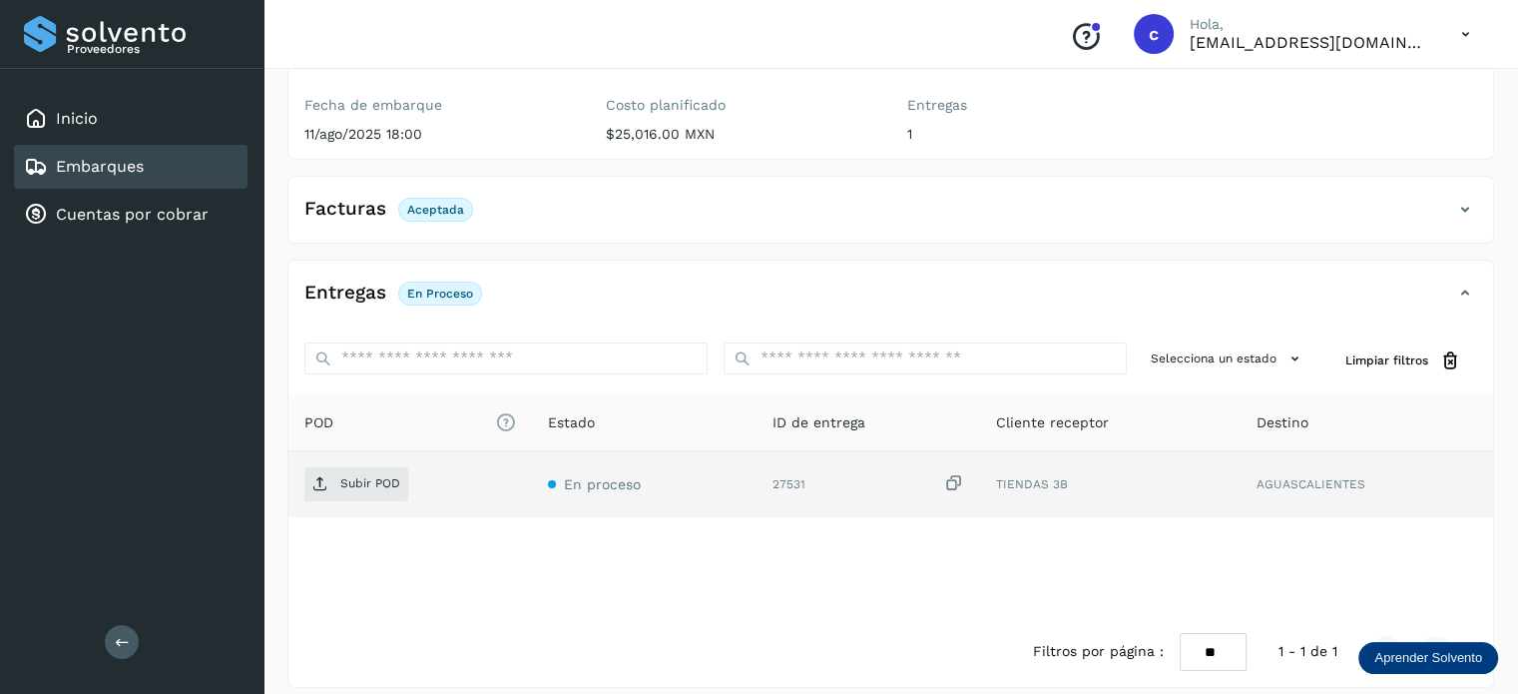
click at [532, 451] on td "Subir POD" at bounding box center [644, 484] width 225 height 66
click at [343, 476] on p "Subir POD" at bounding box center [370, 483] width 60 height 14
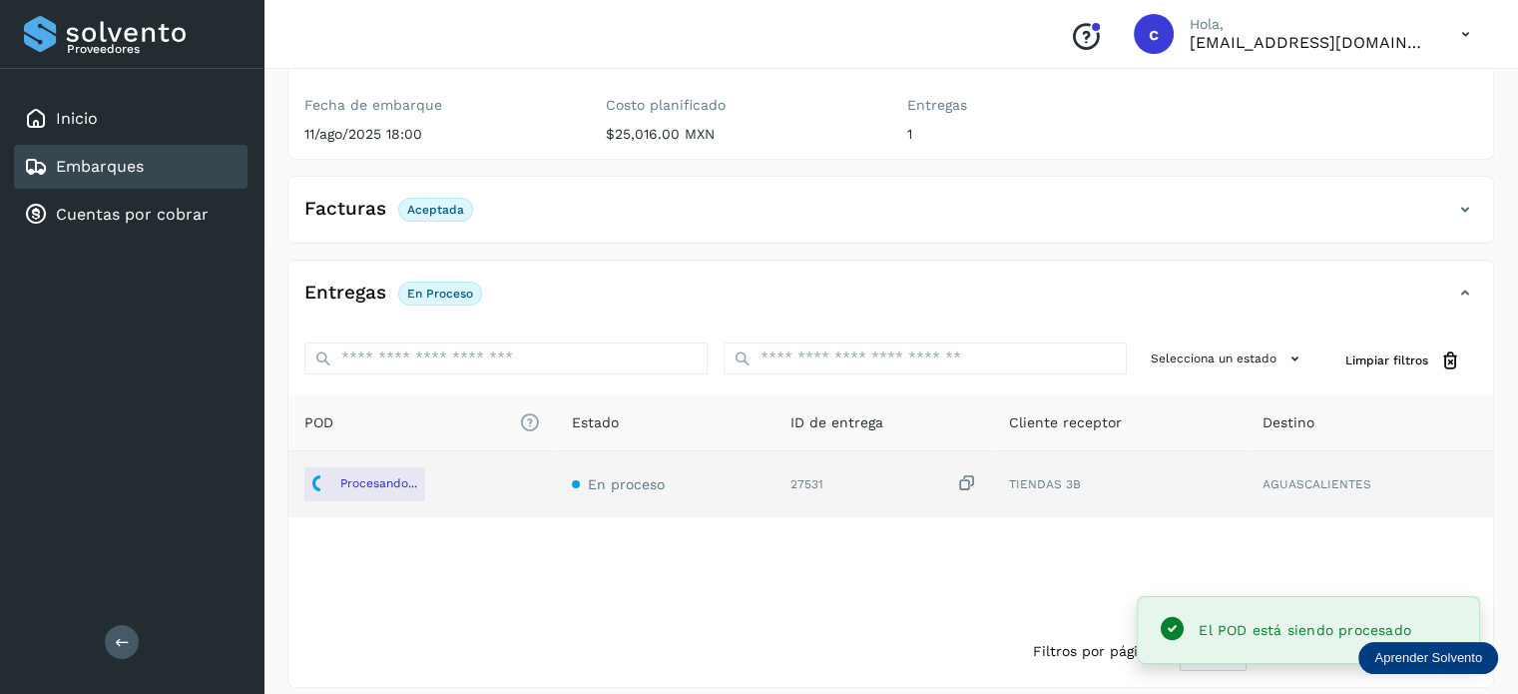
click at [156, 174] on div "Embarques" at bounding box center [131, 167] width 234 height 44
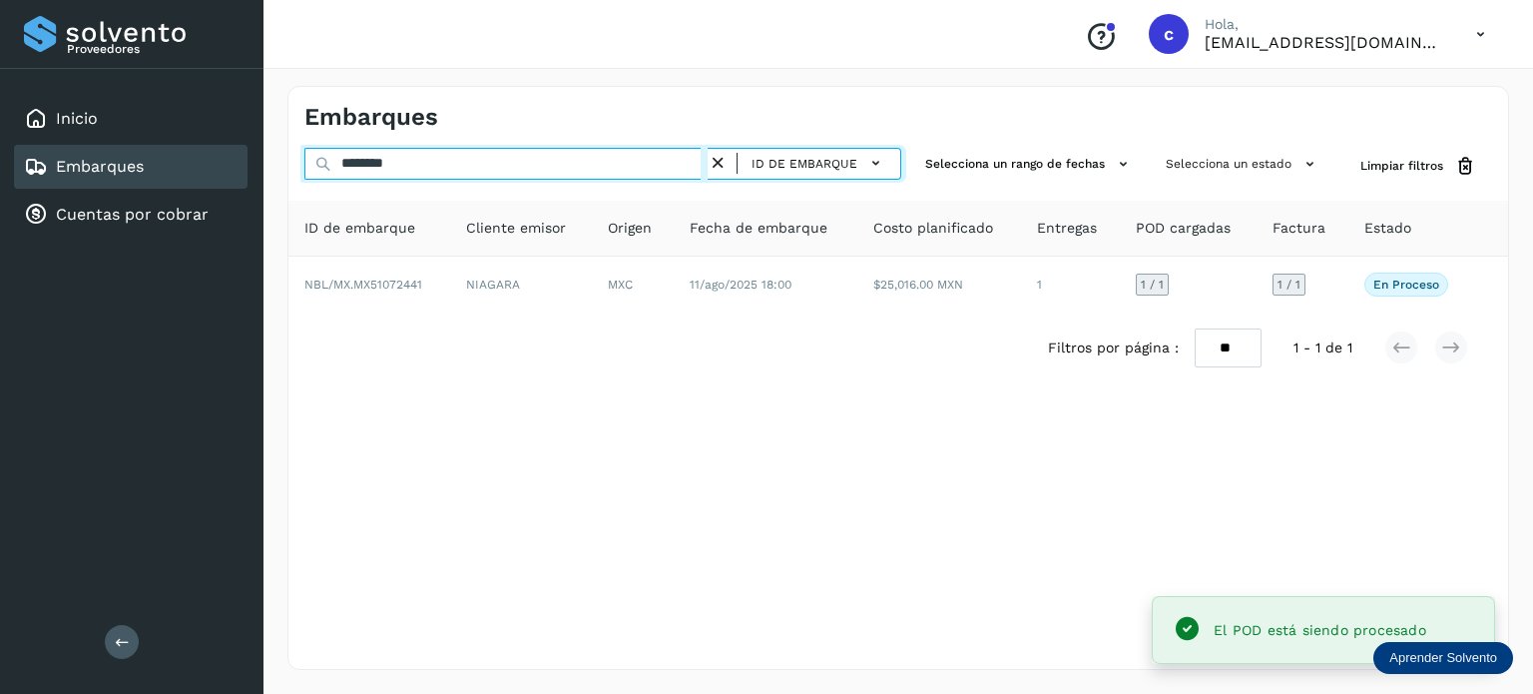
drag, startPoint x: 406, startPoint y: 169, endPoint x: 295, endPoint y: 178, distance: 112.2
click at [274, 167] on div "Embarques ******** ID de embarque Selecciona un rango de fechas Selecciona un e…" at bounding box center [899, 378] width 1270 height 632
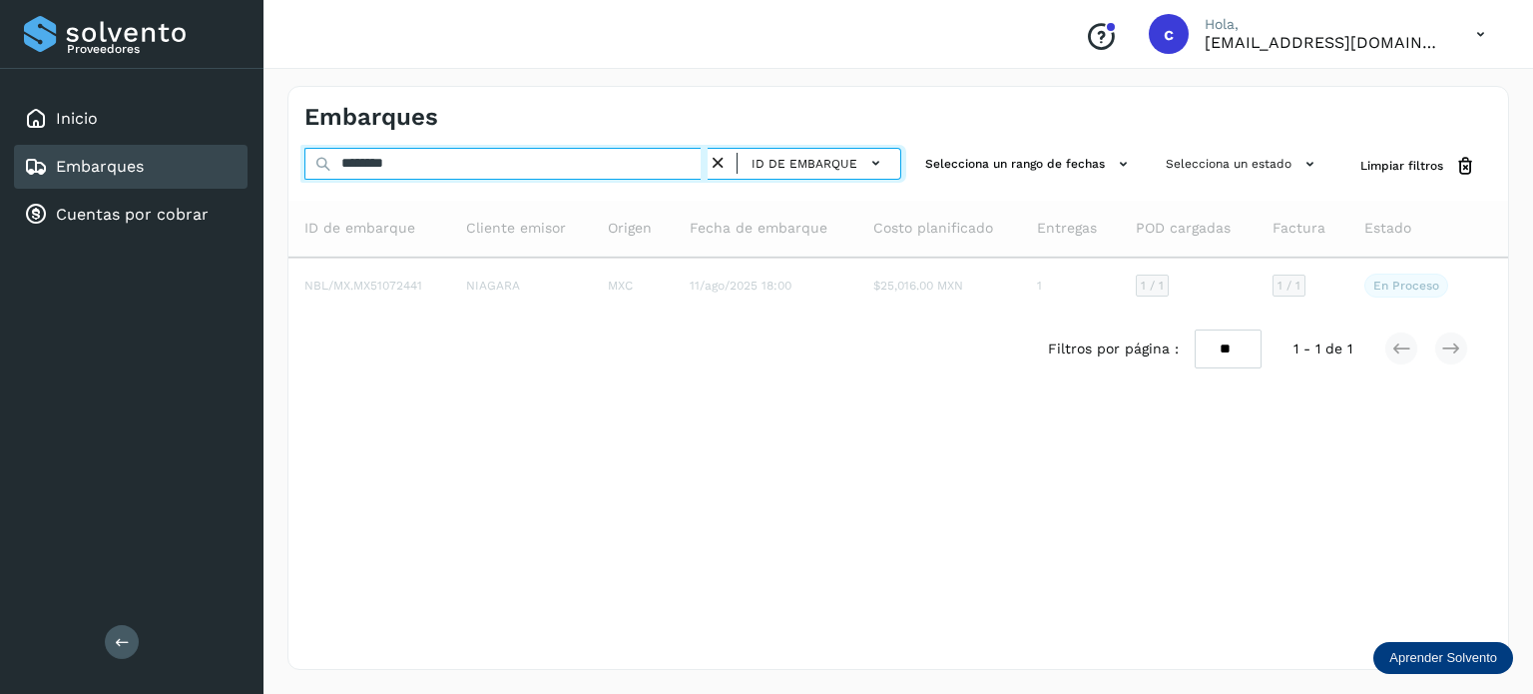
type input "********"
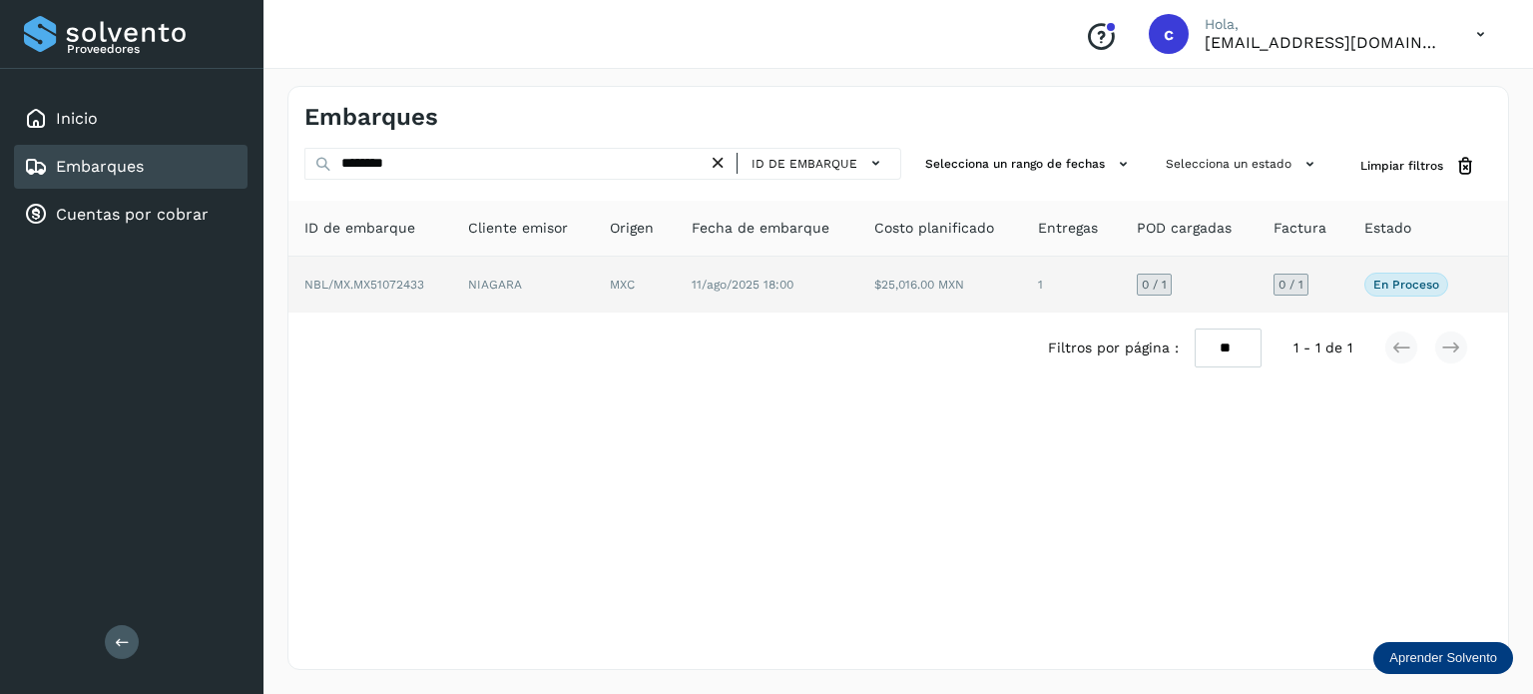
click at [775, 282] on span "11/ago/2025 18:00" at bounding box center [743, 285] width 102 height 14
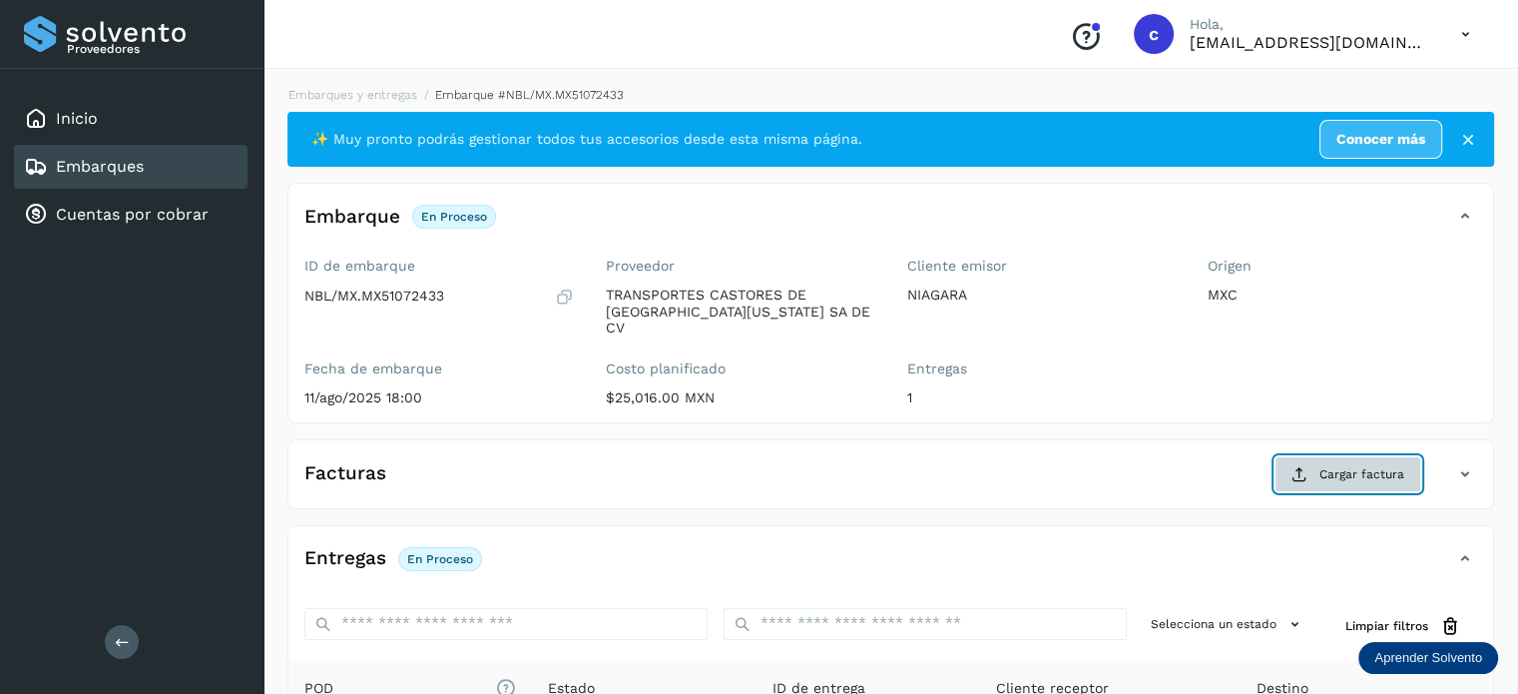
click at [1354, 456] on button "Cargar factura" at bounding box center [1348, 474] width 147 height 36
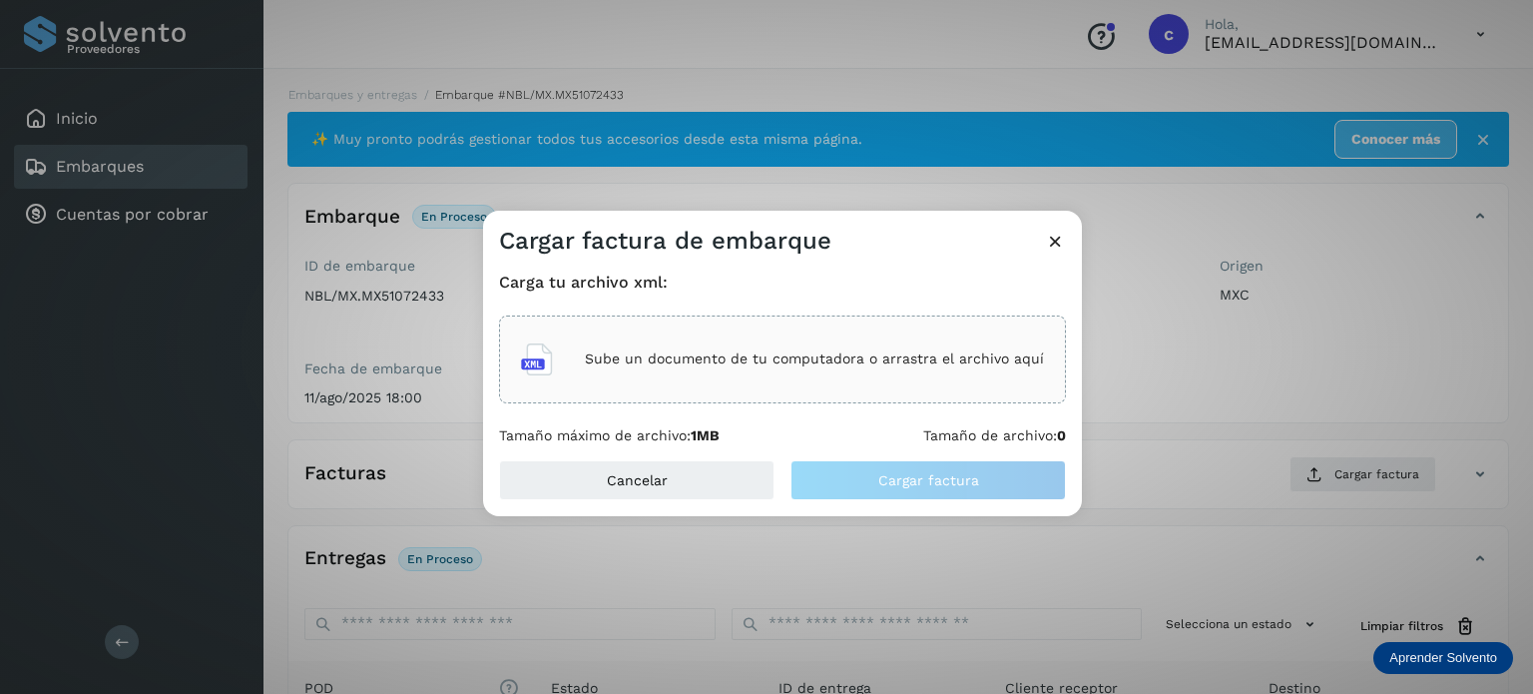
click at [804, 370] on div "Sube un documento de tu computadora o arrastra el archivo aquí" at bounding box center [782, 359] width 523 height 54
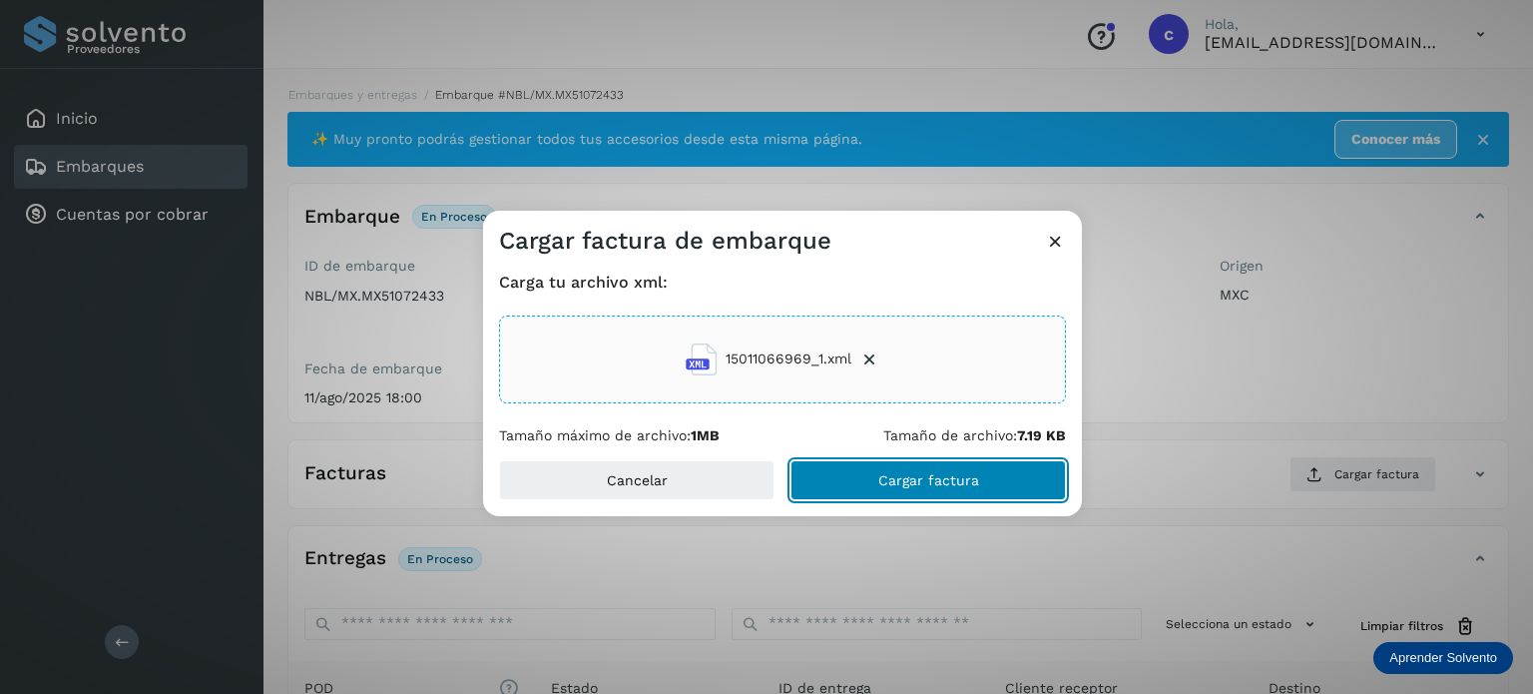
click at [879, 488] on button "Cargar factura" at bounding box center [929, 480] width 276 height 40
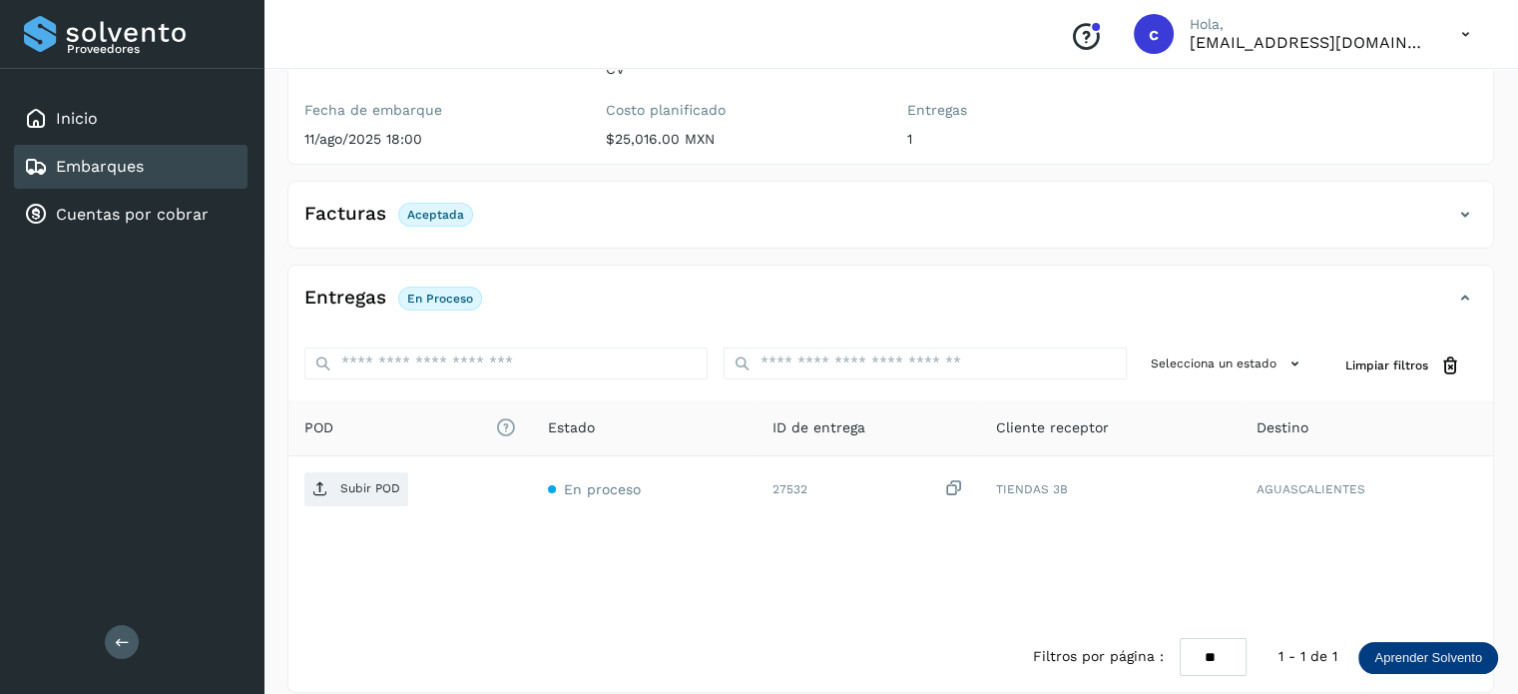
scroll to position [264, 0]
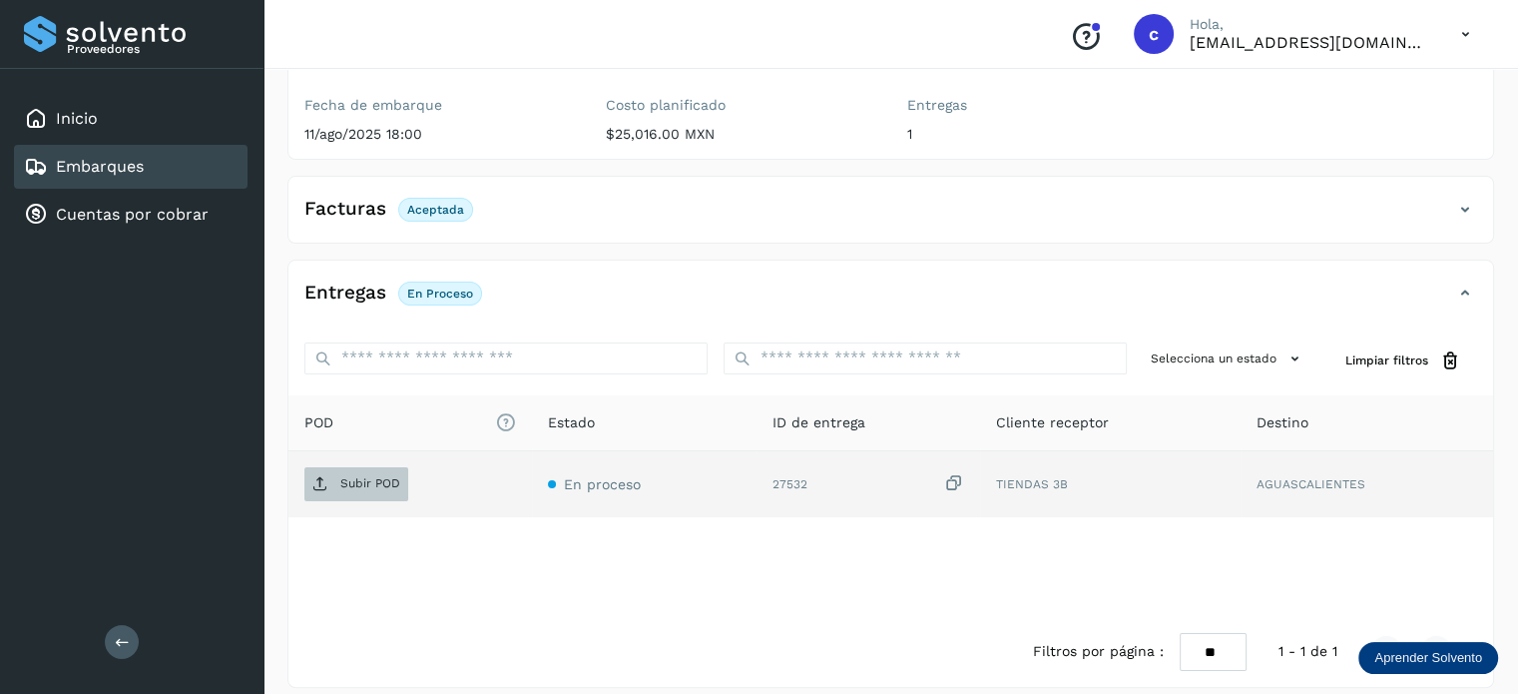
click at [347, 476] on p "Subir POD" at bounding box center [370, 483] width 60 height 14
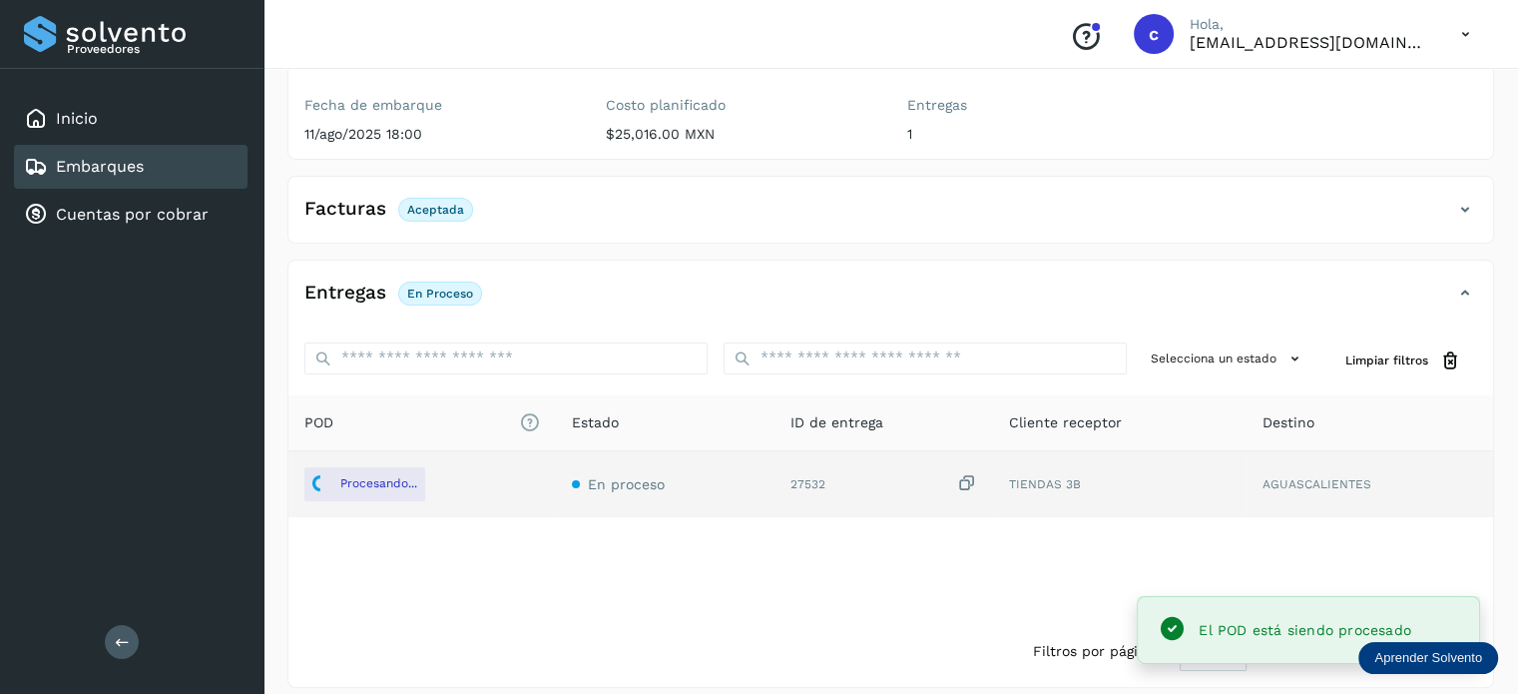
click at [136, 163] on link "Embarques" at bounding box center [100, 166] width 88 height 19
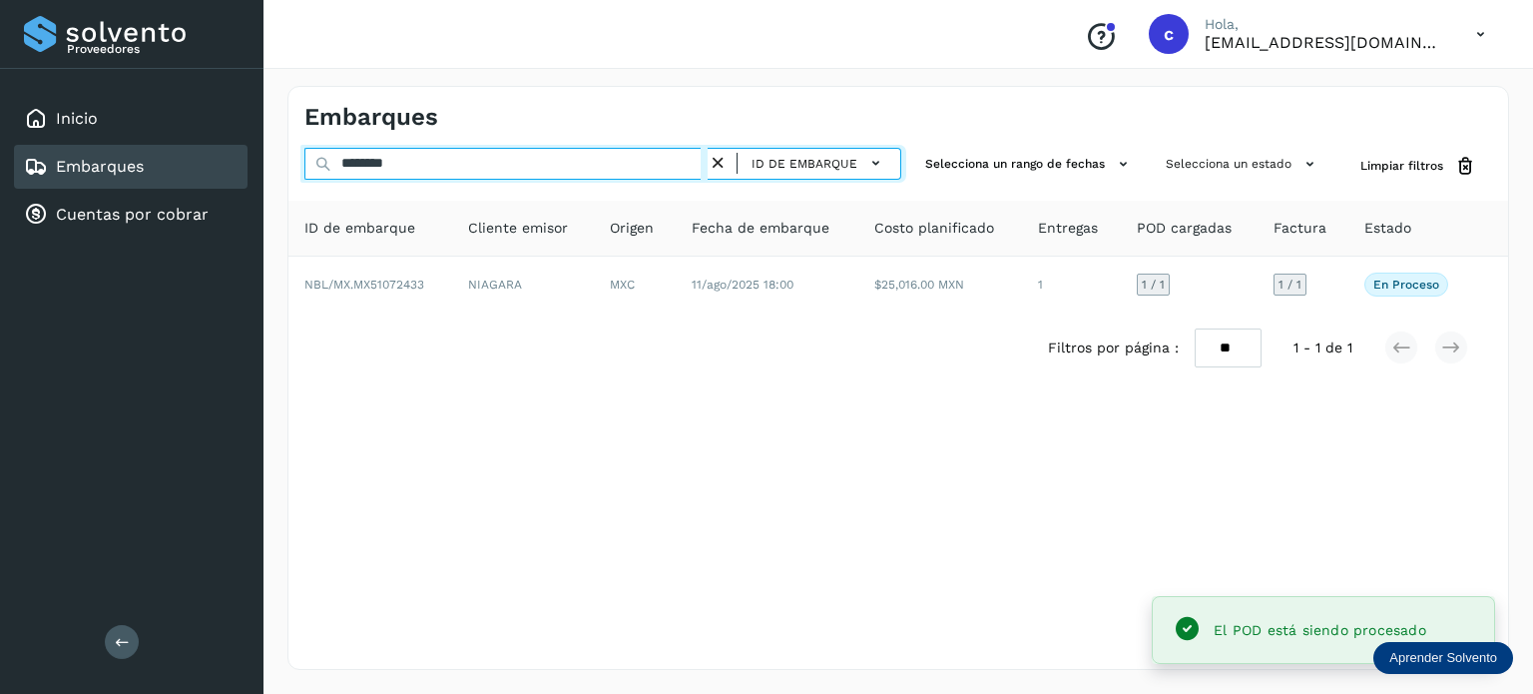
drag, startPoint x: 416, startPoint y: 156, endPoint x: 351, endPoint y: 159, distance: 65.0
click at [348, 158] on input "********" at bounding box center [505, 164] width 403 height 32
type input "*"
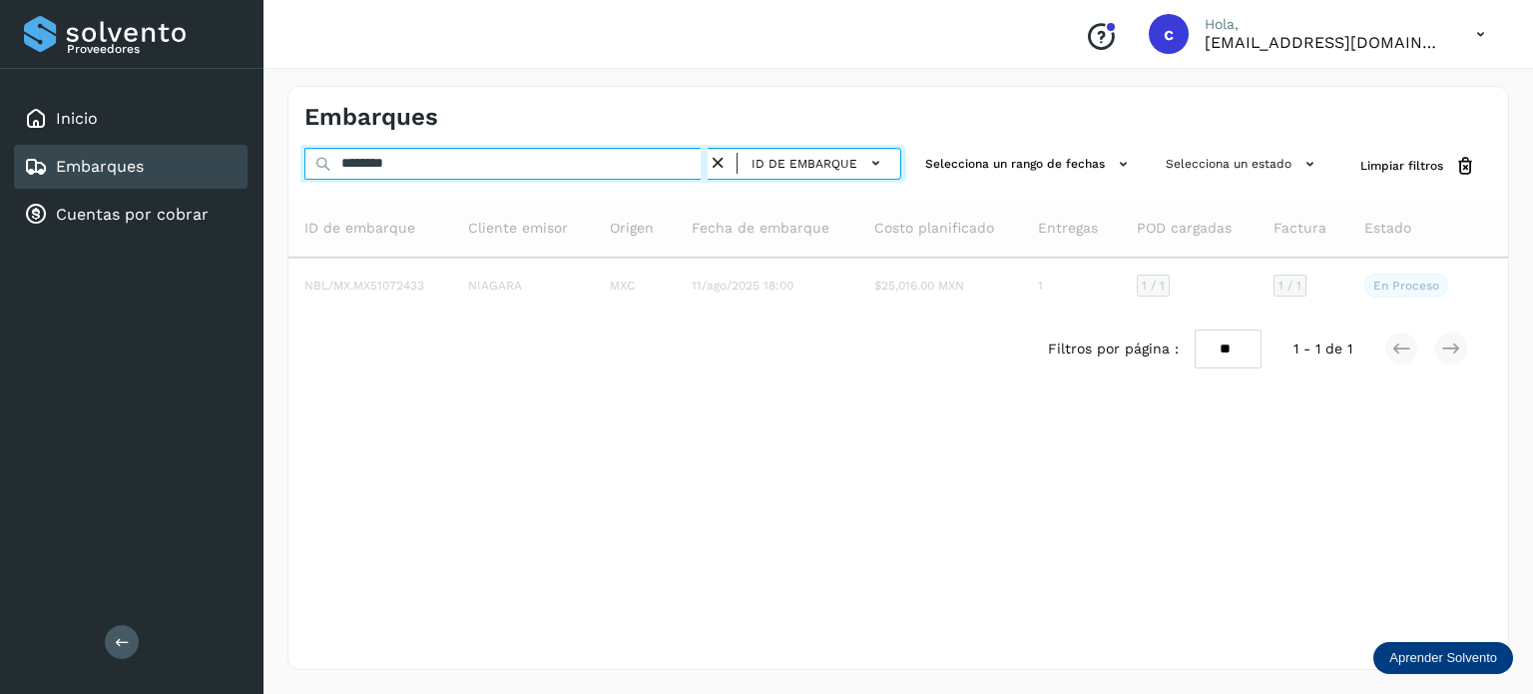
type input "********"
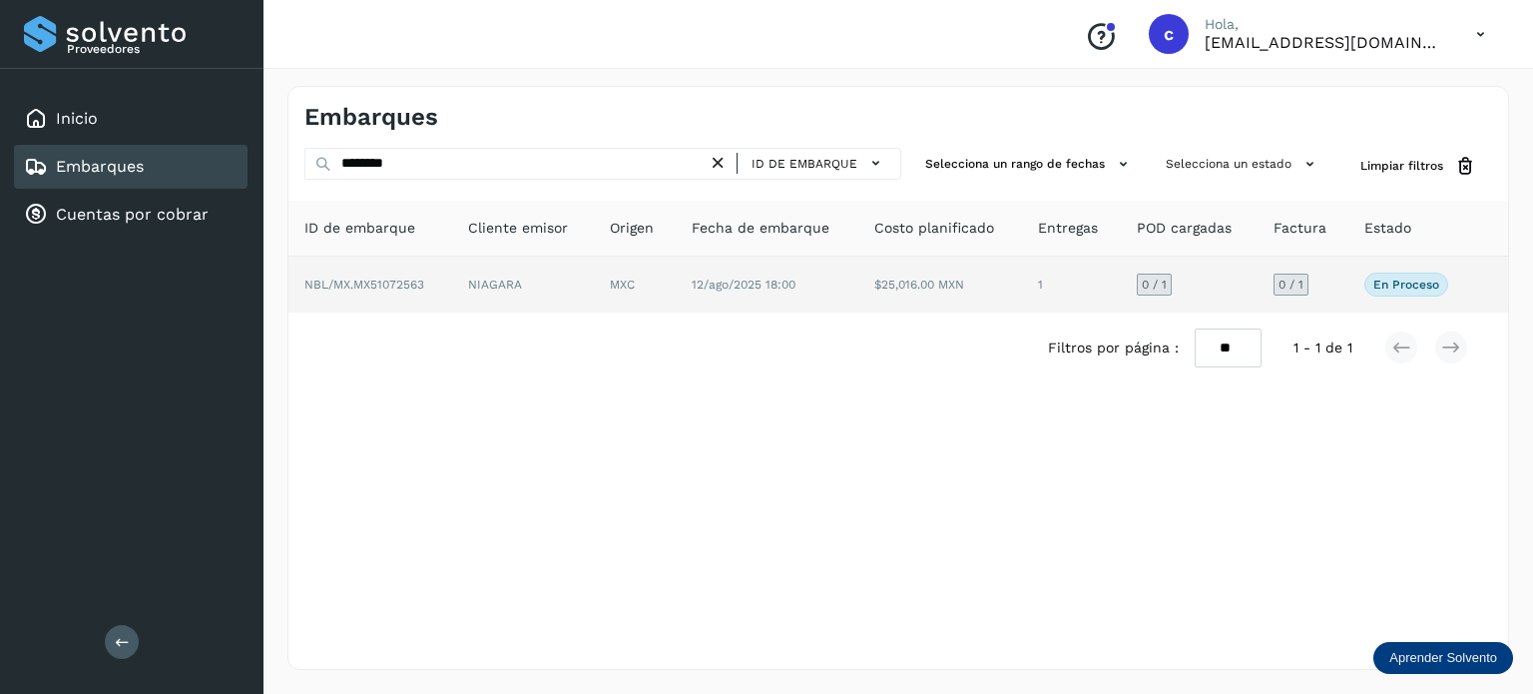
click at [859, 264] on td "12/ago/2025 18:00" at bounding box center [941, 285] width 164 height 56
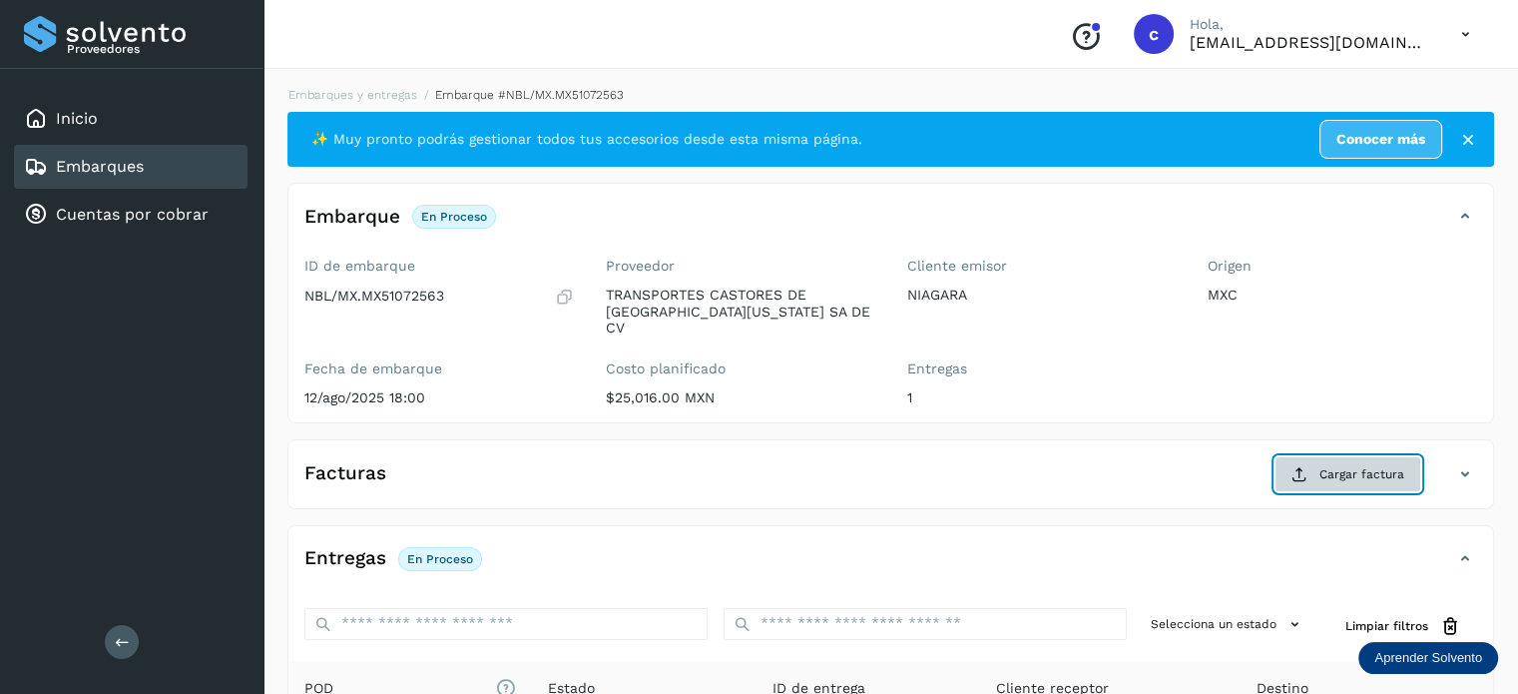
click at [1349, 465] on span "Cargar factura" at bounding box center [1362, 474] width 85 height 18
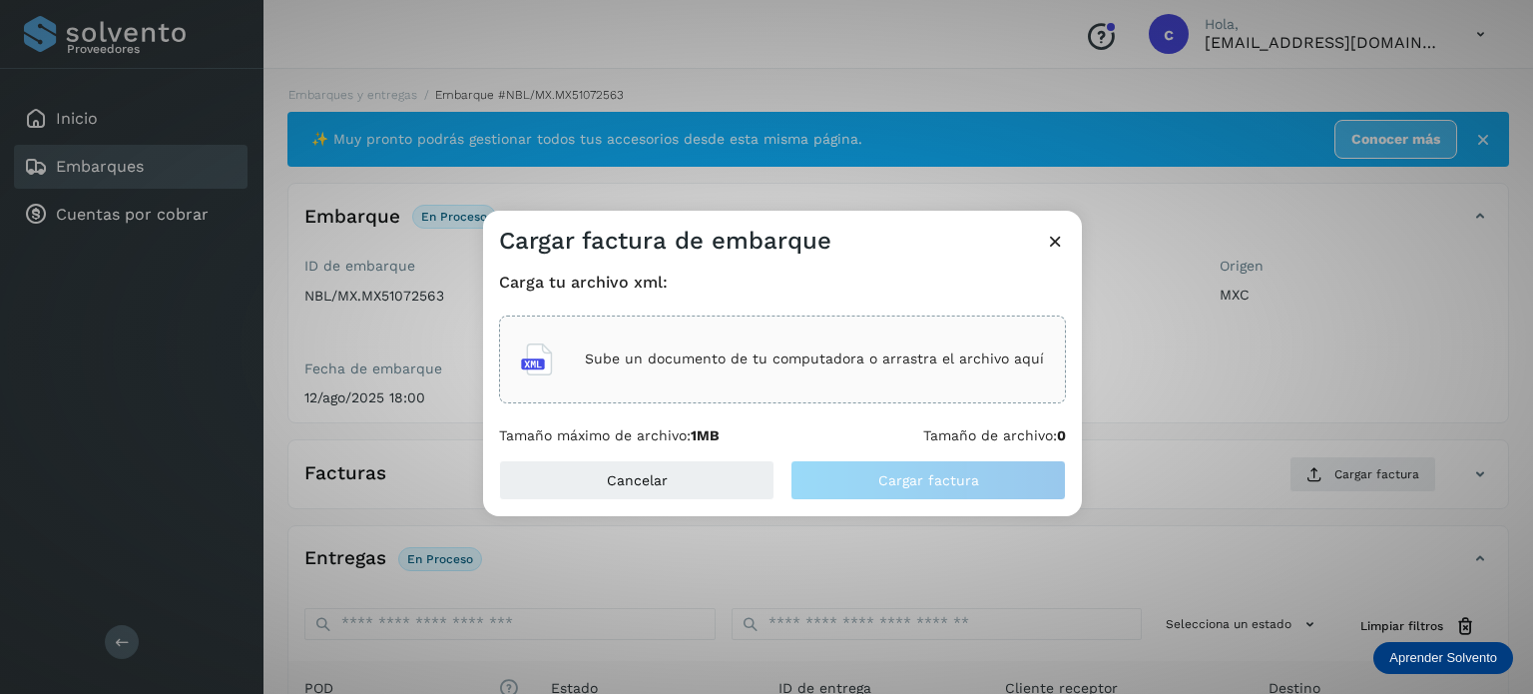
click at [739, 360] on p "Sube un documento de tu computadora o arrastra el archivo aquí" at bounding box center [814, 358] width 459 height 17
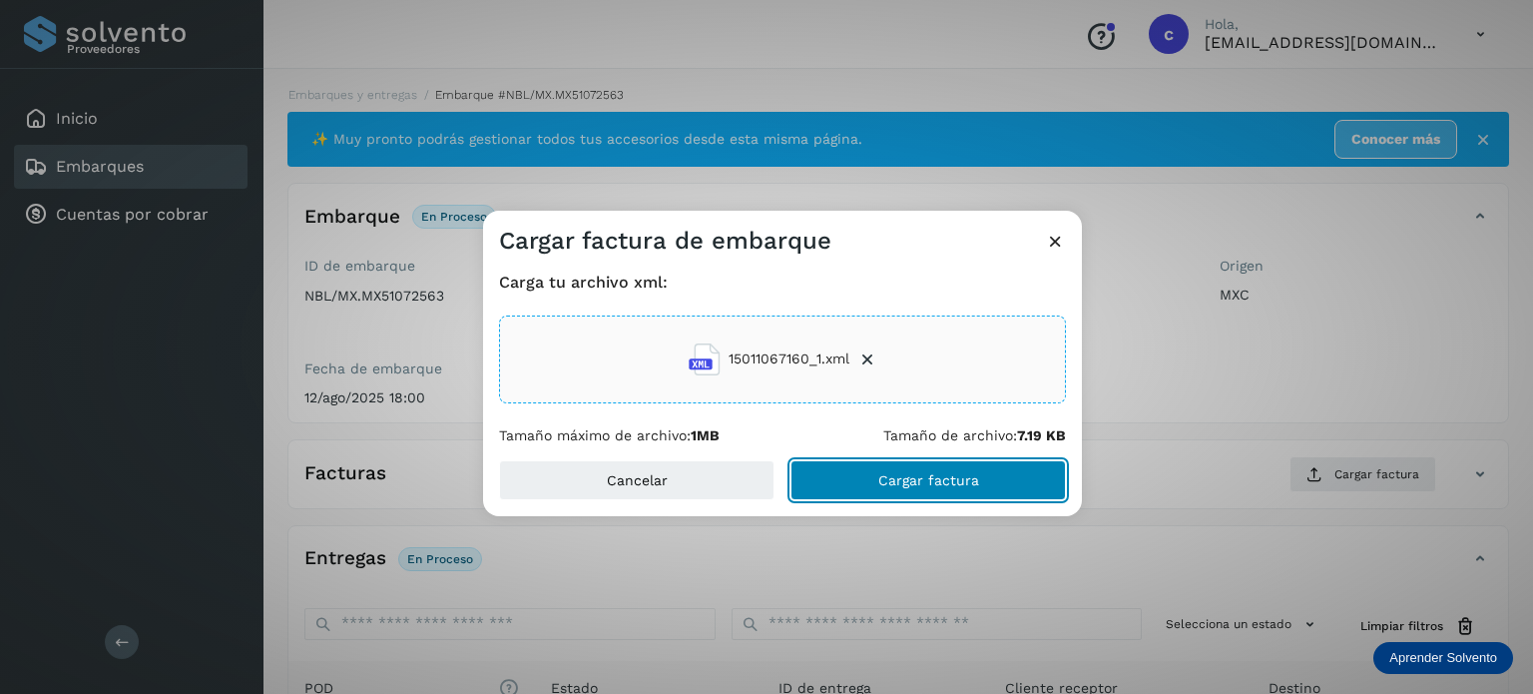
click at [910, 485] on span "Cargar factura" at bounding box center [929, 480] width 101 height 14
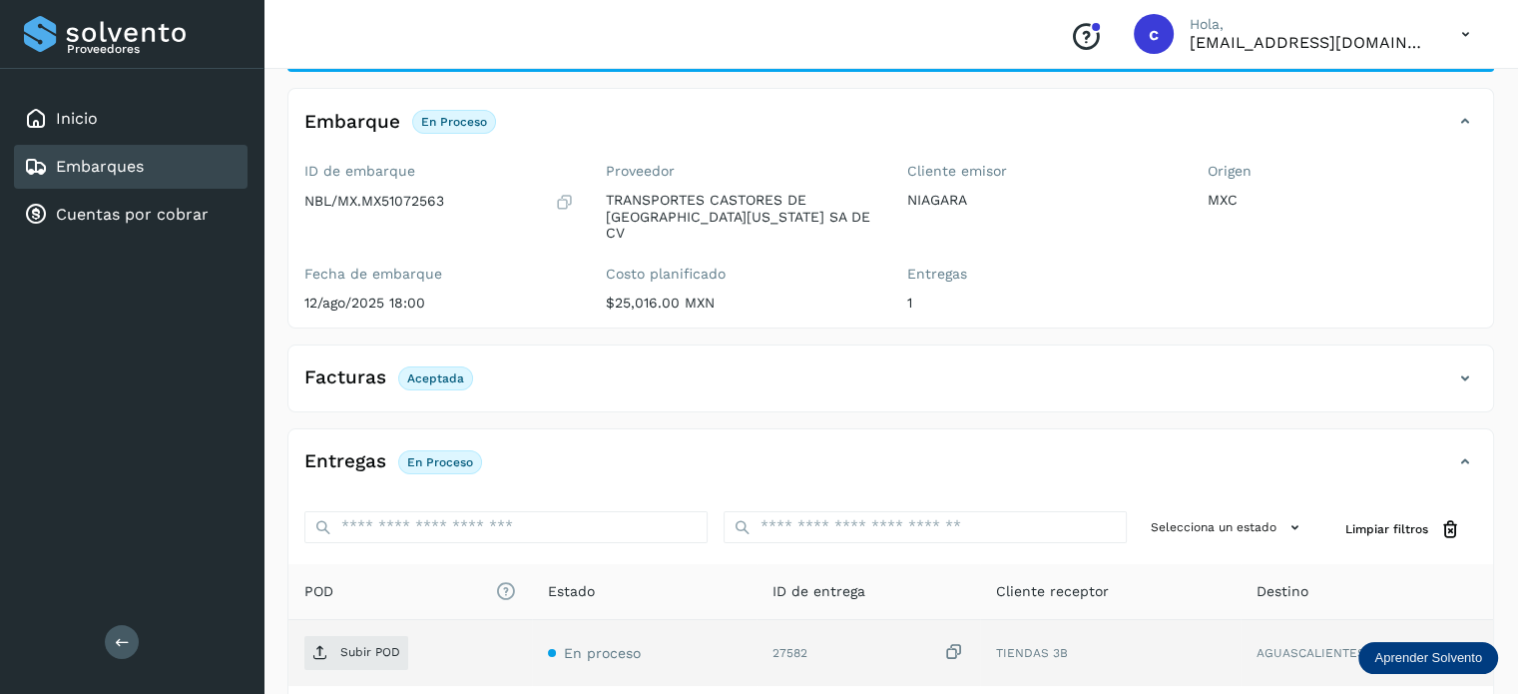
scroll to position [200, 0]
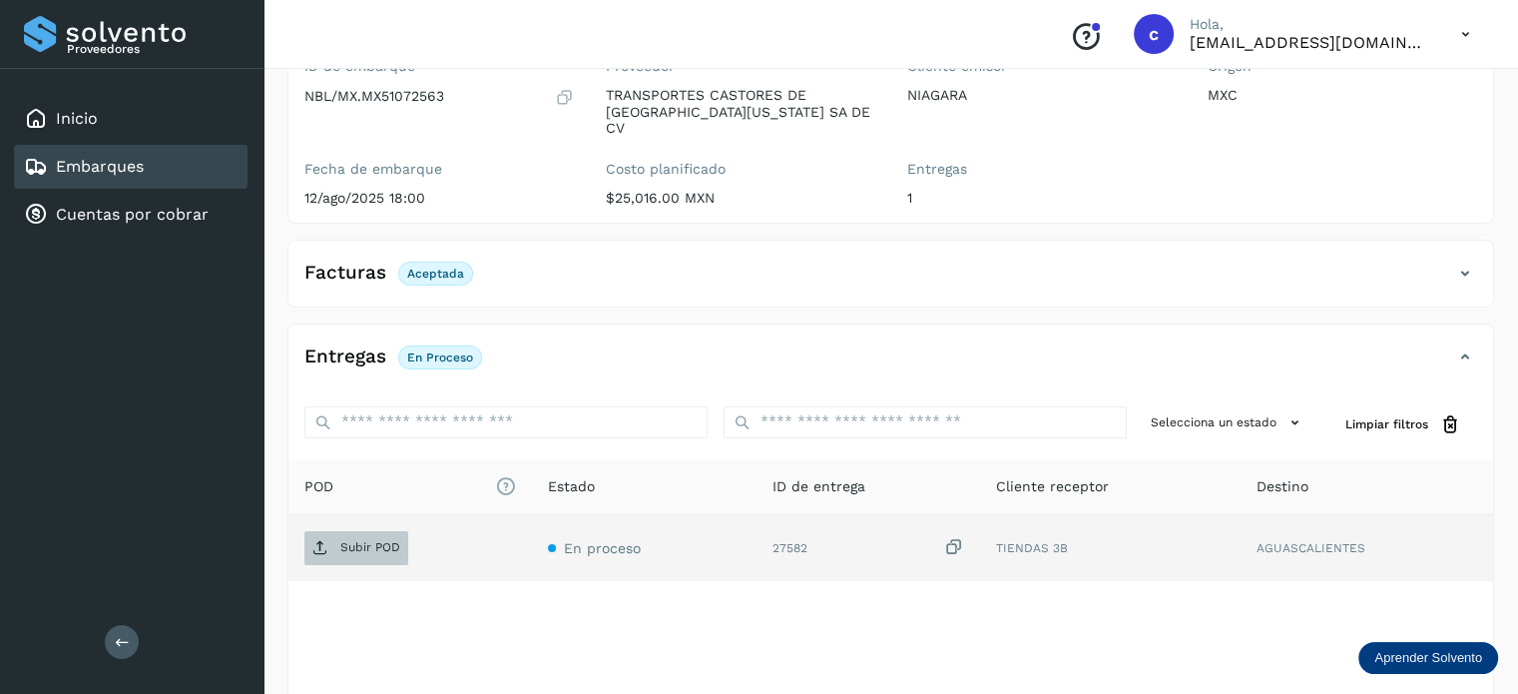
click at [388, 540] on p "Subir POD" at bounding box center [370, 547] width 60 height 14
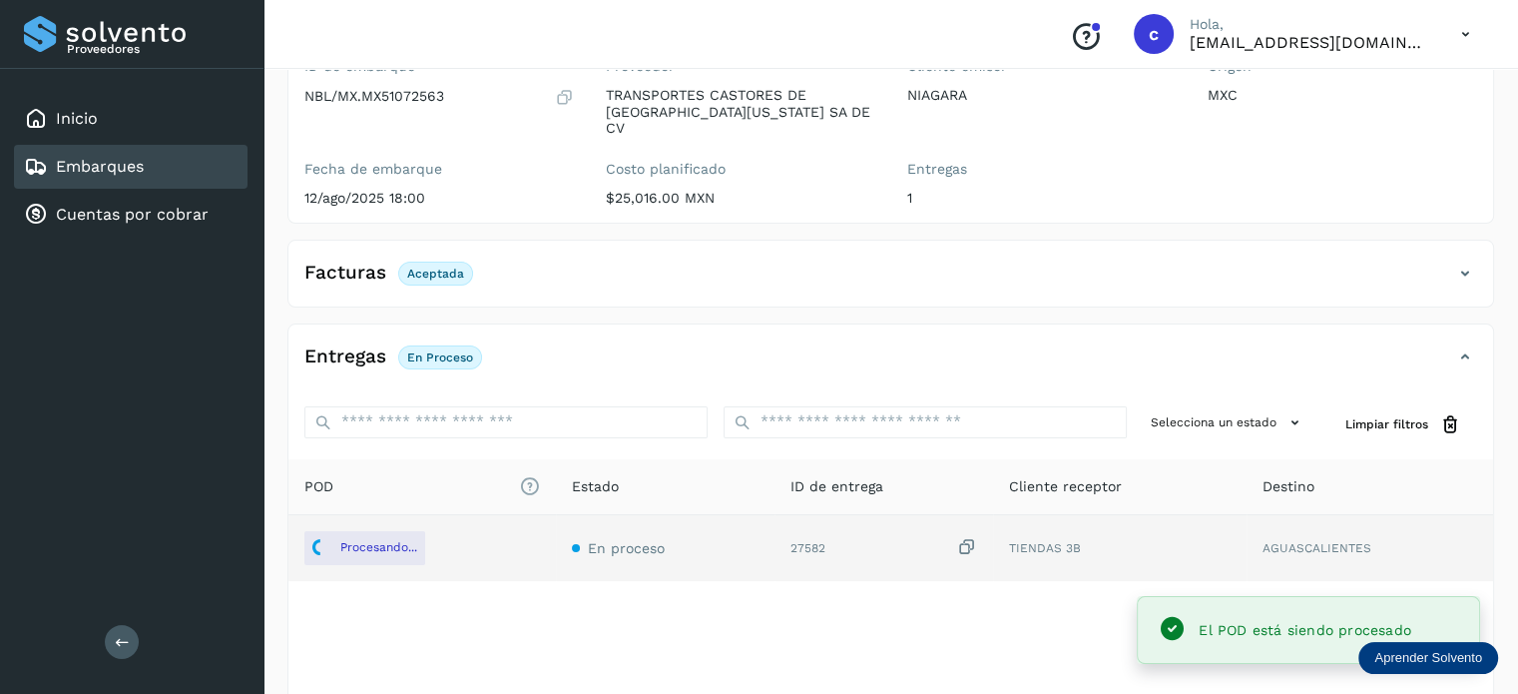
click at [135, 163] on link "Embarques" at bounding box center [100, 166] width 88 height 19
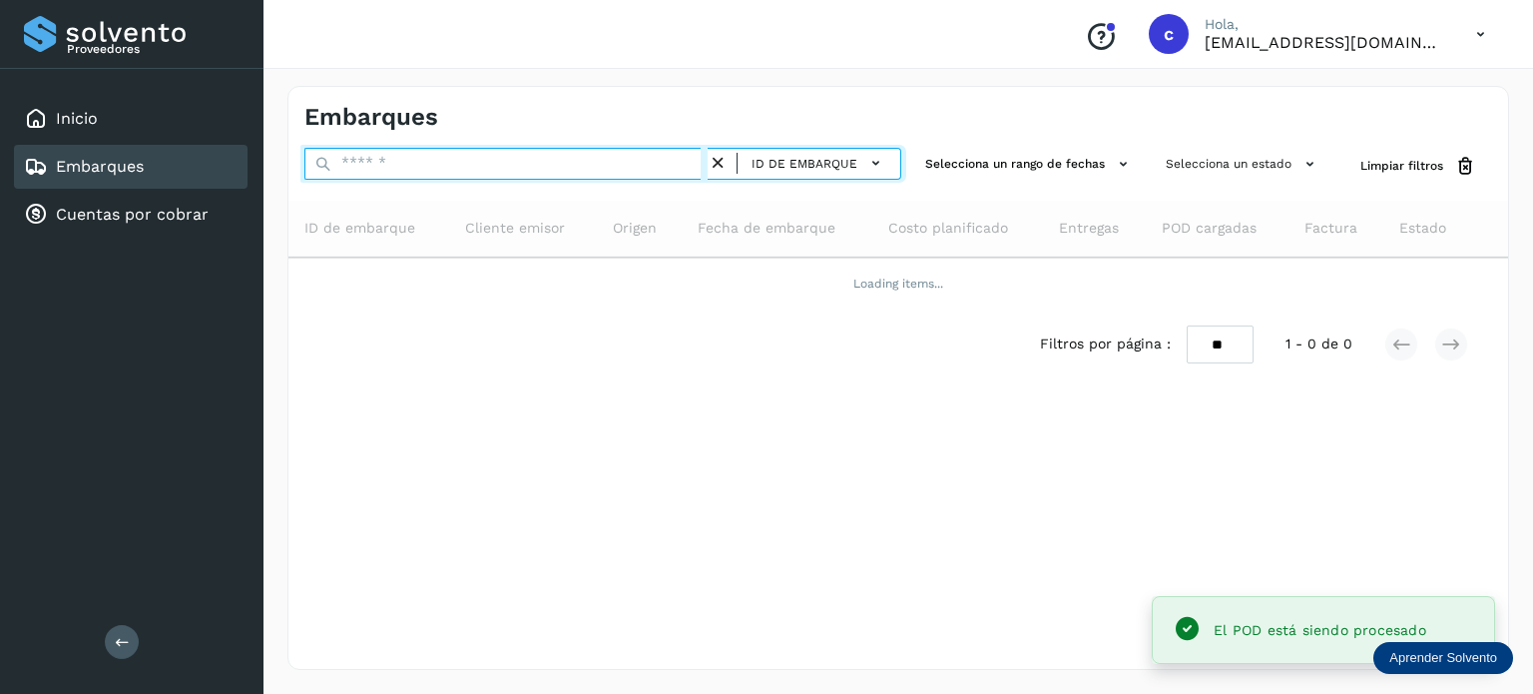
click at [406, 171] on input "text" at bounding box center [505, 164] width 403 height 32
type input "********"
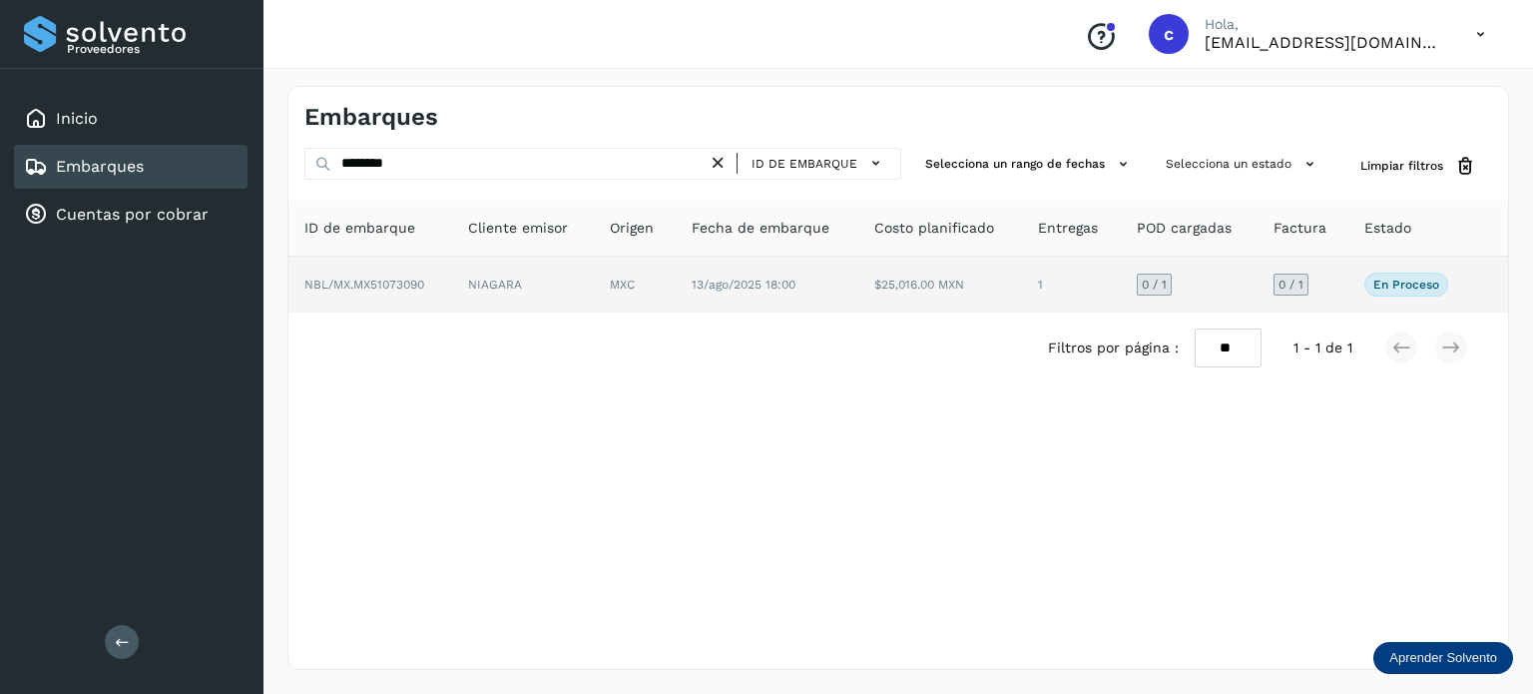
click at [859, 273] on td "13/ago/2025 18:00" at bounding box center [941, 285] width 164 height 56
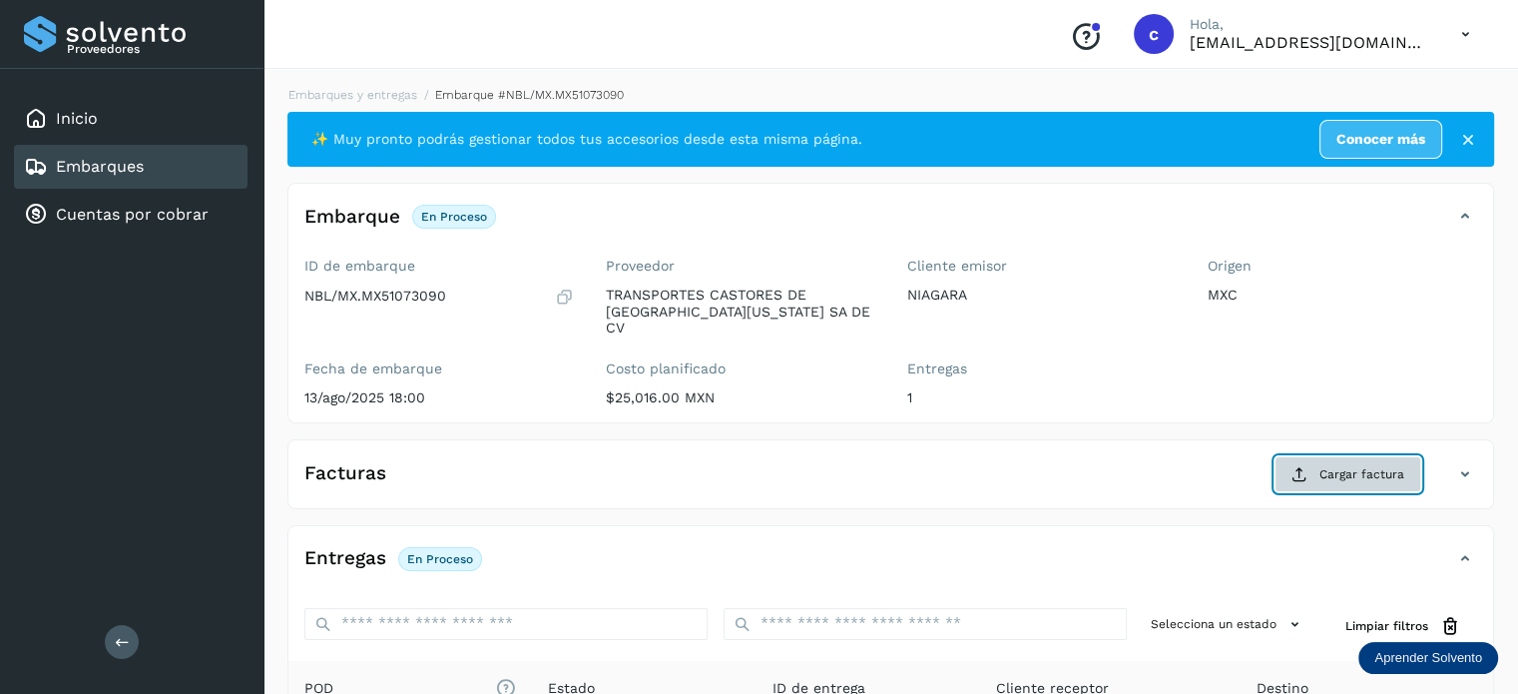
click at [1375, 465] on span "Cargar factura" at bounding box center [1362, 474] width 85 height 18
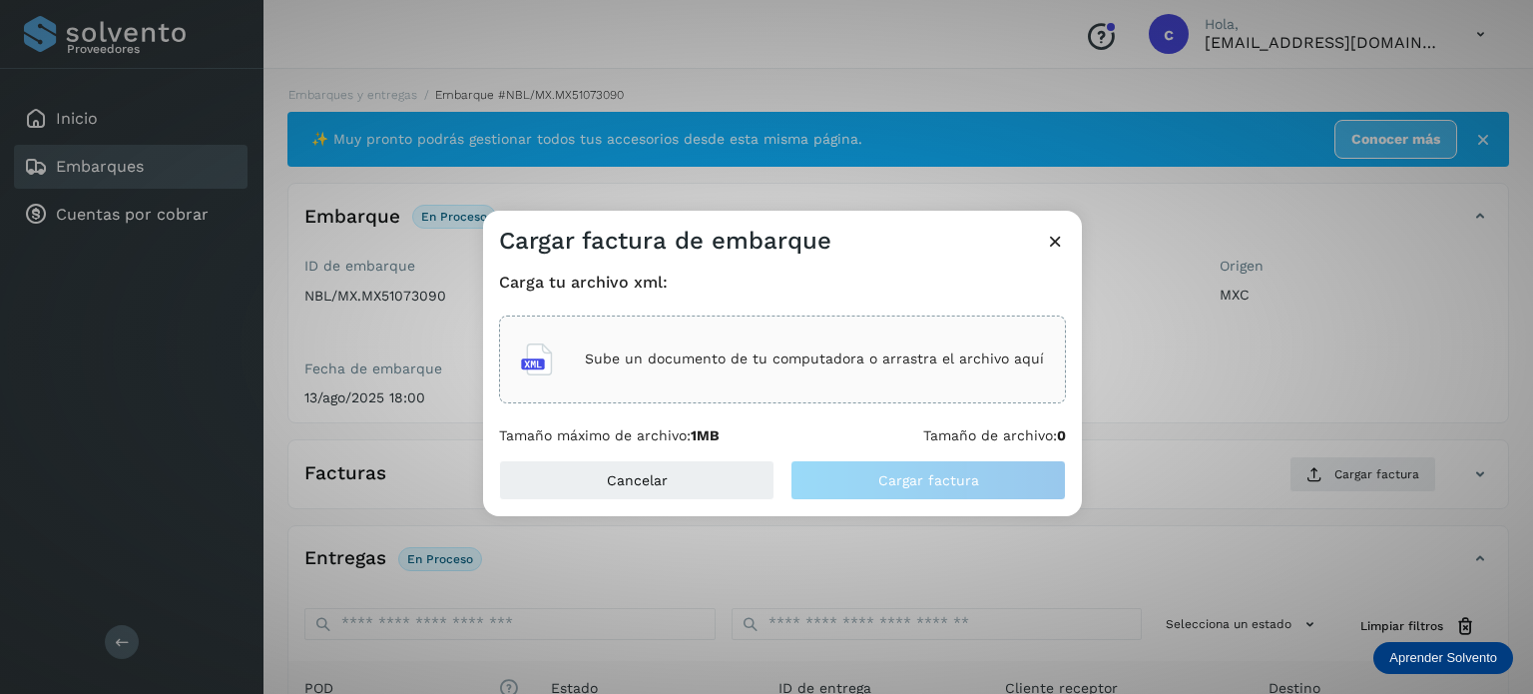
click at [718, 354] on p "Sube un documento de tu computadora o arrastra el archivo aquí" at bounding box center [814, 358] width 459 height 17
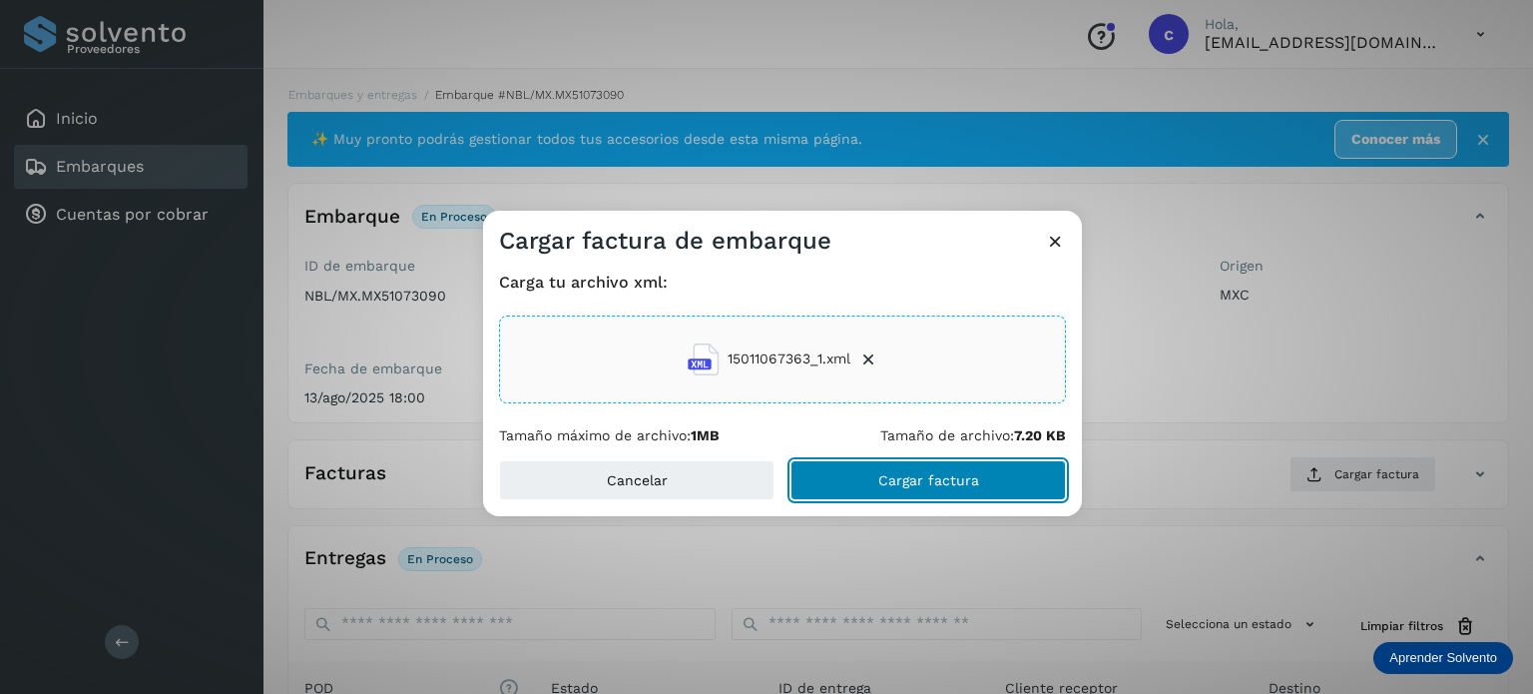
click at [940, 480] on span "Cargar factura" at bounding box center [929, 480] width 101 height 14
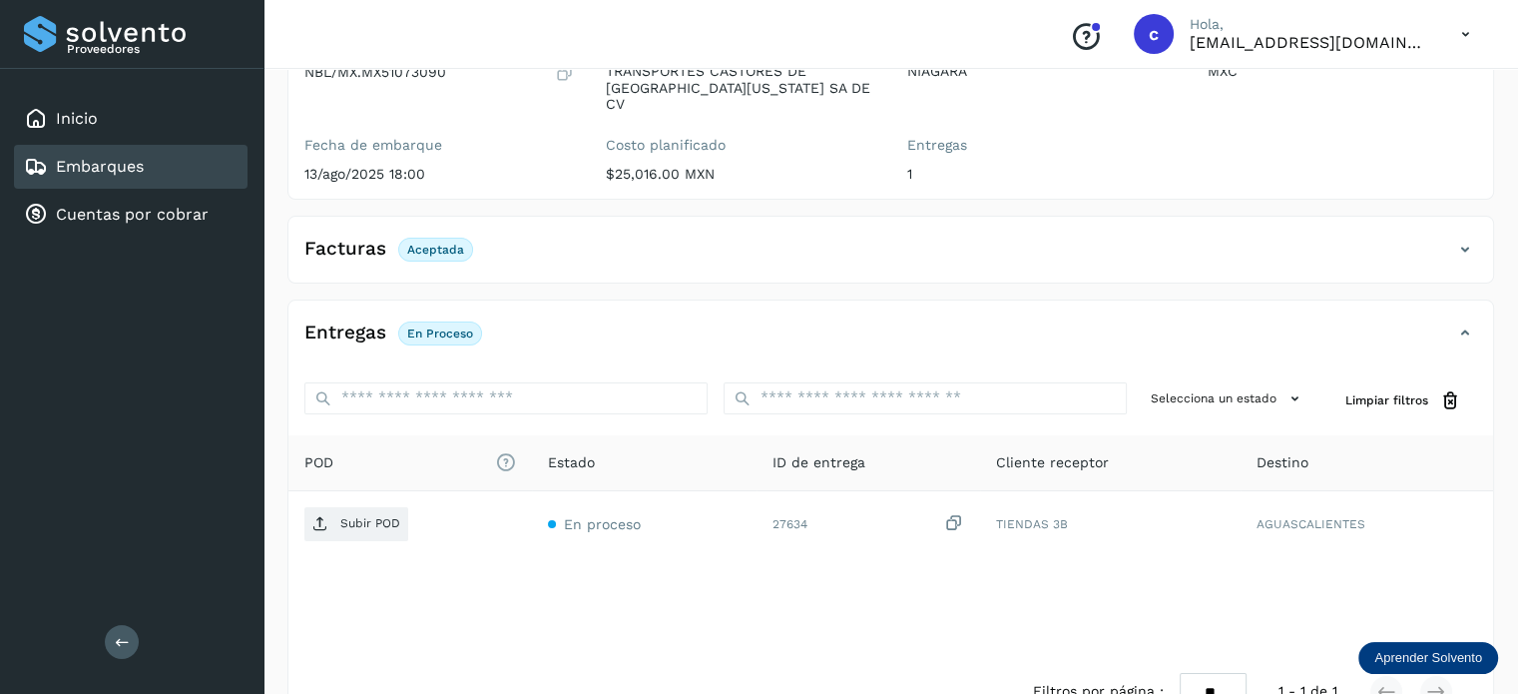
scroll to position [264, 0]
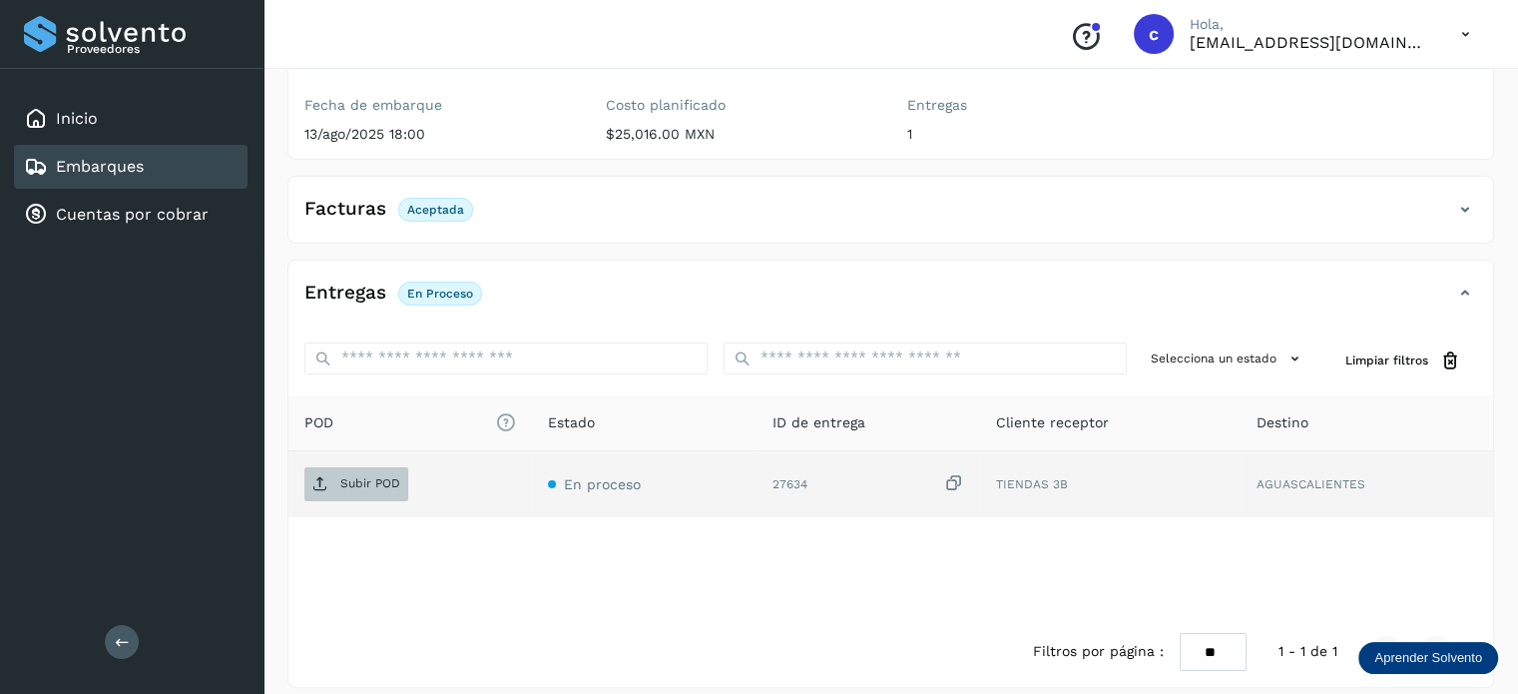
click at [355, 476] on p "Subir POD" at bounding box center [370, 483] width 60 height 14
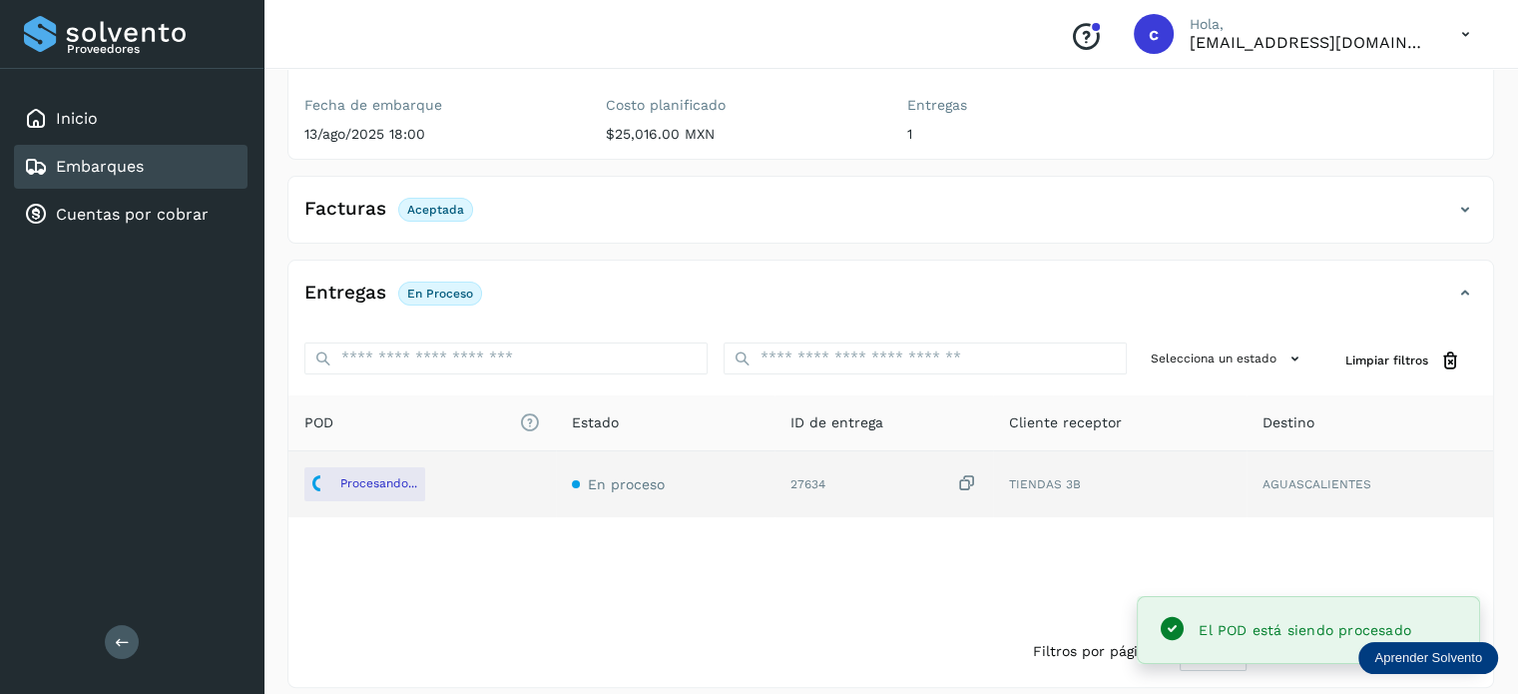
click at [164, 170] on div "Embarques" at bounding box center [131, 167] width 234 height 44
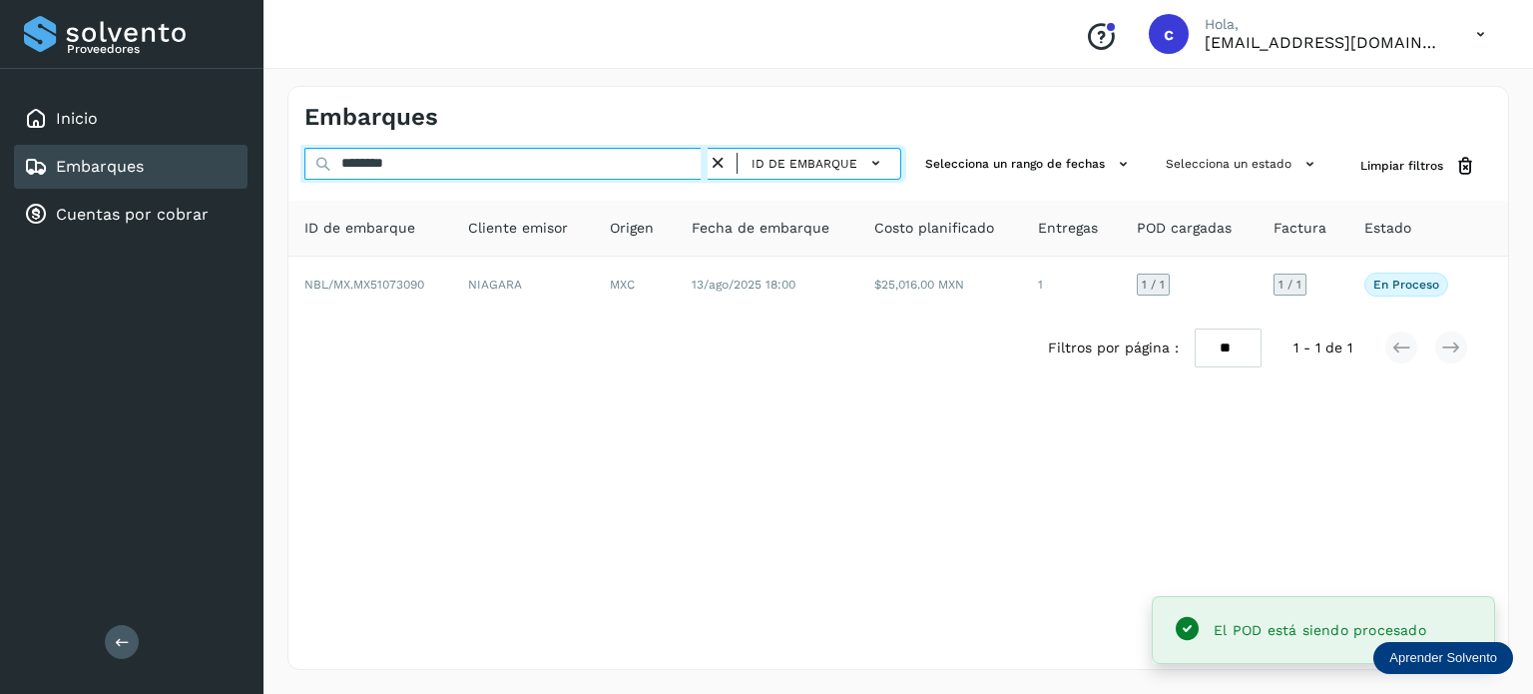
drag, startPoint x: 365, startPoint y: 167, endPoint x: 315, endPoint y: 156, distance: 51.1
click at [311, 157] on input "********" at bounding box center [505, 164] width 403 height 32
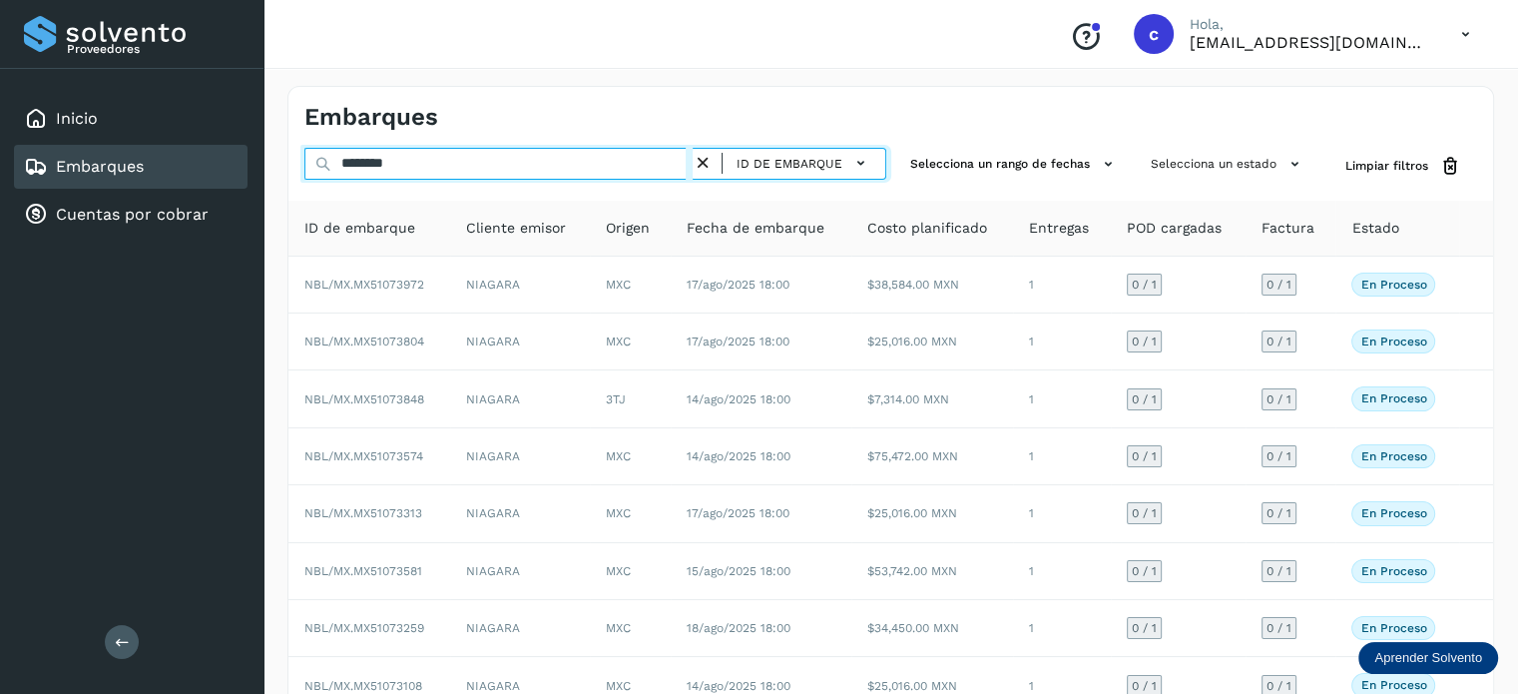
click at [455, 167] on input "********" at bounding box center [498, 164] width 388 height 32
type input "*"
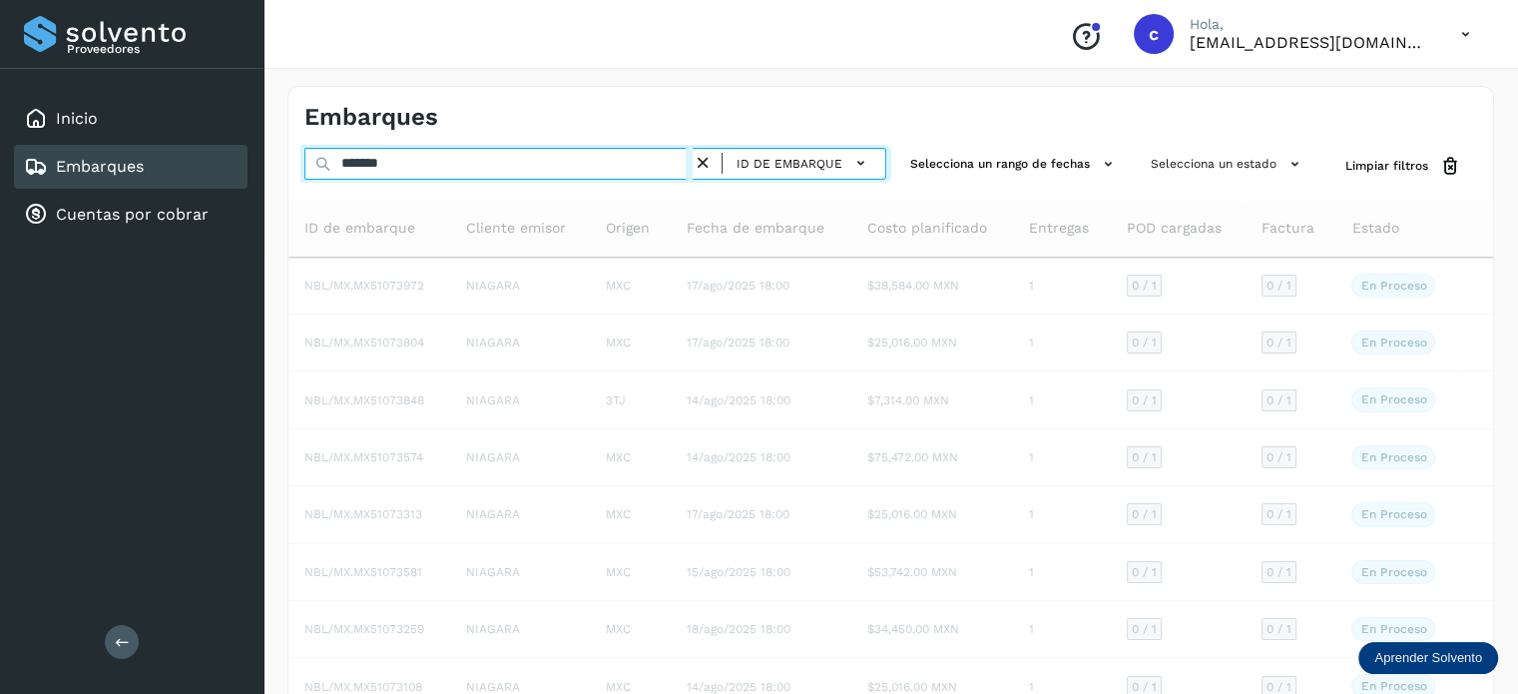
type input "********"
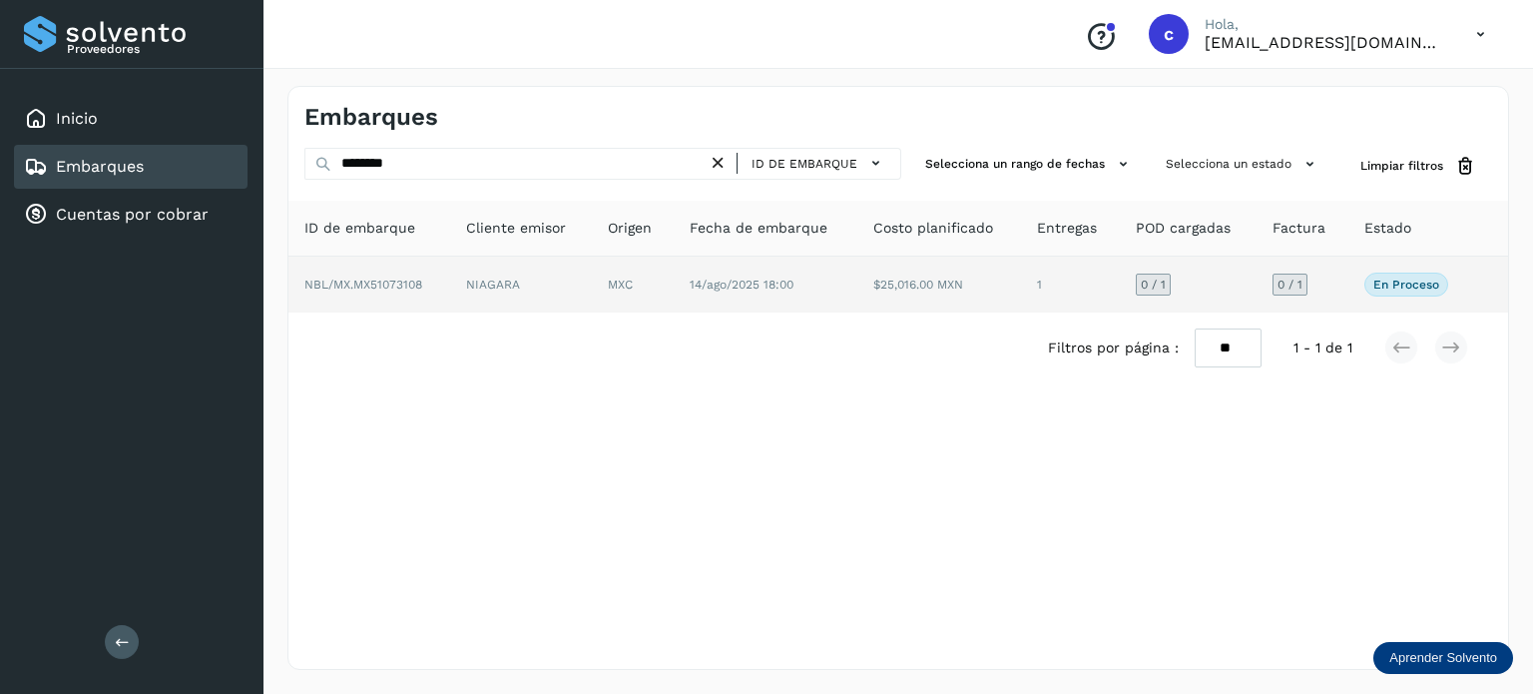
click at [858, 273] on td "14/ago/2025 18:00" at bounding box center [940, 285] width 164 height 56
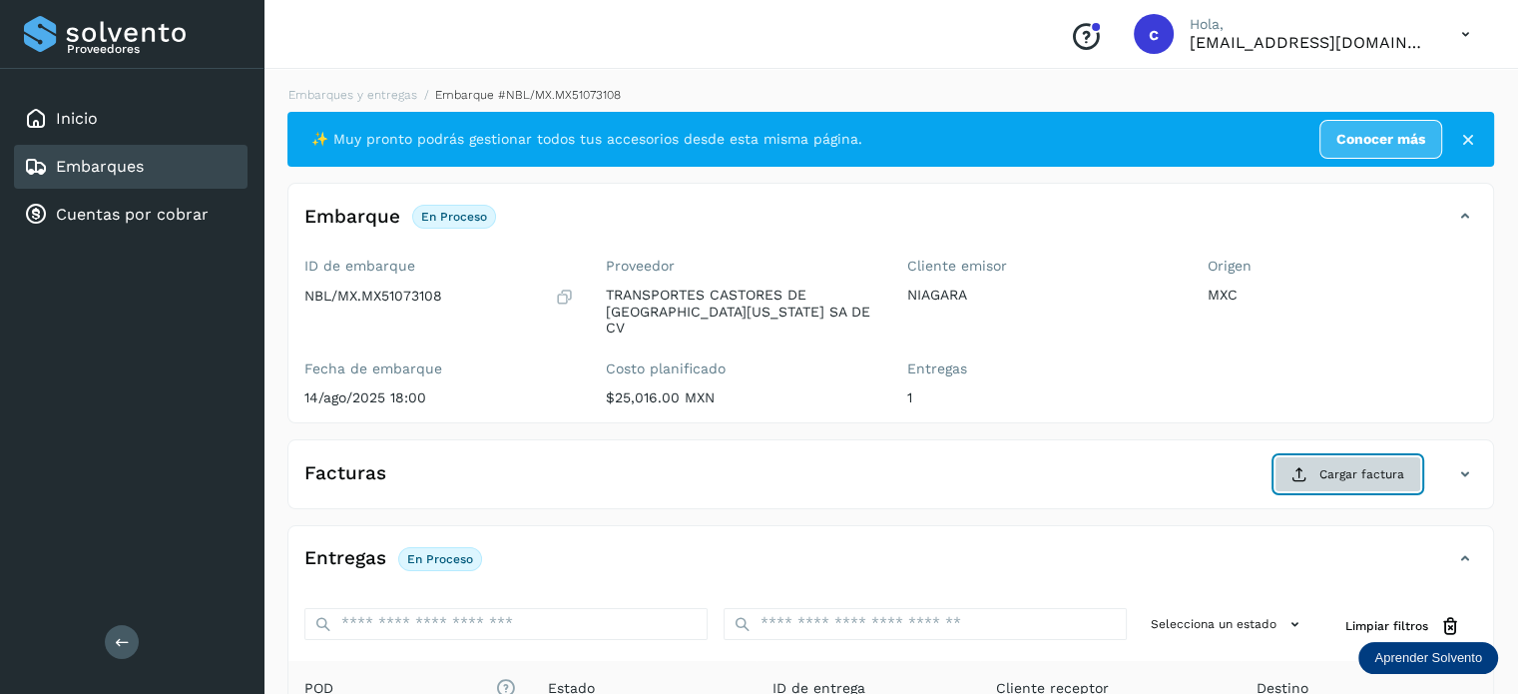
click at [1356, 465] on span "Cargar factura" at bounding box center [1362, 474] width 85 height 18
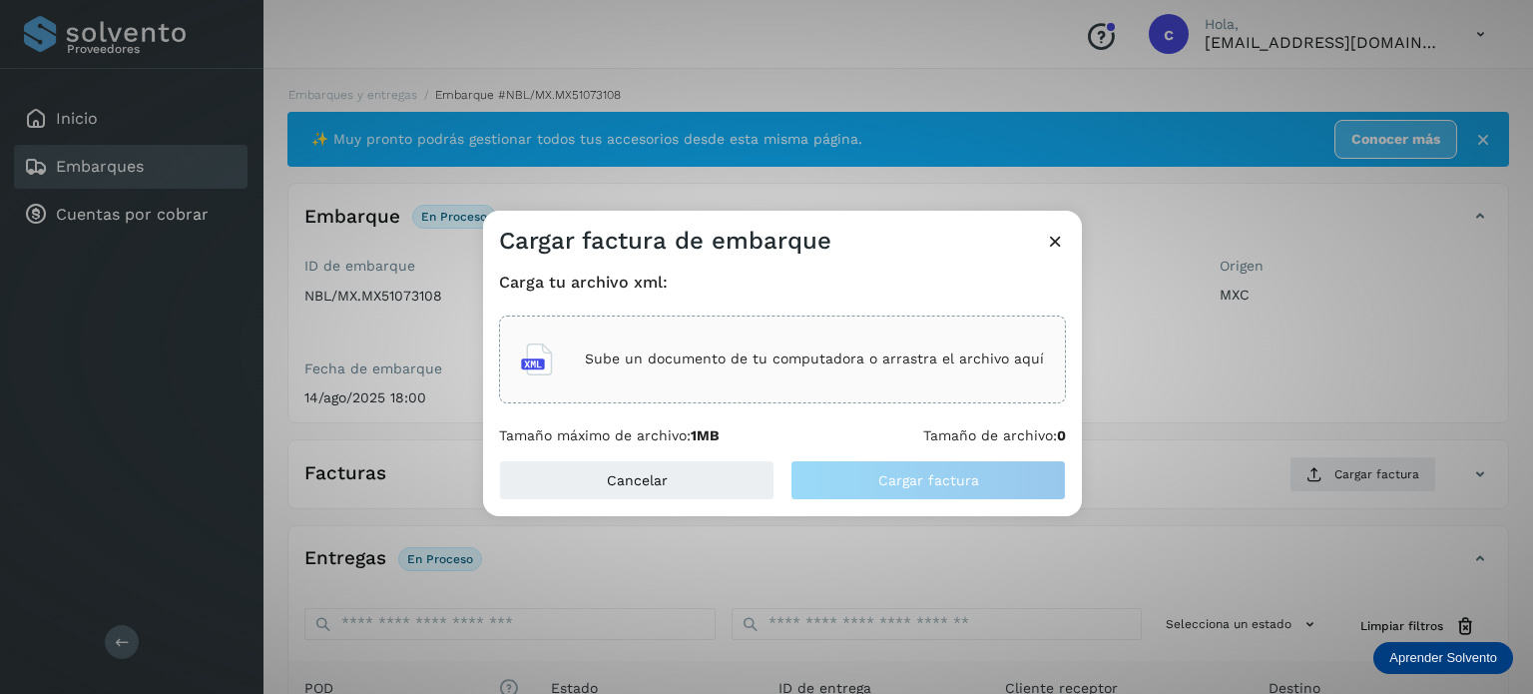
click at [740, 339] on div "Sube un documento de tu computadora o arrastra el archivo aquí" at bounding box center [782, 359] width 523 height 54
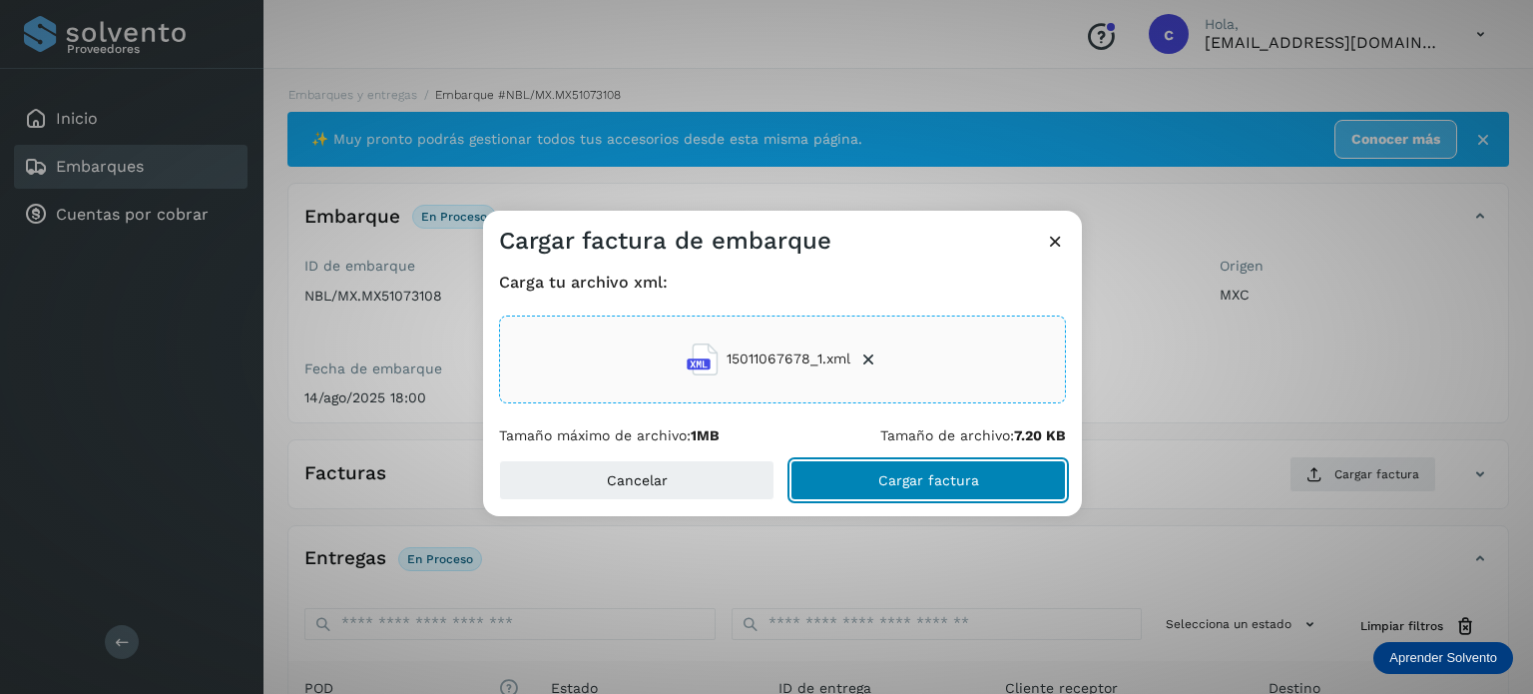
drag, startPoint x: 932, startPoint y: 486, endPoint x: 921, endPoint y: 486, distance: 11.0
click at [927, 489] on button "Cargar factura" at bounding box center [929, 480] width 276 height 40
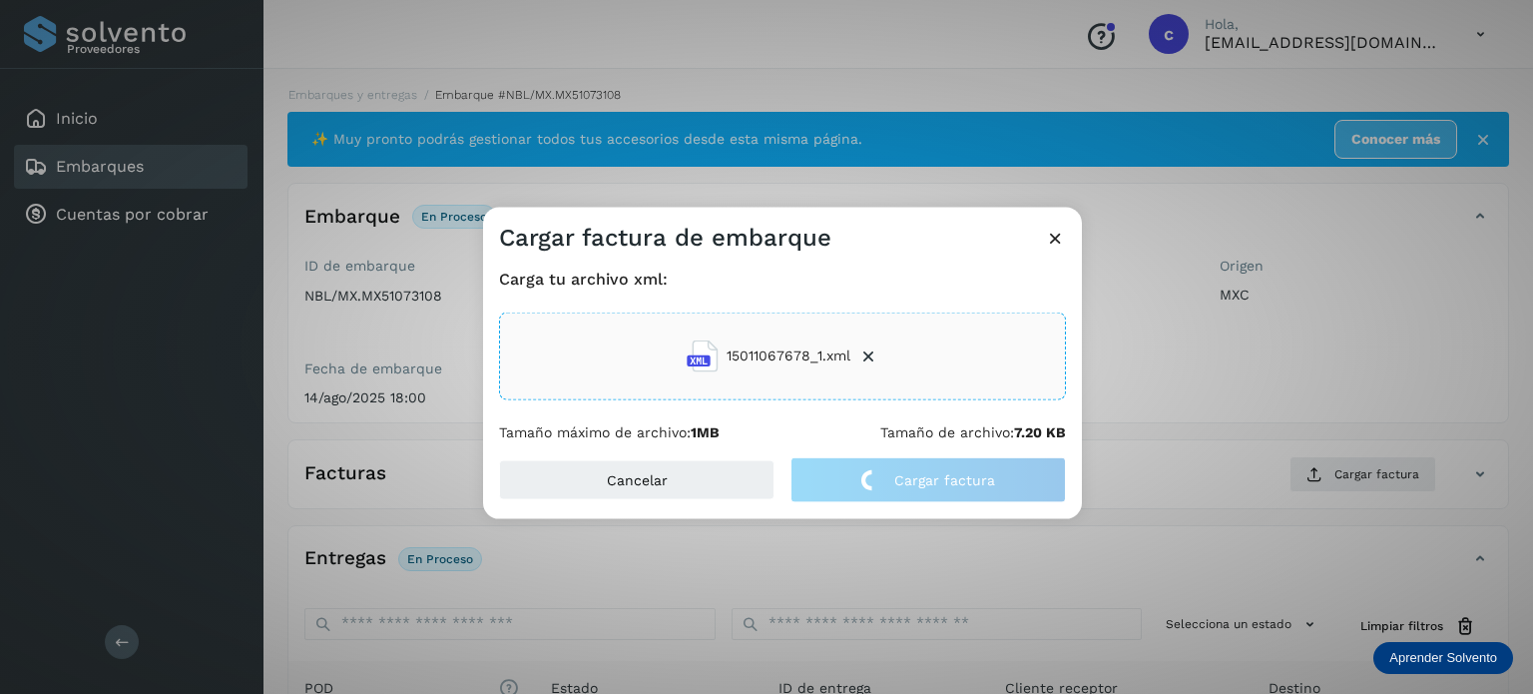
click at [995, 550] on div "Cargar factura de embarque Carga tu archivo xml: 15011067678_1.xml Tamaño máxim…" at bounding box center [766, 347] width 1533 height 694
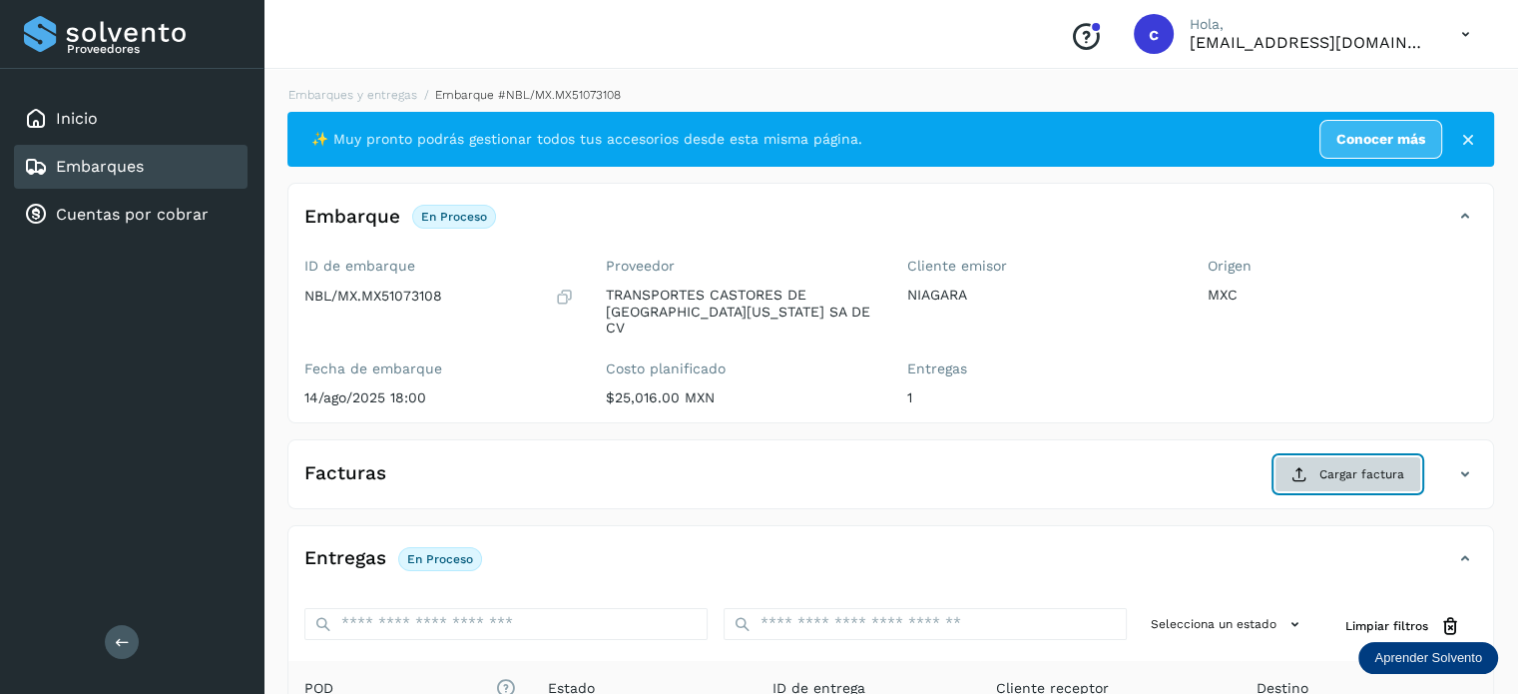
click at [1338, 465] on span "Cargar factura" at bounding box center [1362, 474] width 85 height 18
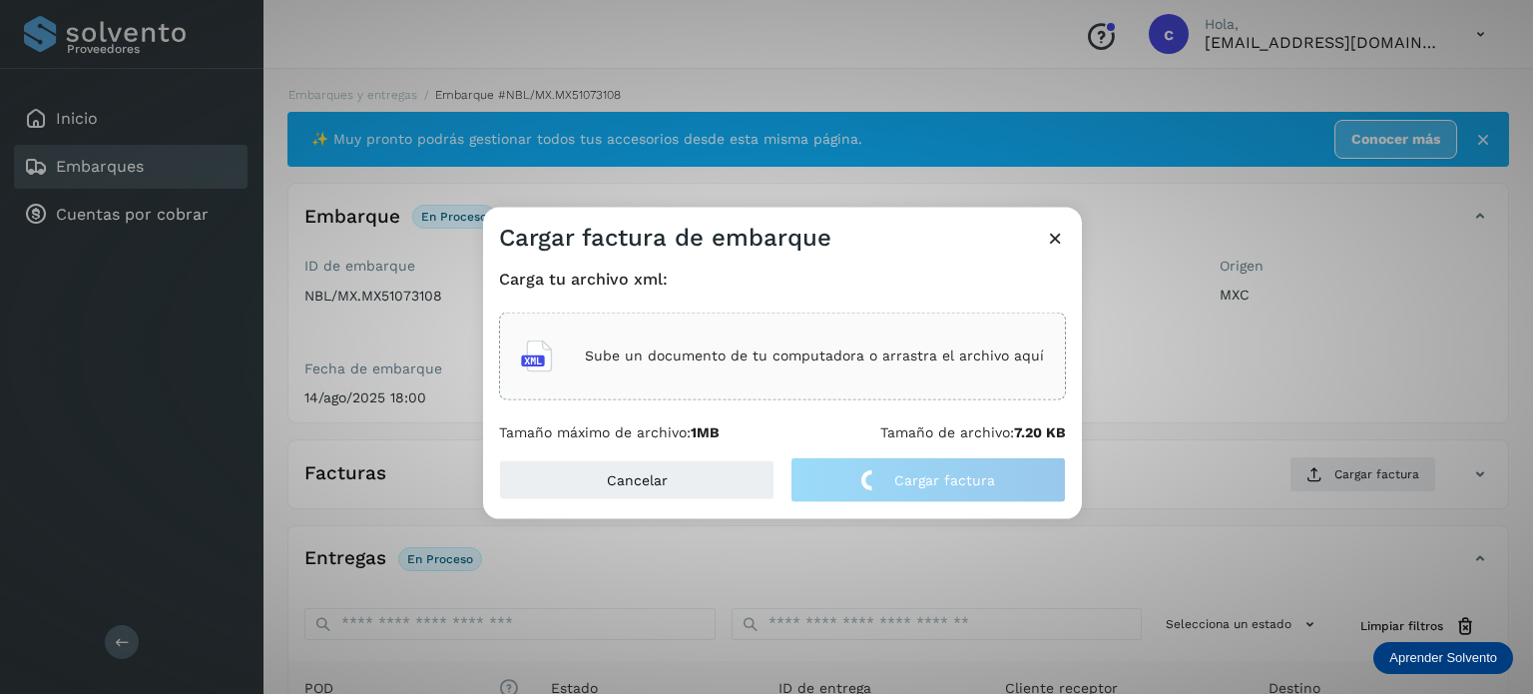
click at [736, 358] on p "Sube un documento de tu computadora o arrastra el archivo aquí" at bounding box center [814, 355] width 459 height 17
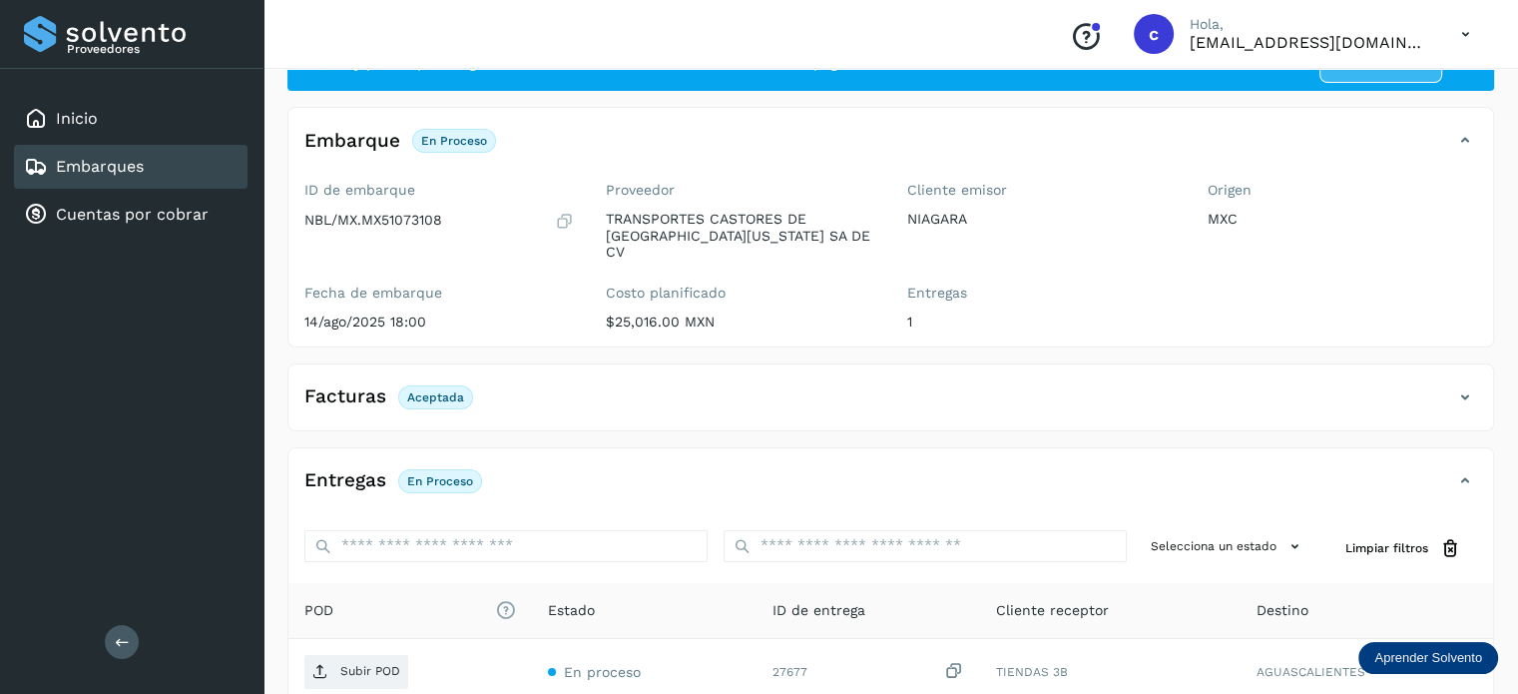
scroll to position [264, 0]
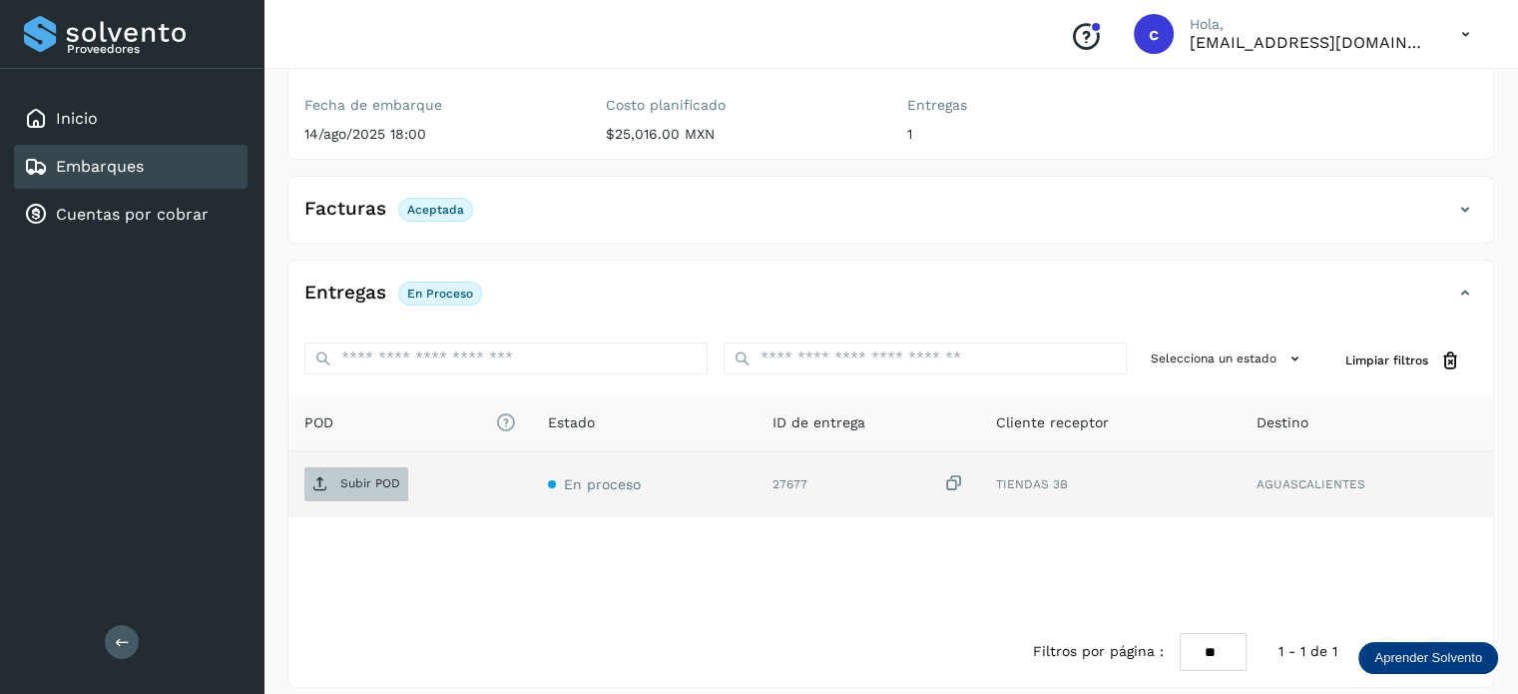
click at [353, 476] on p "Subir POD" at bounding box center [370, 483] width 60 height 14
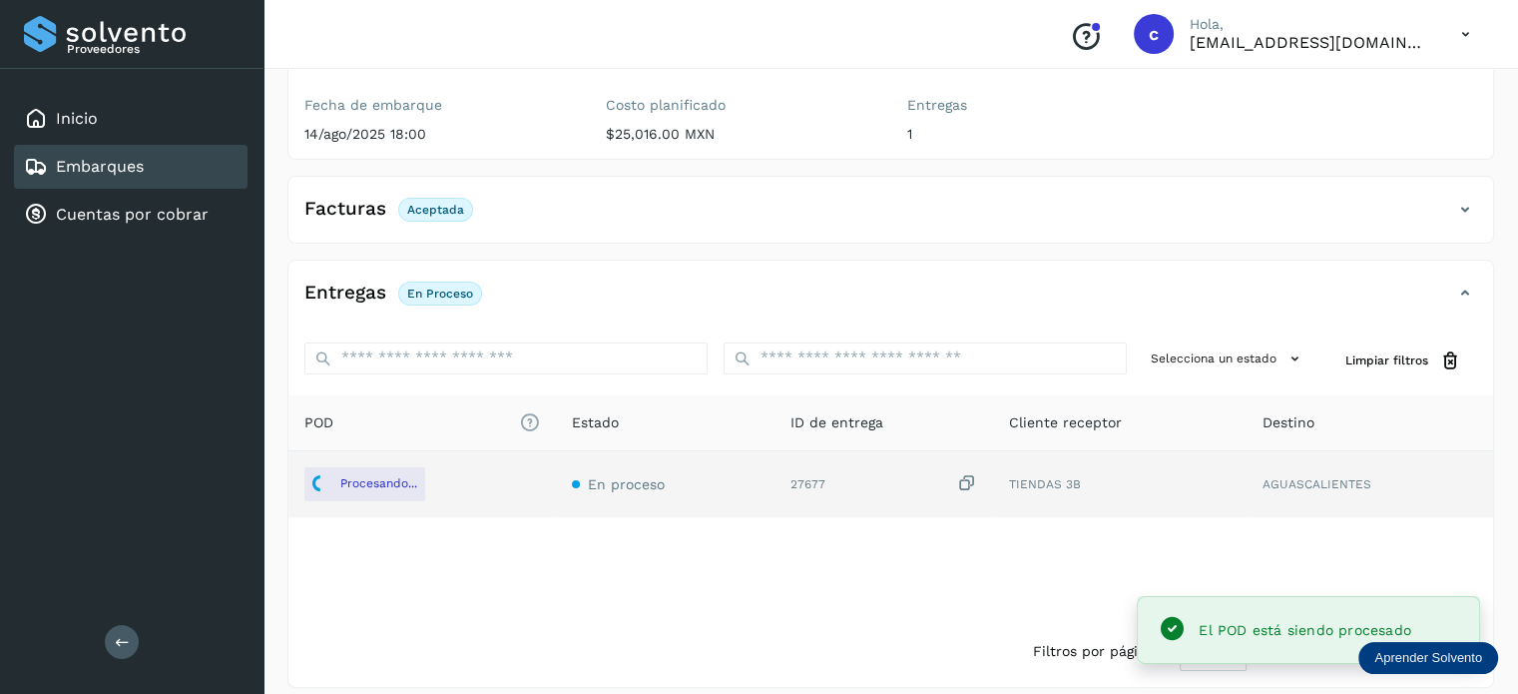
click at [148, 163] on div "Embarques" at bounding box center [131, 167] width 234 height 44
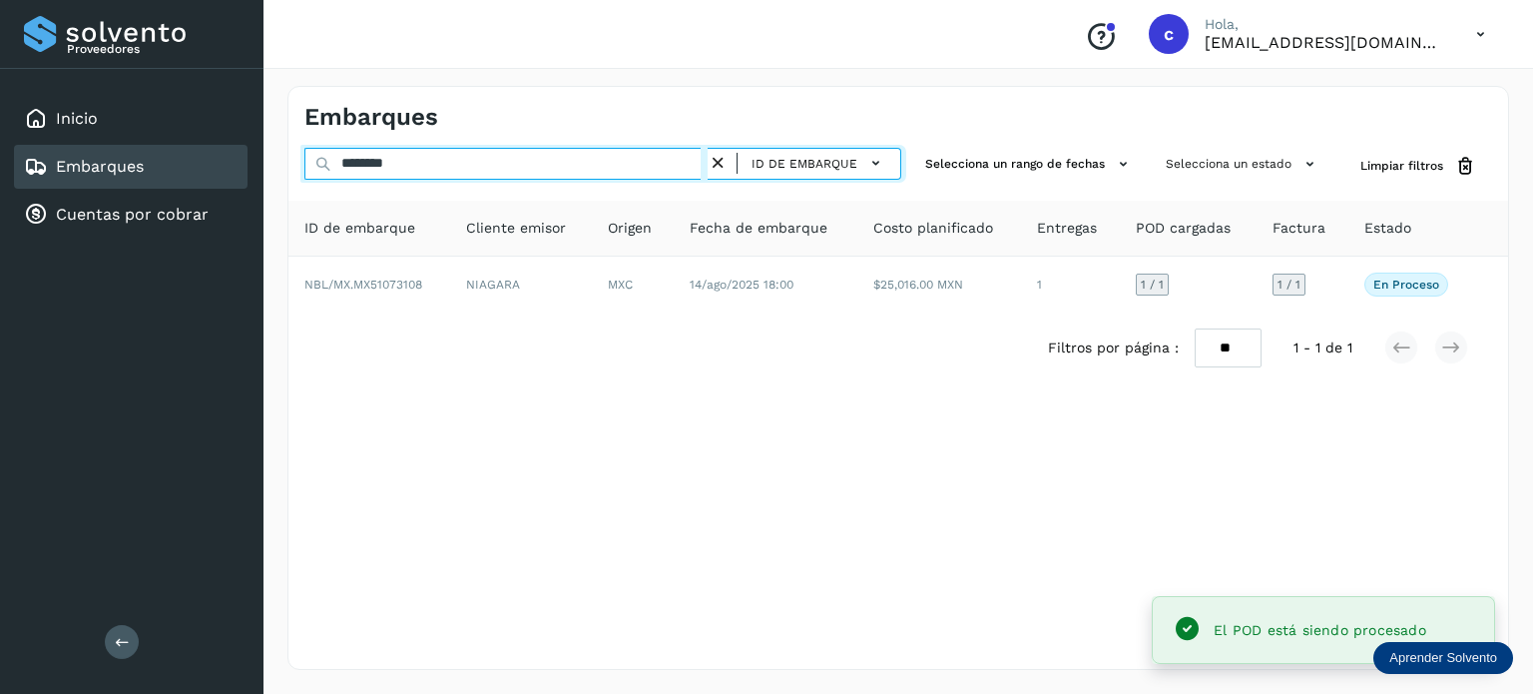
drag, startPoint x: 416, startPoint y: 166, endPoint x: 295, endPoint y: 162, distance: 121.9
click at [292, 168] on div "******** ID de embarque Selecciona un rango de fechas Selecciona un estado Limp…" at bounding box center [899, 166] width 1220 height 37
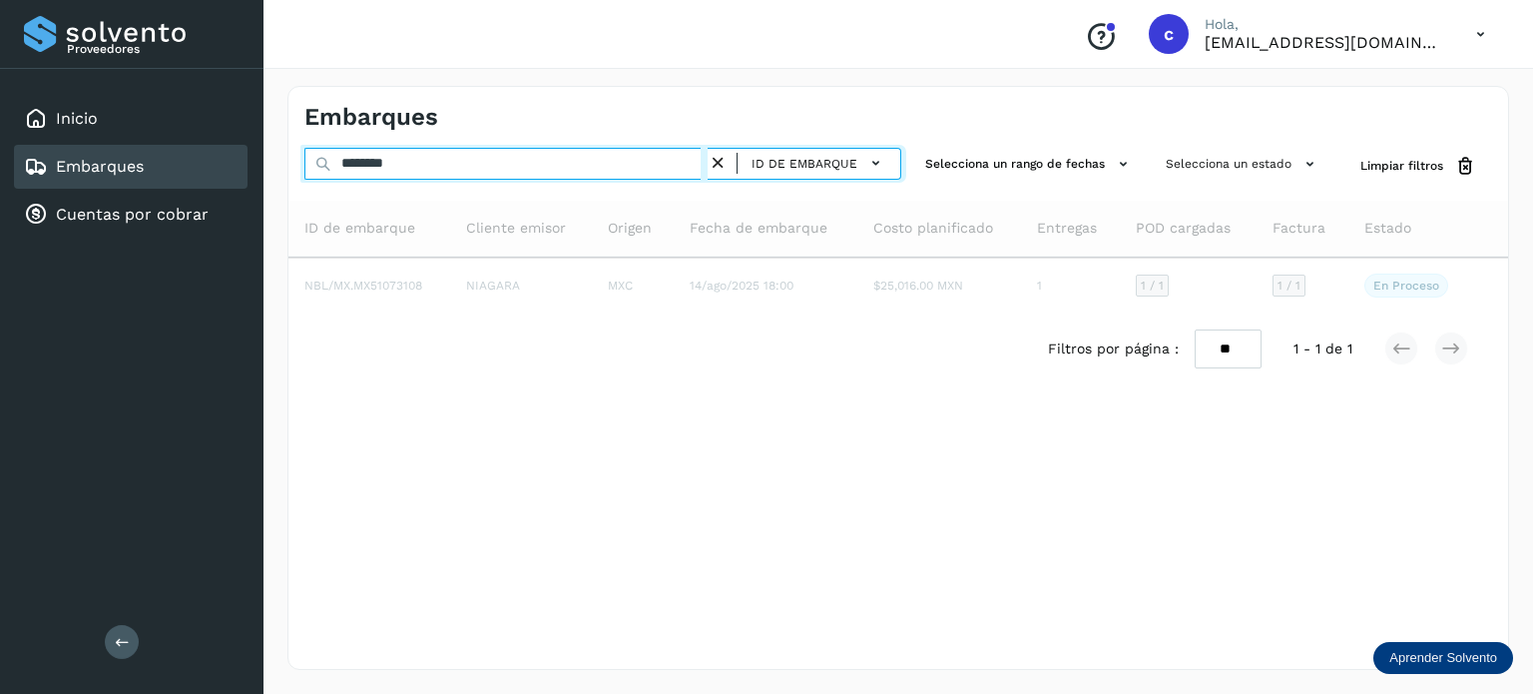
type input "********"
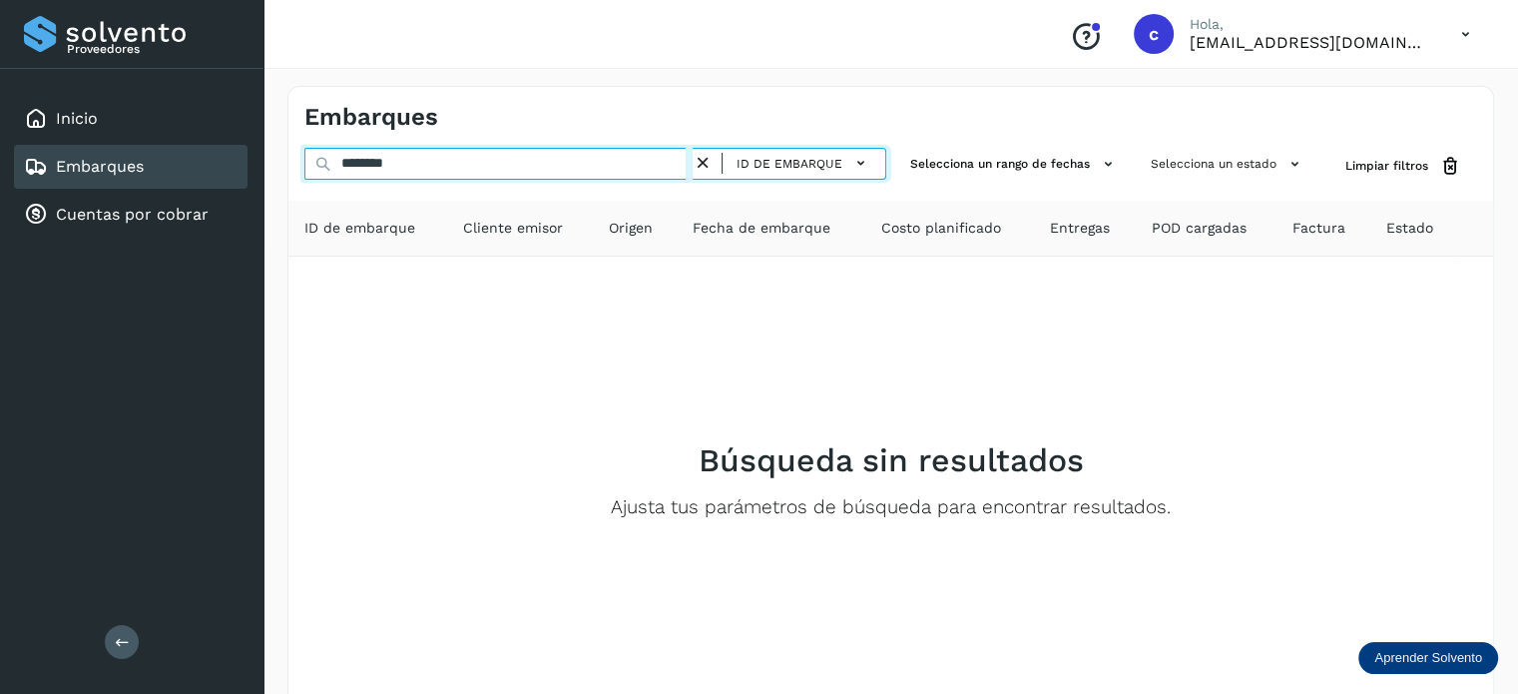
click at [304, 173] on input "********" at bounding box center [498, 164] width 388 height 32
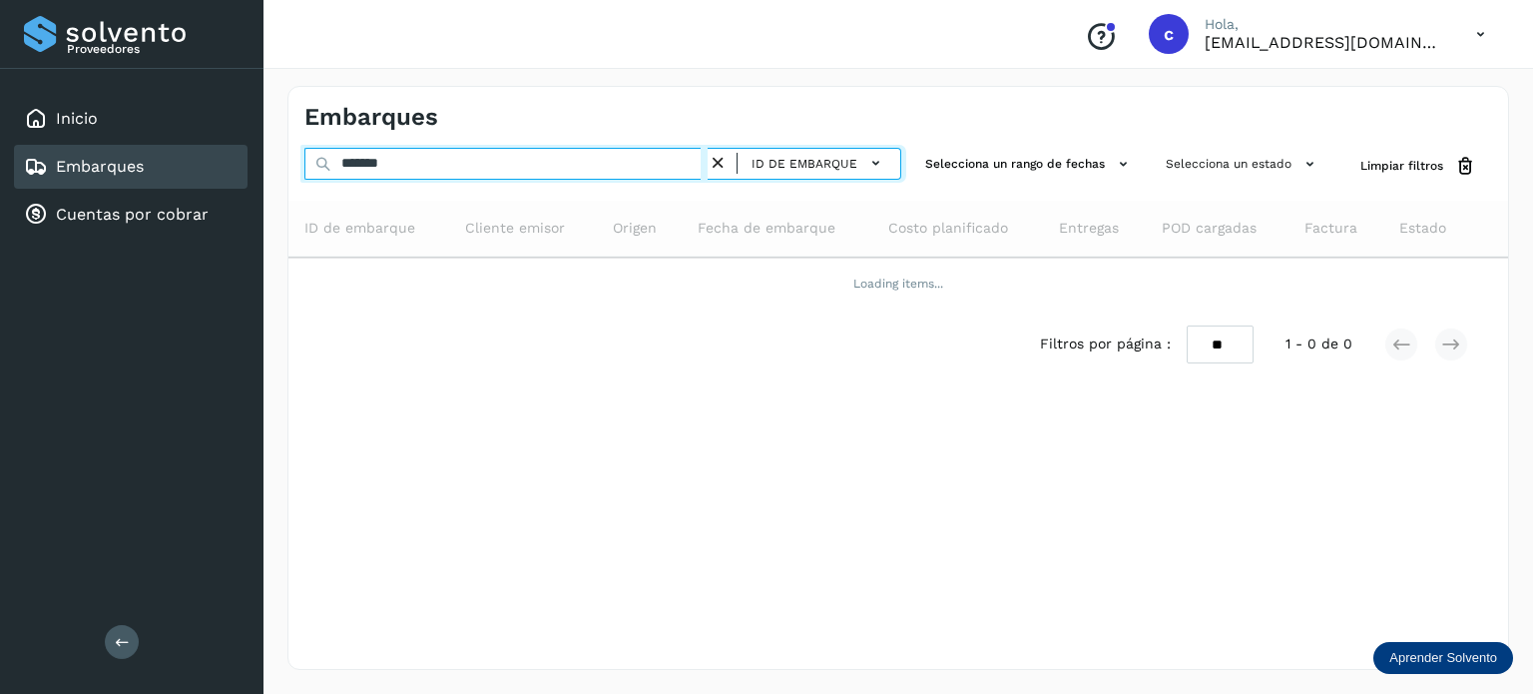
type input "********"
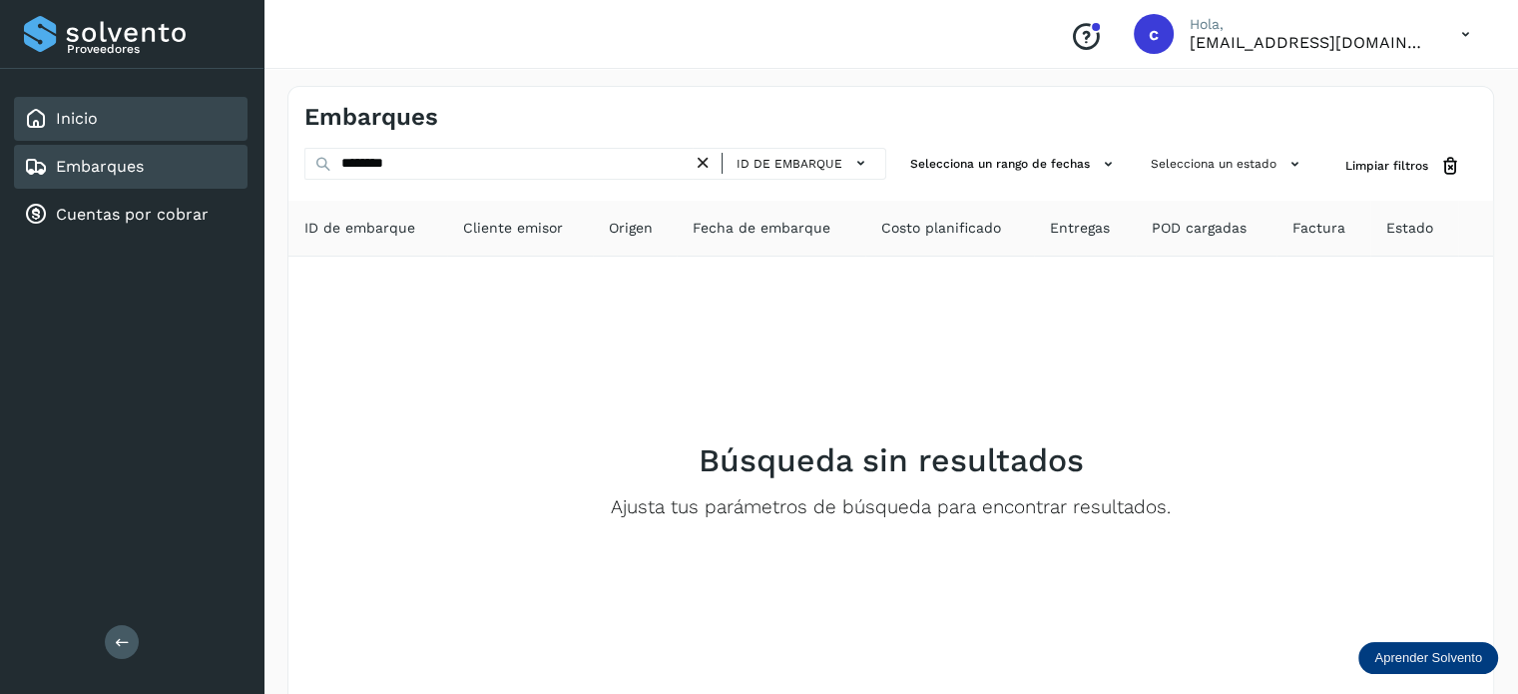
click at [126, 113] on div "Inicio" at bounding box center [131, 119] width 234 height 44
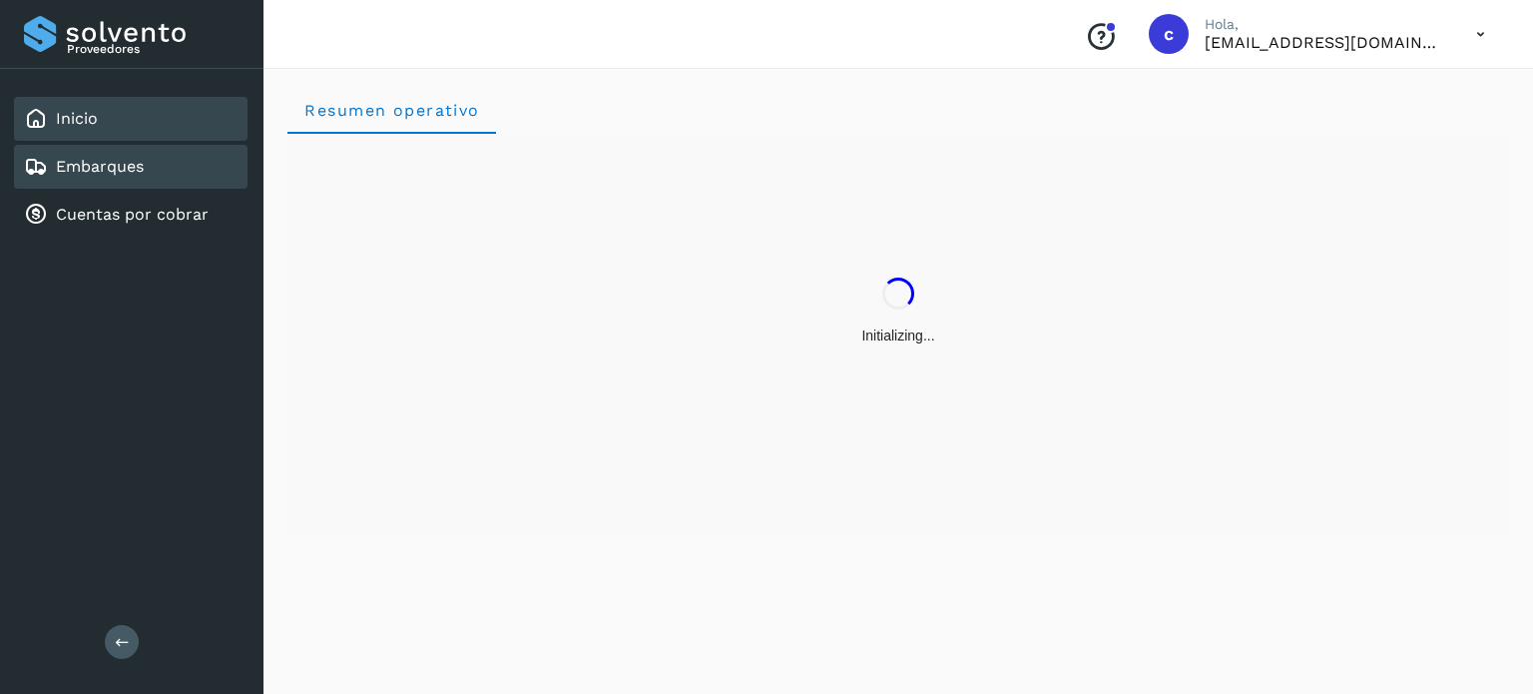
click at [121, 171] on link "Embarques" at bounding box center [100, 166] width 88 height 19
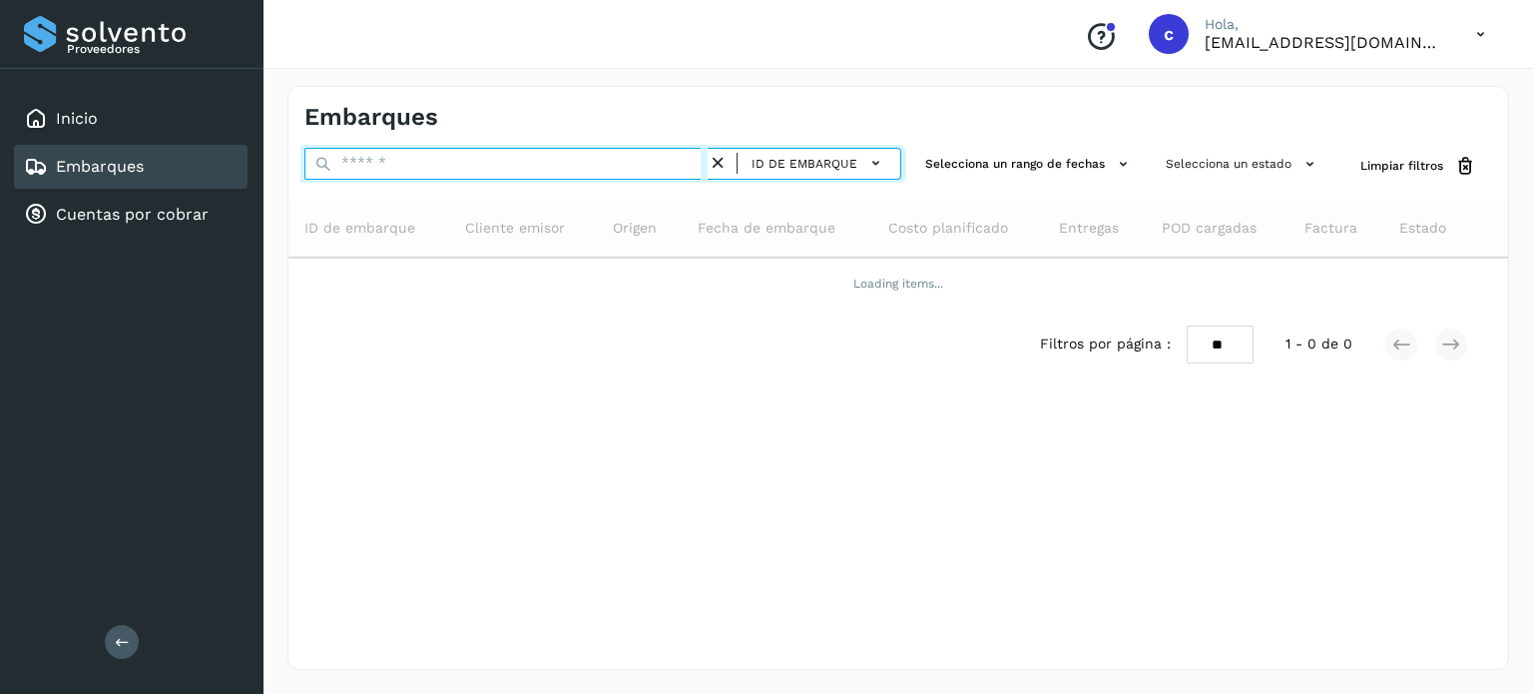
click at [395, 170] on input "text" at bounding box center [505, 164] width 403 height 32
type input "********"
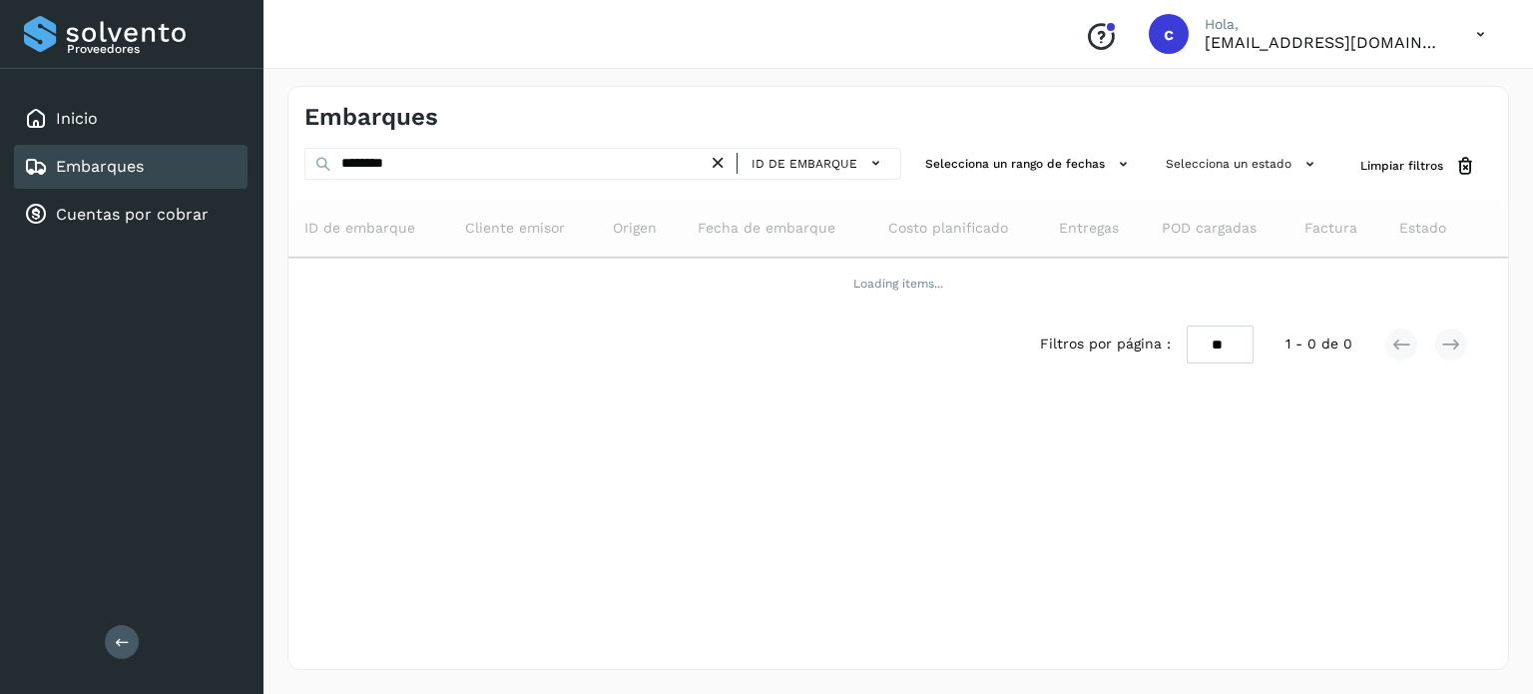
click at [517, 462] on div "Embarques ******** ID de embarque Selecciona un rango de fechas Selecciona un e…" at bounding box center [899, 378] width 1222 height 584
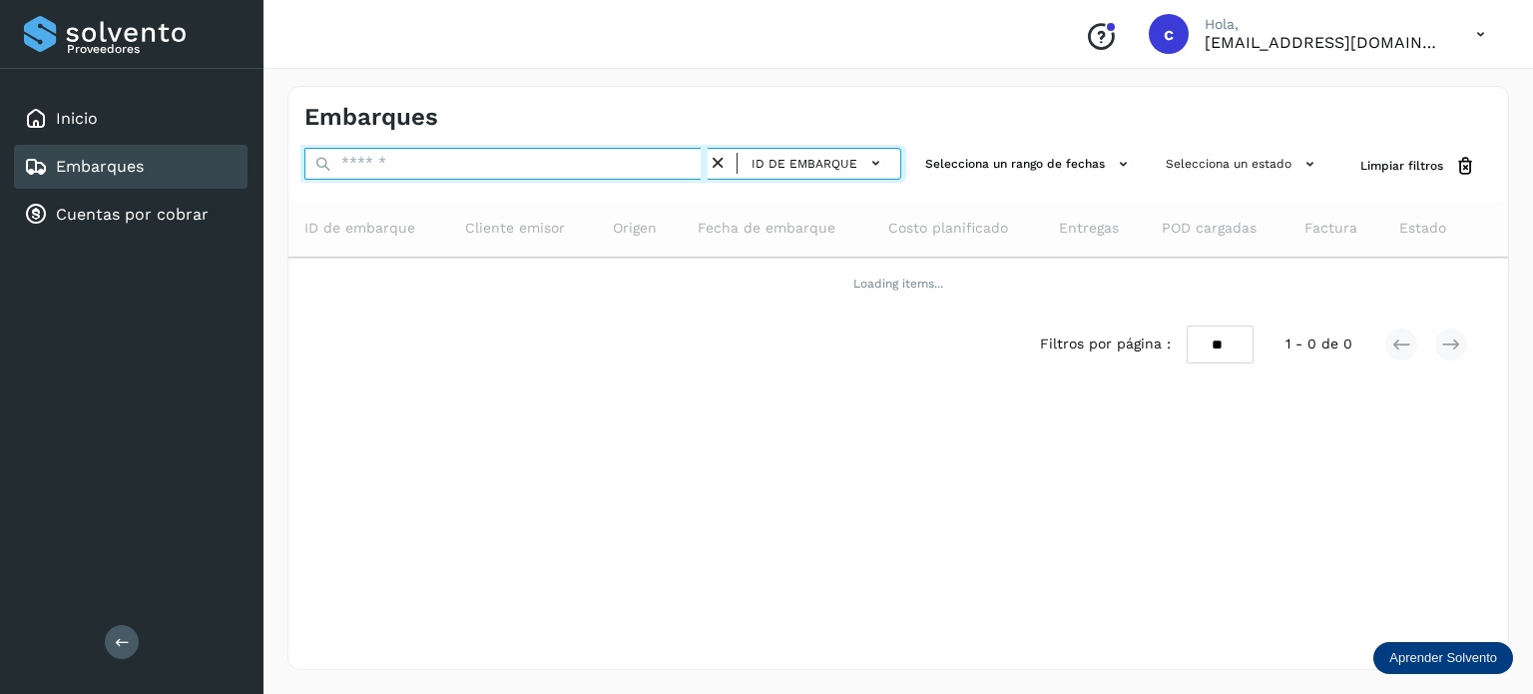
click at [383, 161] on input "text" at bounding box center [505, 164] width 403 height 32
type input "********"
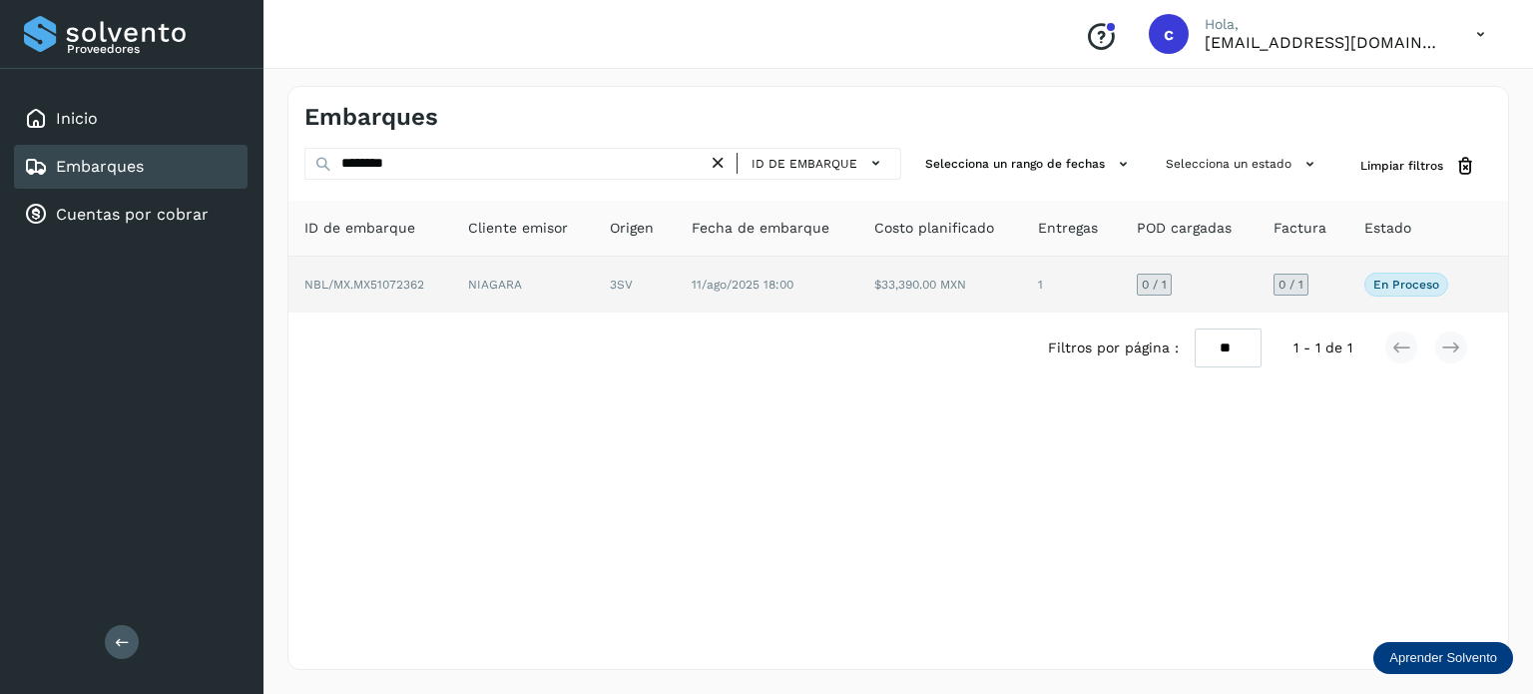
click at [676, 295] on td "3SV" at bounding box center [767, 285] width 183 height 56
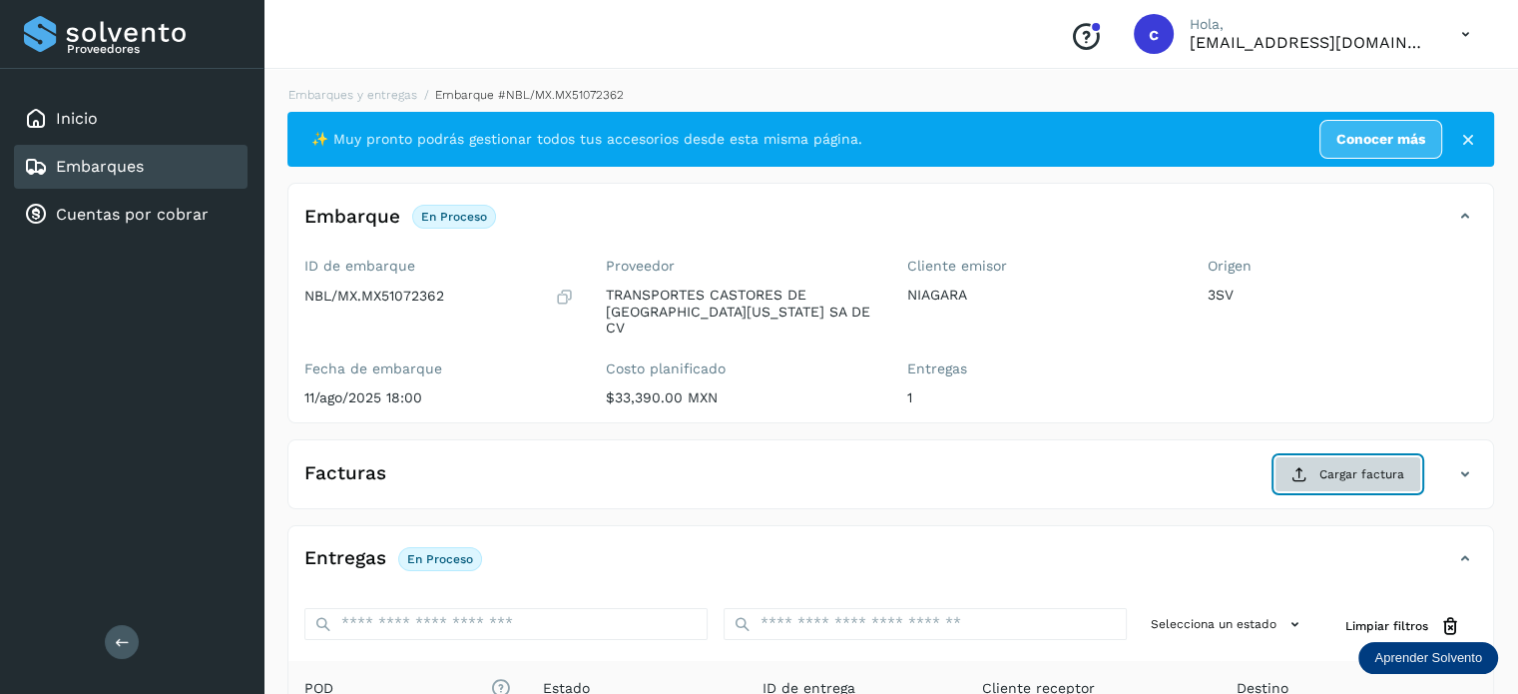
click at [1338, 465] on span "Cargar factura" at bounding box center [1362, 474] width 85 height 18
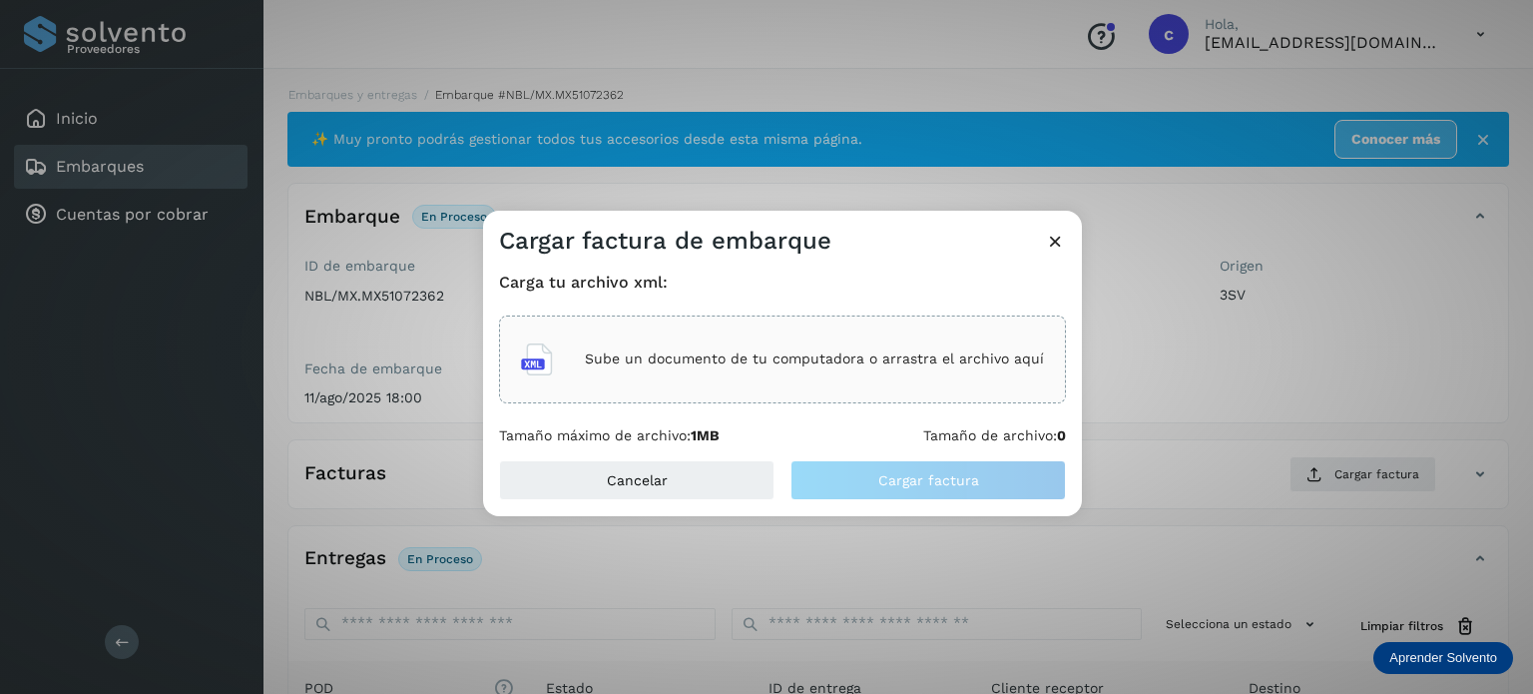
click at [751, 345] on div "Sube un documento de tu computadora o arrastra el archivo aquí" at bounding box center [782, 359] width 523 height 54
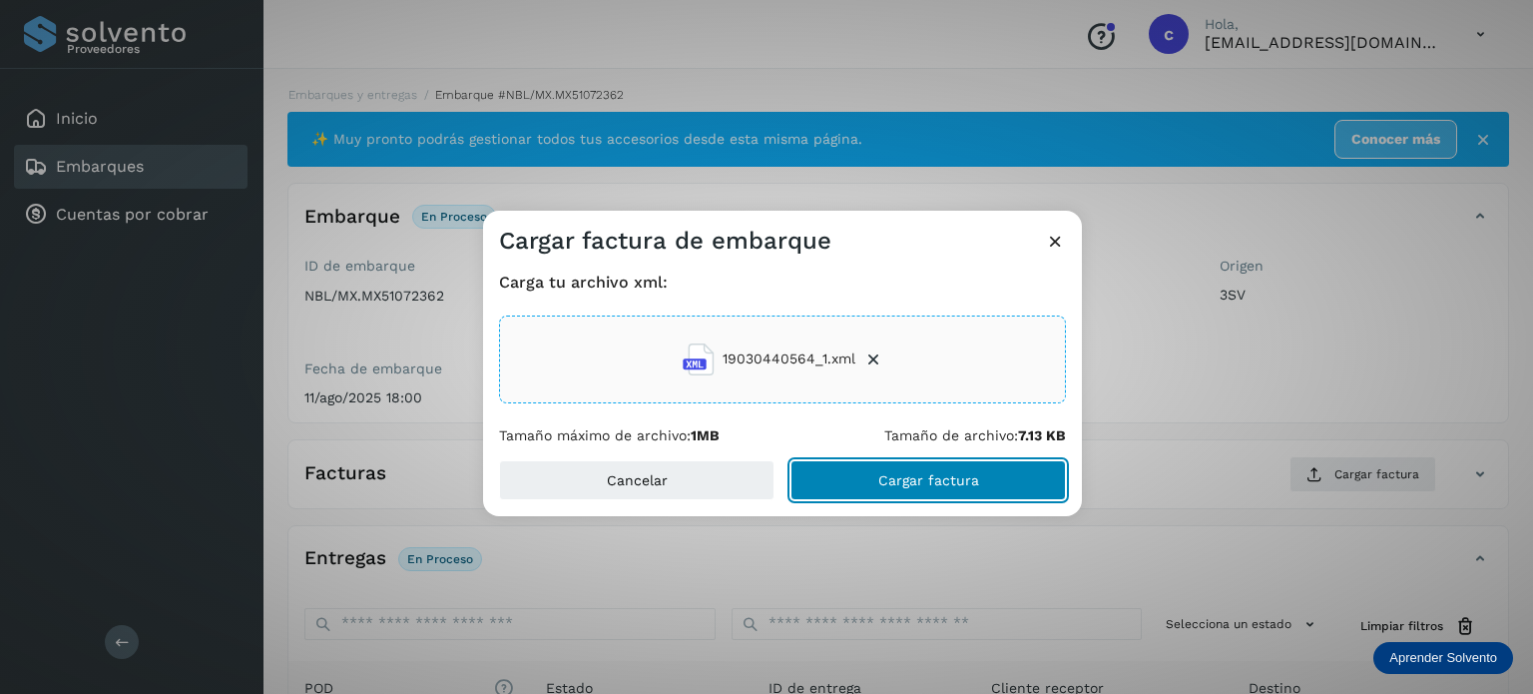
click at [867, 482] on button "Cargar factura" at bounding box center [929, 480] width 276 height 40
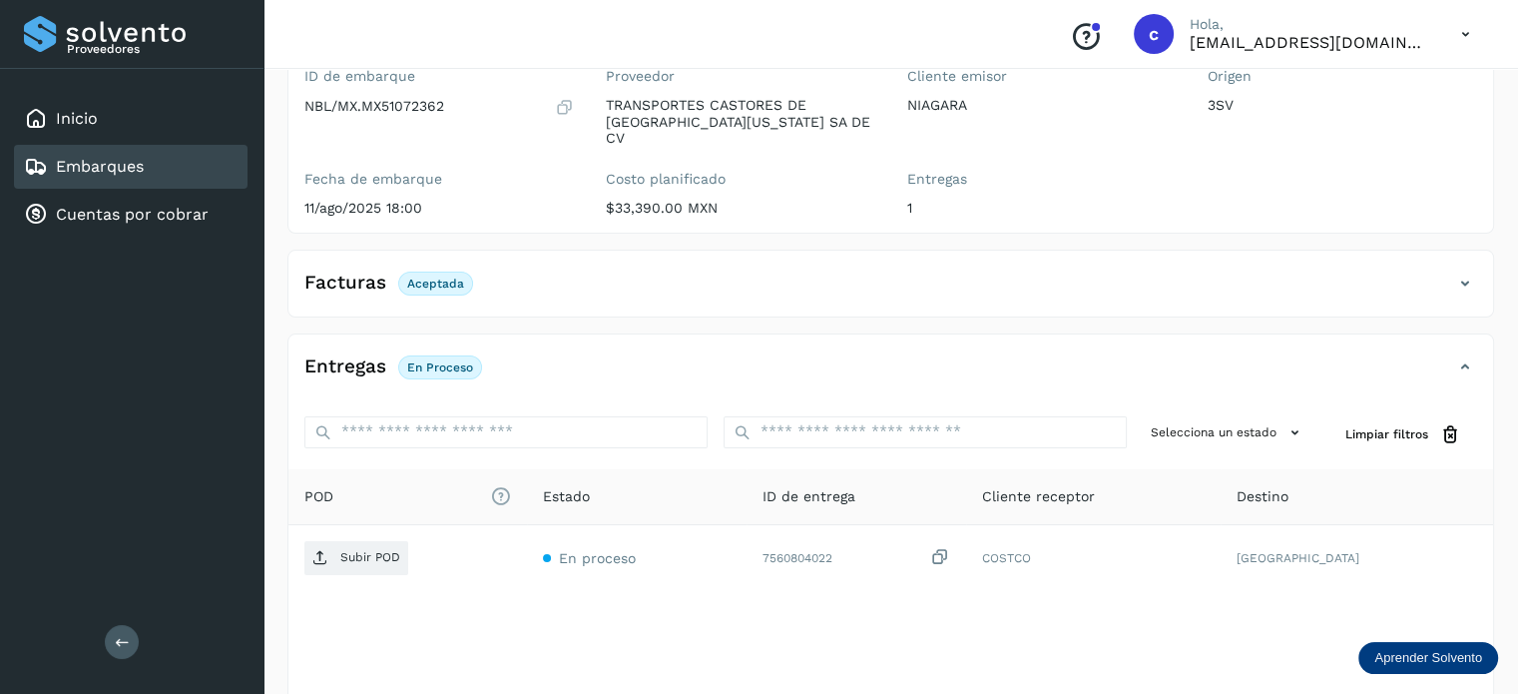
scroll to position [200, 0]
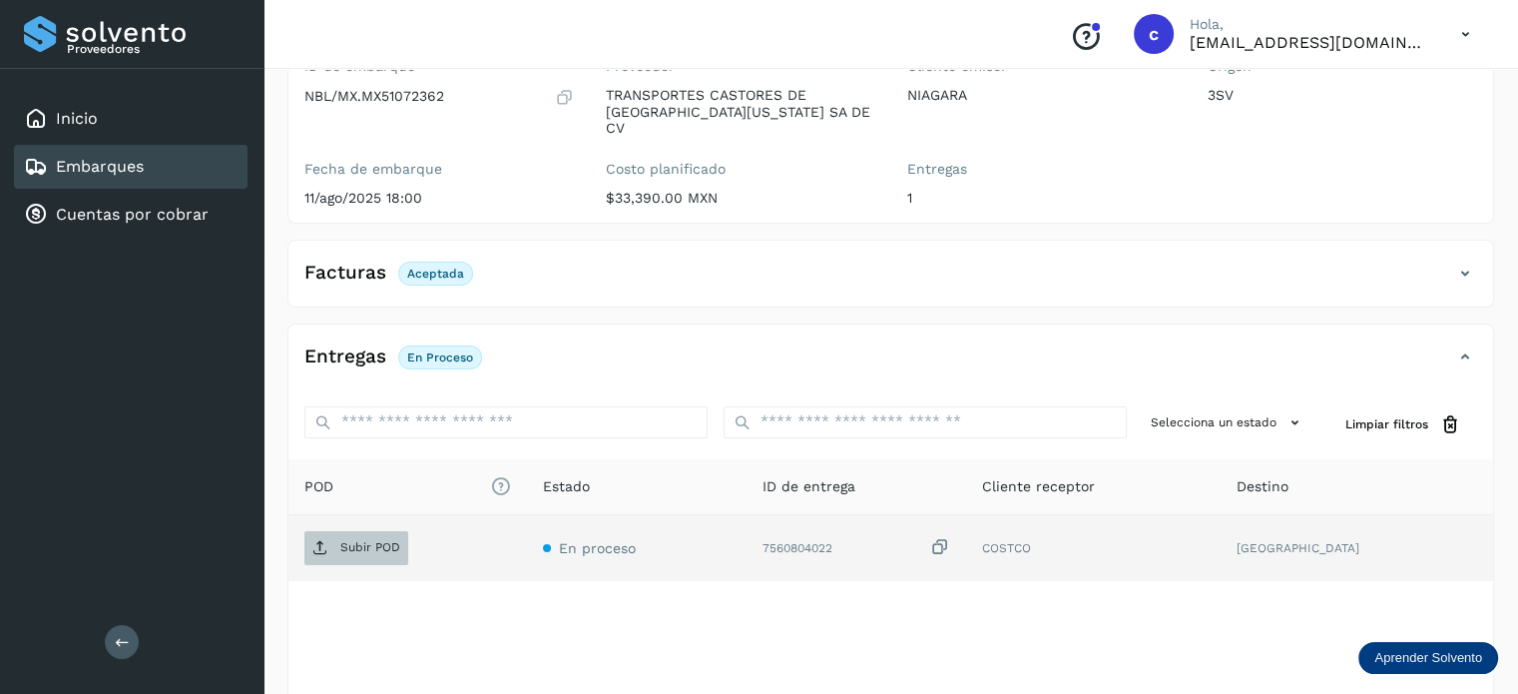
click at [376, 540] on p "Subir POD" at bounding box center [370, 547] width 60 height 14
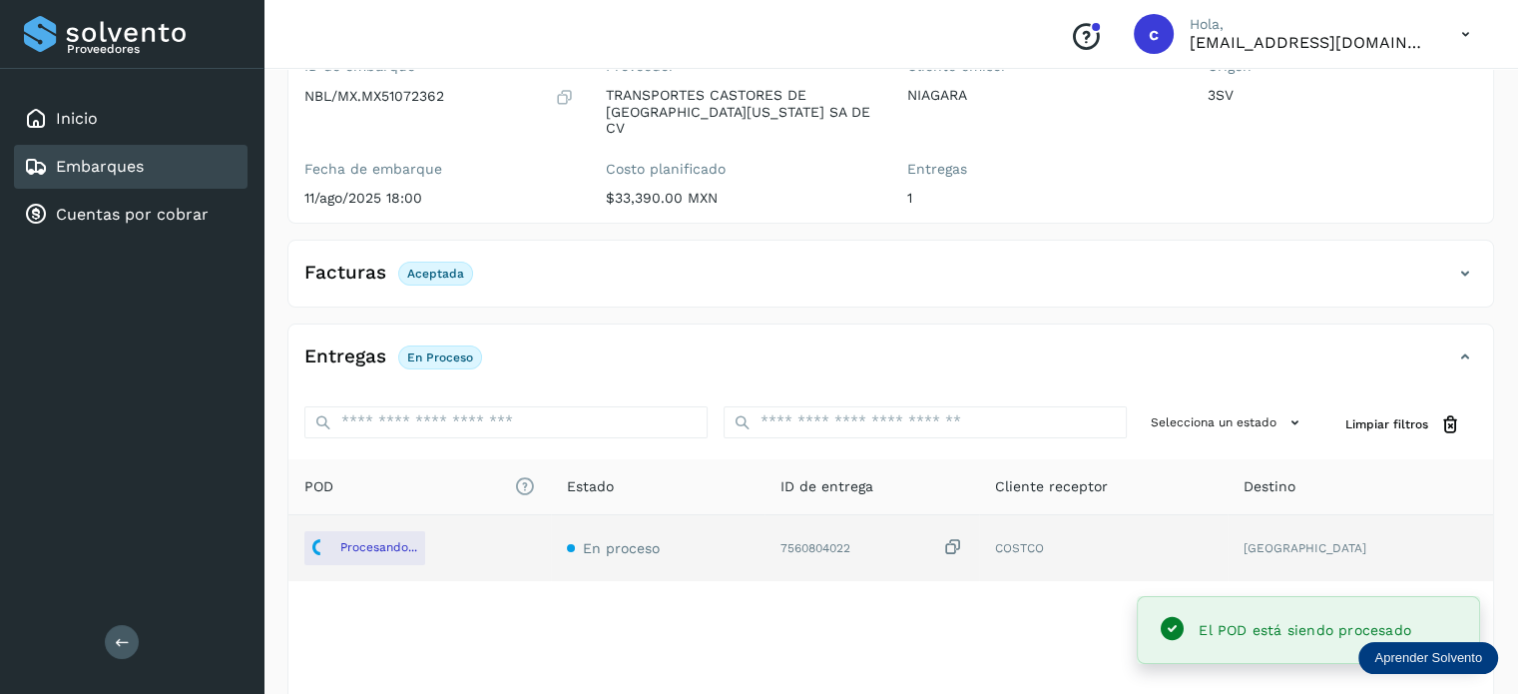
click at [132, 167] on link "Embarques" at bounding box center [100, 166] width 88 height 19
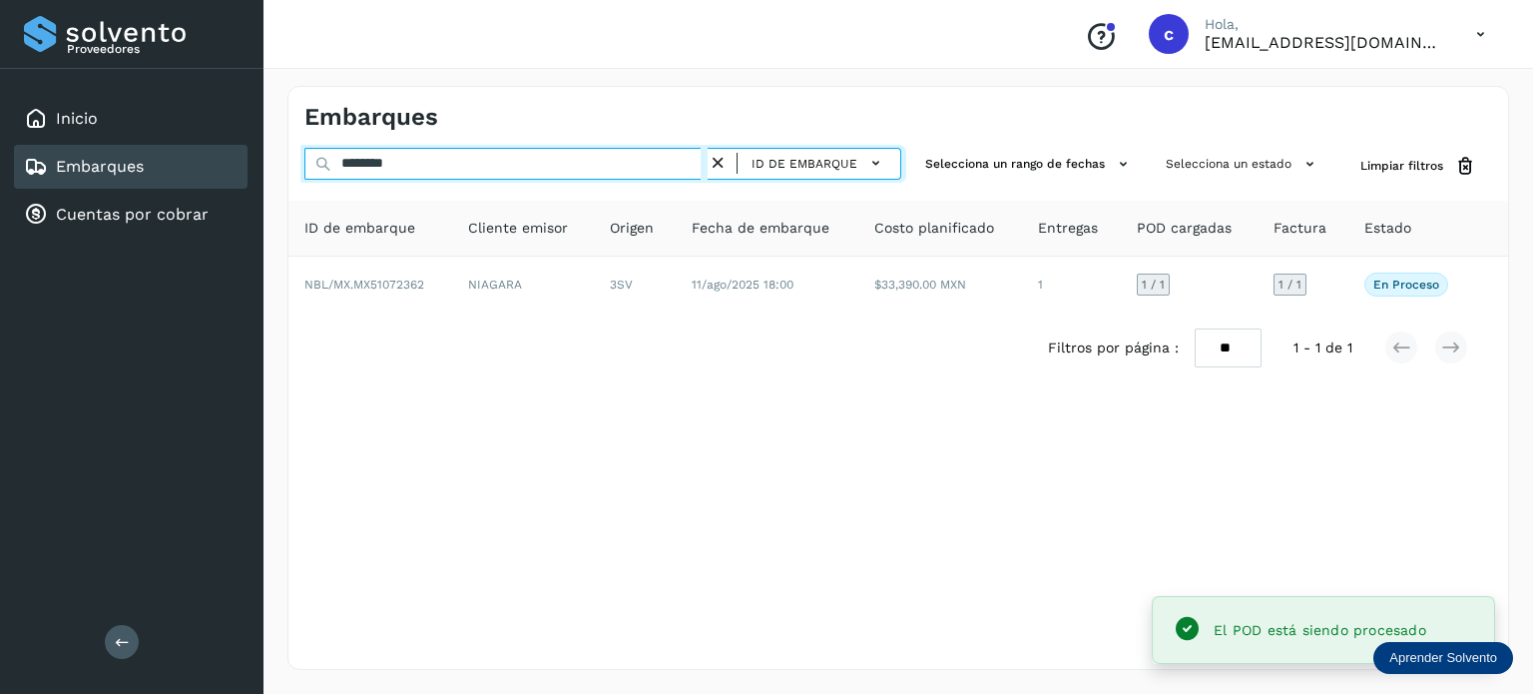
drag, startPoint x: 416, startPoint y: 170, endPoint x: 347, endPoint y: 161, distance: 69.5
click at [347, 161] on input "********" at bounding box center [505, 164] width 403 height 32
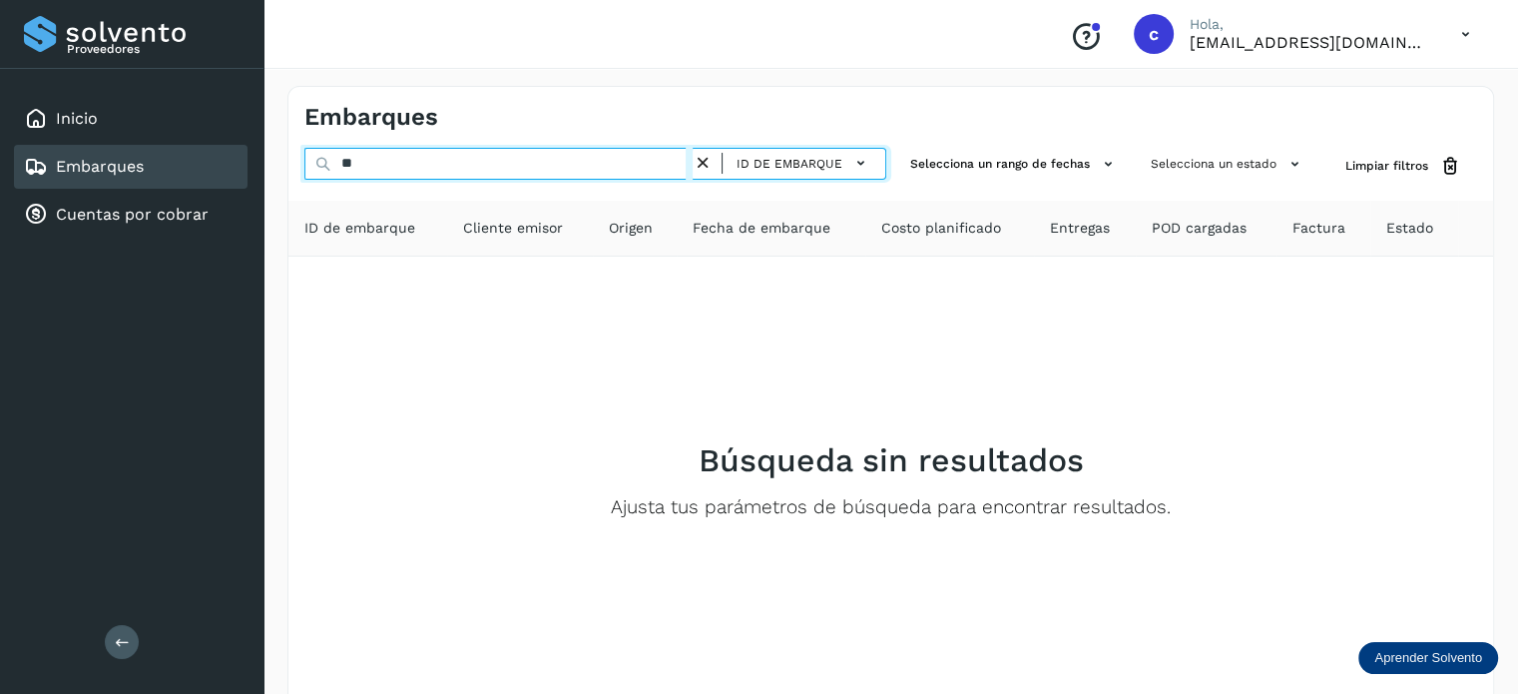
type input "*"
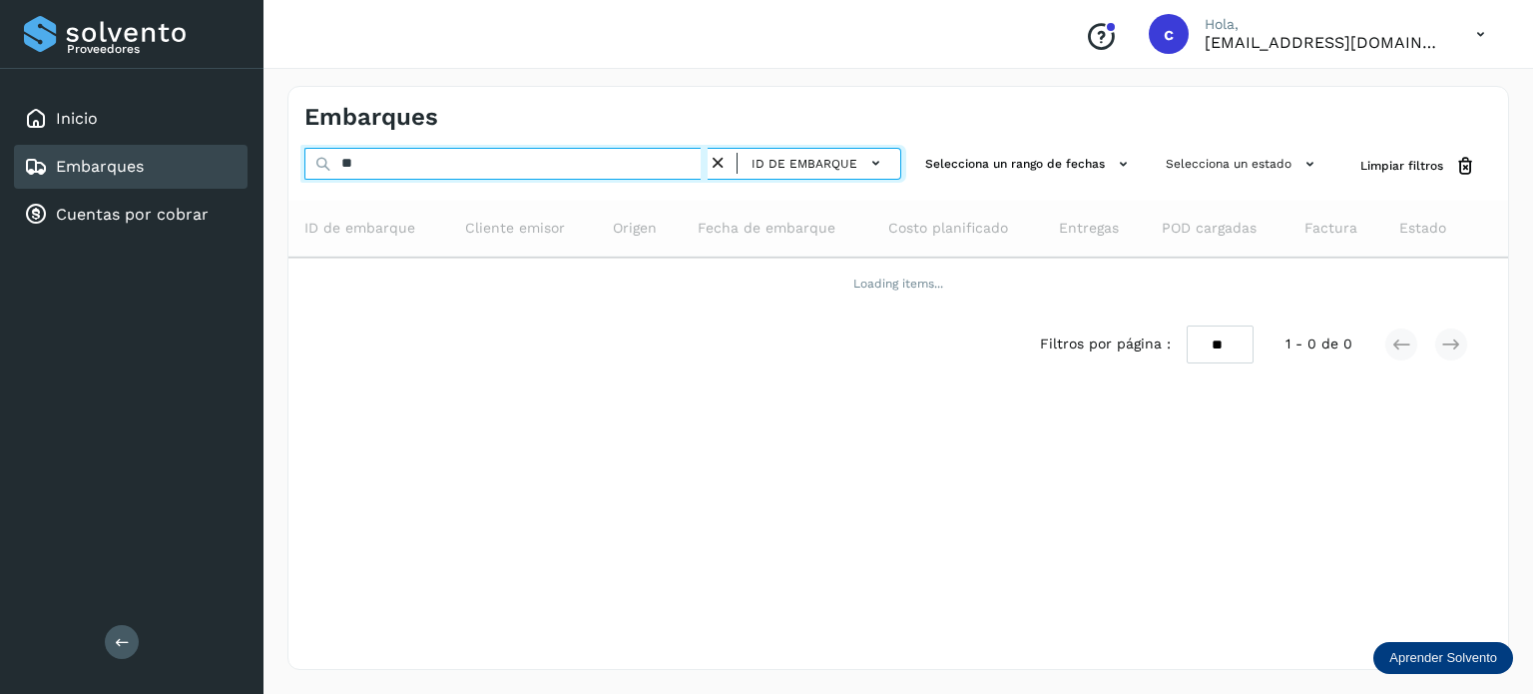
type input "*"
type input "********"
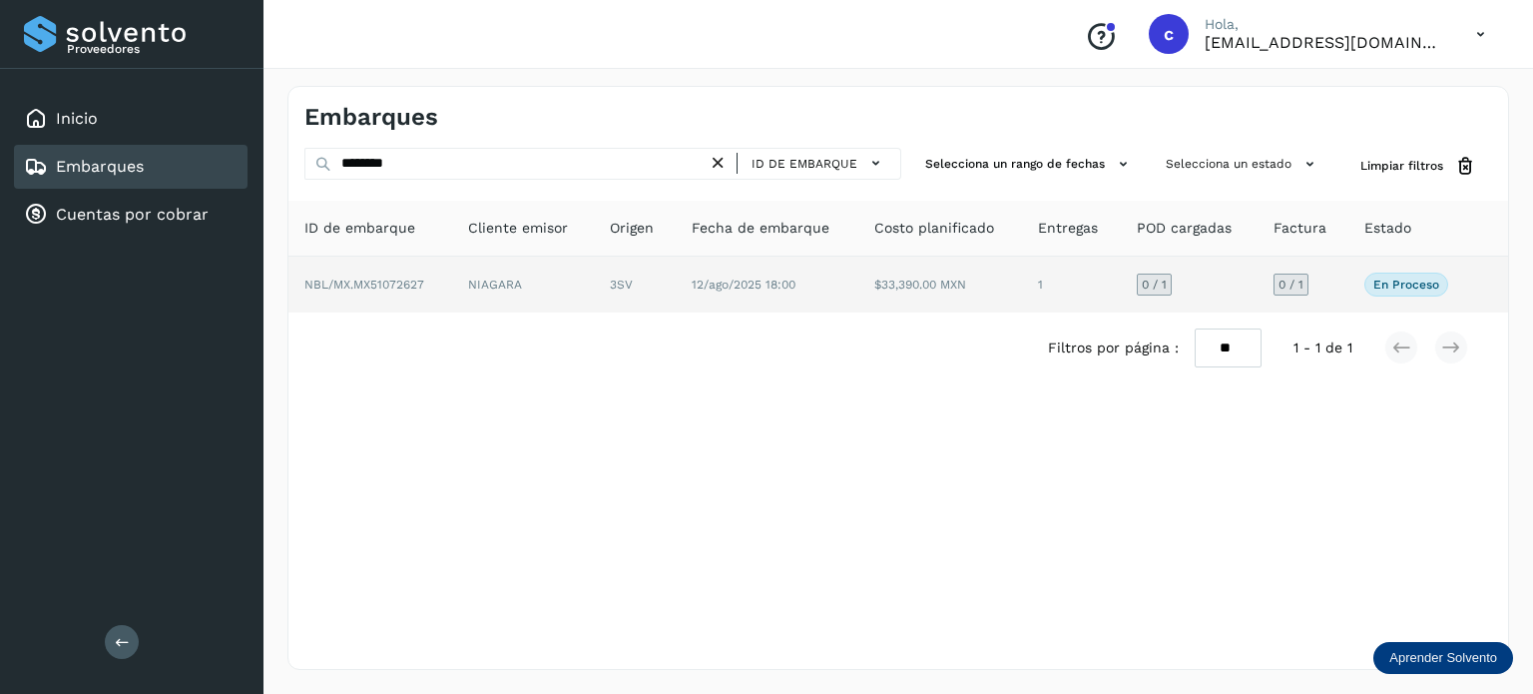
click at [859, 275] on td "12/ago/2025 18:00" at bounding box center [941, 285] width 164 height 56
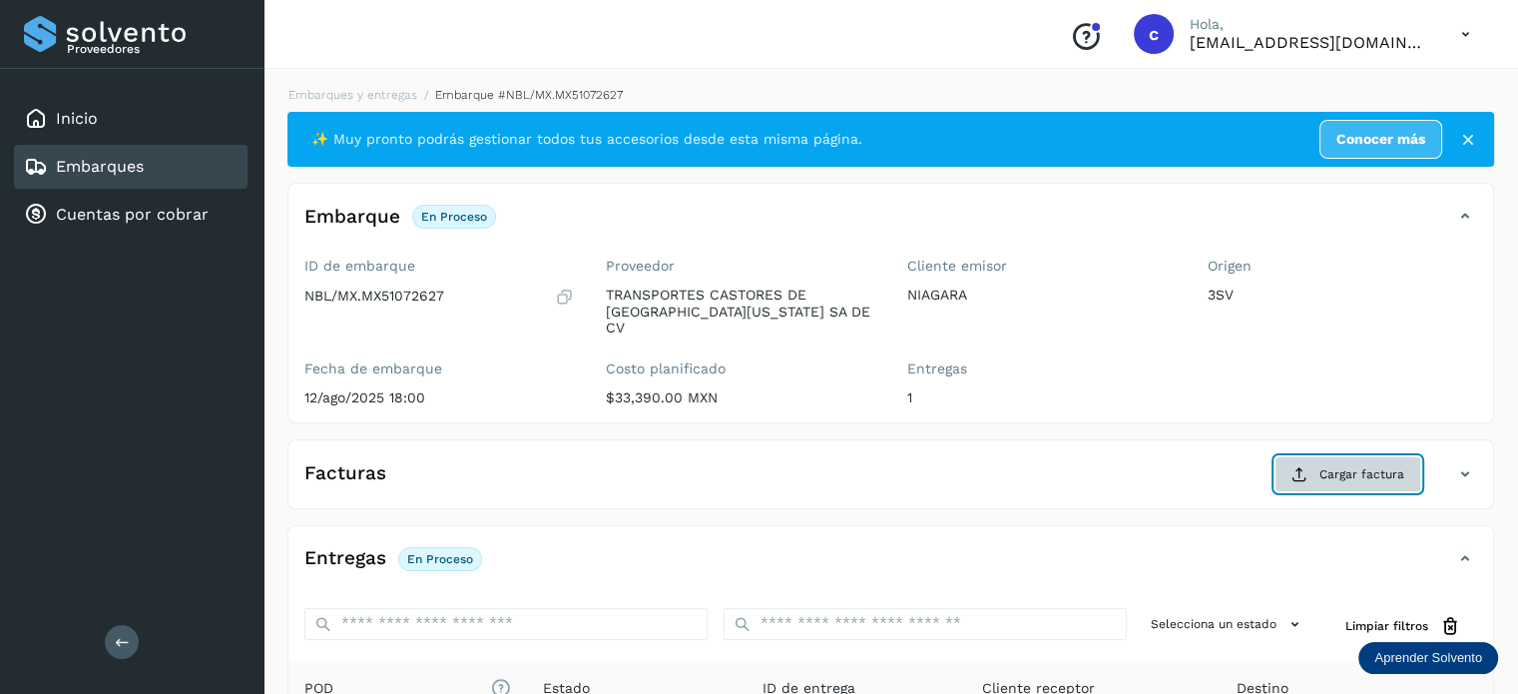
click at [1308, 466] on icon at bounding box center [1300, 474] width 16 height 16
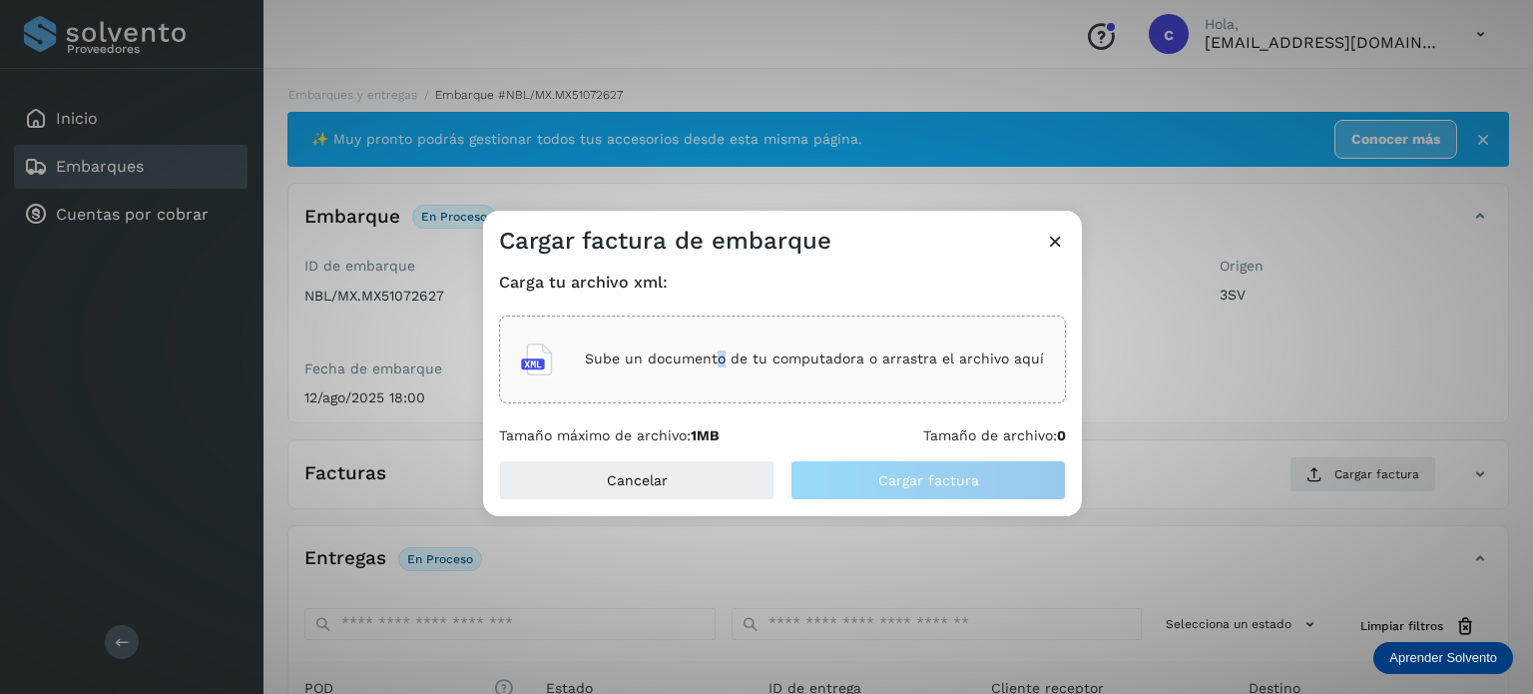
click at [722, 354] on p "Sube un documento de tu computadora o arrastra el archivo aquí" at bounding box center [814, 358] width 459 height 17
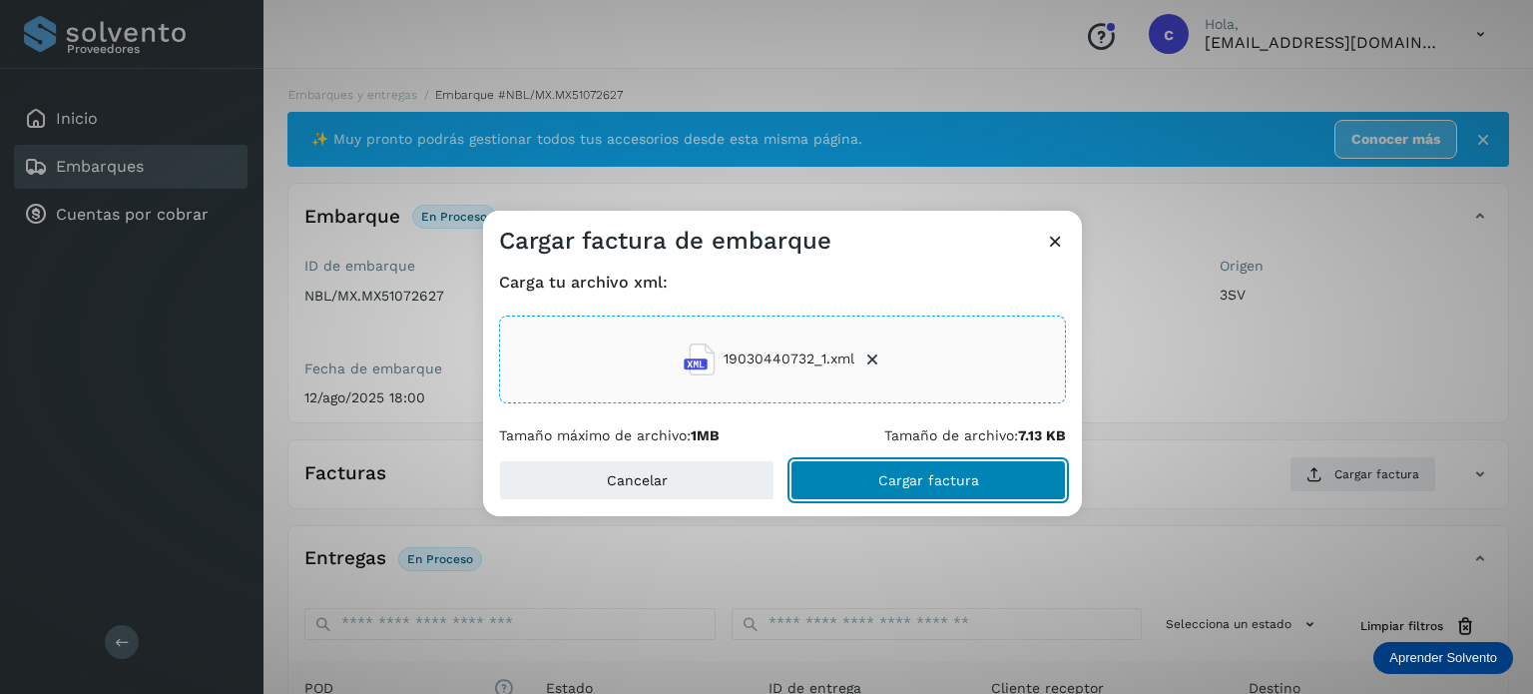
click at [920, 482] on span "Cargar factura" at bounding box center [929, 480] width 101 height 14
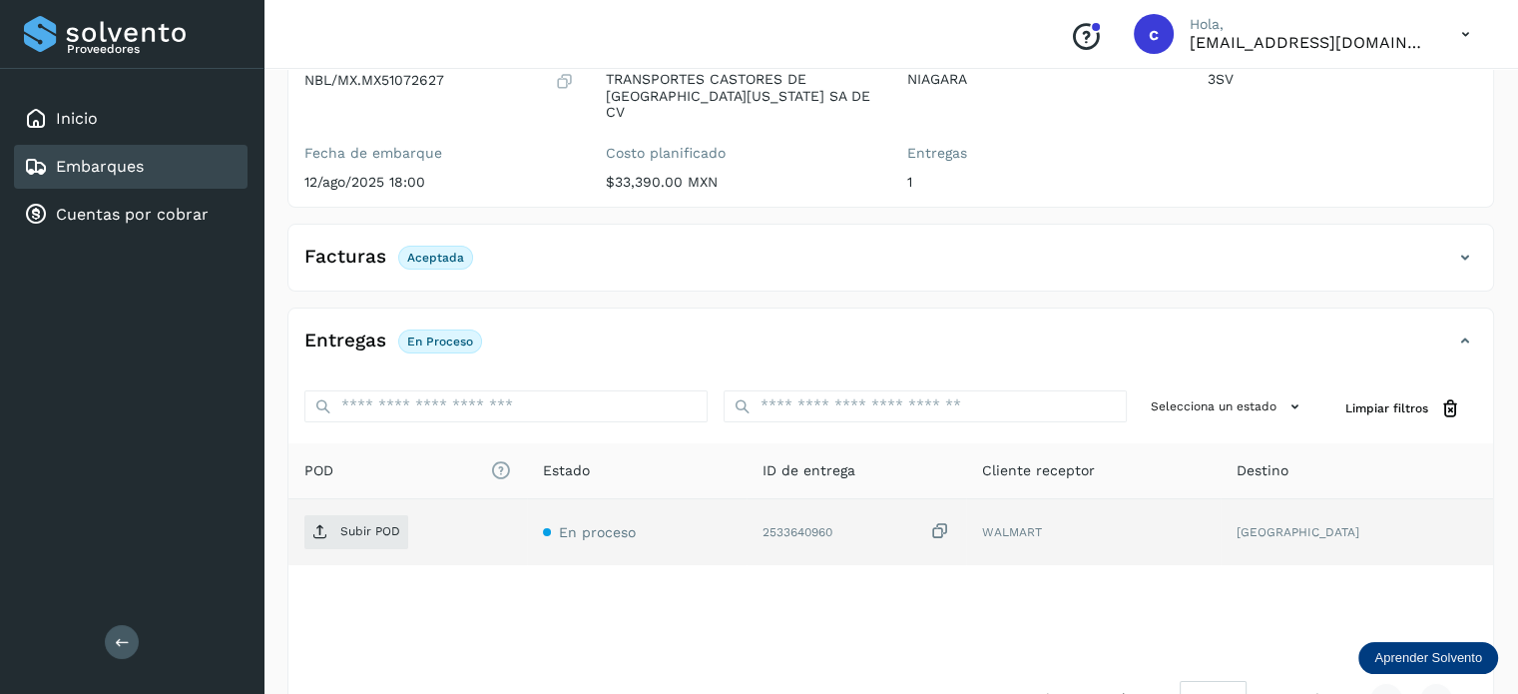
scroll to position [264, 0]
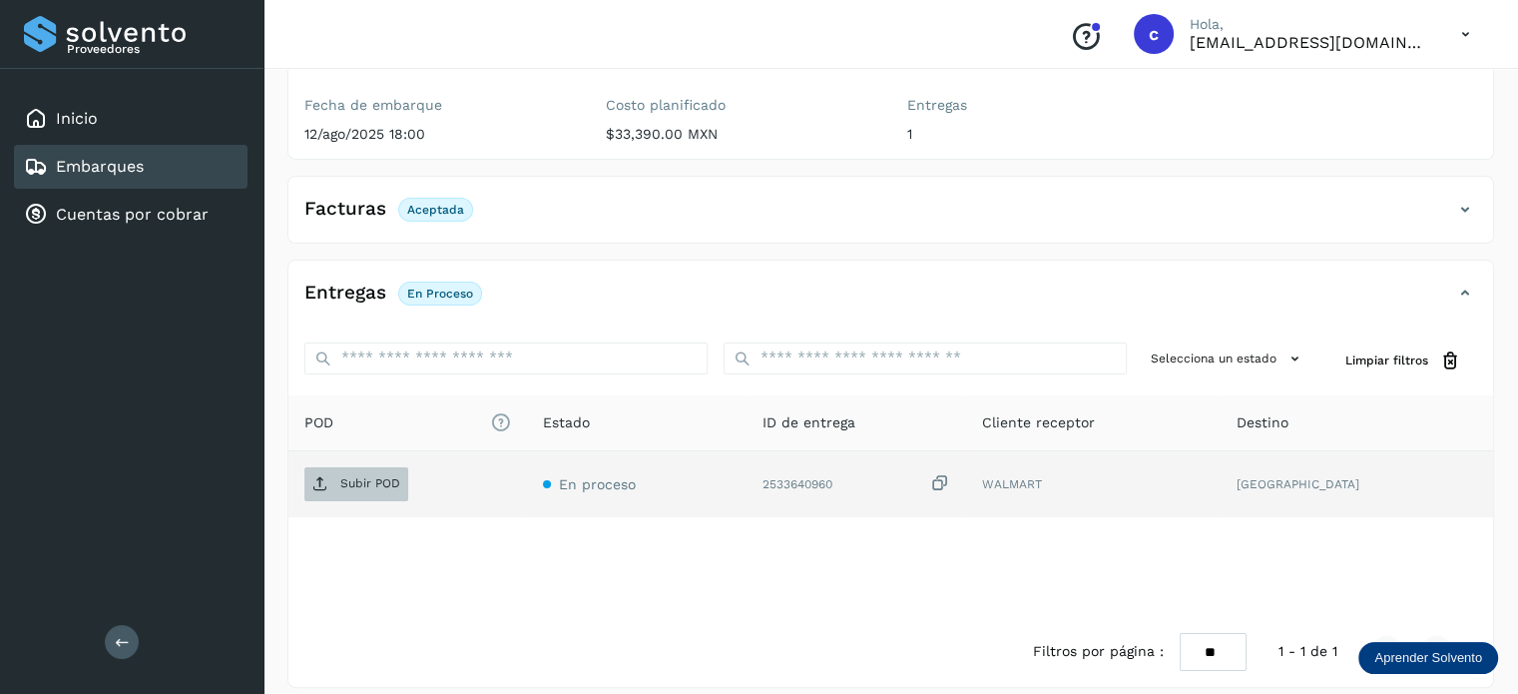
click at [362, 476] on p "Subir POD" at bounding box center [370, 483] width 60 height 14
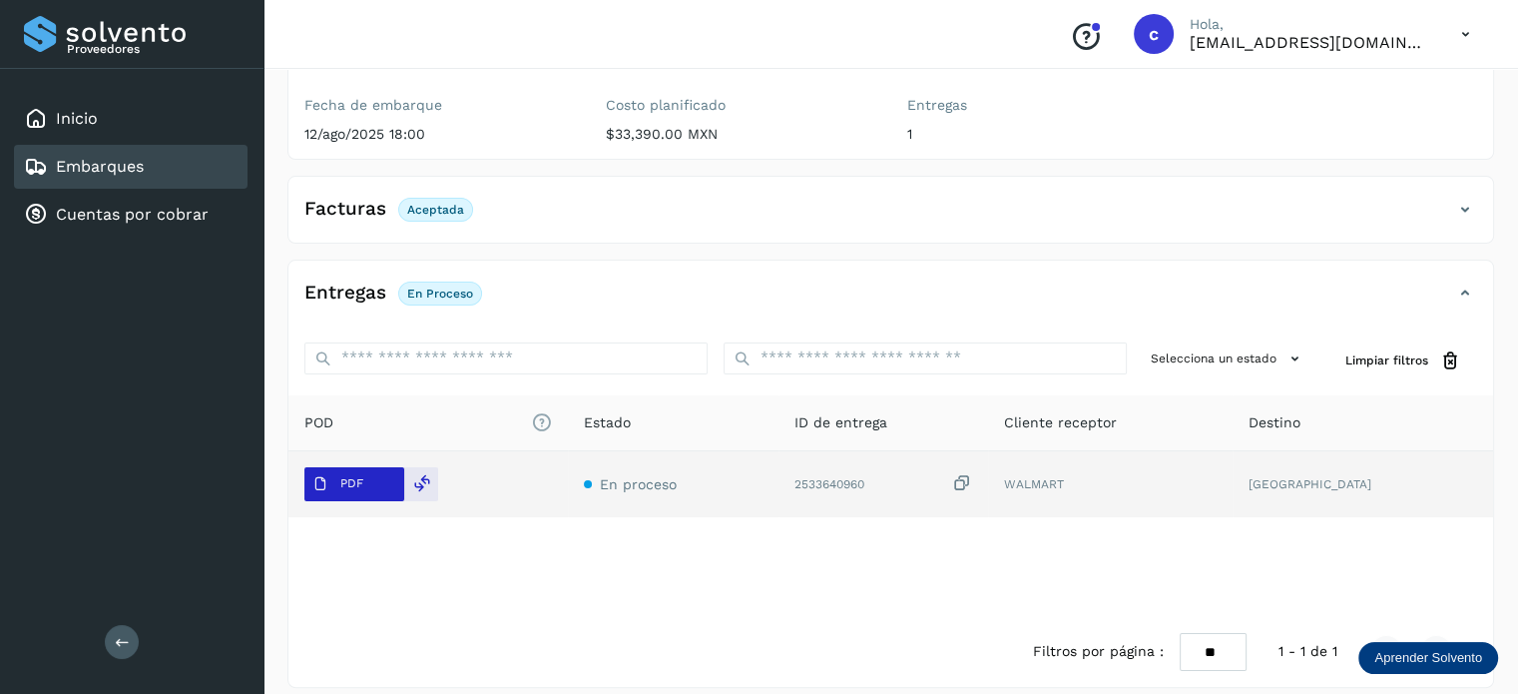
click at [360, 476] on p "PDF" at bounding box center [351, 483] width 23 height 14
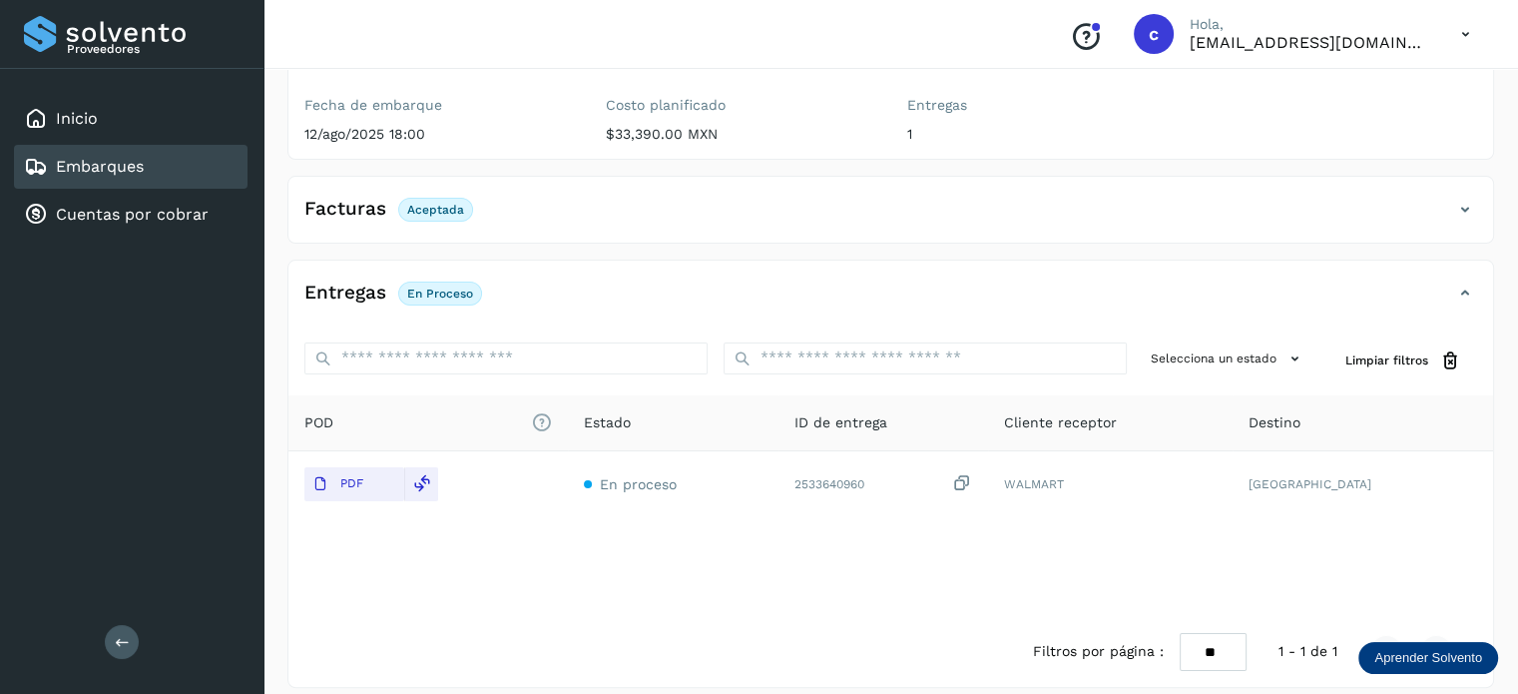
click at [105, 161] on link "Embarques" at bounding box center [100, 166] width 88 height 19
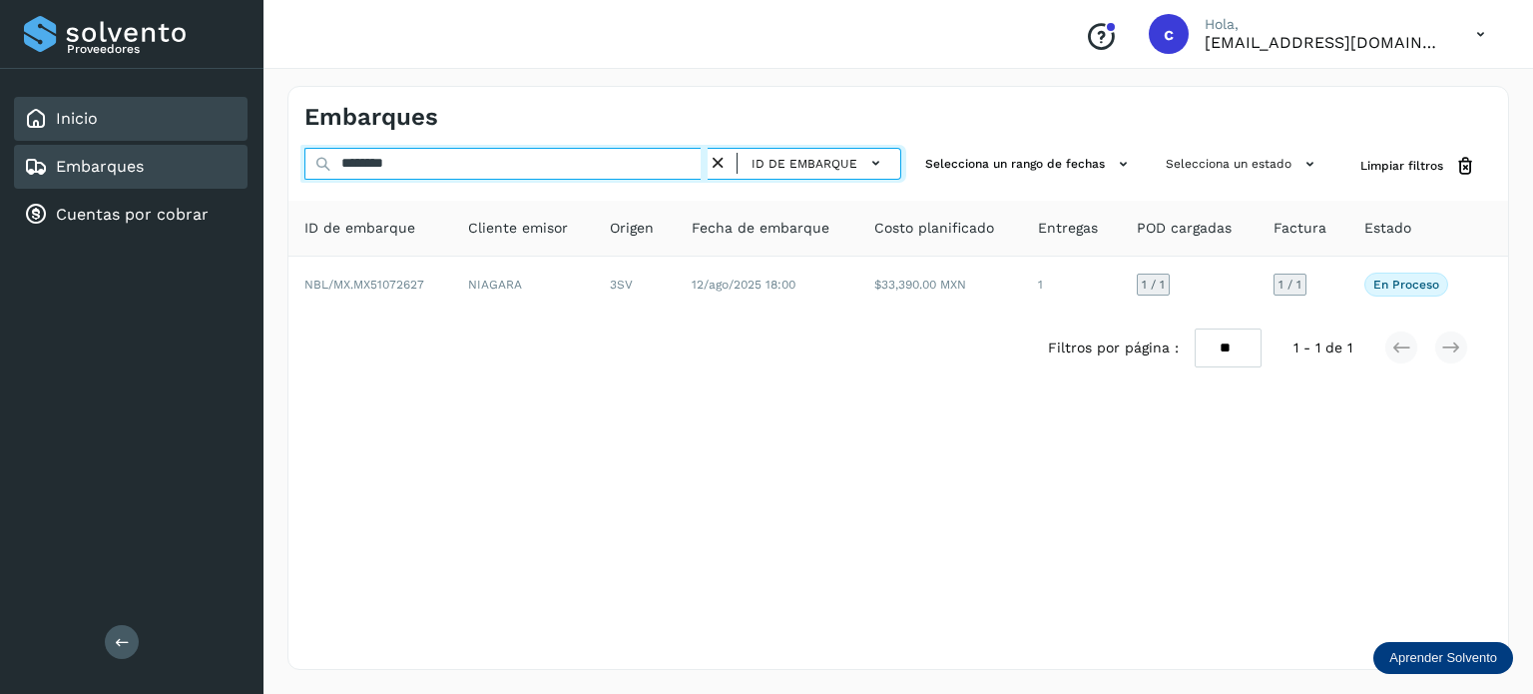
drag, startPoint x: 419, startPoint y: 167, endPoint x: 149, endPoint y: 129, distance: 273.2
click at [149, 129] on div "Proveedores Inicio Embarques Cuentas por cobrar Salir Conoce nuestros beneficio…" at bounding box center [766, 347] width 1533 height 694
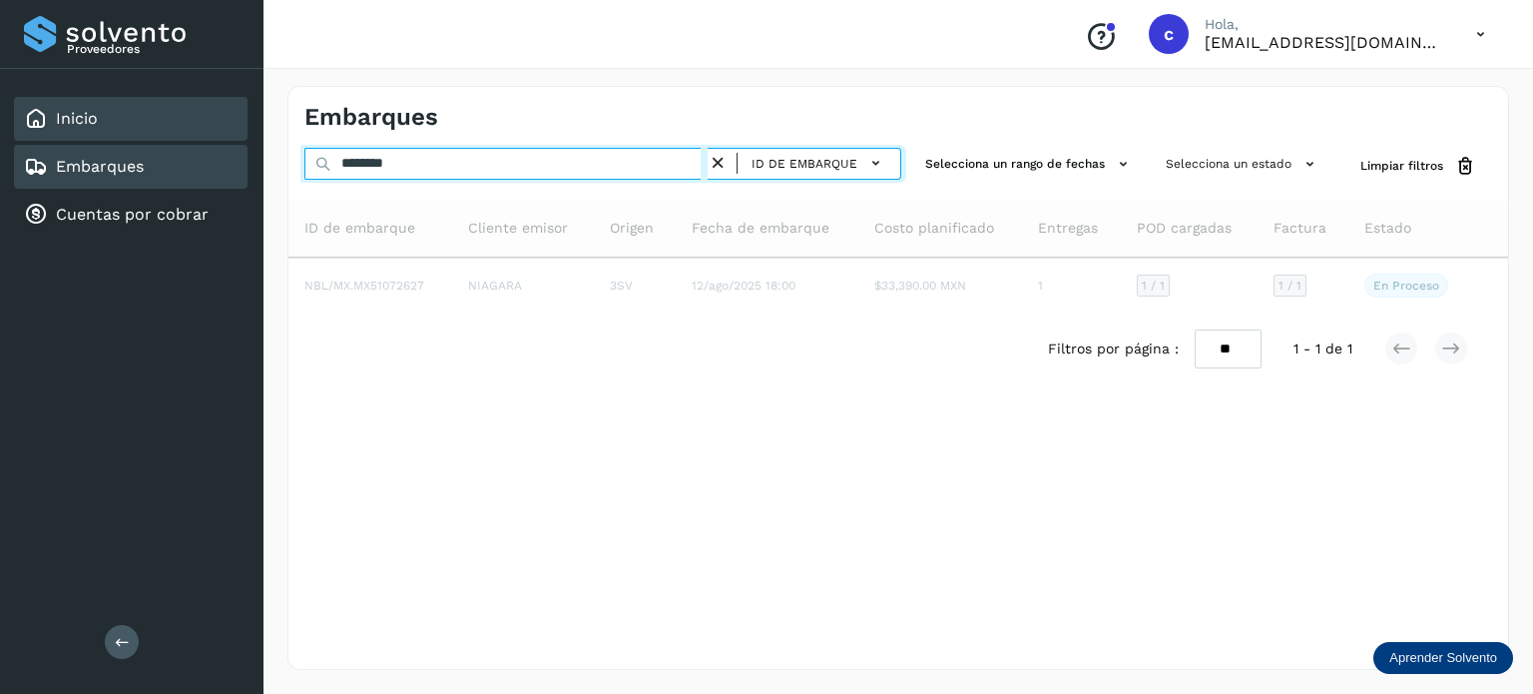
type input "********"
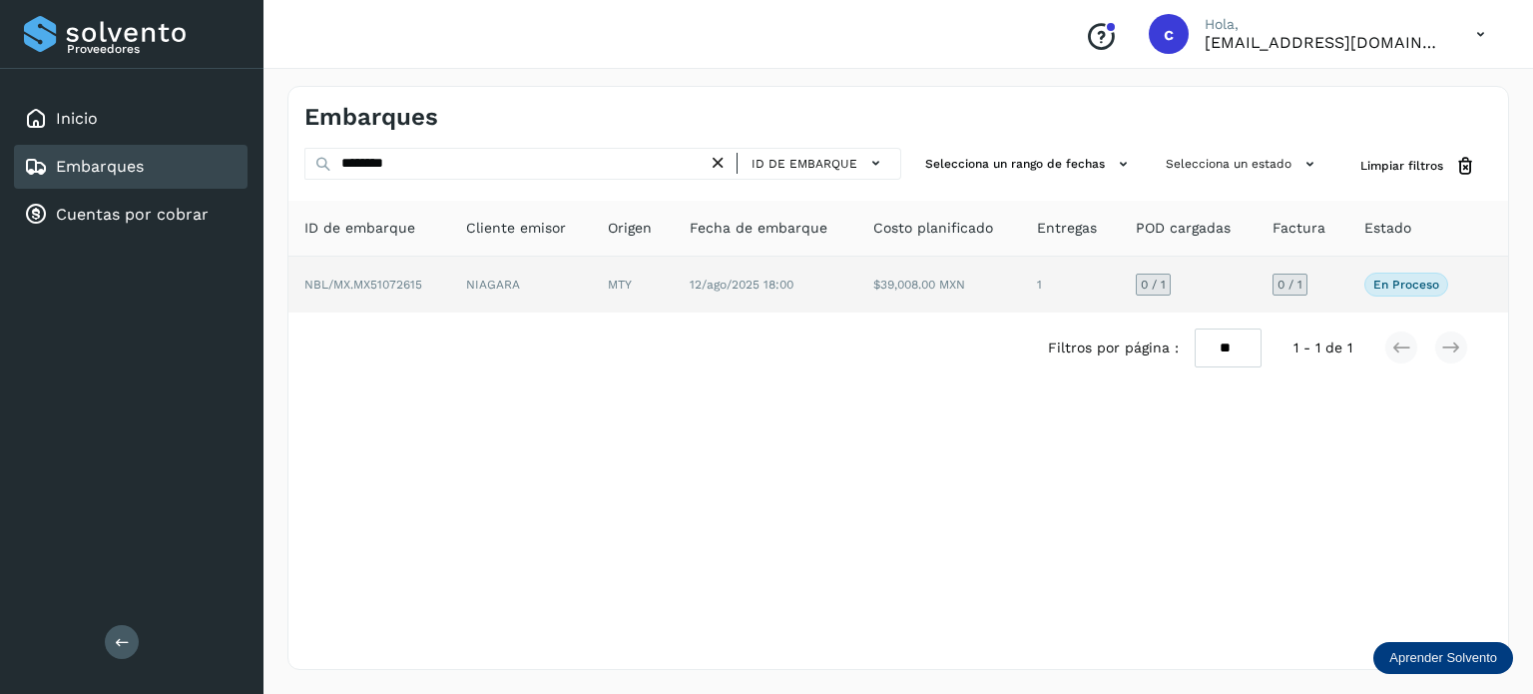
click at [592, 282] on td "NIAGARA" at bounding box center [633, 285] width 82 height 56
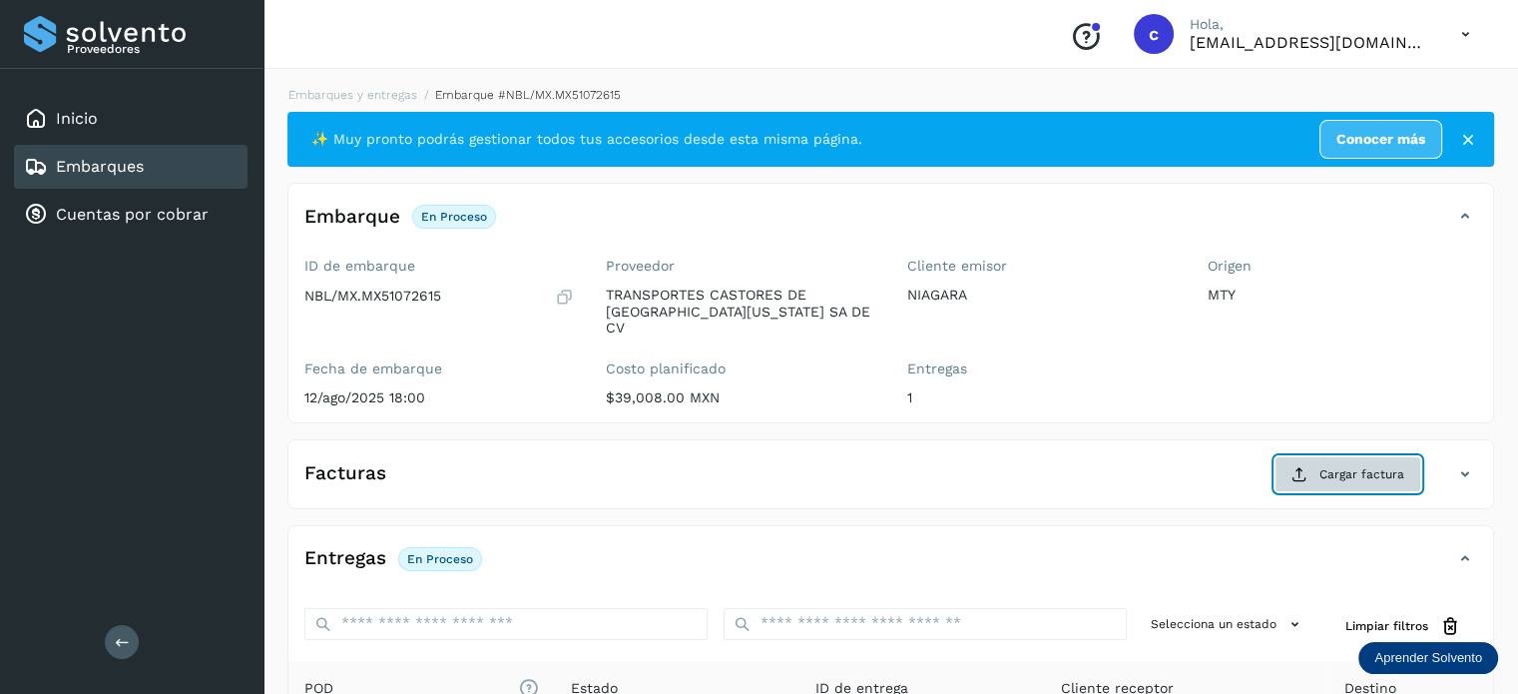
click at [1346, 465] on span "Cargar factura" at bounding box center [1362, 474] width 85 height 18
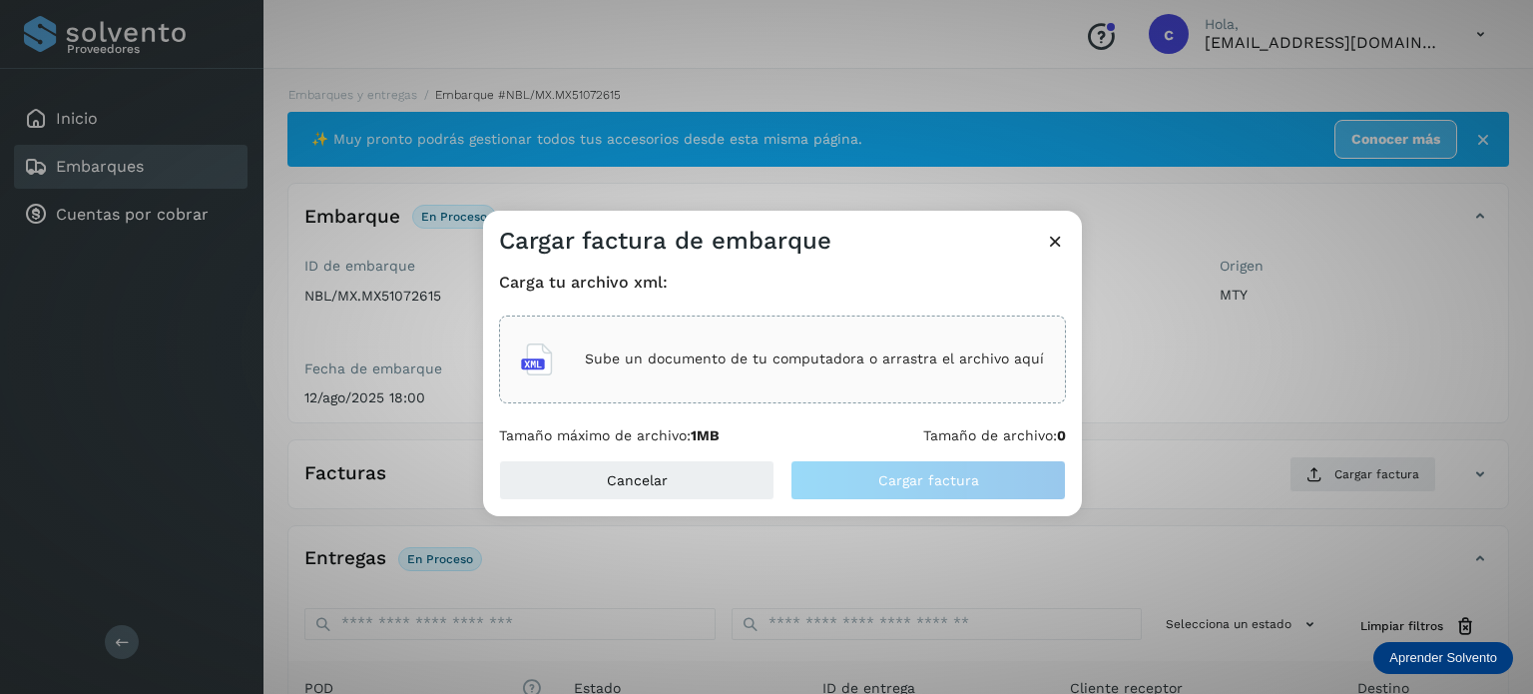
click at [705, 354] on p "Sube un documento de tu computadora o arrastra el archivo aquí" at bounding box center [814, 358] width 459 height 17
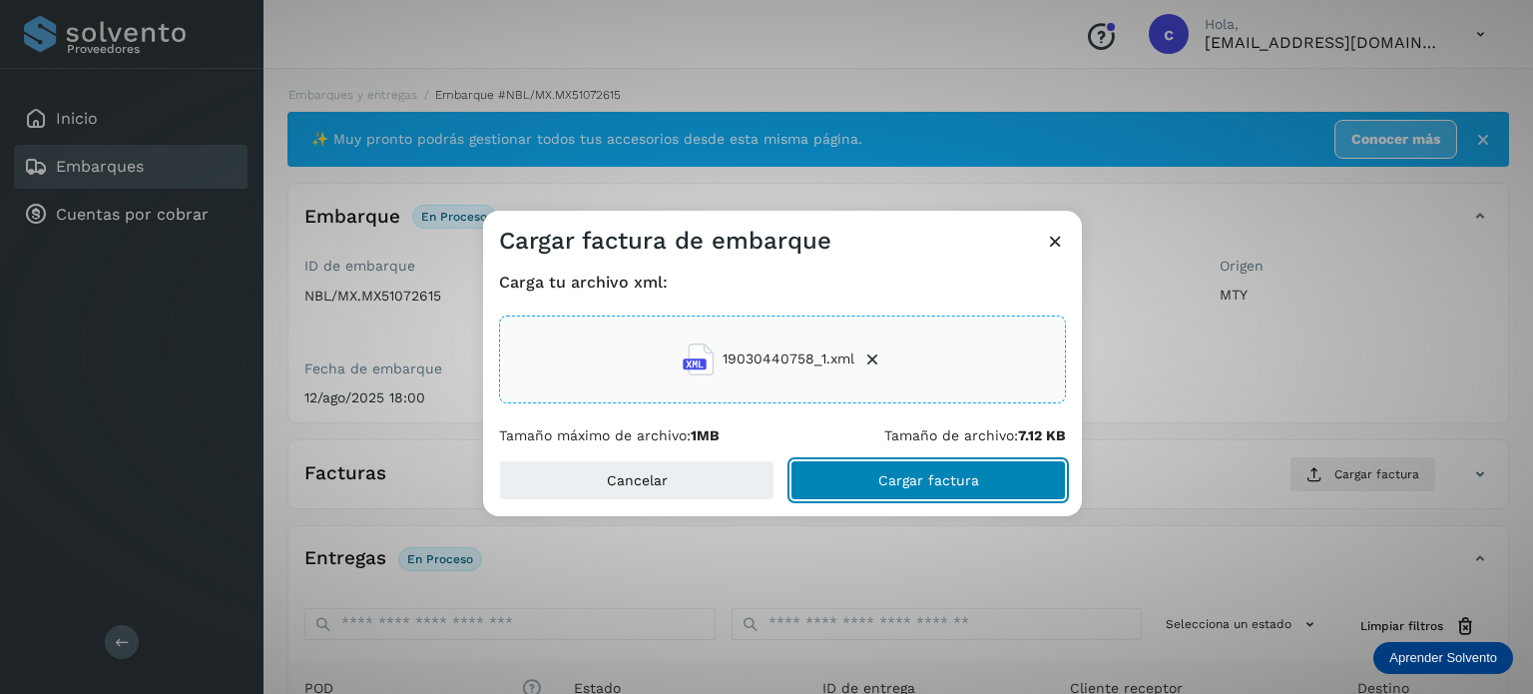
click at [891, 476] on span "Cargar factura" at bounding box center [929, 480] width 101 height 14
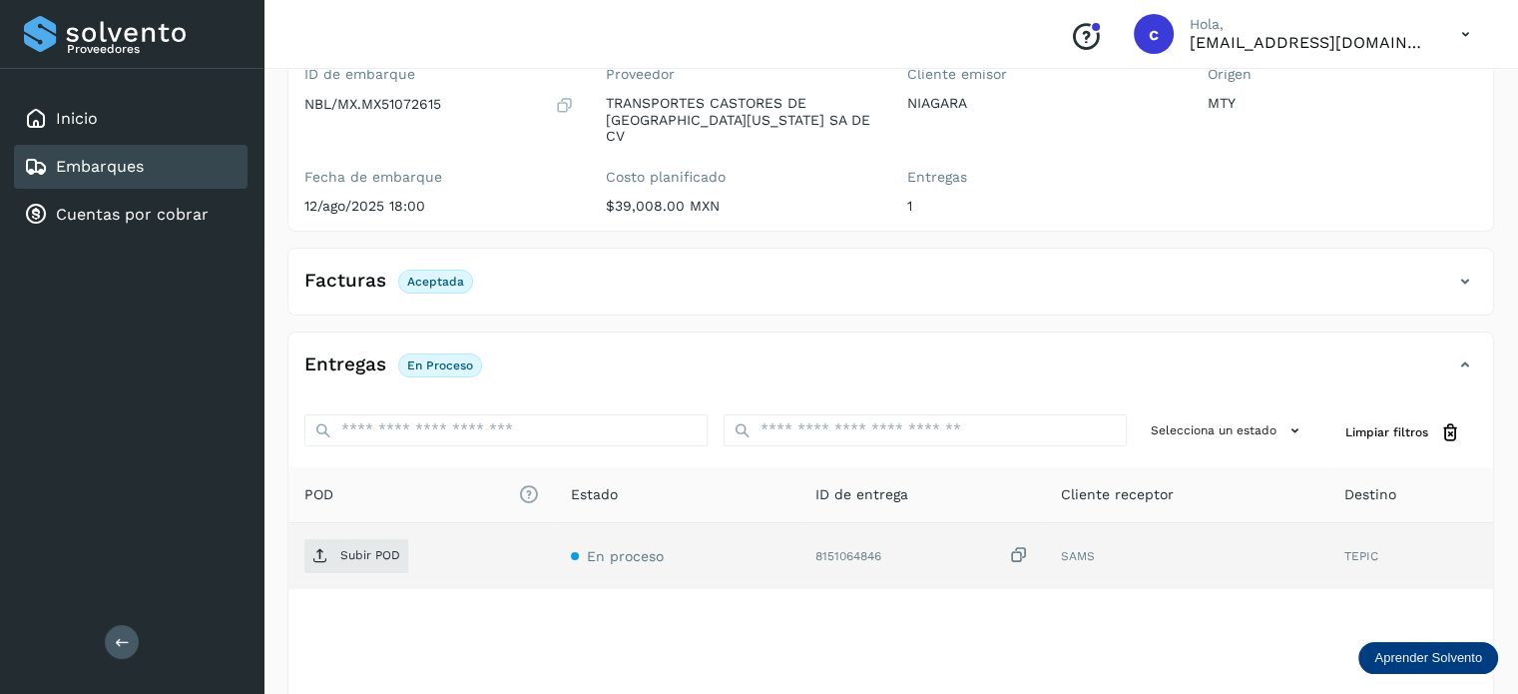
scroll to position [200, 0]
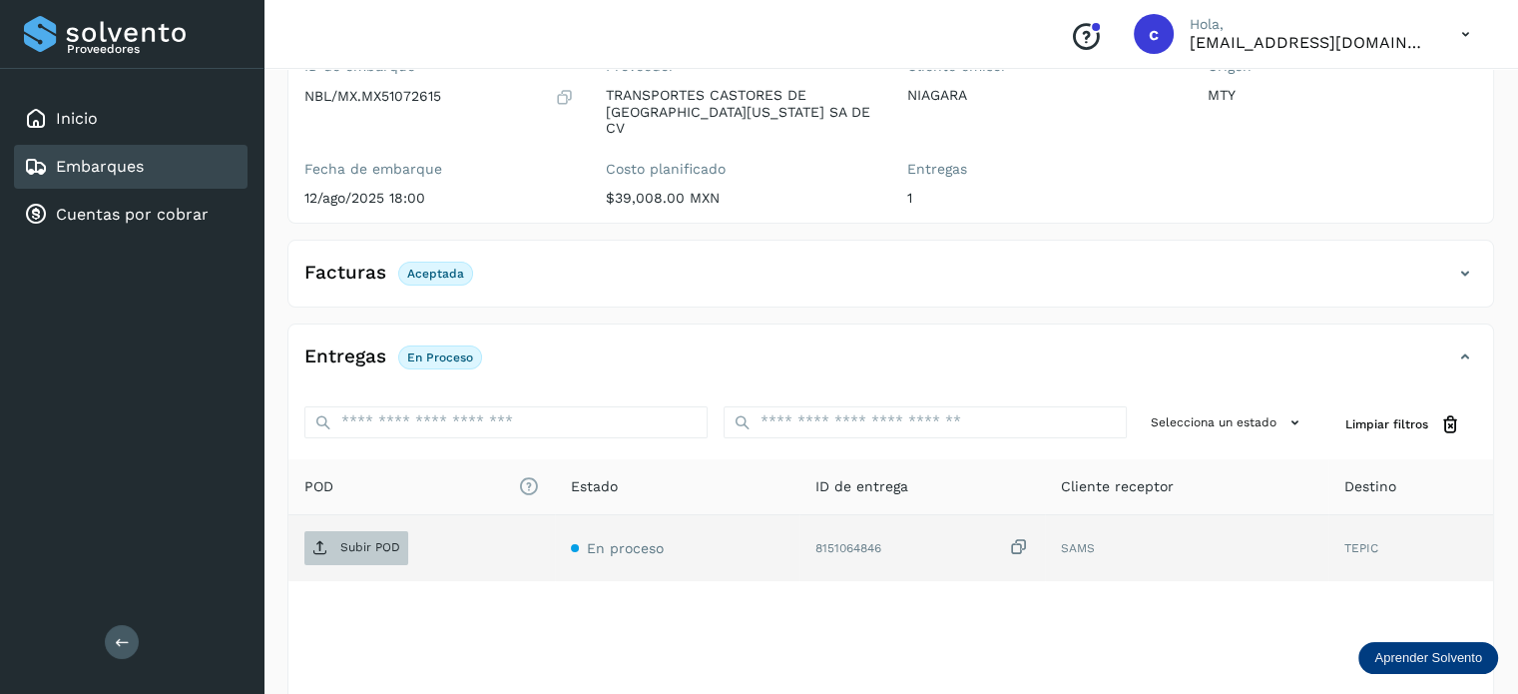
click at [362, 540] on p "Subir POD" at bounding box center [370, 547] width 60 height 14
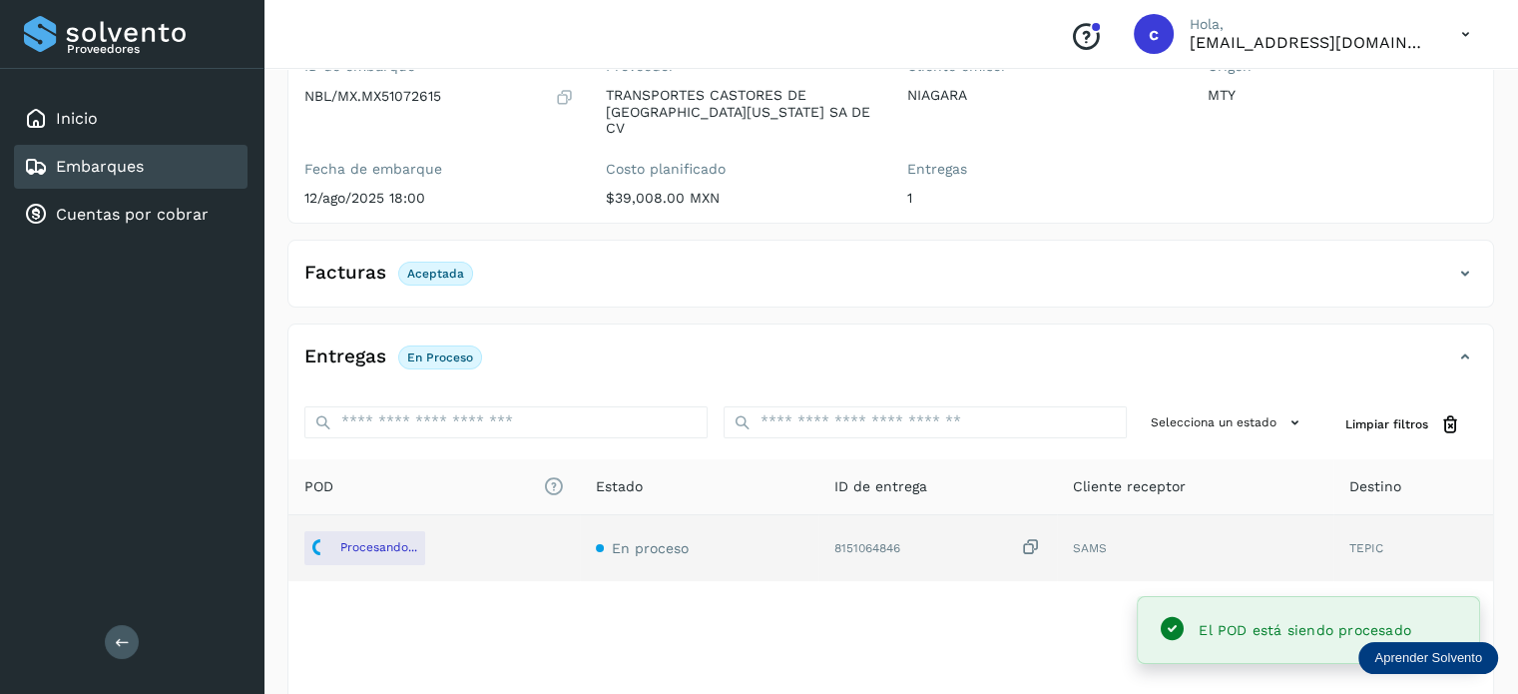
click at [184, 169] on div "Embarques" at bounding box center [131, 167] width 234 height 44
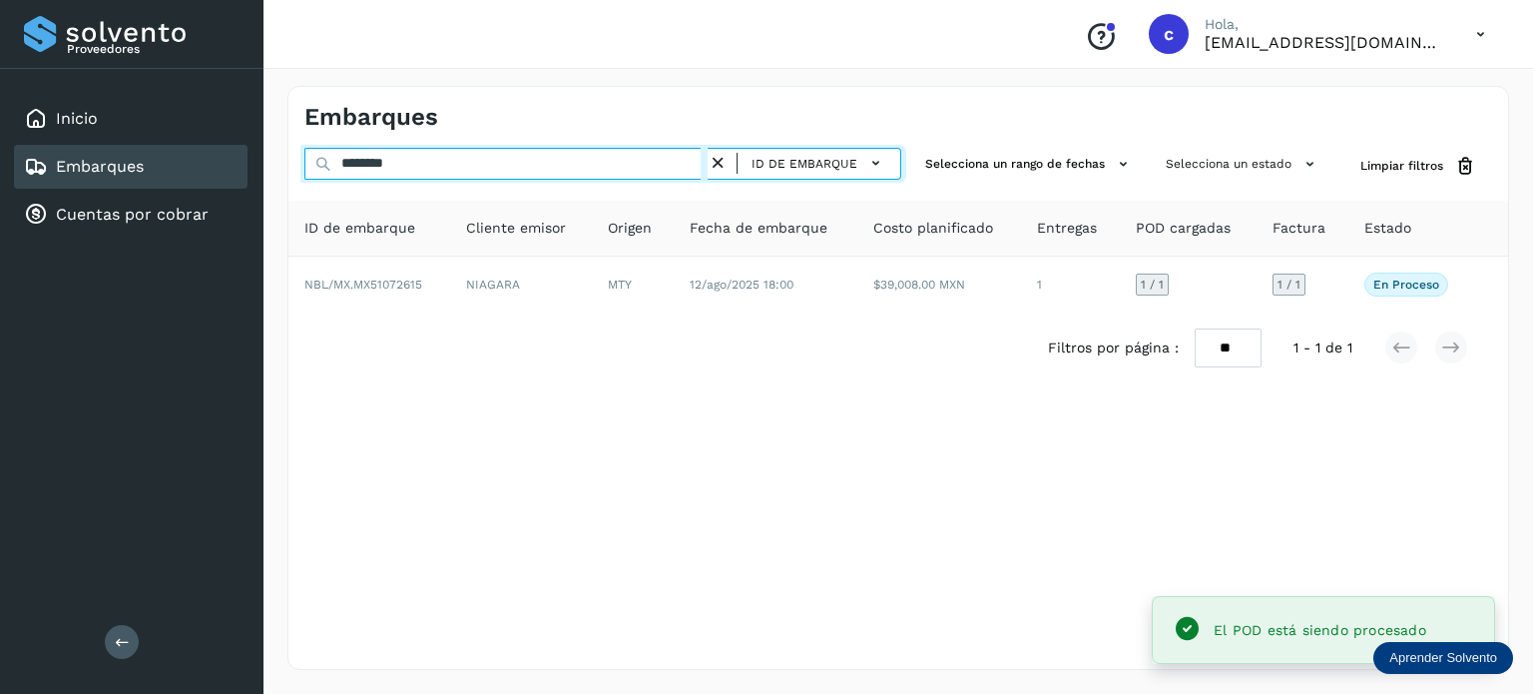
drag, startPoint x: 290, startPoint y: 157, endPoint x: 321, endPoint y: 183, distance: 41.2
click at [272, 157] on div "Embarques ******** ID de embarque Selecciona un rango de fechas Selecciona un e…" at bounding box center [899, 378] width 1270 height 632
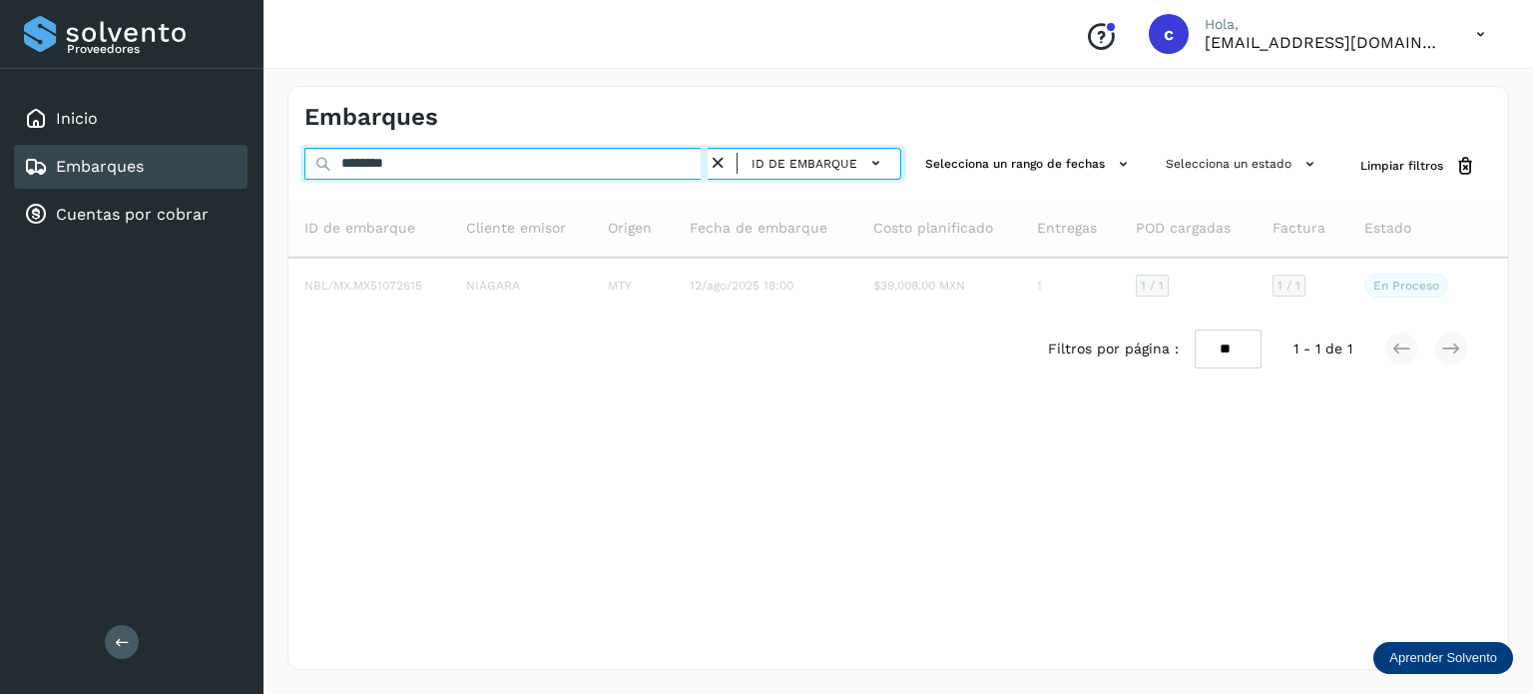
type input "********"
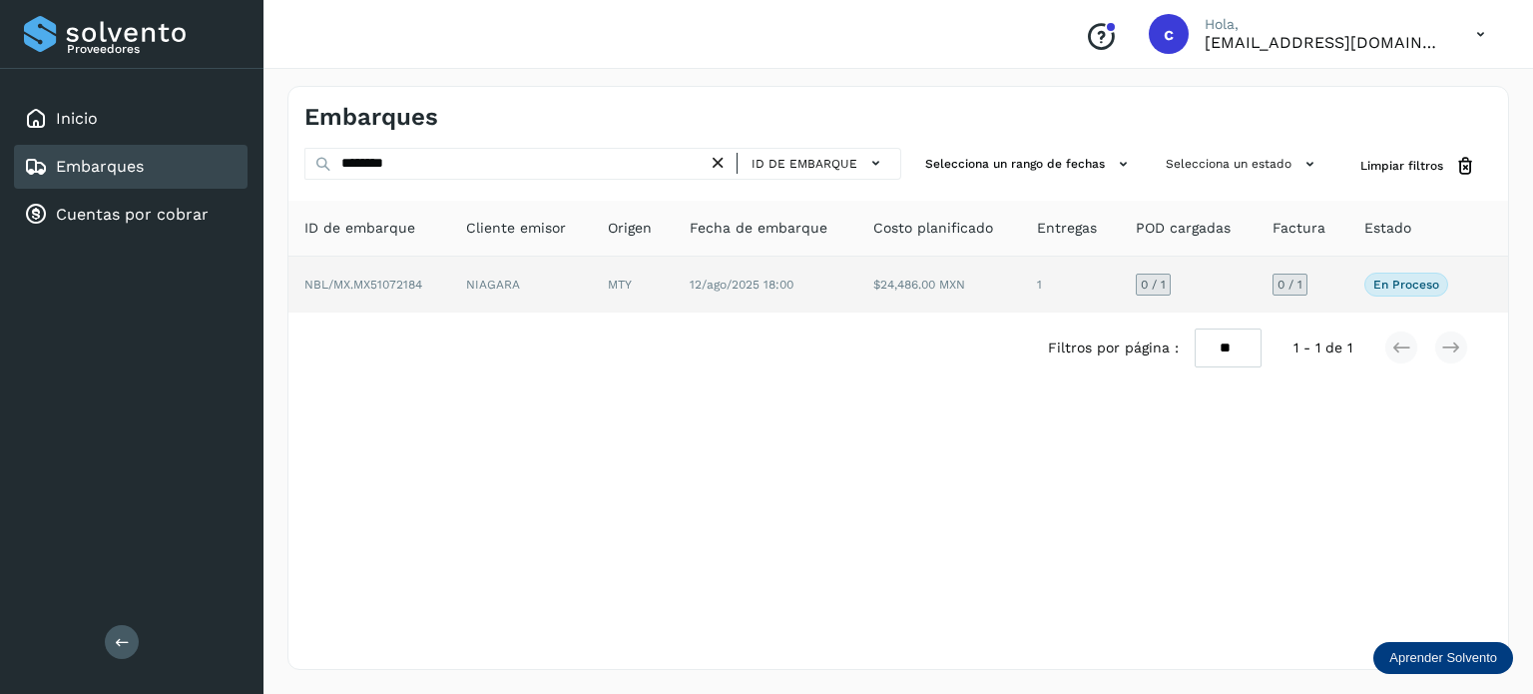
click at [787, 278] on span "12/ago/2025 18:00" at bounding box center [742, 285] width 104 height 14
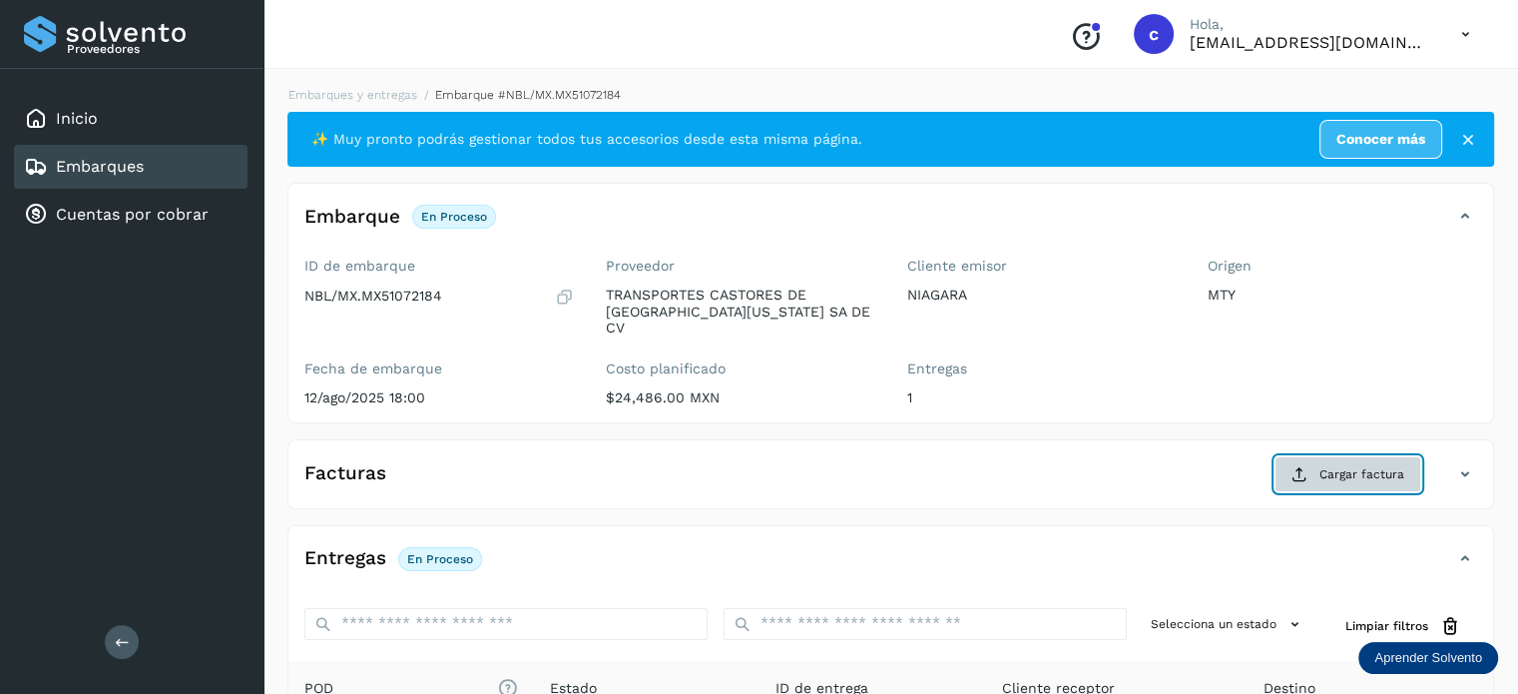
click at [1334, 465] on span "Cargar factura" at bounding box center [1362, 474] width 85 height 18
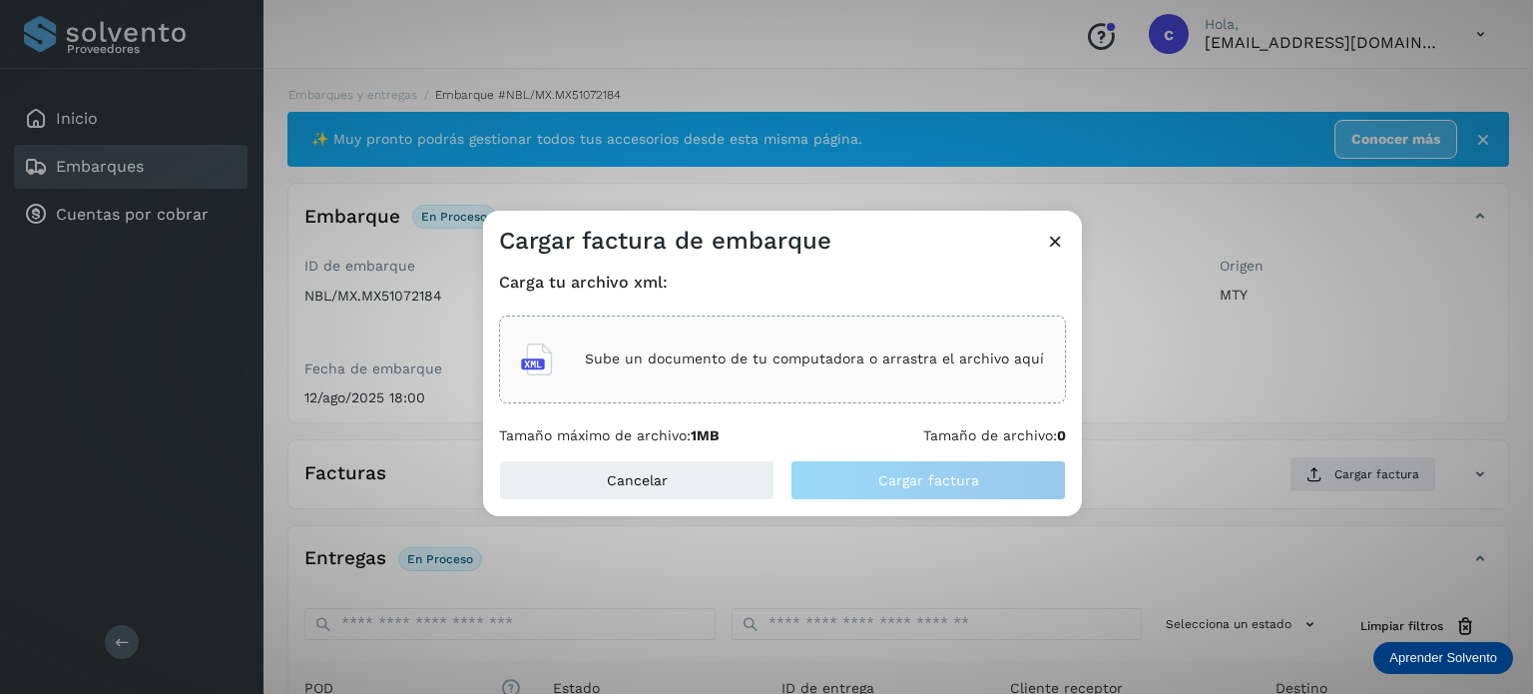
click at [751, 354] on p "Sube un documento de tu computadora o arrastra el archivo aquí" at bounding box center [814, 358] width 459 height 17
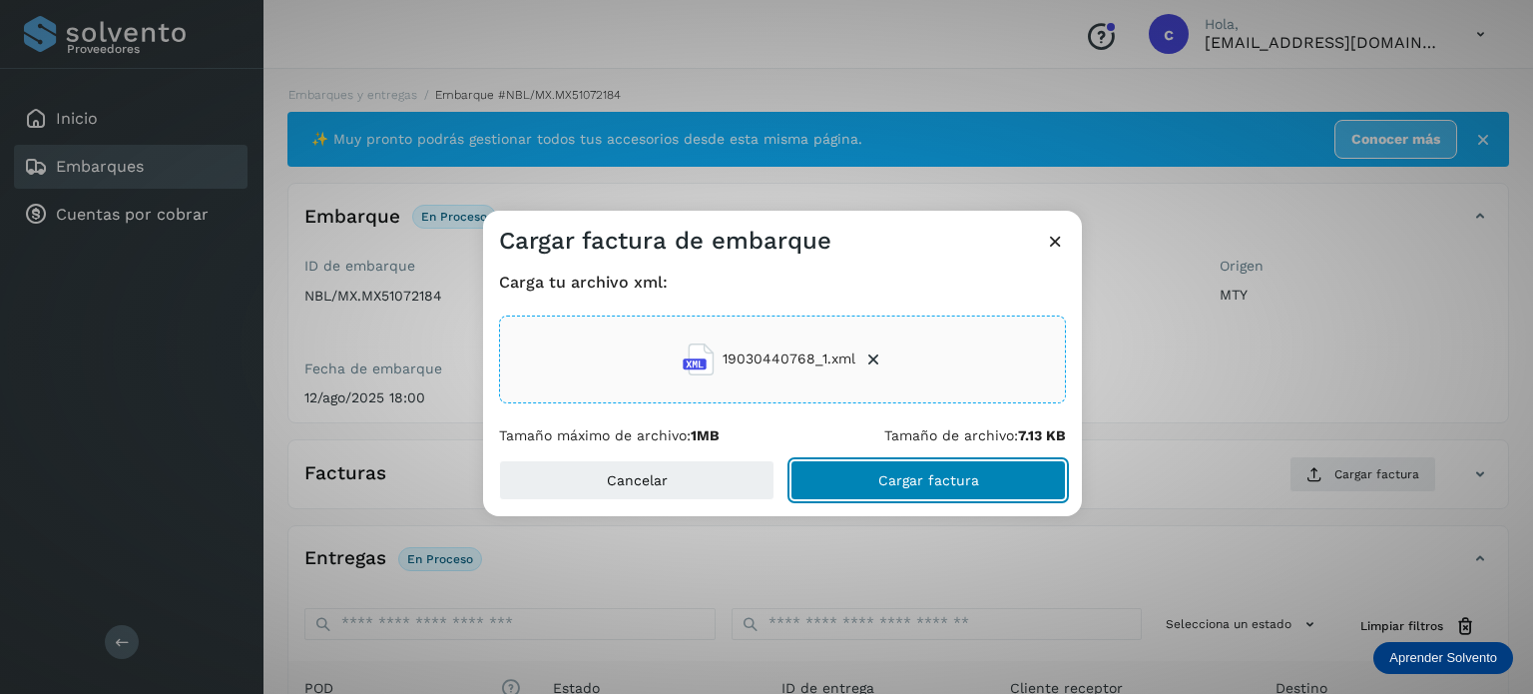
click at [909, 478] on span "Cargar factura" at bounding box center [929, 480] width 101 height 14
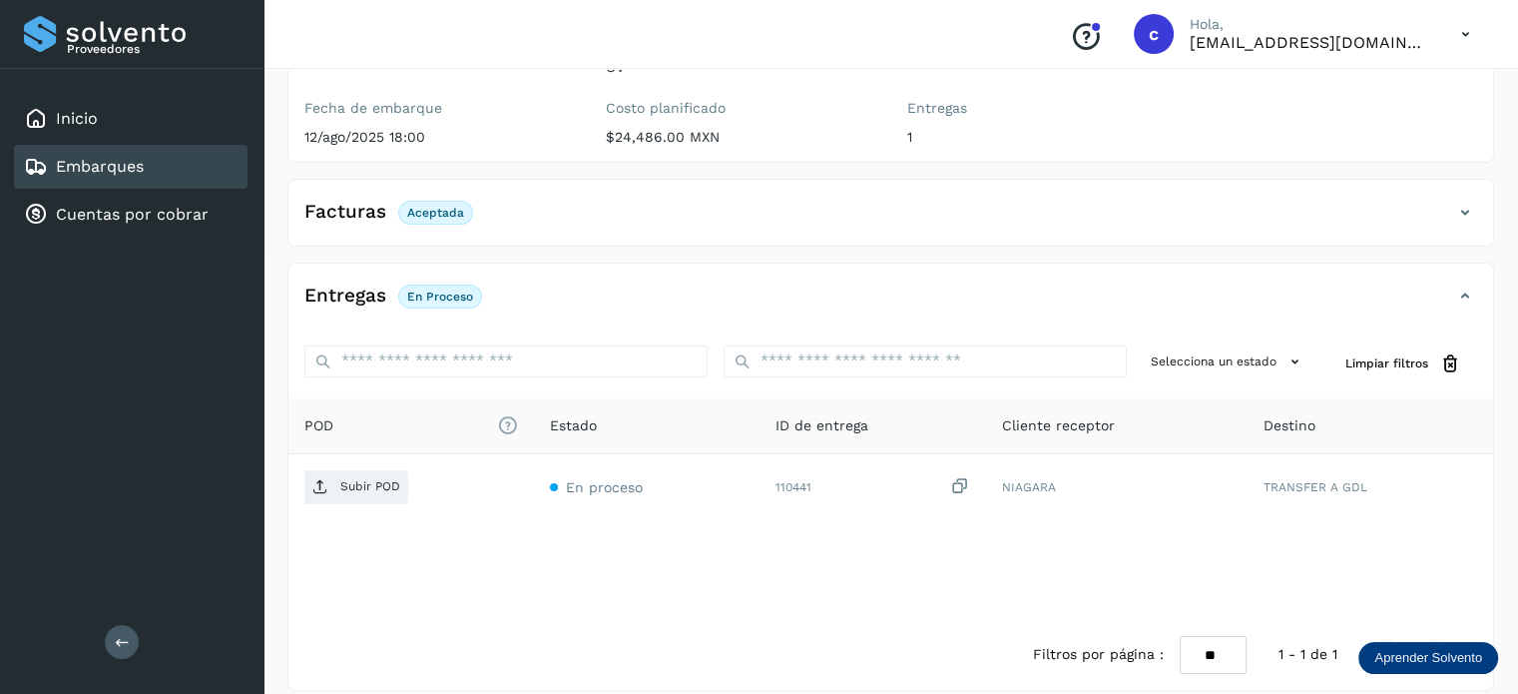
scroll to position [264, 0]
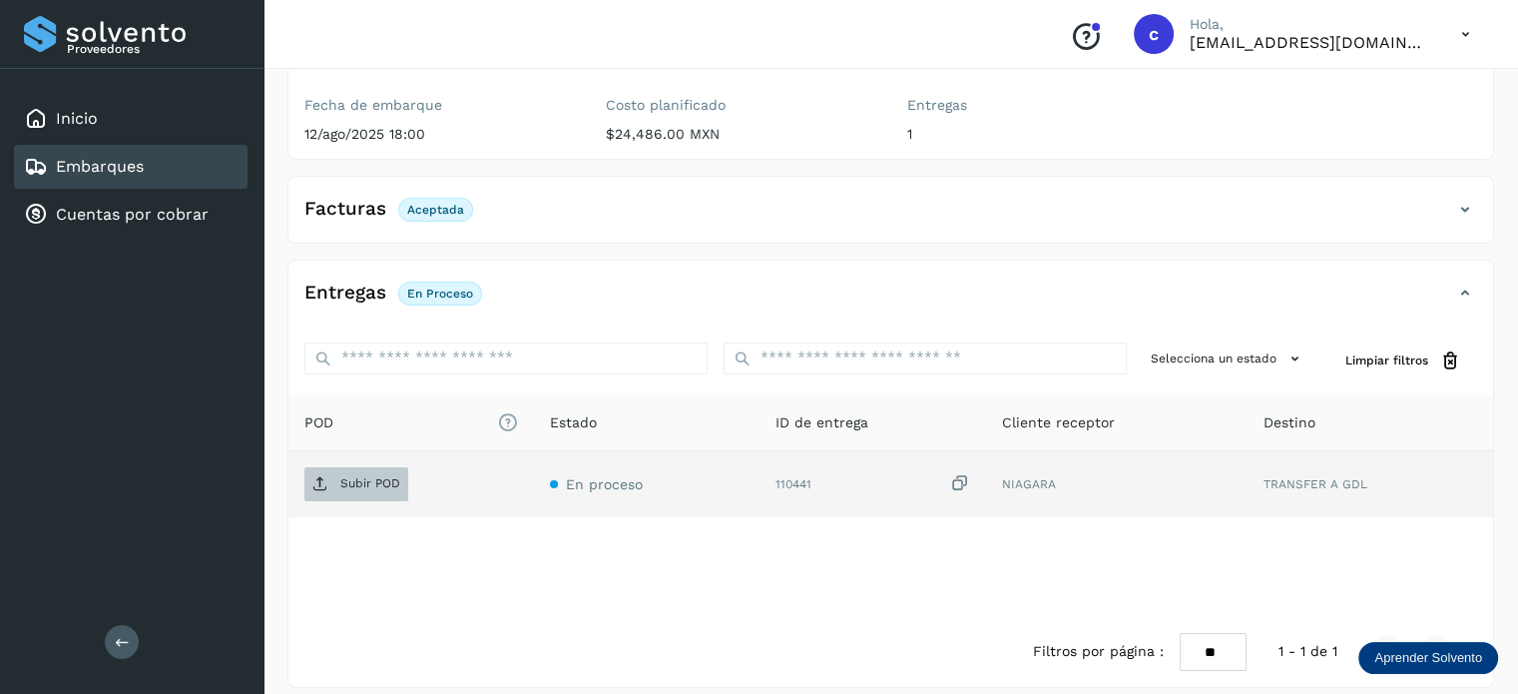
click at [353, 476] on span "Subir POD" at bounding box center [356, 484] width 104 height 32
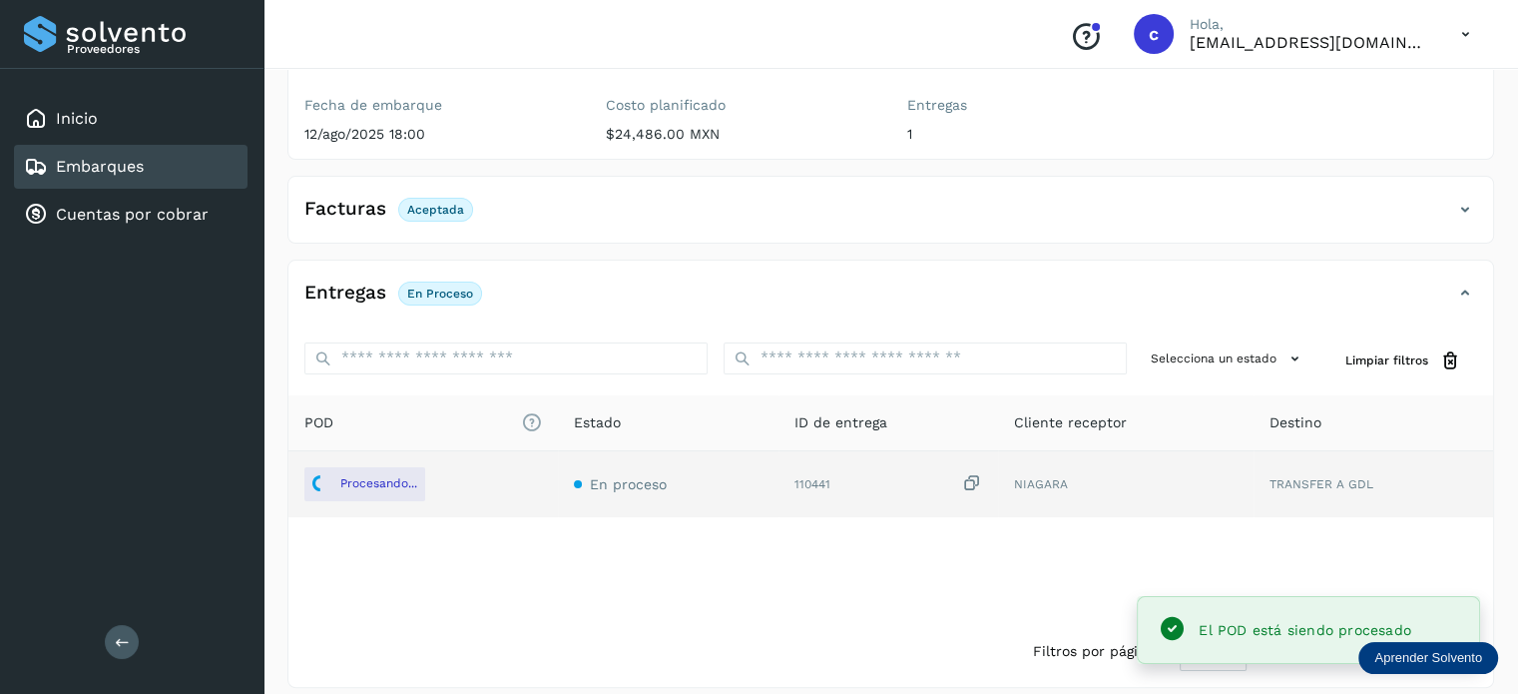
click at [145, 164] on div "Embarques" at bounding box center [131, 167] width 234 height 44
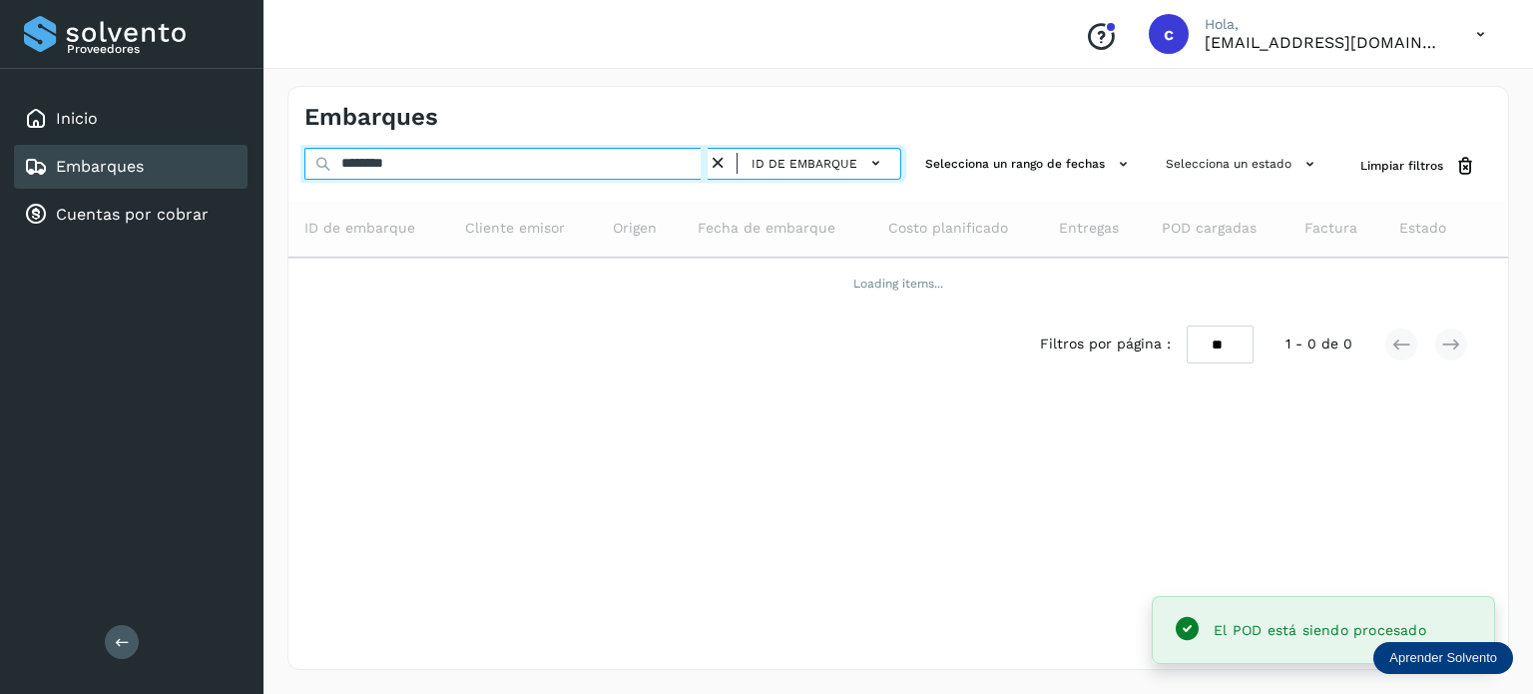
click at [253, 156] on div "Proveedores Inicio Embarques Cuentas por cobrar Salir Conoce nuestros beneficio…" at bounding box center [766, 347] width 1533 height 694
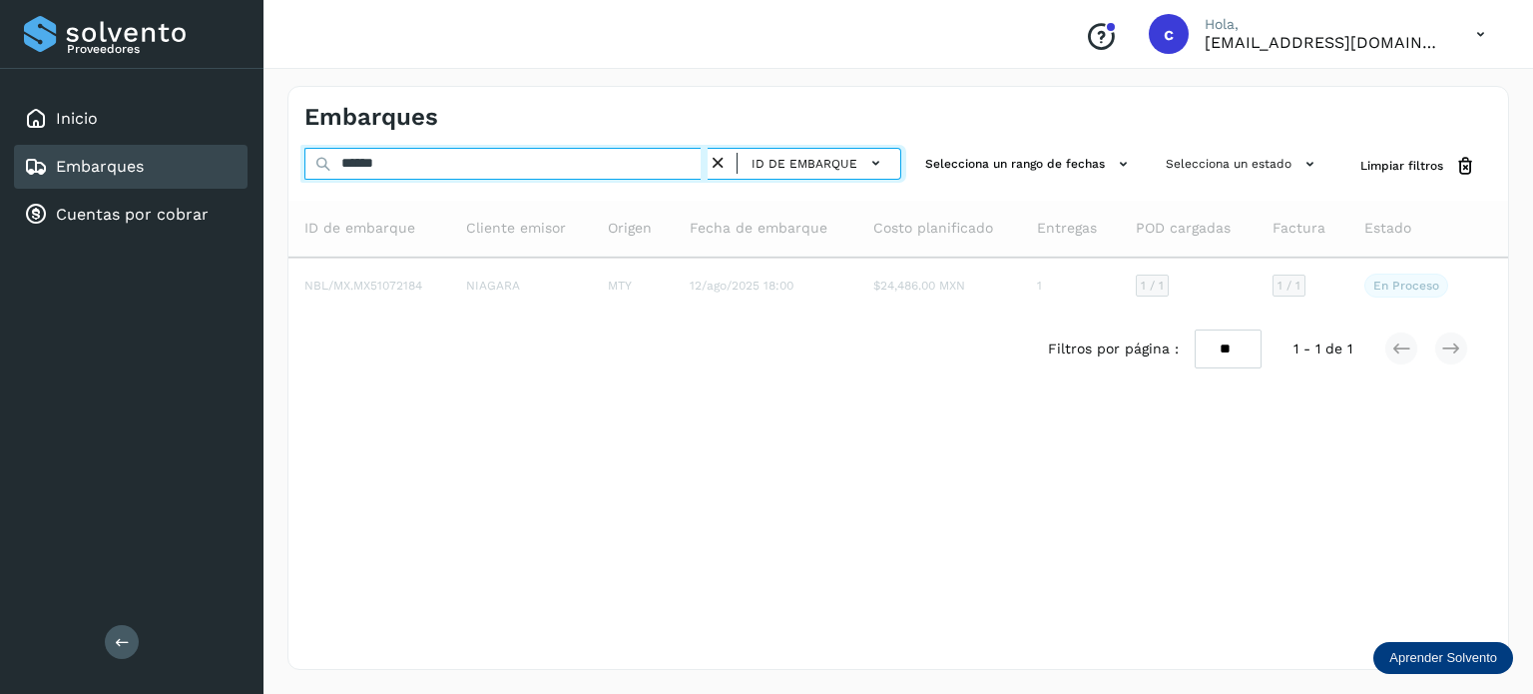
type input "******"
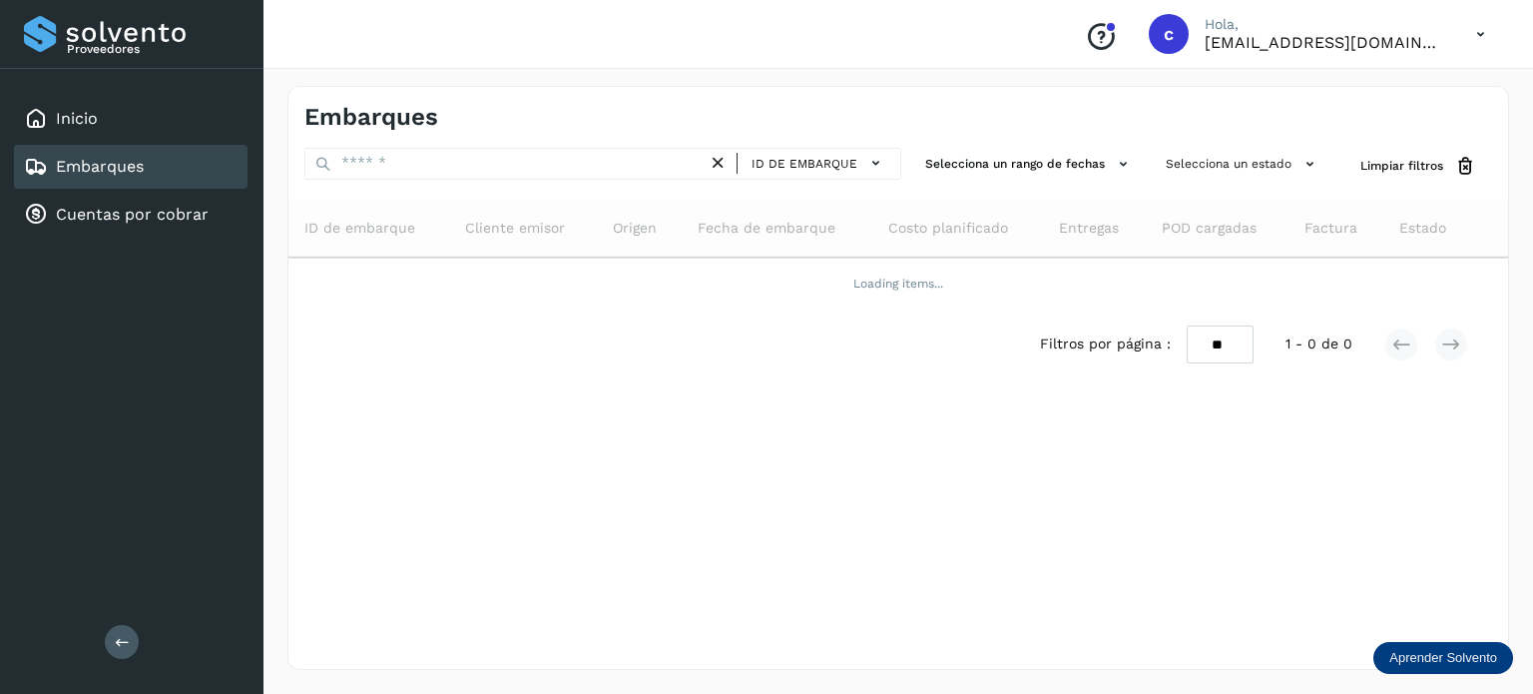
click at [179, 157] on div "Embarques" at bounding box center [131, 167] width 234 height 44
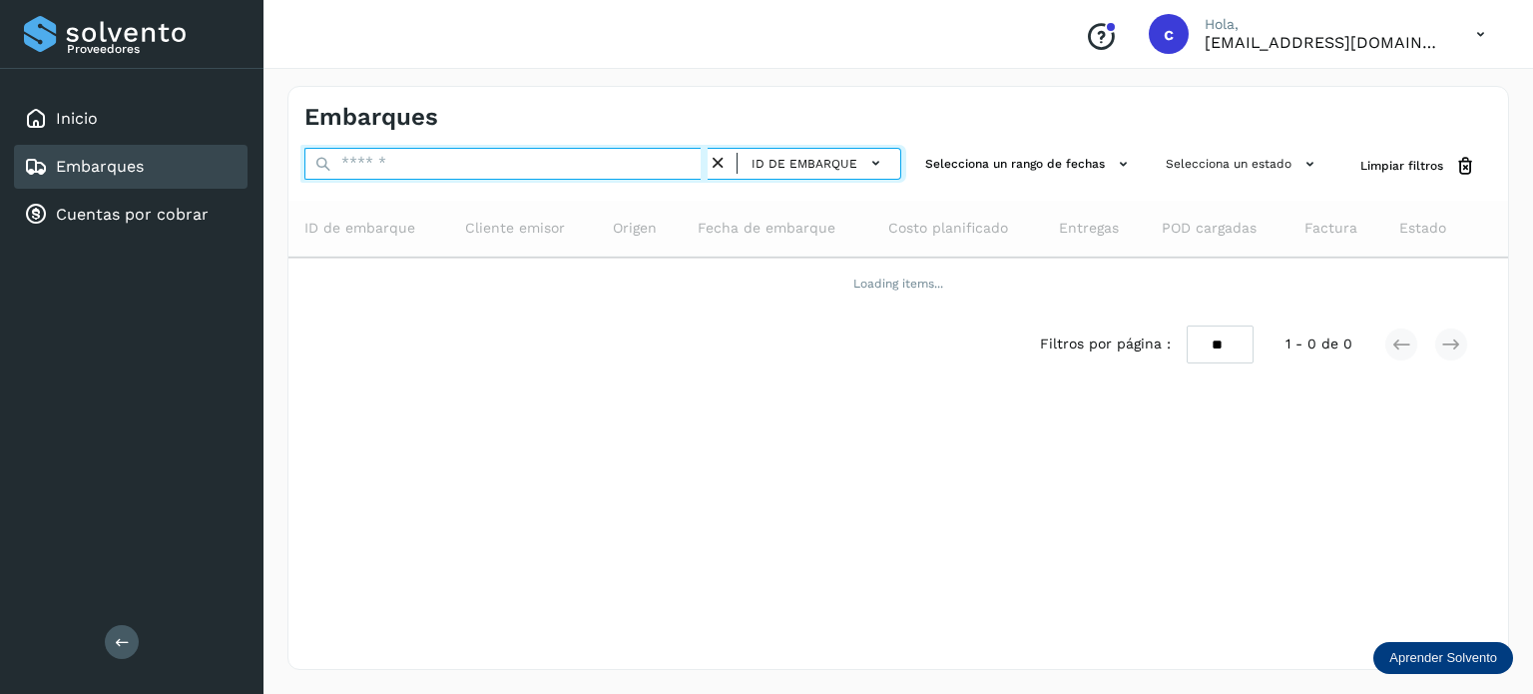
click at [394, 162] on input "text" at bounding box center [505, 164] width 403 height 32
type input "********"
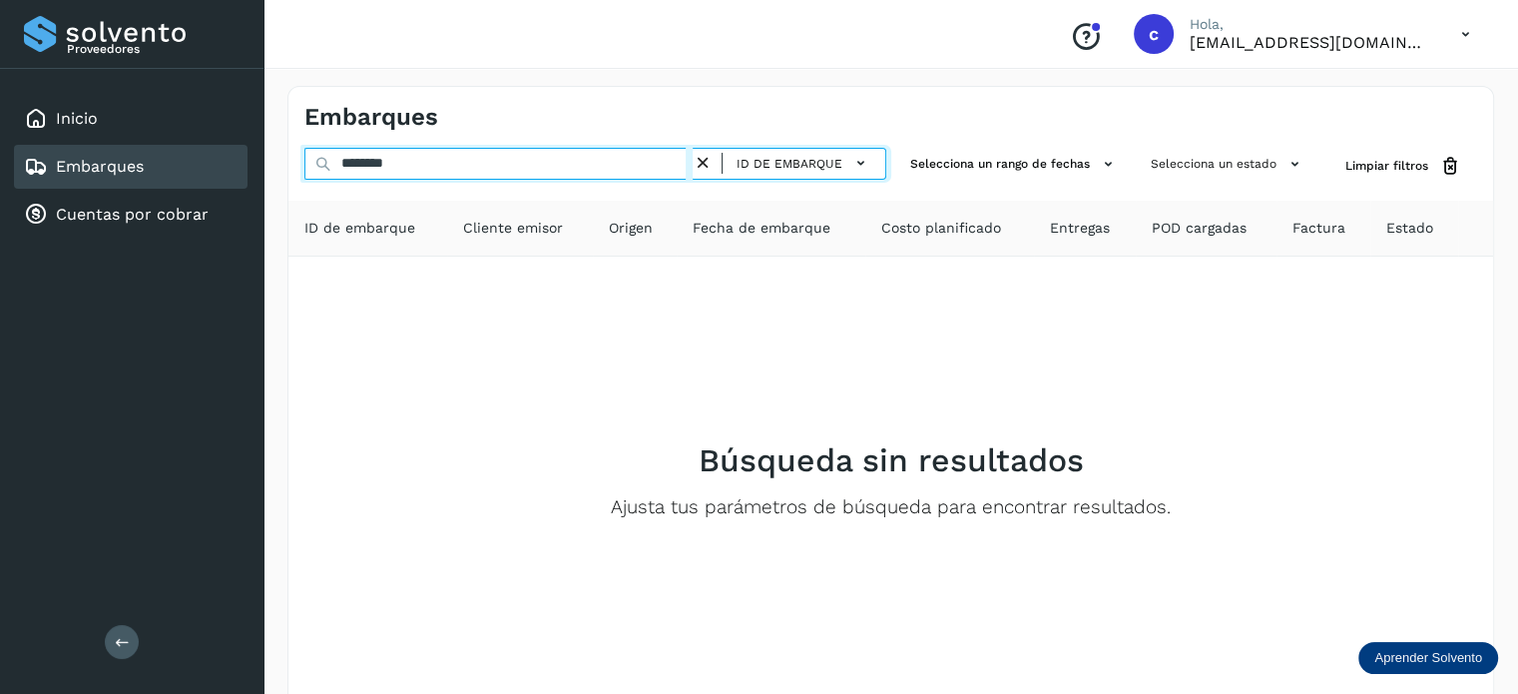
drag, startPoint x: 338, startPoint y: 160, endPoint x: 276, endPoint y: 187, distance: 68.4
click at [227, 154] on div "Proveedores Inicio Embarques Cuentas por cobrar Salir Conoce nuestros beneficio…" at bounding box center [759, 400] width 1518 height 800
type input "*"
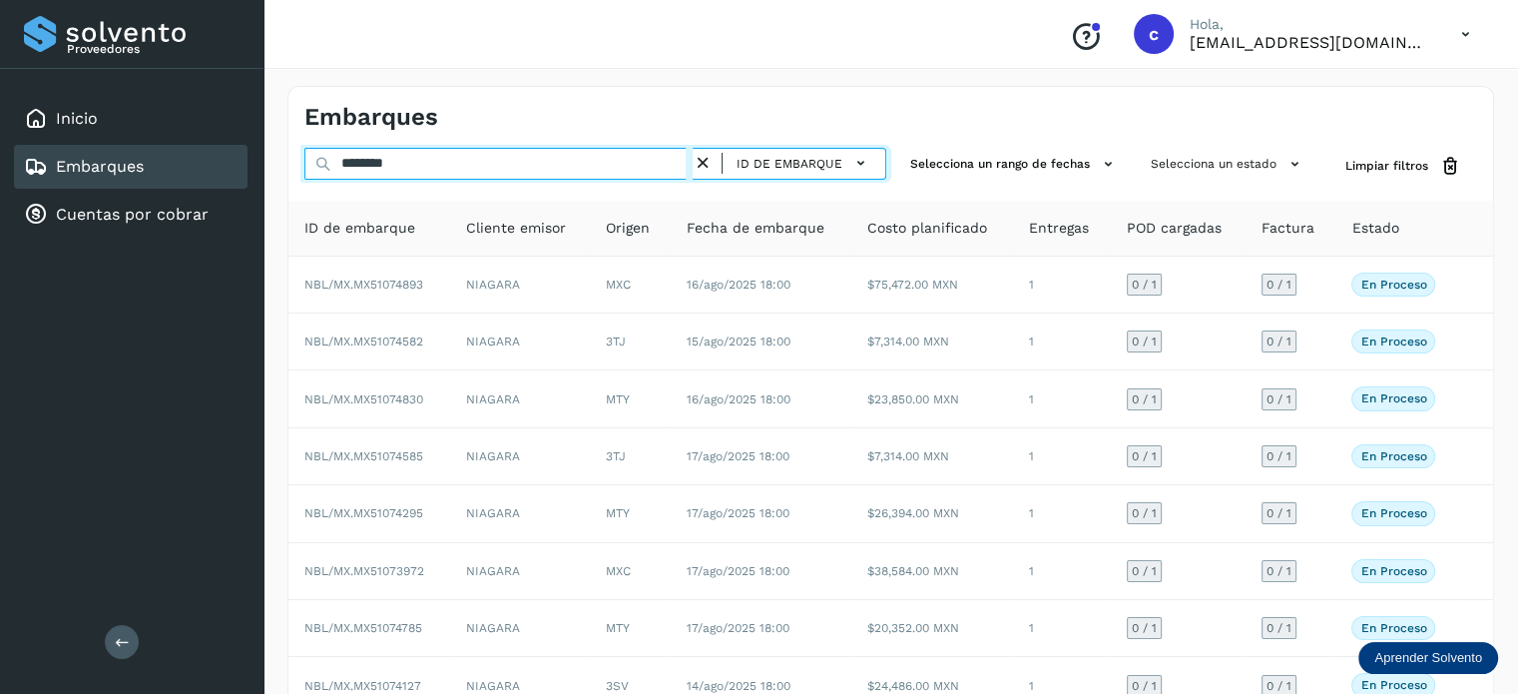
type input "********"
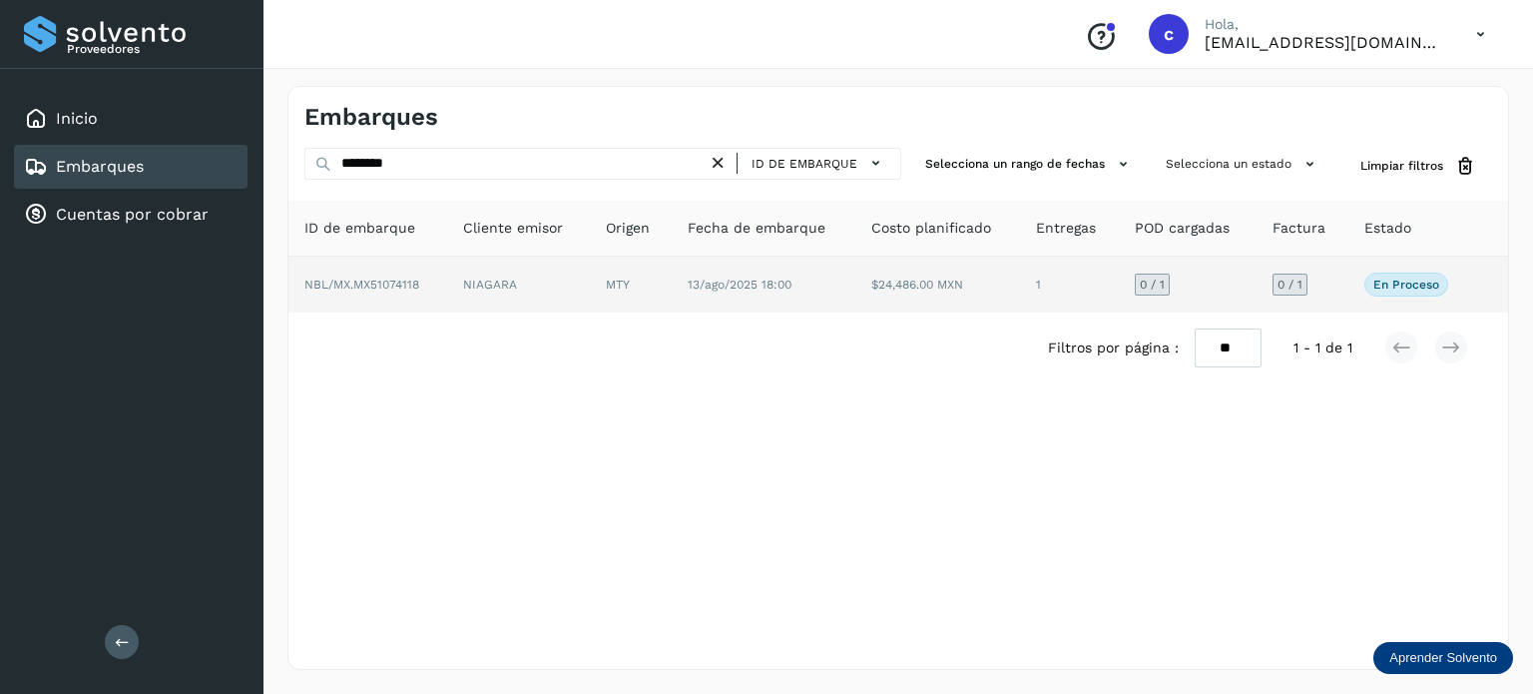
click at [730, 285] on span "13/ago/2025 18:00" at bounding box center [740, 285] width 104 height 14
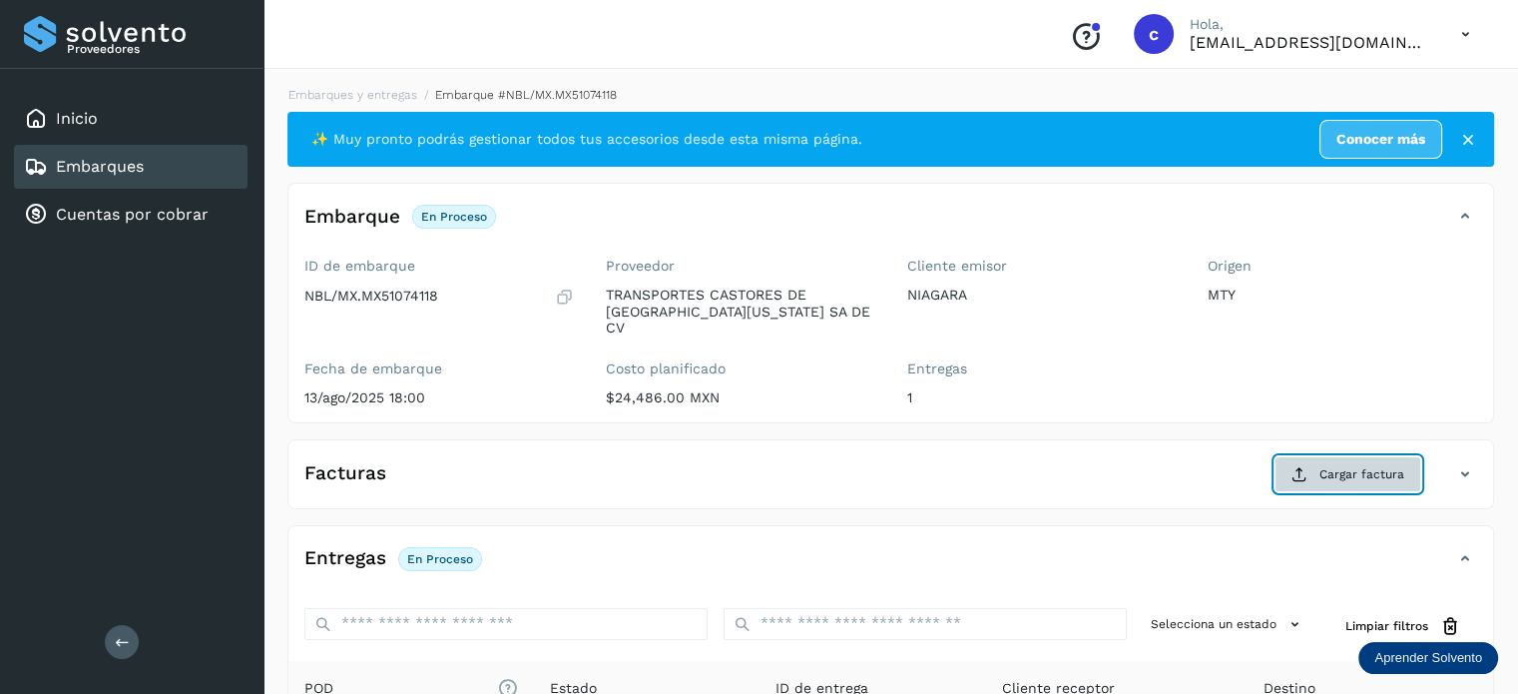
click at [1367, 465] on span "Cargar factura" at bounding box center [1362, 474] width 85 height 18
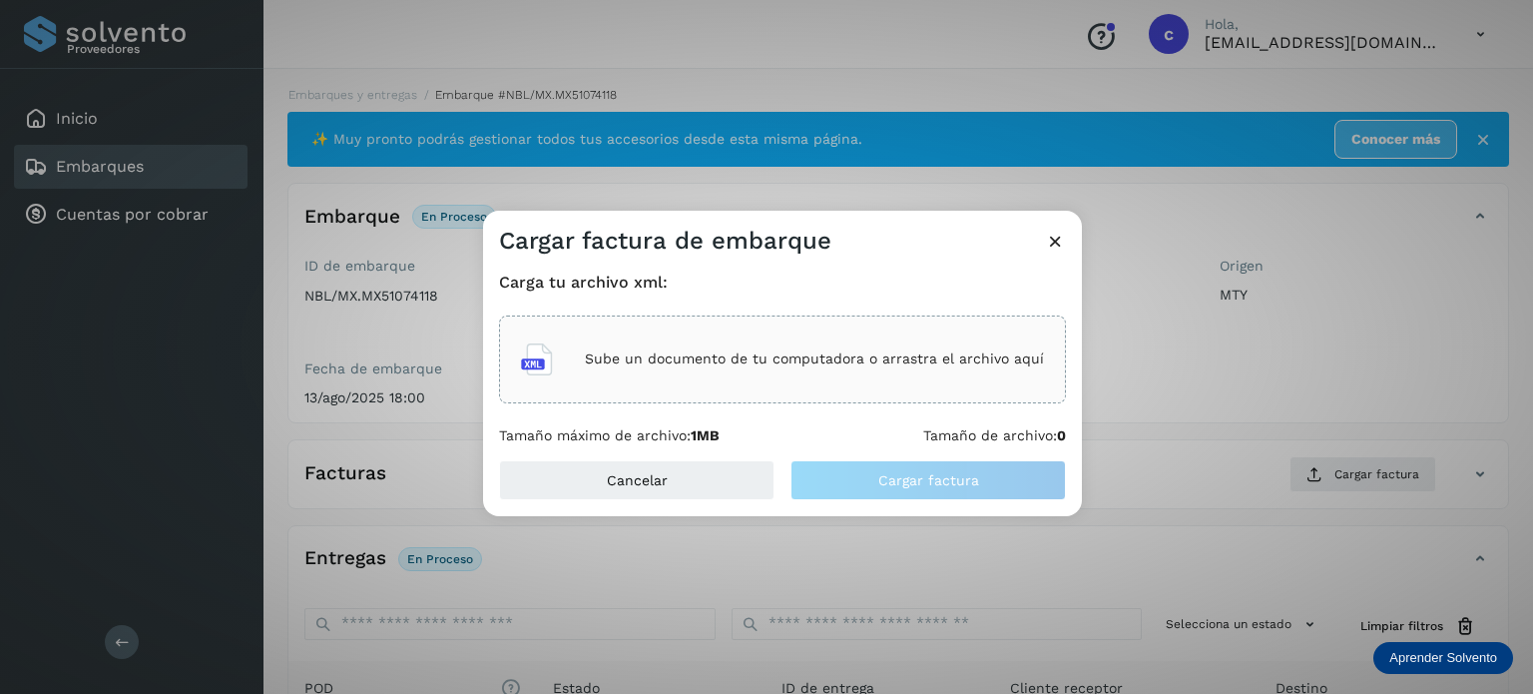
click at [705, 356] on p "Sube un documento de tu computadora o arrastra el archivo aquí" at bounding box center [814, 358] width 459 height 17
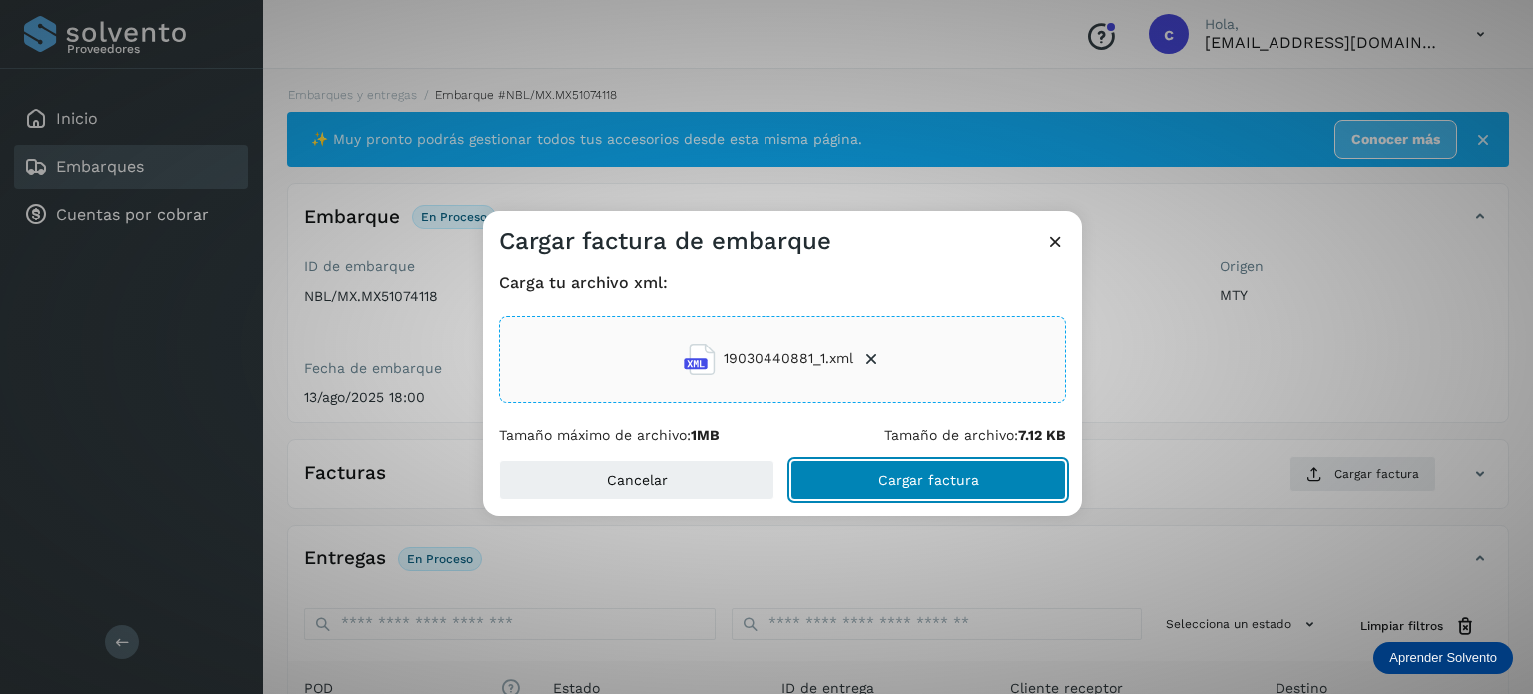
click at [967, 486] on span "Cargar factura" at bounding box center [929, 480] width 101 height 14
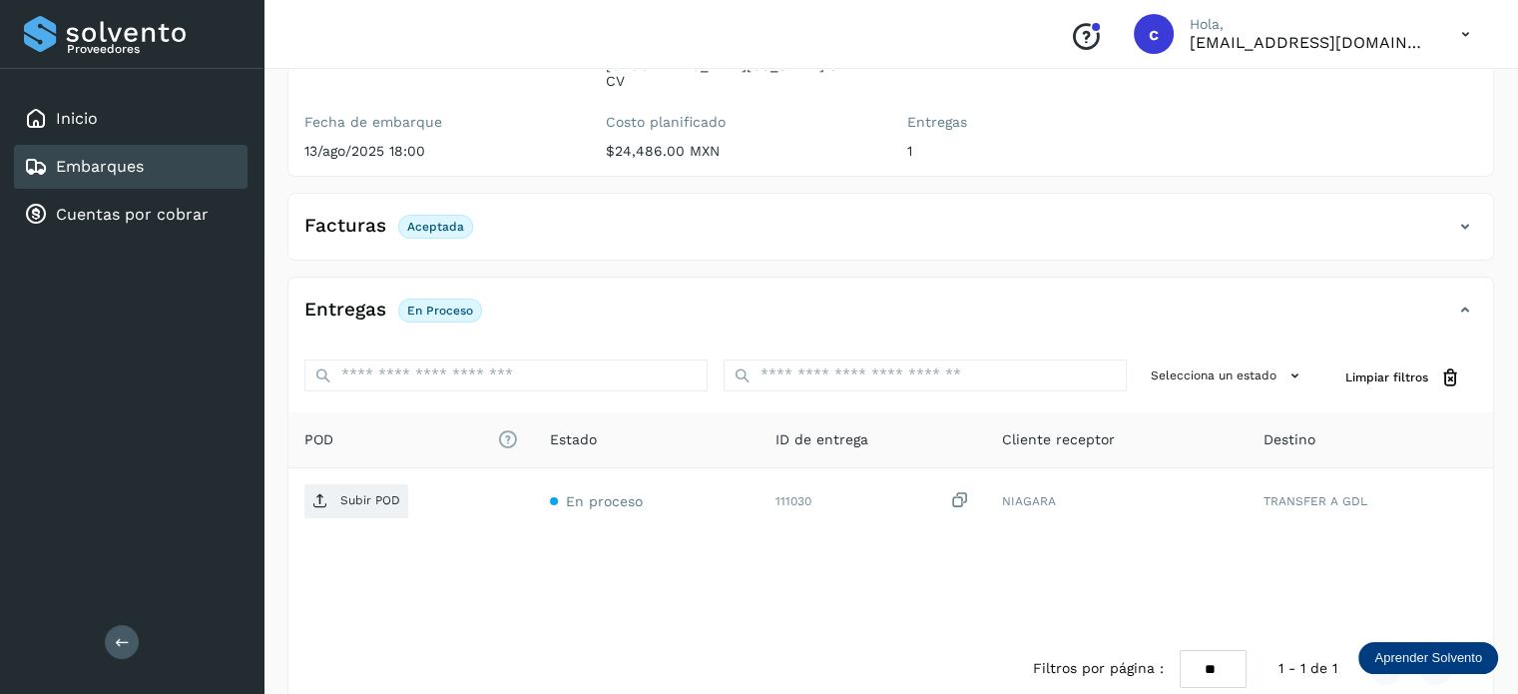
scroll to position [264, 0]
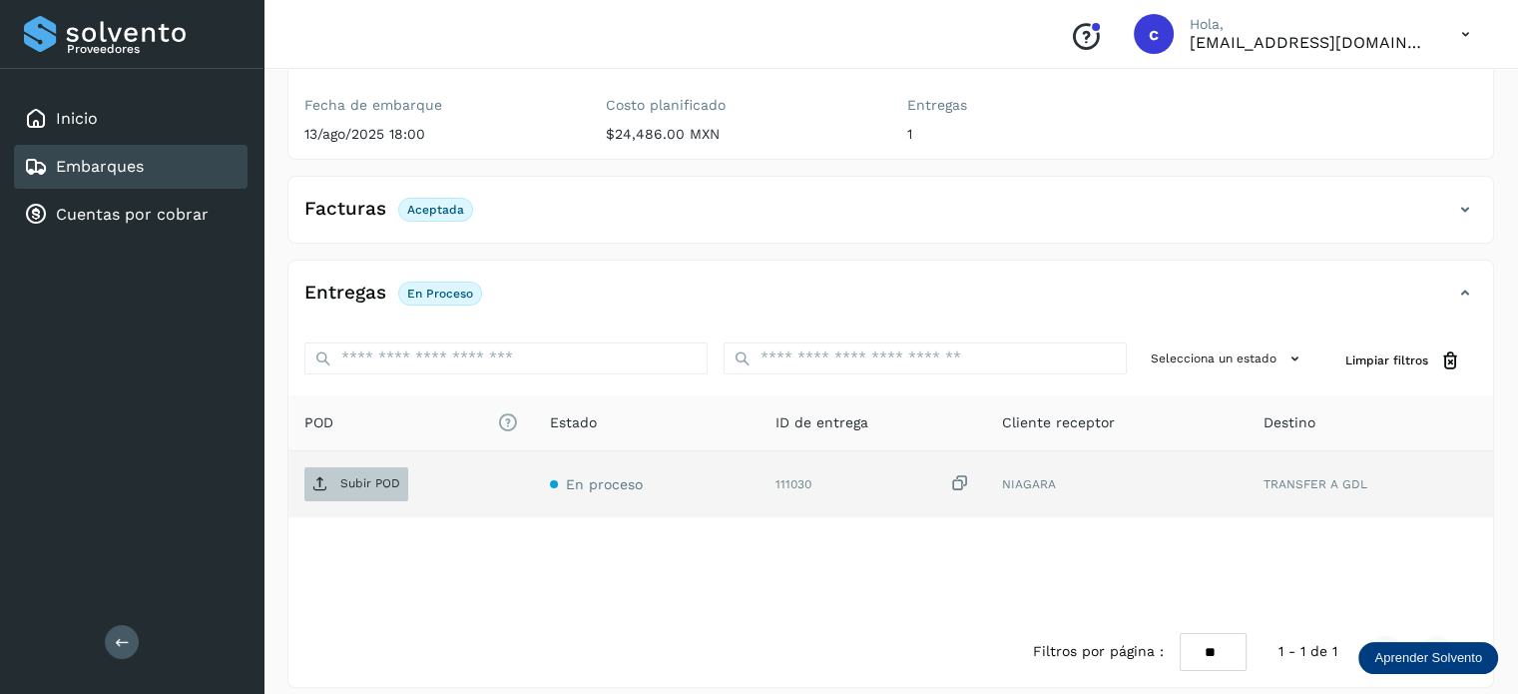
click at [351, 476] on p "Subir POD" at bounding box center [370, 483] width 60 height 14
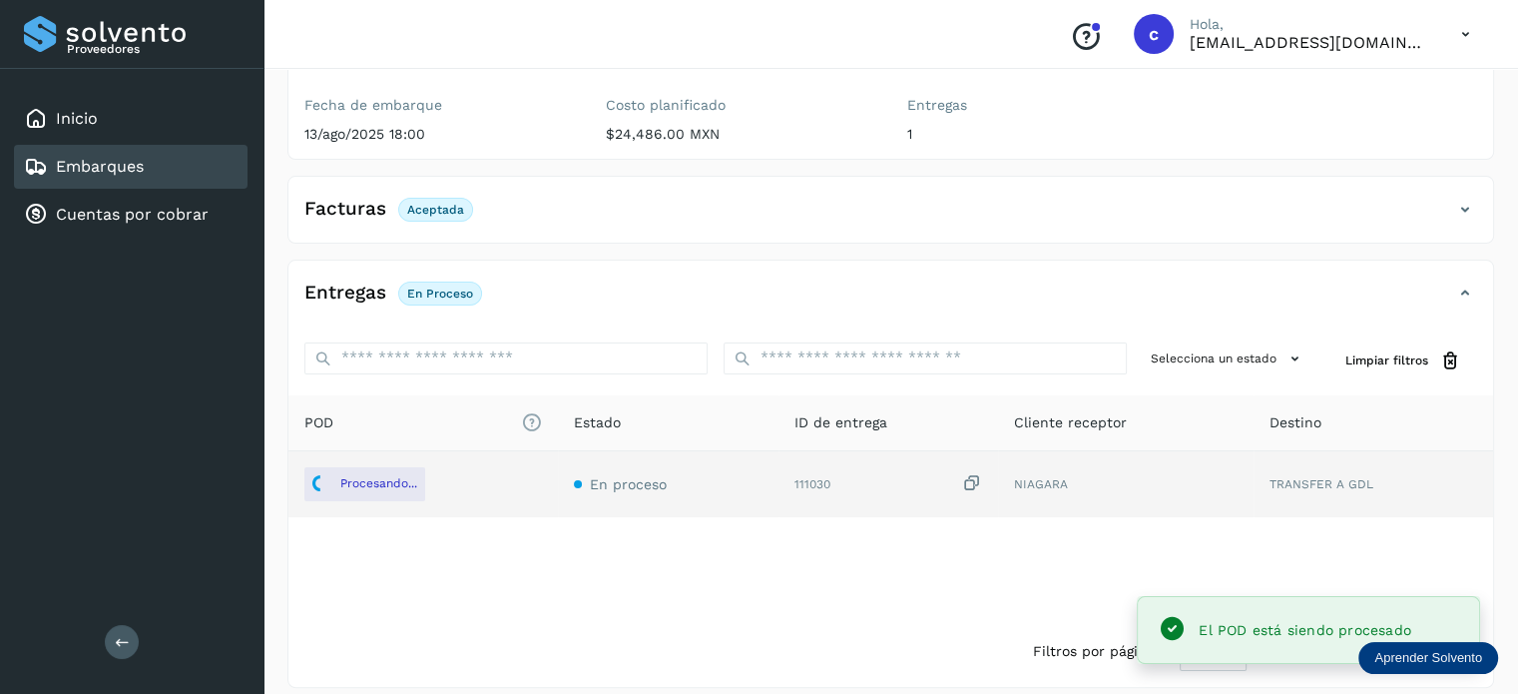
click at [120, 167] on link "Embarques" at bounding box center [100, 166] width 88 height 19
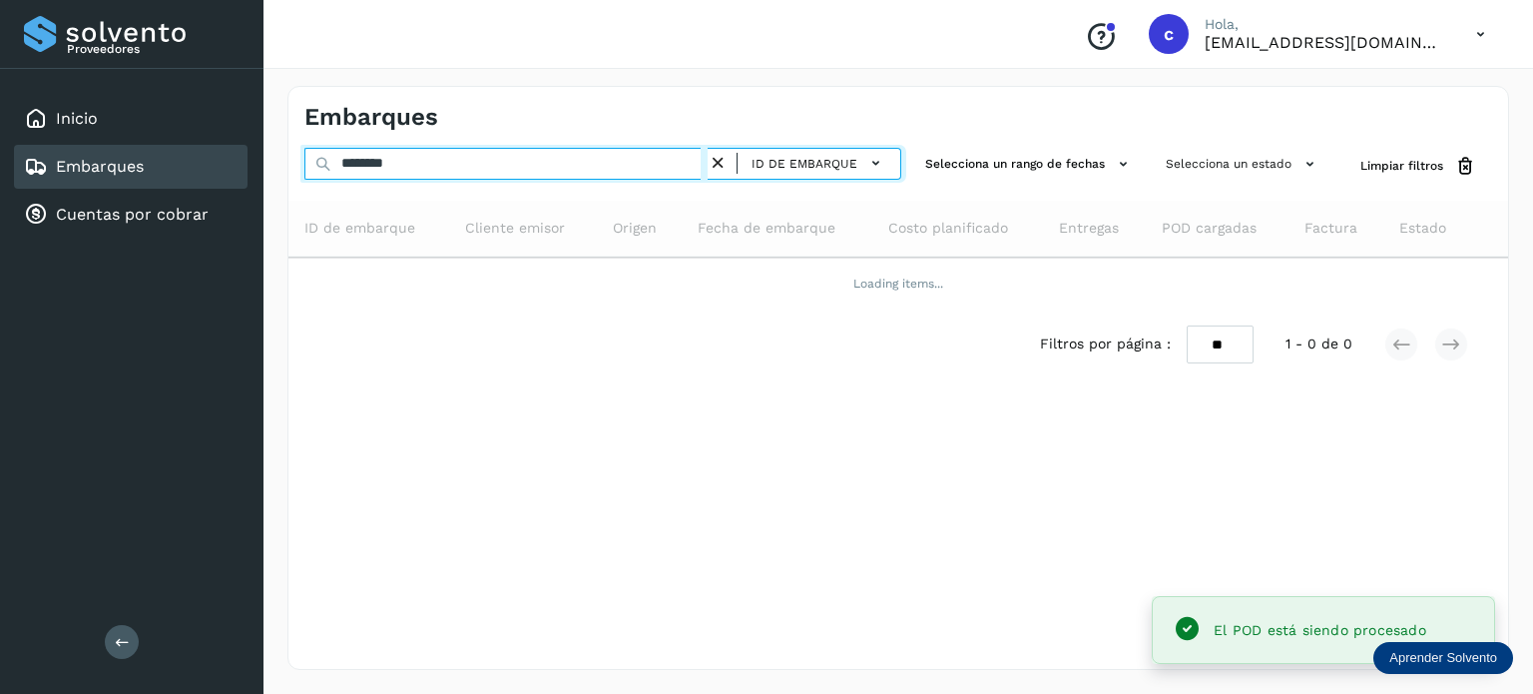
drag, startPoint x: 331, startPoint y: 166, endPoint x: 266, endPoint y: 179, distance: 67.2
click at [285, 165] on div "Embarques ******** ID de embarque Selecciona un rango de fechas Selecciona un e…" at bounding box center [899, 378] width 1270 height 632
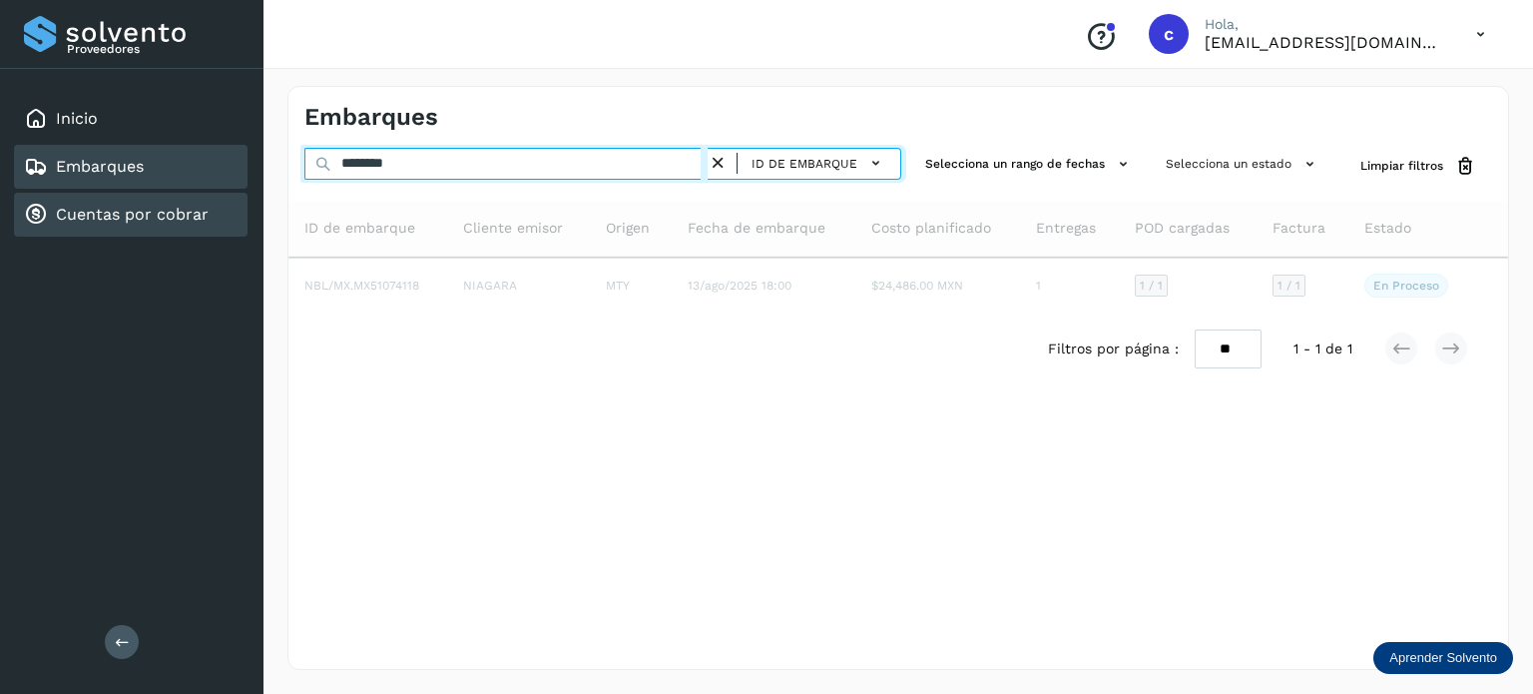
type input "********"
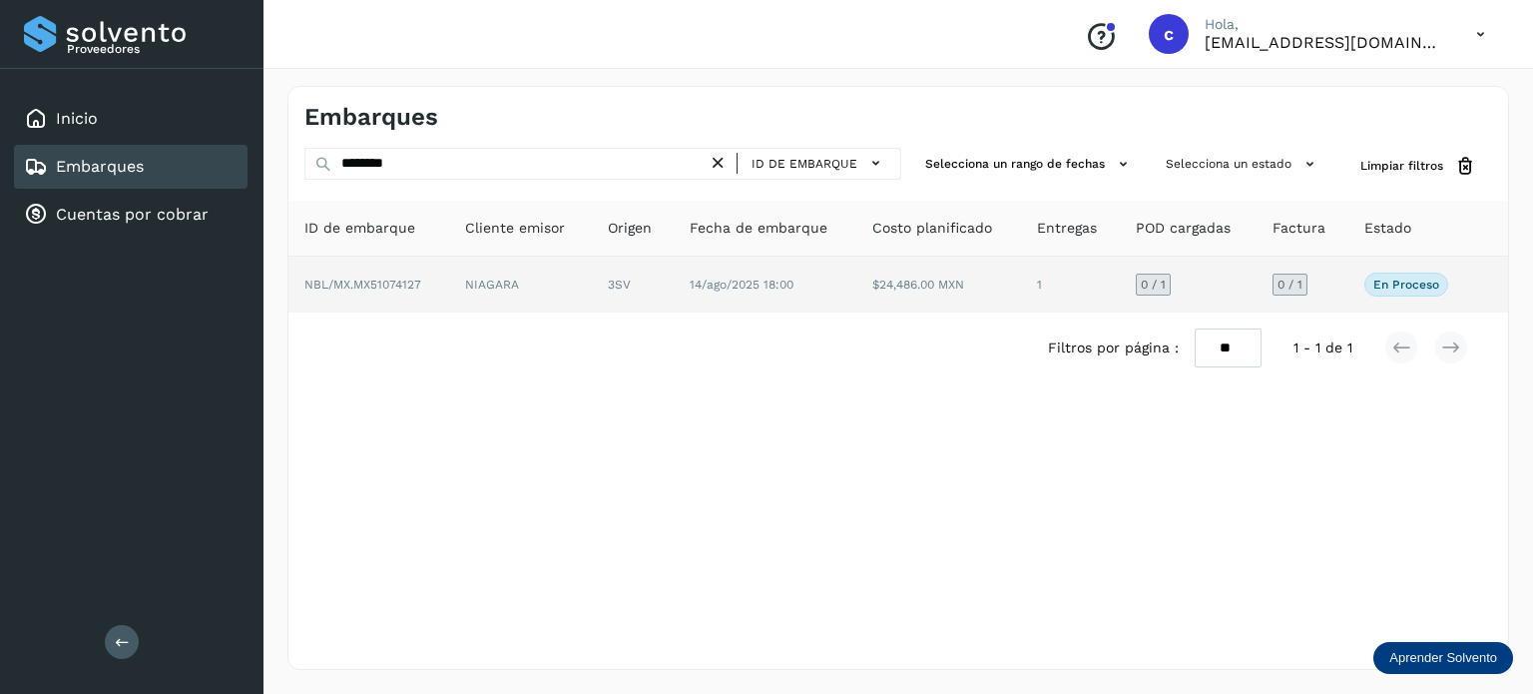
click at [857, 302] on td "14/ago/2025 18:00" at bounding box center [939, 285] width 164 height 56
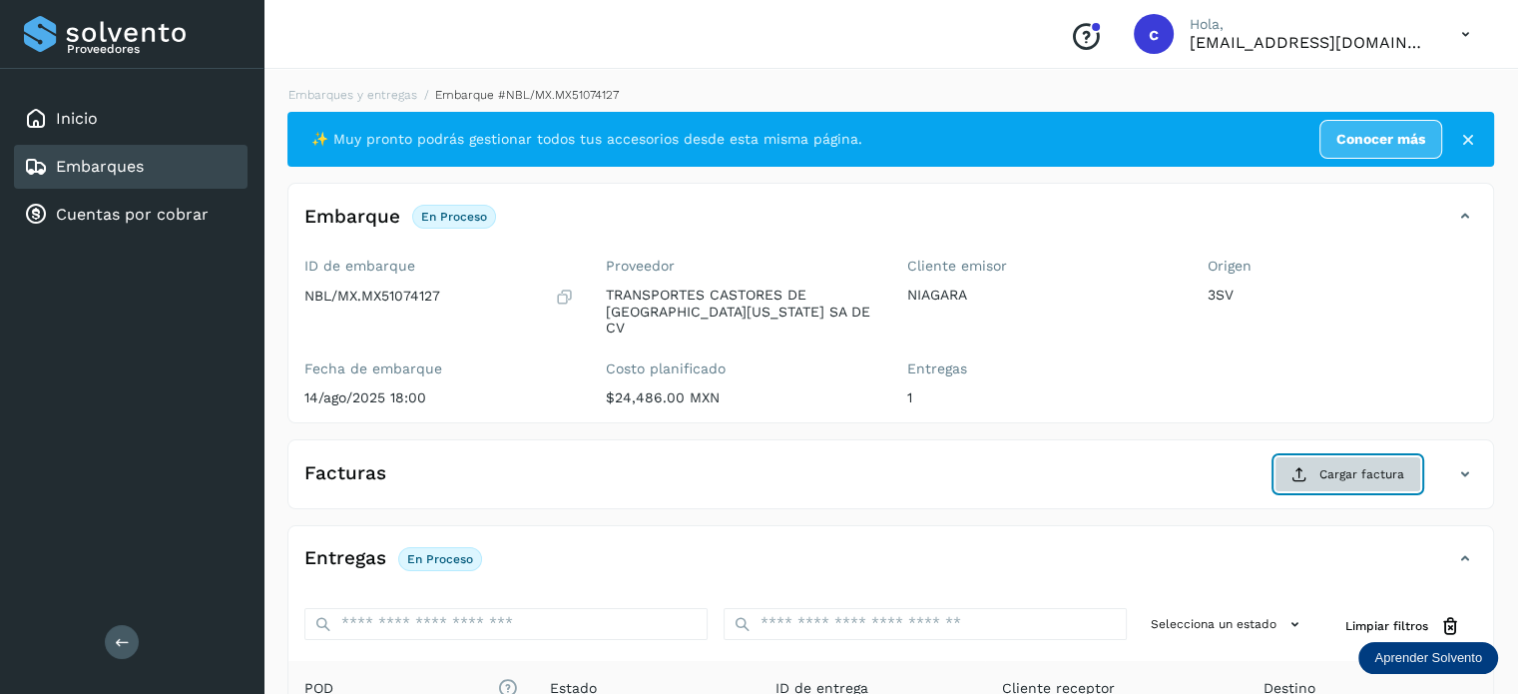
click at [1354, 465] on span "Cargar factura" at bounding box center [1362, 474] width 85 height 18
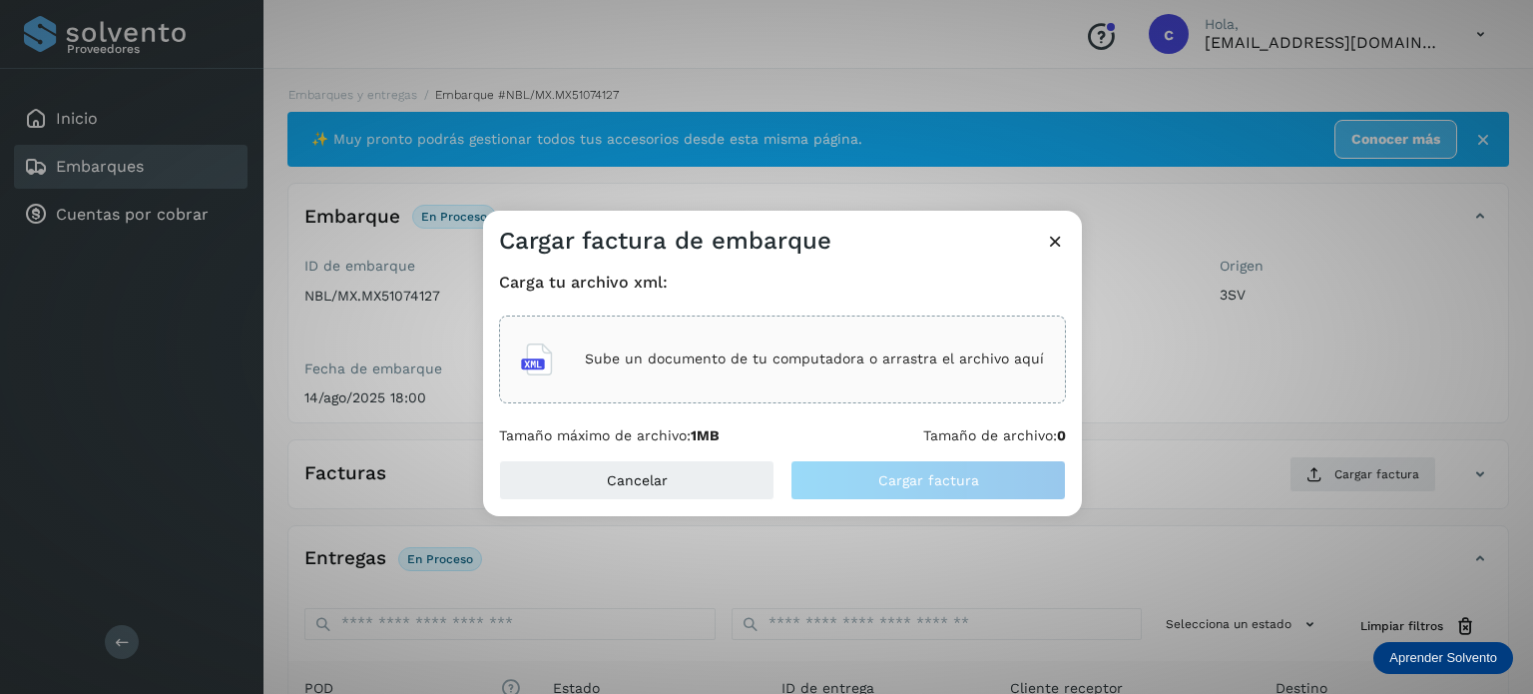
click at [763, 350] on p "Sube un documento de tu computadora o arrastra el archivo aquí" at bounding box center [814, 358] width 459 height 17
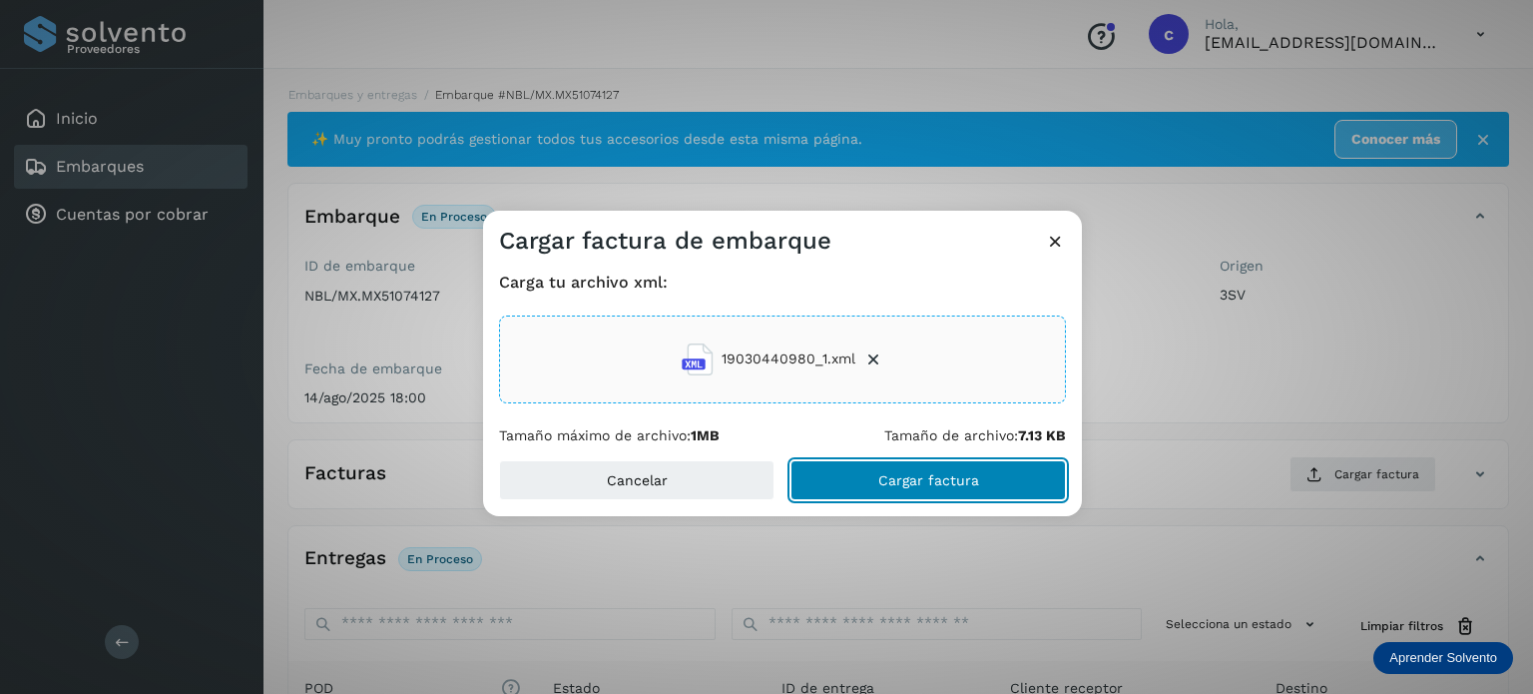
click at [907, 488] on button "Cargar factura" at bounding box center [929, 480] width 276 height 40
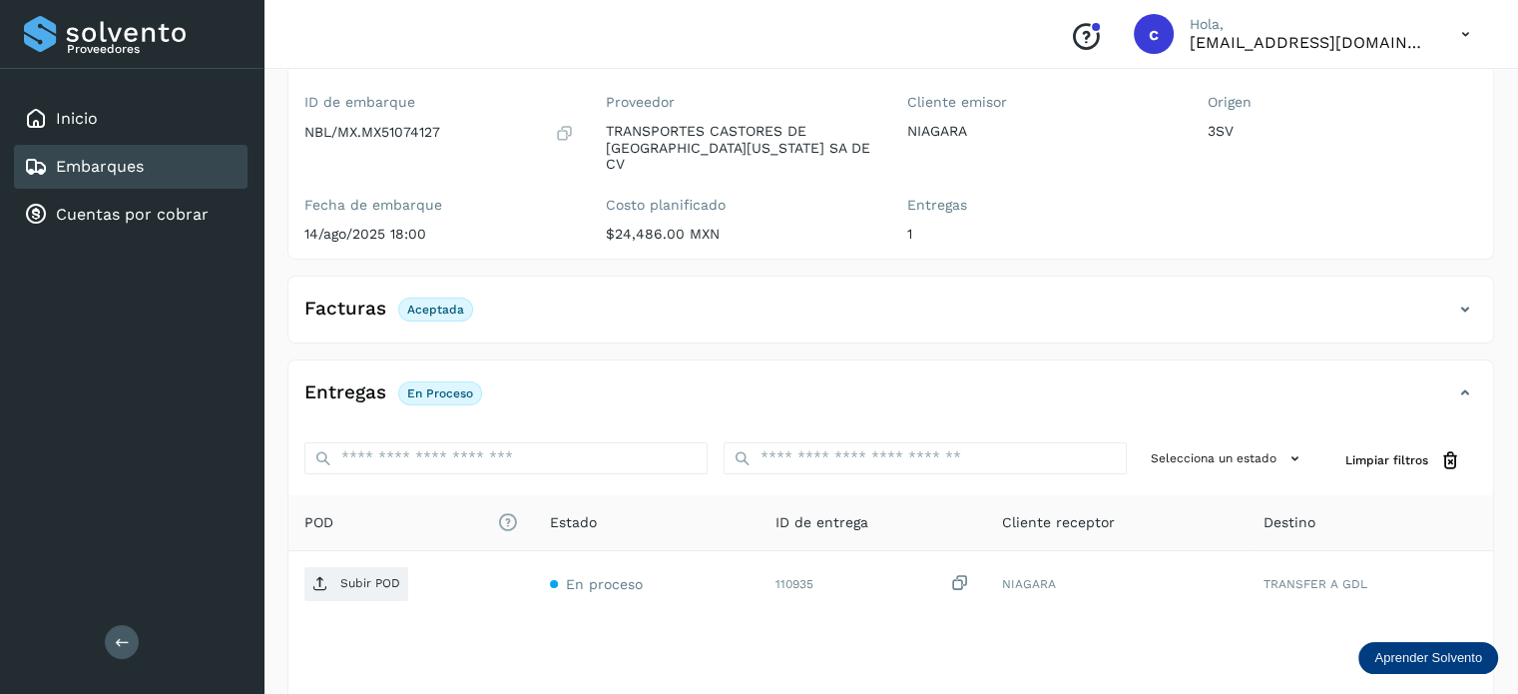
scroll to position [264, 0]
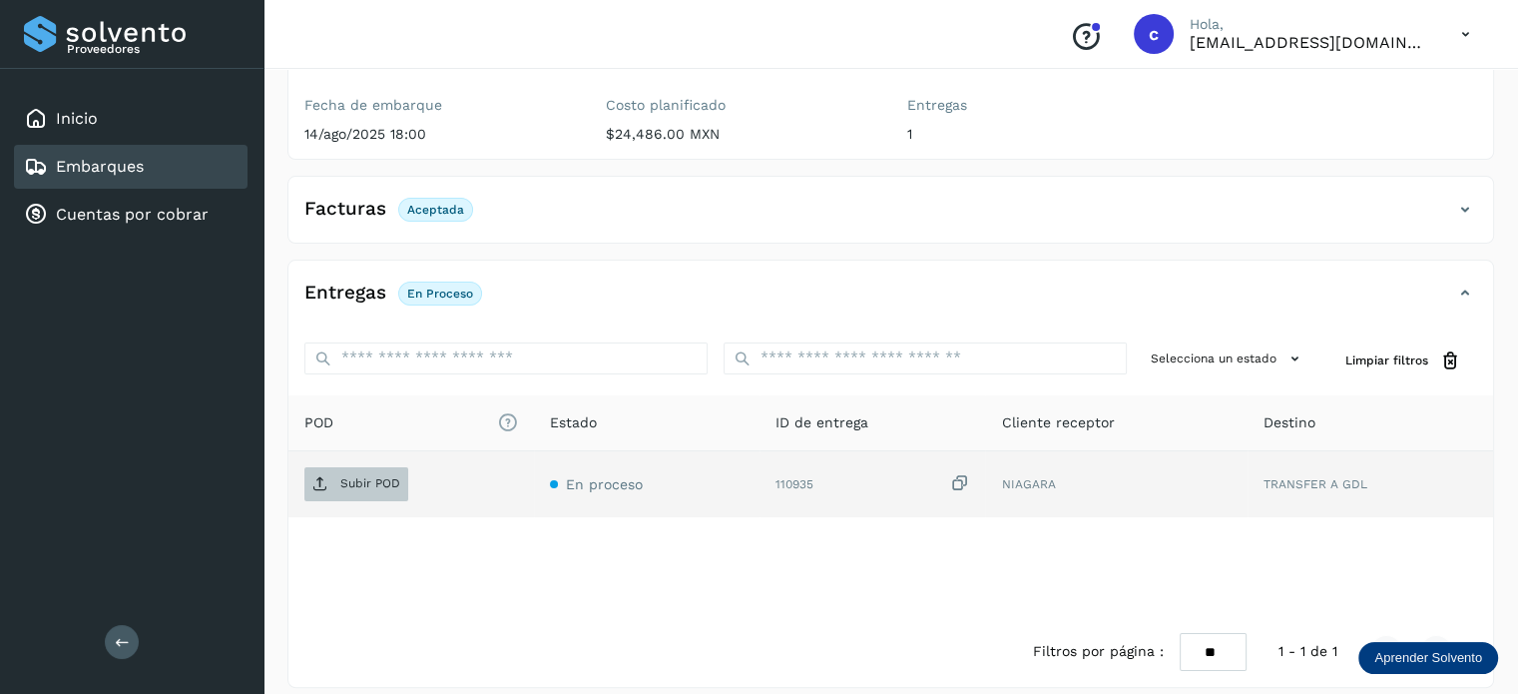
click at [371, 476] on p "Subir POD" at bounding box center [370, 483] width 60 height 14
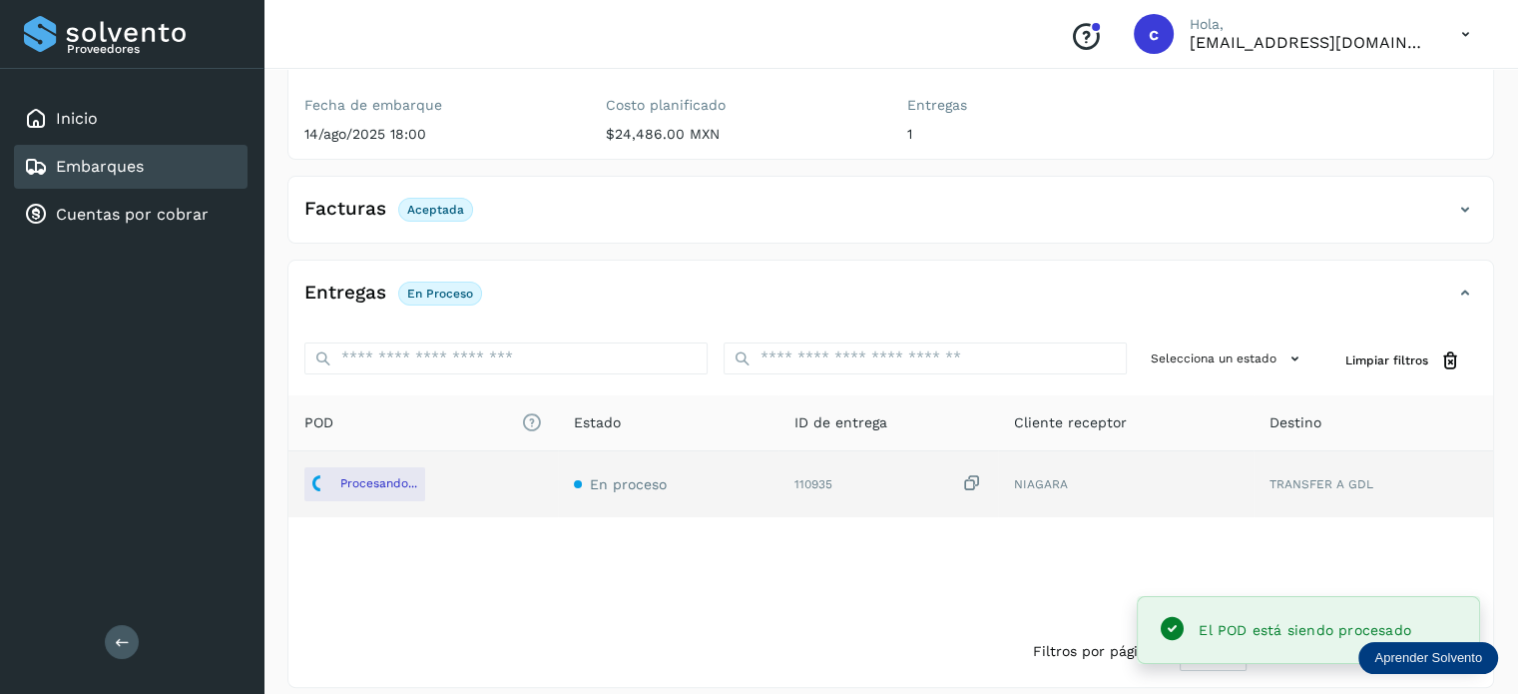
click at [147, 168] on div "Embarques" at bounding box center [131, 167] width 234 height 44
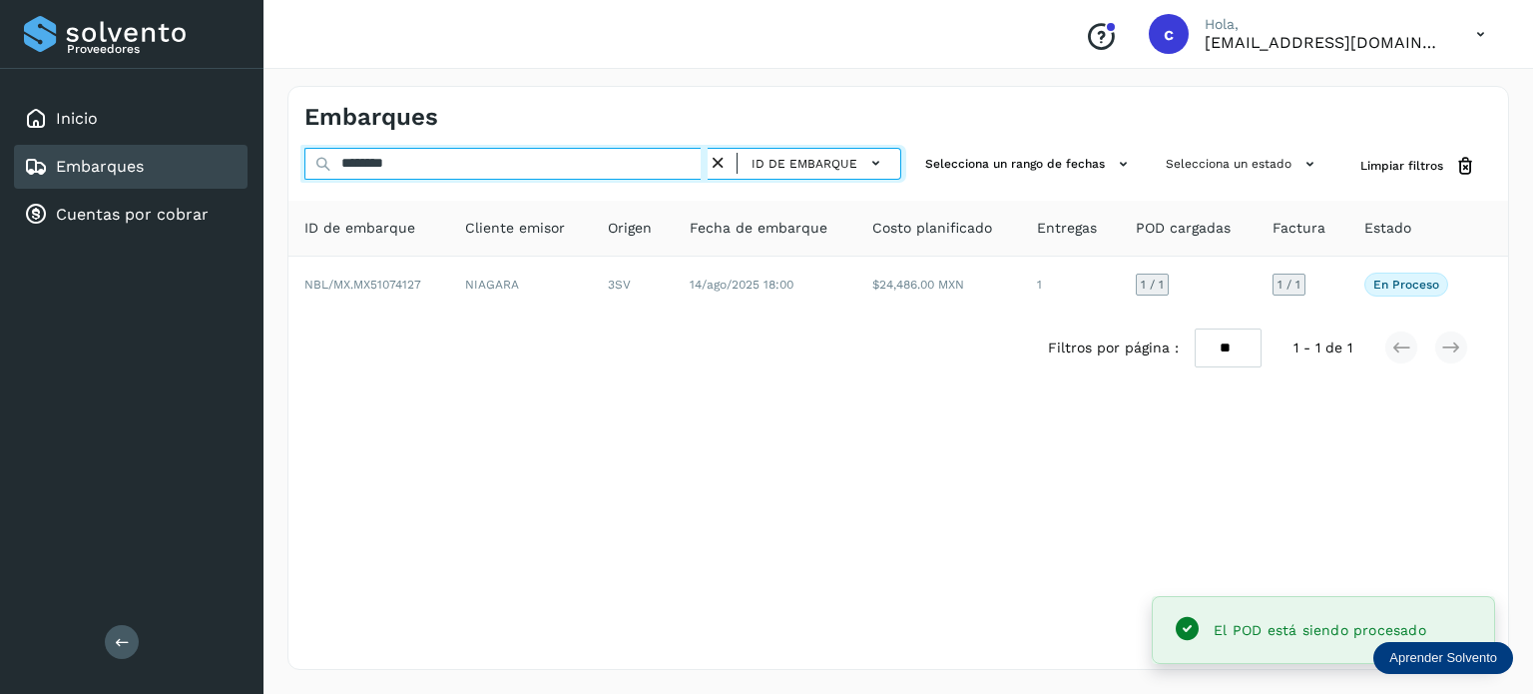
drag, startPoint x: 433, startPoint y: 161, endPoint x: 338, endPoint y: 156, distance: 95.0
click at [350, 158] on input "********" at bounding box center [505, 164] width 403 height 32
type input "*"
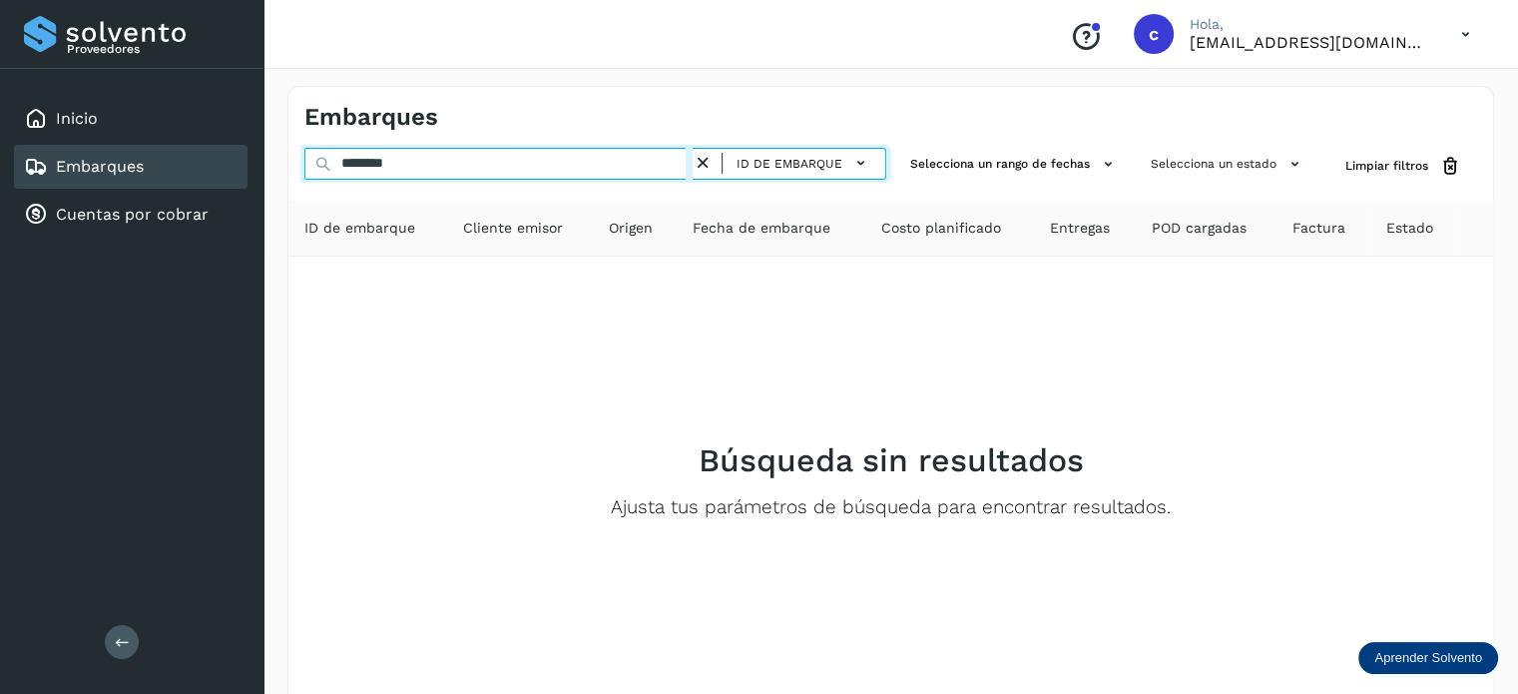
type input "********"
